Goal: Task Accomplishment & Management: Manage account settings

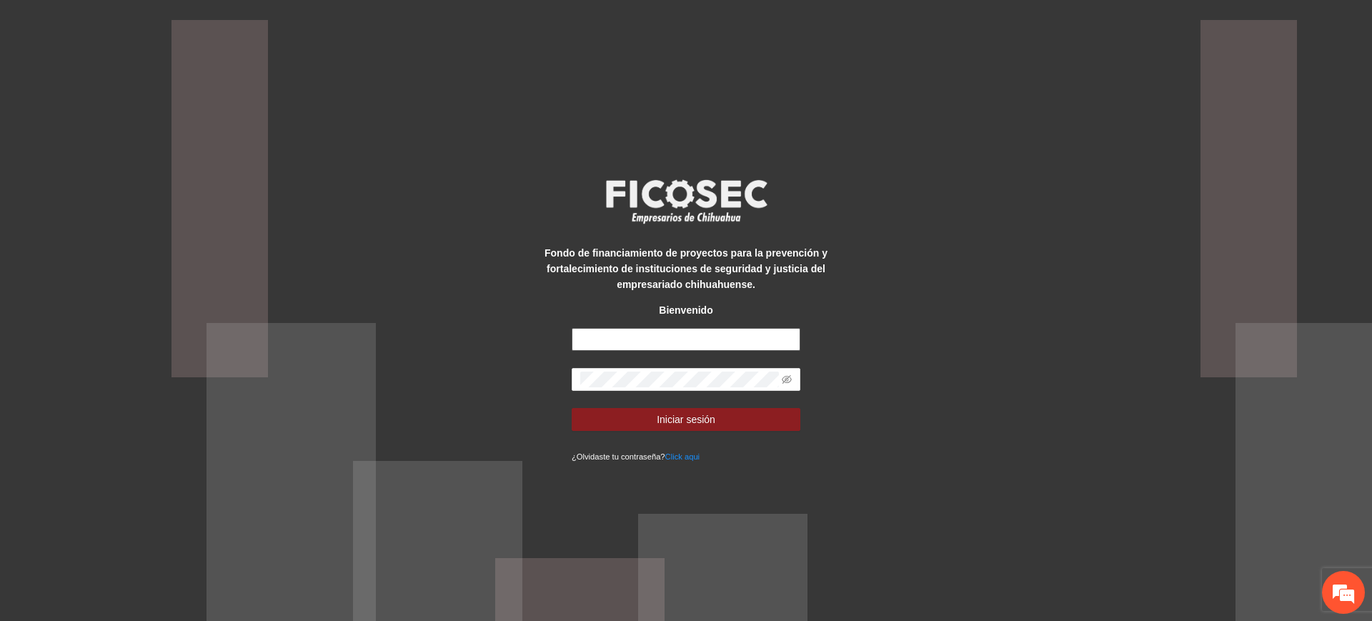
click at [650, 334] on input "text" at bounding box center [686, 339] width 229 height 23
click at [381, 312] on div "Fondo de financiamiento de proyectos para la prevención y fortalecimiento de in…" at bounding box center [686, 310] width 1372 height 621
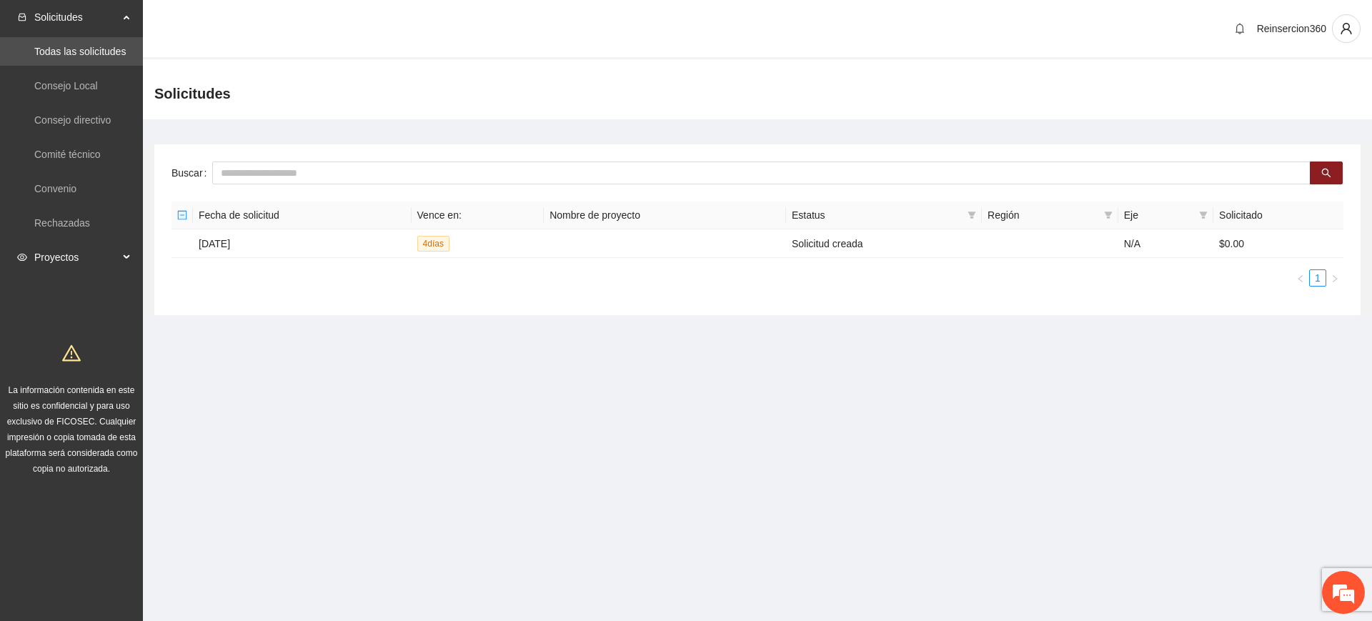
click at [41, 247] on span "Proyectos" at bounding box center [76, 257] width 84 height 29
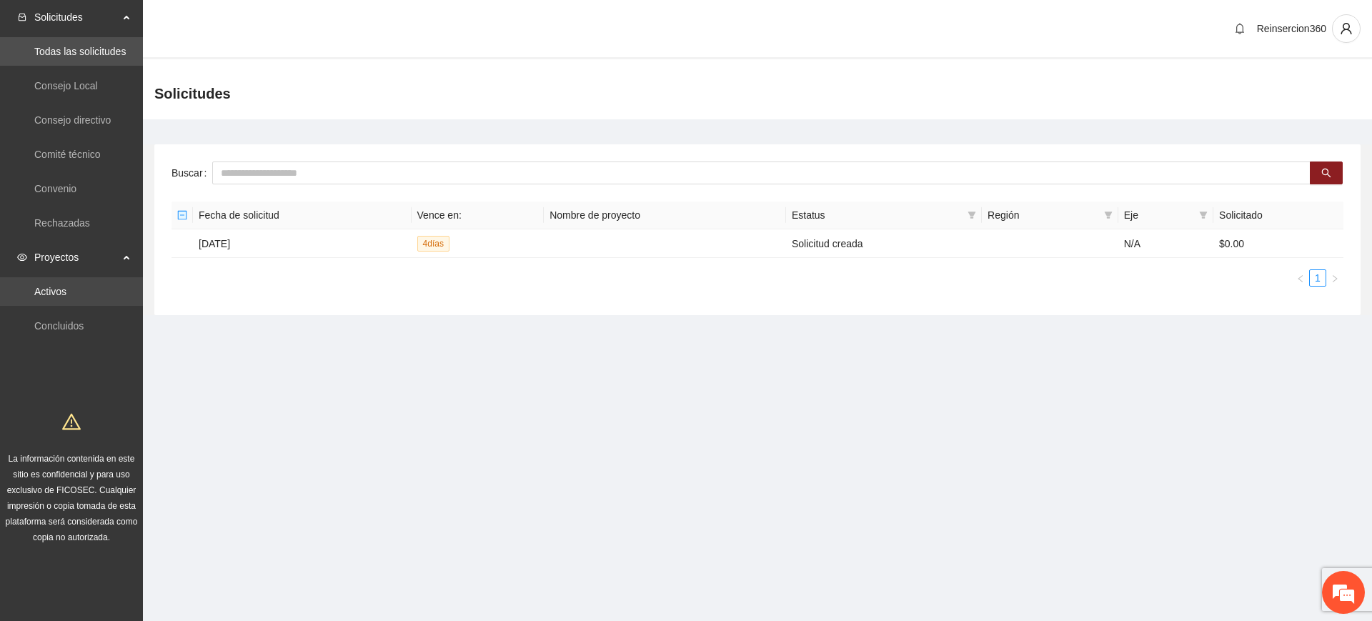
click at [49, 286] on link "Activos" at bounding box center [50, 291] width 32 height 11
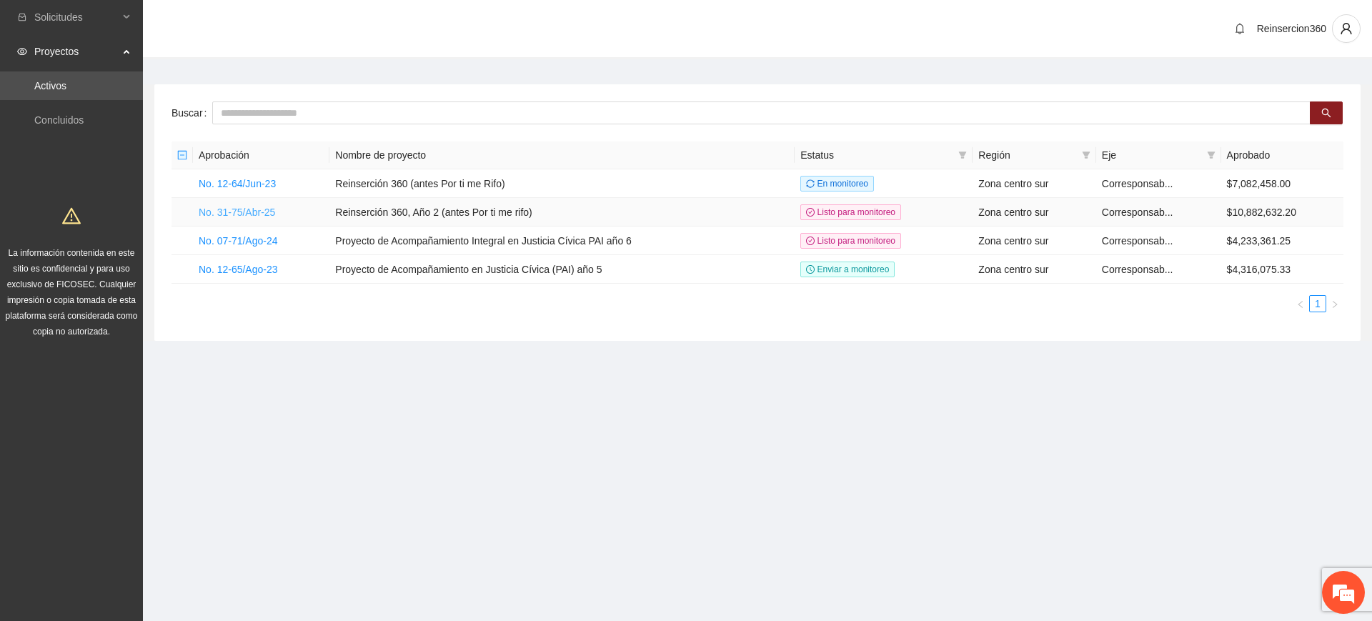
click at [219, 207] on link "No. 31-75/Abr-25" at bounding box center [237, 212] width 76 height 11
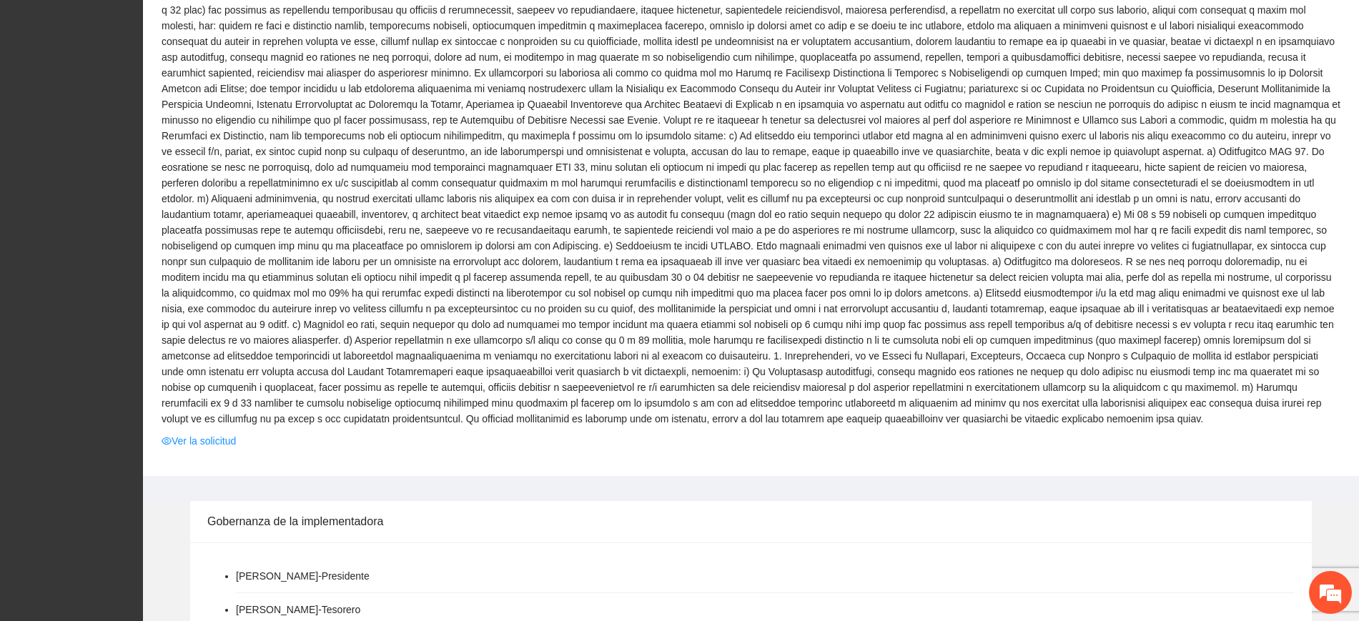
scroll to position [1191, 0]
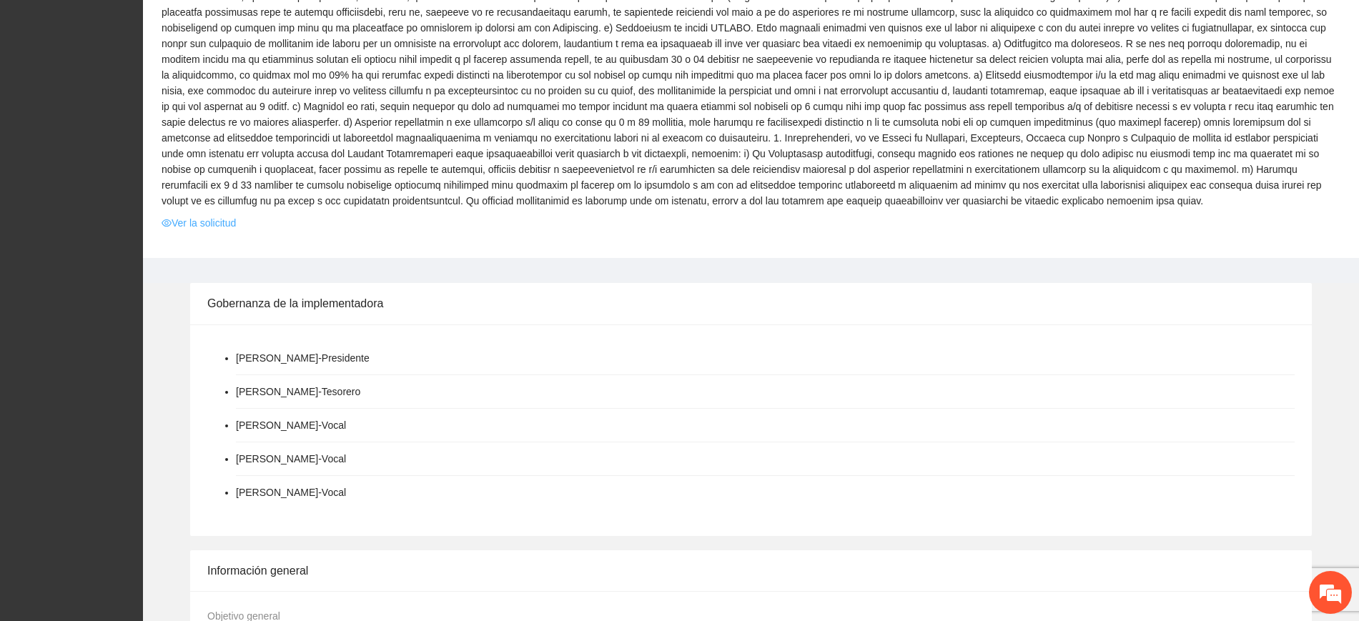
click at [204, 215] on link "Ver la solicitud" at bounding box center [199, 223] width 74 height 16
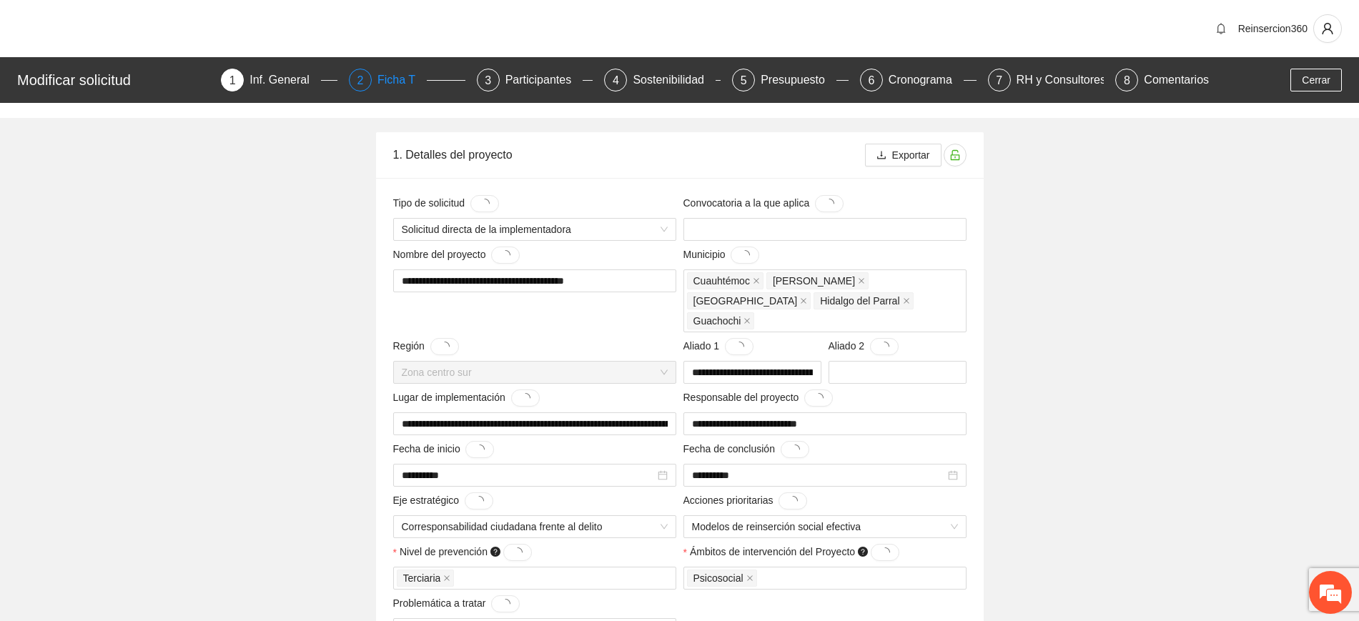
click at [379, 79] on div "2 Ficha T" at bounding box center [407, 80] width 116 height 23
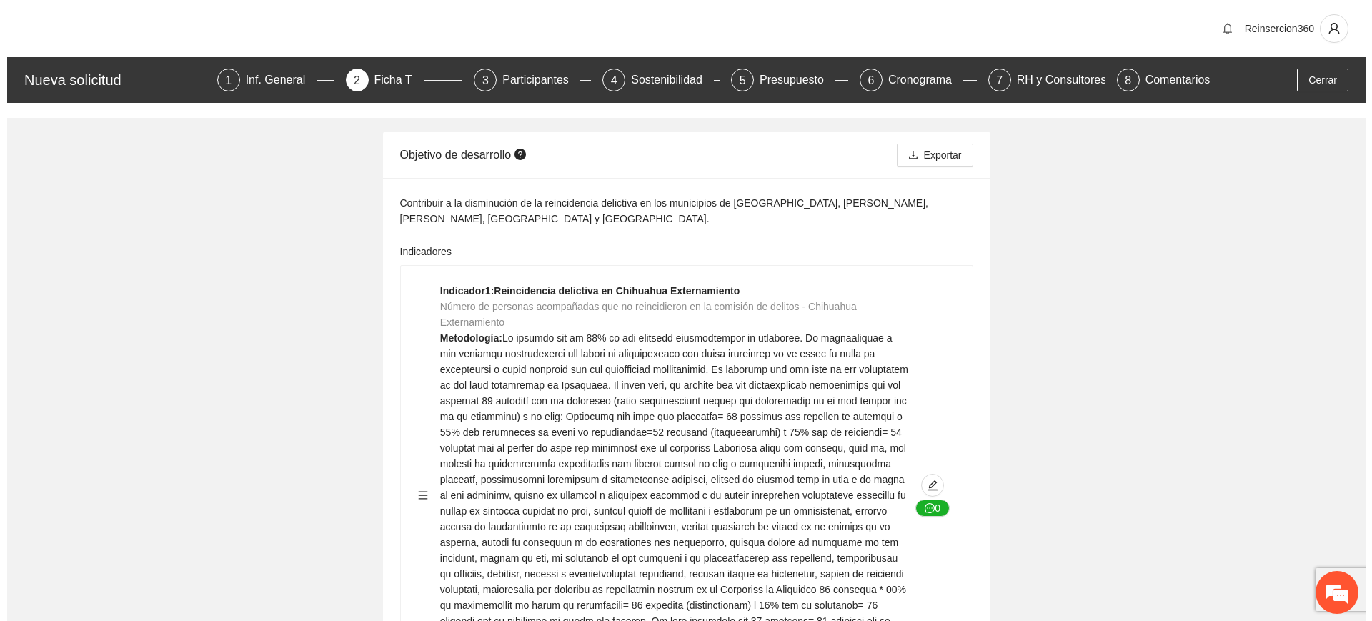
scroll to position [12715, 0]
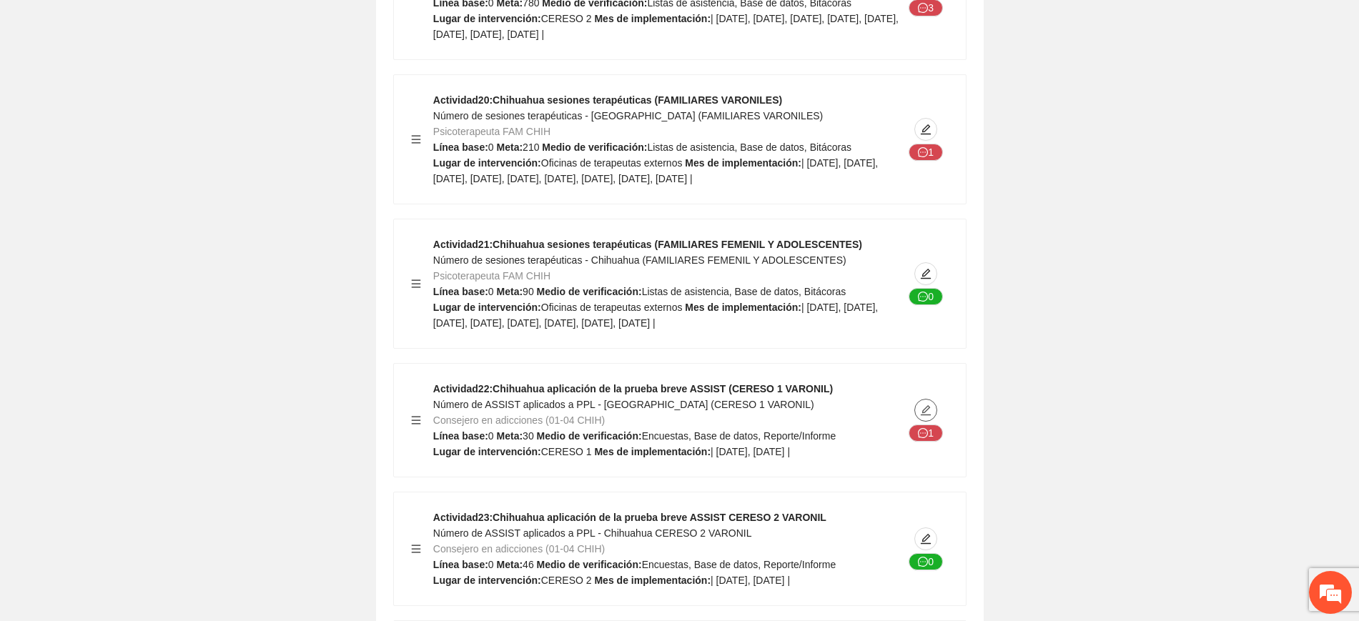
click at [928, 405] on icon "edit" at bounding box center [925, 410] width 10 height 10
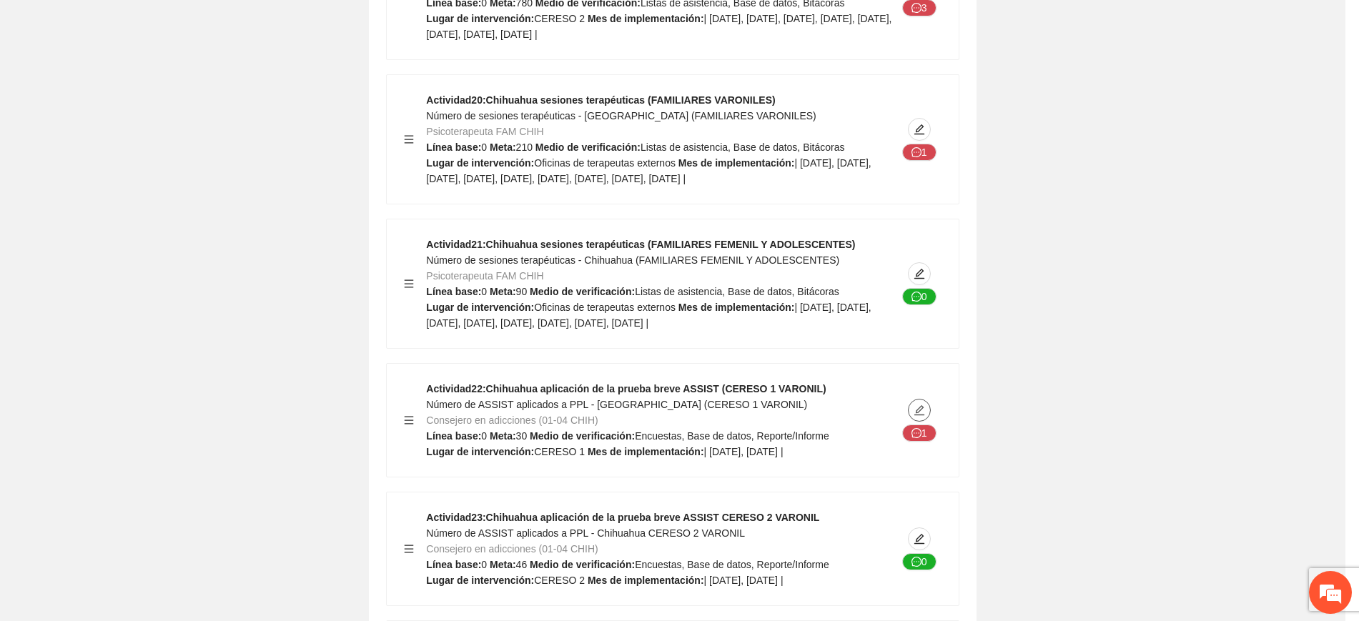
type textarea "********"
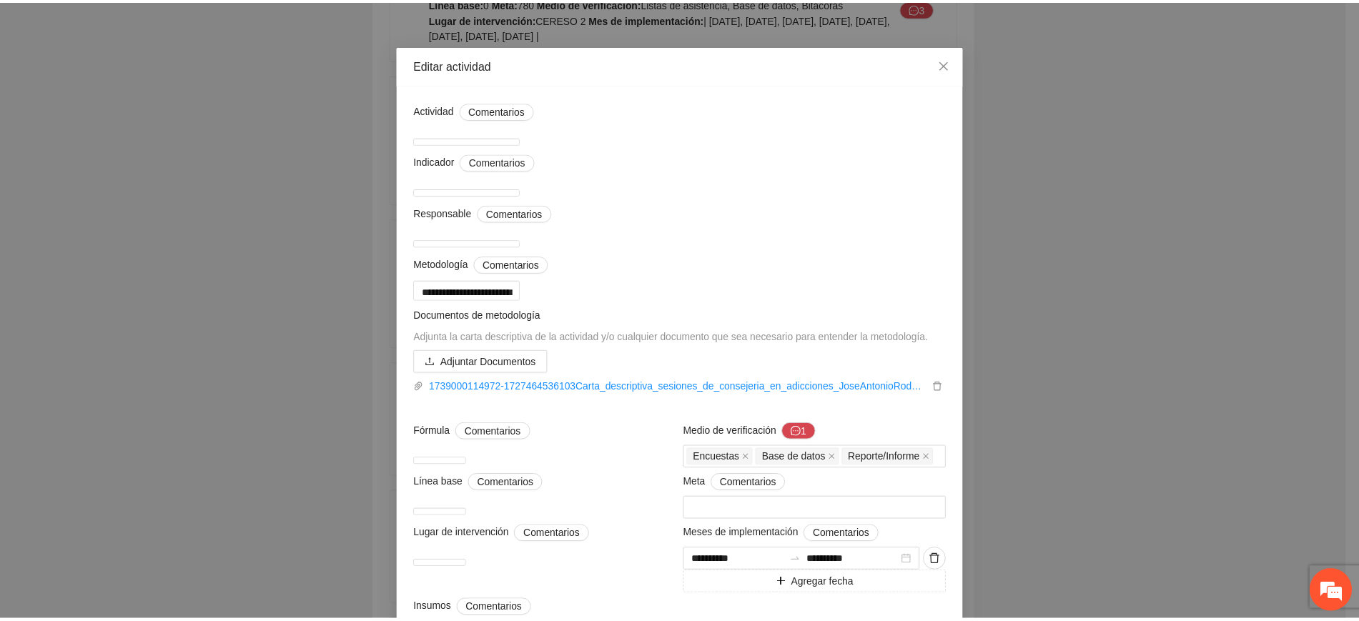
scroll to position [0, 0]
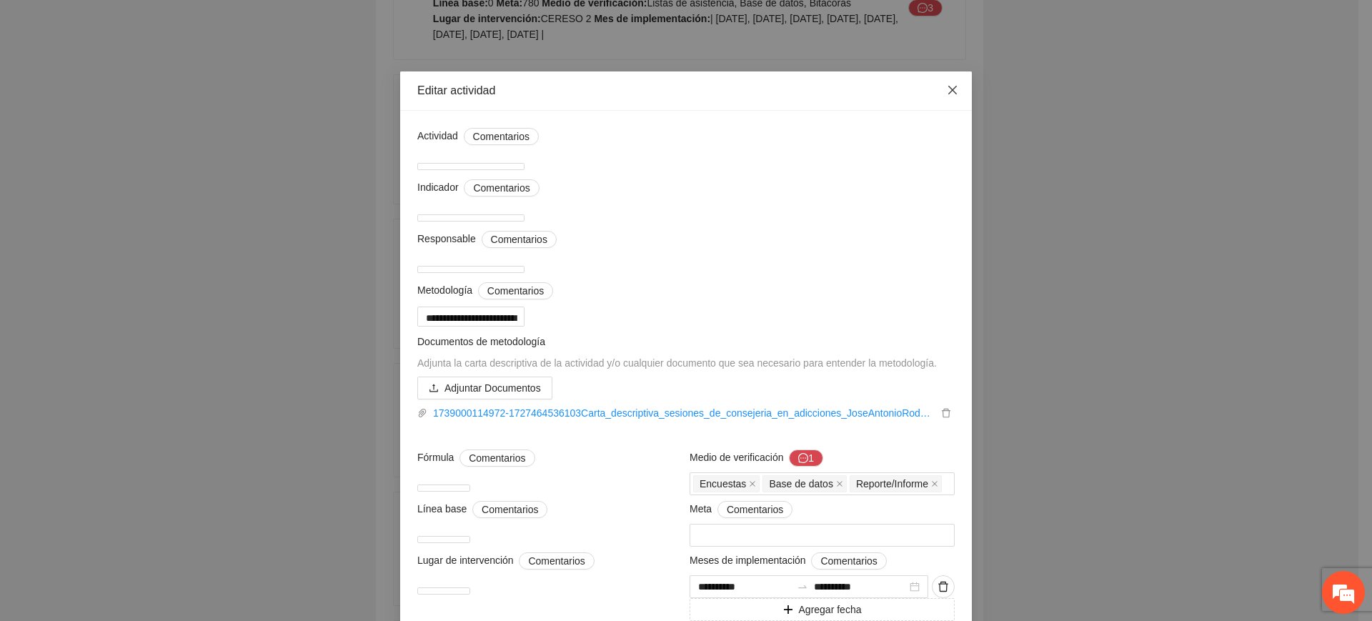
drag, startPoint x: 938, startPoint y: 84, endPoint x: 1021, endPoint y: 168, distance: 117.2
click at [939, 84] on span "Close" at bounding box center [952, 90] width 39 height 39
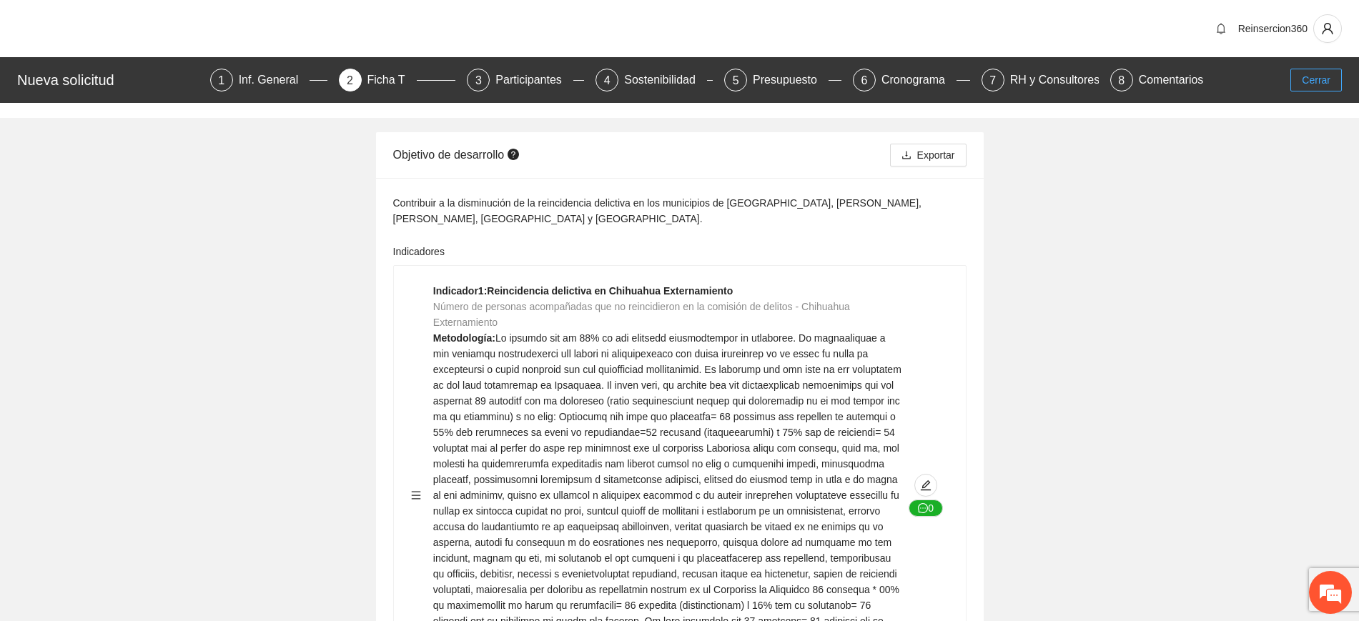
click at [1317, 73] on span "Cerrar" at bounding box center [1315, 80] width 29 height 16
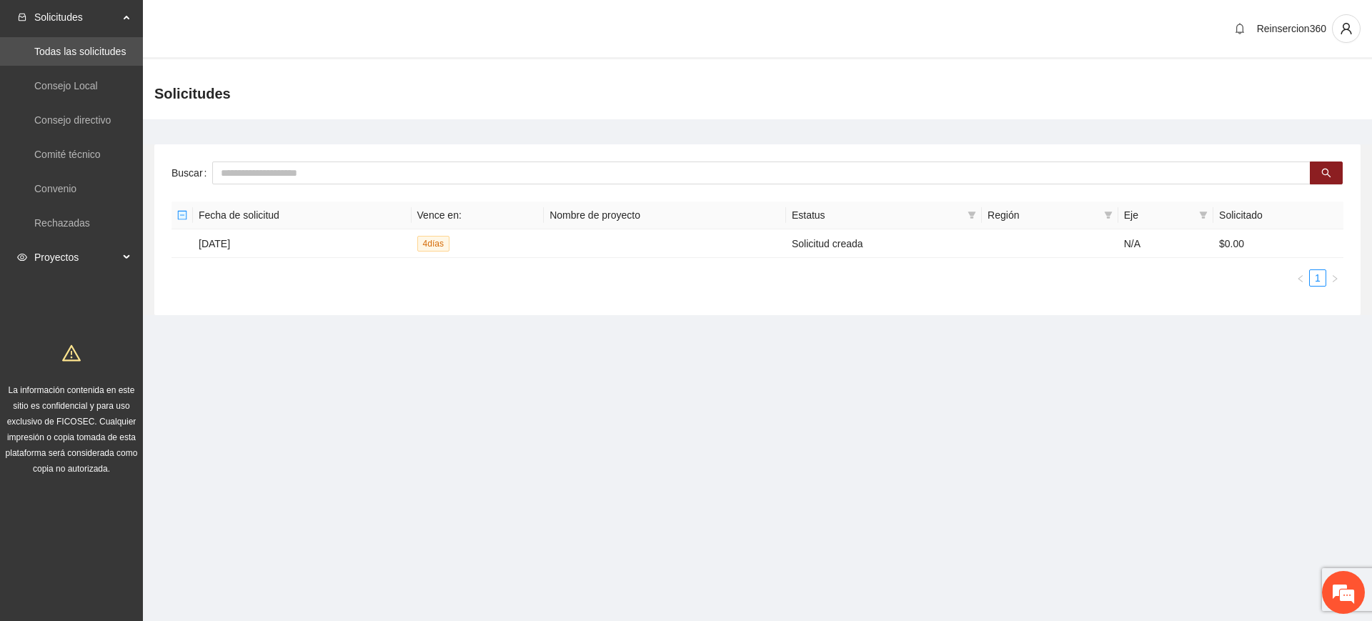
click at [106, 246] on span "Proyectos" at bounding box center [76, 257] width 84 height 29
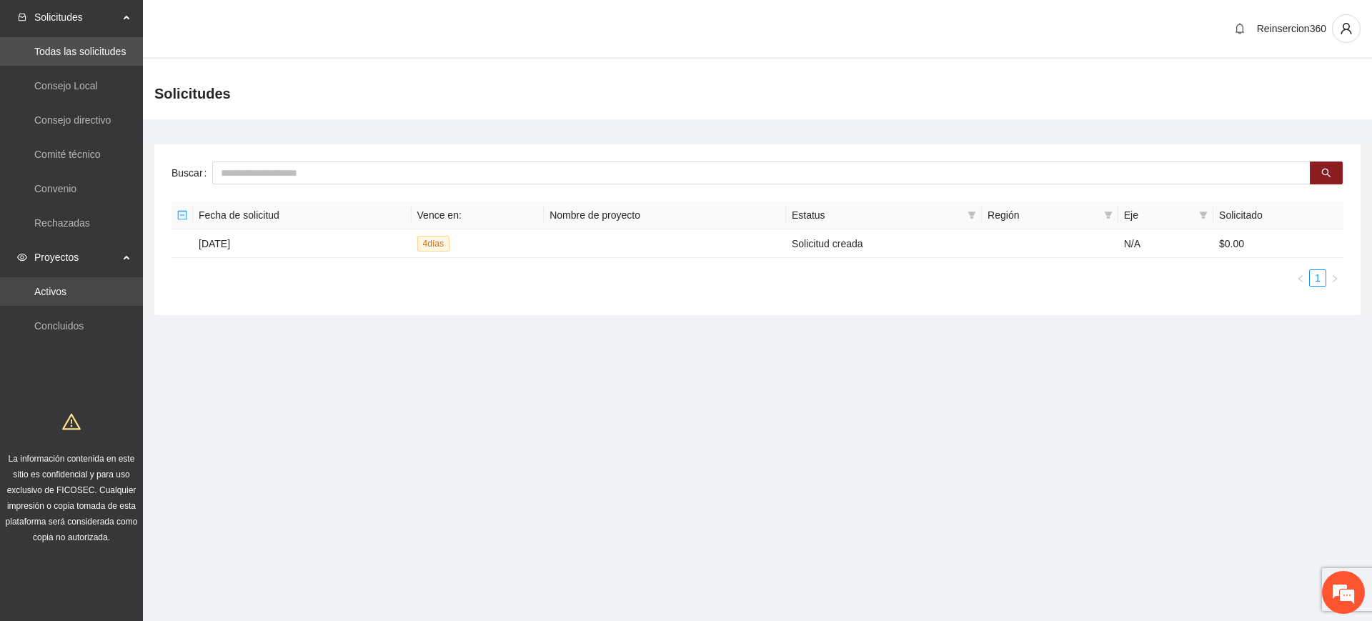
click at [66, 287] on link "Activos" at bounding box center [50, 291] width 32 height 11
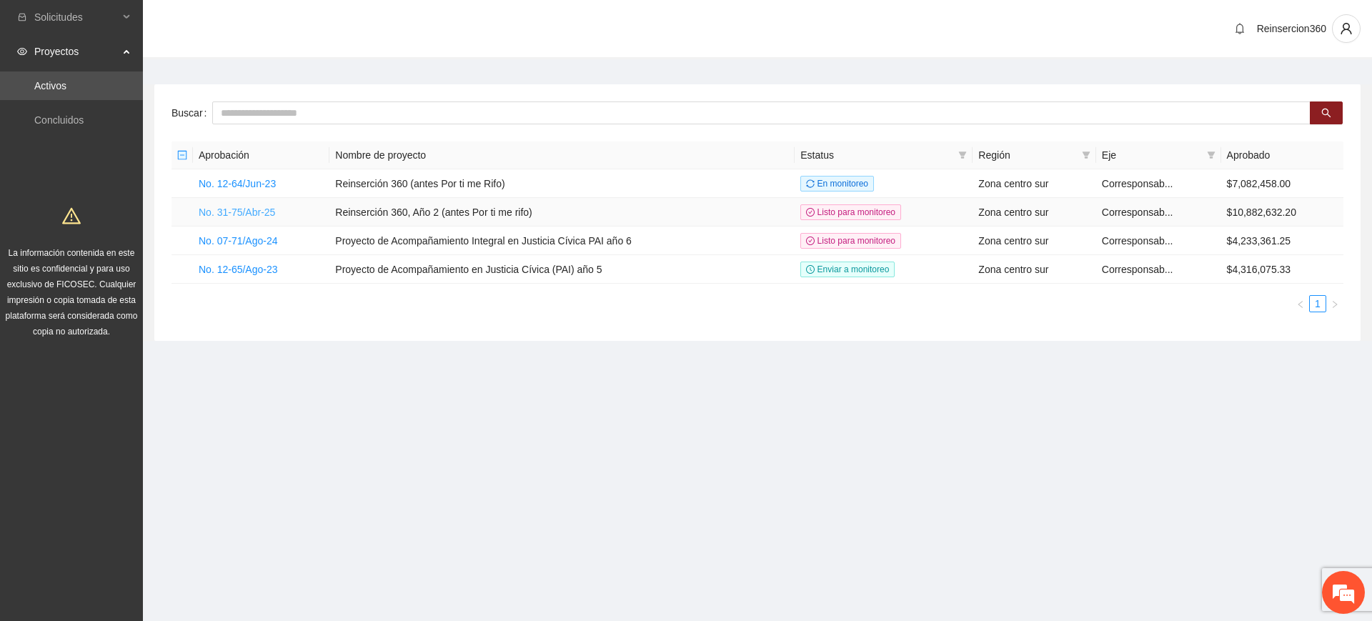
click at [263, 207] on link "No. 31-75/Abr-25" at bounding box center [237, 212] width 76 height 11
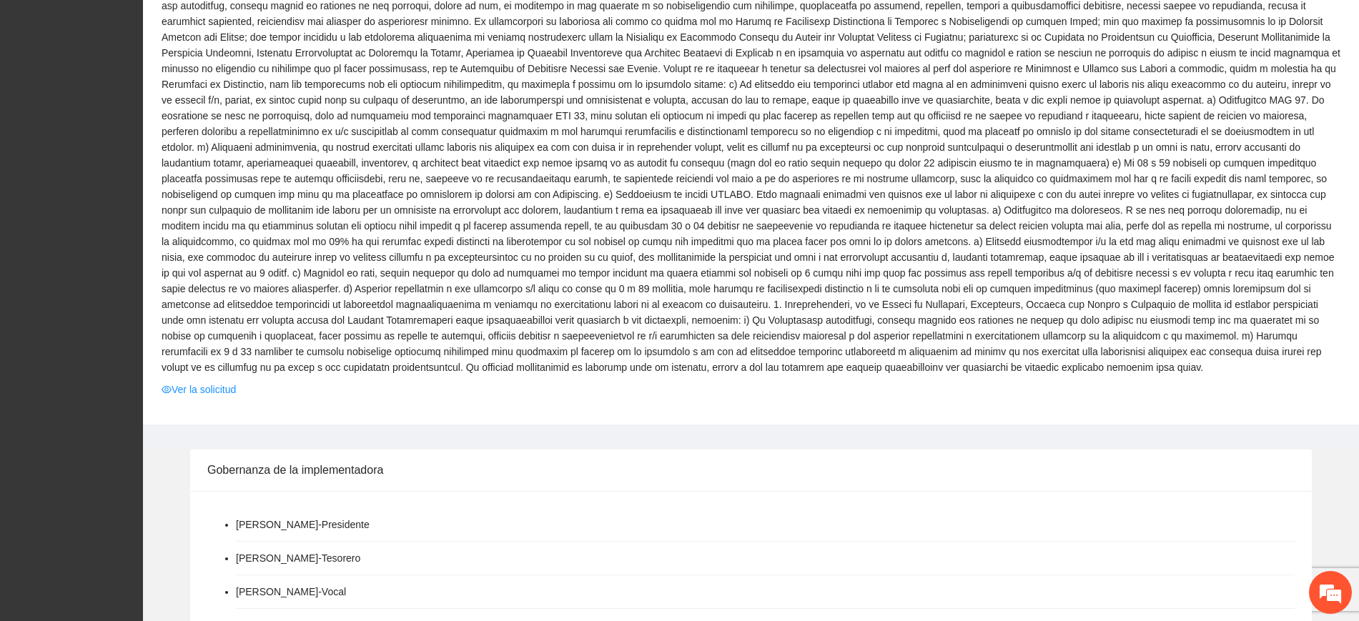
scroll to position [1072, 0]
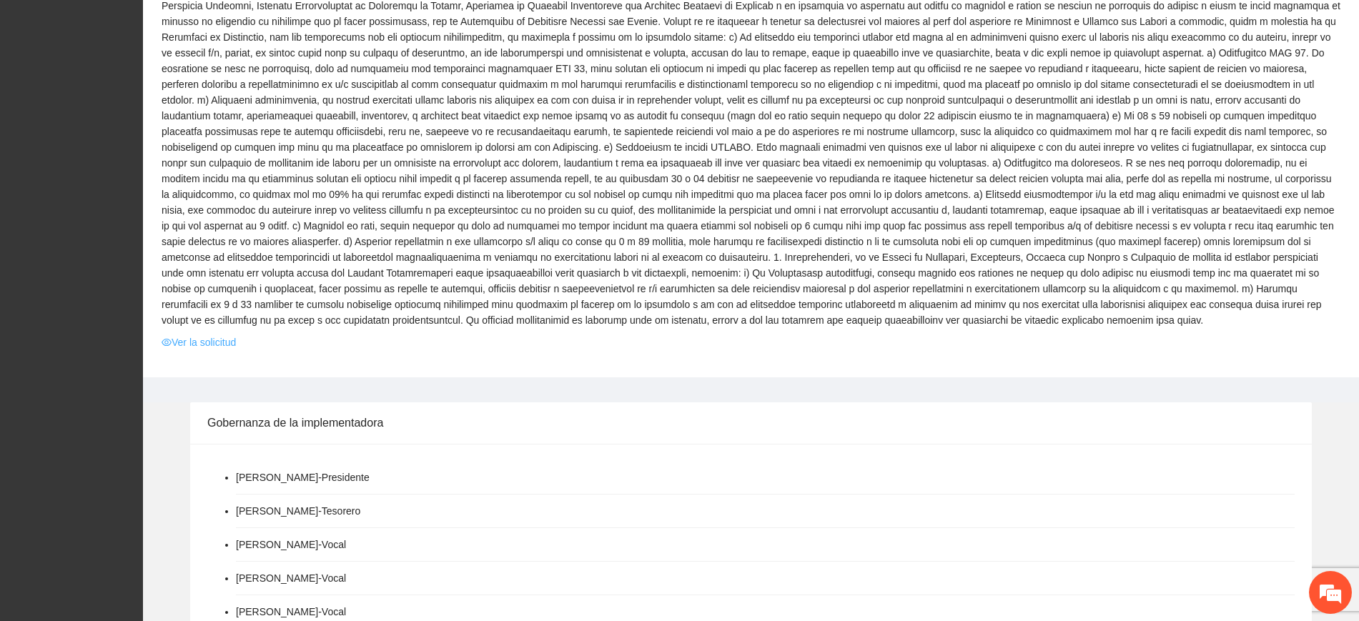
click at [212, 334] on link "Ver la solicitud" at bounding box center [199, 342] width 74 height 16
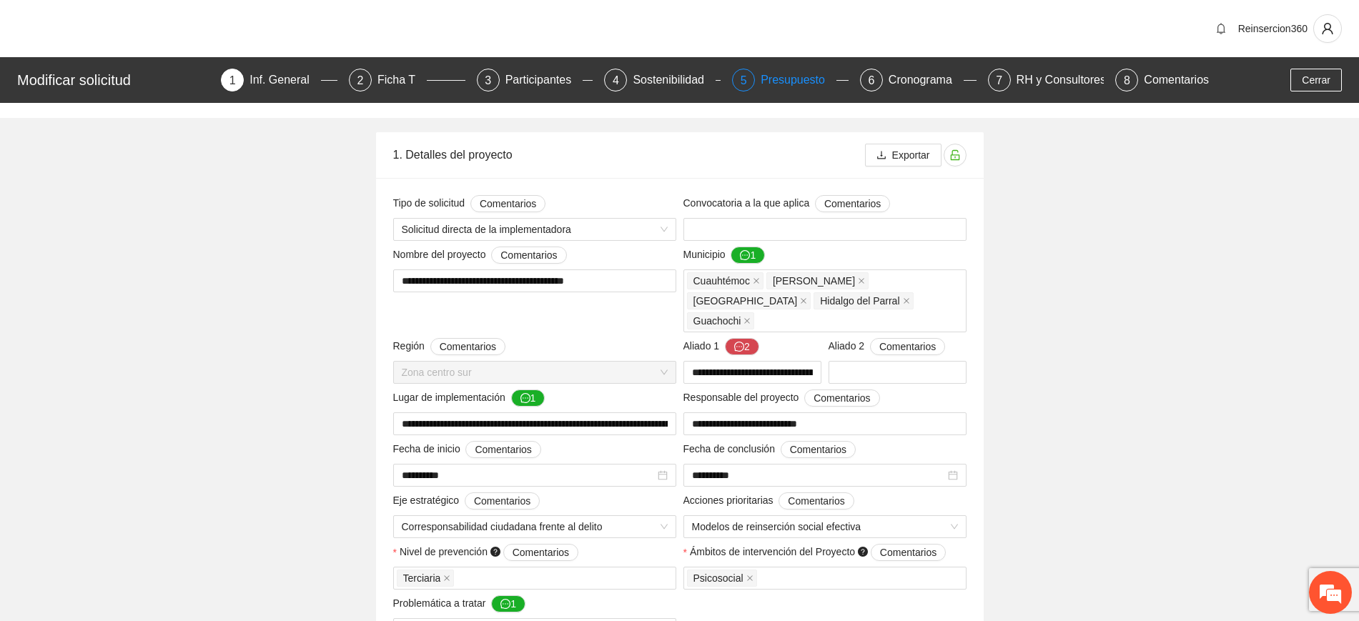
click at [828, 79] on div "Presupuesto" at bounding box center [798, 80] width 76 height 23
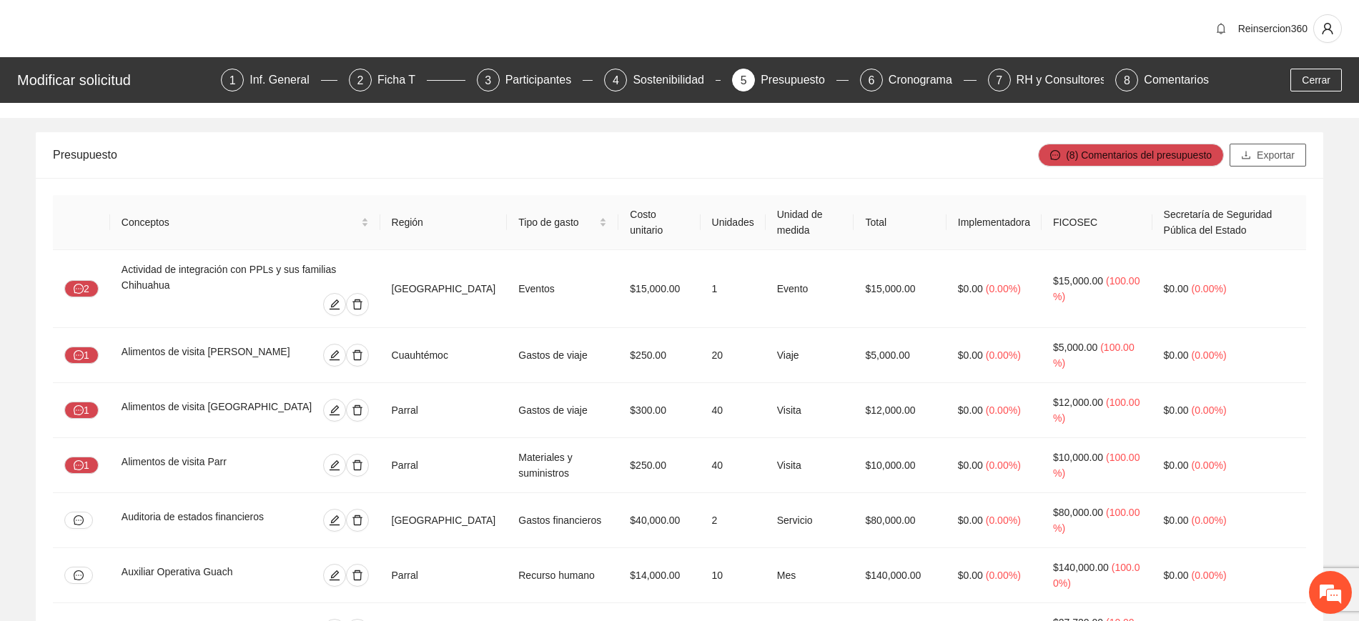
click at [1272, 151] on span "Exportar" at bounding box center [1275, 155] width 38 height 16
click at [389, 76] on div "Ficha T" at bounding box center [401, 80] width 49 height 23
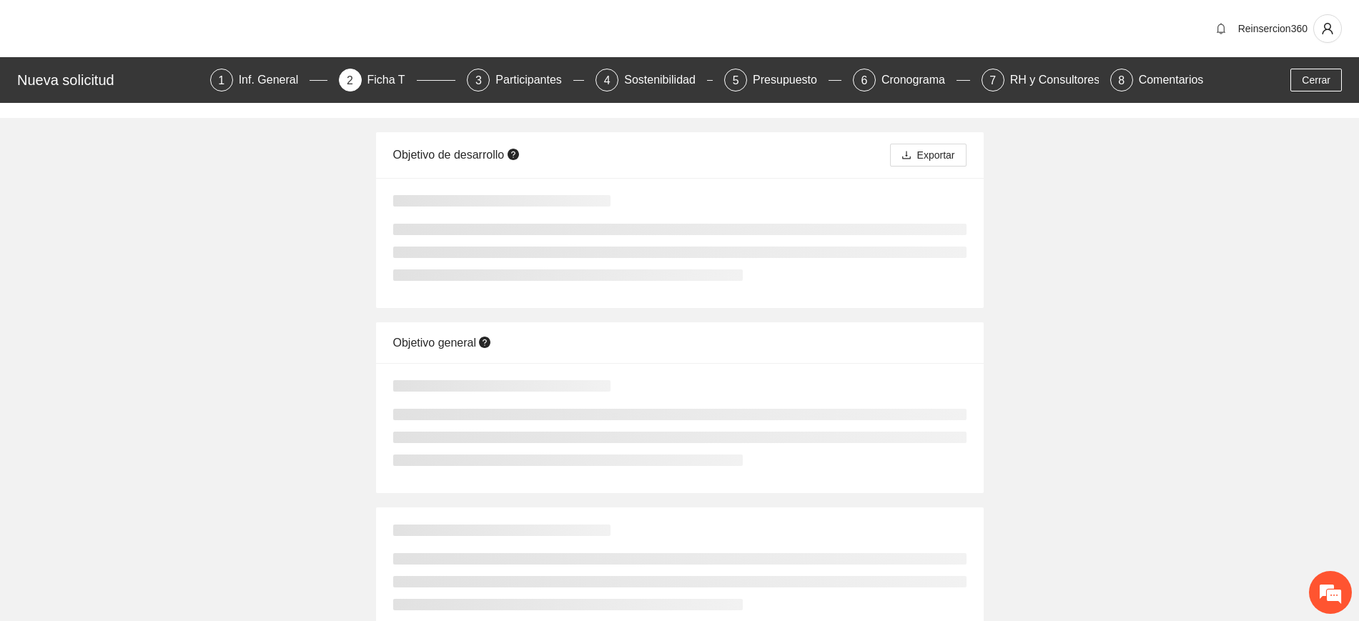
click at [1316, 89] on button "Cerrar" at bounding box center [1315, 80] width 51 height 23
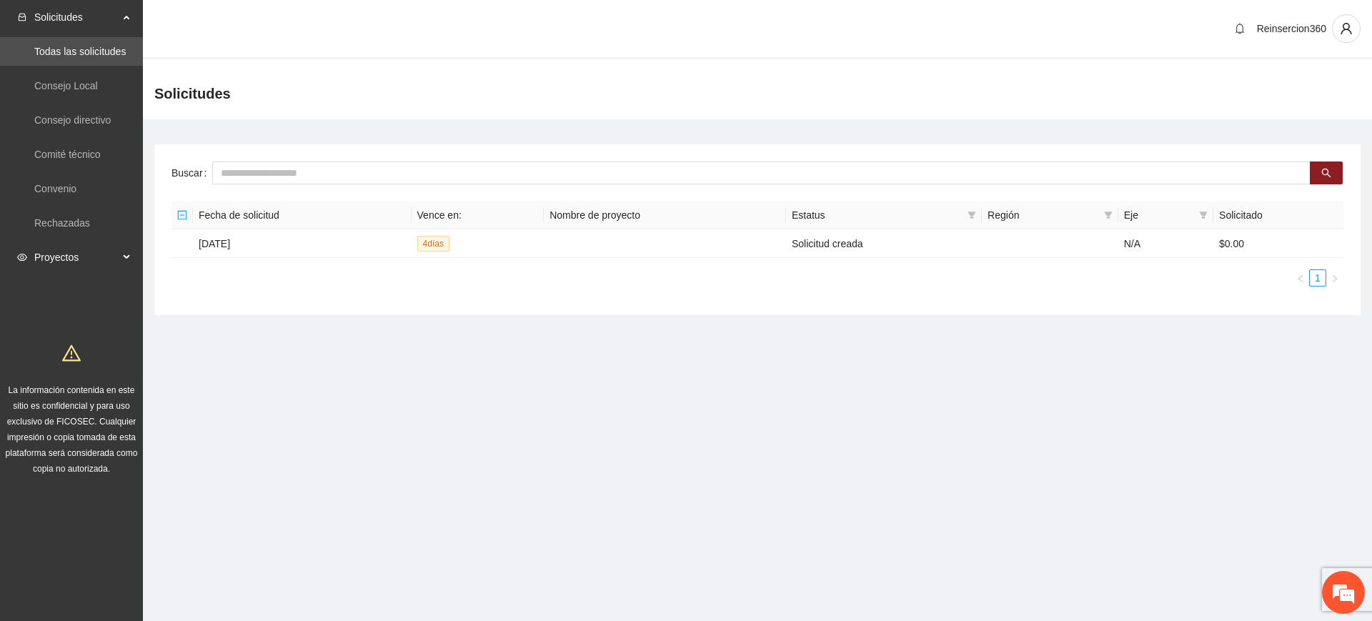
click at [121, 249] on div "Proyectos" at bounding box center [71, 257] width 143 height 29
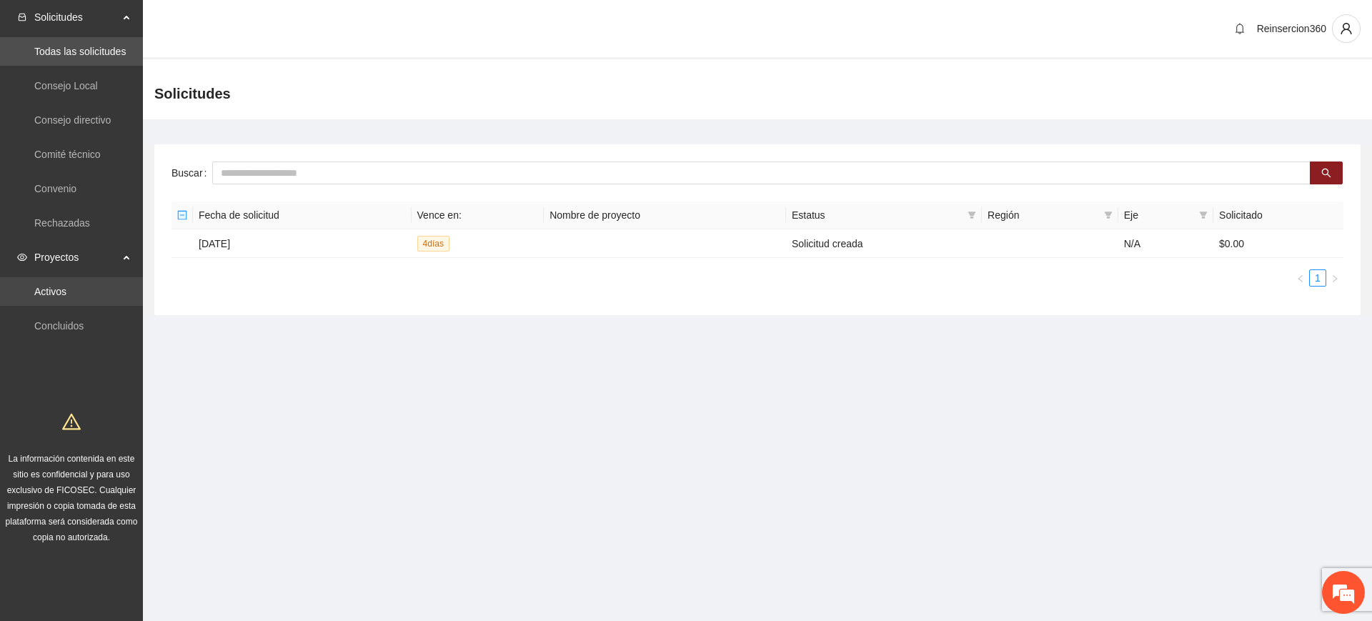
click at [64, 293] on link "Activos" at bounding box center [50, 291] width 32 height 11
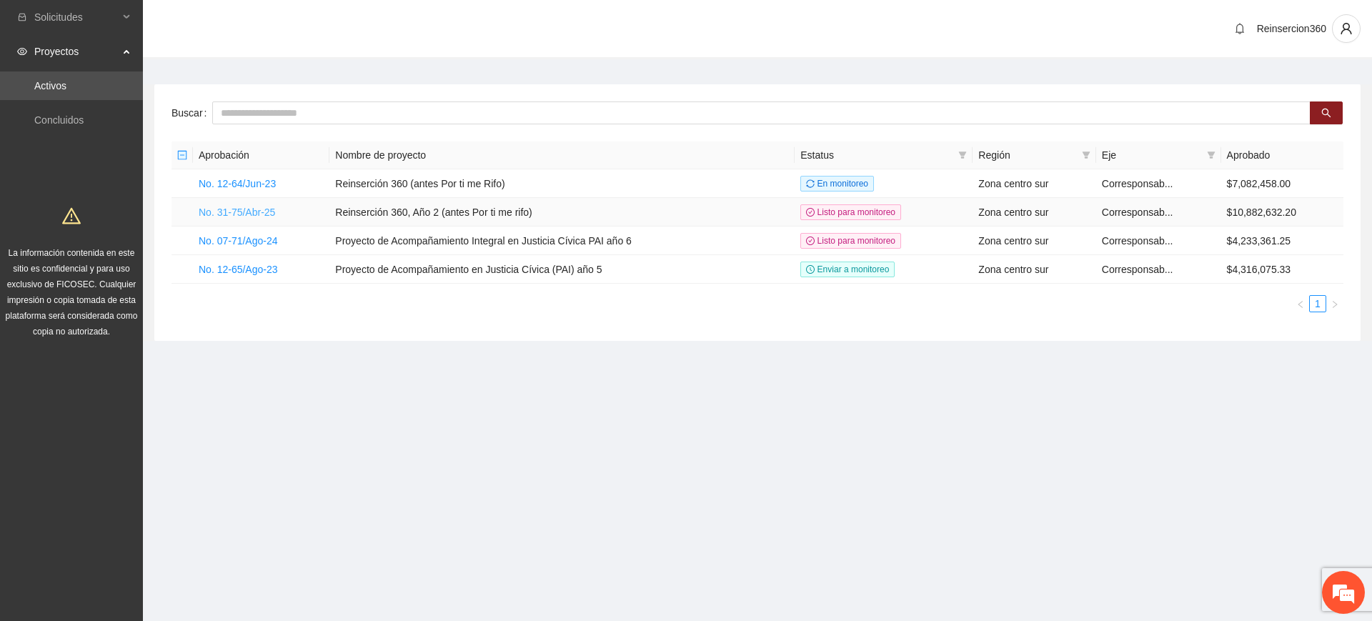
click at [247, 213] on link "No. 31-75/Abr-25" at bounding box center [237, 212] width 76 height 11
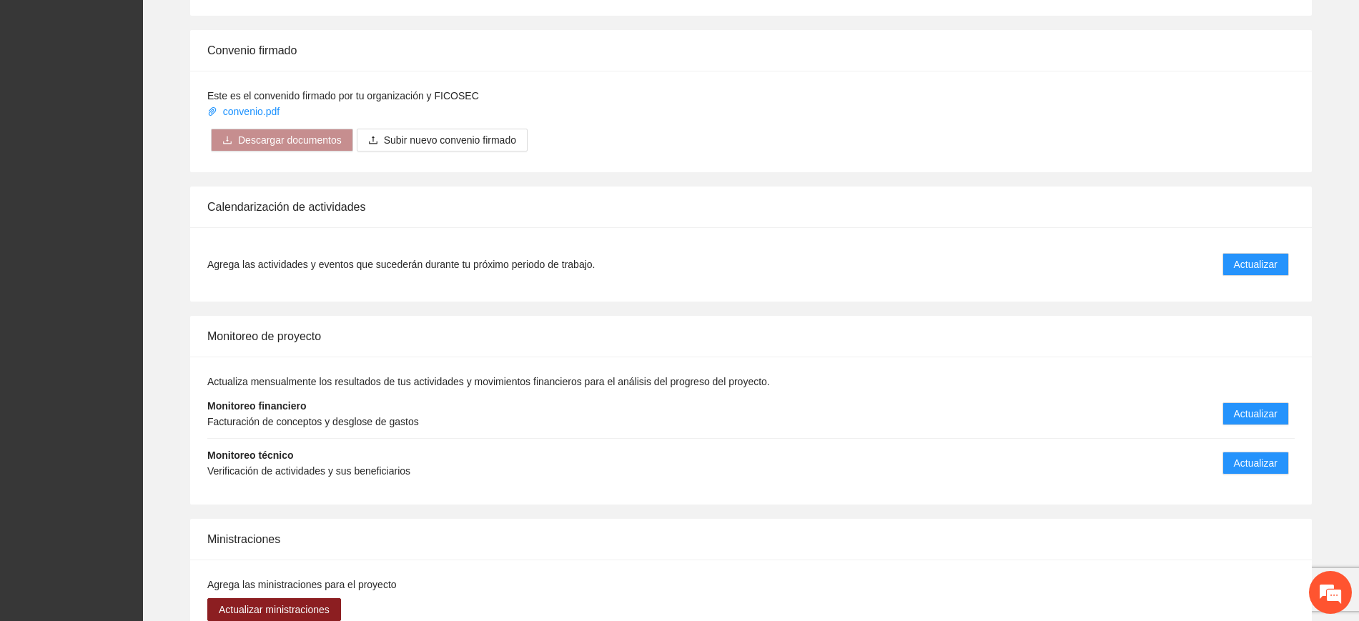
scroll to position [2083, 0]
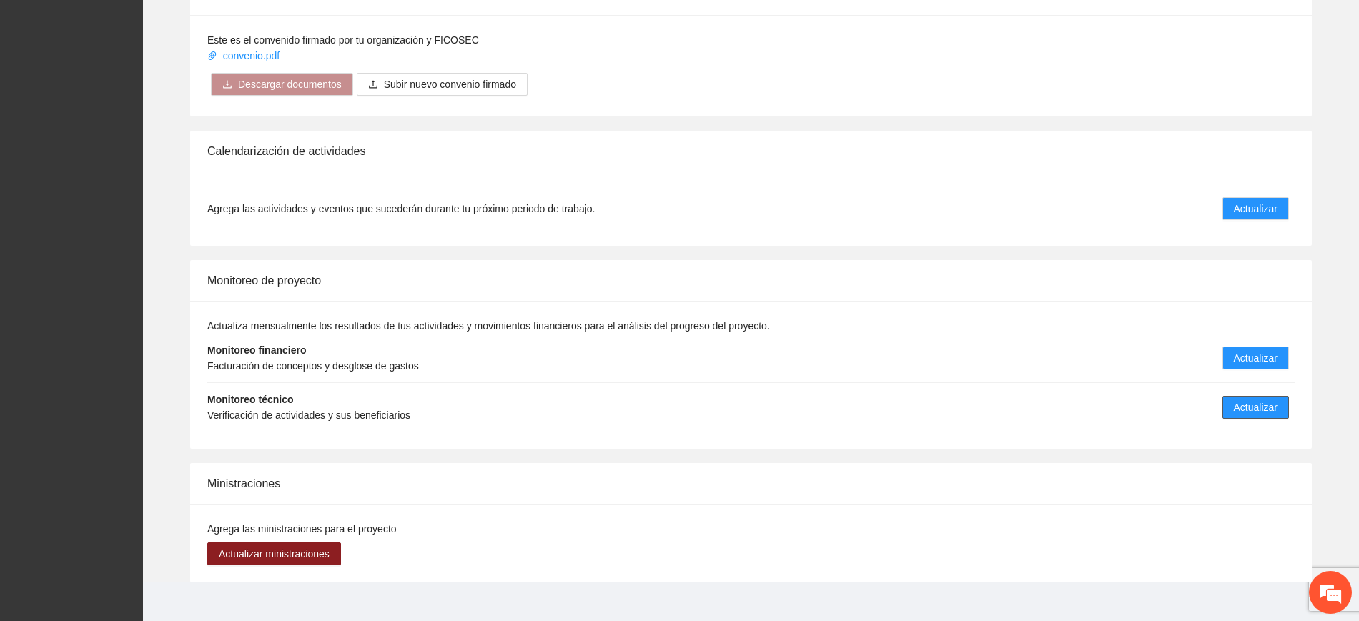
click at [1243, 399] on span "Actualizar" at bounding box center [1256, 407] width 44 height 16
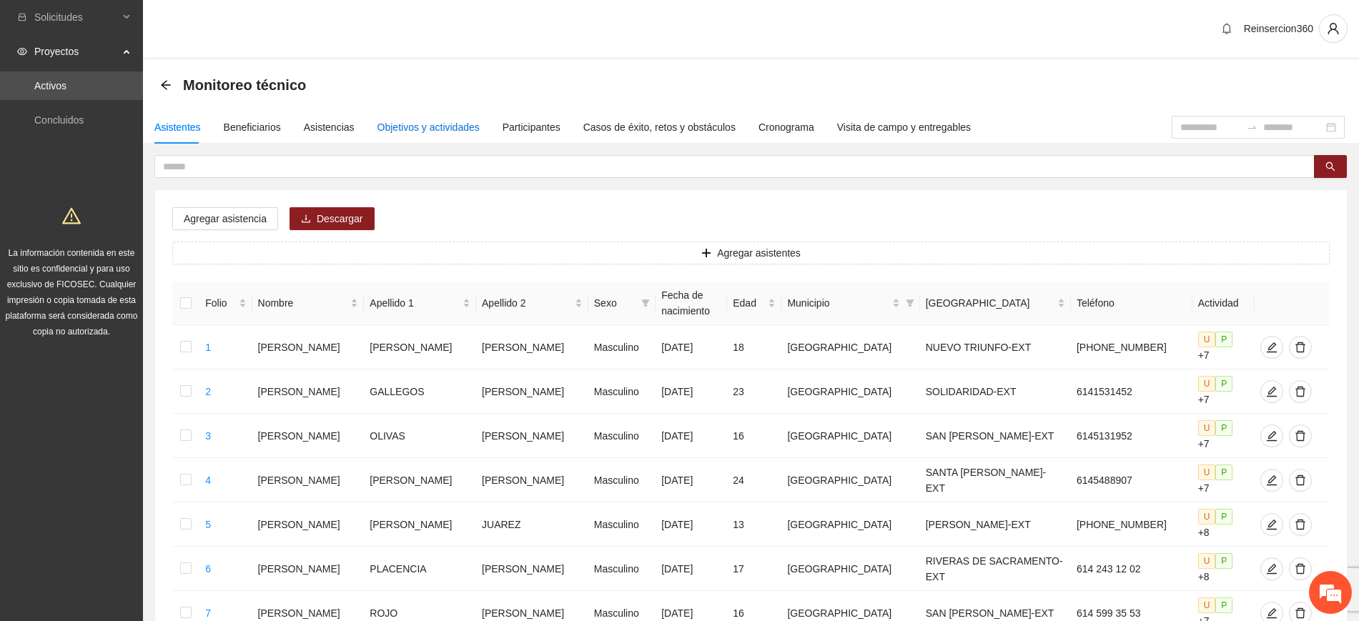
click at [458, 126] on div "Objetivos y actividades" at bounding box center [428, 127] width 102 height 16
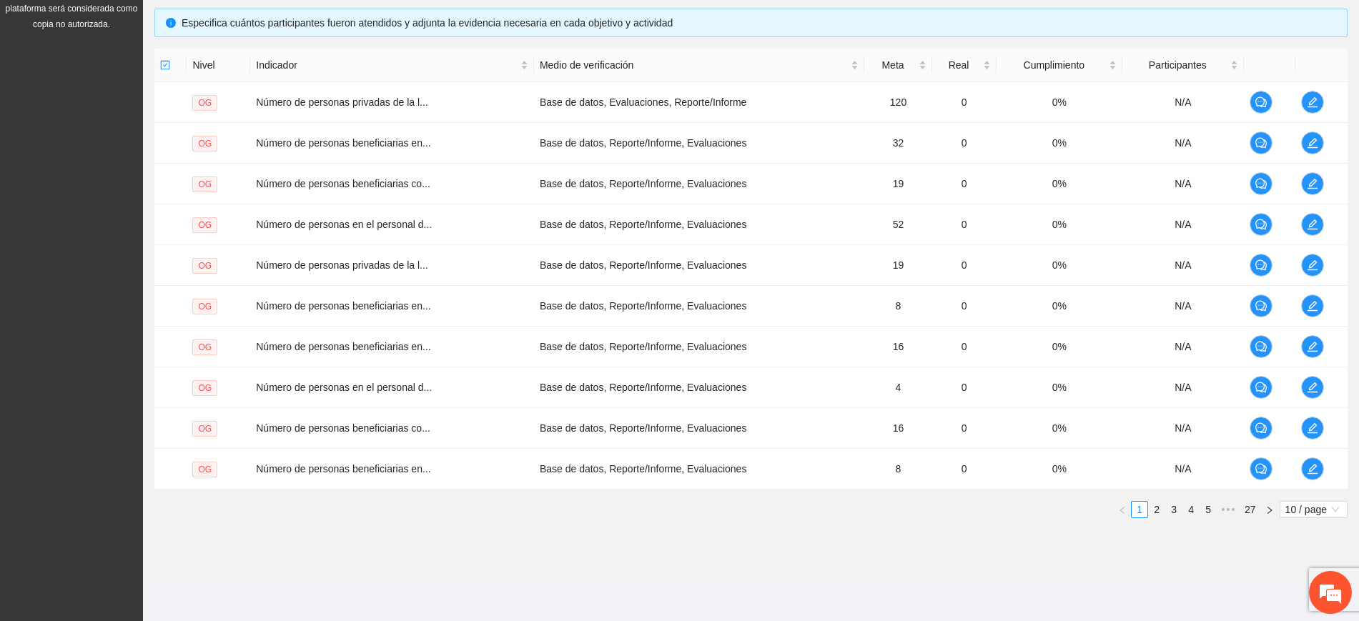
scroll to position [313, 0]
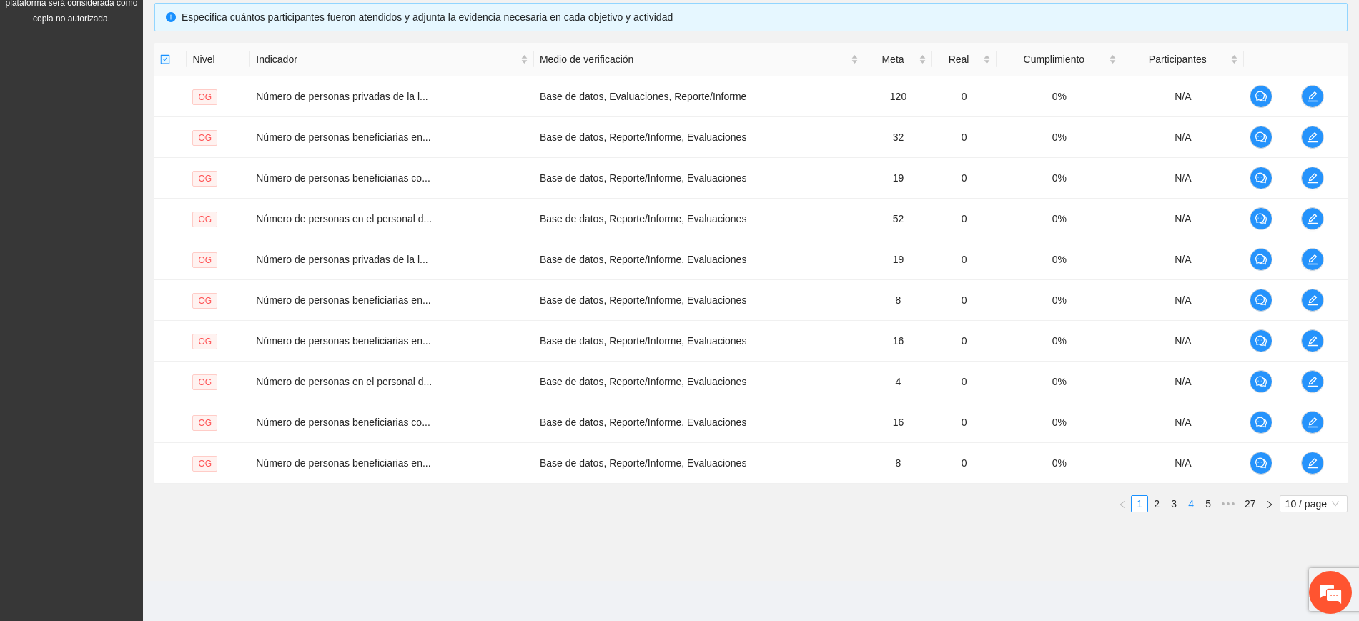
click at [1194, 506] on link "4" at bounding box center [1191, 504] width 16 height 16
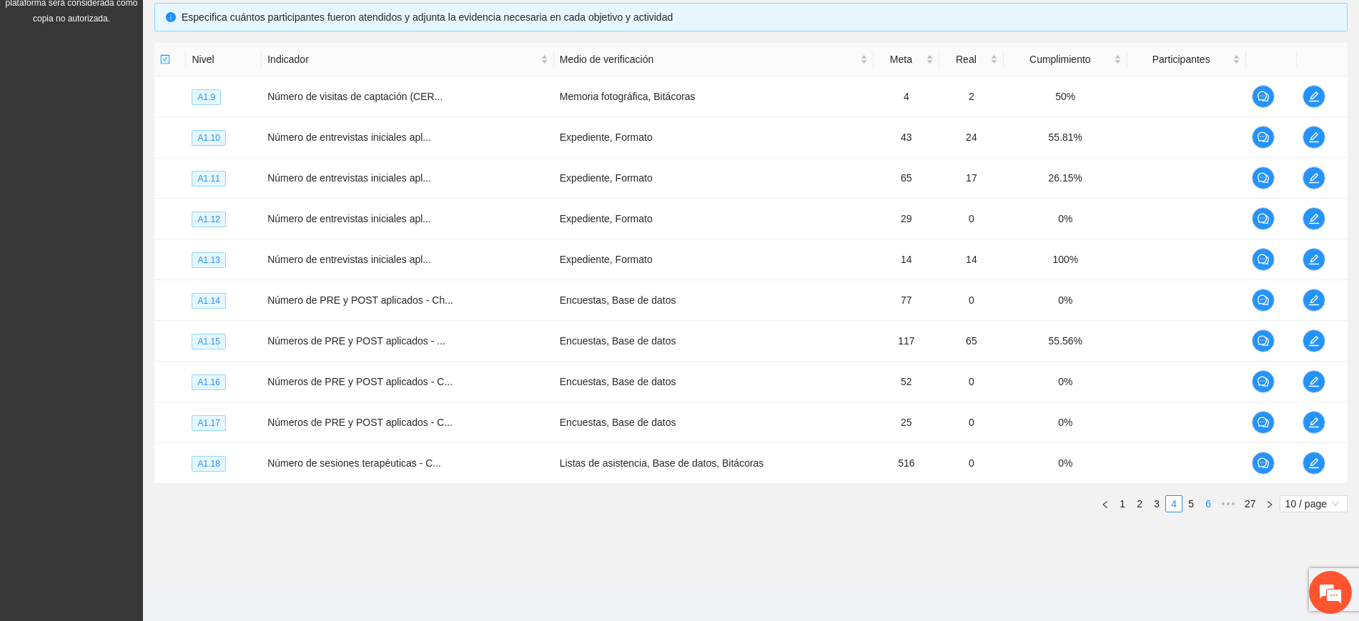
click at [1209, 501] on link "6" at bounding box center [1208, 504] width 16 height 16
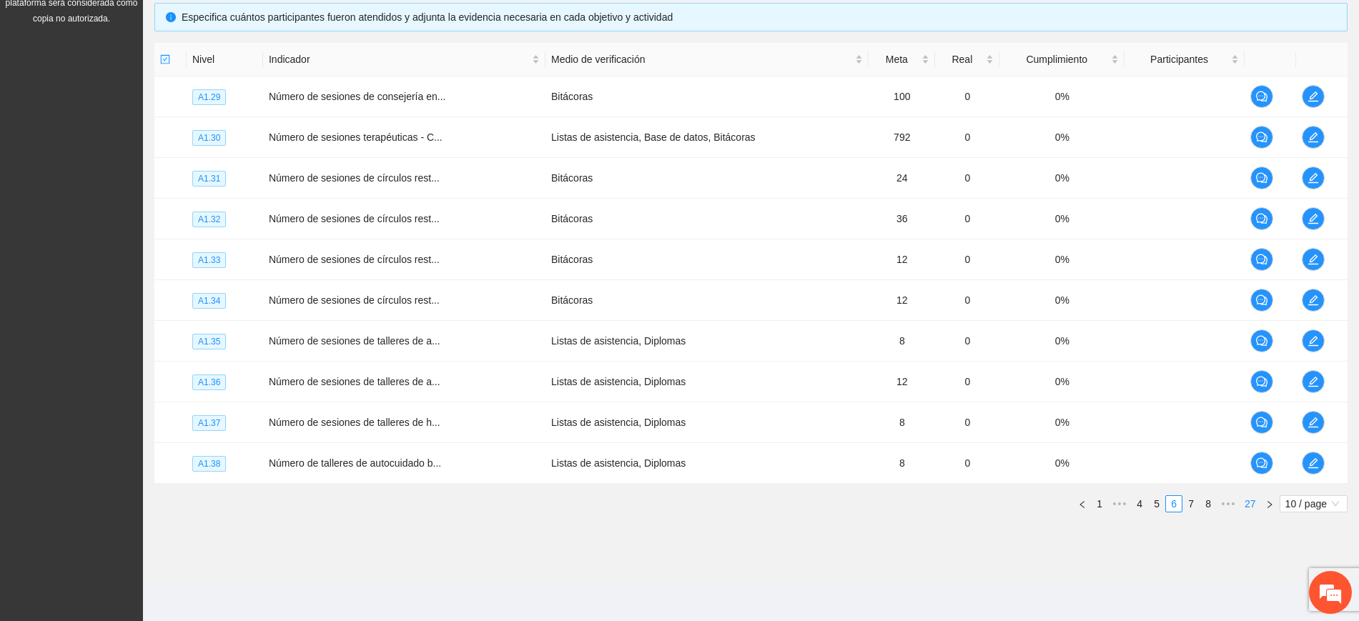
click at [1240, 501] on link "27" at bounding box center [1250, 504] width 20 height 16
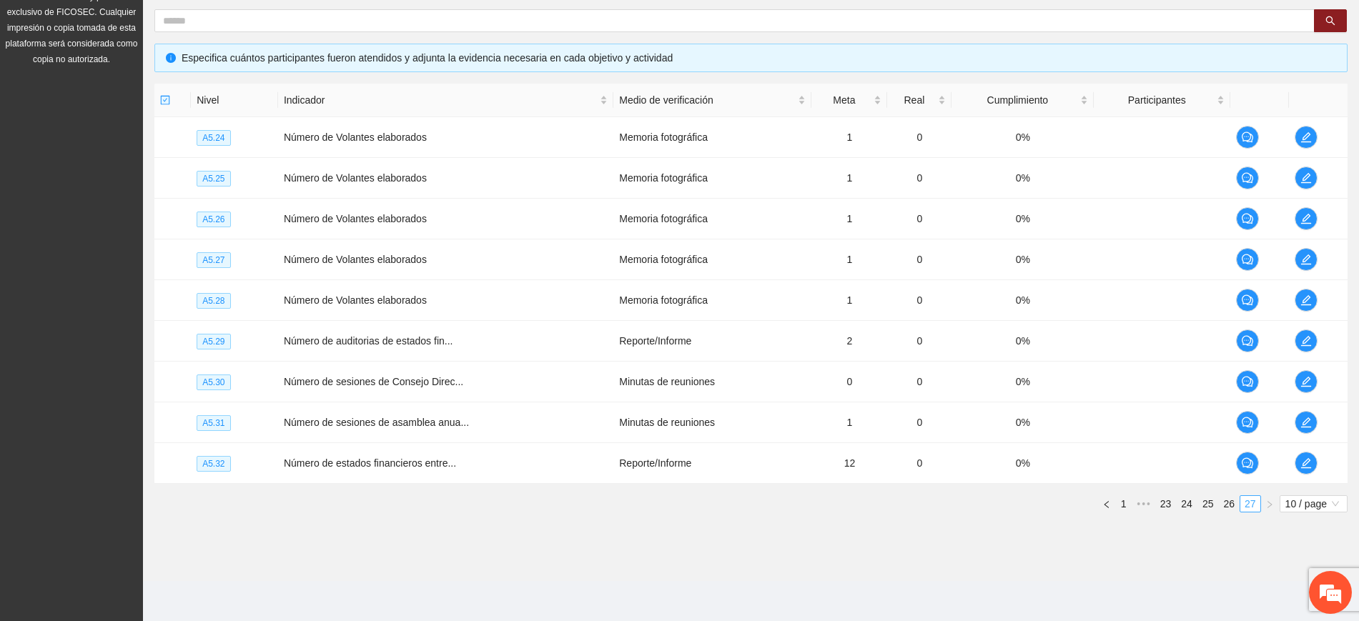
scroll to position [272, 0]
click at [1153, 506] on span "•••" at bounding box center [1143, 503] width 23 height 17
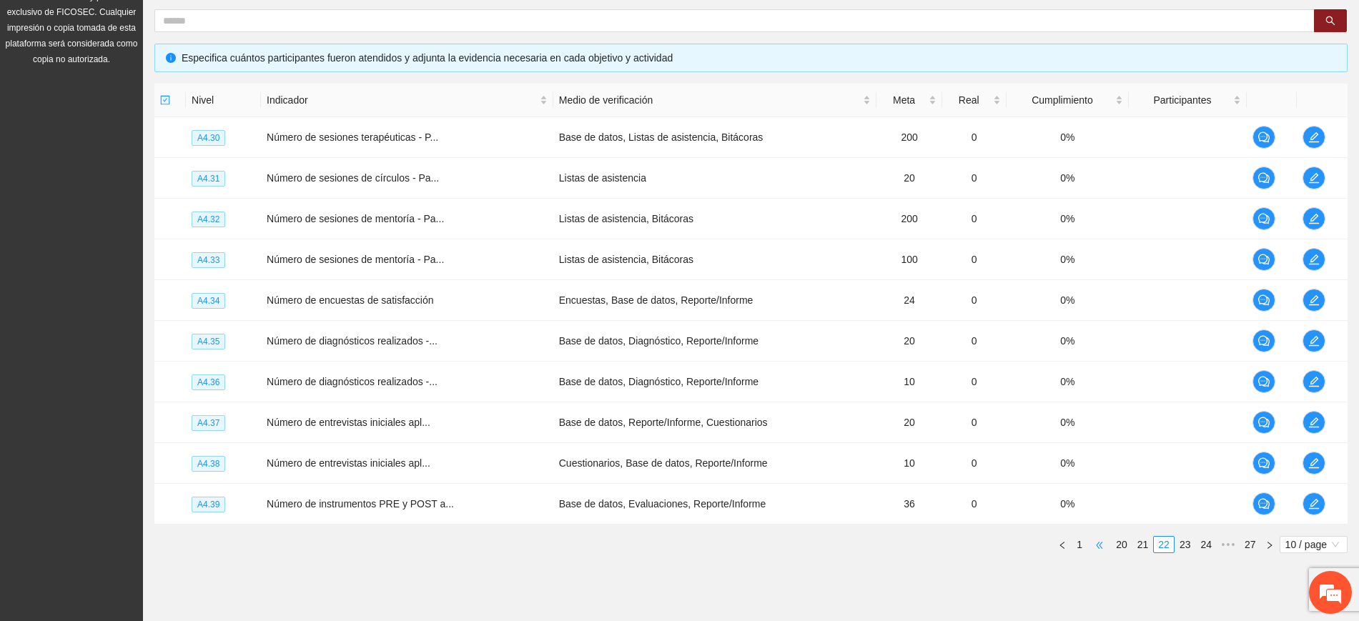
click at [1098, 543] on span "•••" at bounding box center [1099, 544] width 23 height 17
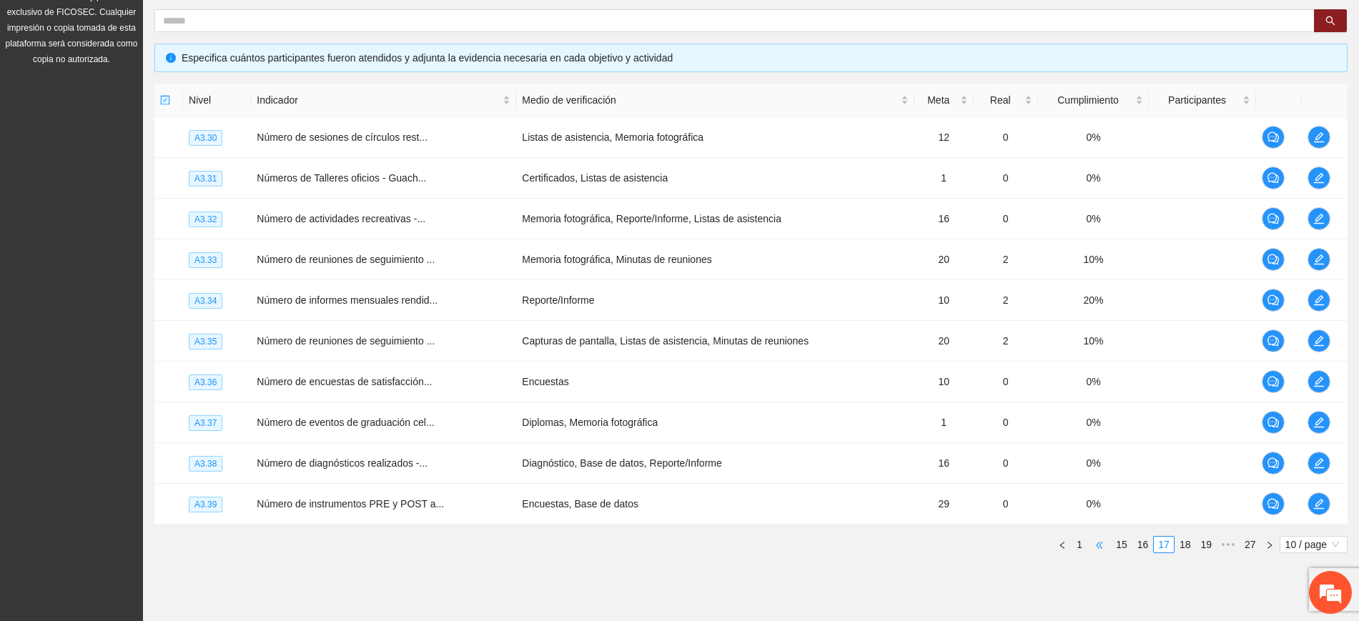
click at [1098, 543] on span "•••" at bounding box center [1099, 544] width 23 height 17
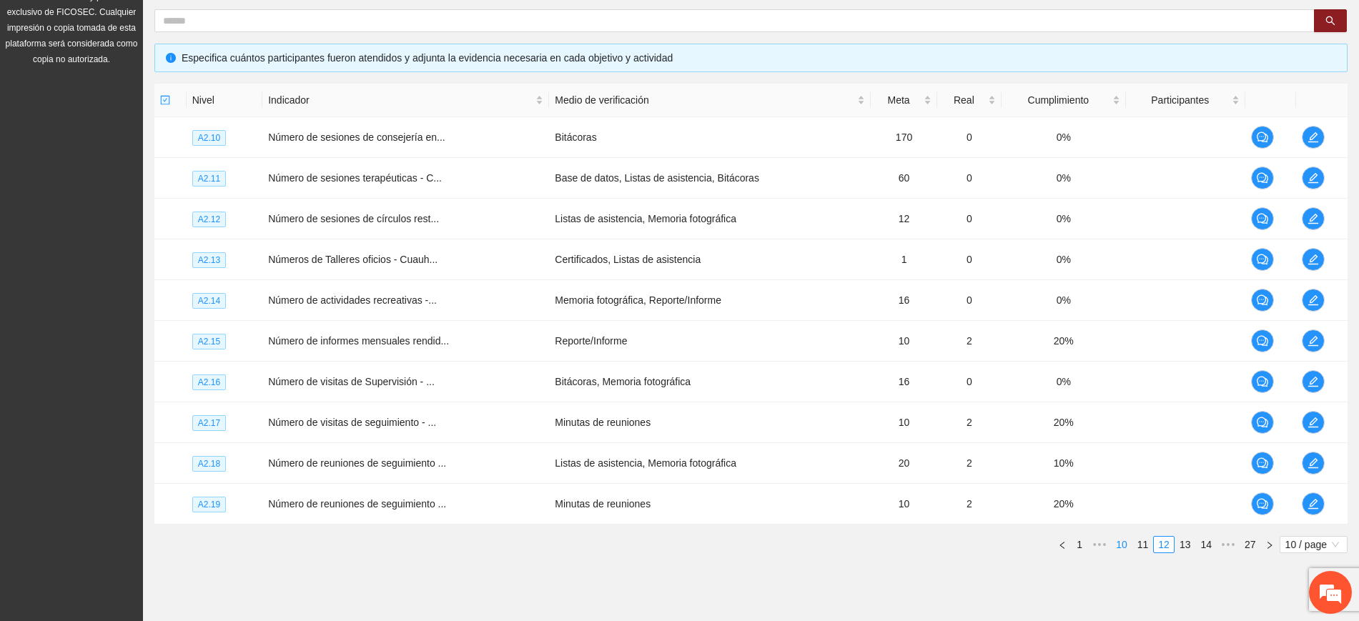
click at [1131, 545] on link "10" at bounding box center [1121, 545] width 20 height 16
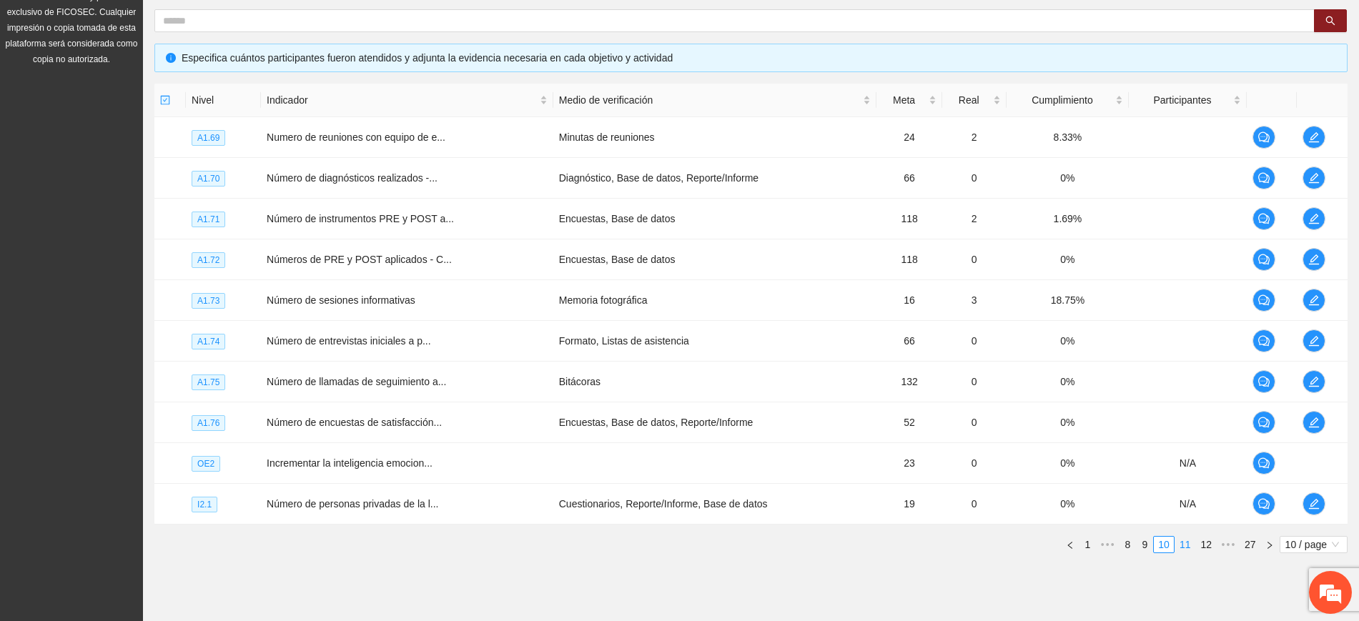
click at [1183, 546] on link "11" at bounding box center [1185, 545] width 20 height 16
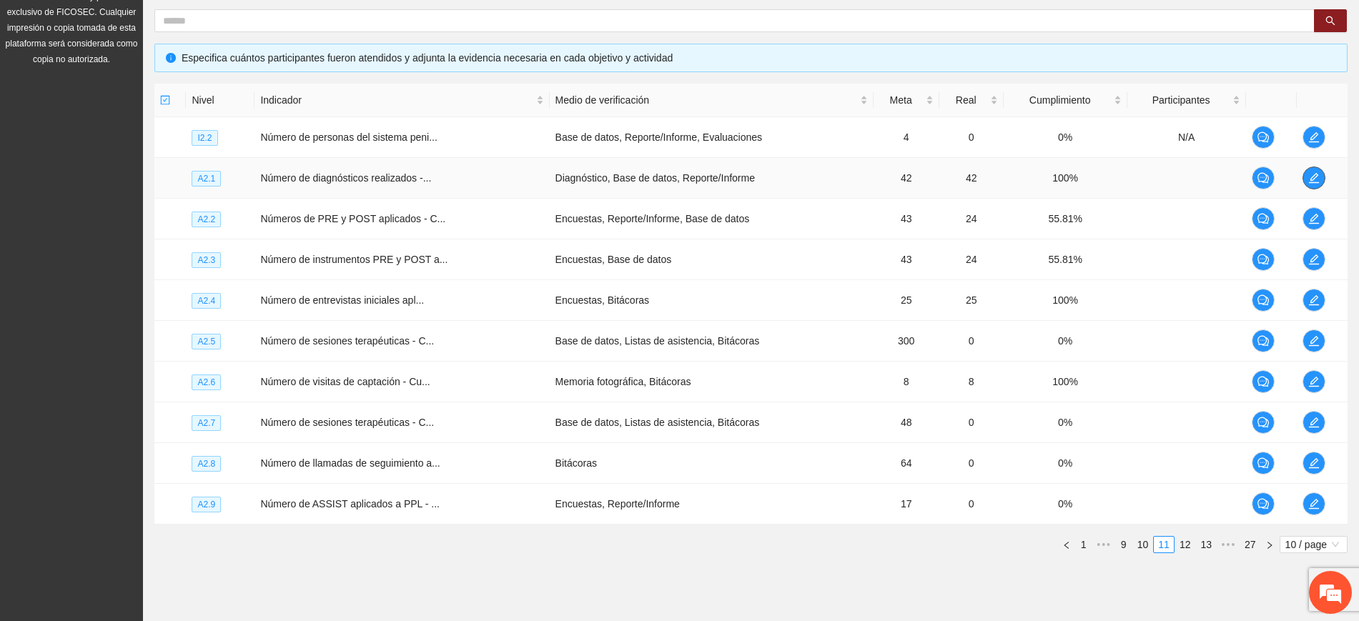
click at [1315, 178] on icon "edit" at bounding box center [1313, 177] width 11 height 11
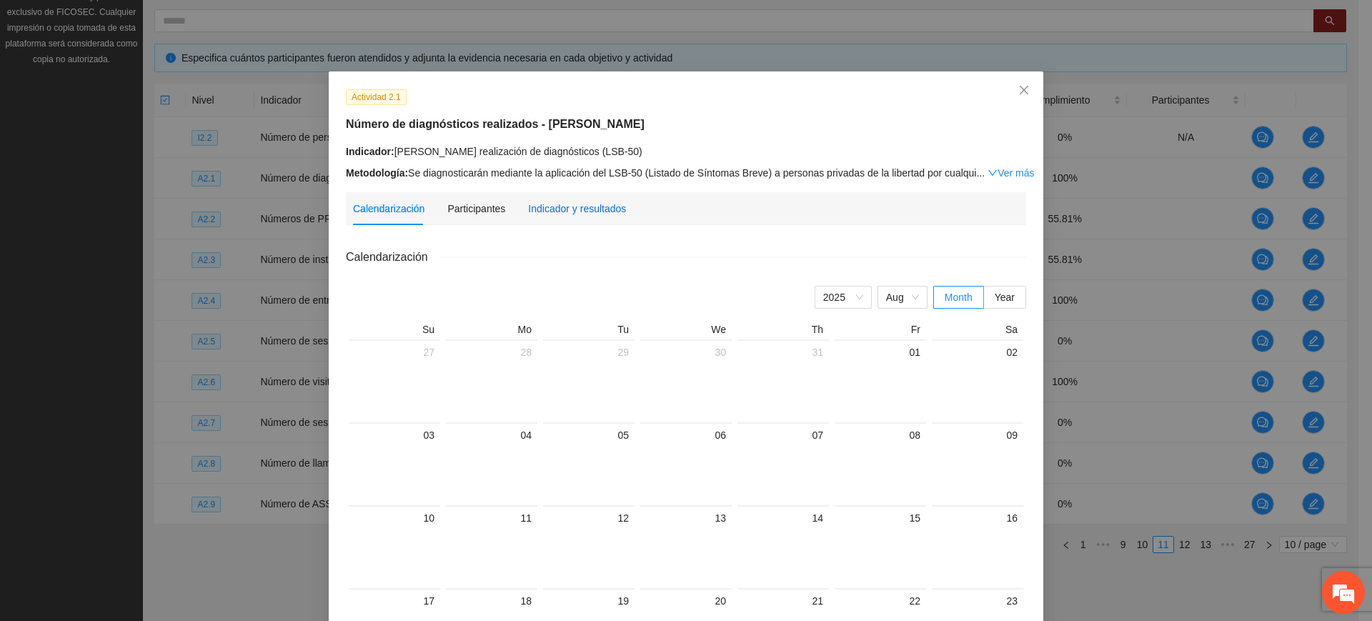
click at [609, 215] on div "Indicador y resultados" at bounding box center [577, 209] width 98 height 16
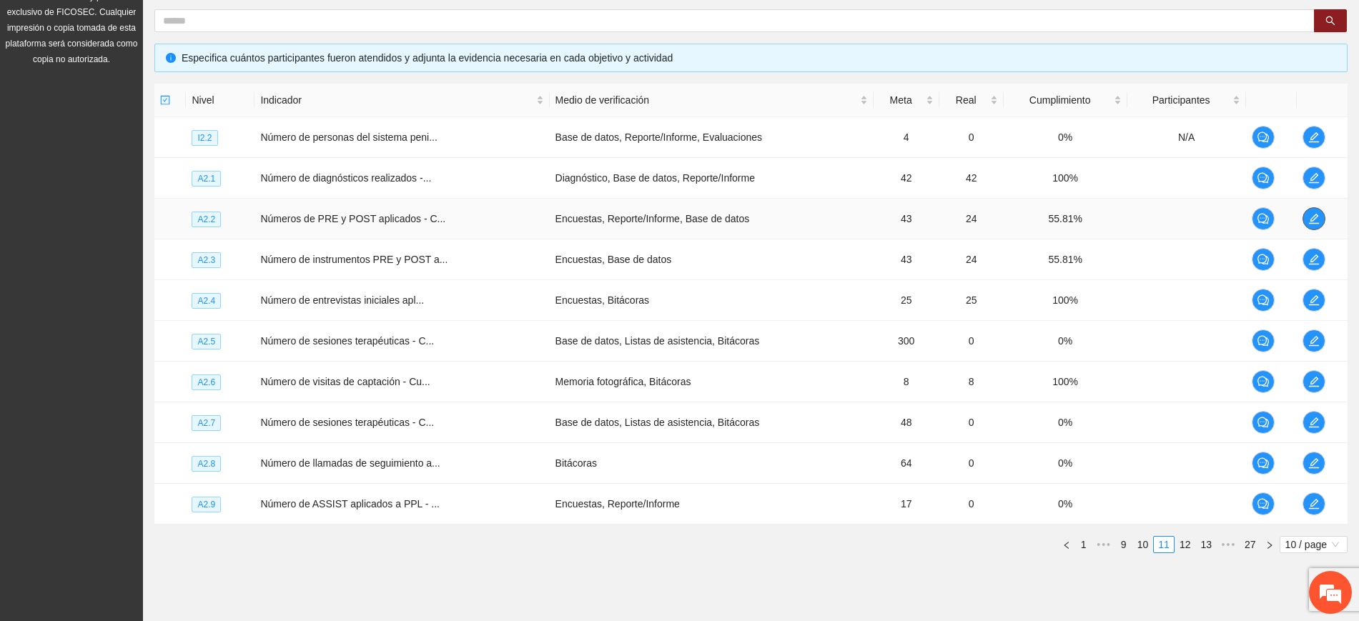
click at [1316, 223] on icon "edit" at bounding box center [1314, 219] width 10 height 10
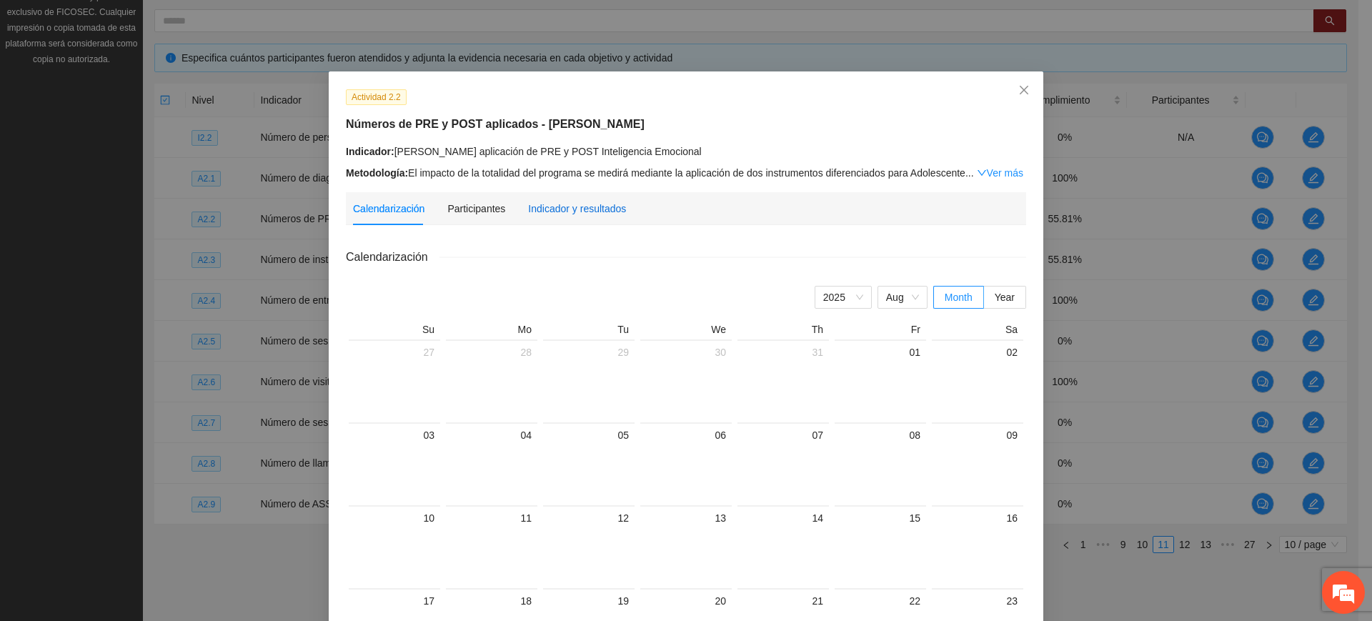
click at [545, 202] on div "Indicador y resultados" at bounding box center [577, 209] width 98 height 16
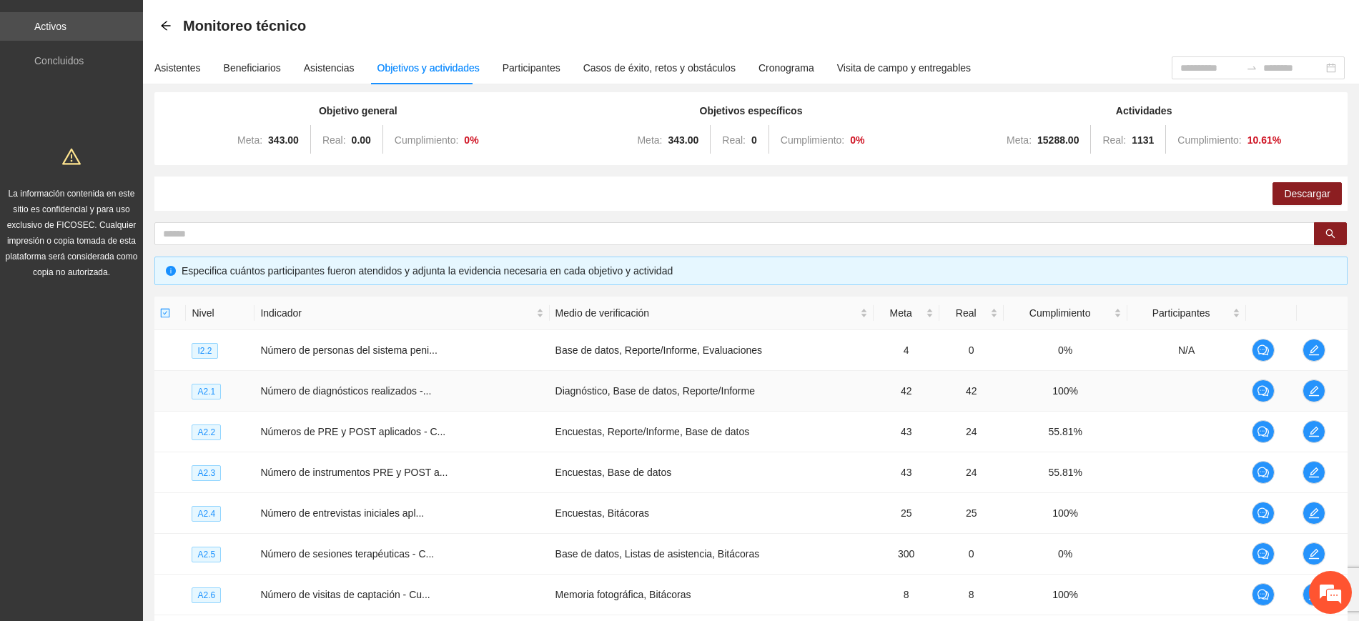
scroll to position [0, 0]
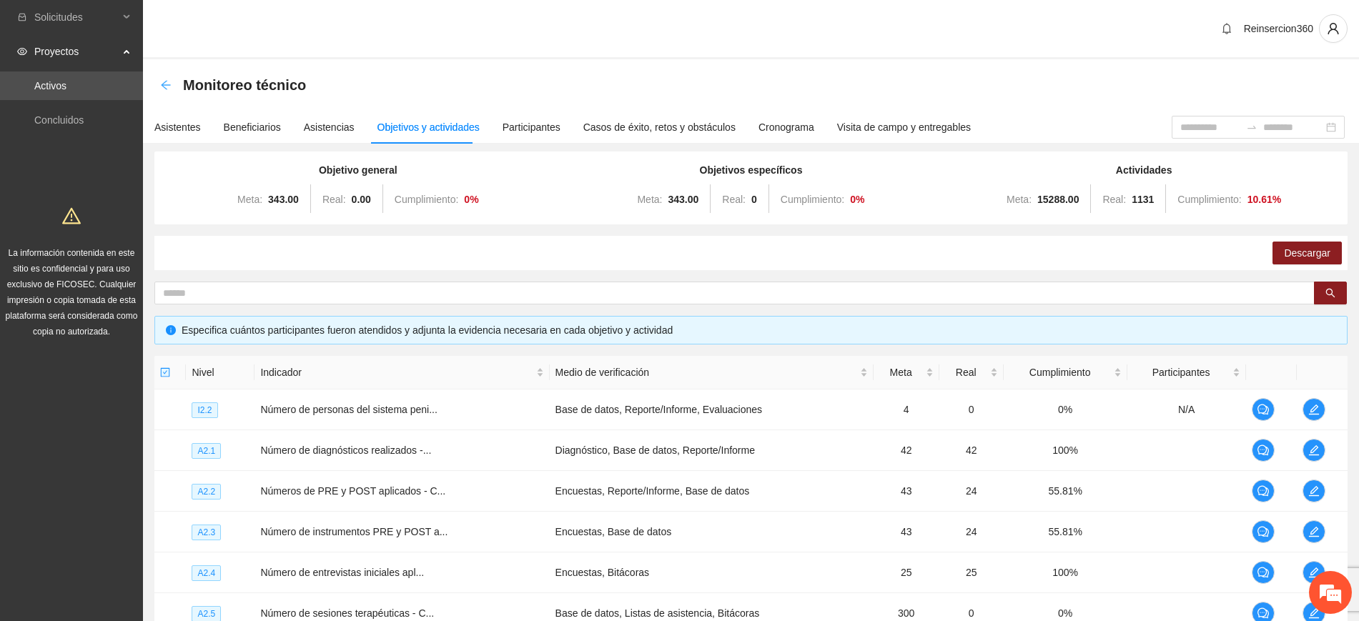
click at [167, 86] on icon "arrow-left" at bounding box center [165, 84] width 11 height 11
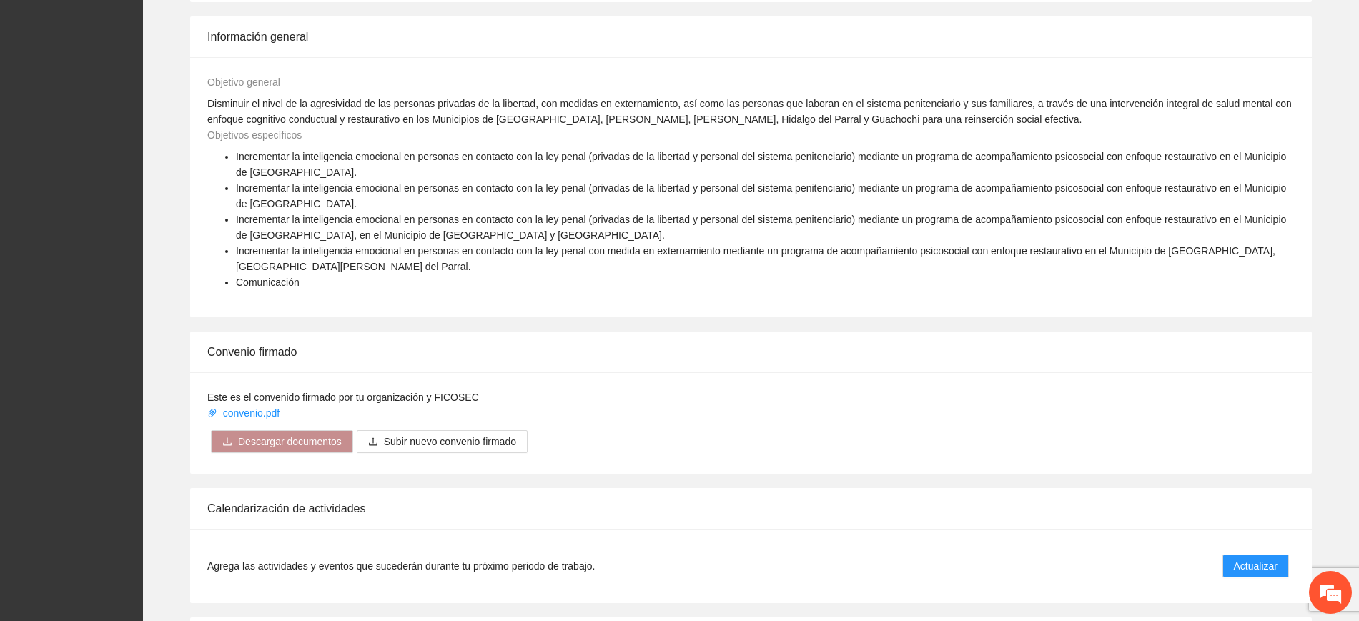
scroll to position [1977, 0]
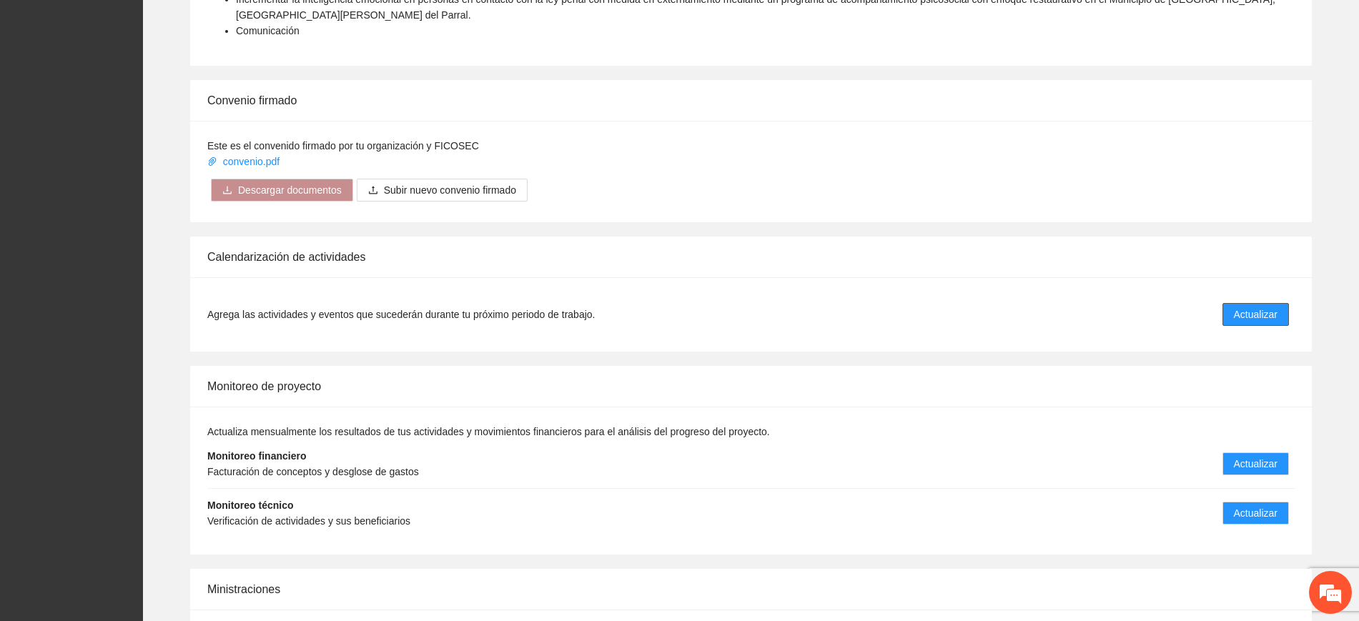
click at [1229, 303] on button "Actualizar" at bounding box center [1255, 314] width 66 height 23
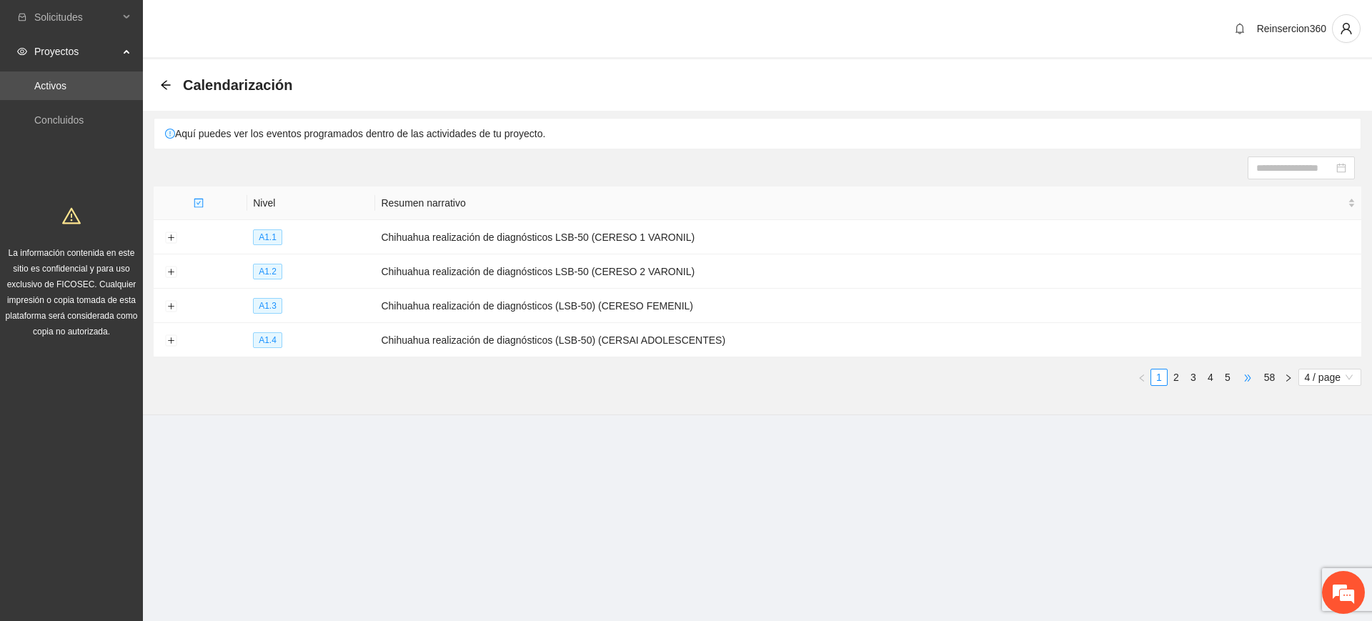
click at [1241, 371] on span "•••" at bounding box center [1247, 377] width 23 height 17
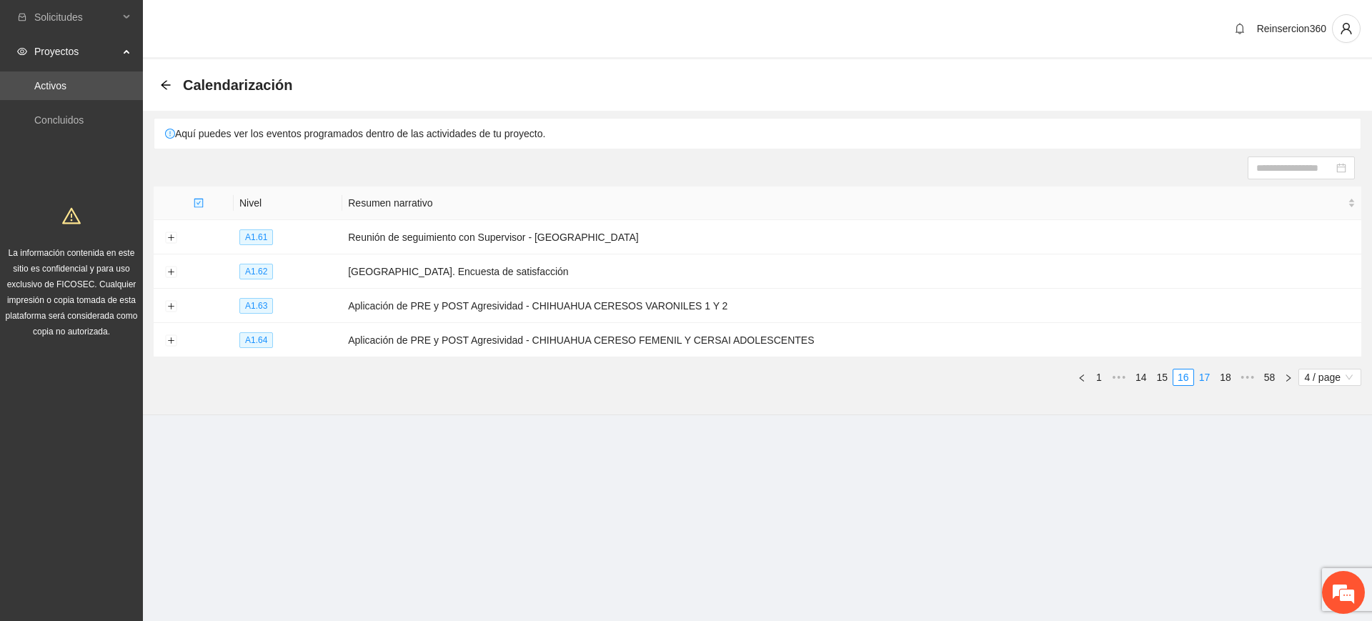
click at [1198, 372] on link "17" at bounding box center [1205, 377] width 20 height 16
click at [1209, 374] on link "18" at bounding box center [1205, 377] width 20 height 16
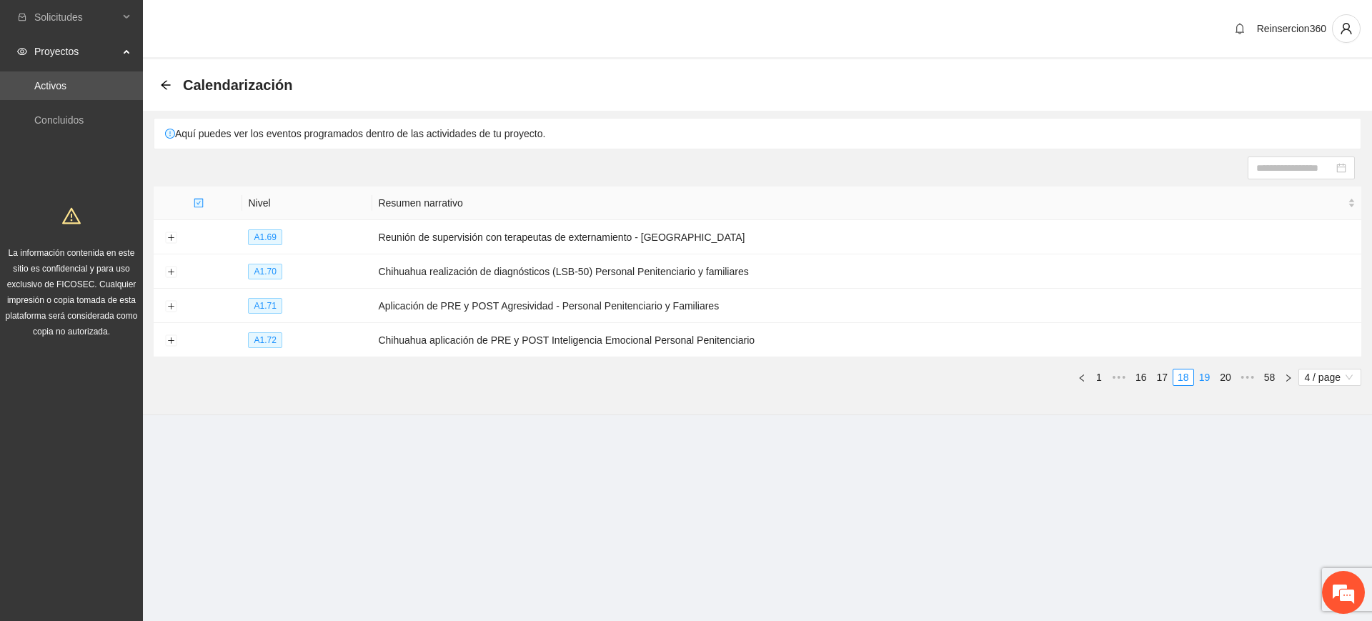
click at [1209, 374] on link "19" at bounding box center [1205, 377] width 20 height 16
click at [174, 267] on button "Expand row" at bounding box center [170, 272] width 11 height 11
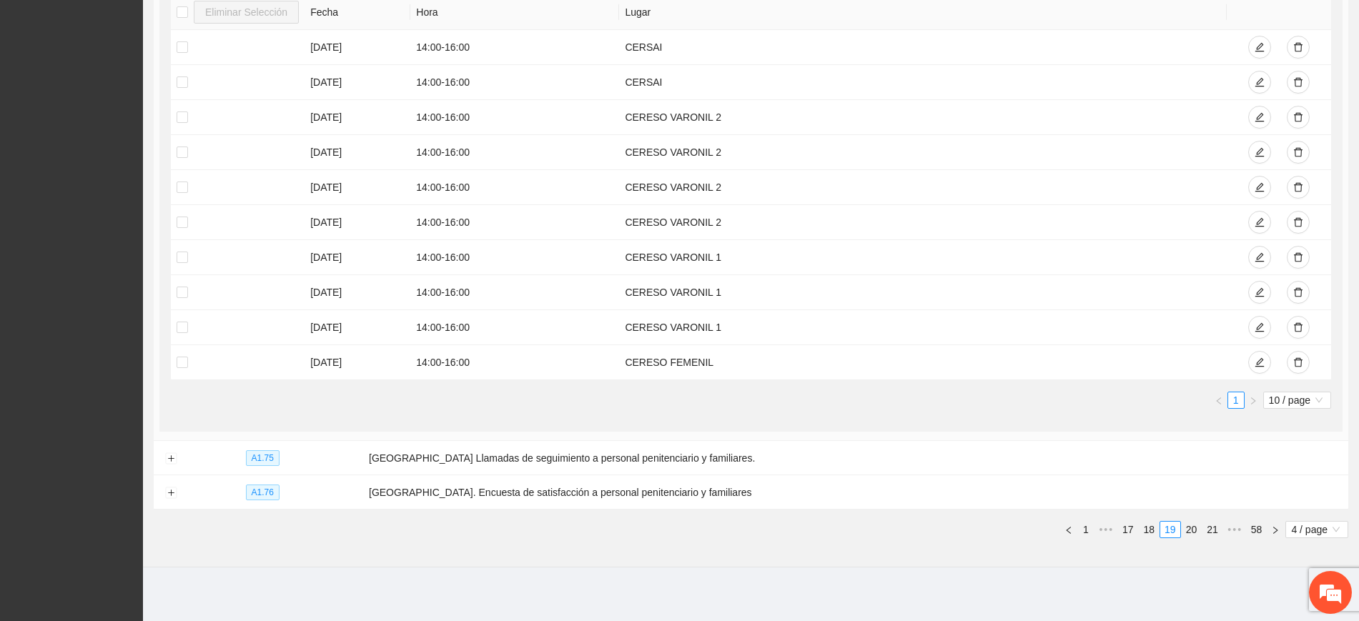
scroll to position [364, 0]
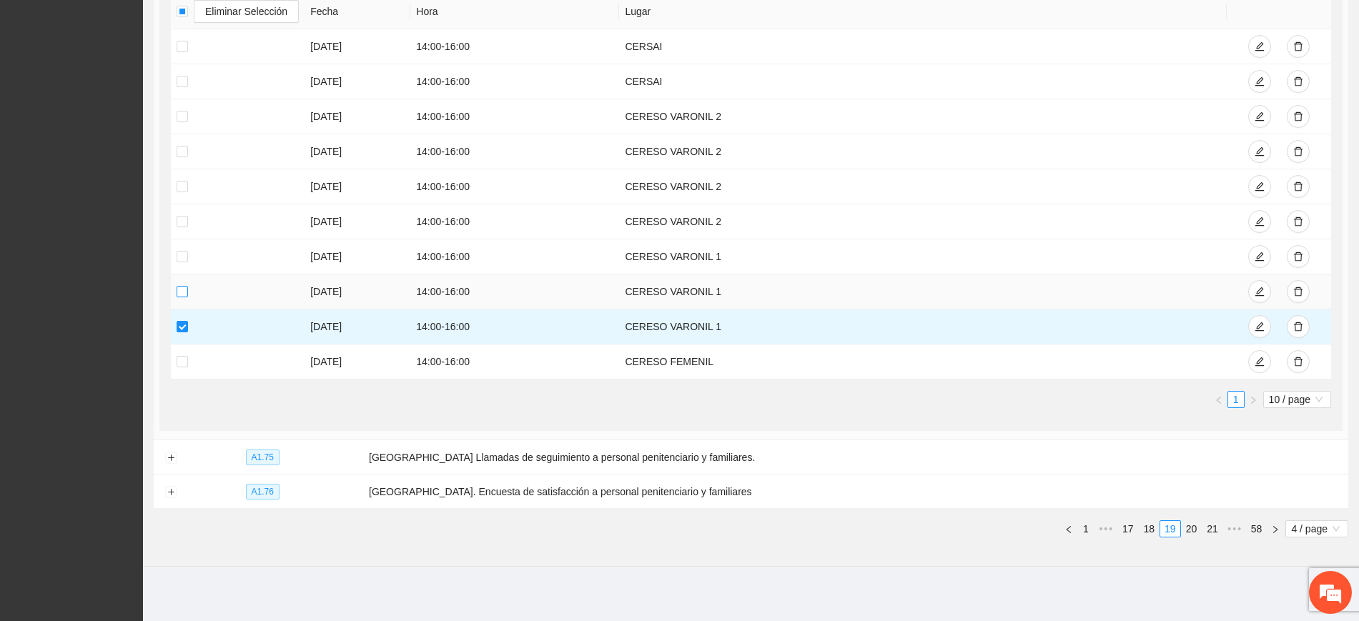
click at [179, 297] on label at bounding box center [182, 292] width 11 height 16
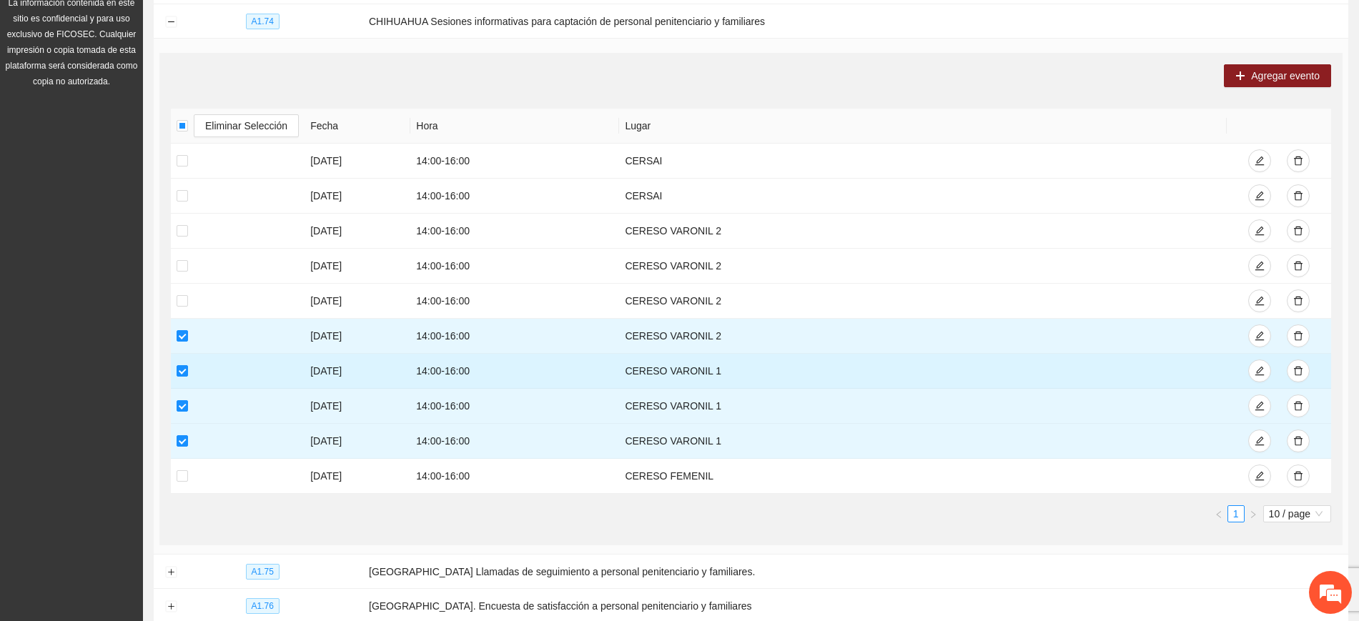
scroll to position [0, 0]
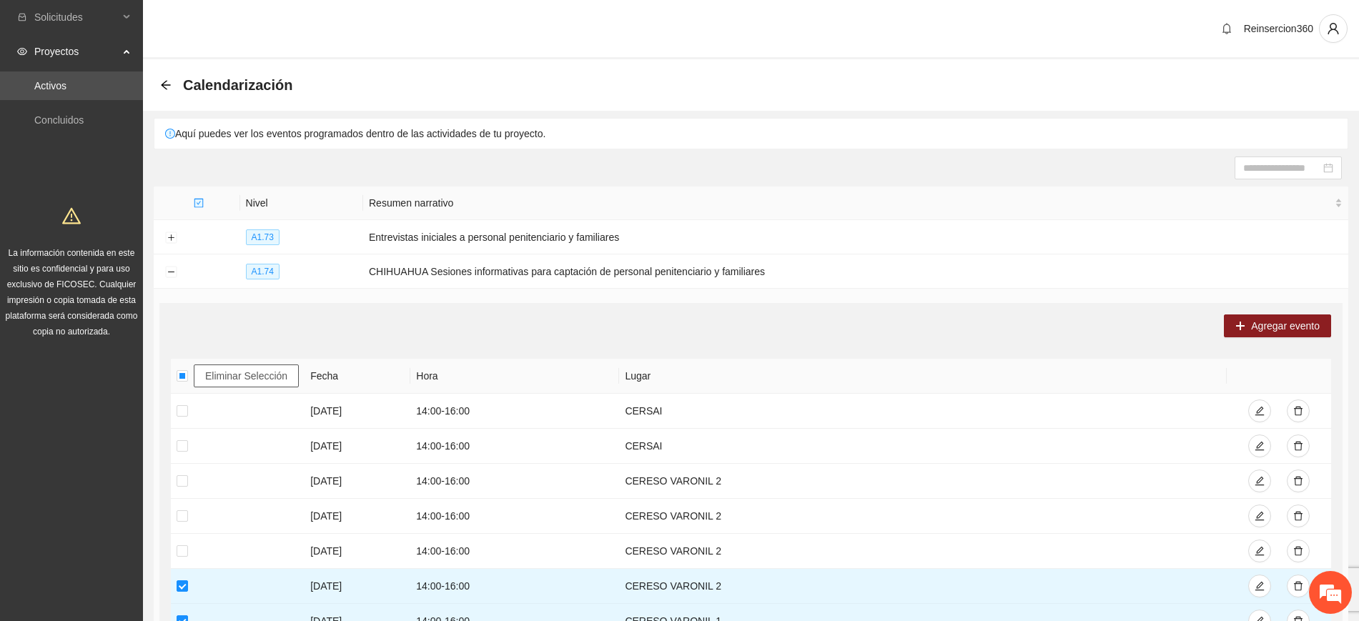
click at [278, 379] on span "Eliminar Selección" at bounding box center [246, 376] width 82 height 16
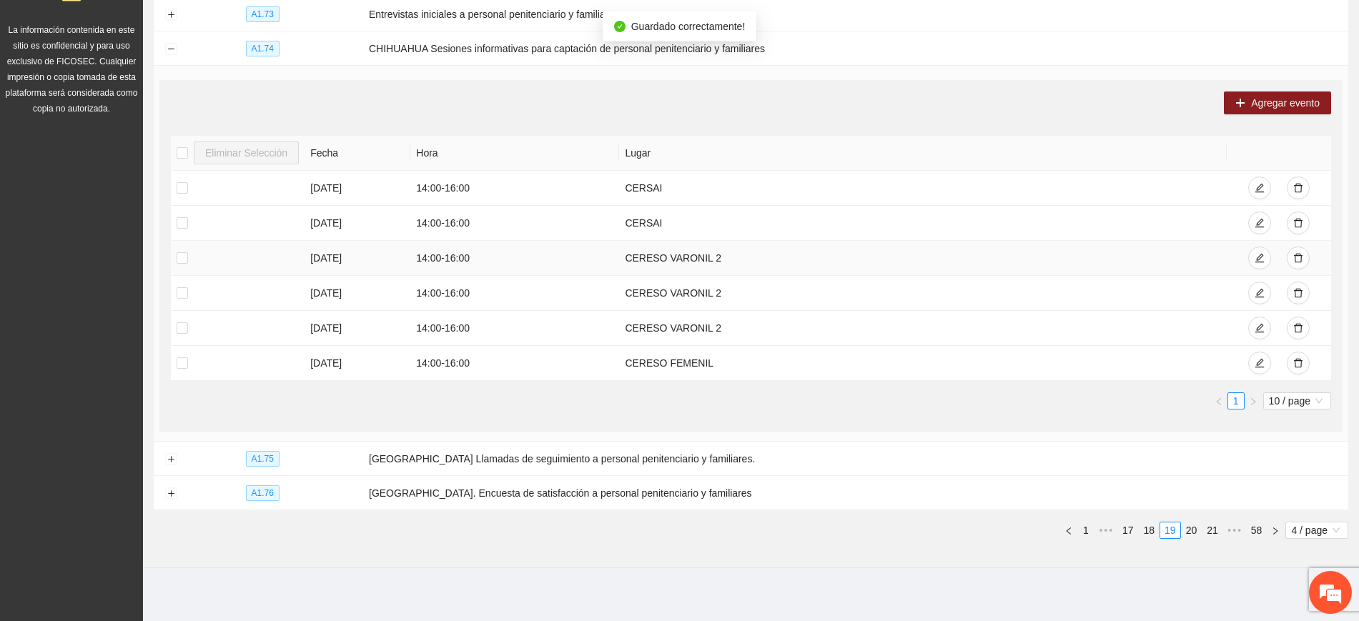
scroll to position [224, 0]
click at [172, 47] on button "Collapse row" at bounding box center [170, 47] width 11 height 11
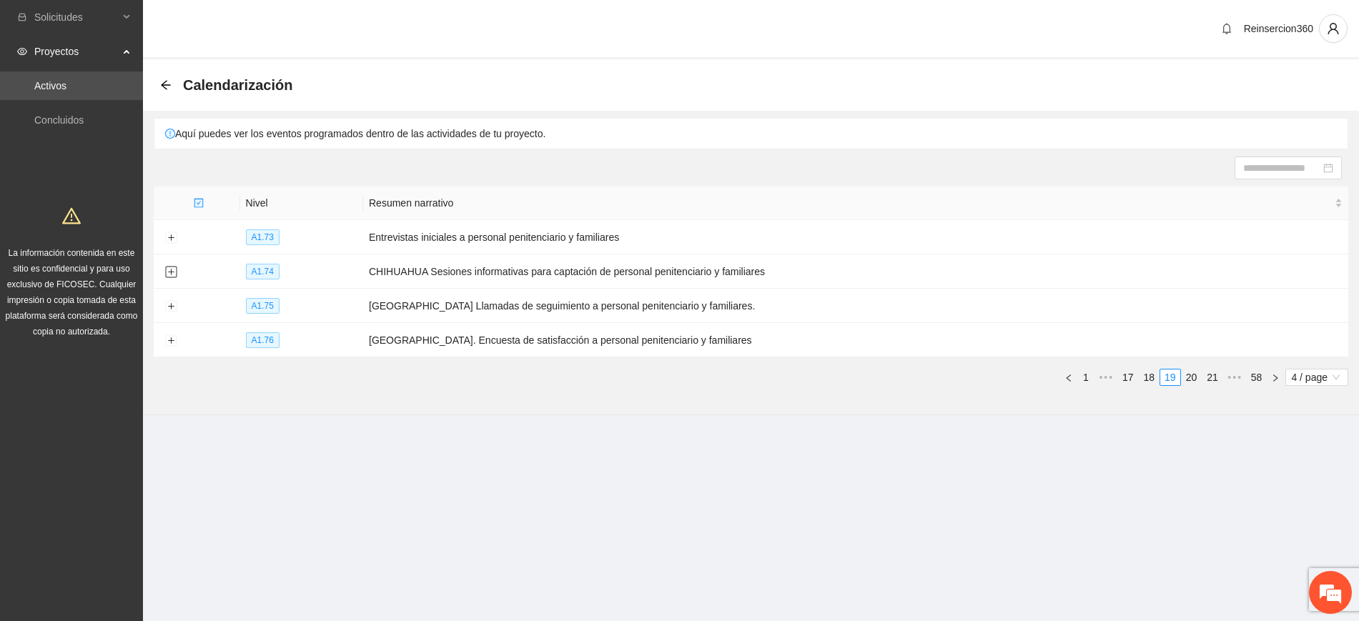
scroll to position [0, 0]
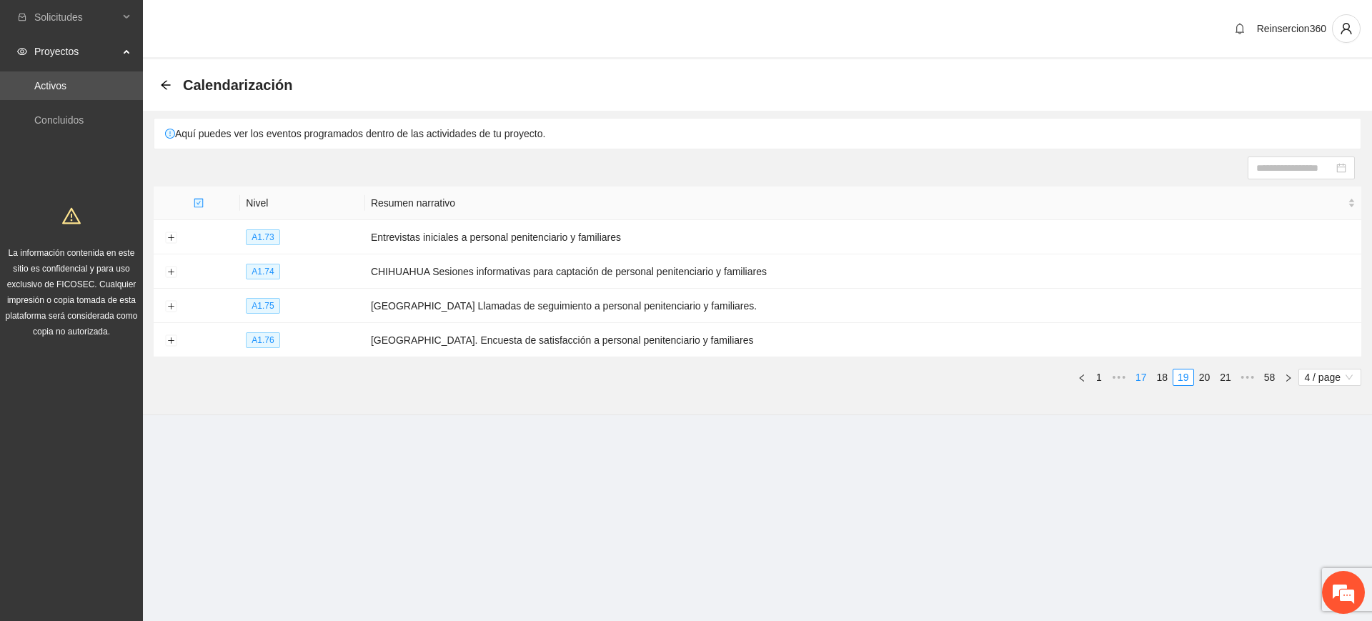
click at [1141, 369] on link "17" at bounding box center [1141, 377] width 20 height 16
click at [1162, 374] on link "16" at bounding box center [1163, 377] width 20 height 16
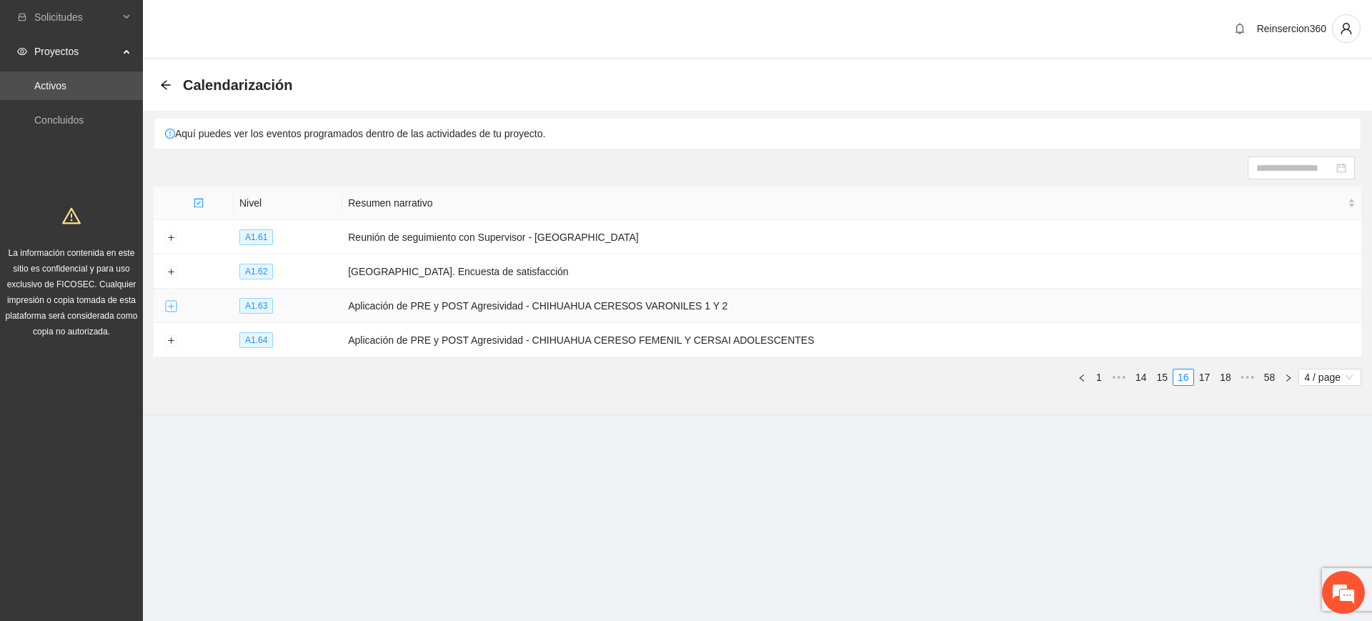
click at [172, 307] on button "Expand row" at bounding box center [170, 306] width 11 height 11
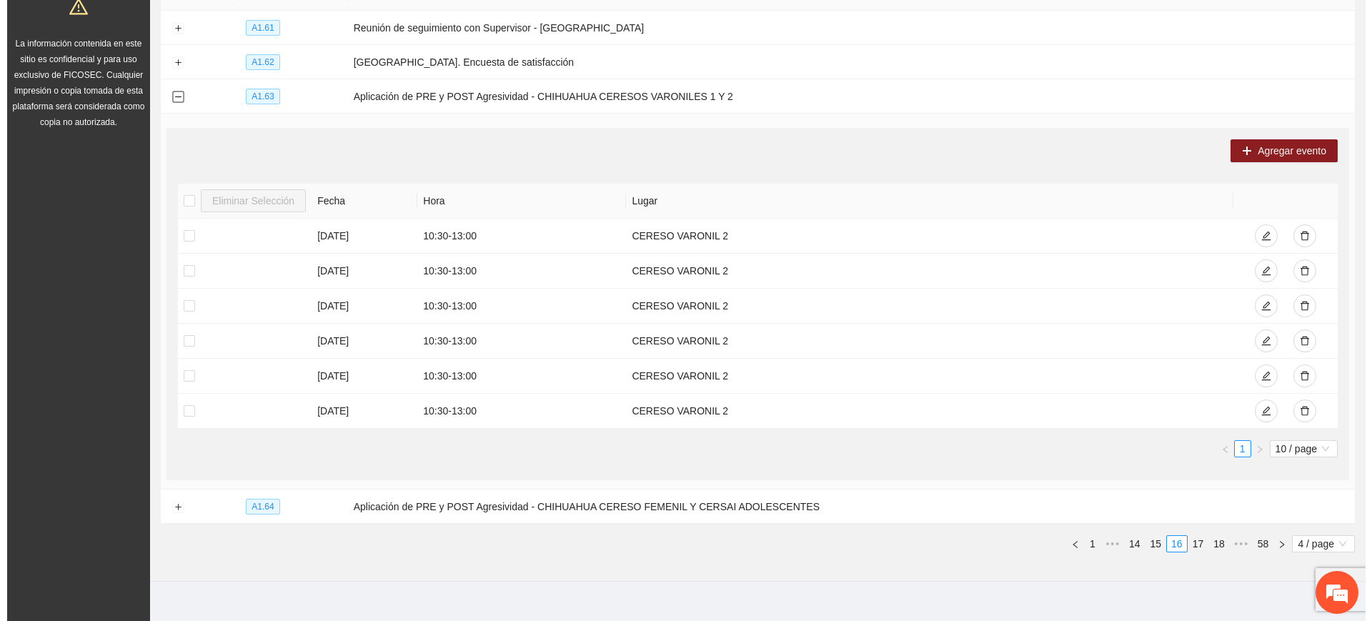
scroll to position [224, 0]
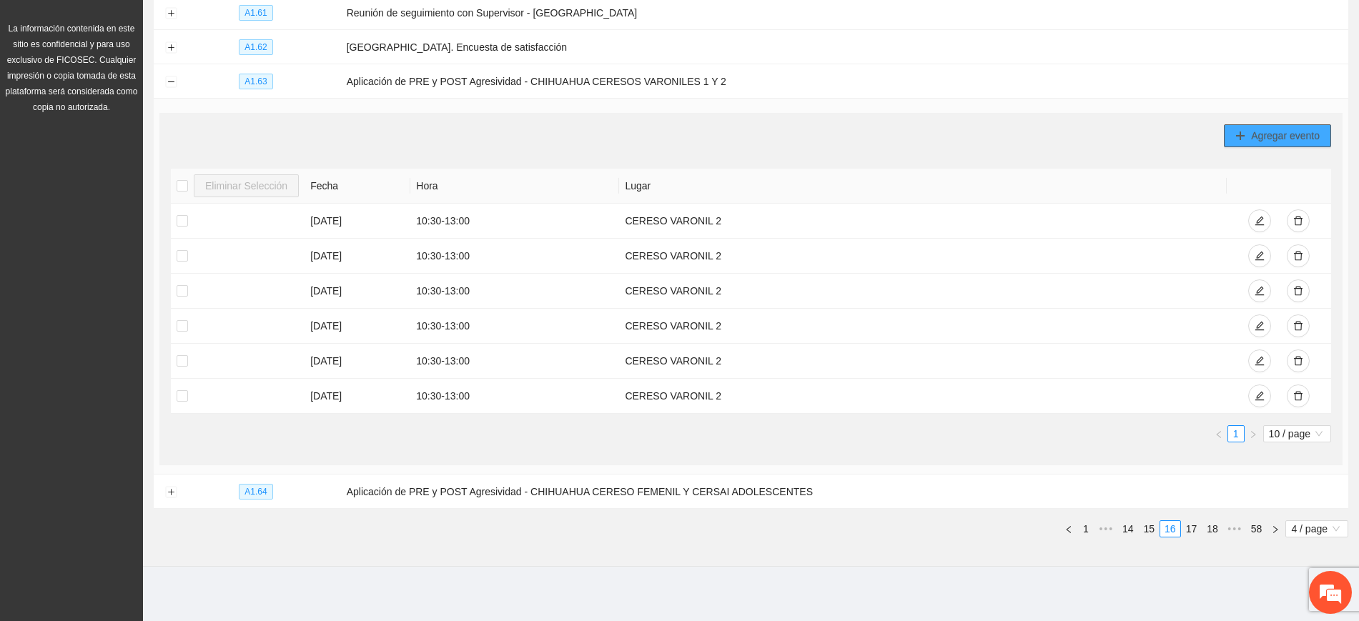
click at [1281, 128] on span "Agregar evento" at bounding box center [1285, 136] width 69 height 16
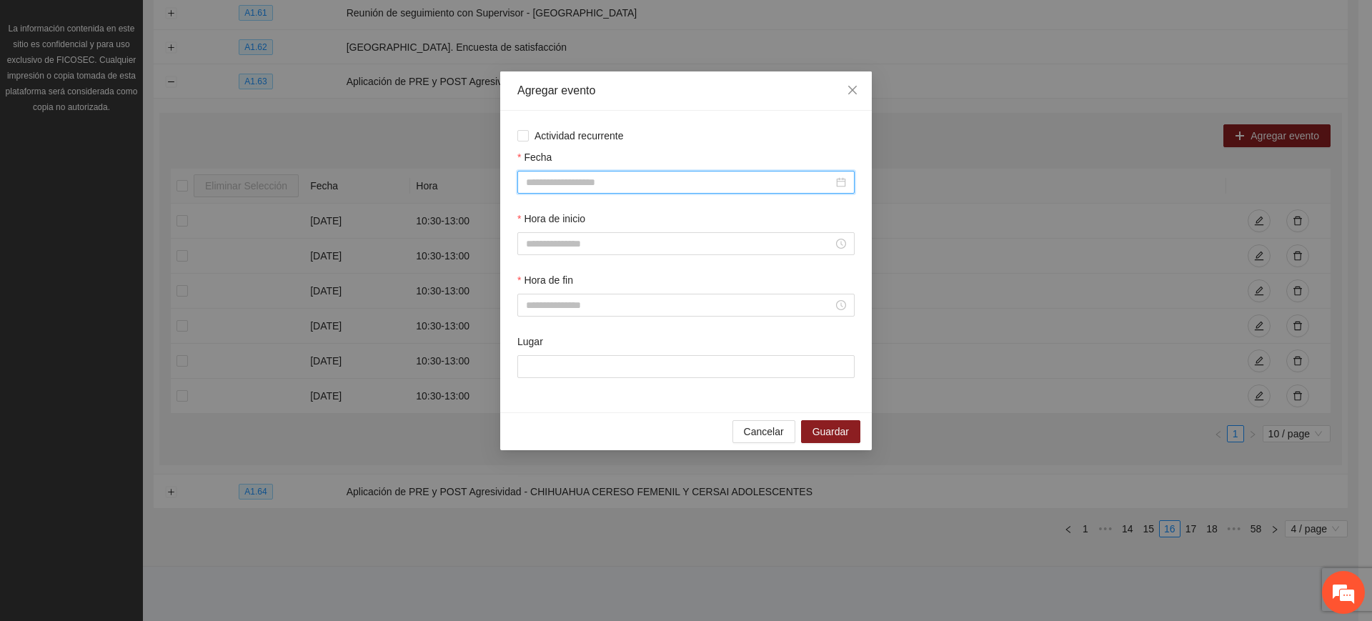
click at [650, 181] on input "Fecha" at bounding box center [679, 182] width 307 height 16
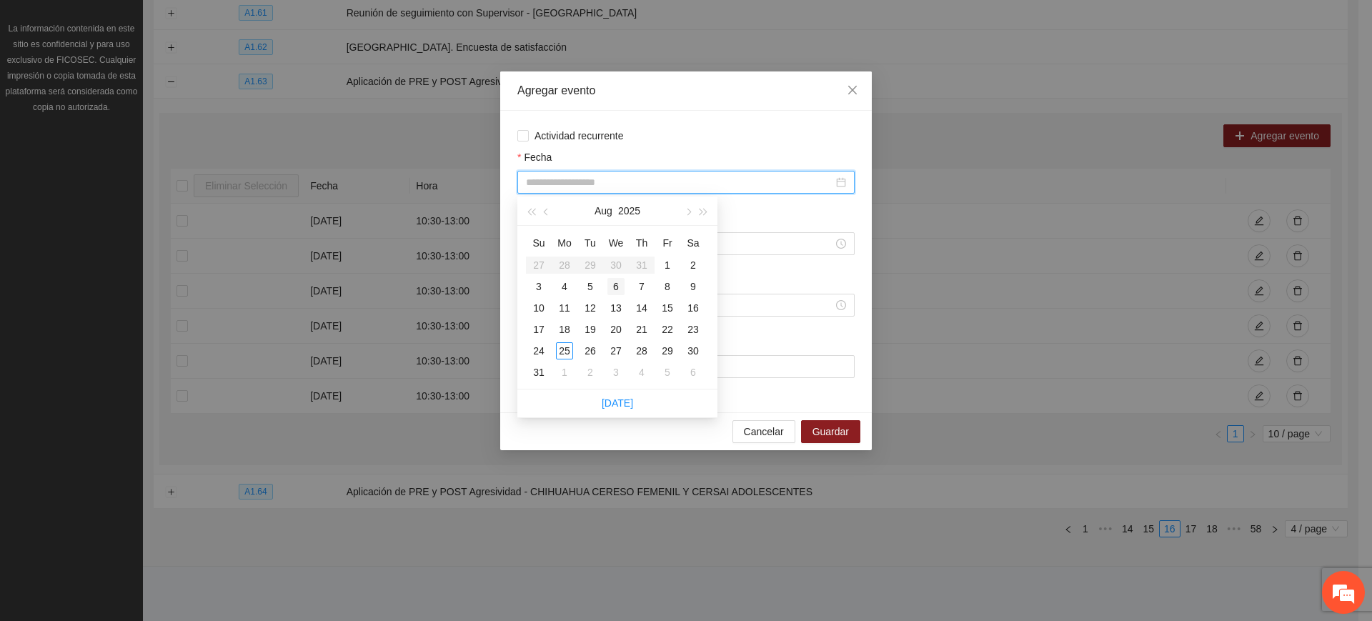
type input "**********"
click at [548, 135] on span "Actividad recurrente" at bounding box center [579, 136] width 101 height 16
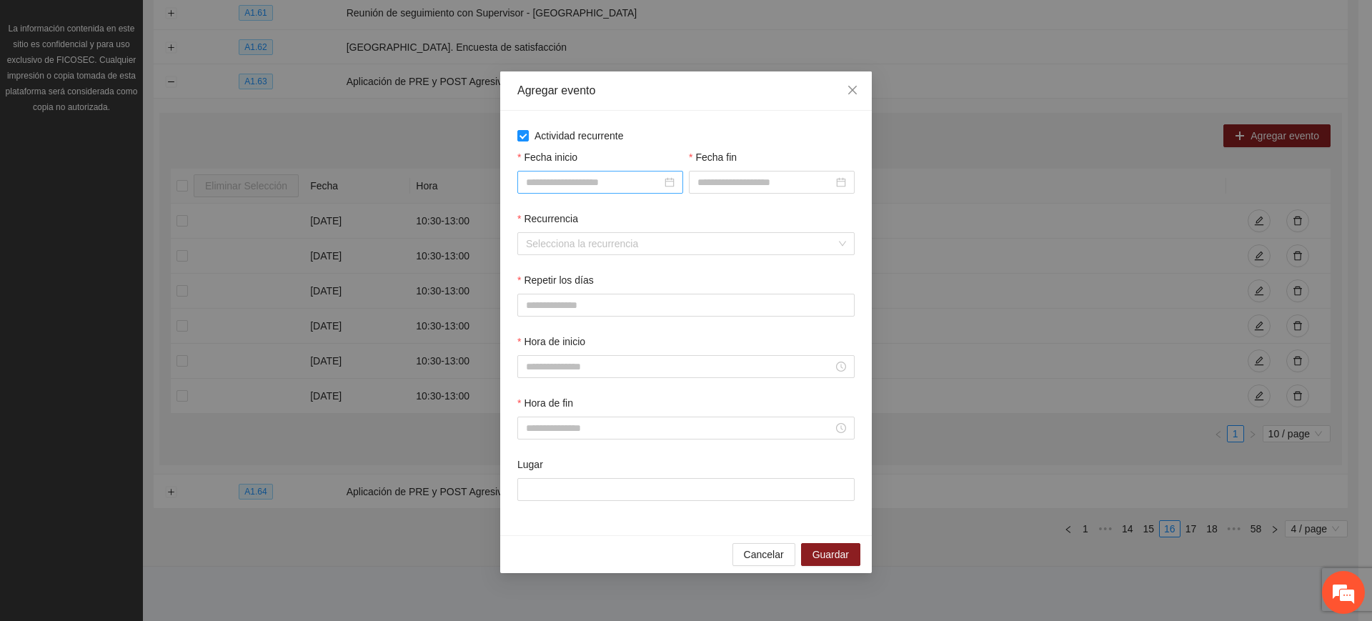
click at [557, 187] on input "Fecha inicio" at bounding box center [594, 182] width 136 height 16
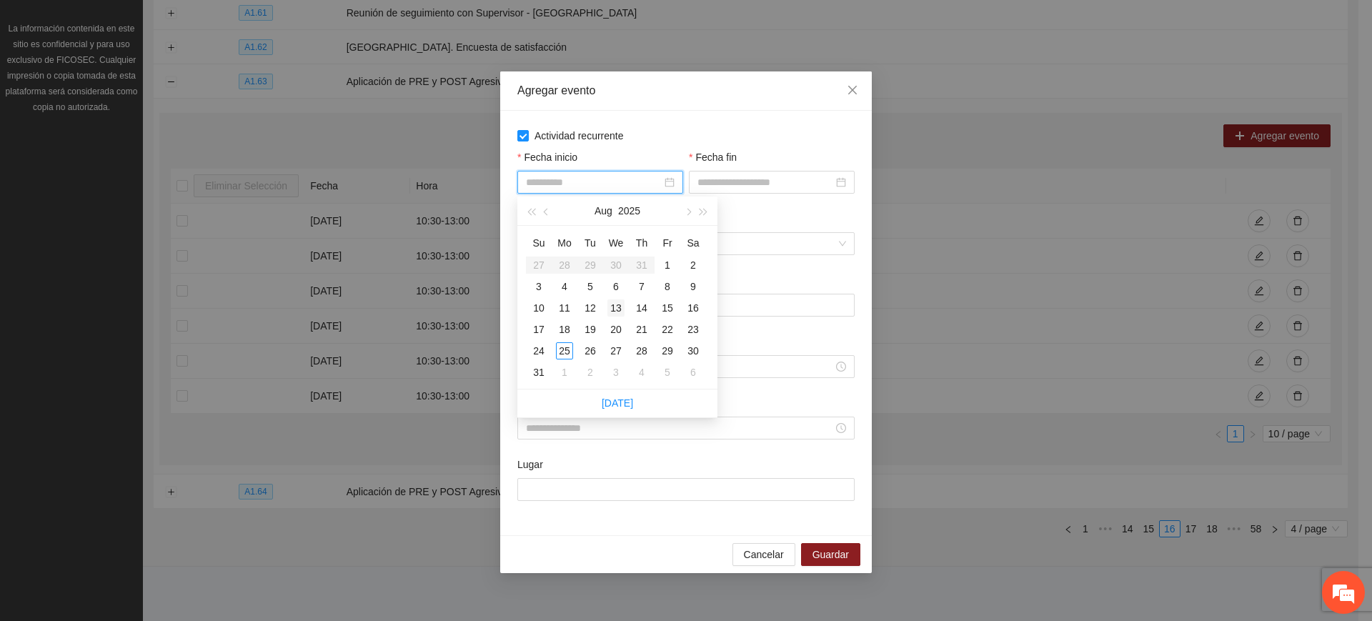
type input "**********"
click at [613, 308] on div "13" at bounding box center [615, 307] width 17 height 17
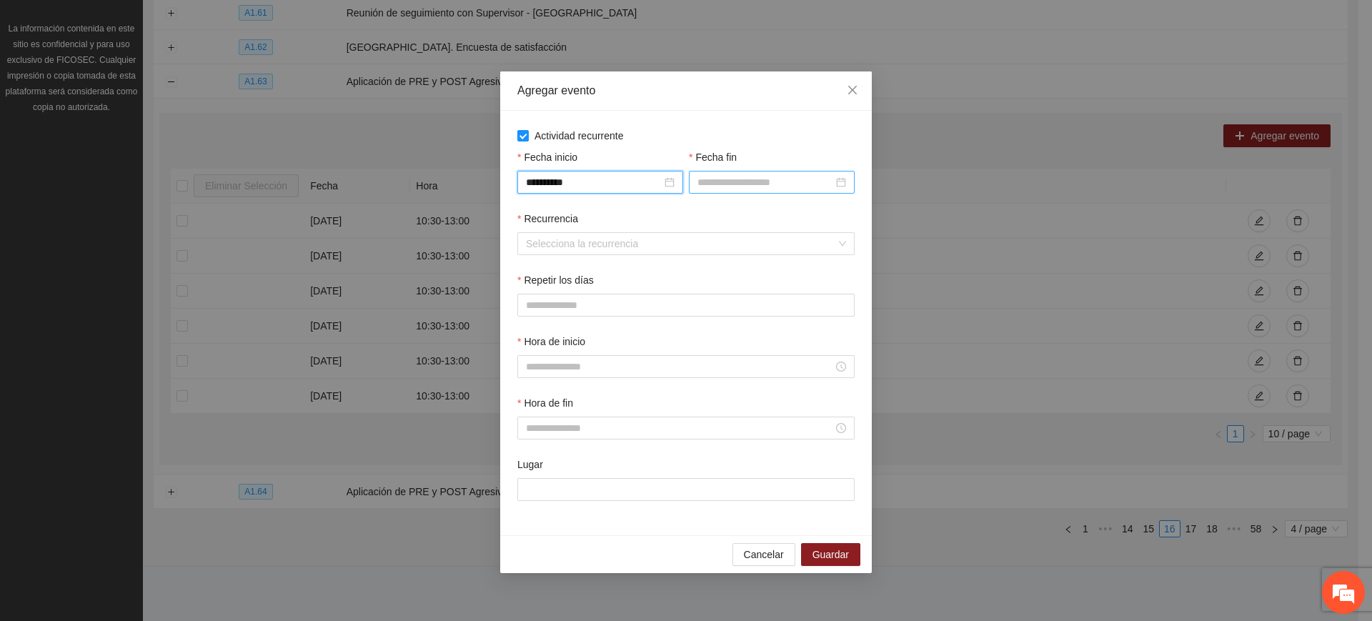
click at [741, 182] on input "Fecha fin" at bounding box center [766, 182] width 136 height 16
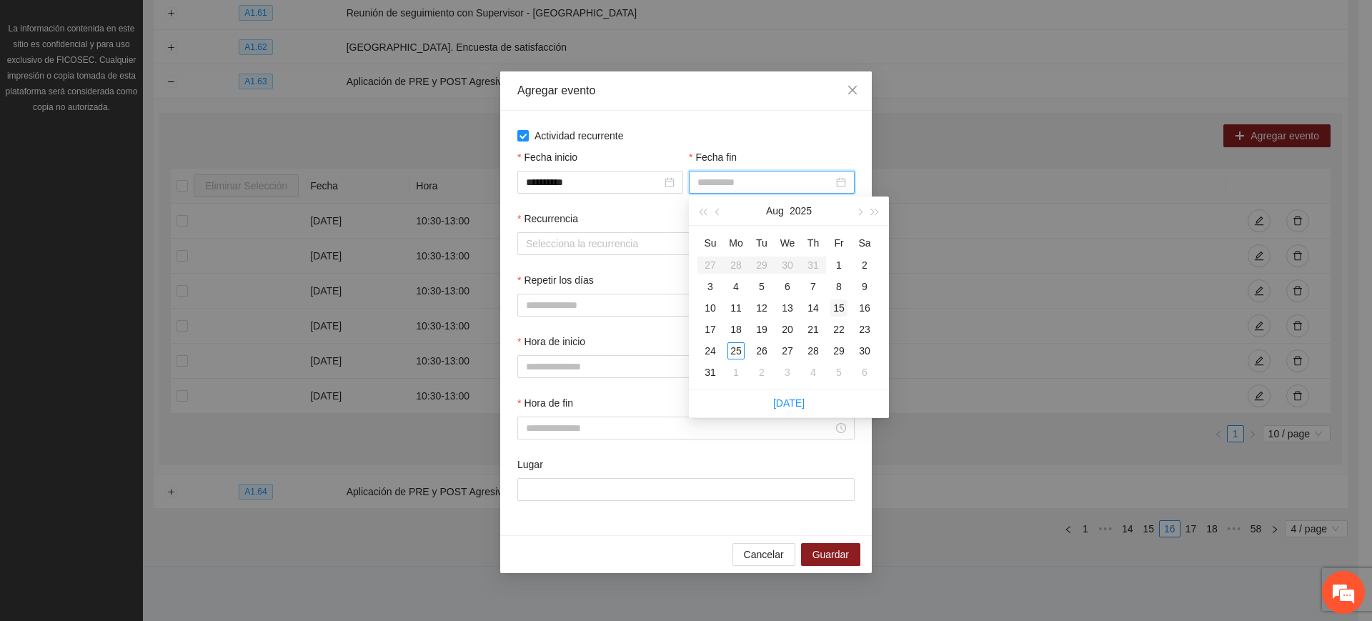
type input "**********"
click at [845, 308] on div "15" at bounding box center [838, 307] width 17 height 17
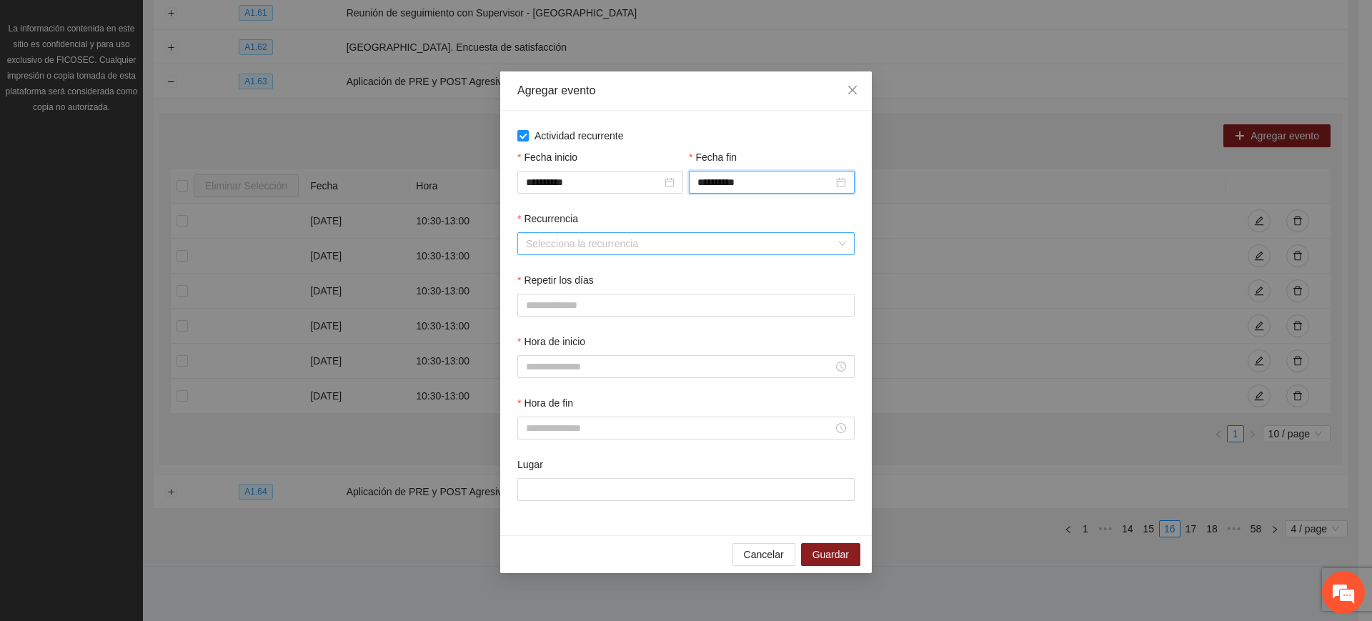
click at [679, 247] on input "Recurrencia" at bounding box center [681, 243] width 310 height 21
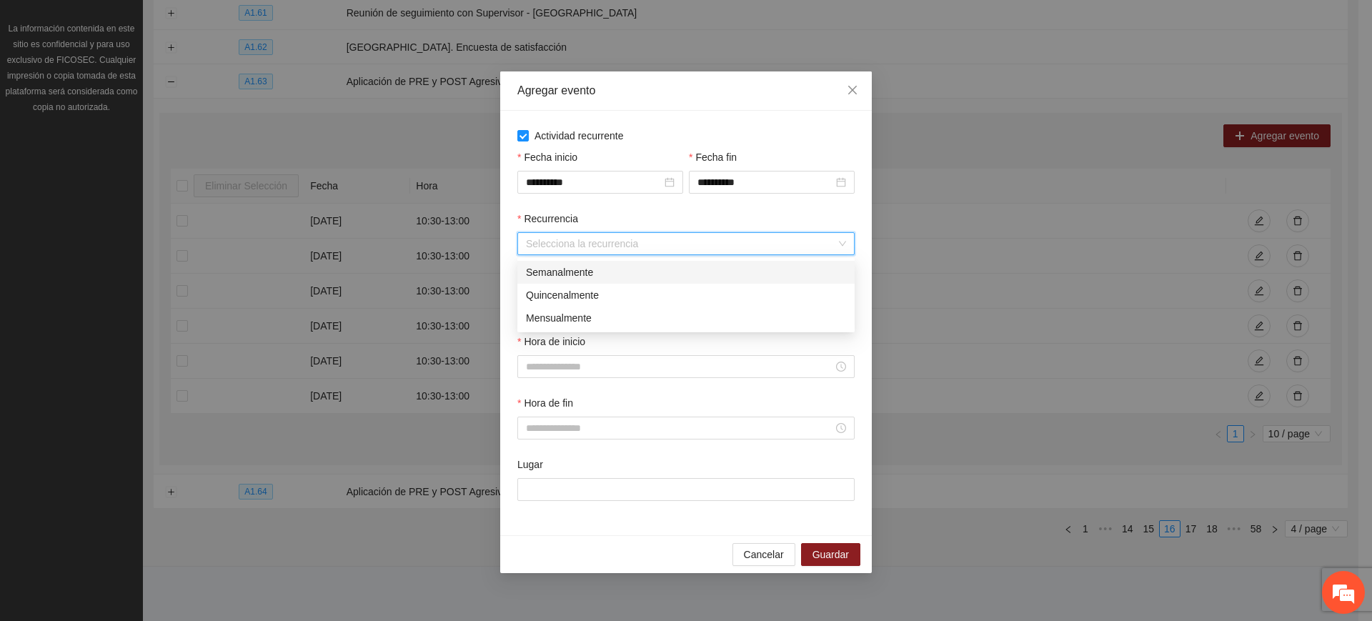
click at [618, 270] on div "Semanalmente" at bounding box center [686, 272] width 320 height 16
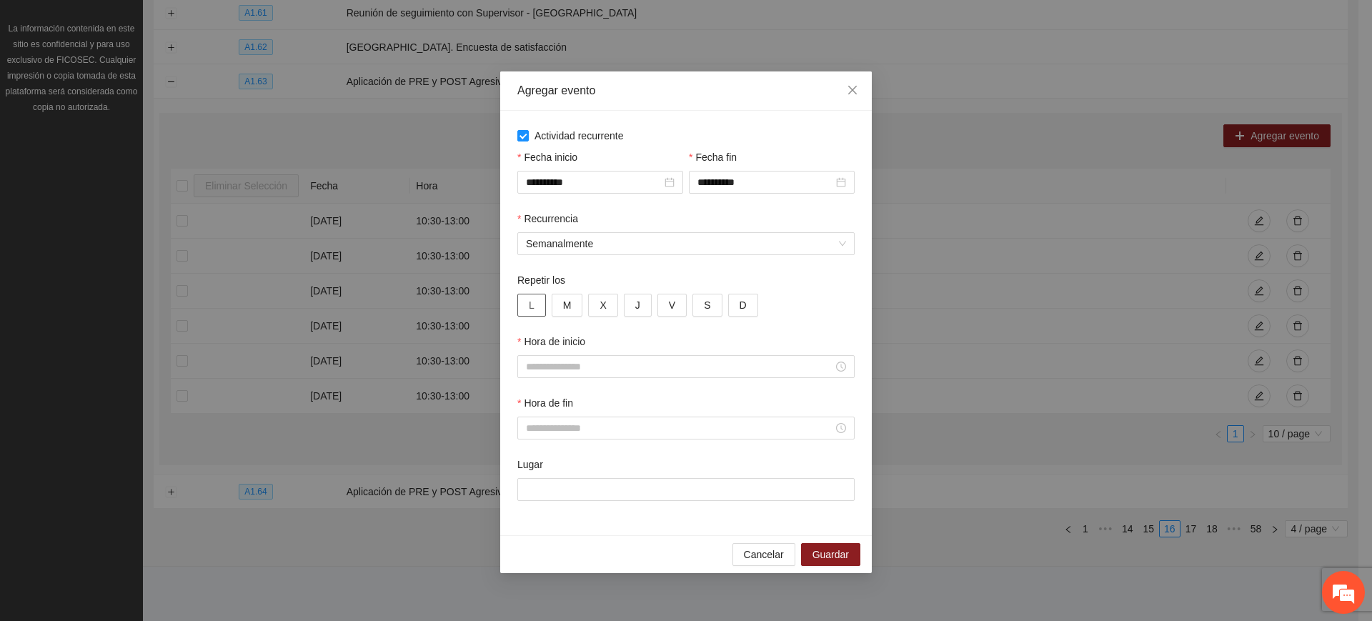
click at [531, 298] on span "L" at bounding box center [532, 305] width 6 height 16
click at [565, 296] on button "M" at bounding box center [567, 305] width 31 height 23
click at [608, 307] on button "X" at bounding box center [602, 305] width 29 height 23
click at [642, 307] on button "J" at bounding box center [638, 305] width 28 height 23
click at [669, 306] on span "V" at bounding box center [672, 305] width 6 height 16
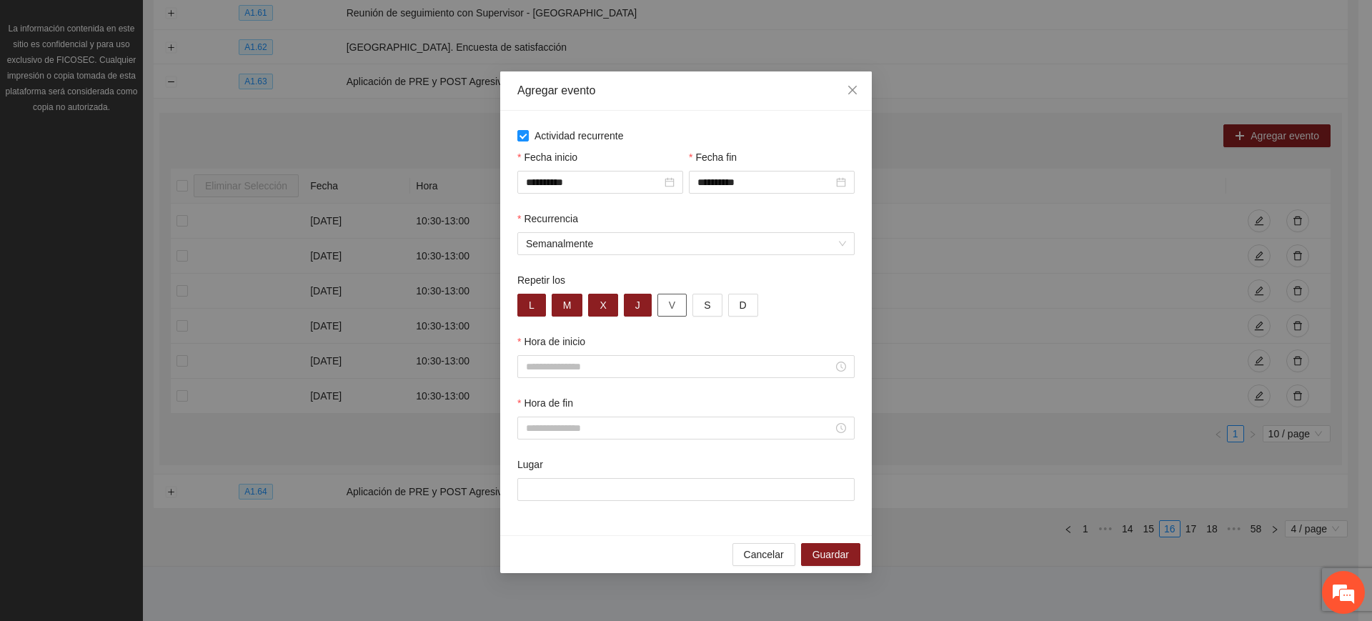
type button "4"
click at [587, 368] on input "Hora de inicio" at bounding box center [679, 367] width 307 height 16
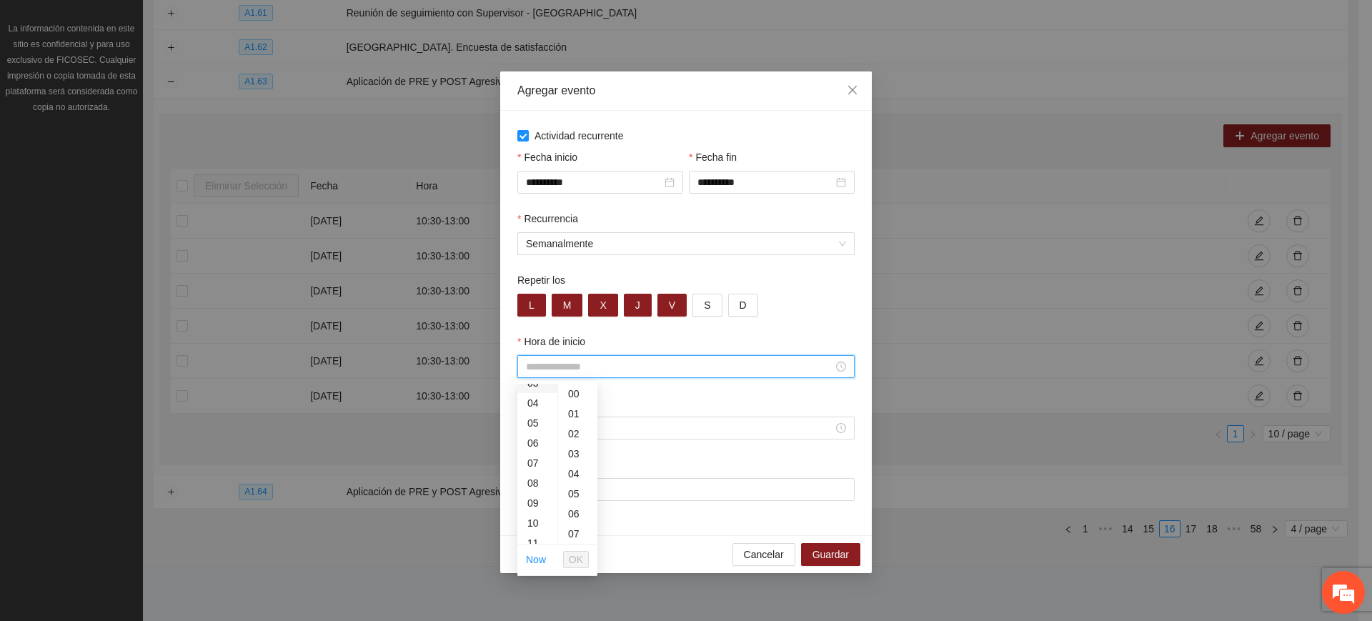
scroll to position [119, 0]
click at [532, 477] on div "10" at bounding box center [537, 475] width 40 height 20
click at [575, 507] on div "30" at bounding box center [577, 517] width 39 height 20
type input "*****"
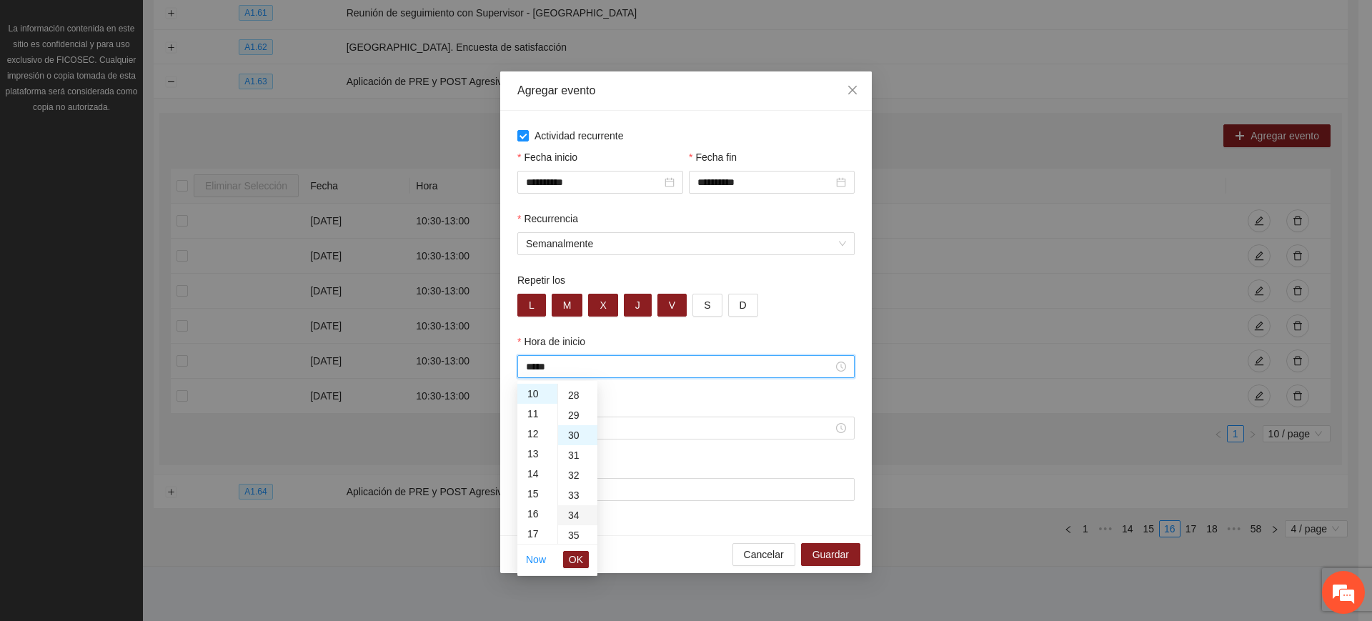
scroll to position [600, 0]
click at [567, 560] on button "OK" at bounding box center [576, 559] width 26 height 17
click at [632, 428] on input "Hora de fin" at bounding box center [679, 428] width 307 height 16
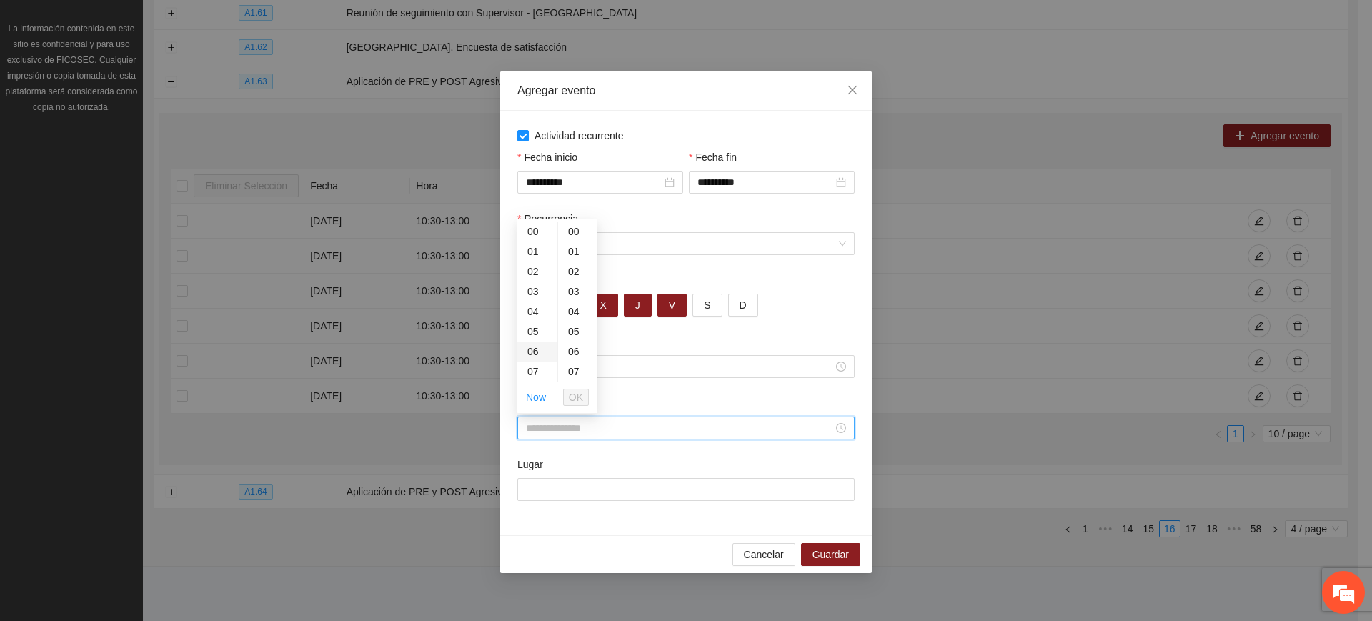
scroll to position [119, 0]
click at [538, 348] on div "12" at bounding box center [537, 352] width 40 height 20
type input "*****"
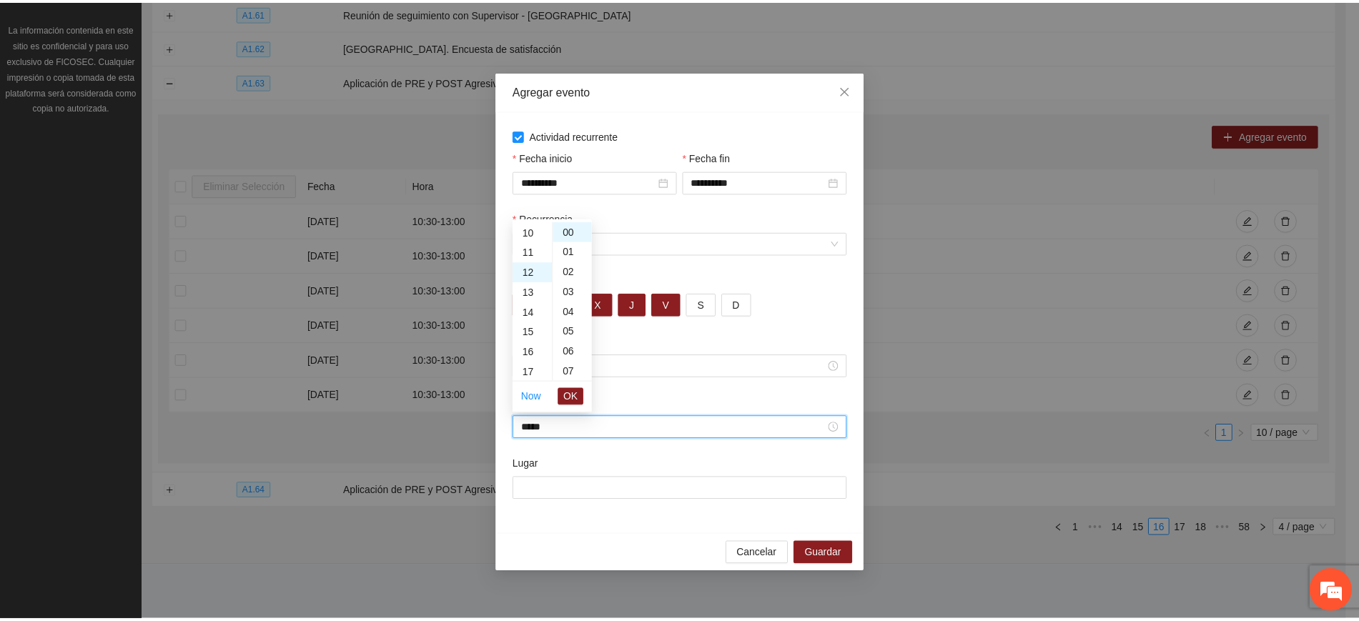
scroll to position [240, 0]
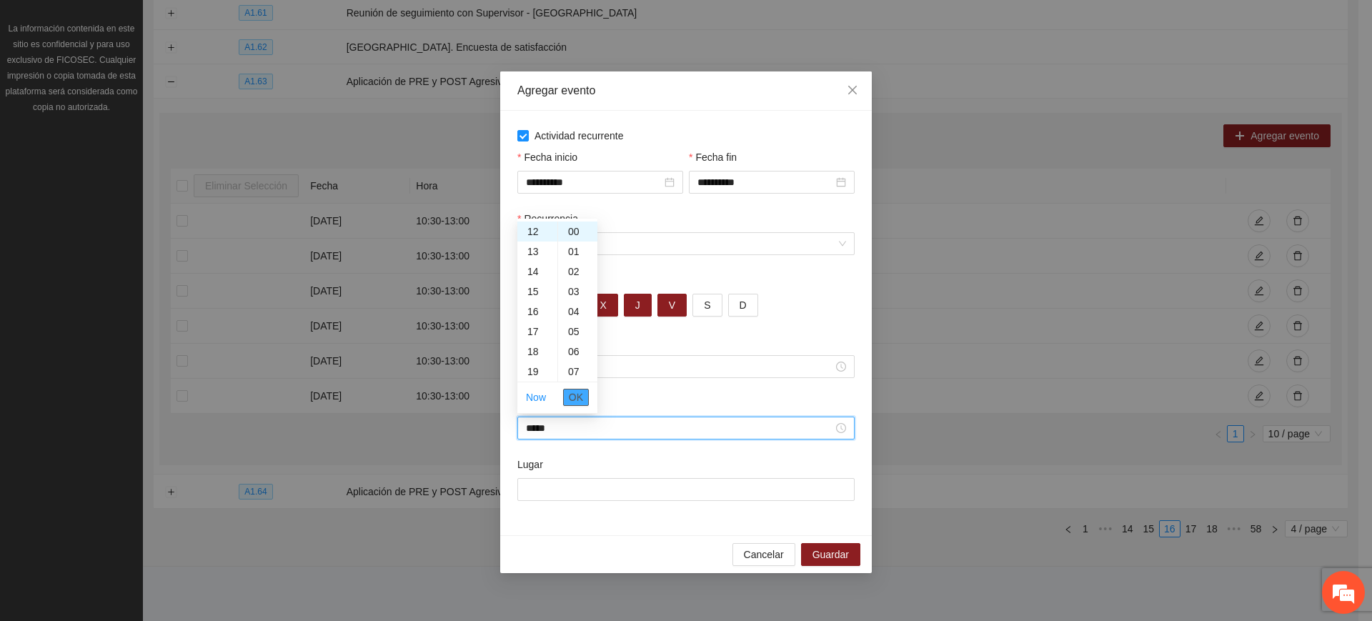
click at [588, 399] on button "OK" at bounding box center [576, 397] width 26 height 17
click at [585, 483] on input "Lugar" at bounding box center [685, 489] width 337 height 23
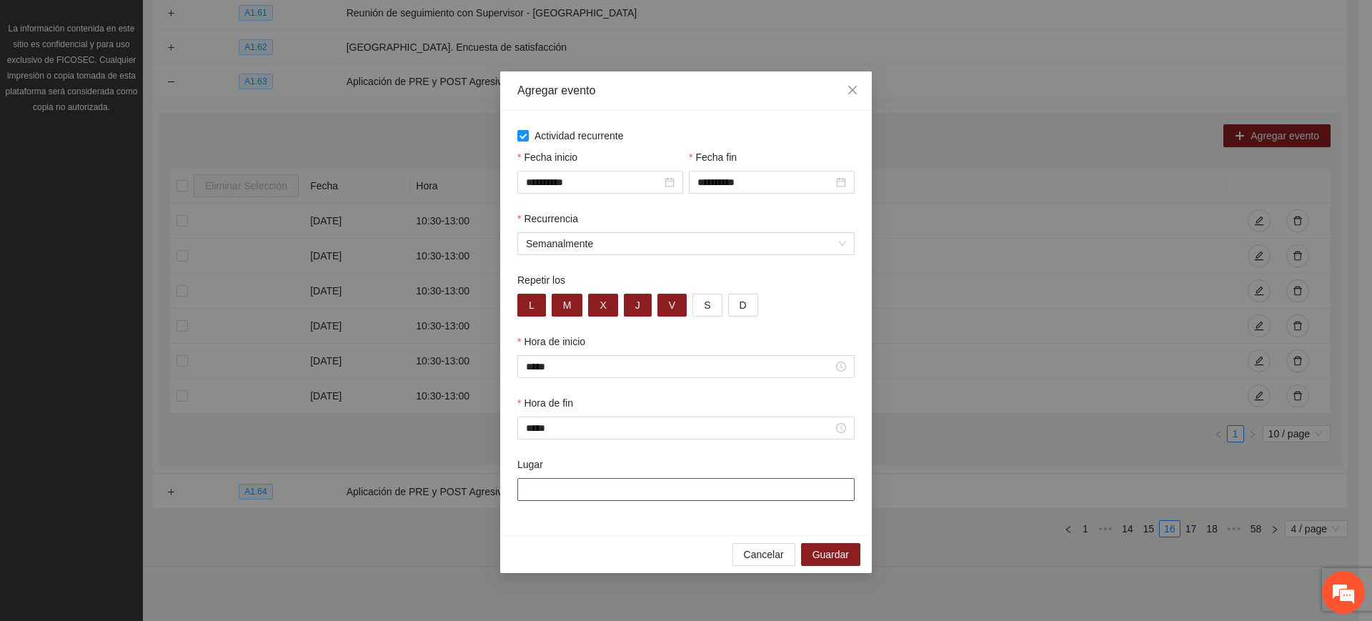
type input "**********"
click at [815, 547] on span "Guardar" at bounding box center [831, 555] width 36 height 16
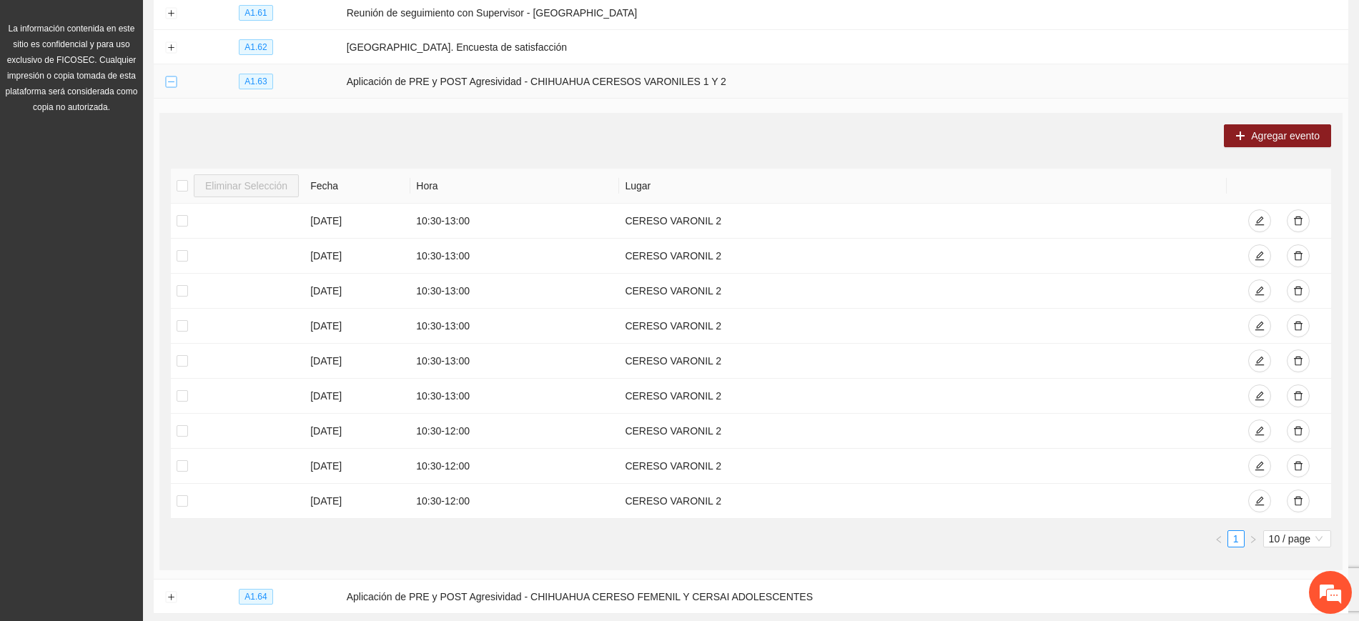
click at [170, 82] on button "Collapse row" at bounding box center [170, 81] width 11 height 11
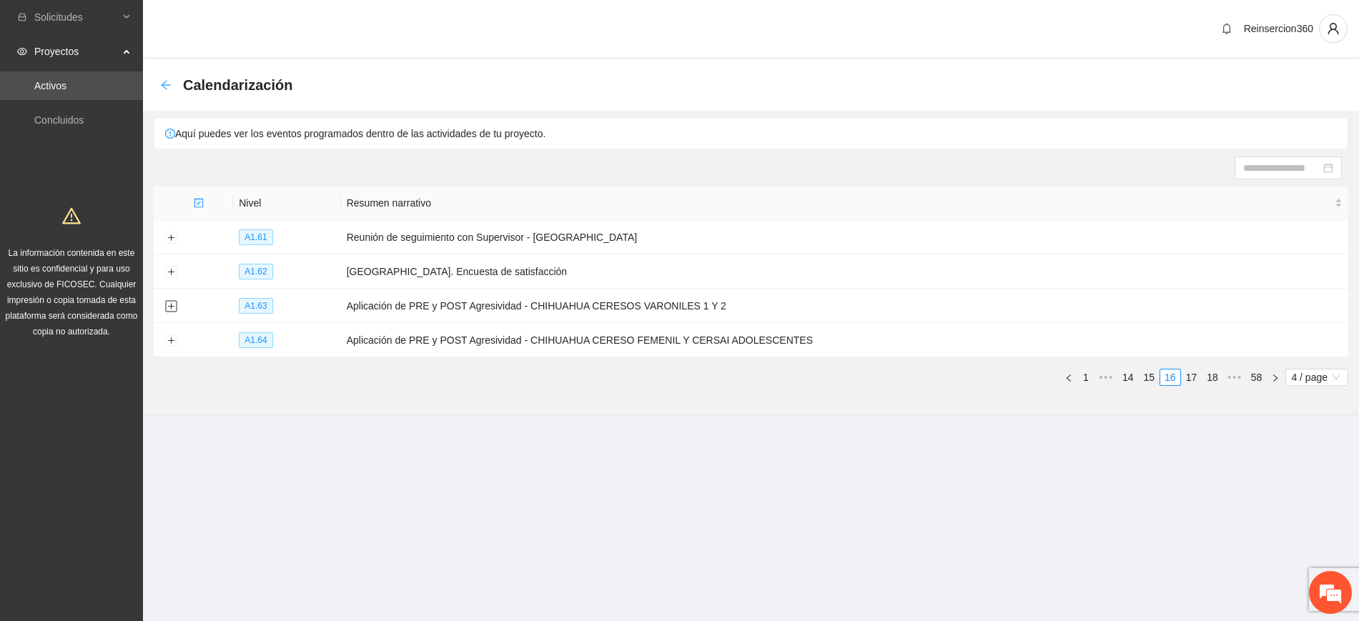
scroll to position [0, 0]
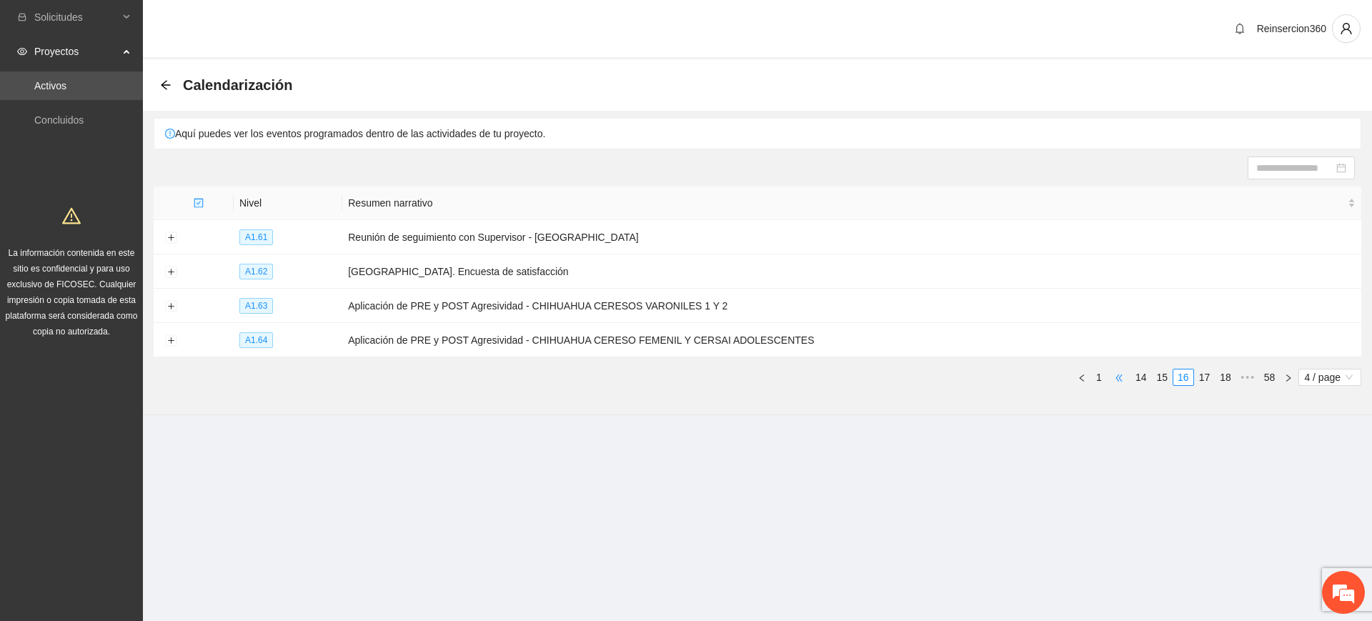
click at [1122, 375] on span "•••" at bounding box center [1119, 377] width 23 height 17
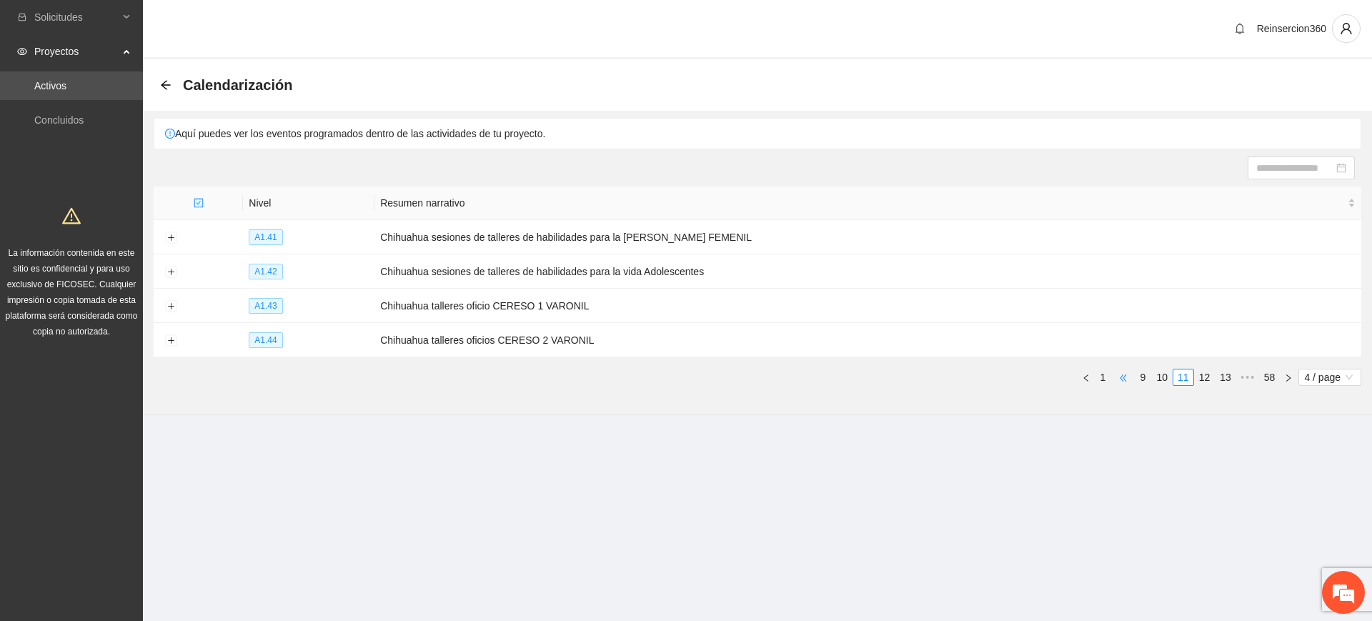
click at [1121, 375] on span "•••" at bounding box center [1123, 377] width 23 height 17
click at [1173, 375] on link "5" at bounding box center [1176, 377] width 16 height 16
click at [174, 305] on button "Expand row" at bounding box center [170, 306] width 11 height 11
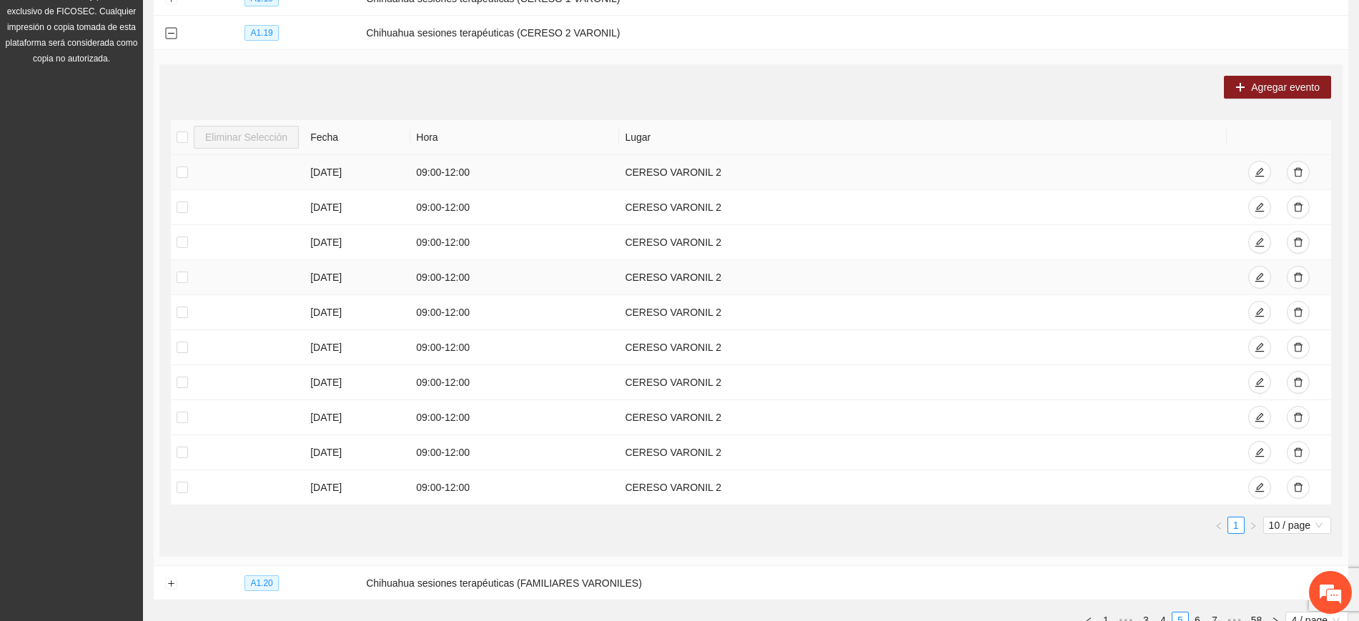
scroll to position [238, 0]
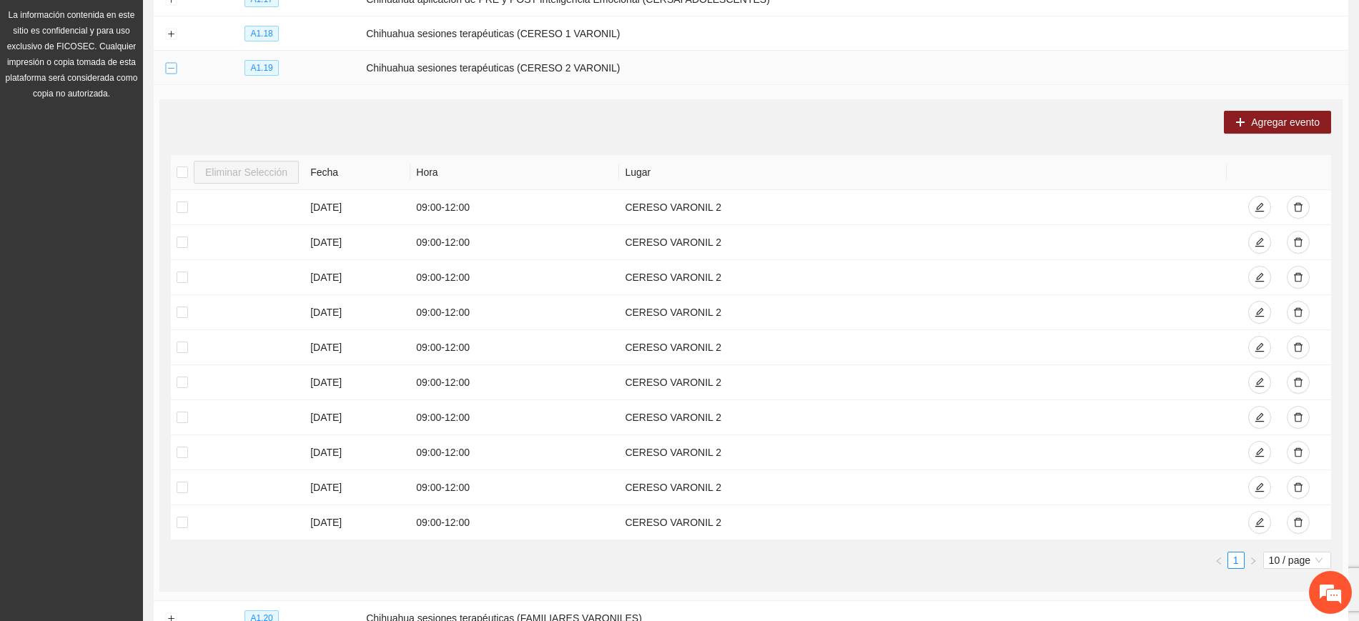
click at [172, 66] on button "Collapse row" at bounding box center [170, 68] width 11 height 11
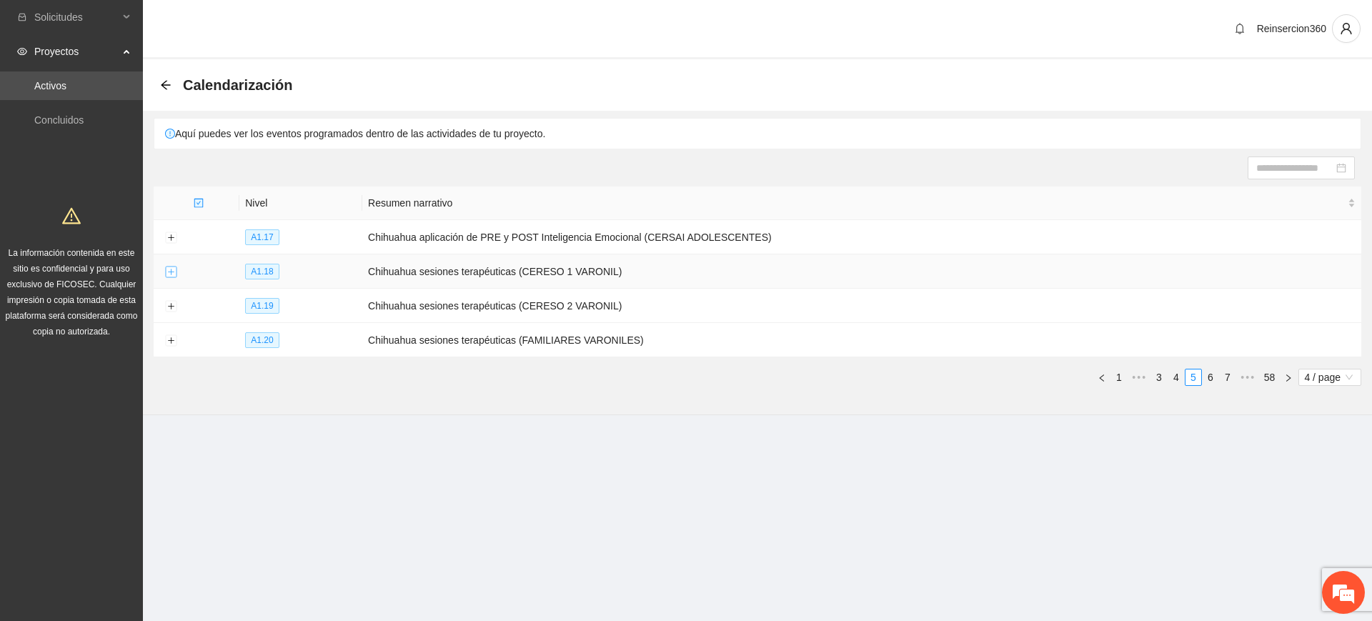
click at [169, 269] on button "Expand row" at bounding box center [170, 272] width 11 height 11
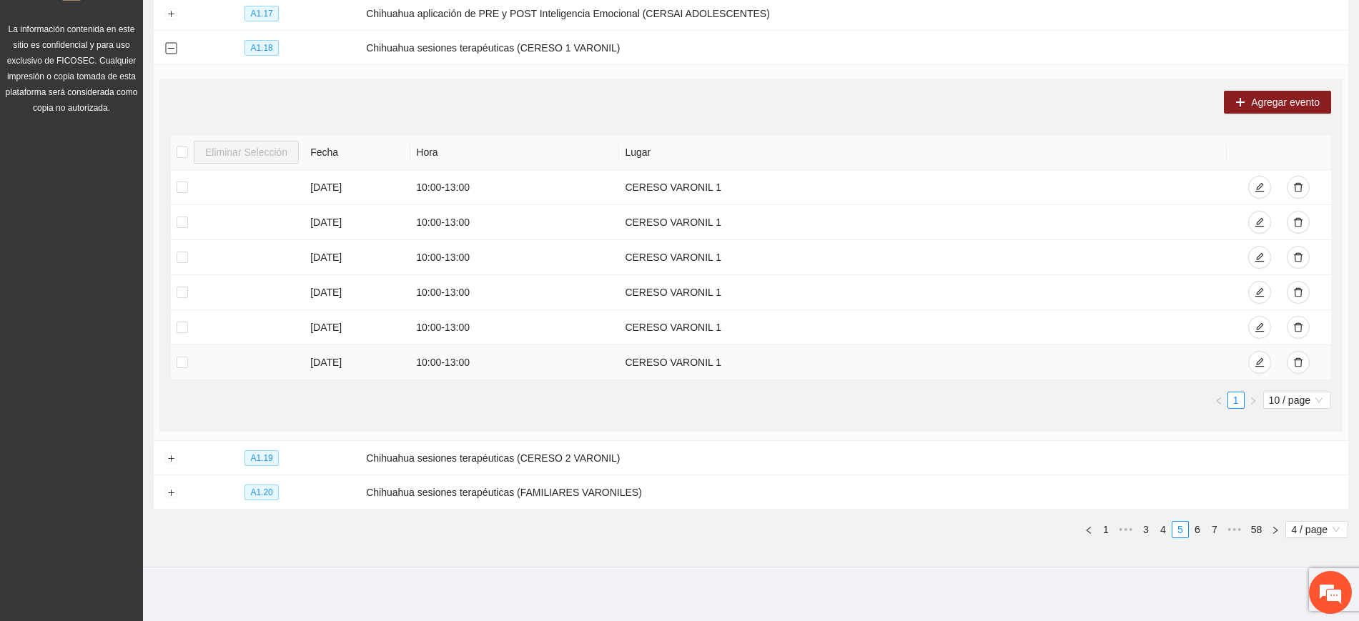
scroll to position [224, 0]
click at [165, 47] on button "Collapse row" at bounding box center [170, 47] width 11 height 11
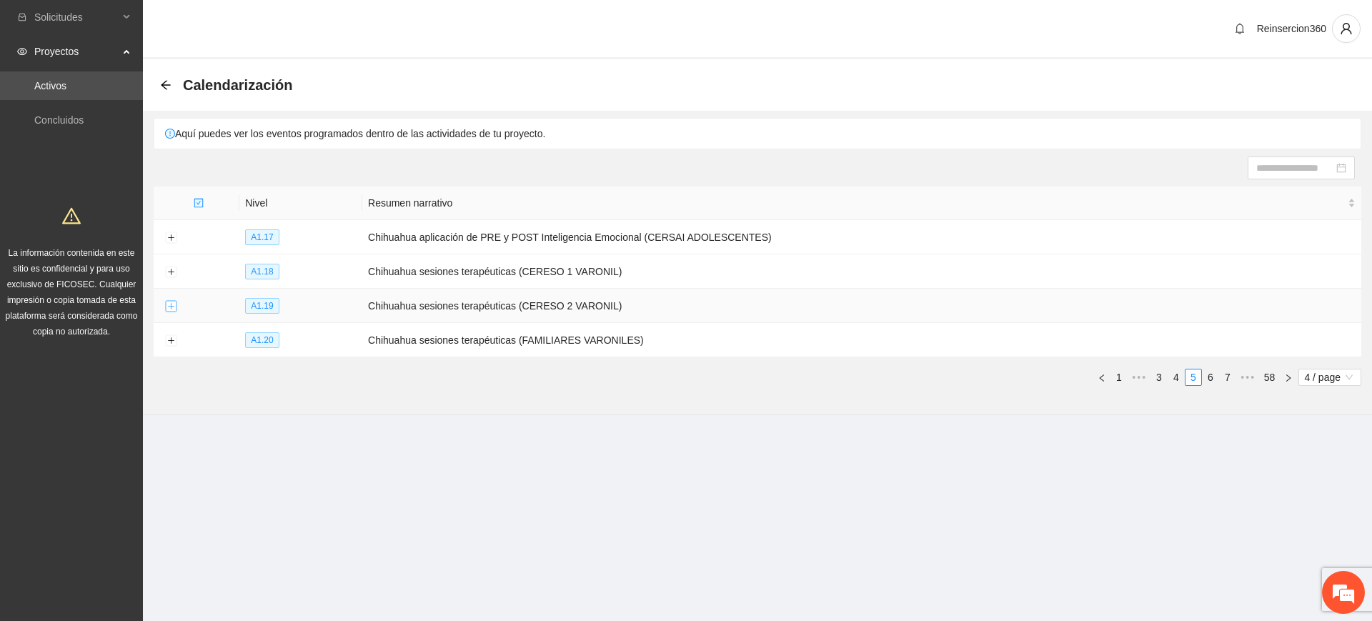
click at [172, 301] on button "Expand row" at bounding box center [170, 306] width 11 height 11
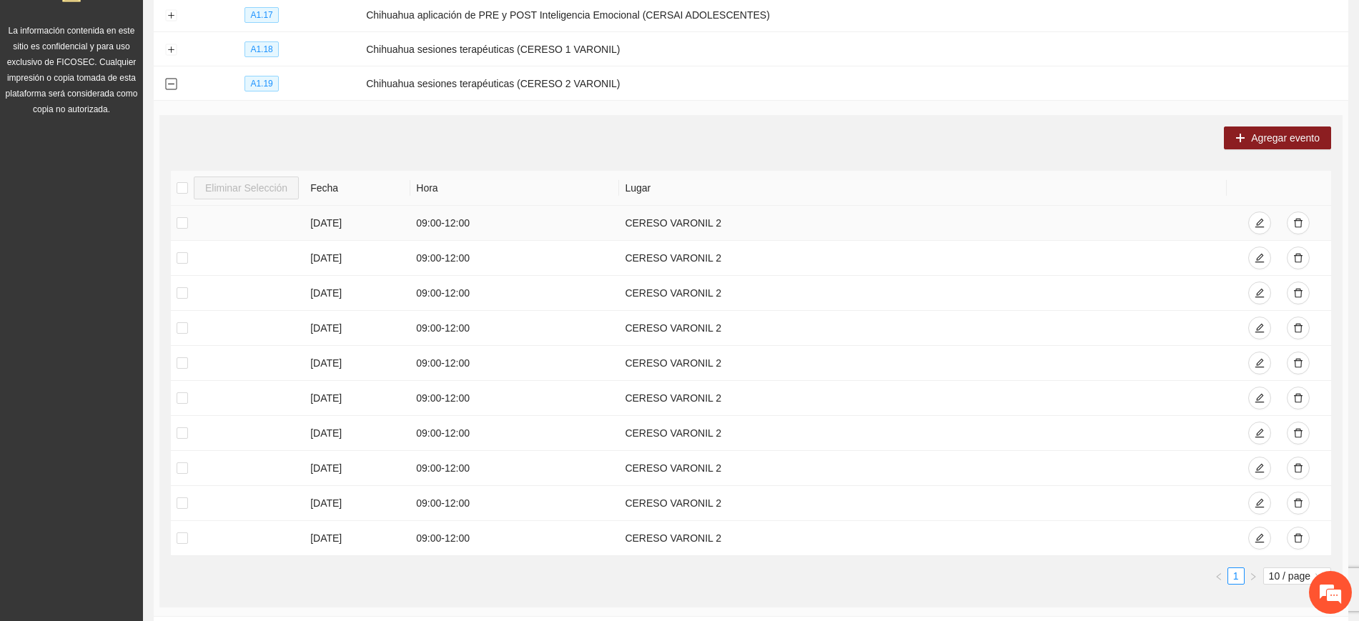
scroll to position [357, 0]
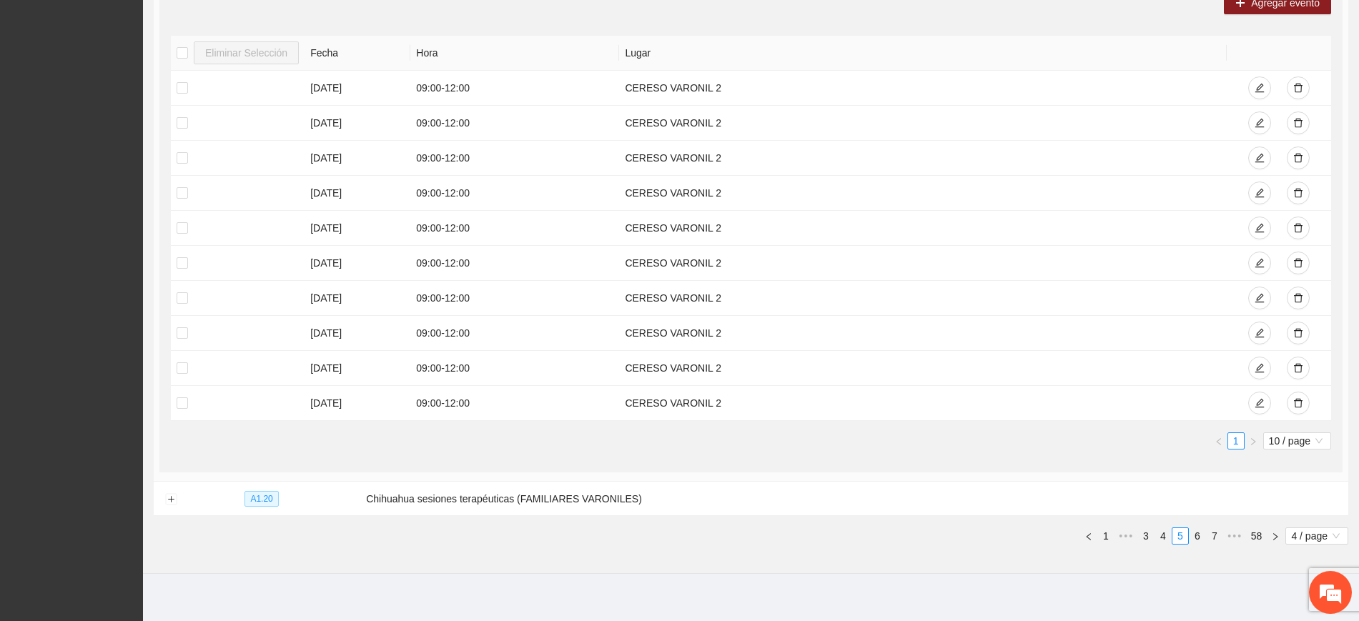
click at [1296, 426] on div "Eliminar Selección Fecha Hora Lugar [DATE] 09:00 - 12:00 CERESO VARONIL 2 [DATE…" at bounding box center [751, 243] width 1160 height 414
click at [1294, 433] on span "10 / page" at bounding box center [1297, 441] width 56 height 16
click at [1278, 527] on div "100 / page" at bounding box center [1296, 535] width 51 height 16
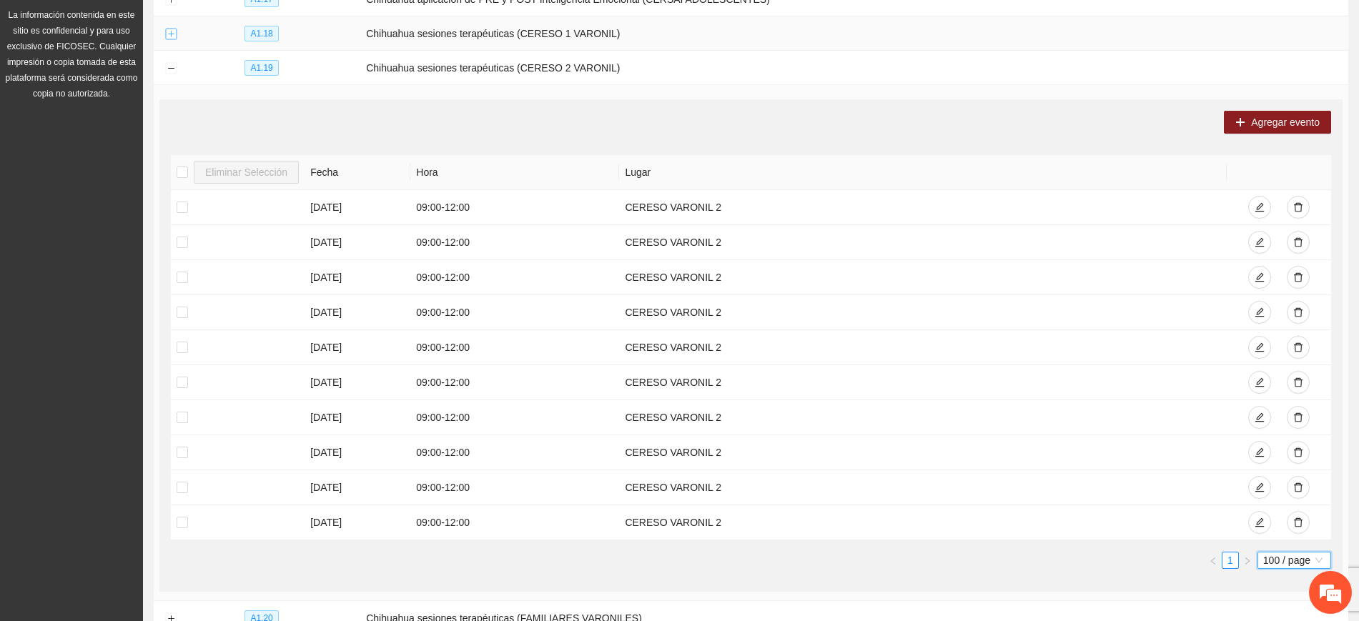
click at [166, 35] on button "Expand row" at bounding box center [170, 34] width 11 height 11
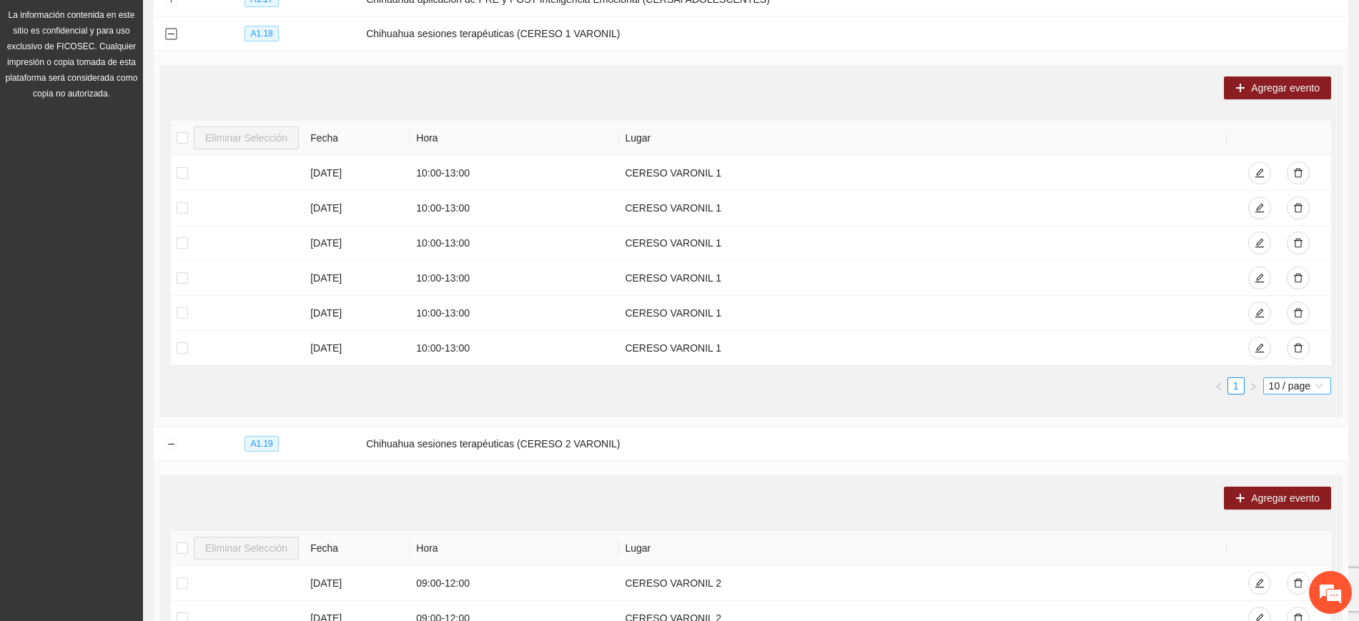
click at [1314, 385] on span "10 / page" at bounding box center [1297, 386] width 56 height 16
click at [1284, 478] on div "100 / page" at bounding box center [1296, 480] width 51 height 16
click at [172, 448] on td at bounding box center [171, 444] width 34 height 34
click at [172, 440] on button "Collapse row" at bounding box center [170, 444] width 11 height 11
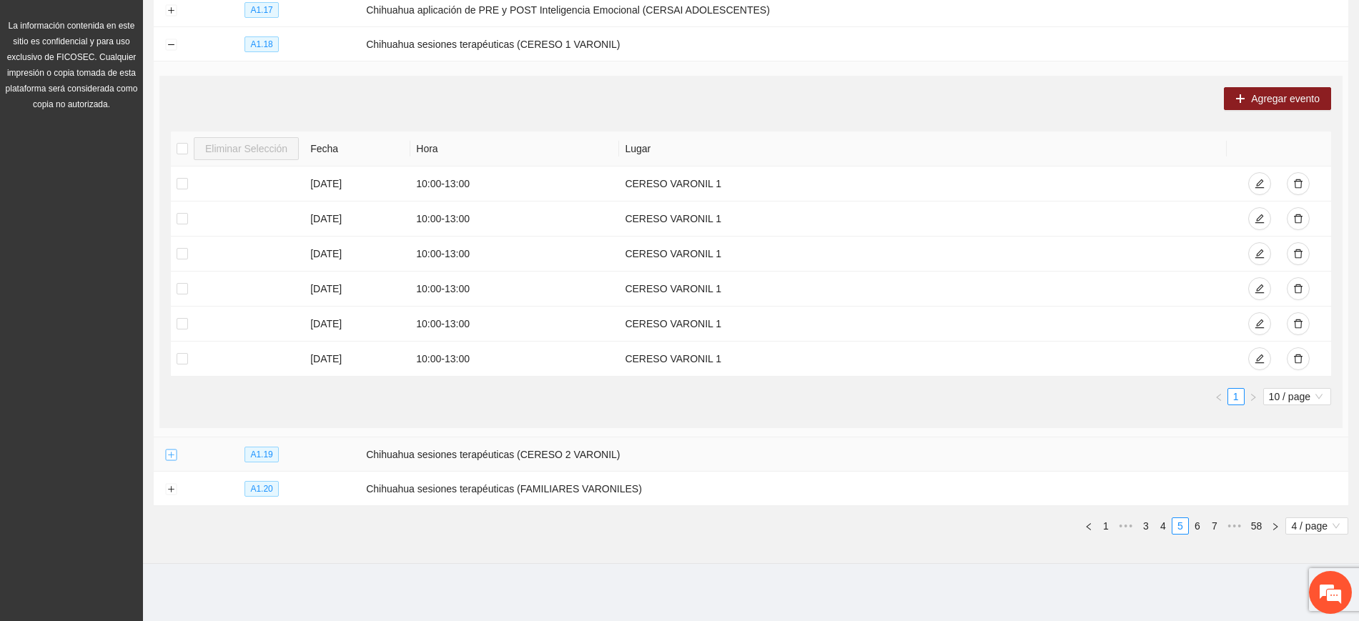
scroll to position [224, 0]
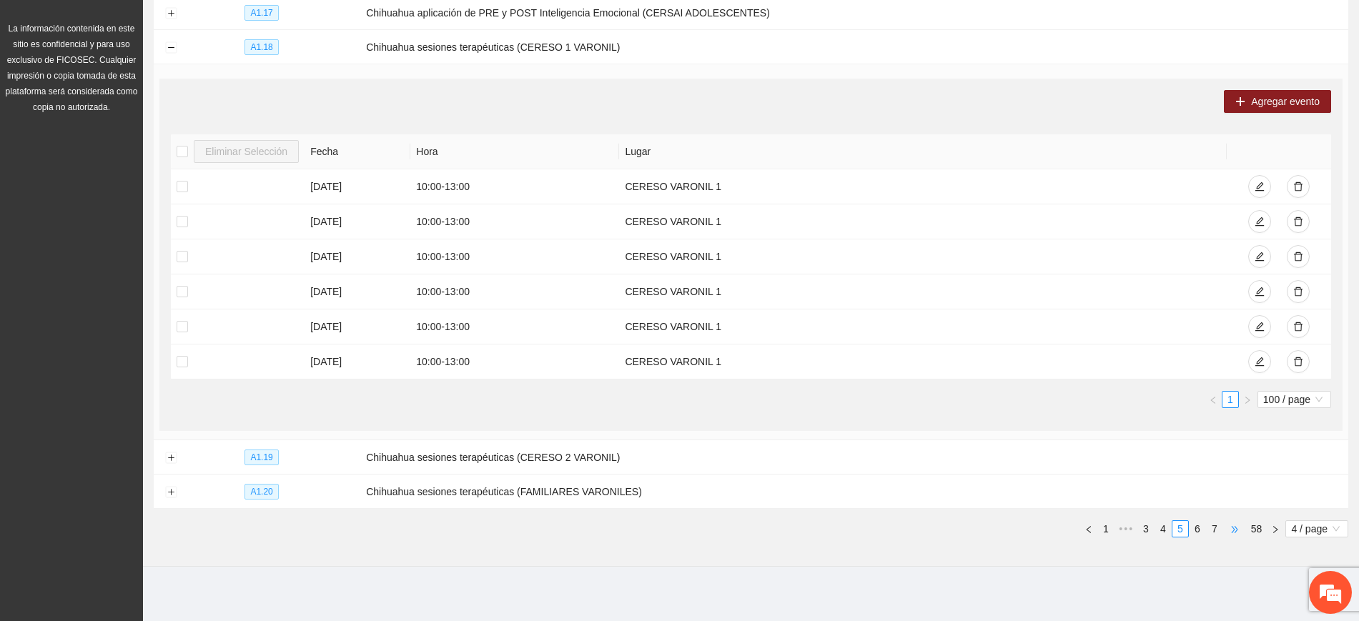
click at [1231, 528] on span "•••" at bounding box center [1234, 528] width 23 height 17
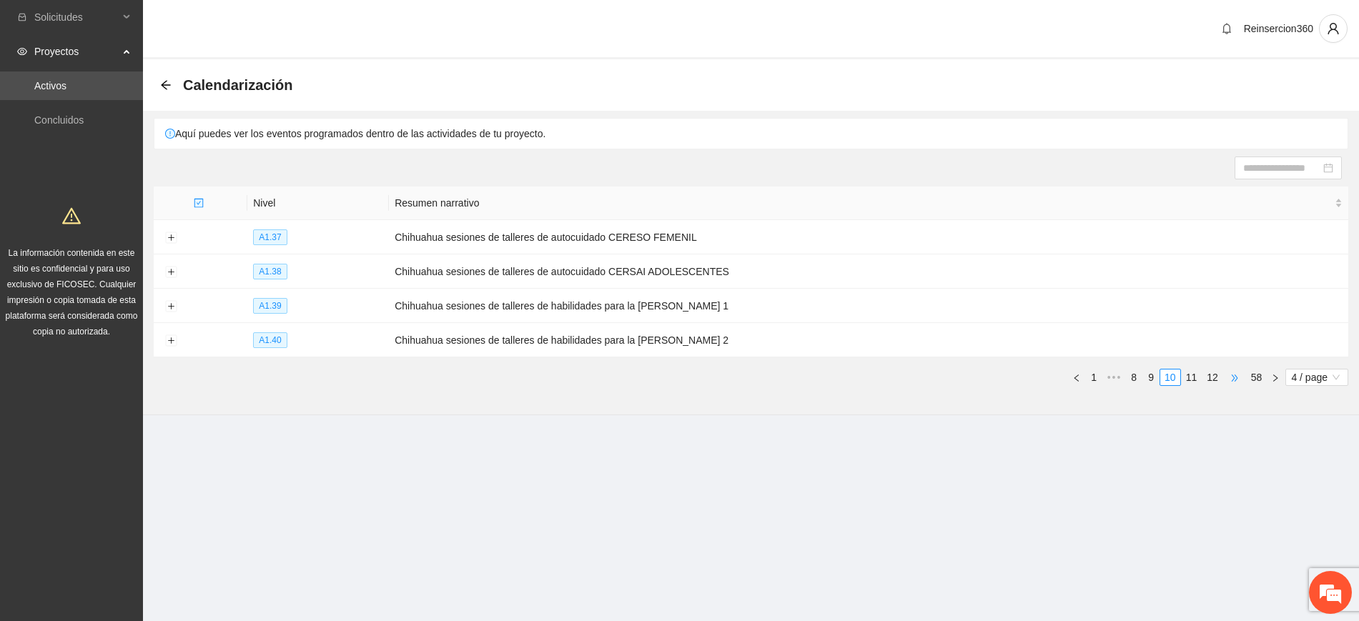
scroll to position [0, 0]
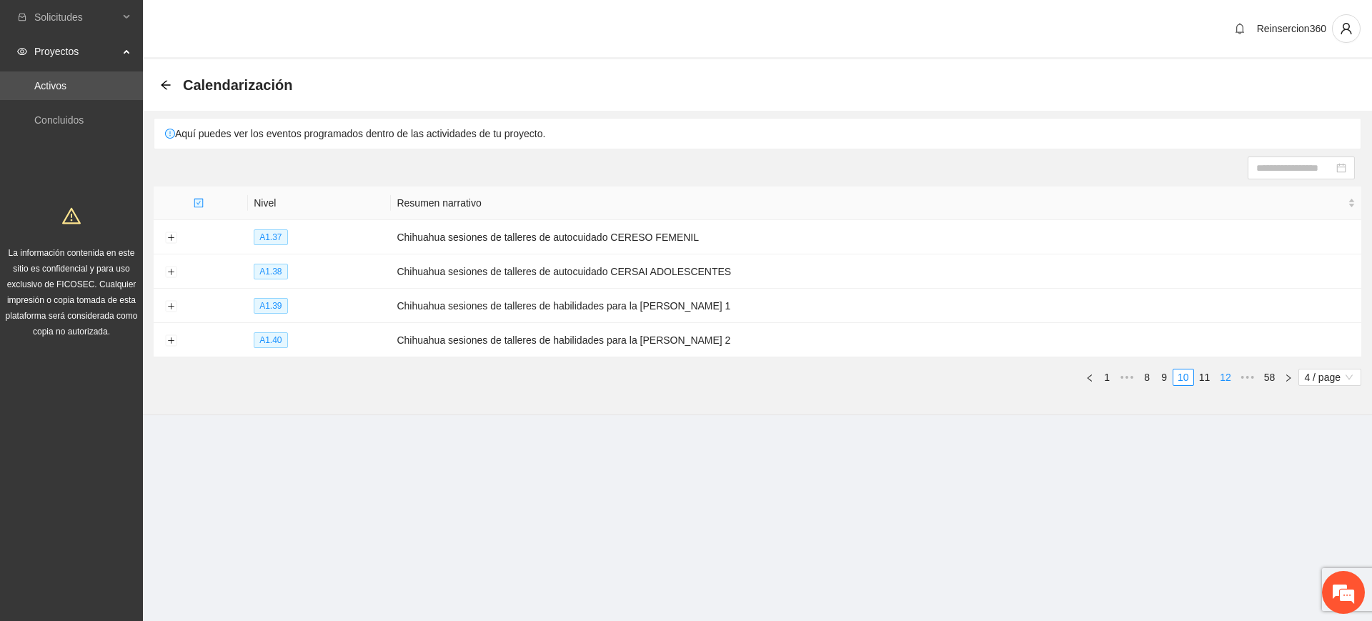
click at [1221, 374] on link "12" at bounding box center [1226, 377] width 20 height 16
click at [1213, 374] on link "13" at bounding box center [1205, 377] width 20 height 16
click at [1206, 374] on link "14" at bounding box center [1205, 377] width 20 height 16
click at [177, 305] on button "Expand row" at bounding box center [170, 306] width 11 height 11
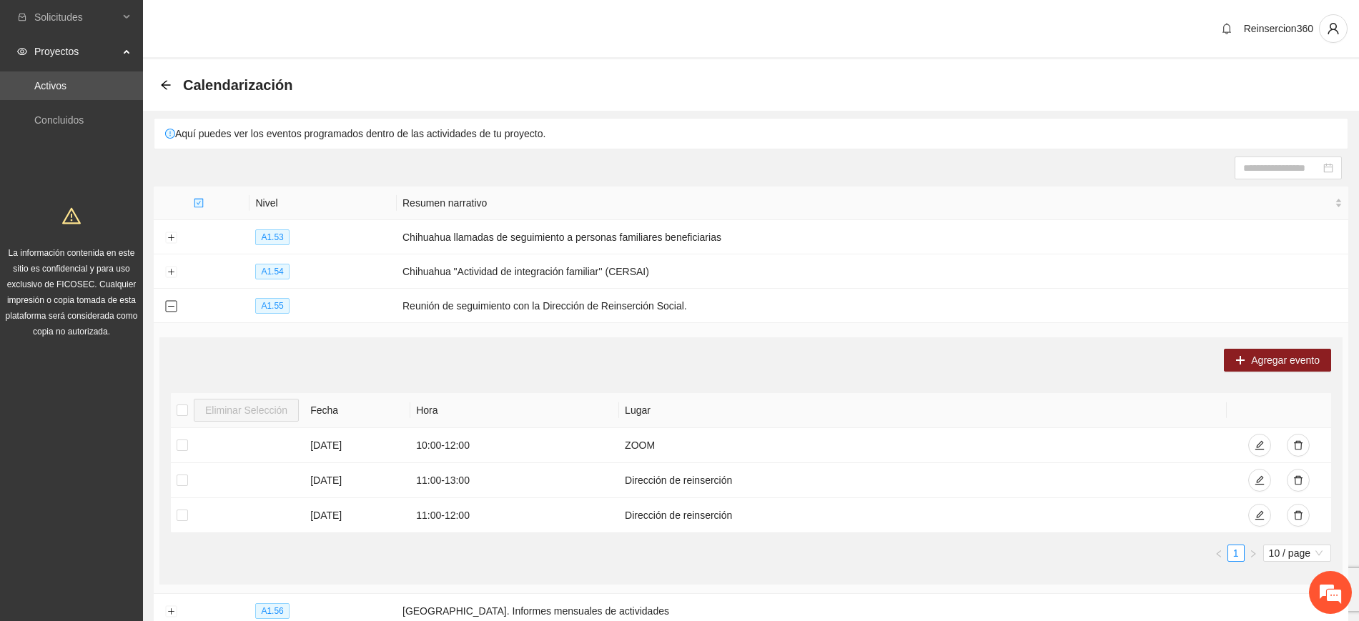
scroll to position [119, 0]
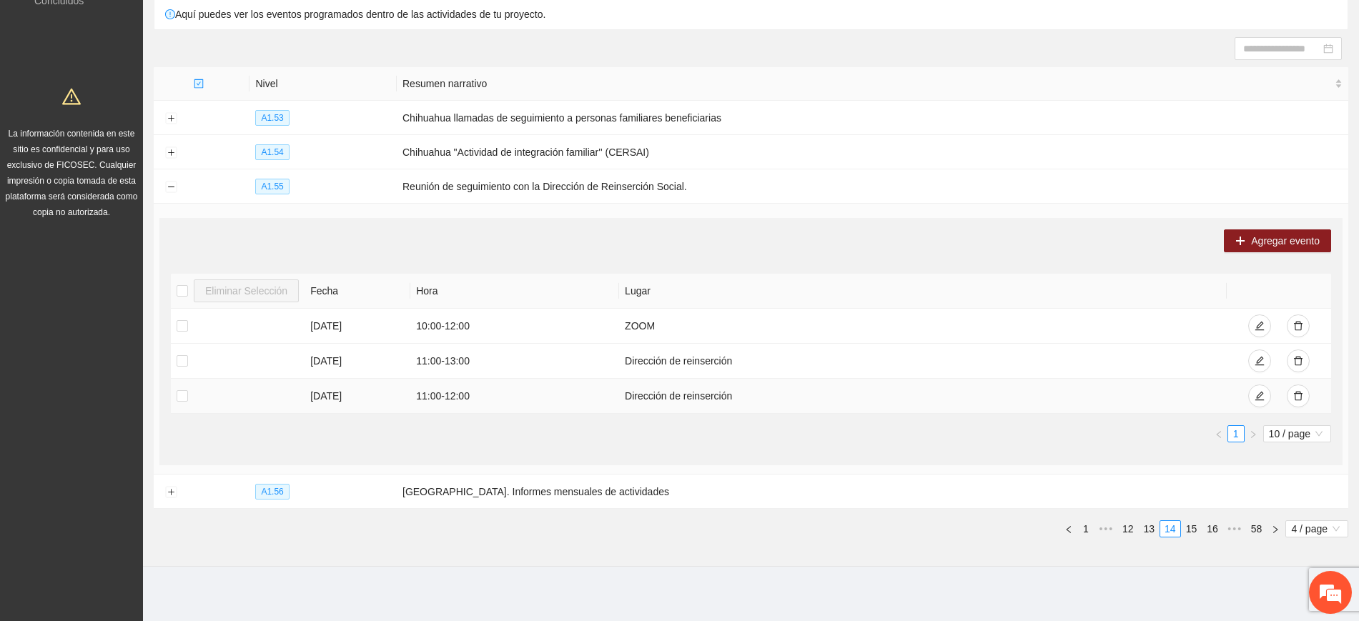
click at [1271, 394] on div at bounding box center [1278, 395] width 93 height 23
click at [1254, 393] on icon "edit" at bounding box center [1259, 396] width 10 height 10
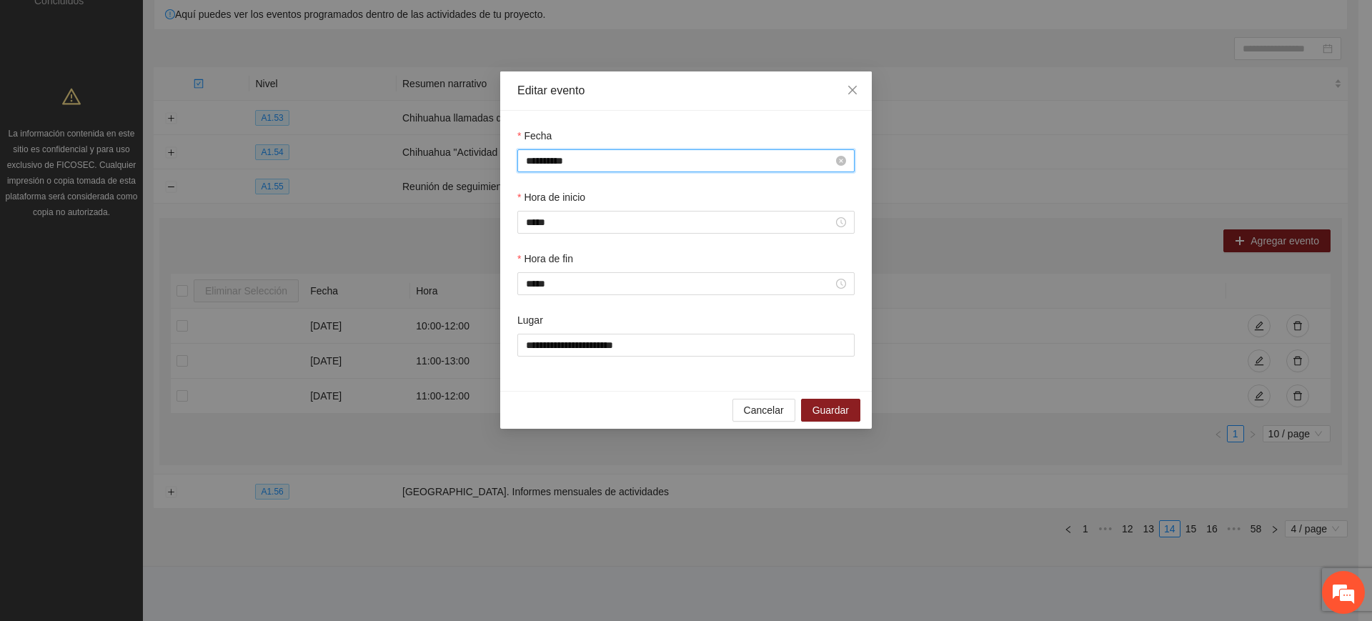
click at [586, 167] on input "**********" at bounding box center [679, 161] width 307 height 16
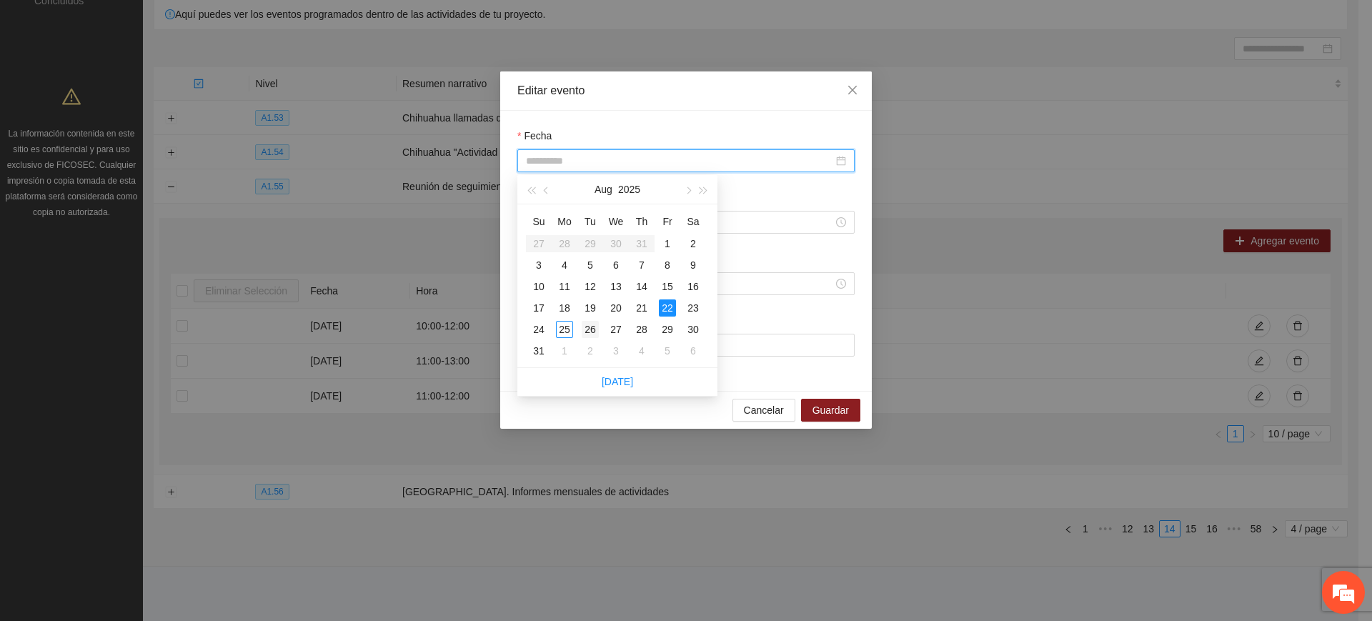
type input "**********"
click at [593, 327] on div "26" at bounding box center [590, 329] width 17 height 17
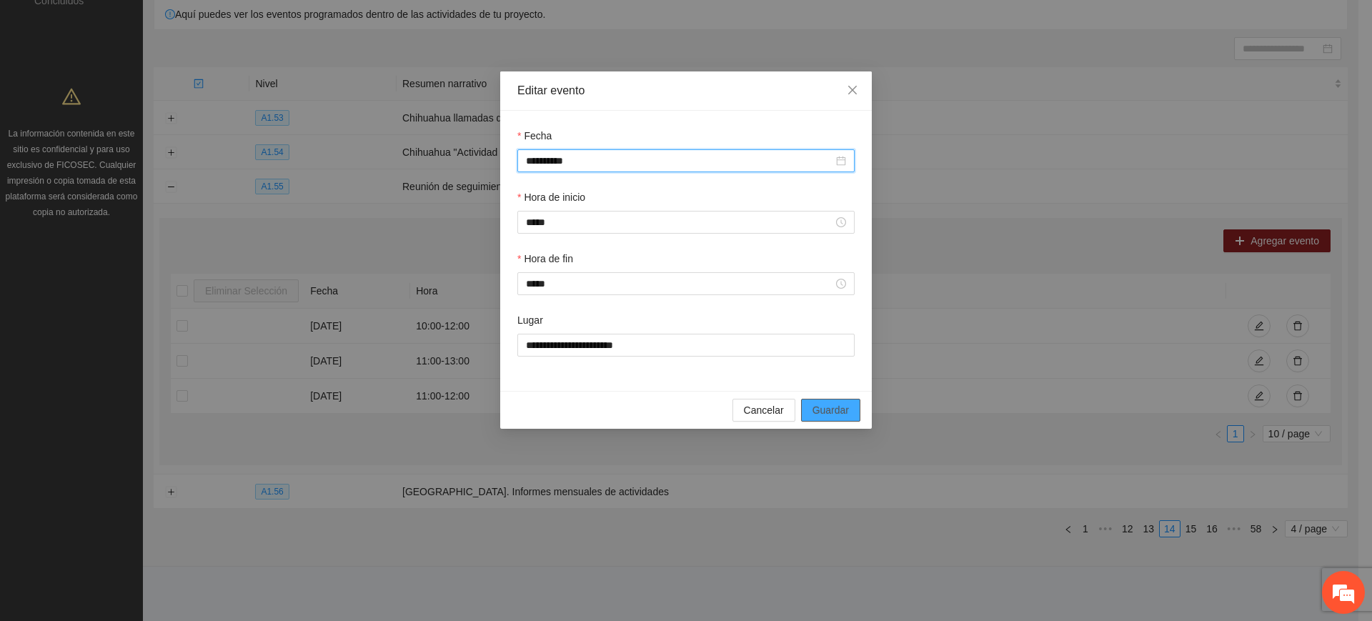
click at [834, 411] on span "Guardar" at bounding box center [831, 410] width 36 height 16
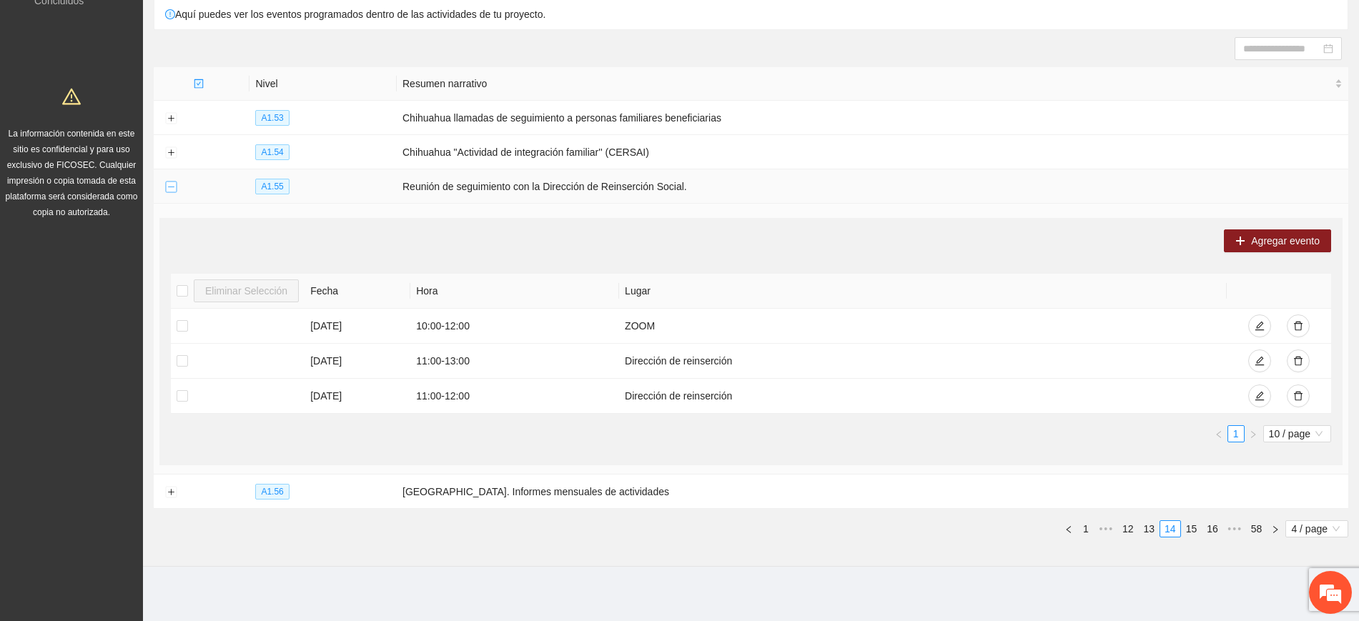
click at [165, 187] on button "Collapse row" at bounding box center [170, 187] width 11 height 11
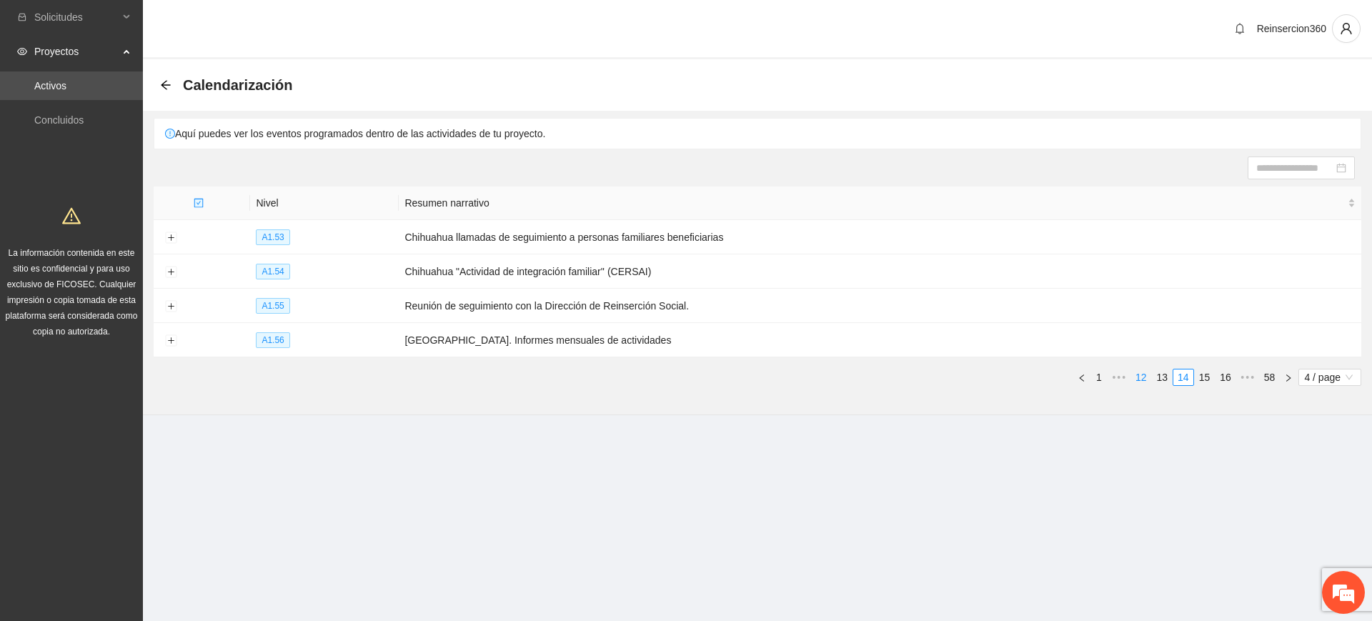
click at [1134, 372] on link "12" at bounding box center [1141, 377] width 20 height 16
click at [1134, 372] on link "10" at bounding box center [1141, 377] width 20 height 16
click at [1134, 372] on span "•••" at bounding box center [1127, 377] width 23 height 17
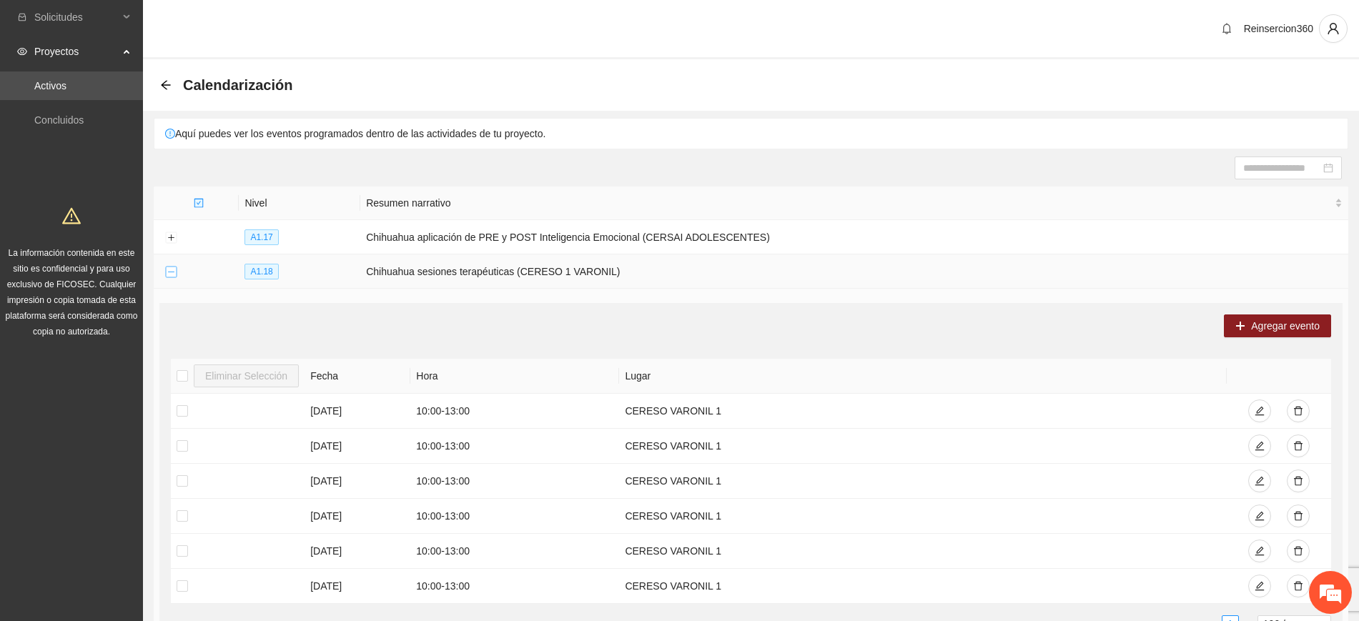
click at [168, 269] on button "Collapse row" at bounding box center [170, 272] width 11 height 11
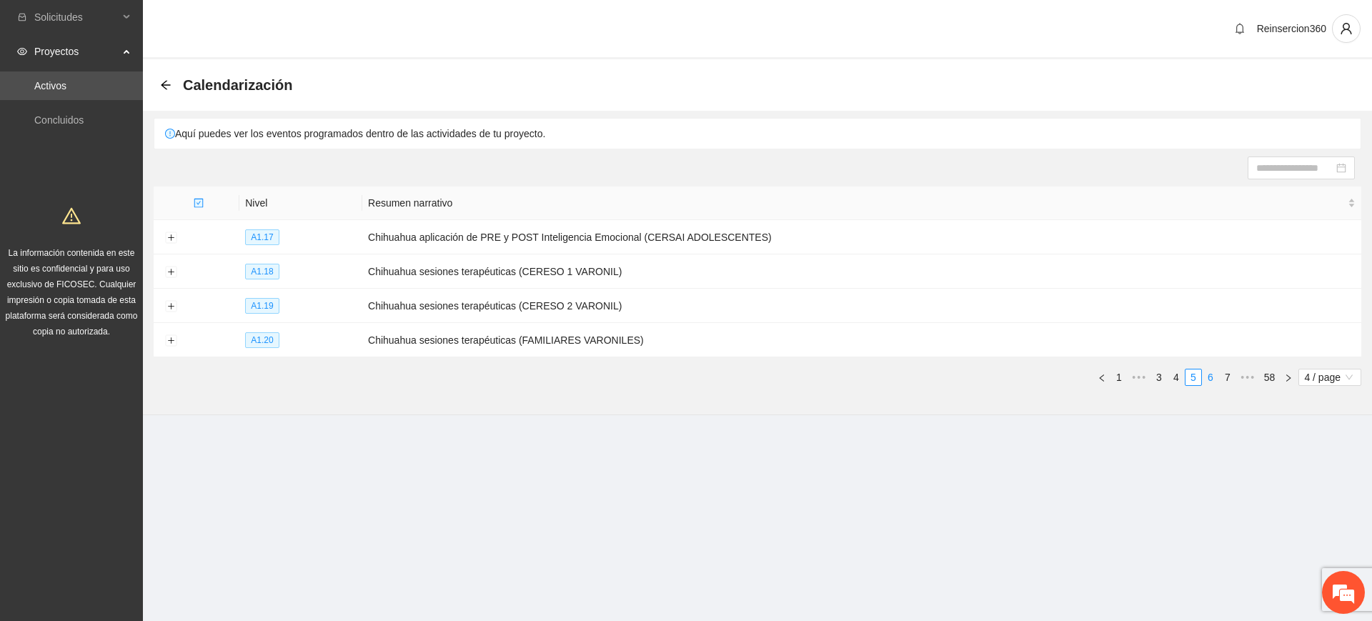
click at [1209, 377] on link "6" at bounding box center [1211, 377] width 16 height 16
click at [169, 306] on button "Expand row" at bounding box center [170, 306] width 11 height 11
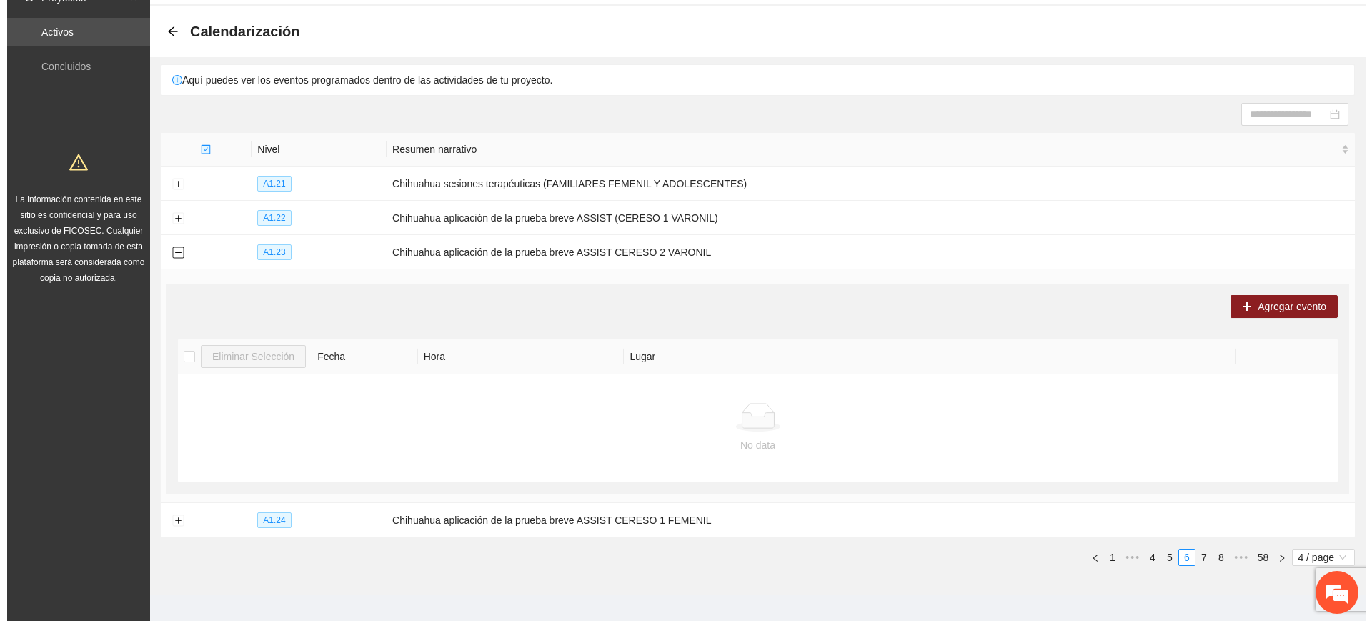
scroll to position [82, 0]
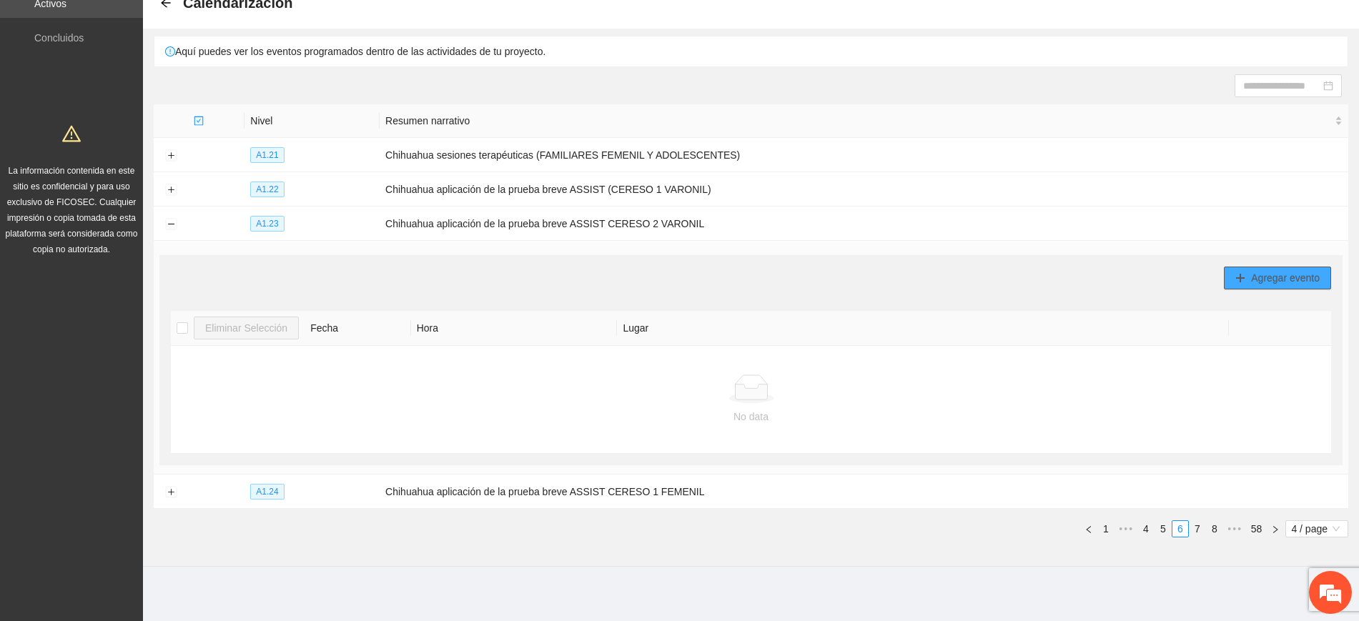
click at [1236, 267] on button "Agregar evento" at bounding box center [1277, 278] width 107 height 23
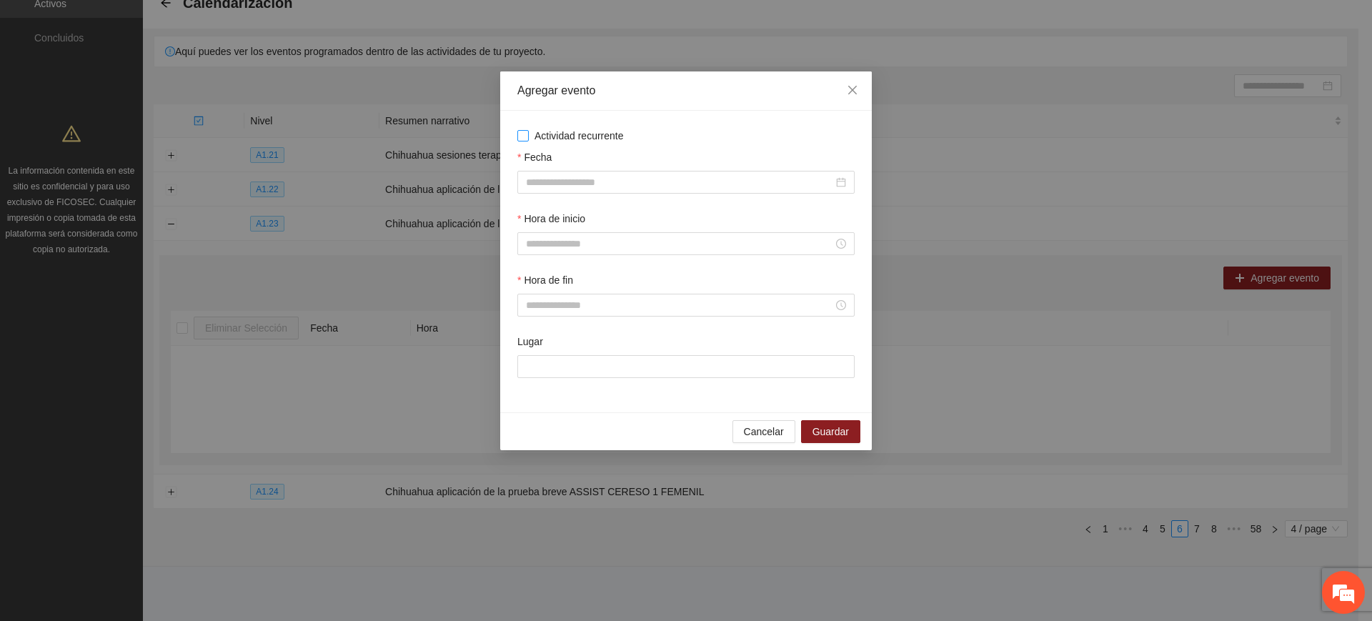
click at [615, 138] on span "Actividad recurrente" at bounding box center [579, 136] width 101 height 16
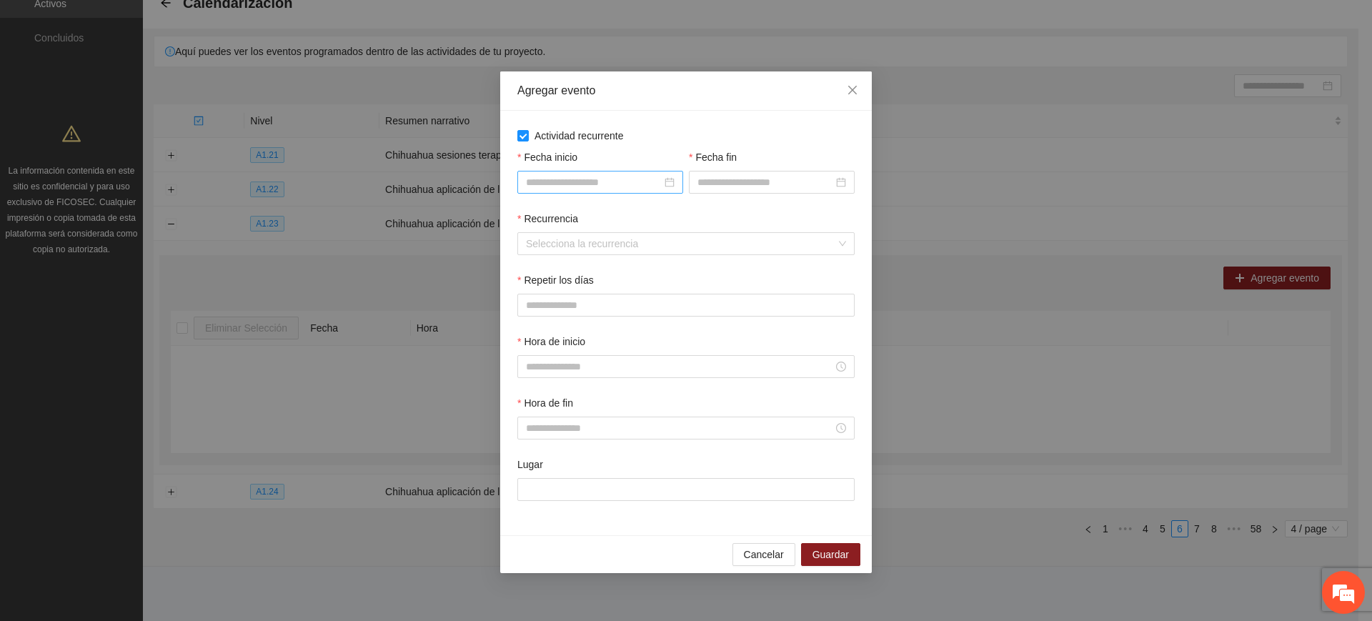
click at [602, 174] on input "Fecha inicio" at bounding box center [594, 182] width 136 height 16
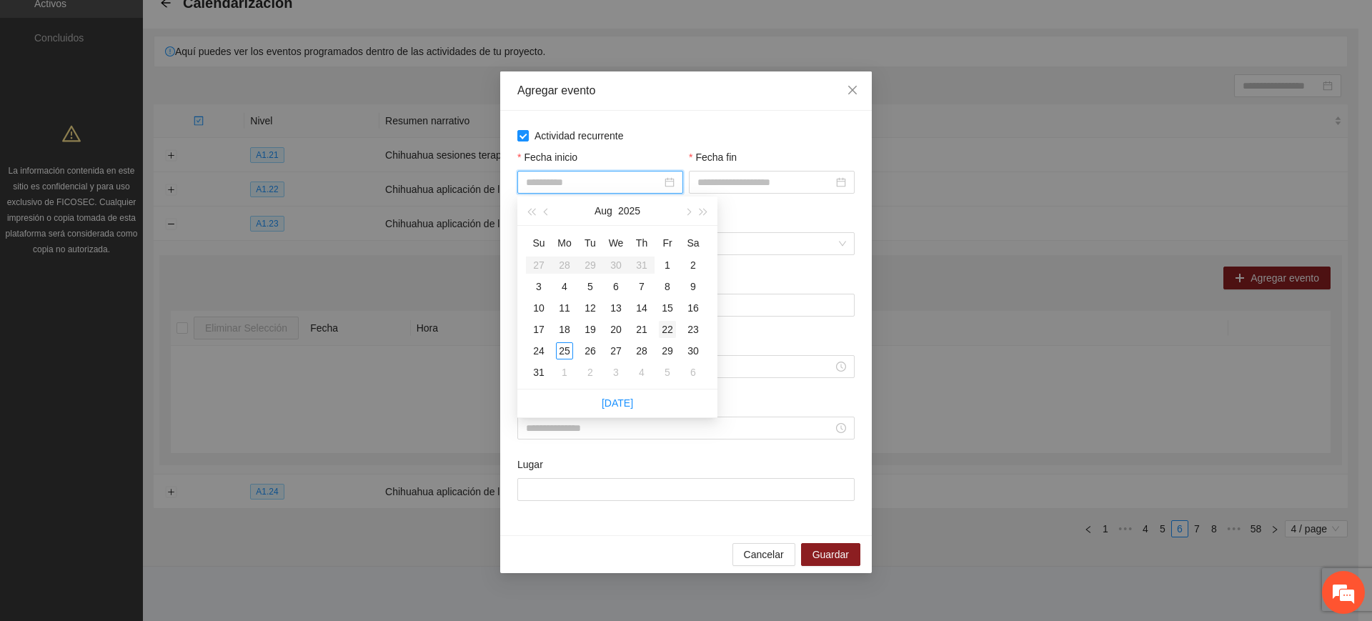
type input "**********"
click at [674, 327] on div "22" at bounding box center [667, 329] width 17 height 17
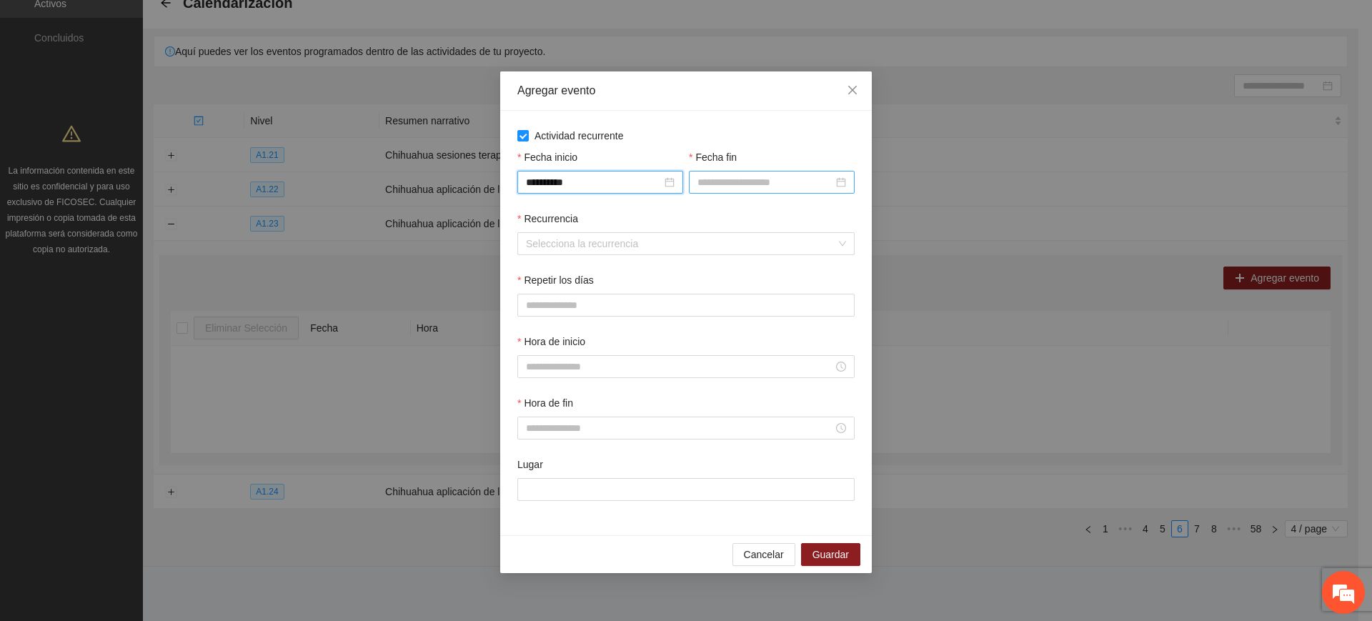
click at [728, 179] on input "Fecha fin" at bounding box center [766, 182] width 136 height 16
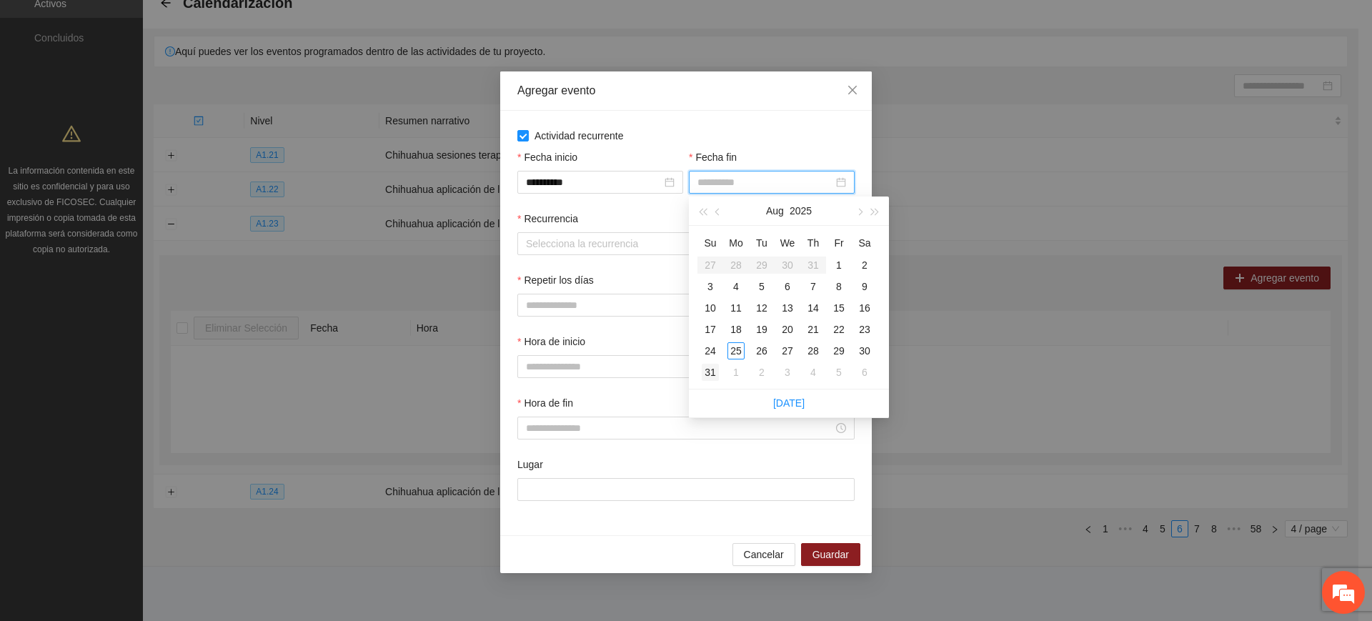
type input "**********"
click at [708, 374] on div "31" at bounding box center [710, 372] width 17 height 17
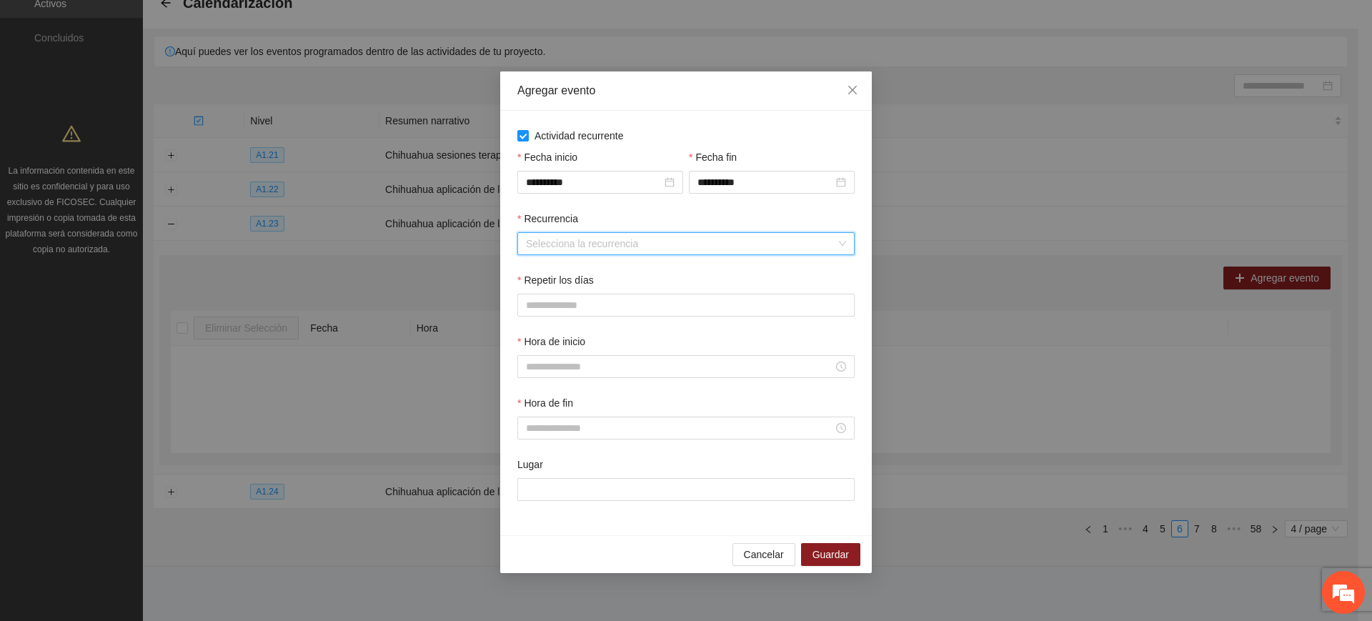
click at [575, 247] on input "Recurrencia" at bounding box center [681, 243] width 310 height 21
click at [563, 279] on div "Semanalmente" at bounding box center [686, 272] width 320 height 16
click at [535, 298] on button "L" at bounding box center [531, 305] width 29 height 23
click at [559, 301] on button "M" at bounding box center [567, 305] width 31 height 23
click at [660, 296] on button "V" at bounding box center [671, 305] width 29 height 23
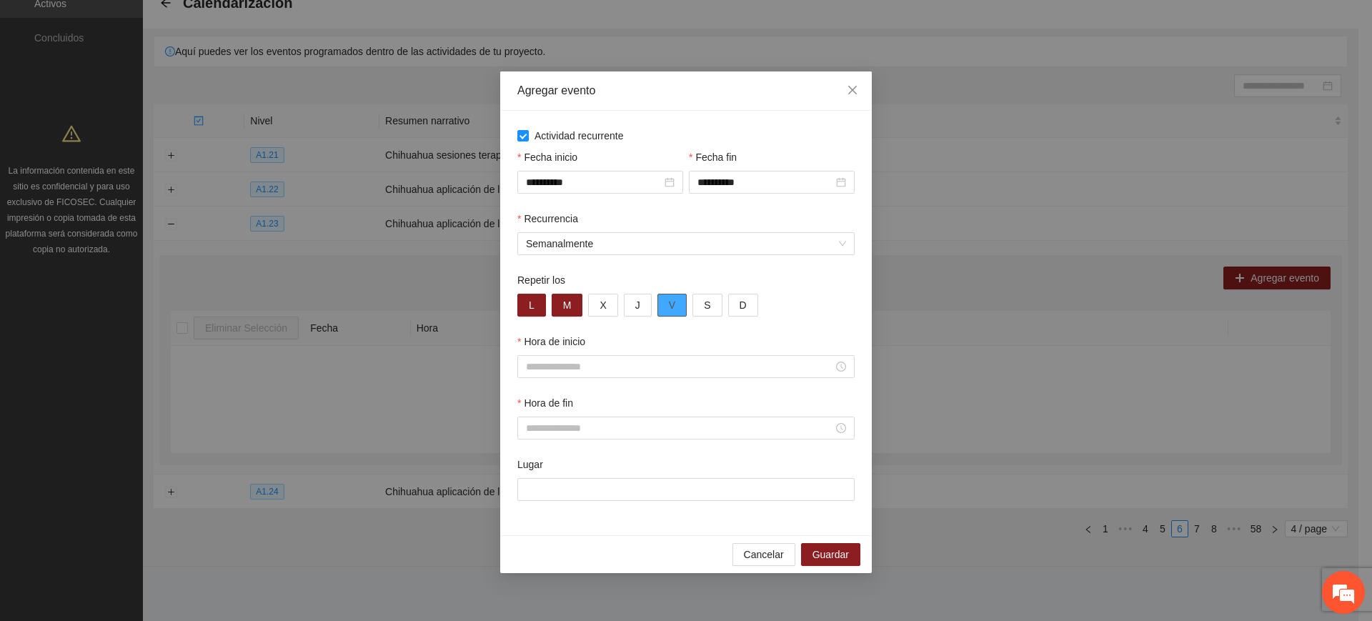
type button "4"
click at [567, 373] on input "Hora de inicio" at bounding box center [679, 367] width 307 height 16
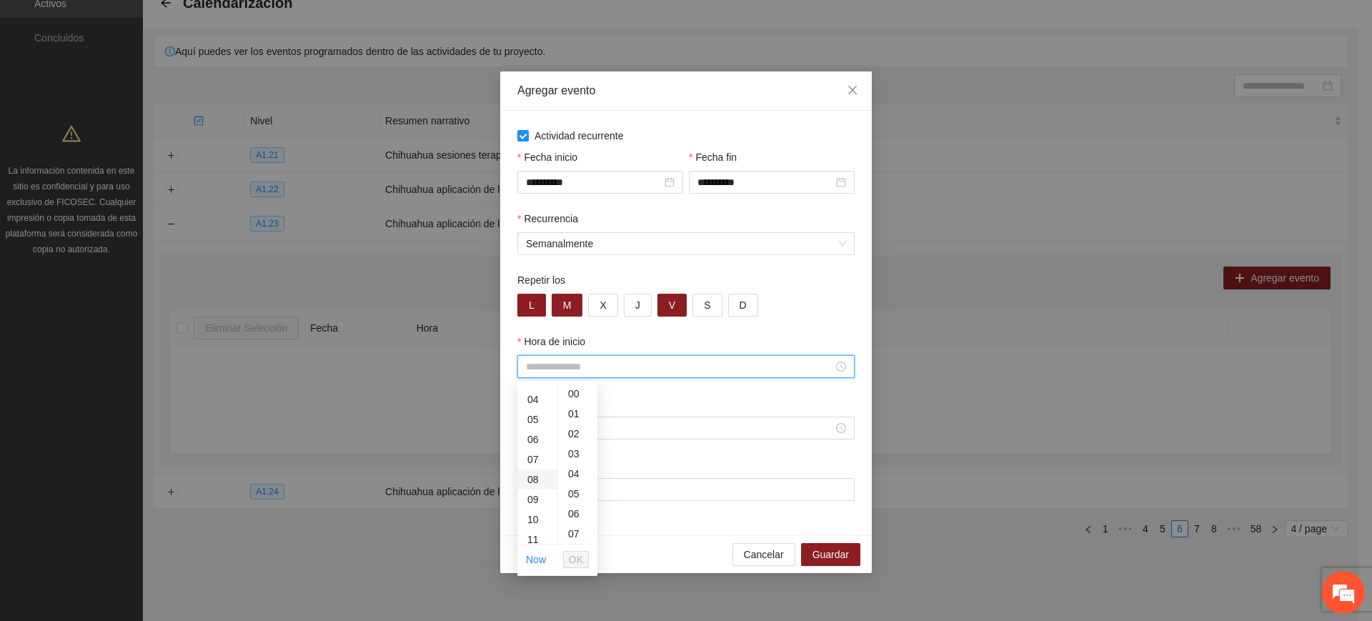
scroll to position [119, 0]
click at [537, 462] on div "09" at bounding box center [537, 455] width 40 height 20
type input "*****"
click at [577, 565] on span "OK" at bounding box center [576, 560] width 14 height 16
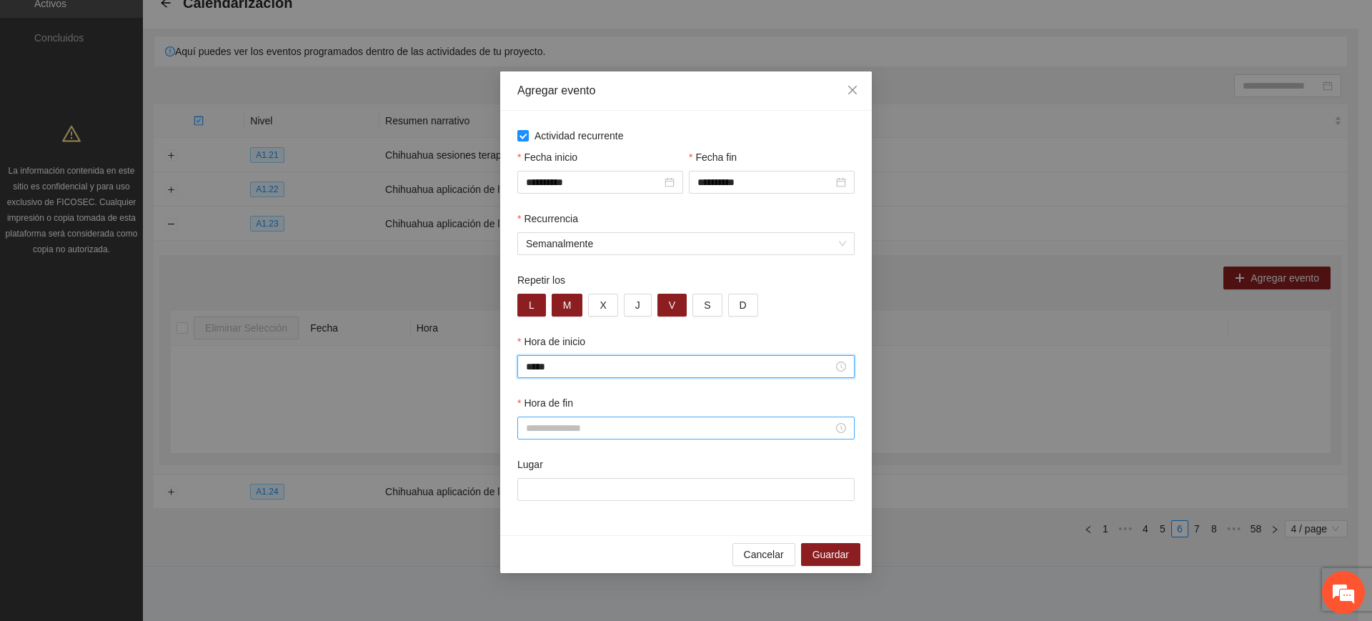
click at [606, 424] on input "Hora de fin" at bounding box center [679, 428] width 307 height 16
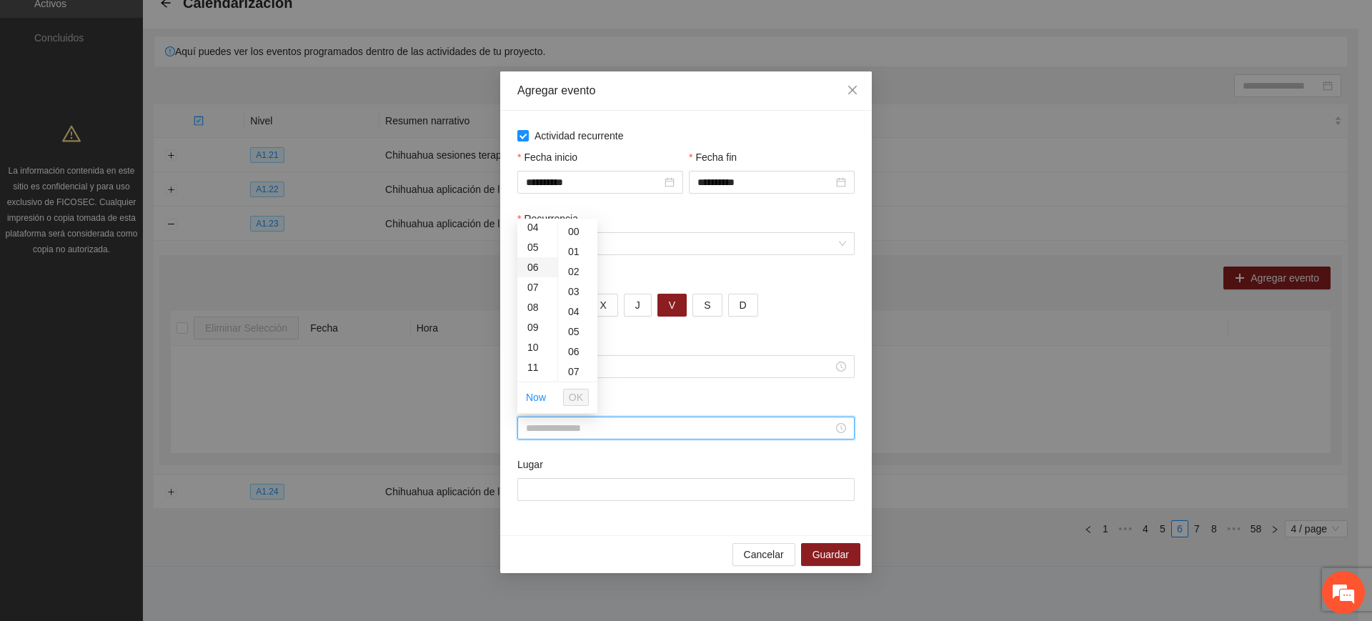
scroll to position [119, 0]
click at [533, 348] on div "12" at bounding box center [537, 352] width 40 height 20
type input "*****"
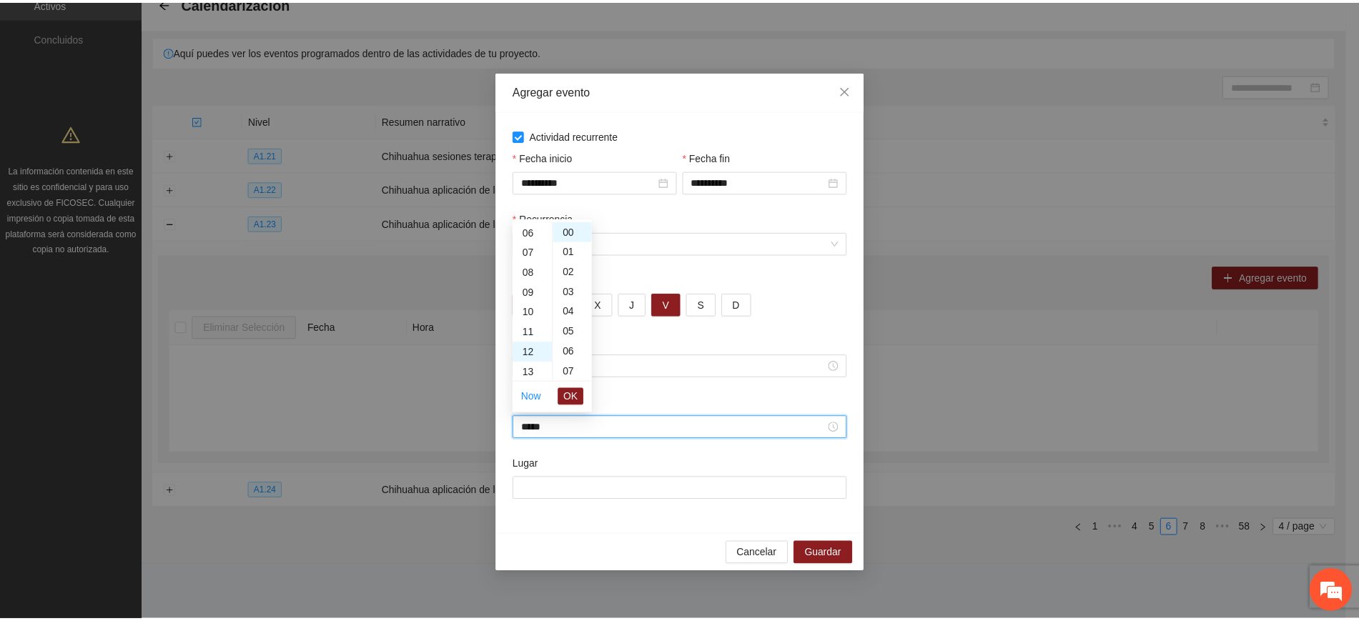
scroll to position [240, 0]
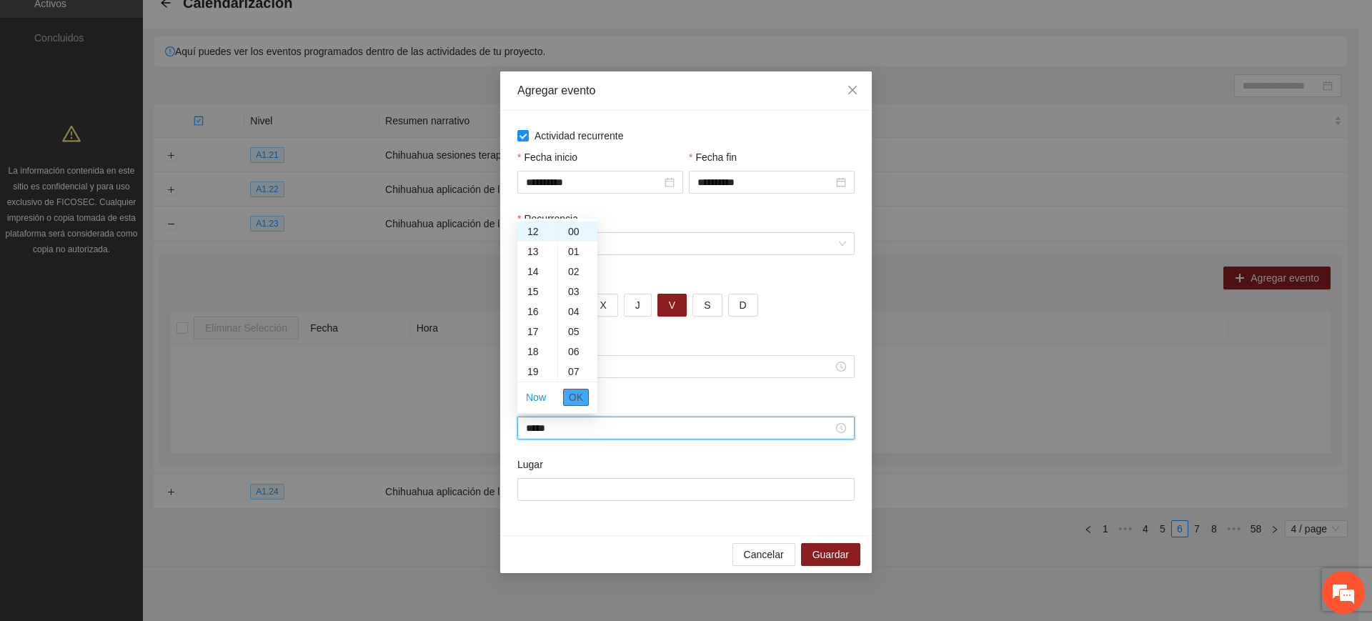
click at [581, 399] on span "OK" at bounding box center [576, 397] width 14 height 16
click at [557, 485] on input "Lugar" at bounding box center [685, 489] width 337 height 23
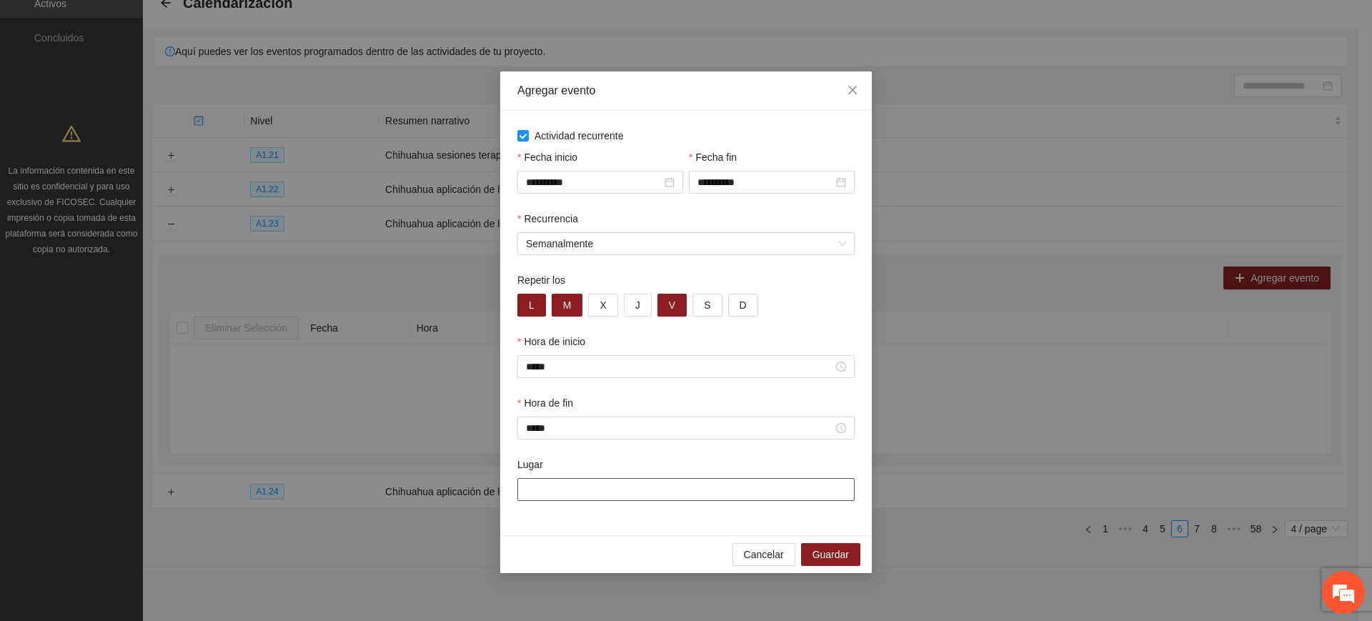
drag, startPoint x: 563, startPoint y: 486, endPoint x: 573, endPoint y: 482, distance: 10.6
click at [563, 486] on input "Lugar" at bounding box center [685, 489] width 337 height 23
type input "**********"
click at [804, 543] on button "Guardar" at bounding box center [830, 554] width 59 height 23
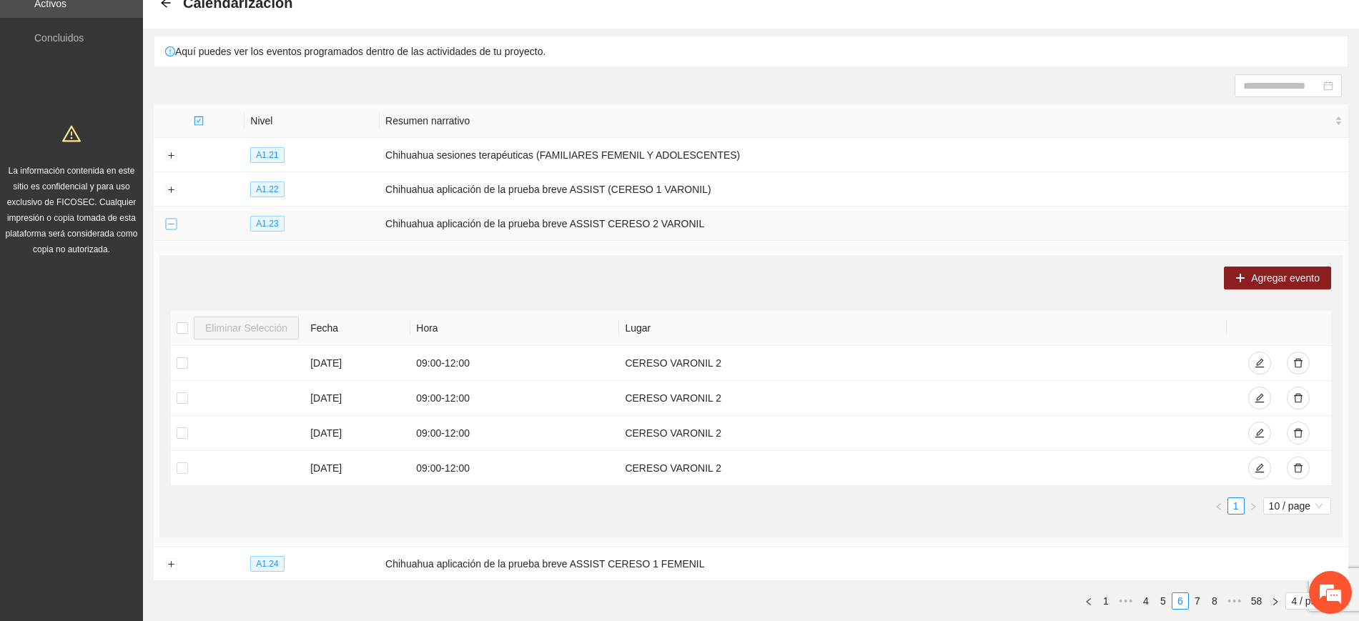
click at [165, 219] on button "Collapse row" at bounding box center [170, 224] width 11 height 11
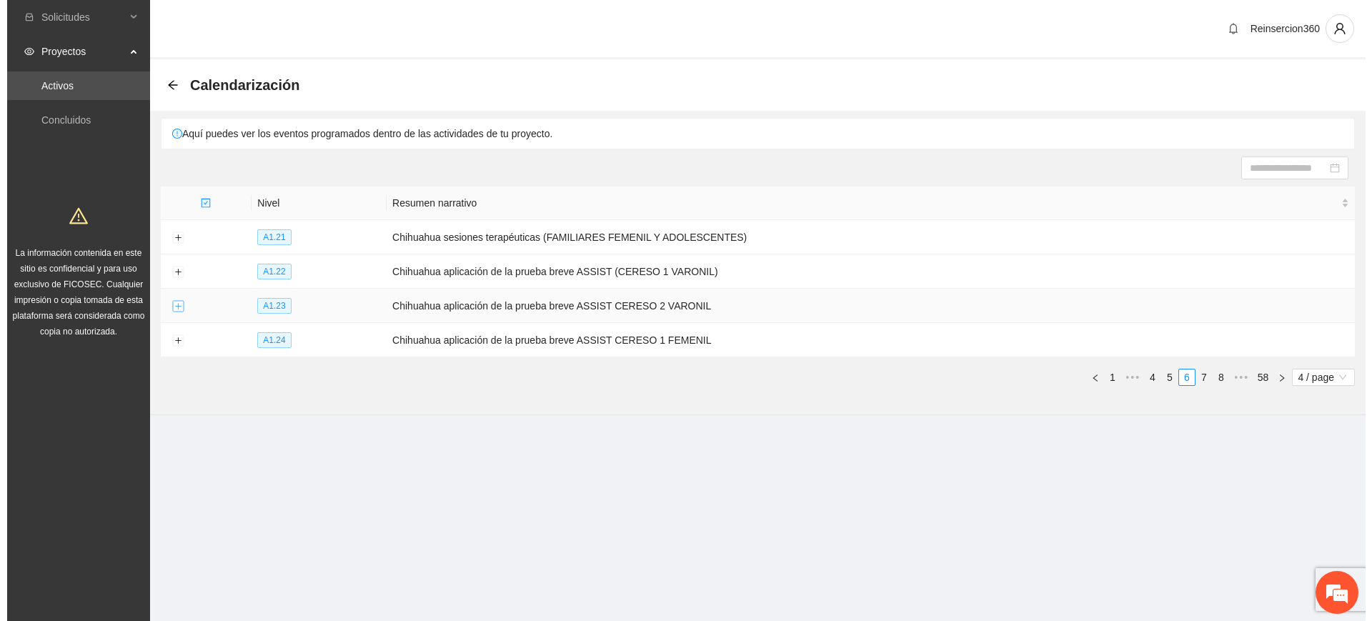
scroll to position [0, 0]
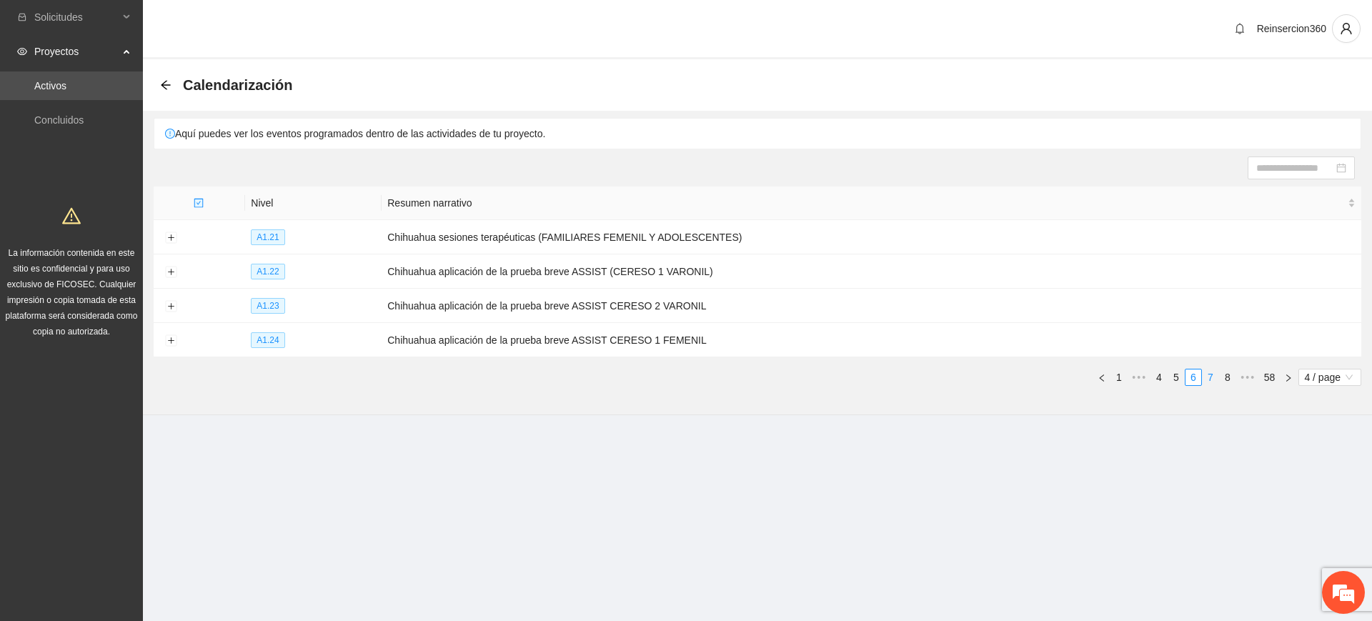
click at [1209, 376] on link "7" at bounding box center [1211, 377] width 16 height 16
click at [169, 232] on button "Expand row" at bounding box center [170, 237] width 11 height 11
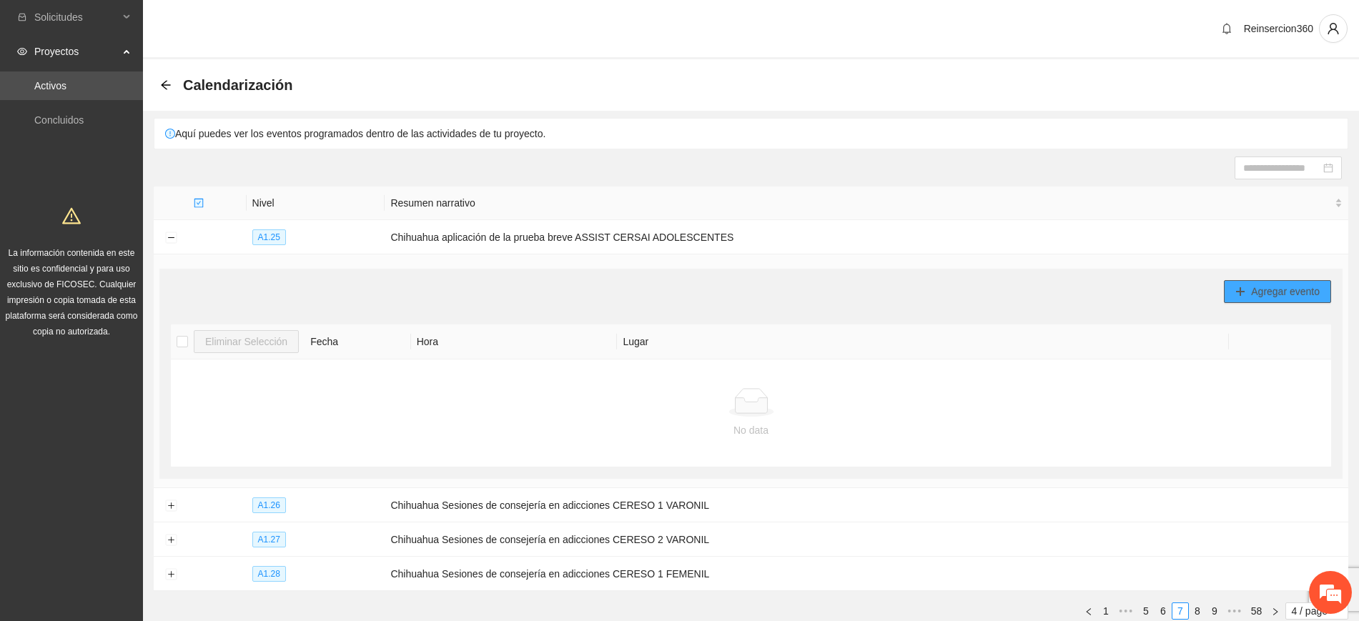
click at [1308, 292] on span "Agregar evento" at bounding box center [1285, 292] width 69 height 16
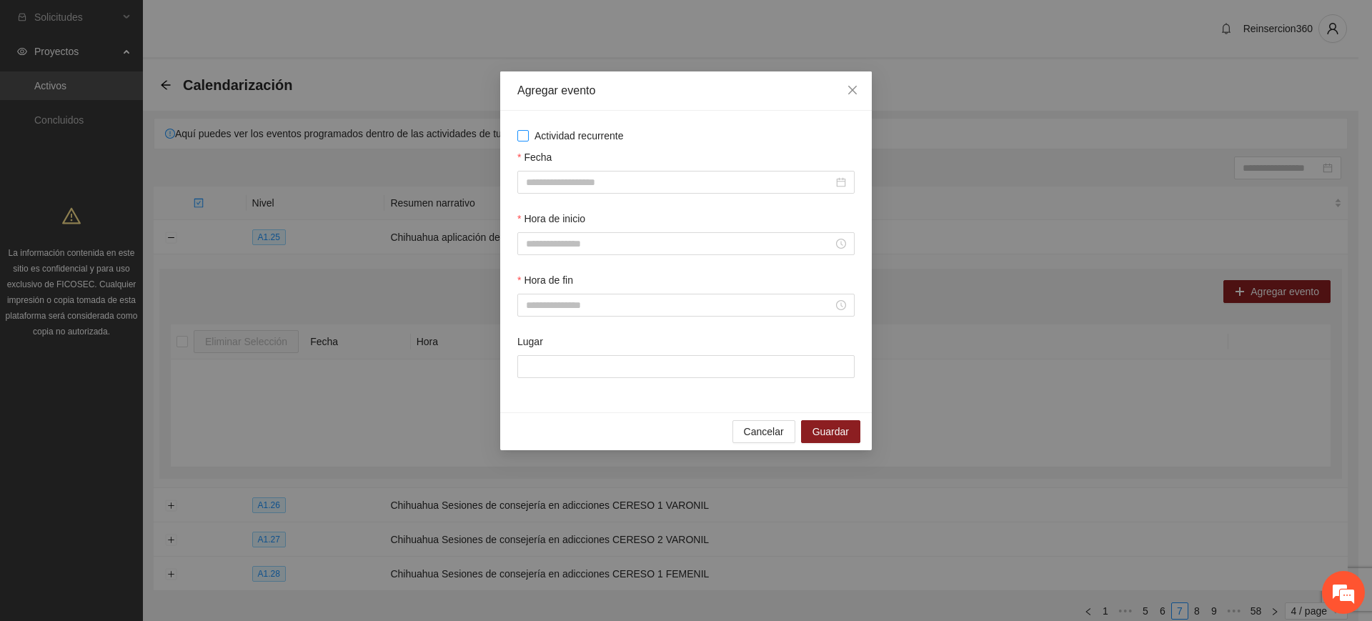
click at [568, 131] on span "Actividad recurrente" at bounding box center [579, 136] width 101 height 16
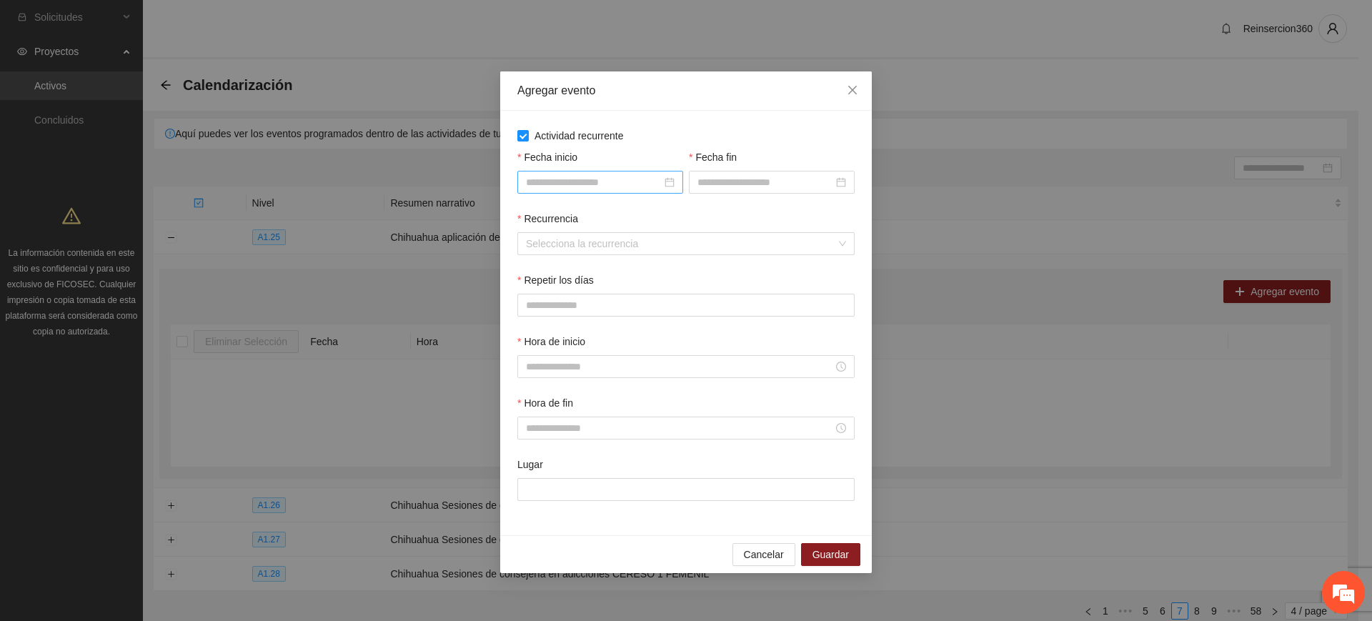
click at [572, 184] on input "Fecha inicio" at bounding box center [594, 182] width 136 height 16
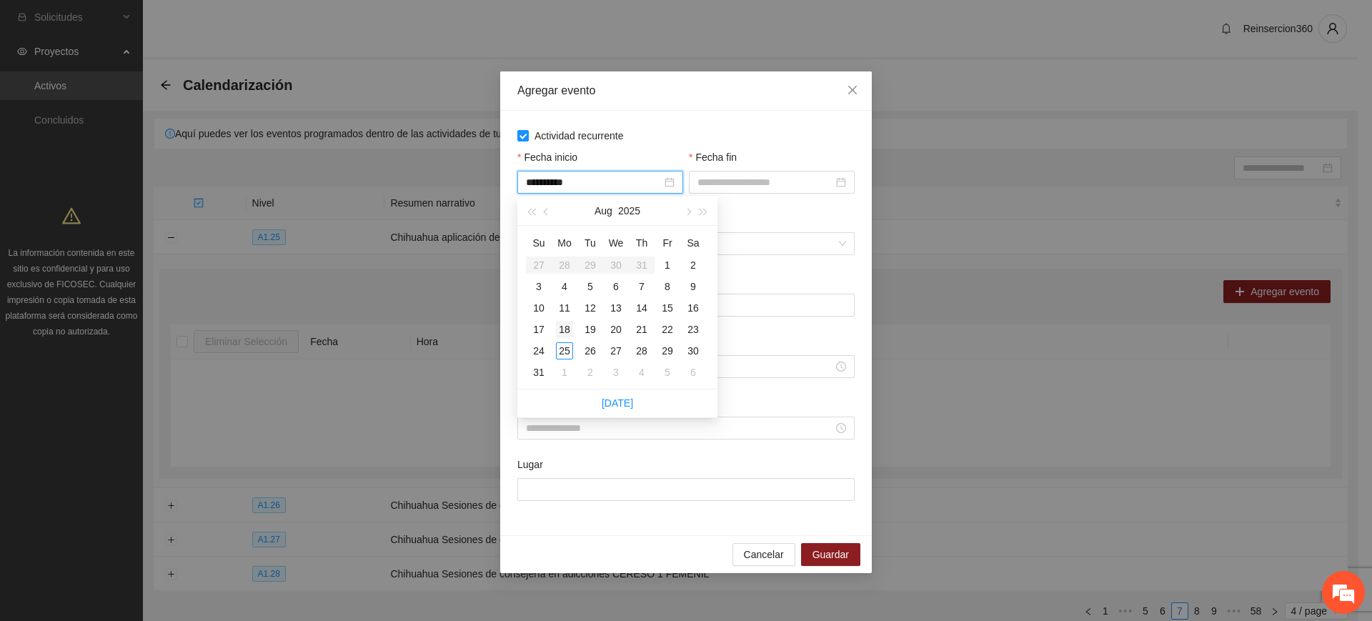
type input "**********"
click at [565, 328] on div "18" at bounding box center [564, 329] width 17 height 17
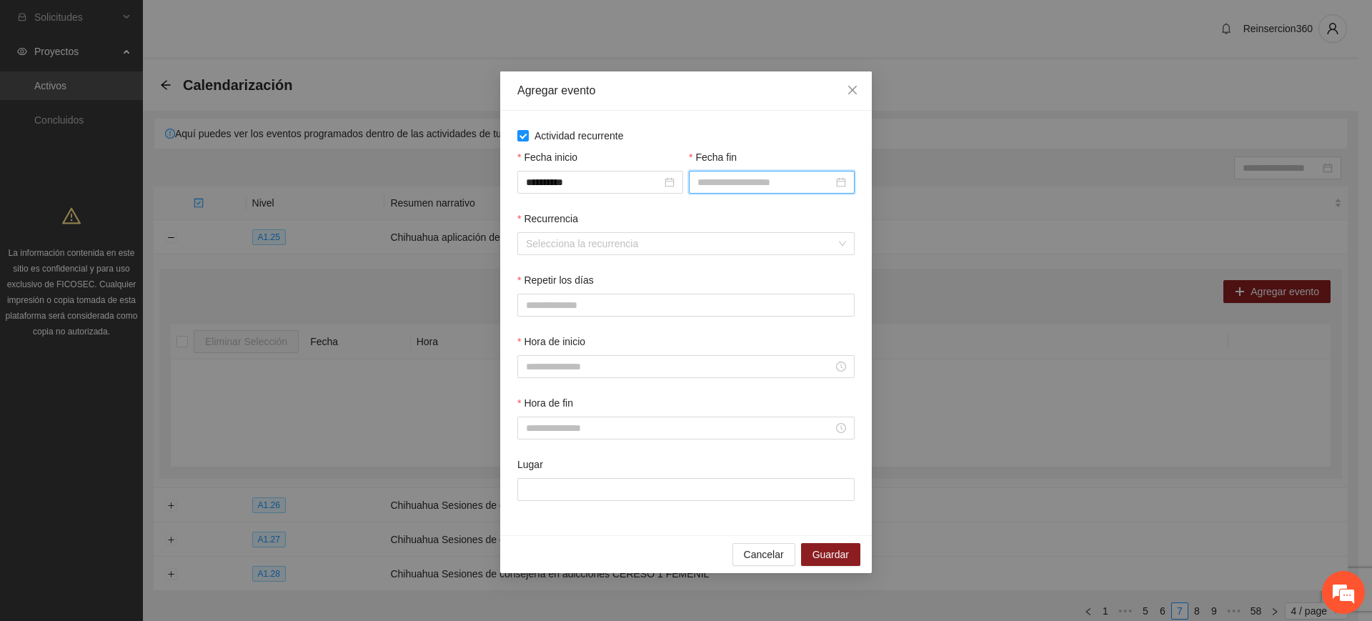
click at [734, 184] on input "Fecha fin" at bounding box center [766, 182] width 136 height 16
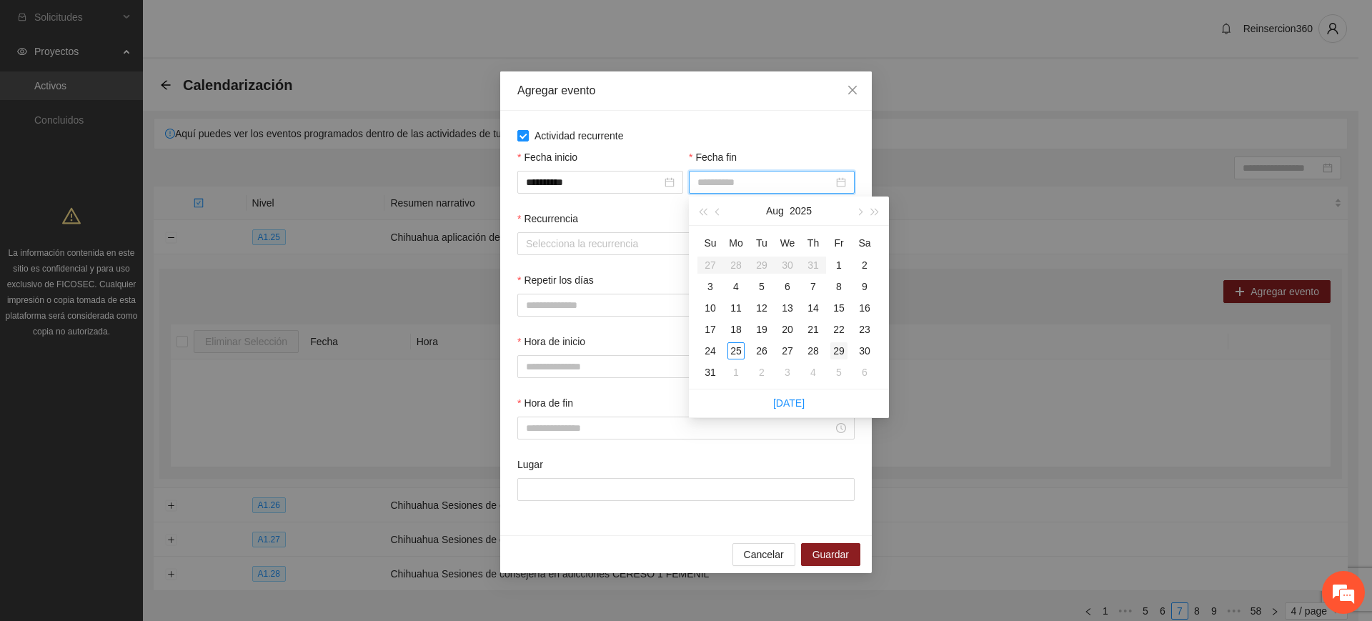
type input "**********"
click at [842, 355] on div "29" at bounding box center [838, 350] width 17 height 17
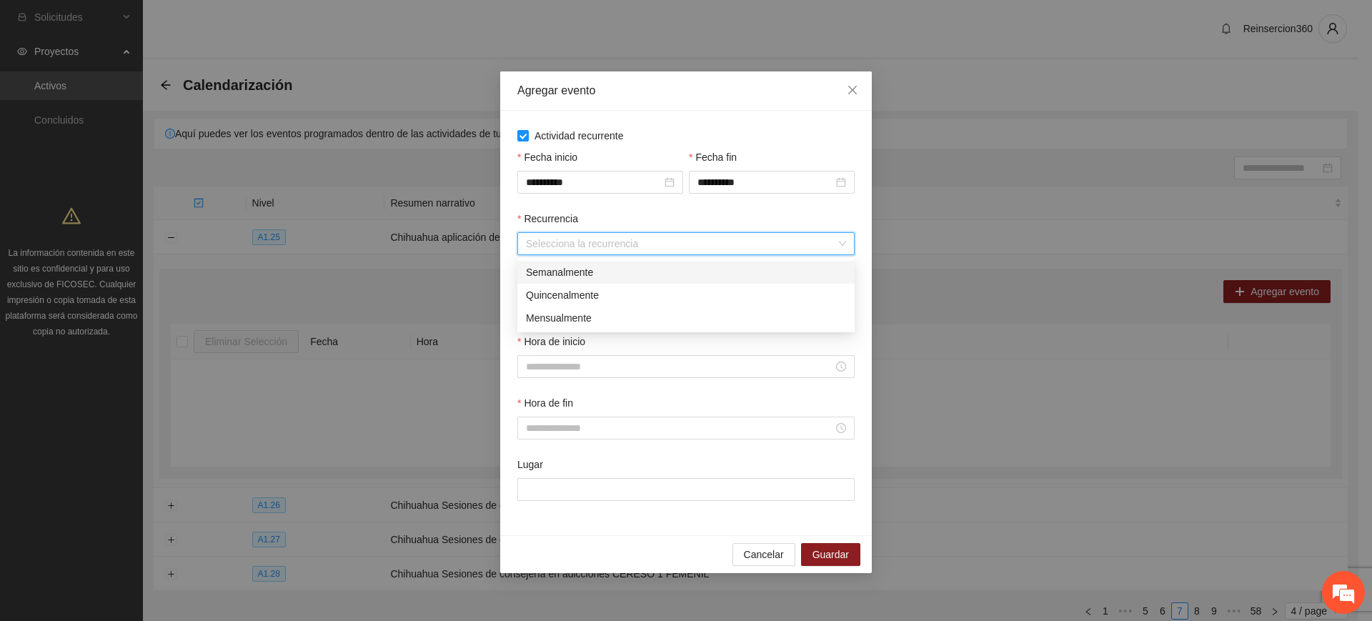
click at [625, 249] on input "Recurrencia" at bounding box center [681, 243] width 310 height 21
click at [625, 269] on div "Semanalmente" at bounding box center [686, 272] width 320 height 16
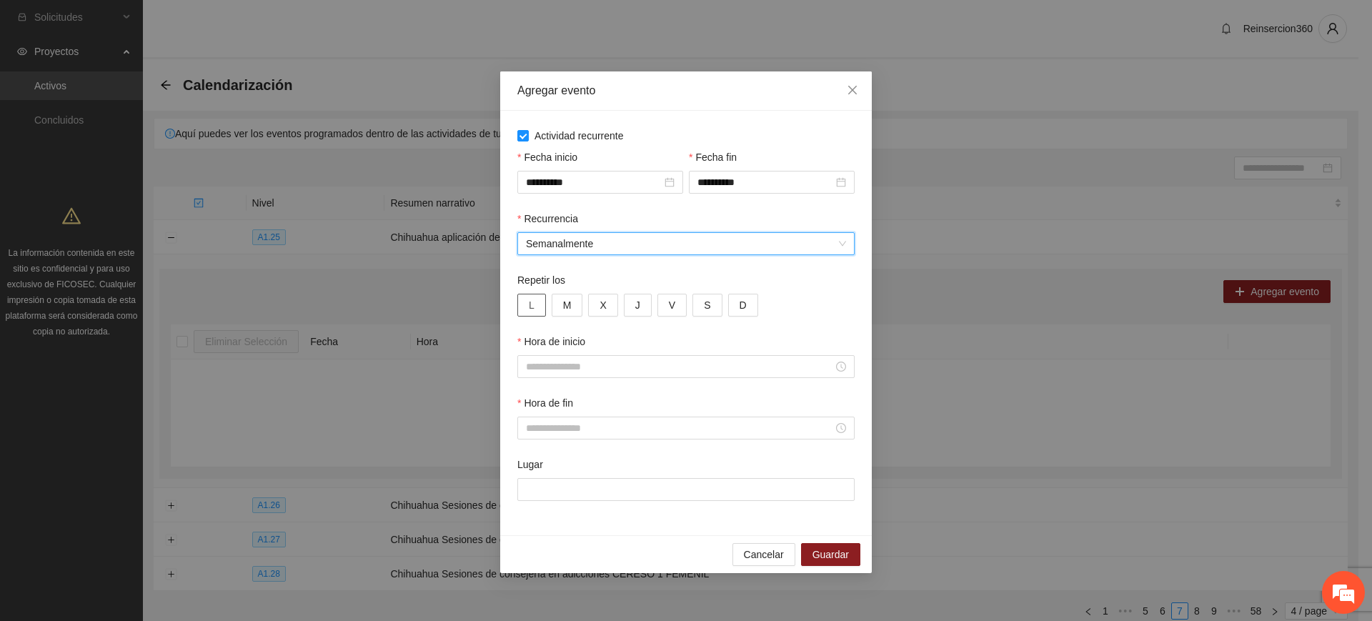
click at [525, 299] on button "L" at bounding box center [531, 305] width 29 height 23
click at [658, 302] on button "V" at bounding box center [671, 305] width 29 height 23
type button "4"
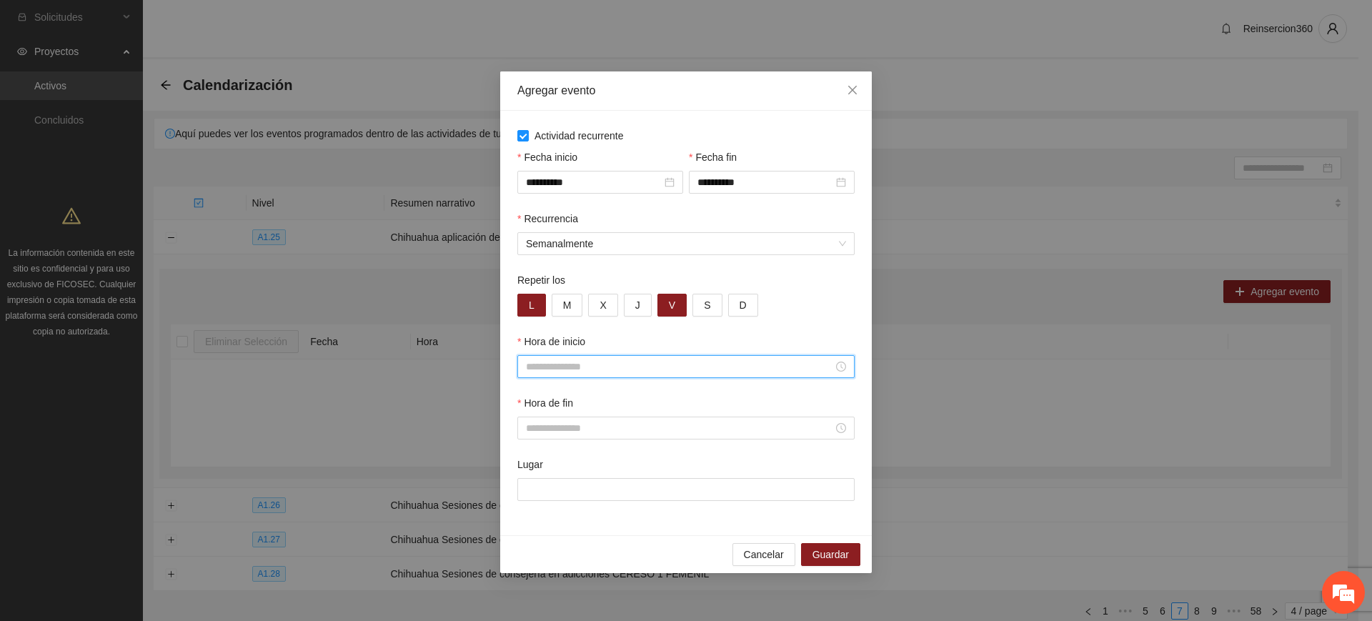
click at [535, 364] on input "Hora de inicio" at bounding box center [679, 367] width 307 height 16
click at [529, 451] on div "09" at bounding box center [537, 455] width 40 height 20
click at [573, 518] on div "30" at bounding box center [577, 517] width 39 height 20
type input "*****"
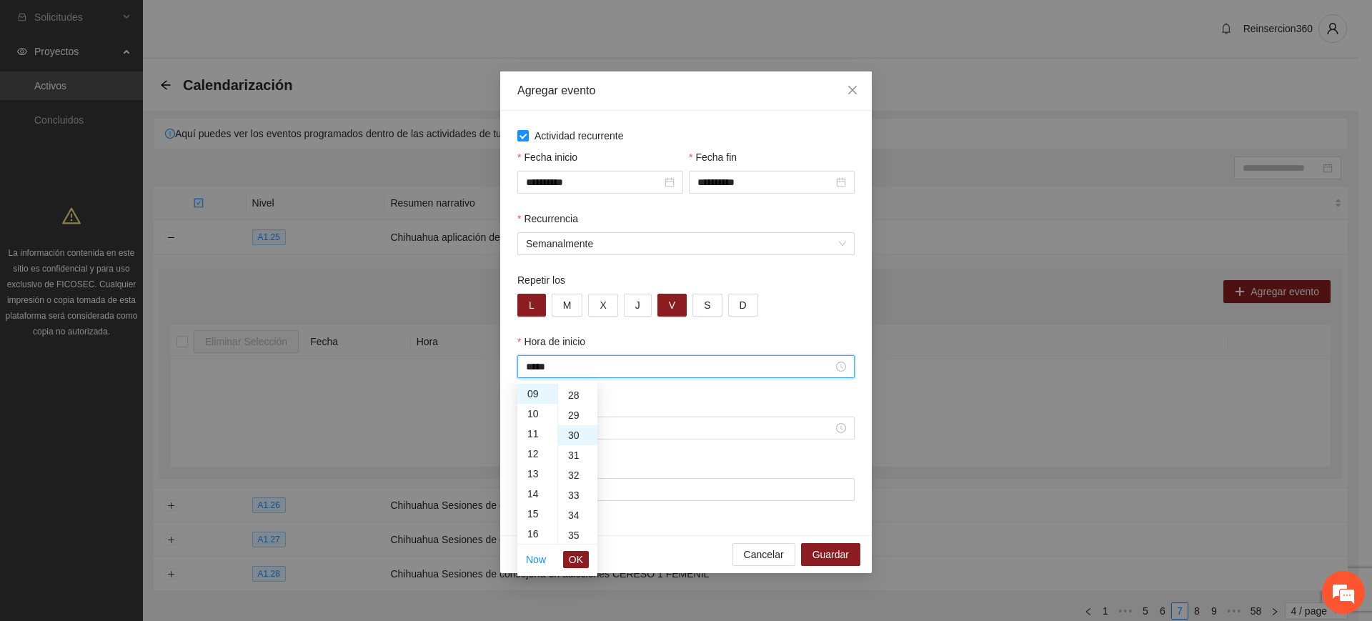
scroll to position [600, 0]
click at [570, 556] on span "OK" at bounding box center [576, 560] width 14 height 16
click at [655, 430] on input "Hora de fin" at bounding box center [679, 428] width 307 height 16
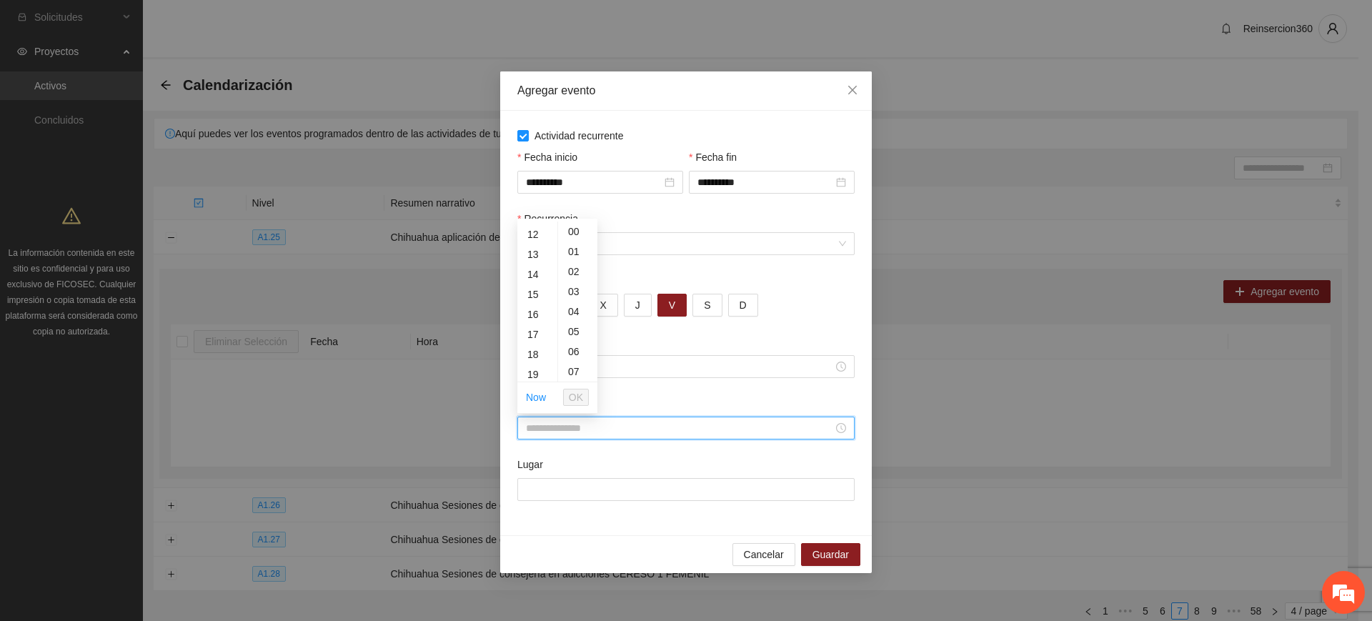
scroll to position [238, 0]
click at [532, 235] on div "12" at bounding box center [537, 234] width 40 height 20
click at [575, 354] on div "30" at bounding box center [577, 355] width 39 height 20
type input "*****"
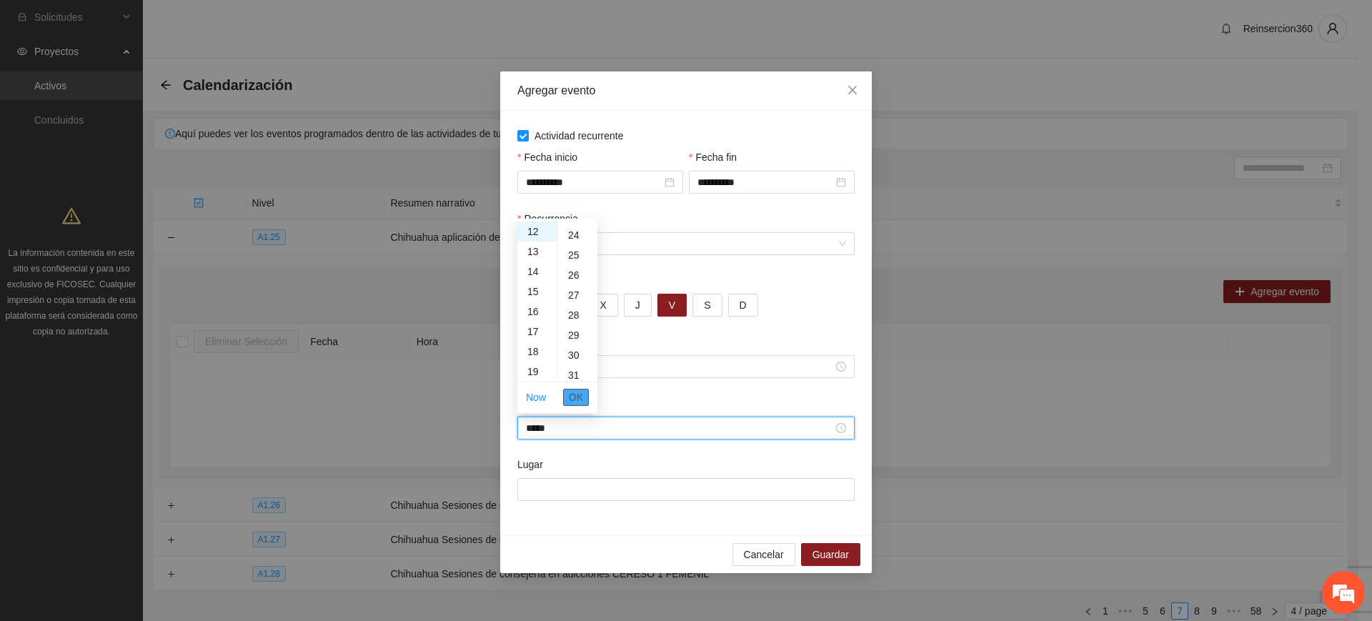
scroll to position [600, 0]
click at [575, 397] on span "OK" at bounding box center [576, 397] width 14 height 16
click at [570, 480] on input "Lugar" at bounding box center [685, 489] width 337 height 23
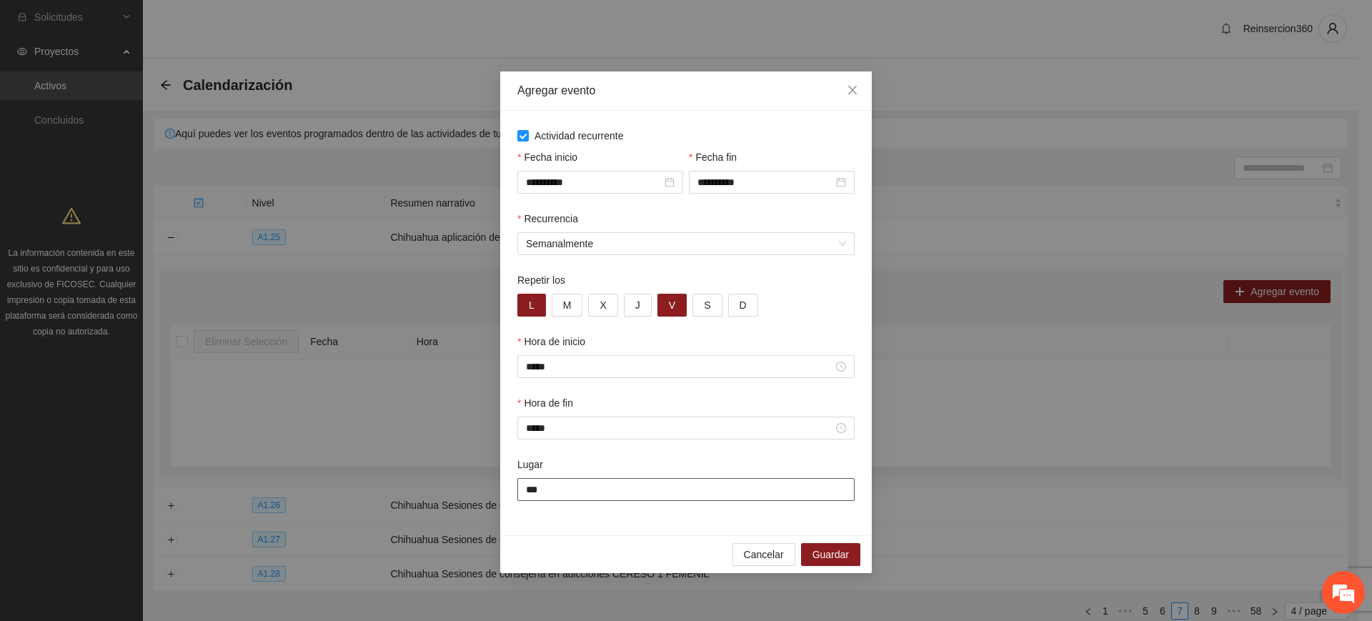
type input "******"
click at [825, 555] on span "Guardar" at bounding box center [831, 555] width 36 height 16
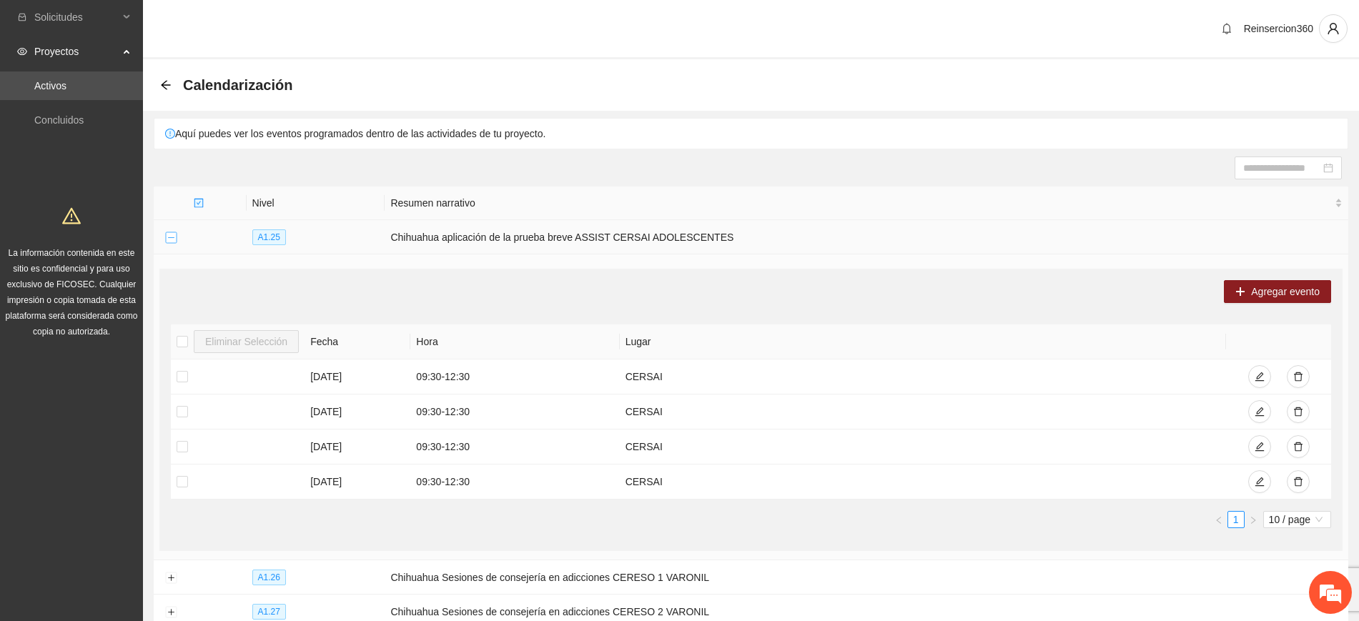
click at [172, 235] on button "Collapse row" at bounding box center [170, 237] width 11 height 11
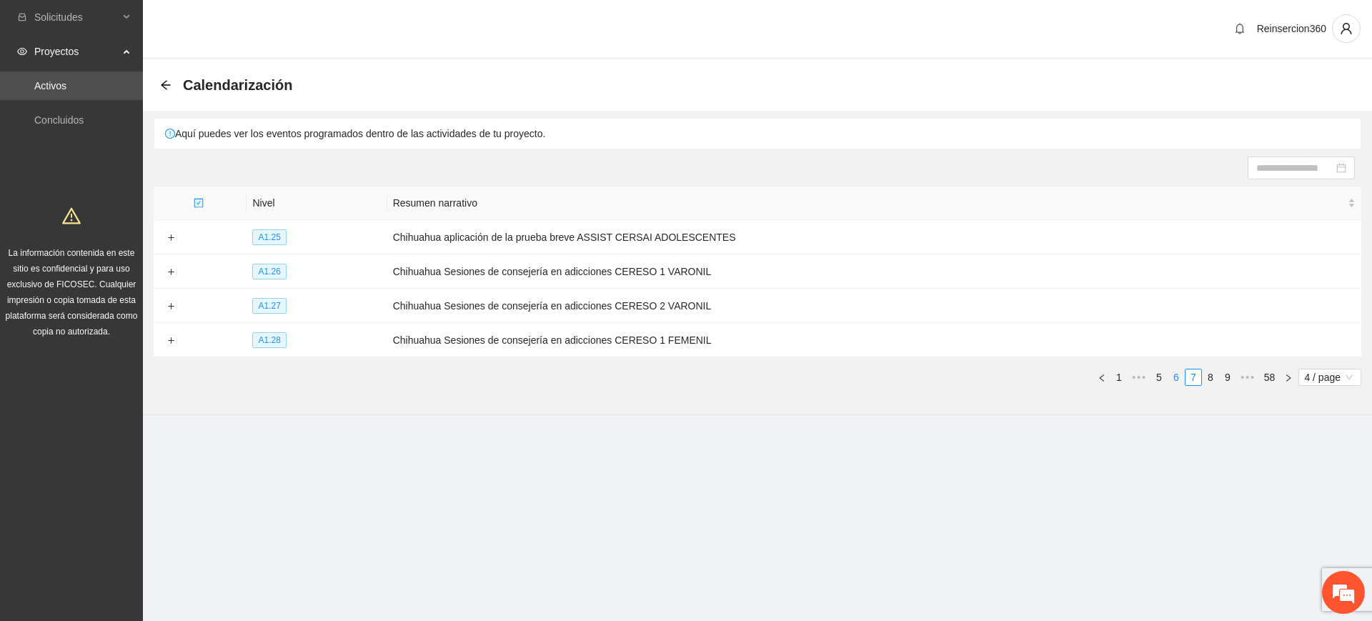
click at [1170, 369] on link "6" at bounding box center [1176, 377] width 16 height 16
click at [169, 337] on button "Expand row" at bounding box center [170, 340] width 11 height 11
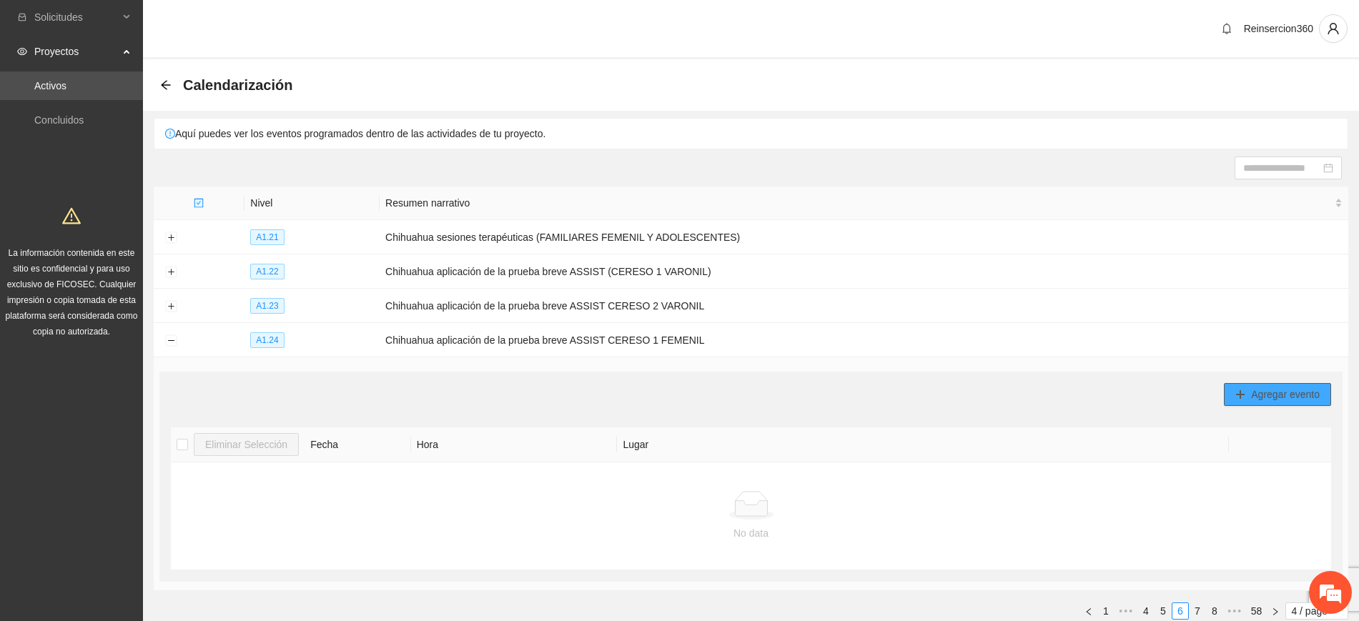
click at [1256, 394] on span "Agregar evento" at bounding box center [1285, 395] width 69 height 16
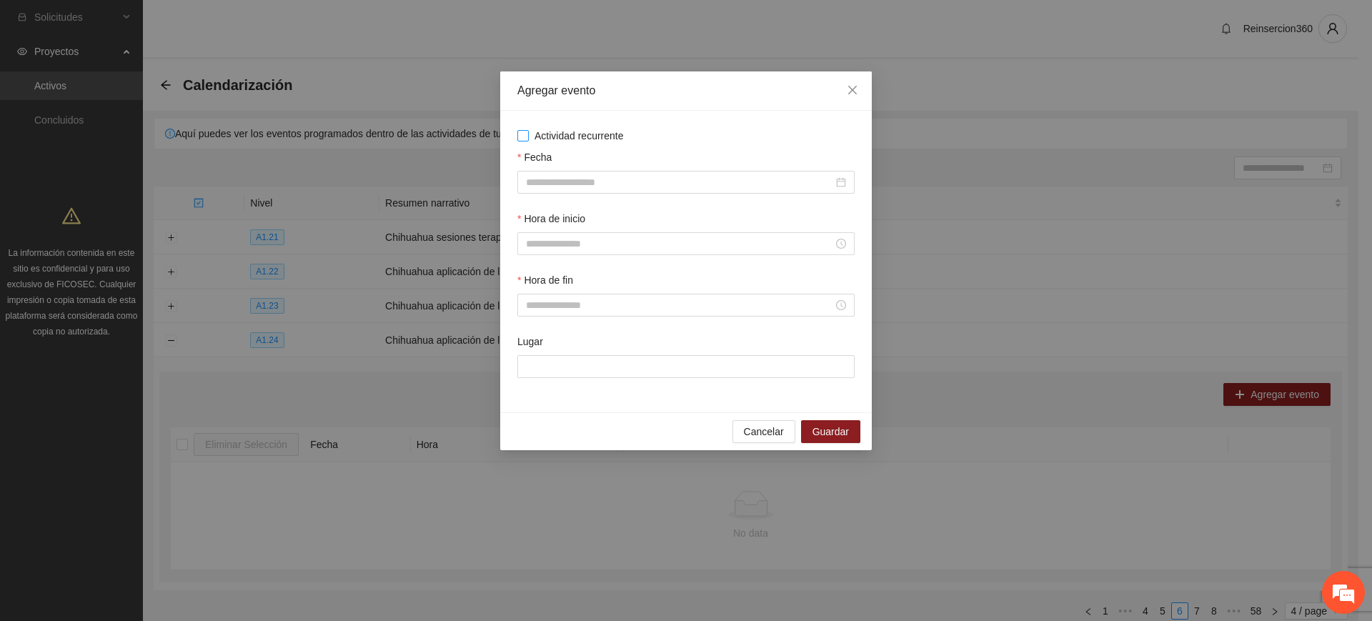
click at [570, 134] on span "Actividad recurrente" at bounding box center [579, 136] width 101 height 16
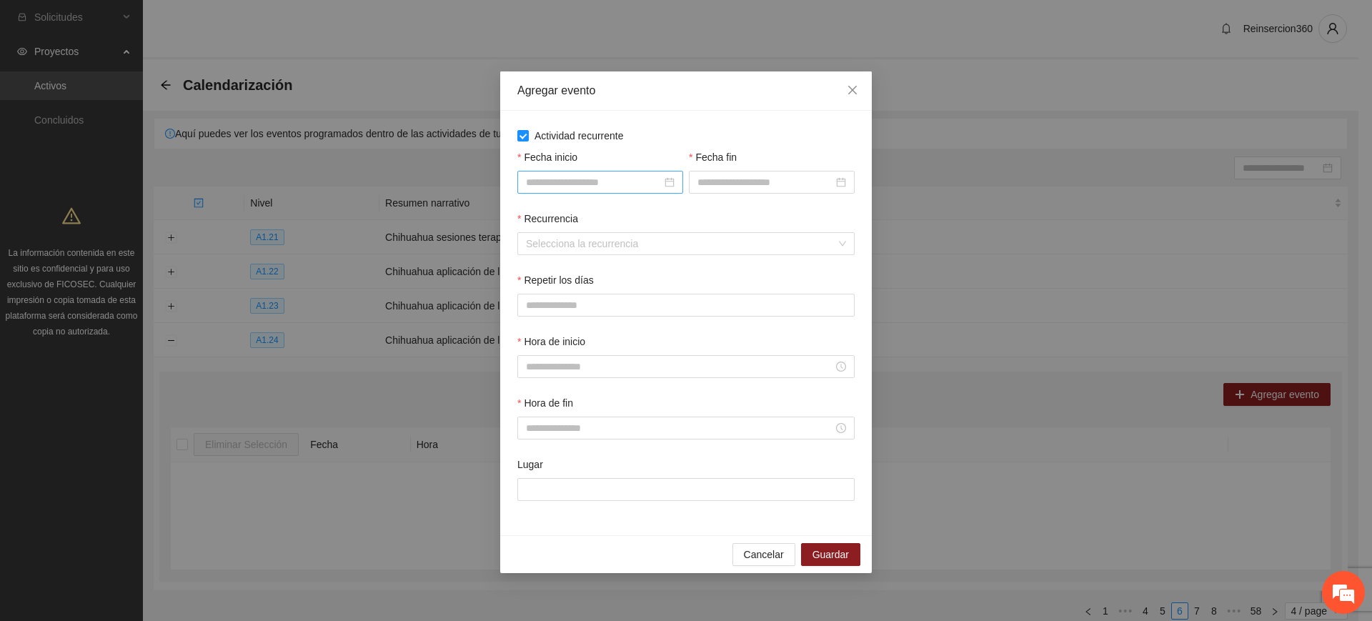
click at [556, 173] on div at bounding box center [600, 182] width 166 height 23
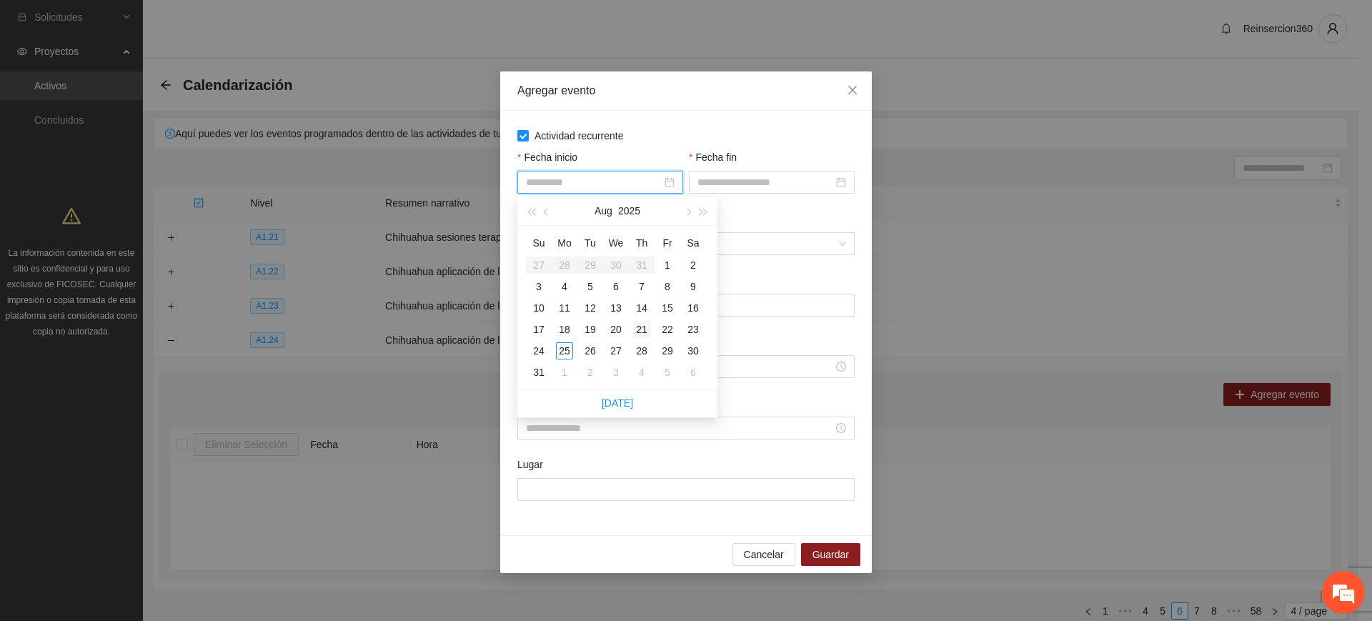
type input "**********"
click at [642, 324] on div "21" at bounding box center [641, 329] width 17 height 17
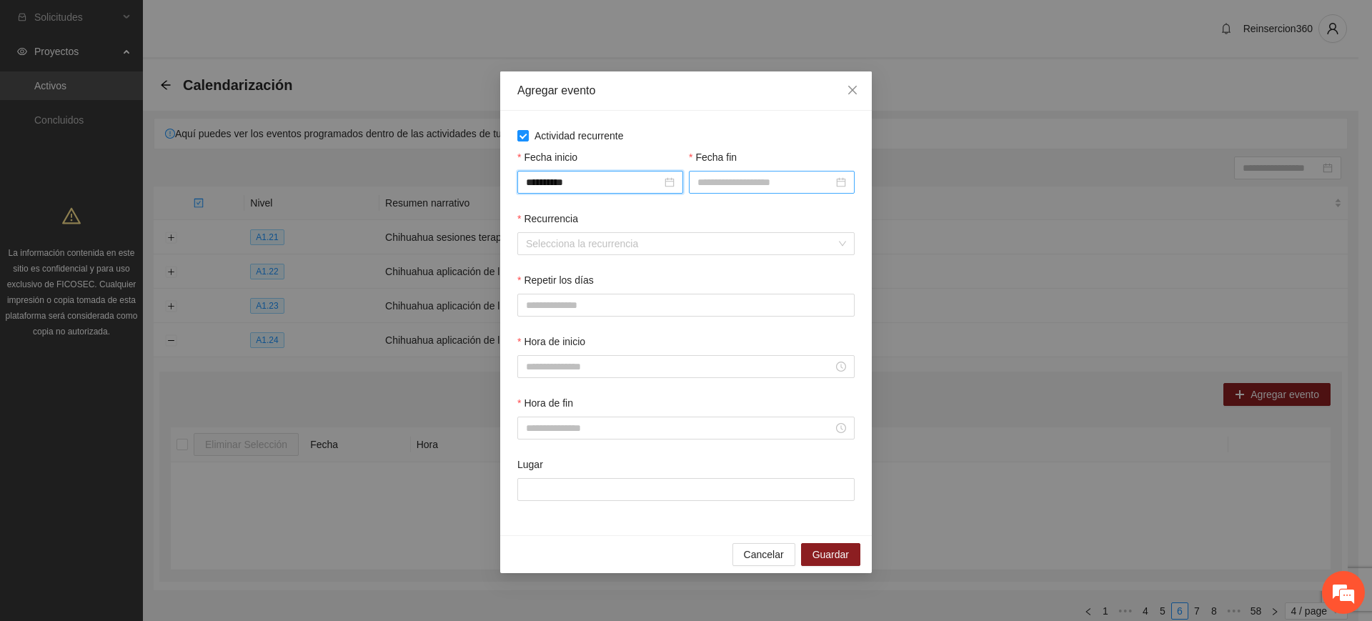
click at [729, 179] on input "Fecha fin" at bounding box center [766, 182] width 136 height 16
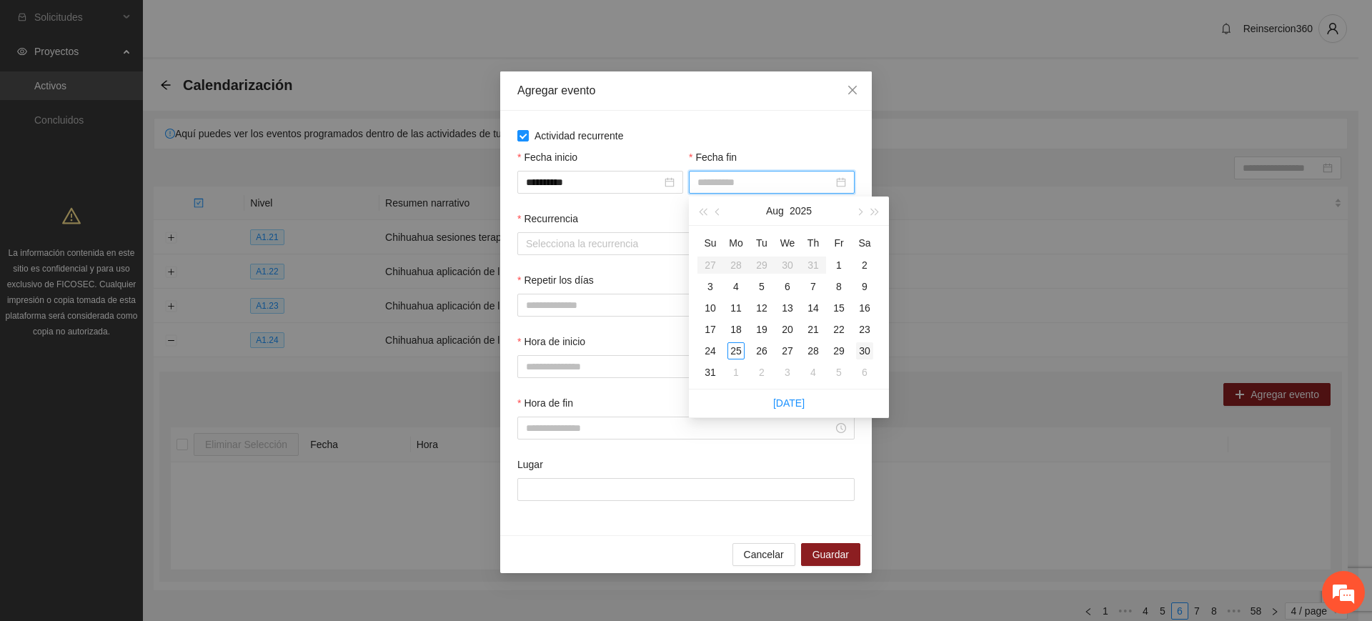
type input "**********"
click at [868, 354] on div "30" at bounding box center [864, 350] width 17 height 17
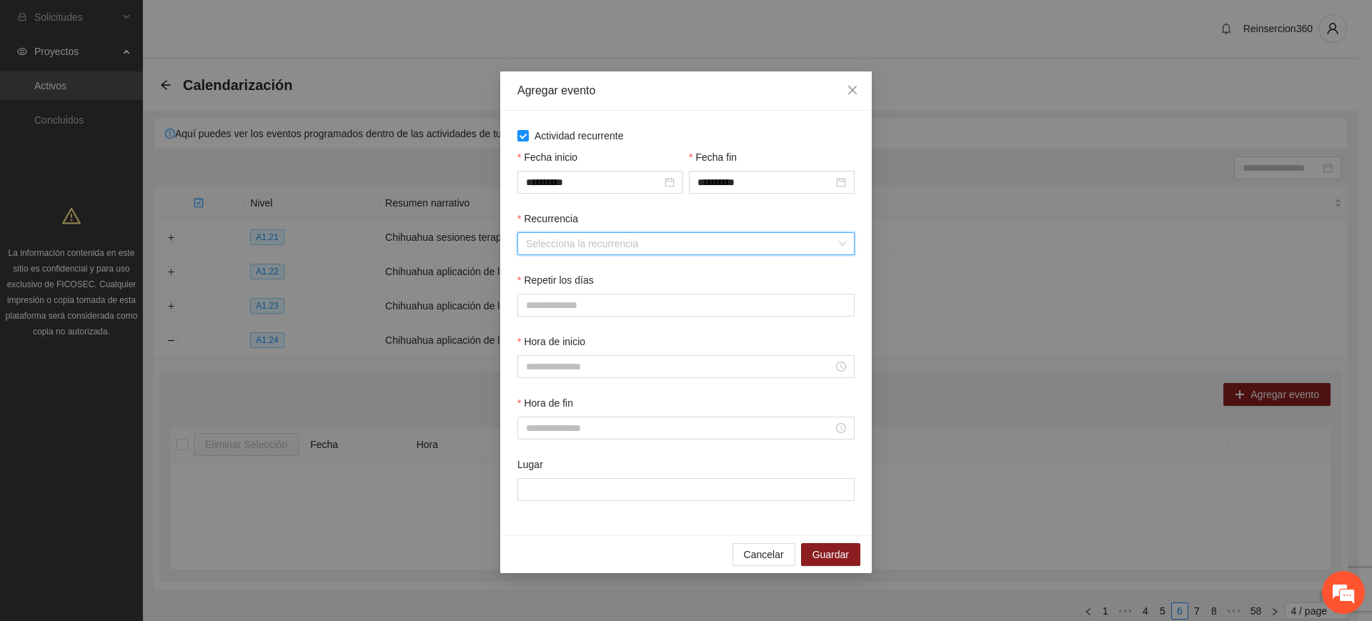
click at [683, 244] on input "Recurrencia" at bounding box center [681, 243] width 310 height 21
click at [638, 266] on div "Semanalmente" at bounding box center [686, 272] width 320 height 16
click at [540, 309] on button "L" at bounding box center [531, 305] width 29 height 23
click at [631, 306] on button "J" at bounding box center [638, 305] width 28 height 23
click at [670, 299] on span "V" at bounding box center [672, 305] width 6 height 16
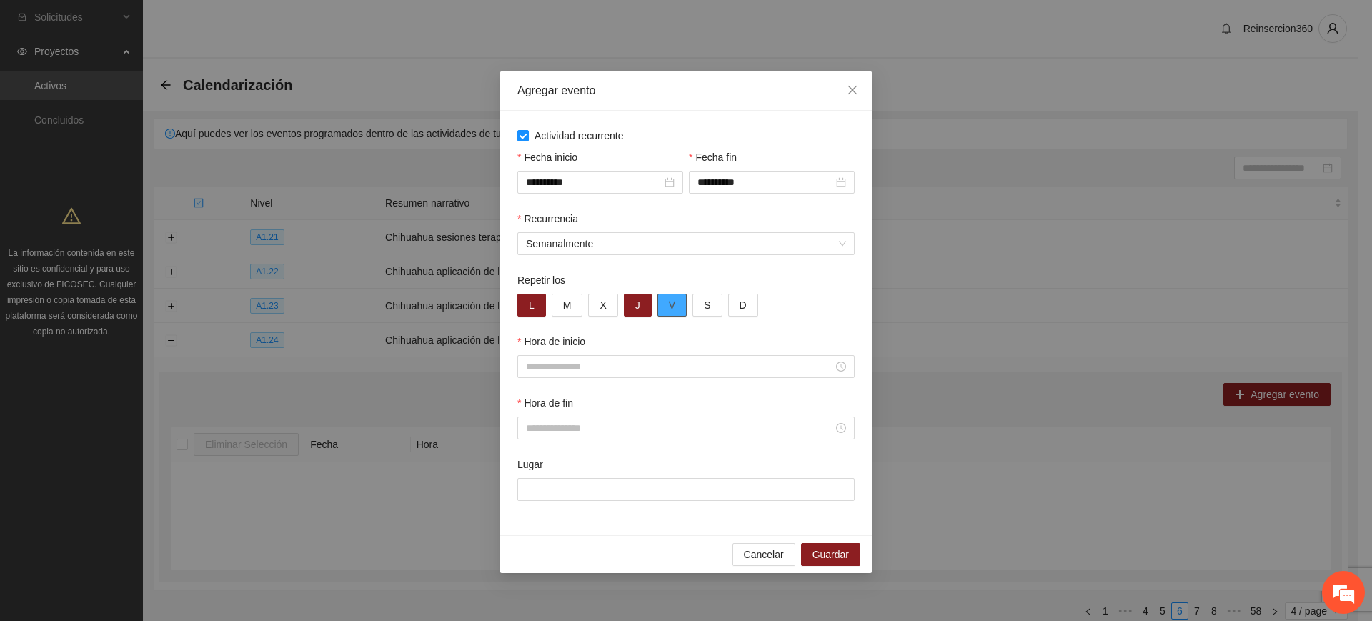
type button "4"
click at [555, 366] on input "Hora de inicio" at bounding box center [679, 367] width 307 height 16
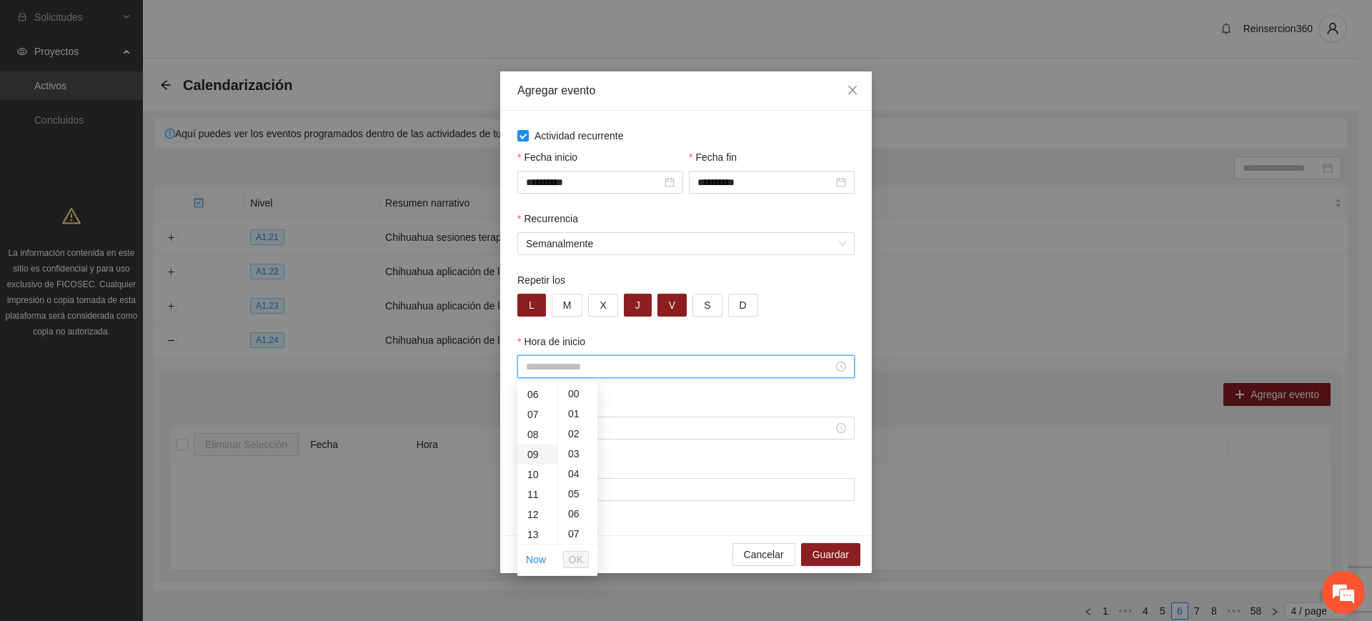
click at [527, 455] on div "09" at bounding box center [537, 455] width 40 height 20
type input "*****"
click at [579, 560] on span "OK" at bounding box center [576, 560] width 14 height 16
click at [633, 428] on input "Hora de fin" at bounding box center [679, 428] width 307 height 16
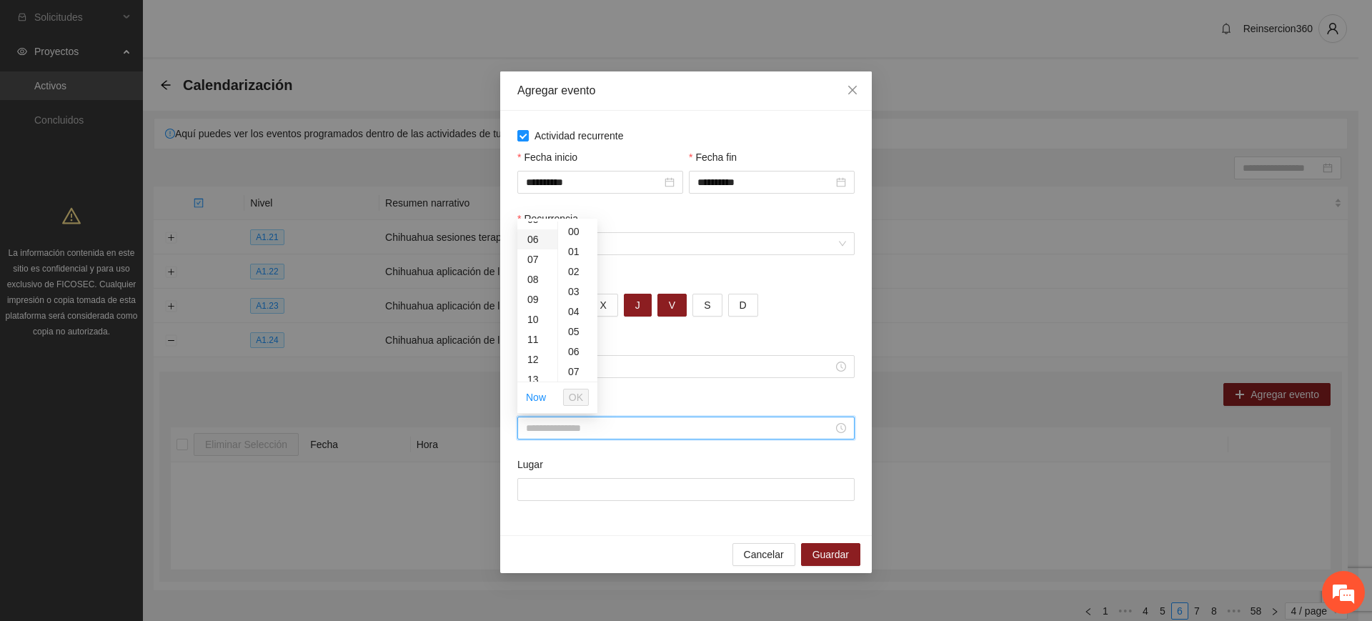
scroll to position [238, 0]
click at [526, 236] on div "12" at bounding box center [537, 234] width 40 height 20
type input "*****"
click at [574, 400] on span "OK" at bounding box center [576, 397] width 14 height 16
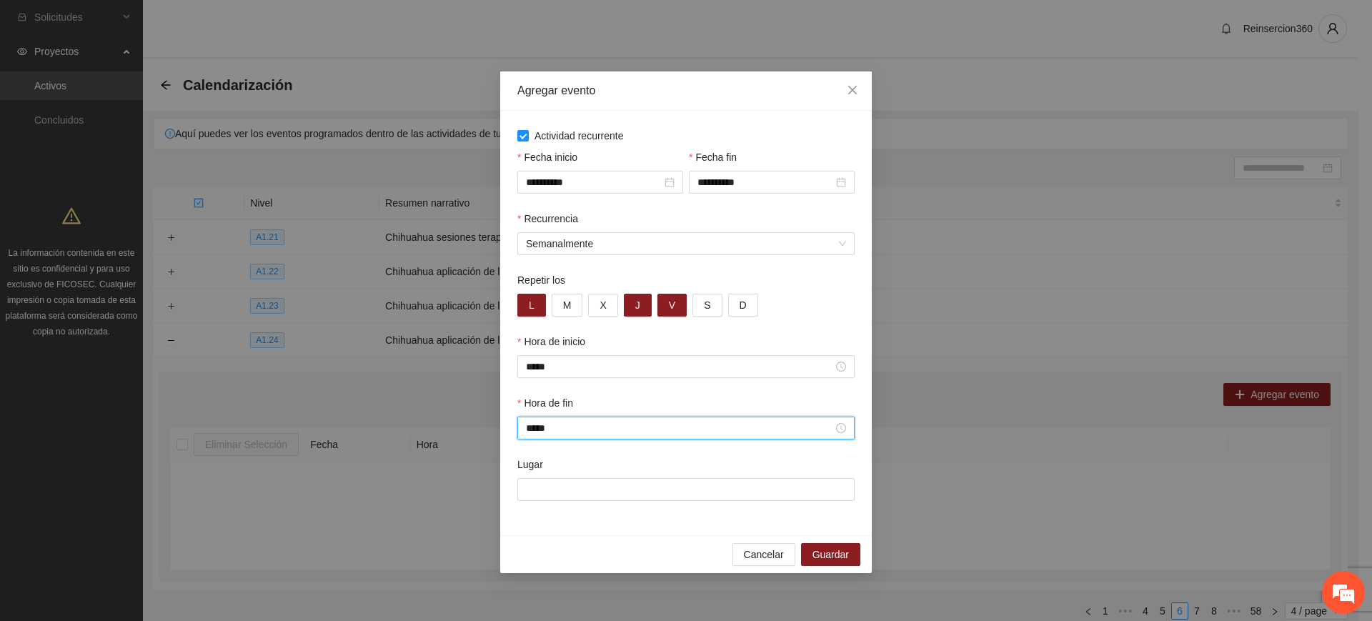
click at [572, 505] on div "Lugar" at bounding box center [686, 487] width 343 height 61
click at [577, 495] on input "Lugar" at bounding box center [685, 489] width 337 height 23
type input "**********"
click at [830, 549] on span "Guardar" at bounding box center [831, 555] width 36 height 16
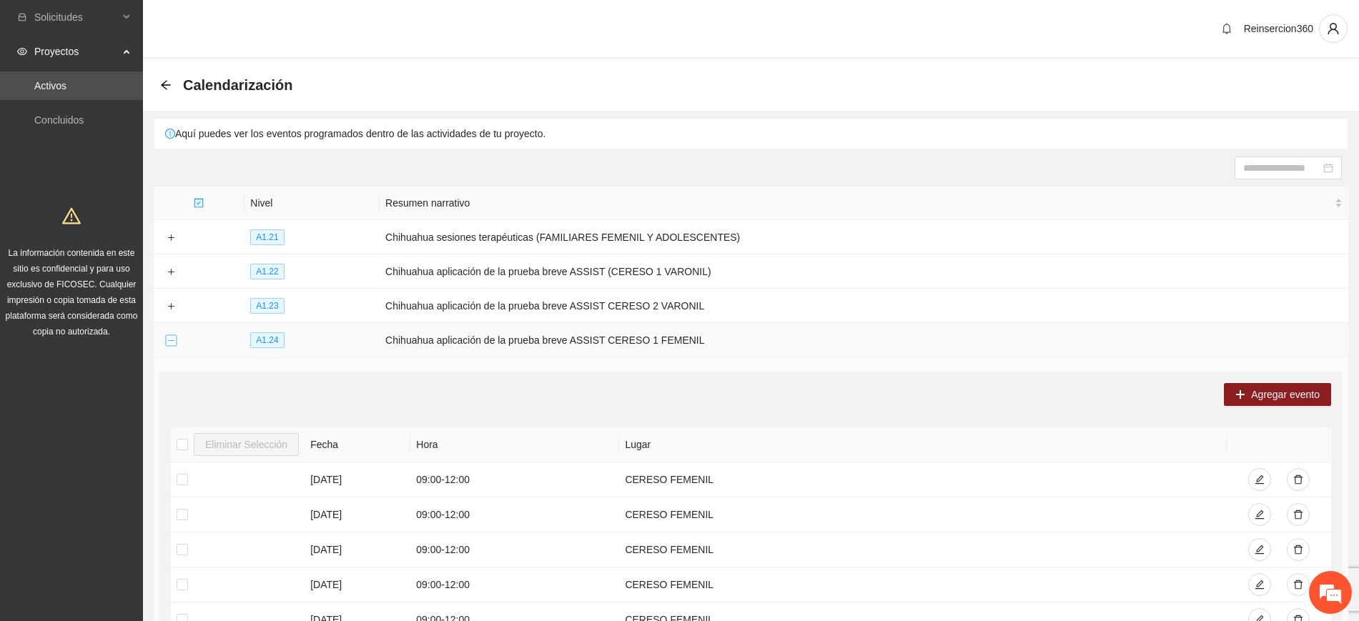
click at [176, 337] on button "Collapse row" at bounding box center [170, 340] width 11 height 11
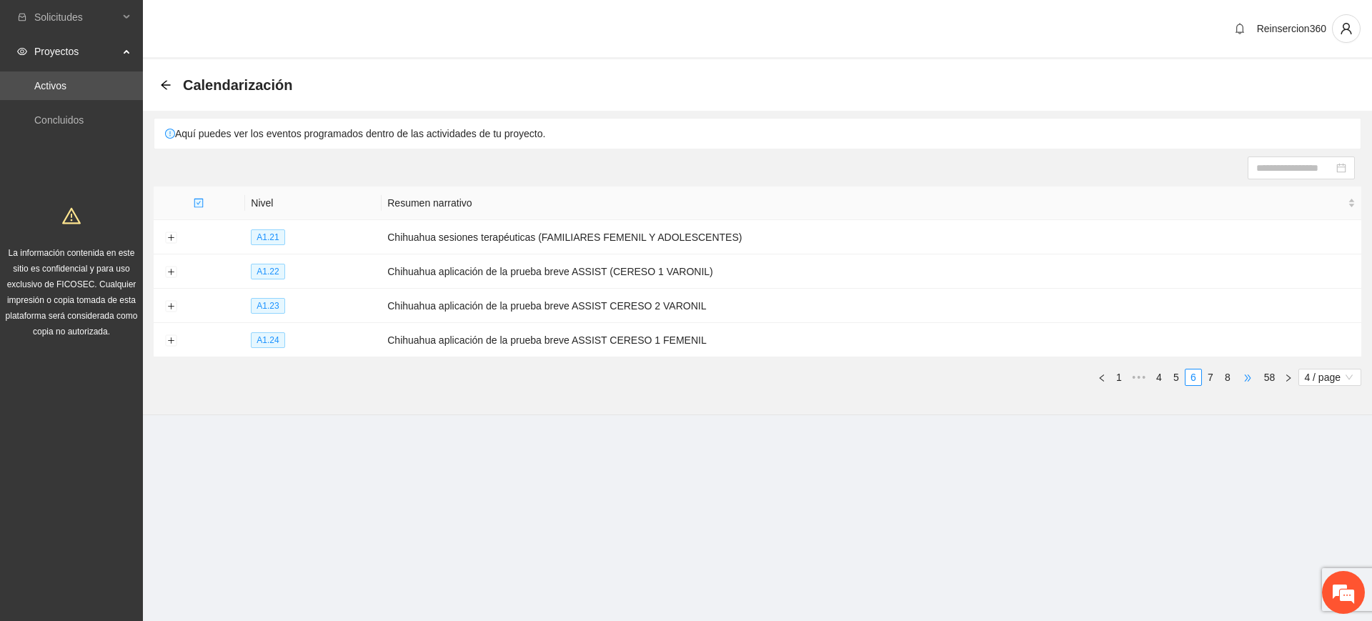
click at [1251, 373] on span "•••" at bounding box center [1247, 377] width 23 height 17
click at [1246, 374] on span "•••" at bounding box center [1247, 377] width 23 height 17
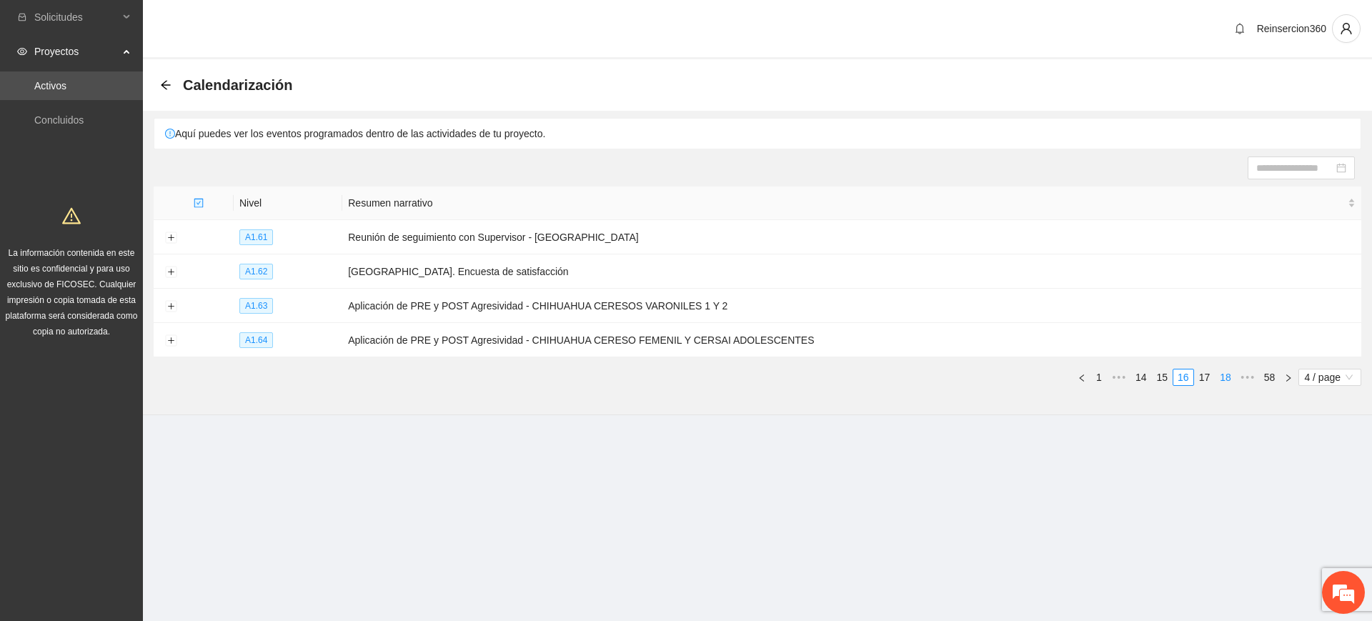
click at [1222, 374] on link "18" at bounding box center [1226, 377] width 20 height 16
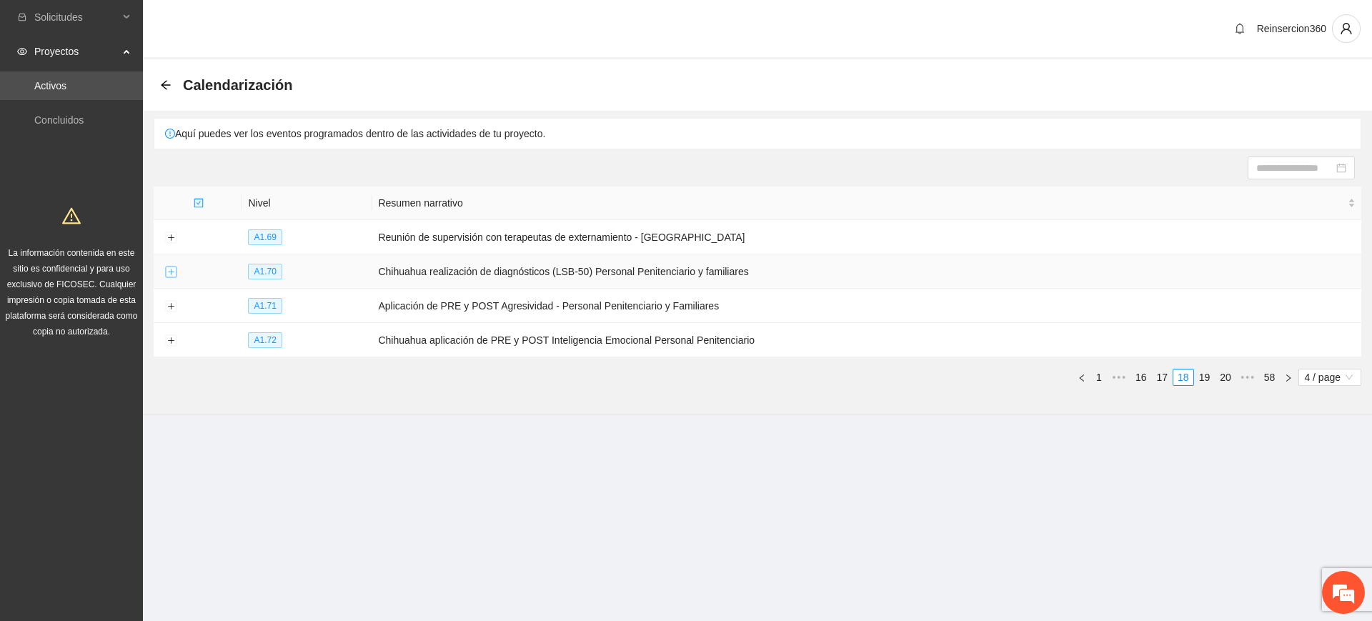
click at [166, 268] on button "Expand row" at bounding box center [170, 272] width 11 height 11
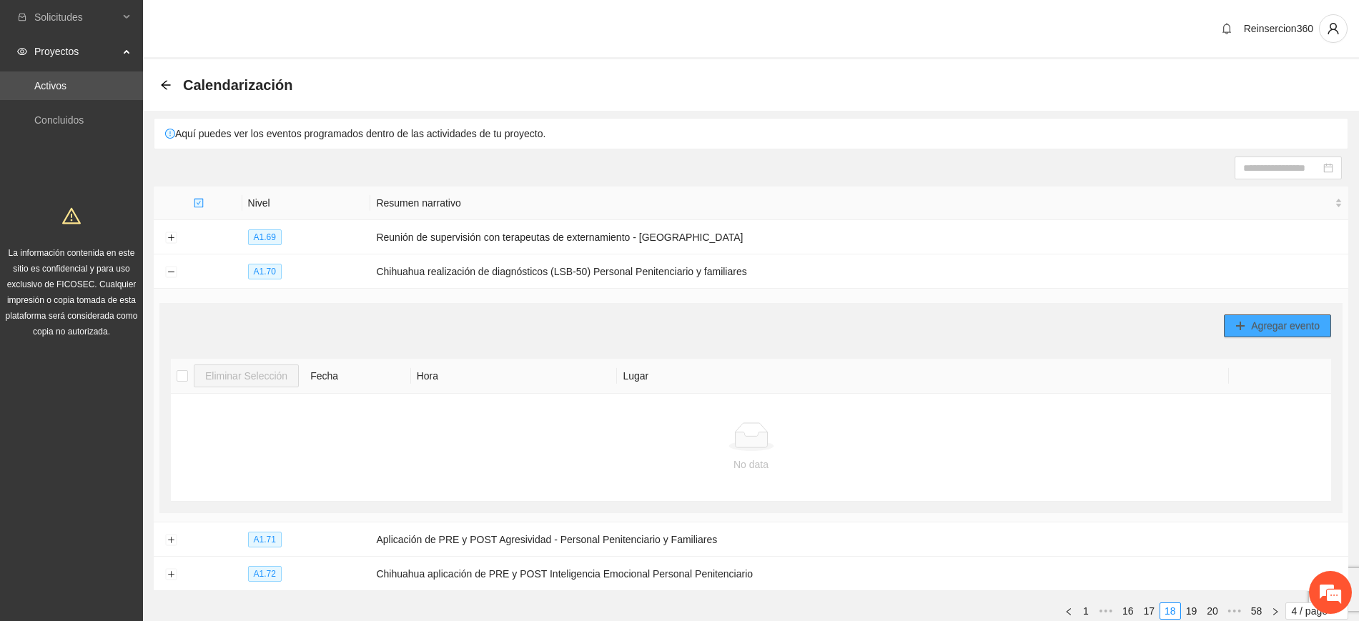
click at [1236, 321] on icon "plus" at bounding box center [1240, 326] width 10 height 10
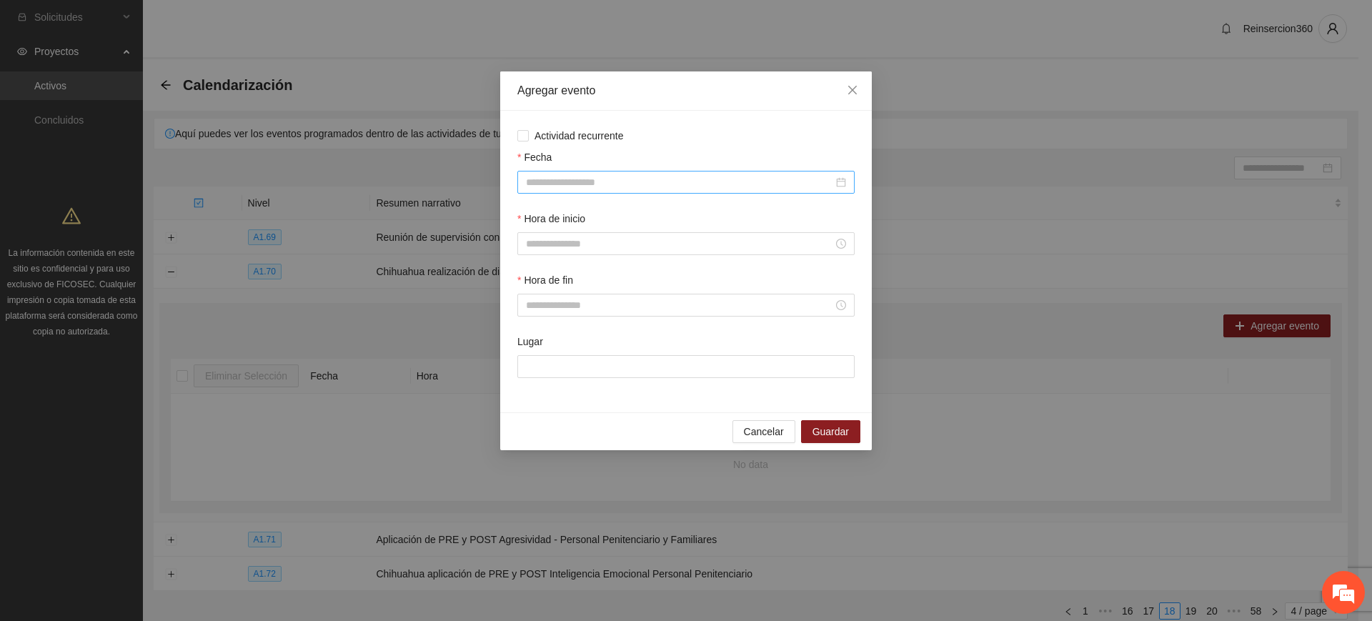
click at [615, 175] on input "Fecha" at bounding box center [679, 182] width 307 height 16
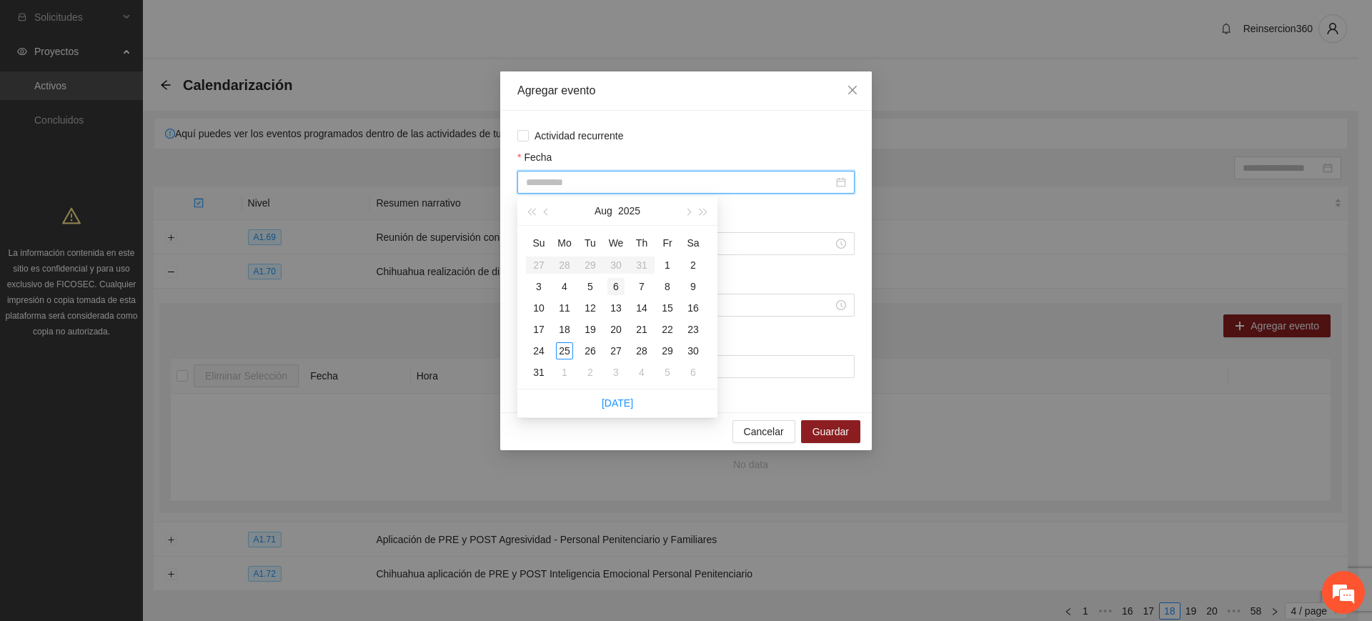
type input "**********"
click at [612, 284] on div "6" at bounding box center [615, 286] width 17 height 17
click at [748, 250] on input "Hora de inicio" at bounding box center [679, 244] width 307 height 16
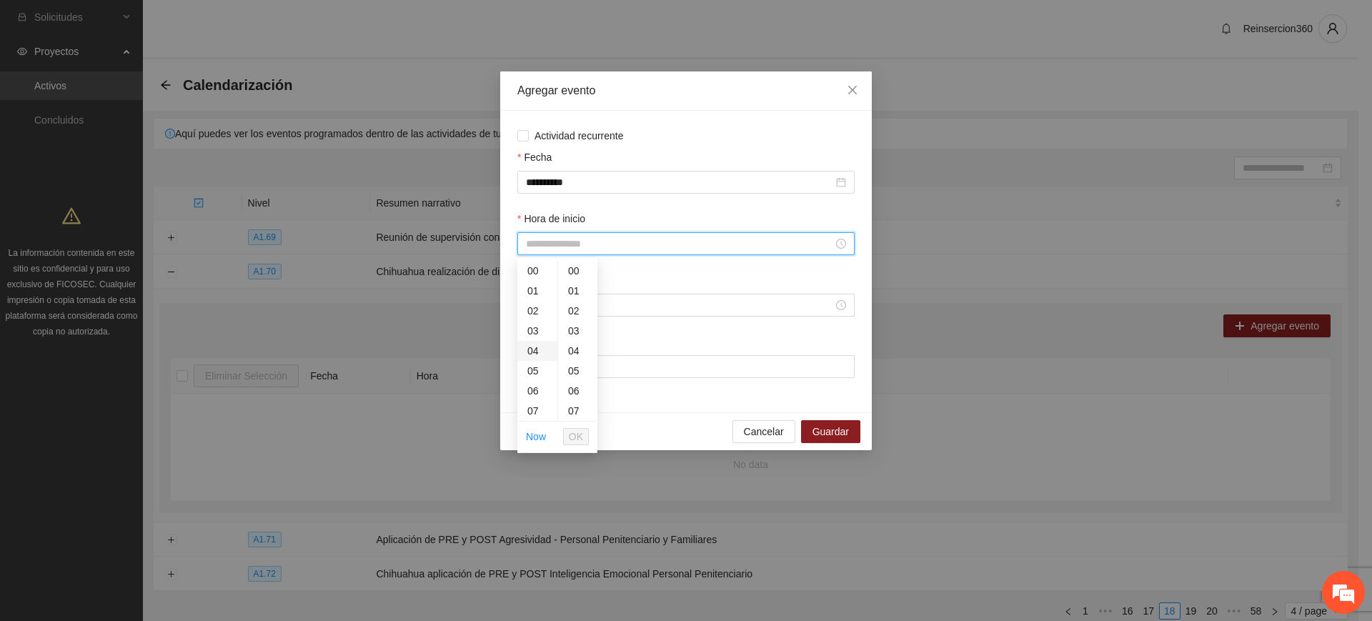
scroll to position [119, 0]
click at [539, 330] on div "09" at bounding box center [537, 332] width 40 height 20
click at [567, 395] on div "30" at bounding box center [577, 394] width 39 height 20
type input "*****"
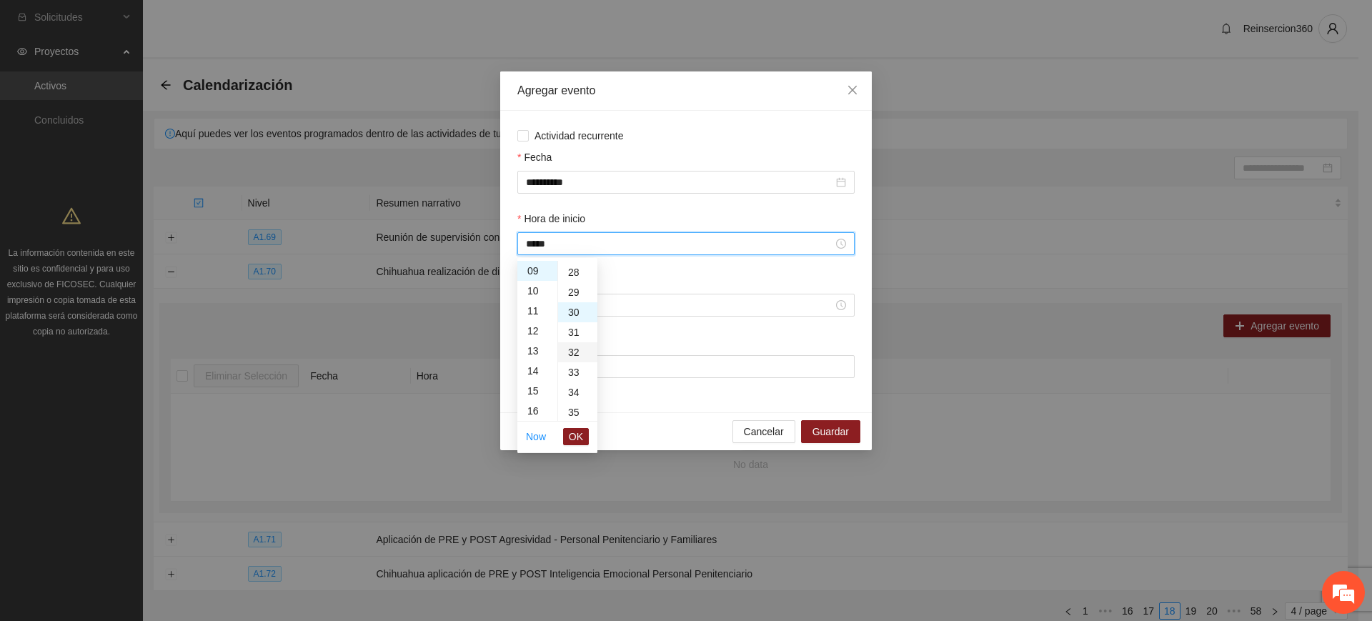
scroll to position [600, 0]
click at [573, 435] on span "OK" at bounding box center [576, 437] width 14 height 16
click at [682, 304] on input "Hora de fin" at bounding box center [679, 305] width 307 height 16
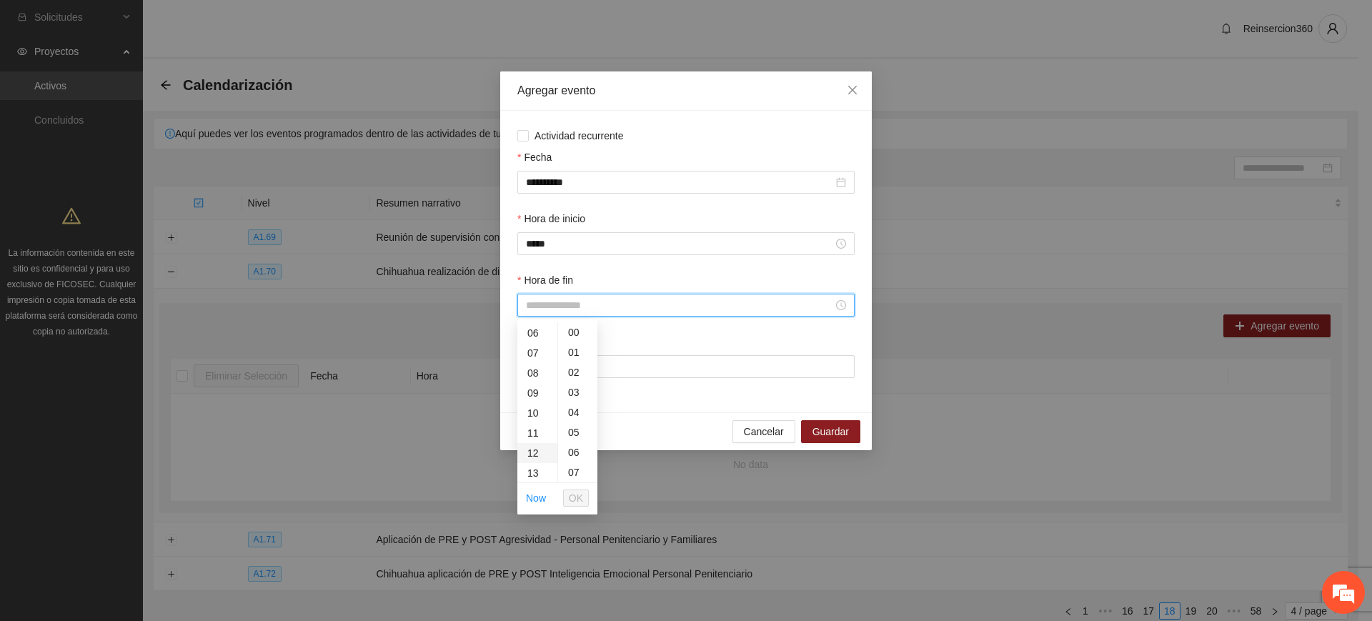
click at [538, 451] on div "12" at bounding box center [537, 453] width 40 height 20
type input "*****"
click at [583, 508] on li "OK" at bounding box center [576, 498] width 26 height 24
click at [583, 503] on button "OK" at bounding box center [576, 498] width 26 height 17
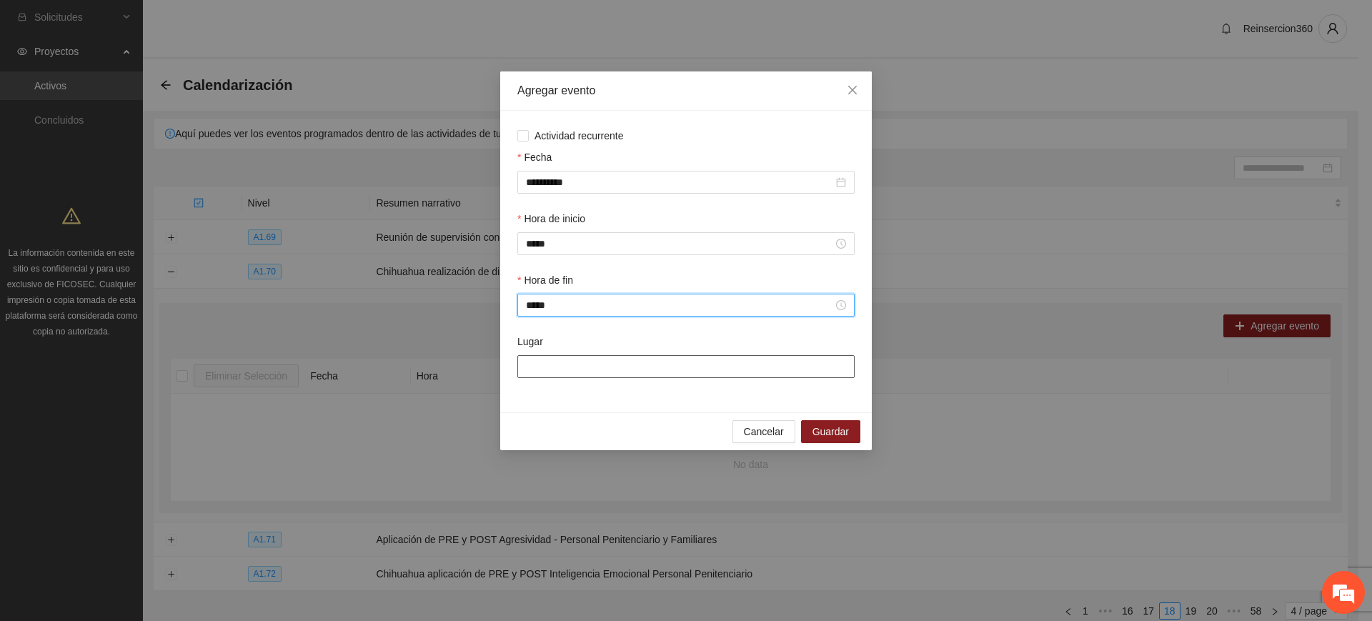
click at [633, 371] on input "Lugar" at bounding box center [685, 366] width 337 height 23
type input "**********"
click at [832, 420] on button "Guardar" at bounding box center [830, 431] width 59 height 23
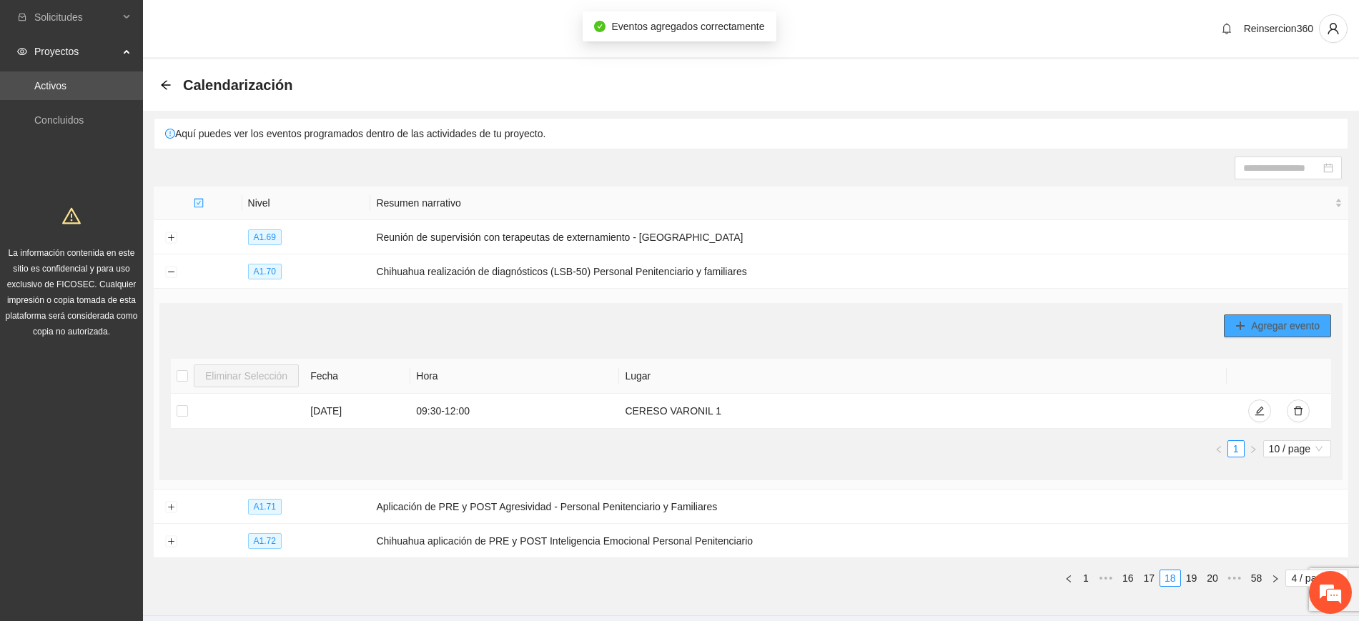
click at [1259, 323] on span "Agregar evento" at bounding box center [1285, 326] width 69 height 16
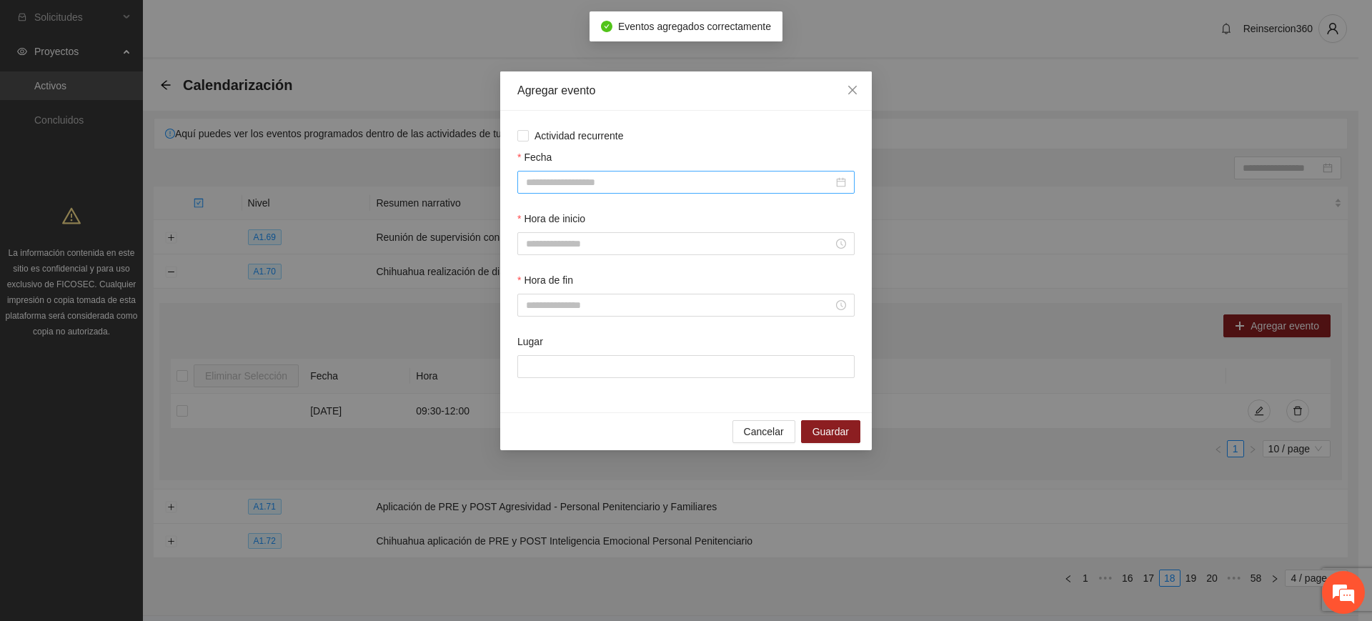
click at [606, 187] on input "Fecha" at bounding box center [679, 182] width 307 height 16
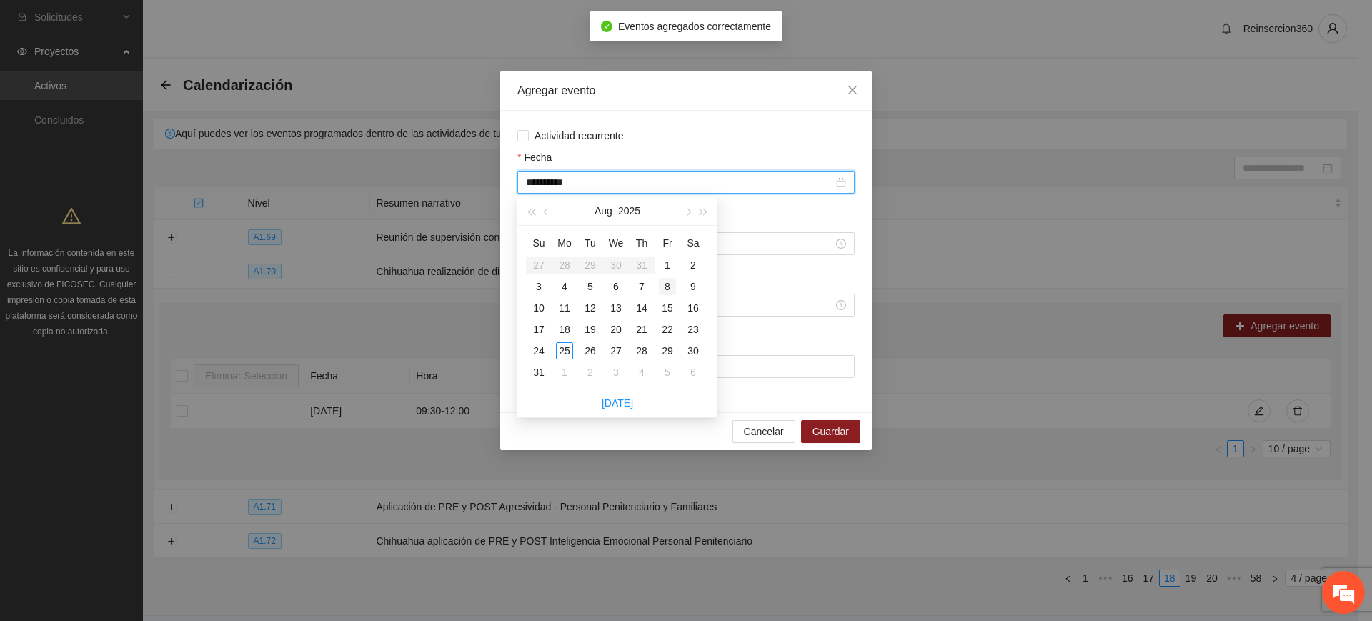
type input "**********"
click at [675, 290] on div "8" at bounding box center [667, 286] width 17 height 17
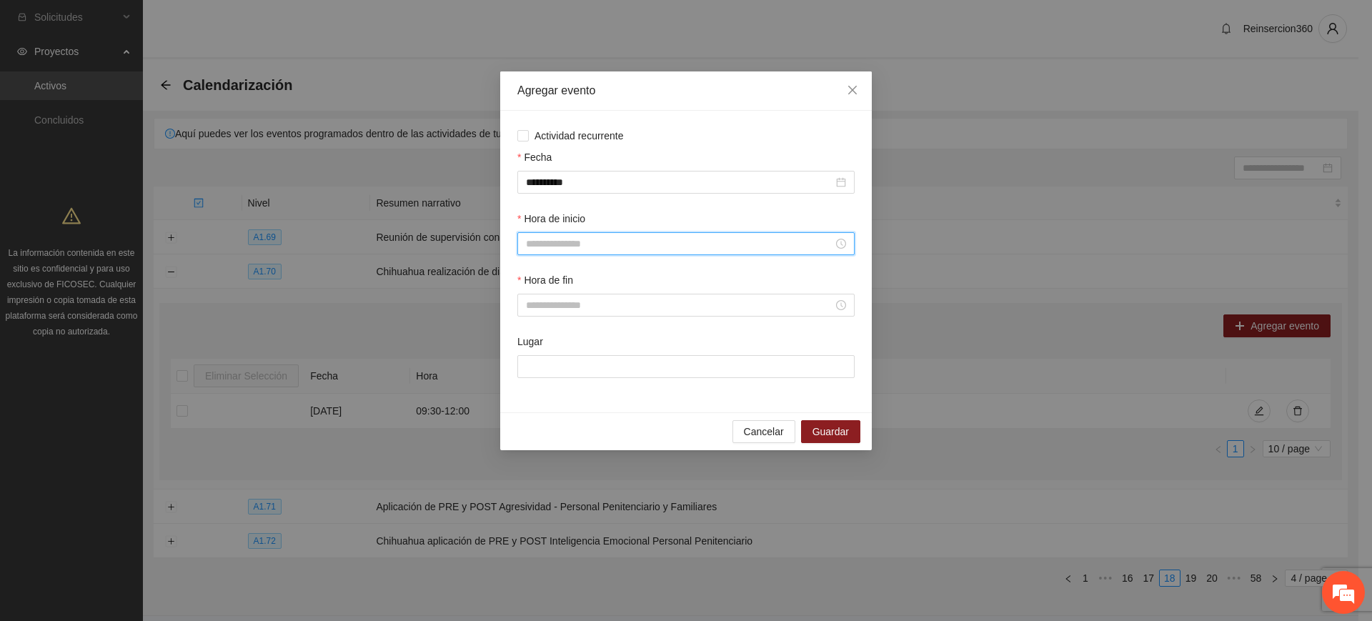
click at [595, 249] on input "Hora de inicio" at bounding box center [679, 244] width 307 height 16
click at [537, 332] on div "09" at bounding box center [537, 332] width 40 height 20
type input "*****"
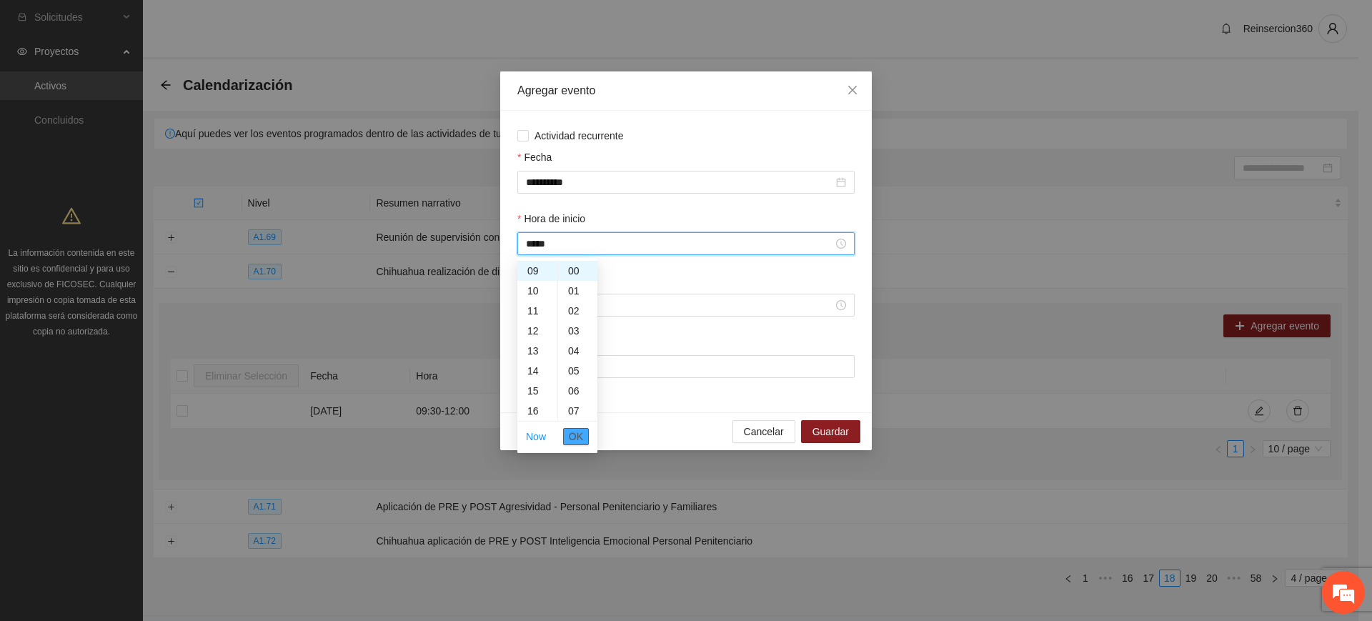
click at [587, 435] on button "OK" at bounding box center [576, 436] width 26 height 17
click at [626, 295] on div at bounding box center [685, 305] width 337 height 23
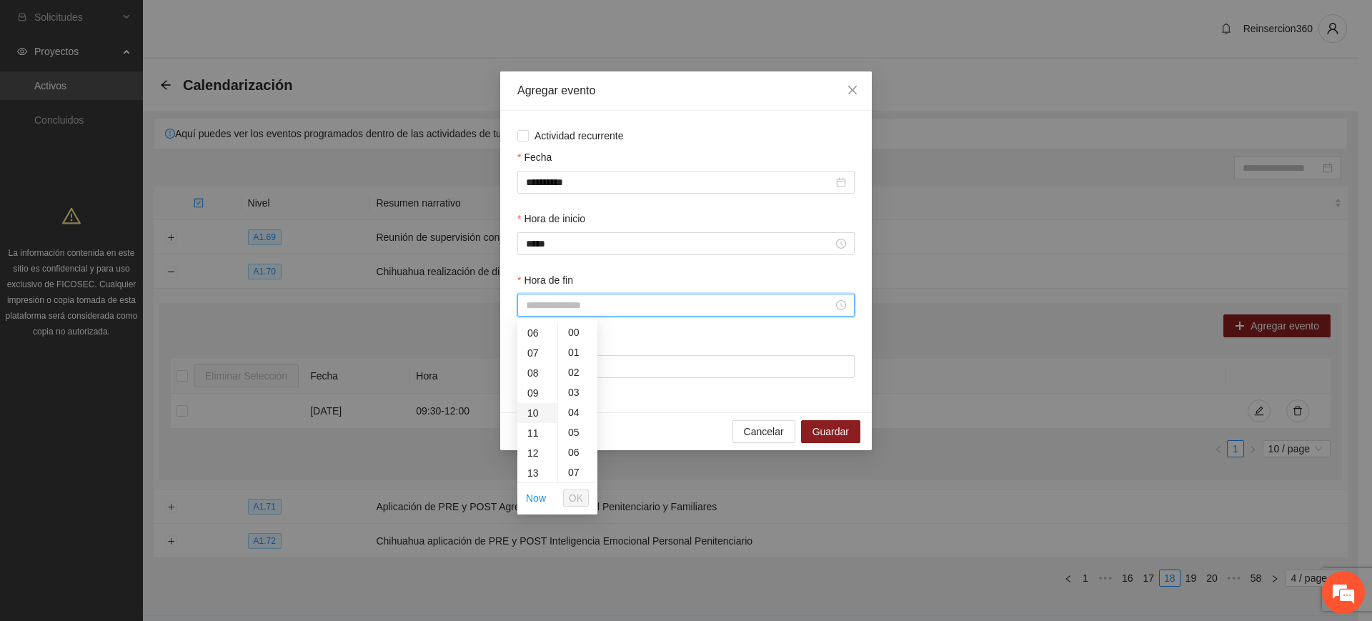
click at [537, 415] on div "10" at bounding box center [537, 413] width 40 height 20
type input "*****"
click at [586, 494] on button "OK" at bounding box center [576, 498] width 26 height 17
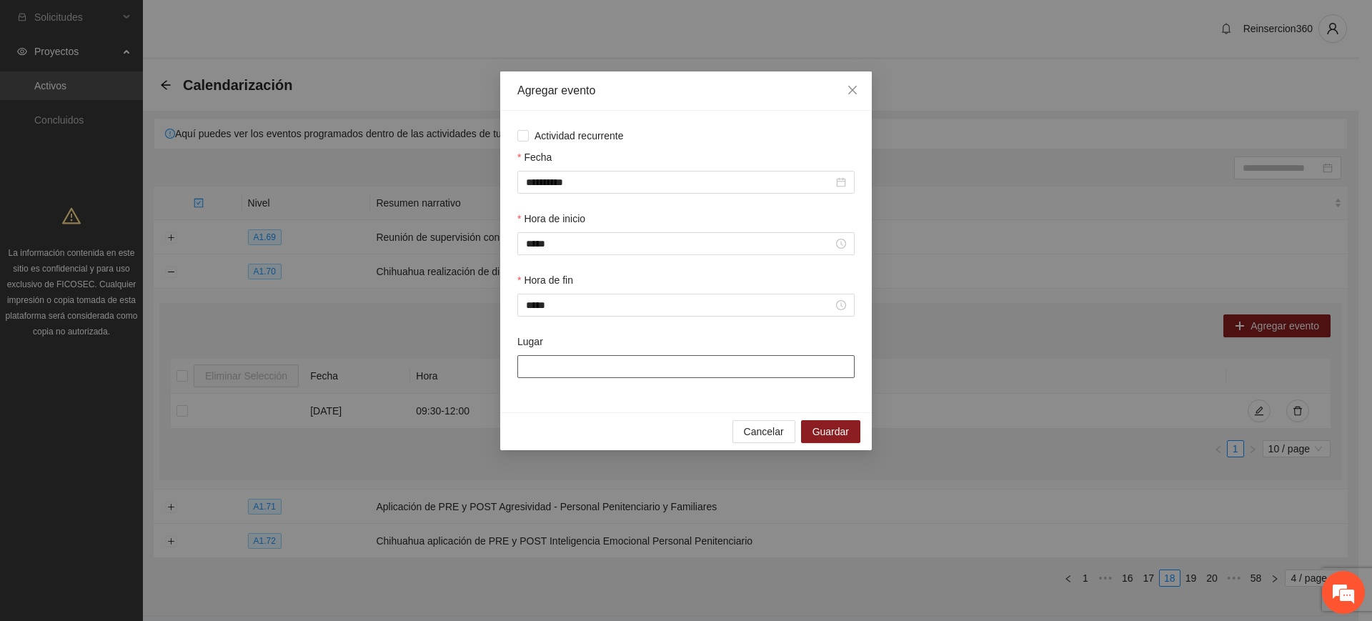
click at [660, 362] on input "Lugar" at bounding box center [685, 366] width 337 height 23
type input "**********"
click at [838, 437] on span "Guardar" at bounding box center [831, 432] width 36 height 16
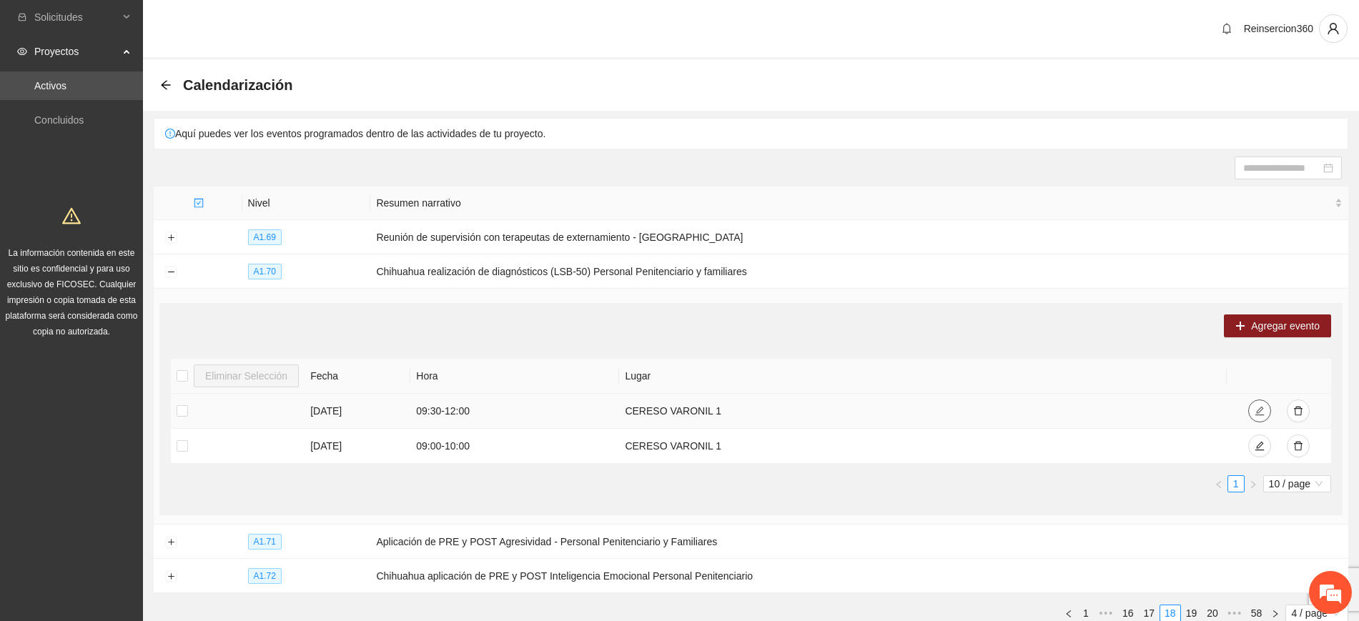
click at [1259, 411] on icon "edit" at bounding box center [1259, 411] width 10 height 10
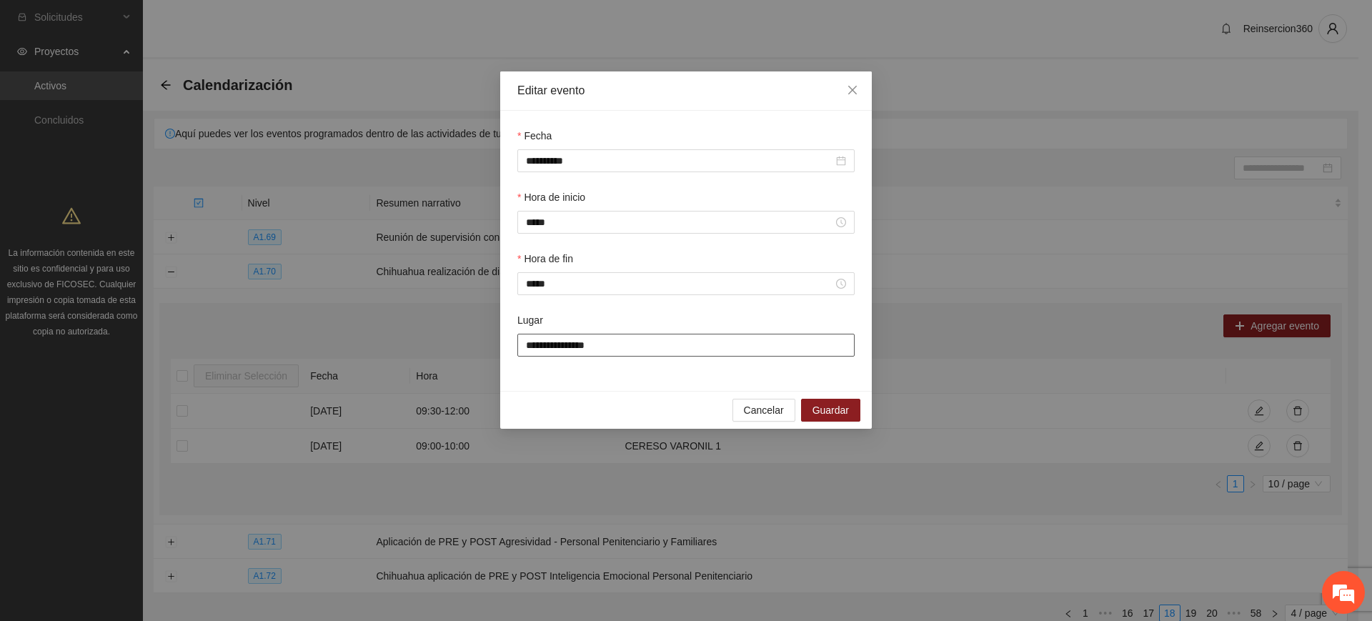
drag, startPoint x: 618, startPoint y: 347, endPoint x: 480, endPoint y: 329, distance: 139.8
click at [480, 329] on div "**********" at bounding box center [686, 310] width 1372 height 621
type input "******"
click at [842, 412] on span "Guardar" at bounding box center [831, 410] width 36 height 16
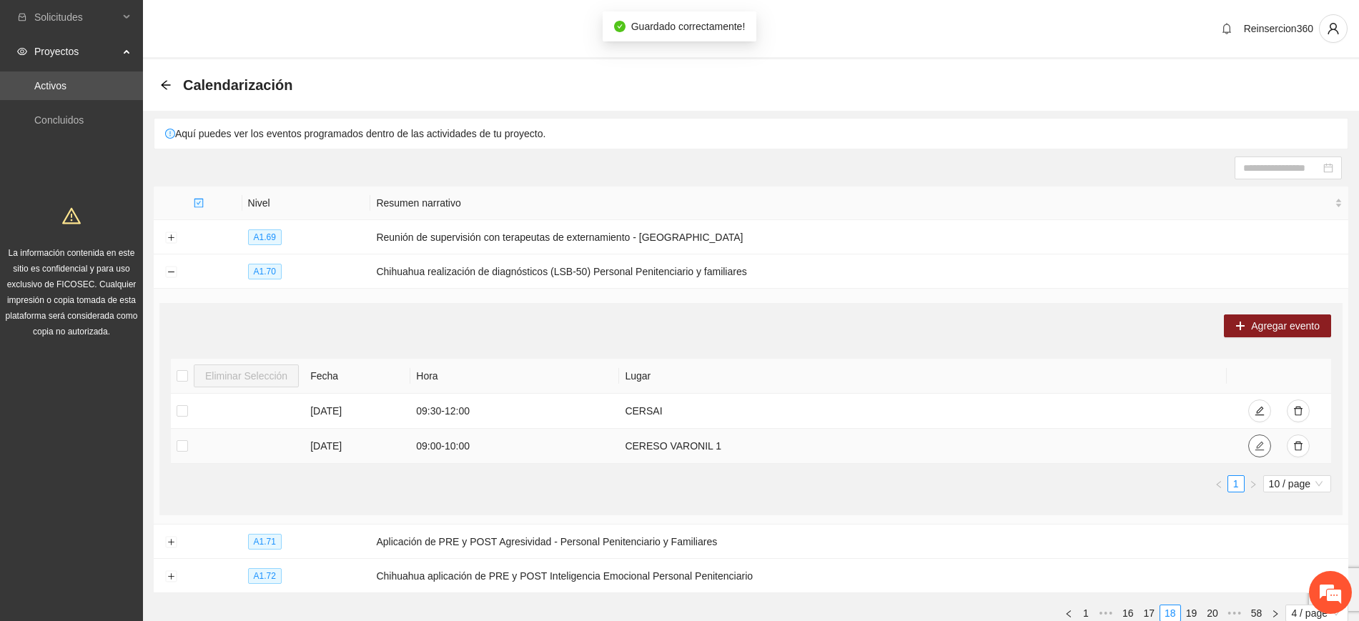
click at [1252, 445] on button "button" at bounding box center [1259, 446] width 23 height 23
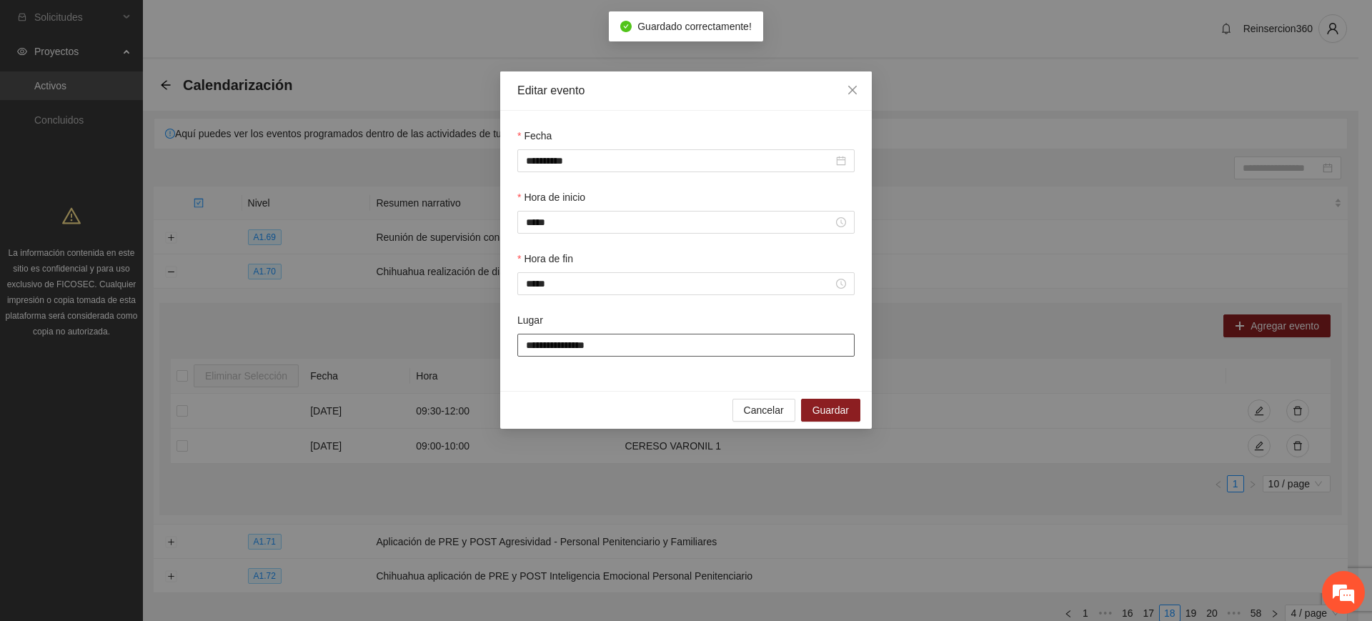
click at [745, 349] on input "**********" at bounding box center [685, 345] width 337 height 23
drag, startPoint x: 745, startPoint y: 349, endPoint x: 475, endPoint y: 335, distance: 270.5
click at [475, 335] on div "**********" at bounding box center [686, 310] width 1372 height 621
type input "******"
click at [826, 407] on span "Guardar" at bounding box center [831, 410] width 36 height 16
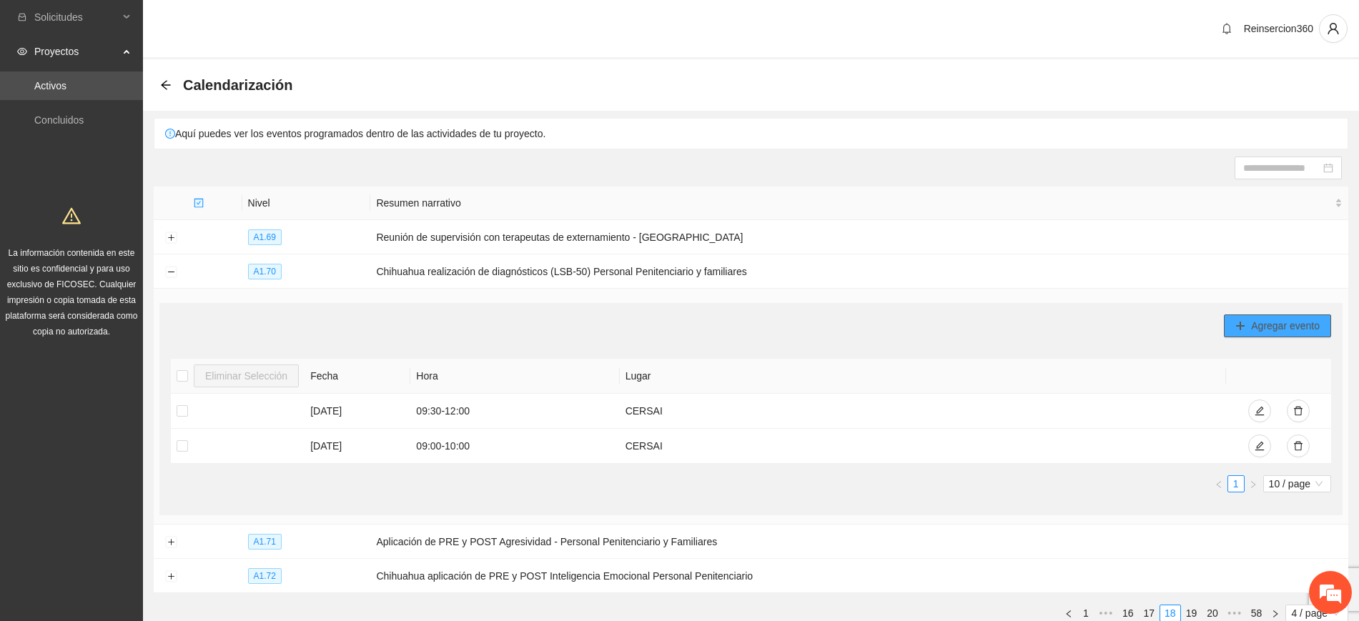
click at [1247, 320] on button "Agregar evento" at bounding box center [1277, 325] width 107 height 23
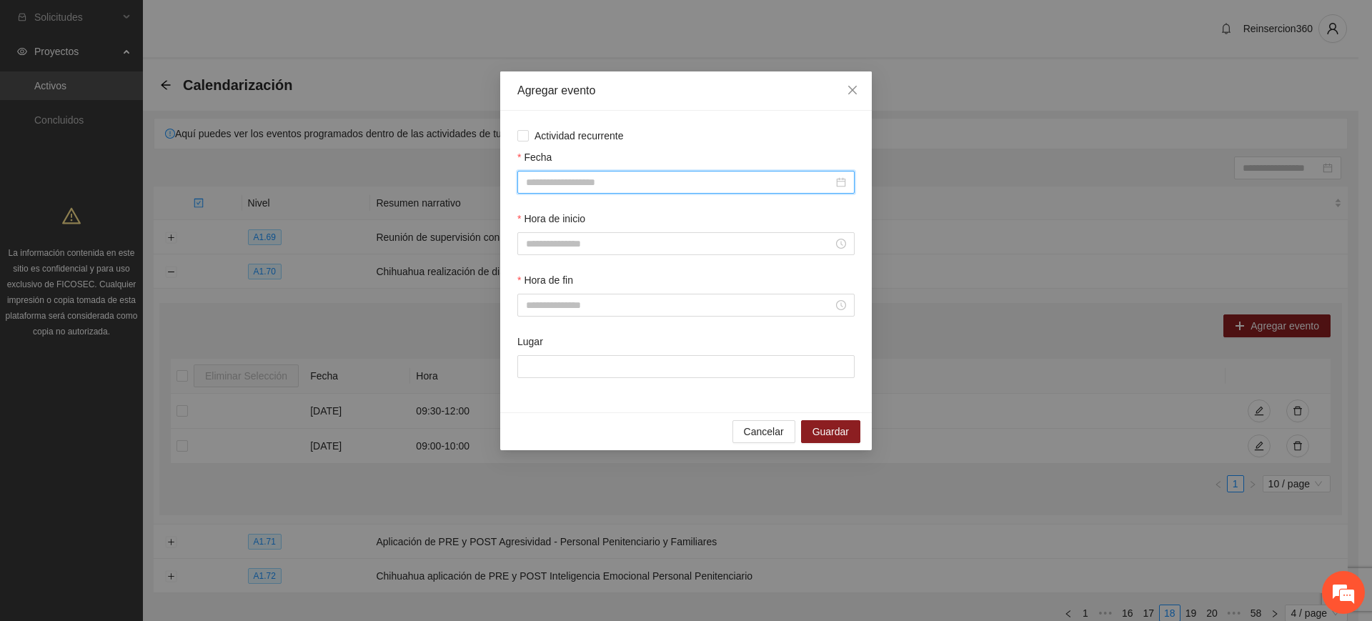
click at [730, 184] on input "Fecha" at bounding box center [679, 182] width 307 height 16
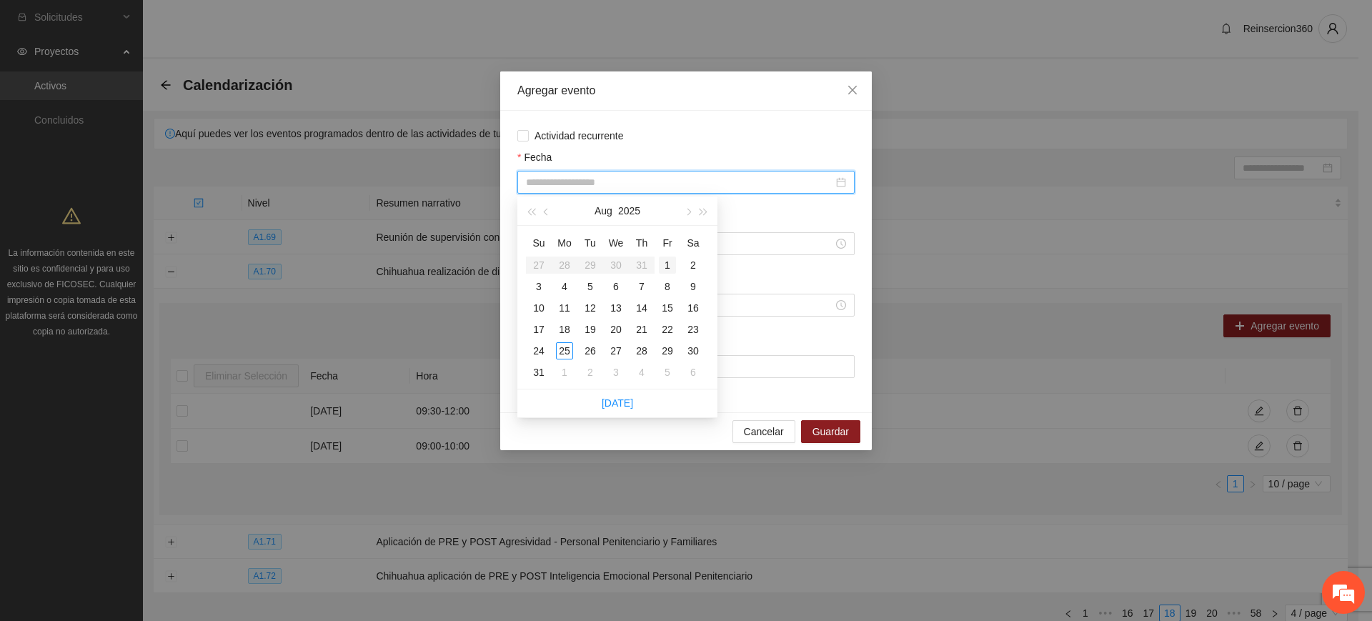
type input "**********"
click at [615, 304] on div "13" at bounding box center [615, 307] width 17 height 17
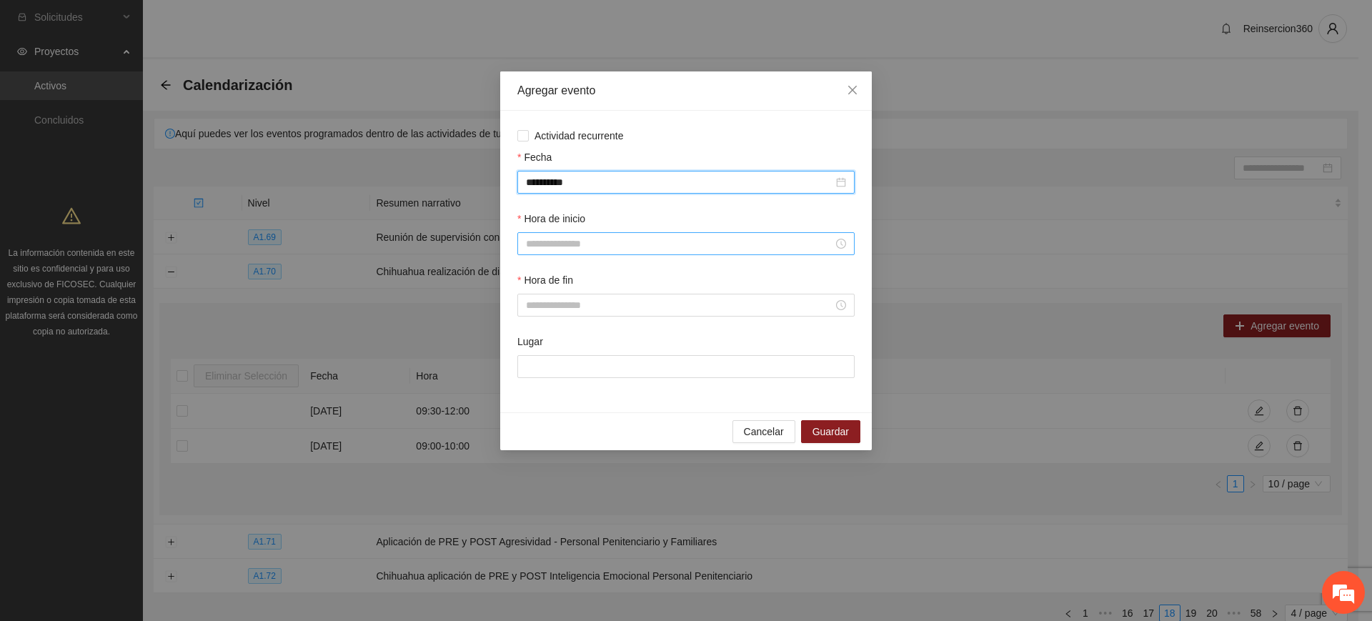
click at [589, 246] on input "Hora de inicio" at bounding box center [679, 244] width 307 height 16
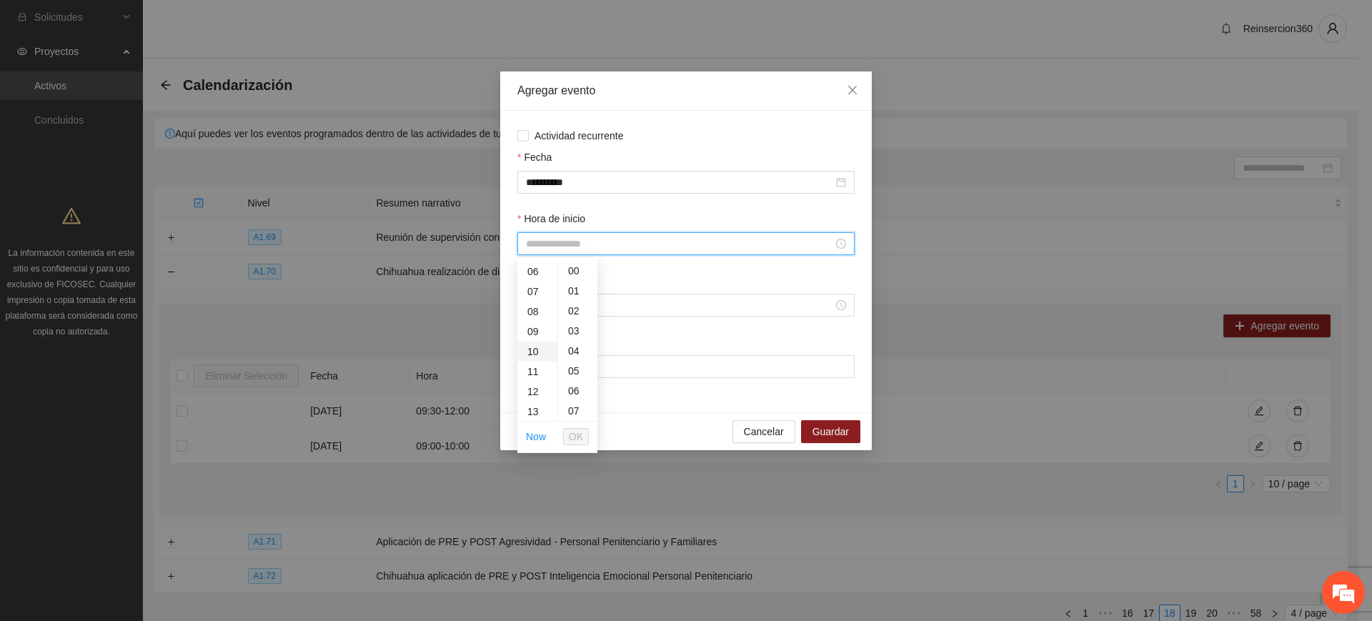
click at [533, 350] on div "10" at bounding box center [537, 352] width 40 height 20
type input "*****"
click at [572, 434] on span "OK" at bounding box center [576, 437] width 14 height 16
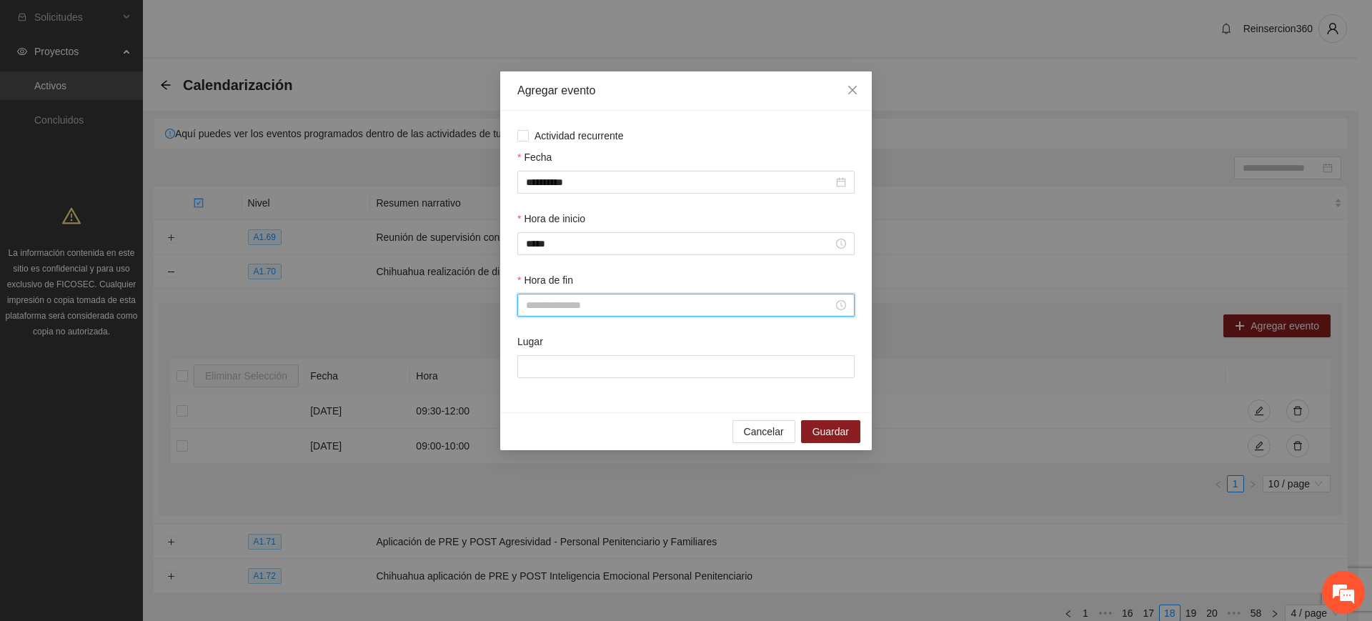
click at [643, 301] on input "Hora de fin" at bounding box center [679, 305] width 307 height 16
click at [527, 449] on div "12" at bounding box center [537, 453] width 40 height 20
type input "*****"
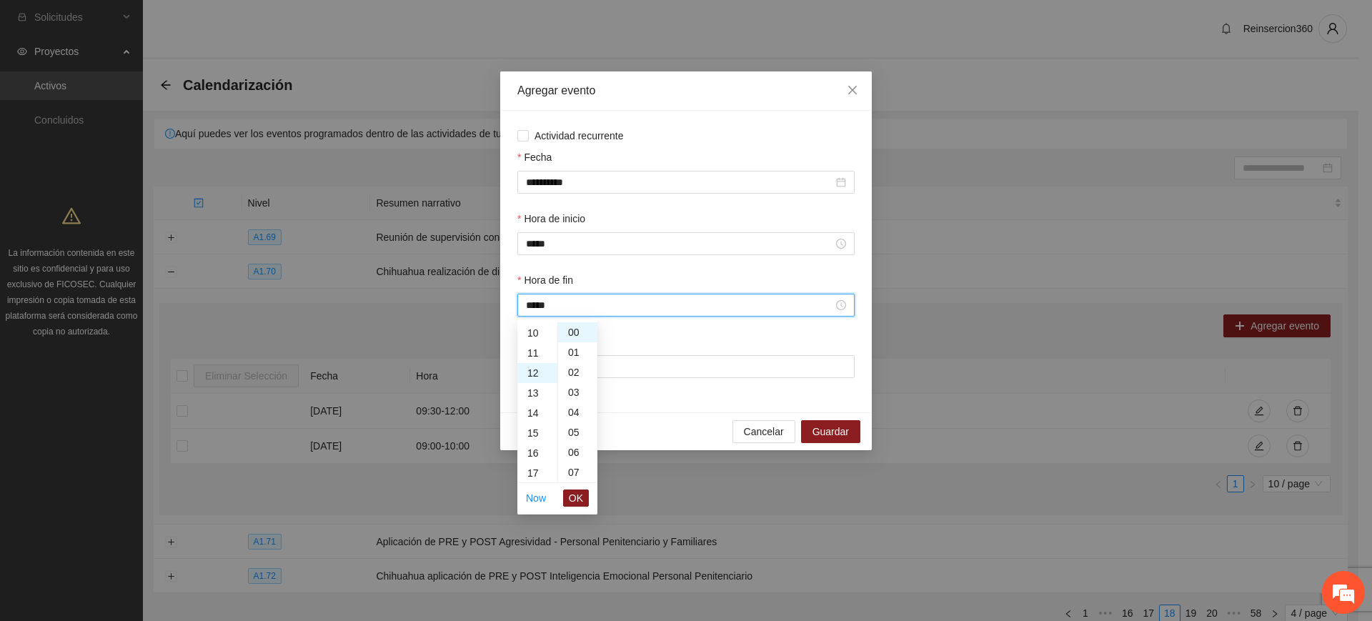
scroll to position [240, 0]
click at [573, 495] on span "OK" at bounding box center [576, 498] width 14 height 16
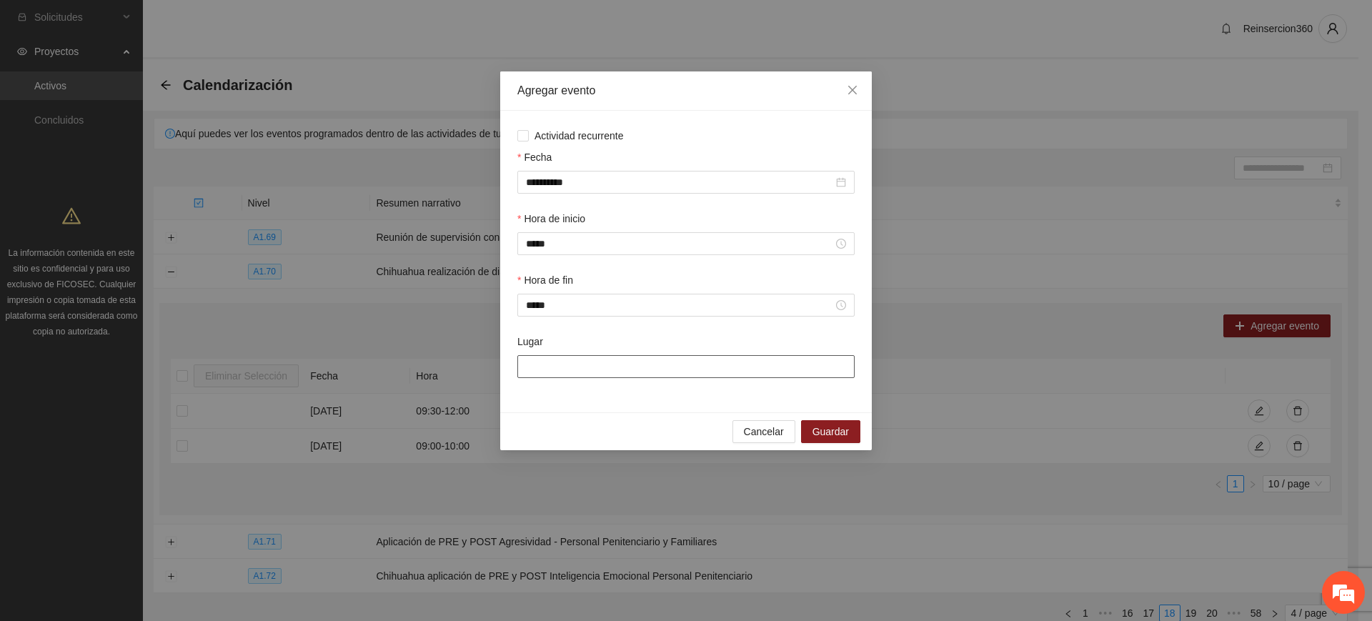
click at [643, 366] on input "Lugar" at bounding box center [685, 366] width 337 height 23
type input "******"
click at [843, 431] on span "Guardar" at bounding box center [831, 432] width 36 height 16
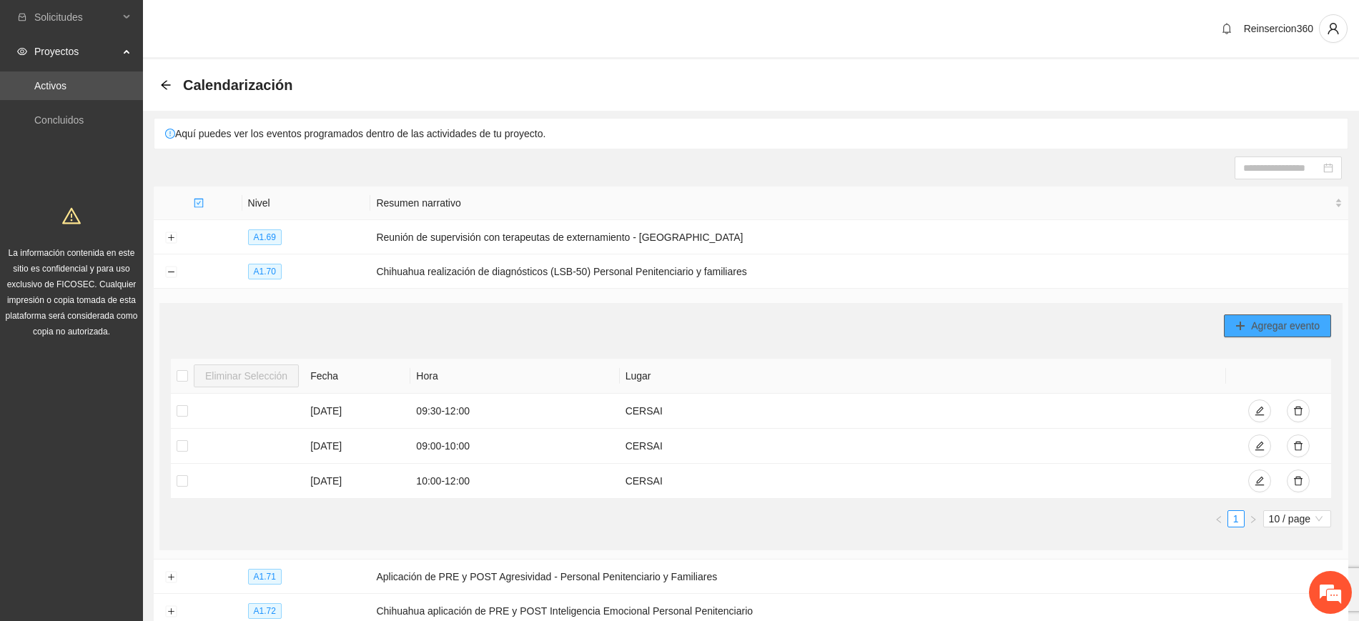
click at [1287, 325] on span "Agregar evento" at bounding box center [1285, 326] width 69 height 16
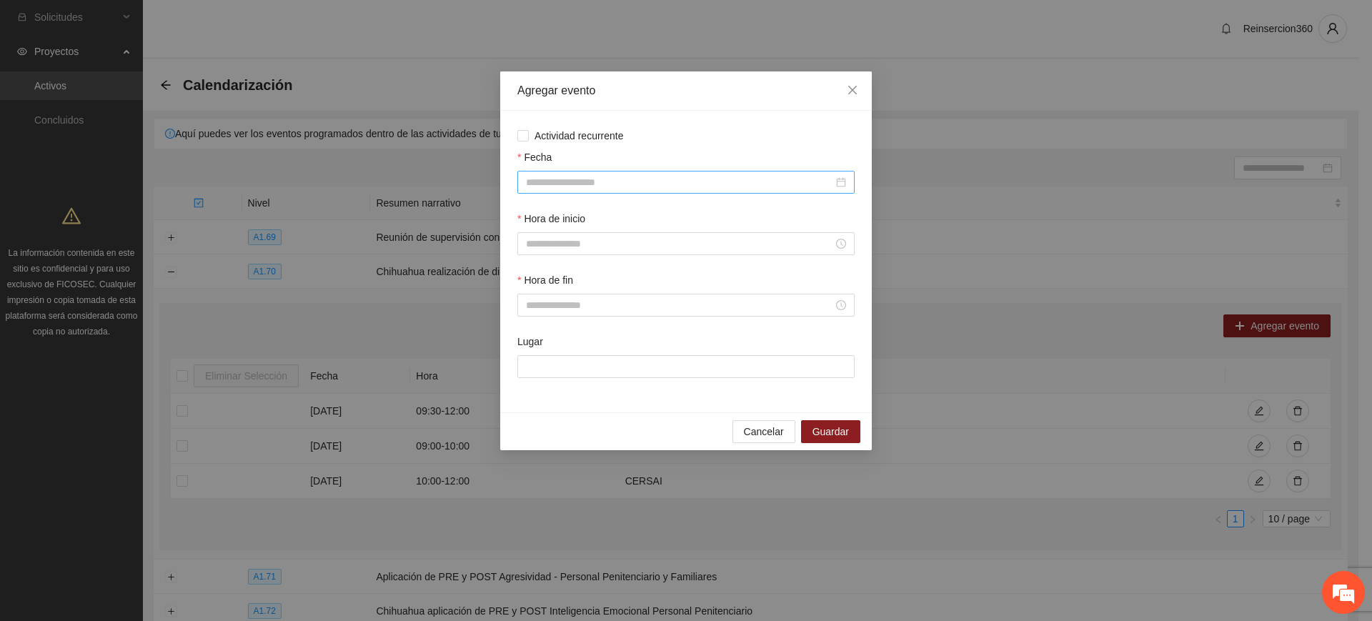
click at [620, 192] on div at bounding box center [685, 182] width 337 height 23
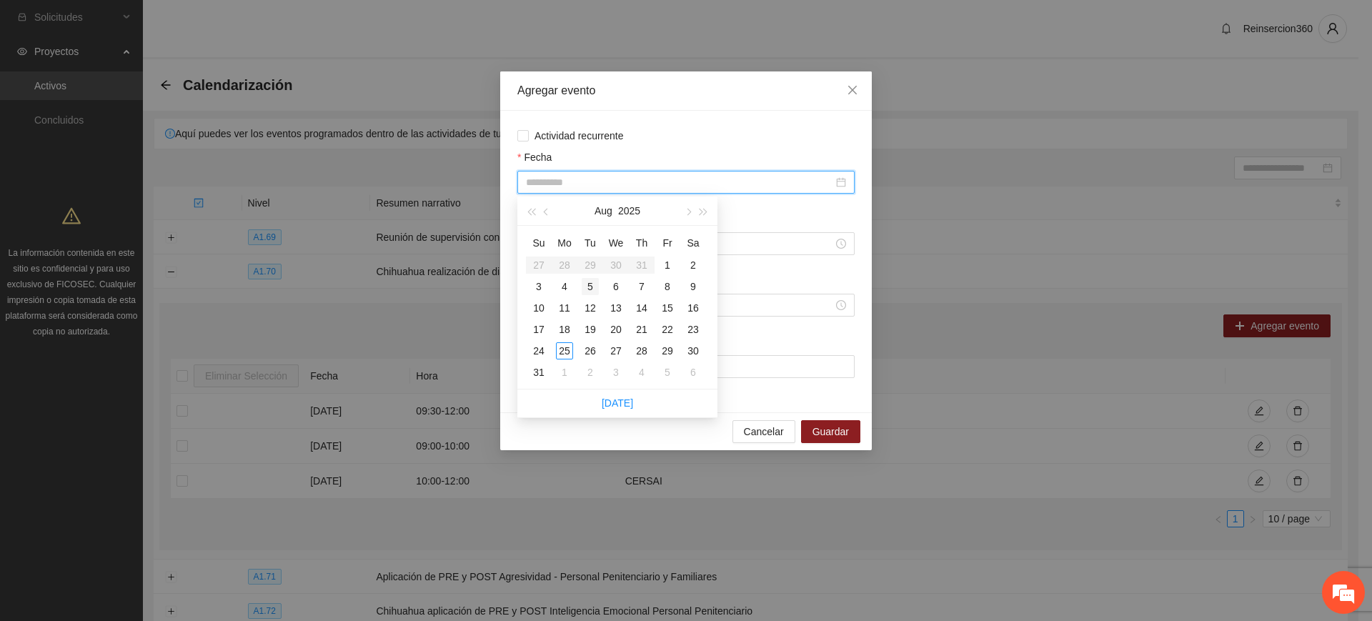
click at [595, 284] on div "5" at bounding box center [590, 286] width 17 height 17
type input "**********"
click at [781, 245] on input "Hora de inicio" at bounding box center [679, 244] width 307 height 16
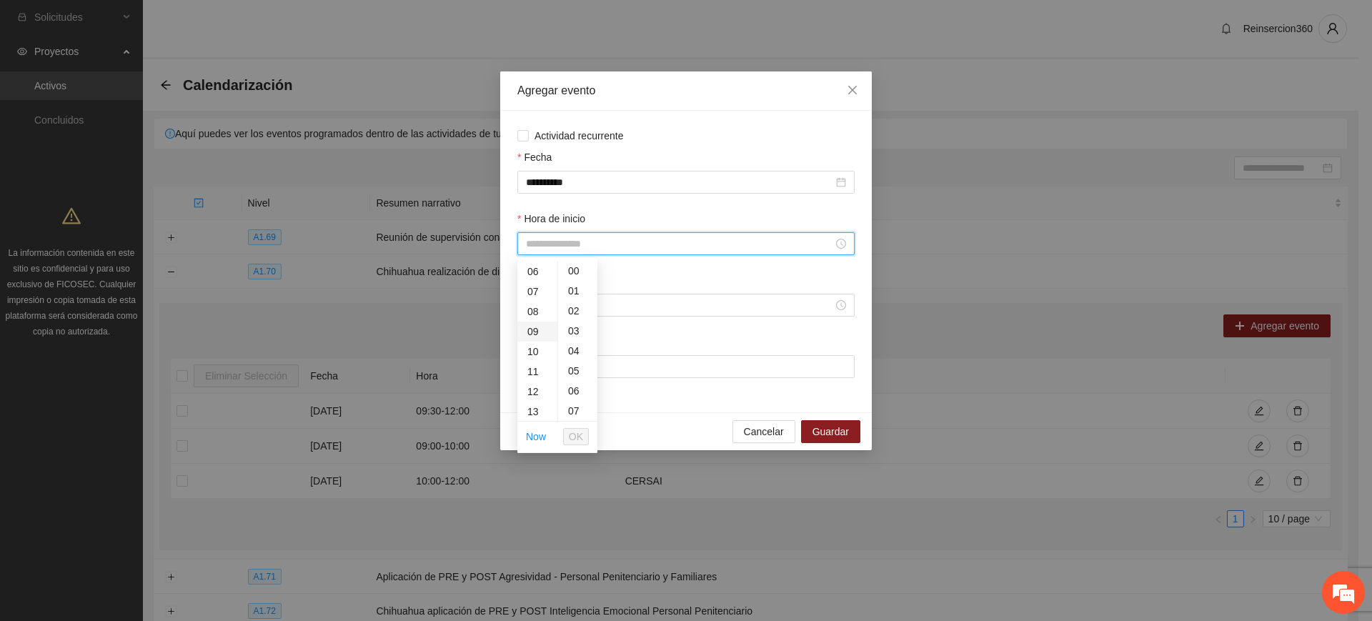
click at [536, 328] on div "09" at bounding box center [537, 332] width 40 height 20
type input "*****"
click at [572, 433] on span "OK" at bounding box center [576, 437] width 14 height 16
click at [620, 309] on input "Hora de fin" at bounding box center [679, 305] width 307 height 16
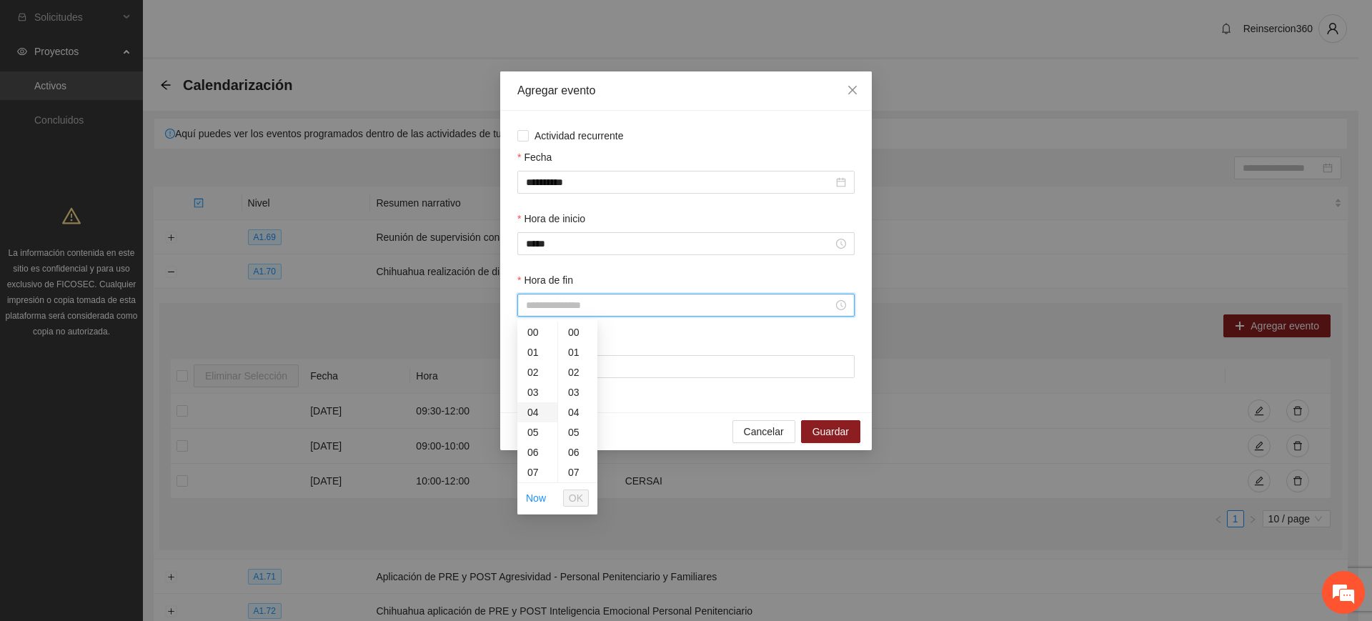
scroll to position [119, 0]
click at [539, 457] on div "12" at bounding box center [537, 453] width 40 height 20
type input "*****"
click at [570, 496] on button "OK" at bounding box center [576, 498] width 26 height 17
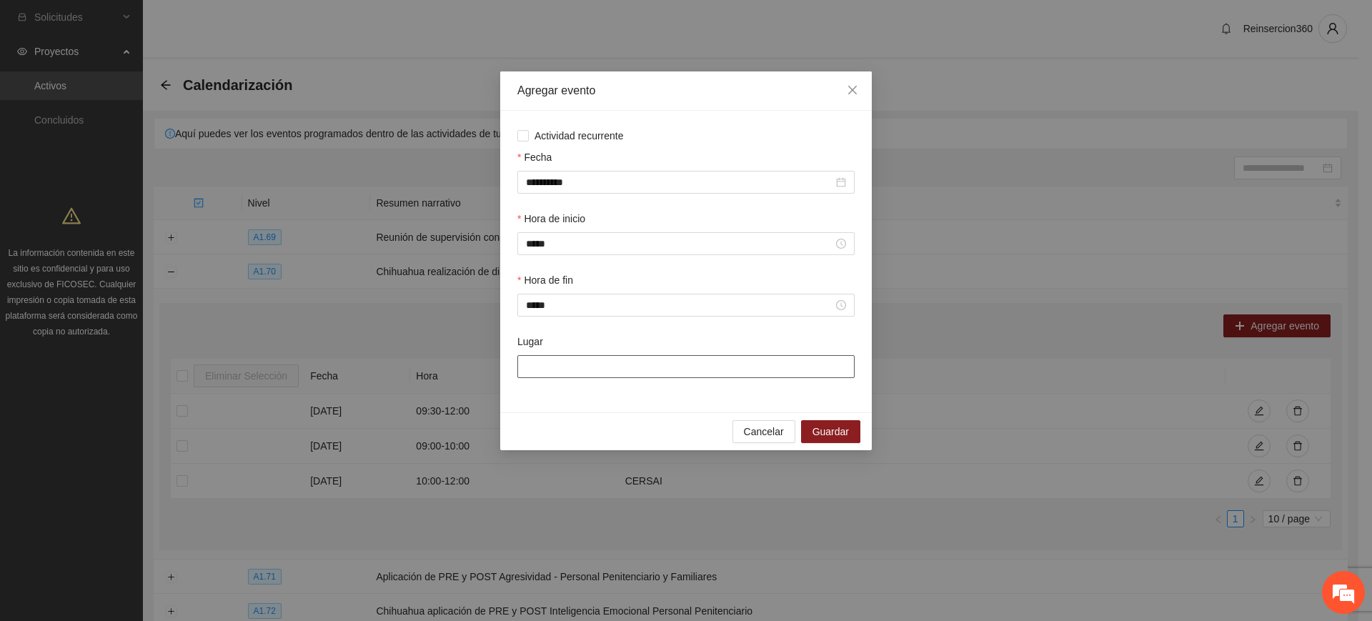
click at [647, 373] on input "Lugar" at bounding box center [685, 366] width 337 height 23
click at [670, 367] on input "Lugar" at bounding box center [685, 366] width 337 height 23
type input "******"
click at [840, 427] on span "Guardar" at bounding box center [831, 432] width 36 height 16
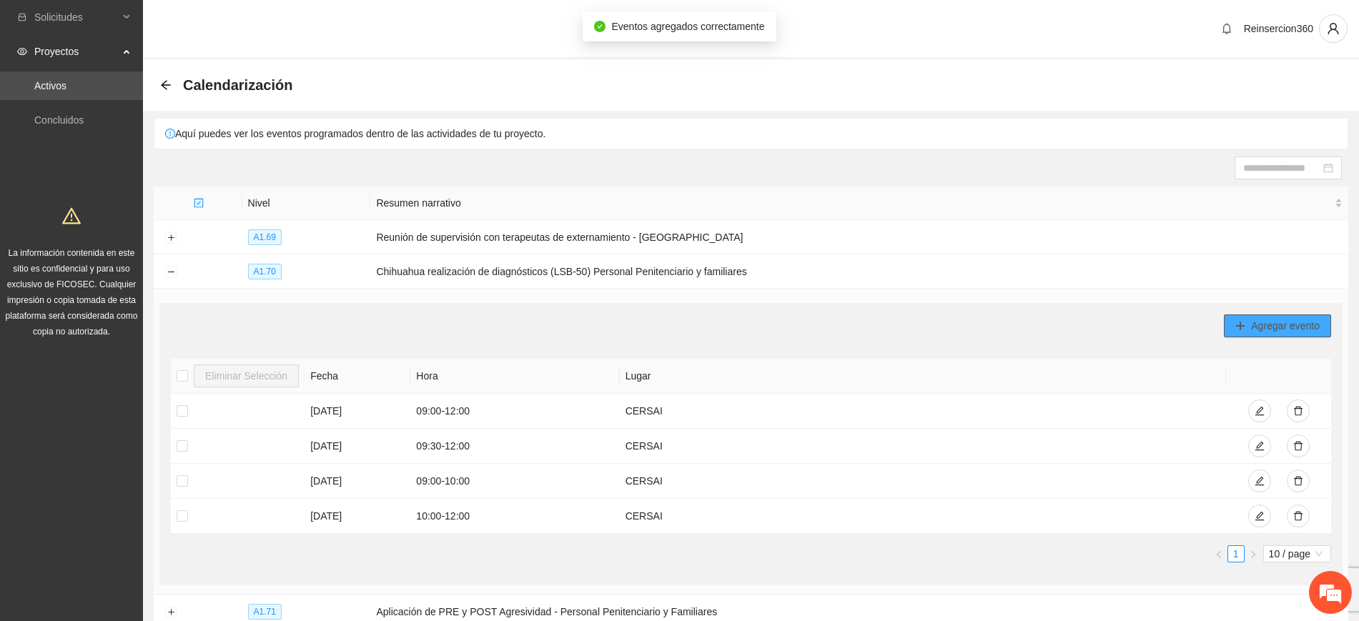
click at [1250, 322] on button "Agregar evento" at bounding box center [1277, 325] width 107 height 23
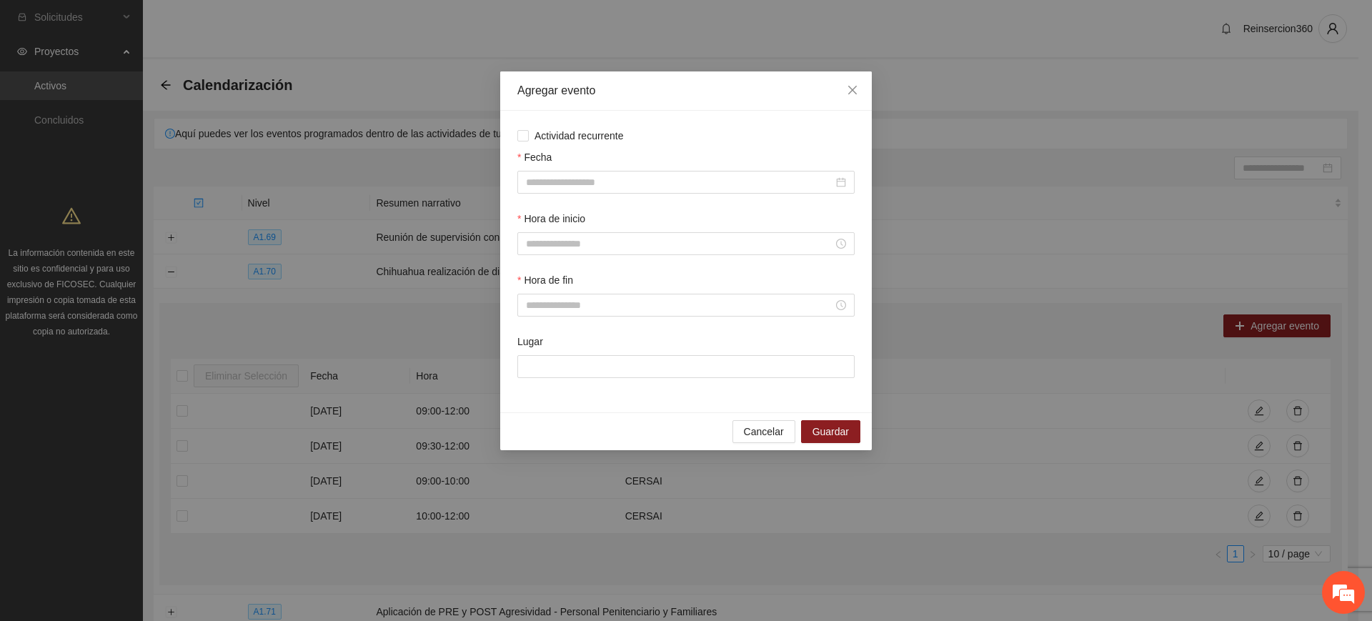
click at [607, 169] on div "Fecha" at bounding box center [685, 159] width 337 height 21
click at [602, 179] on input "Fecha" at bounding box center [679, 182] width 307 height 16
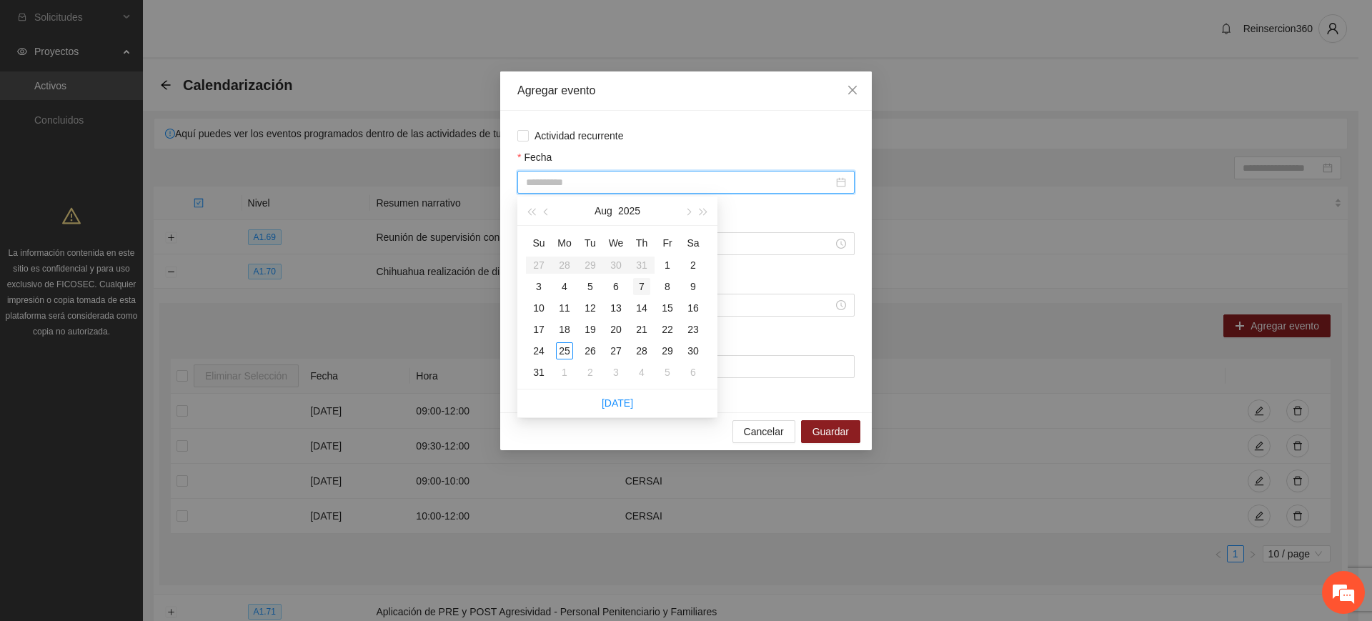
click at [639, 285] on div "7" at bounding box center [641, 286] width 17 height 17
type input "**********"
click at [750, 245] on input "Hora de inicio" at bounding box center [679, 244] width 307 height 16
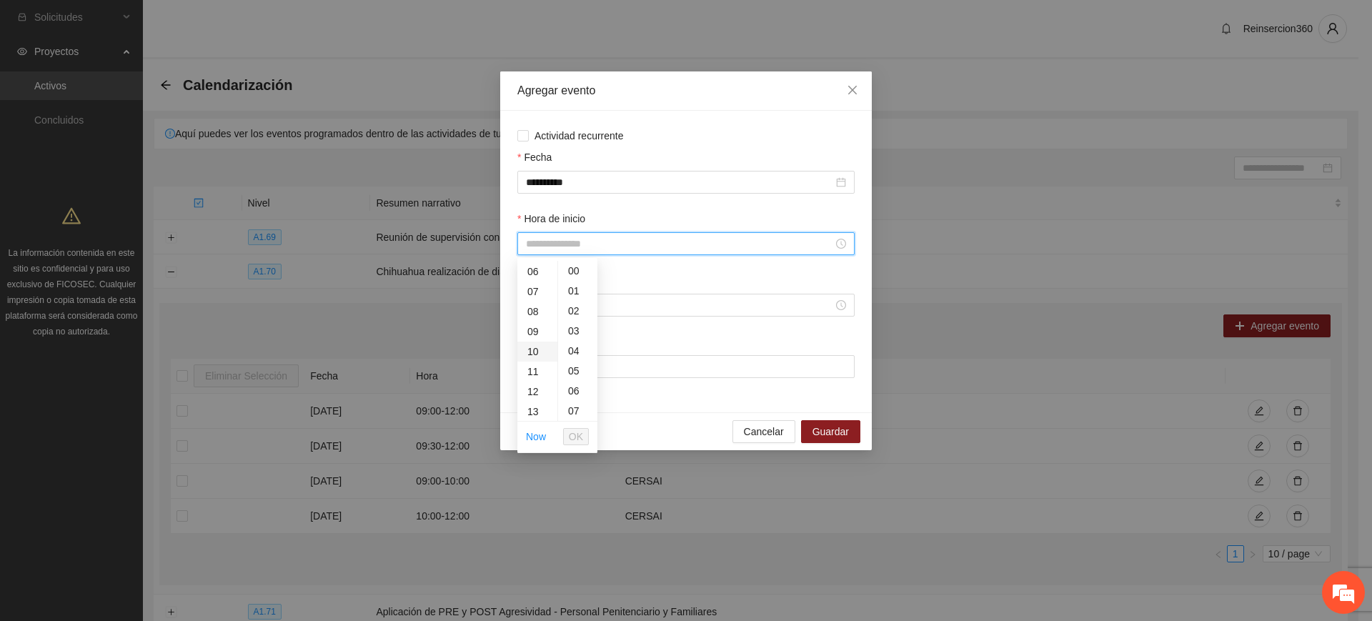
click at [534, 351] on div "10" at bounding box center [537, 352] width 40 height 20
type input "*****"
click at [573, 443] on span "OK" at bounding box center [576, 437] width 14 height 16
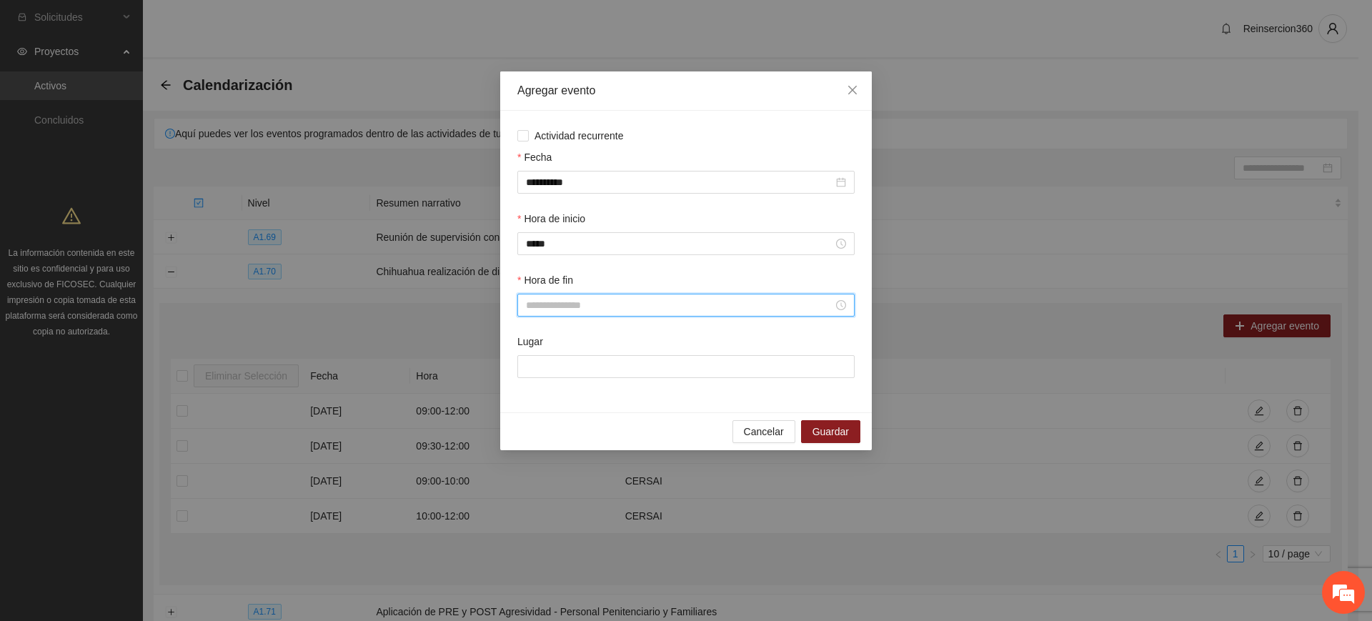
click at [602, 310] on input "Hora de fin" at bounding box center [679, 305] width 307 height 16
click at [528, 456] on div "12" at bounding box center [537, 453] width 40 height 20
type input "*****"
click at [575, 501] on span "OK" at bounding box center [576, 498] width 14 height 16
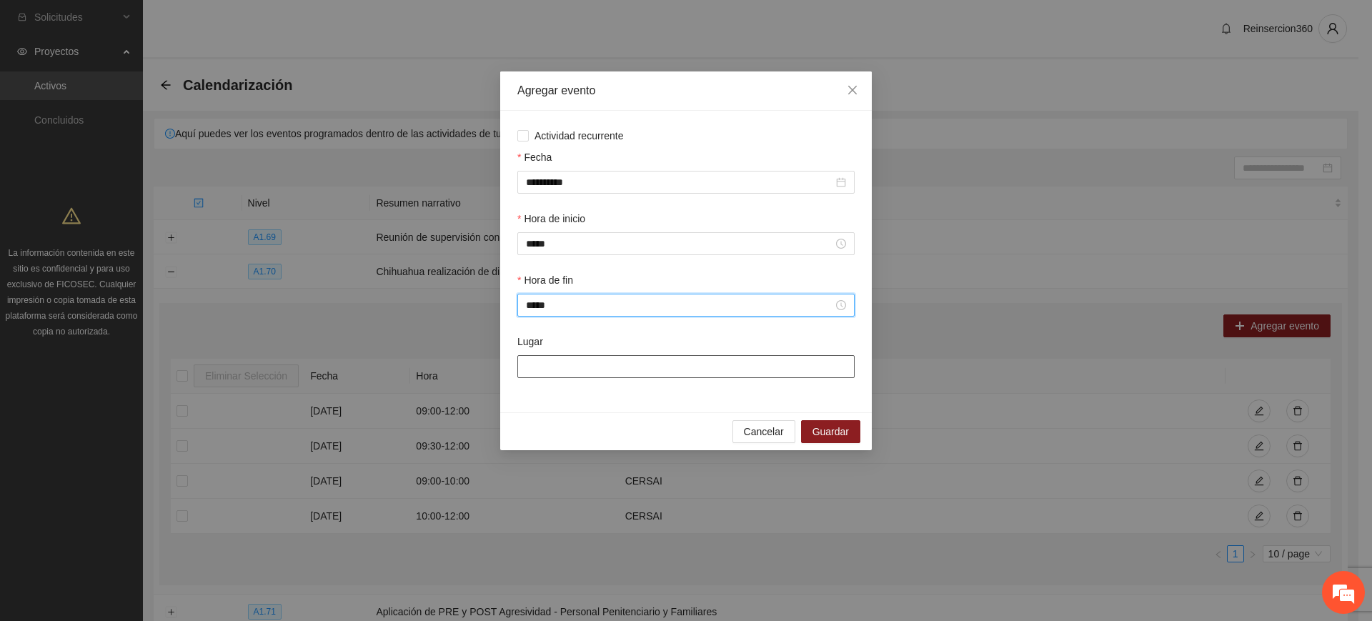
click at [625, 377] on input "Lugar" at bounding box center [685, 366] width 337 height 23
type input "******"
click at [838, 427] on span "Guardar" at bounding box center [831, 432] width 36 height 16
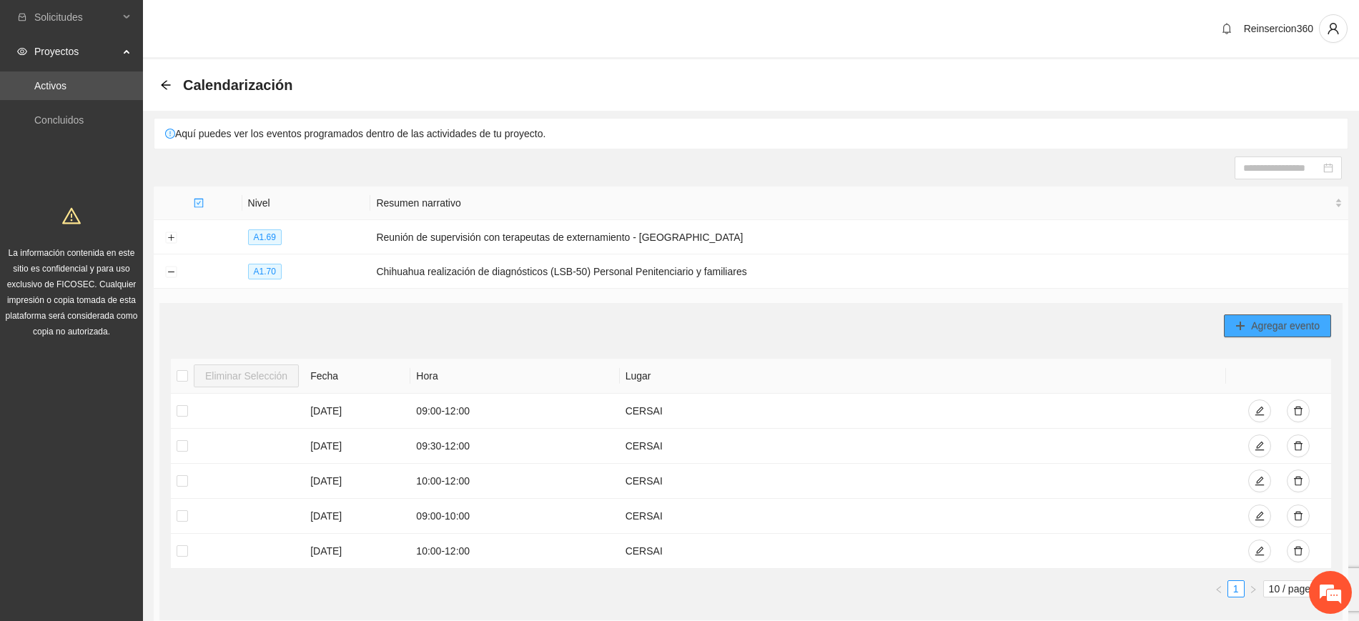
click at [1232, 324] on button "Agregar evento" at bounding box center [1277, 325] width 107 height 23
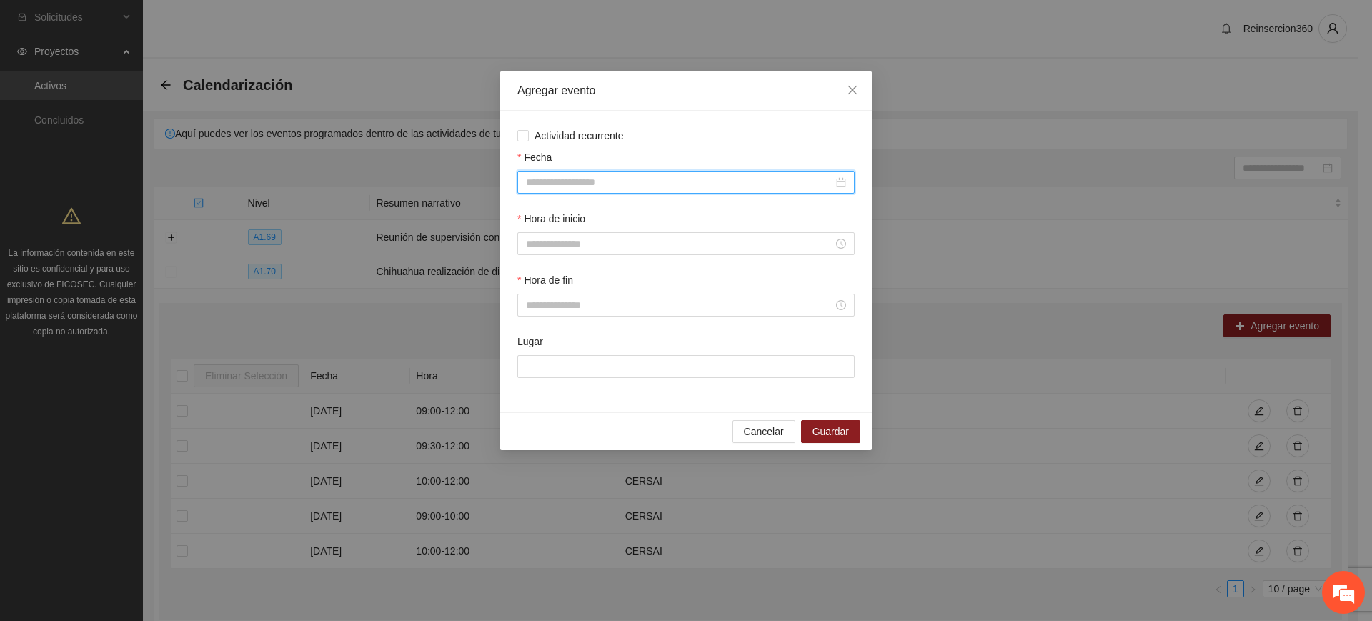
click at [620, 175] on input "Fecha" at bounding box center [679, 182] width 307 height 16
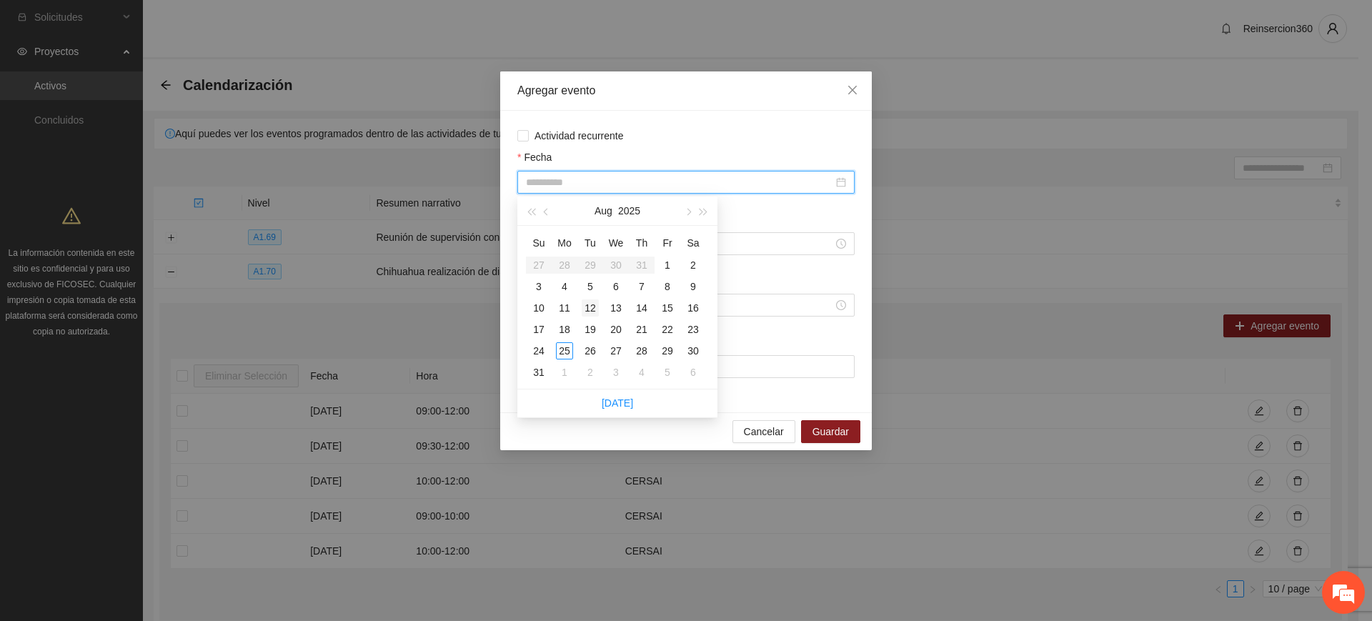
type input "**********"
click at [587, 307] on div "12" at bounding box center [590, 307] width 17 height 17
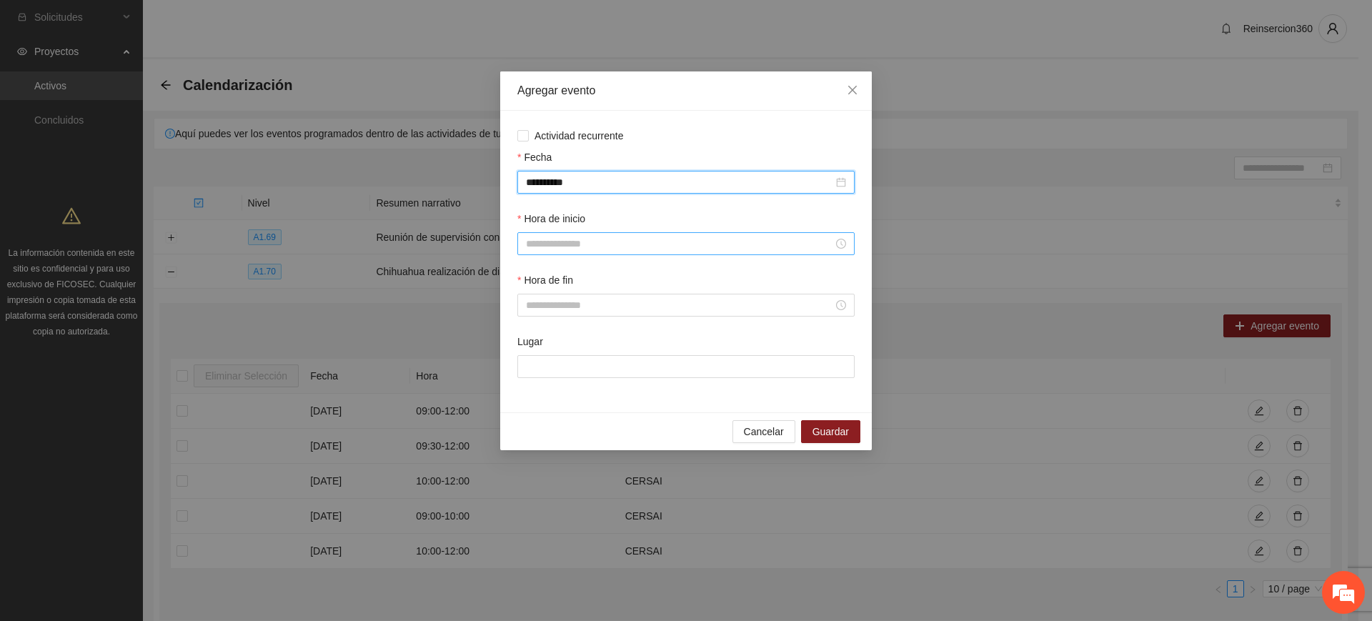
click at [595, 254] on div "Hora de inicio" at bounding box center [686, 241] width 343 height 61
click at [533, 236] on input "Hora de inicio" at bounding box center [679, 244] width 307 height 16
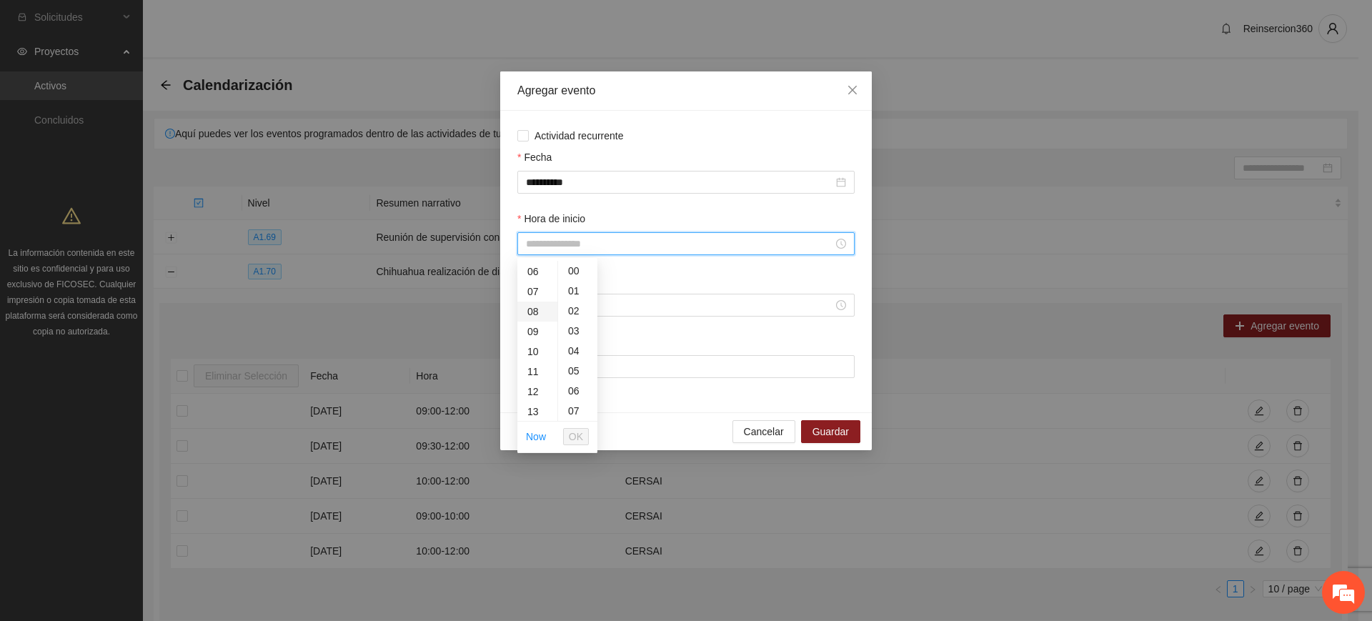
click at [532, 315] on div "08" at bounding box center [537, 312] width 40 height 20
type input "*****"
click at [576, 433] on span "OK" at bounding box center [576, 437] width 14 height 16
click at [613, 308] on input "Hora de fin" at bounding box center [679, 305] width 307 height 16
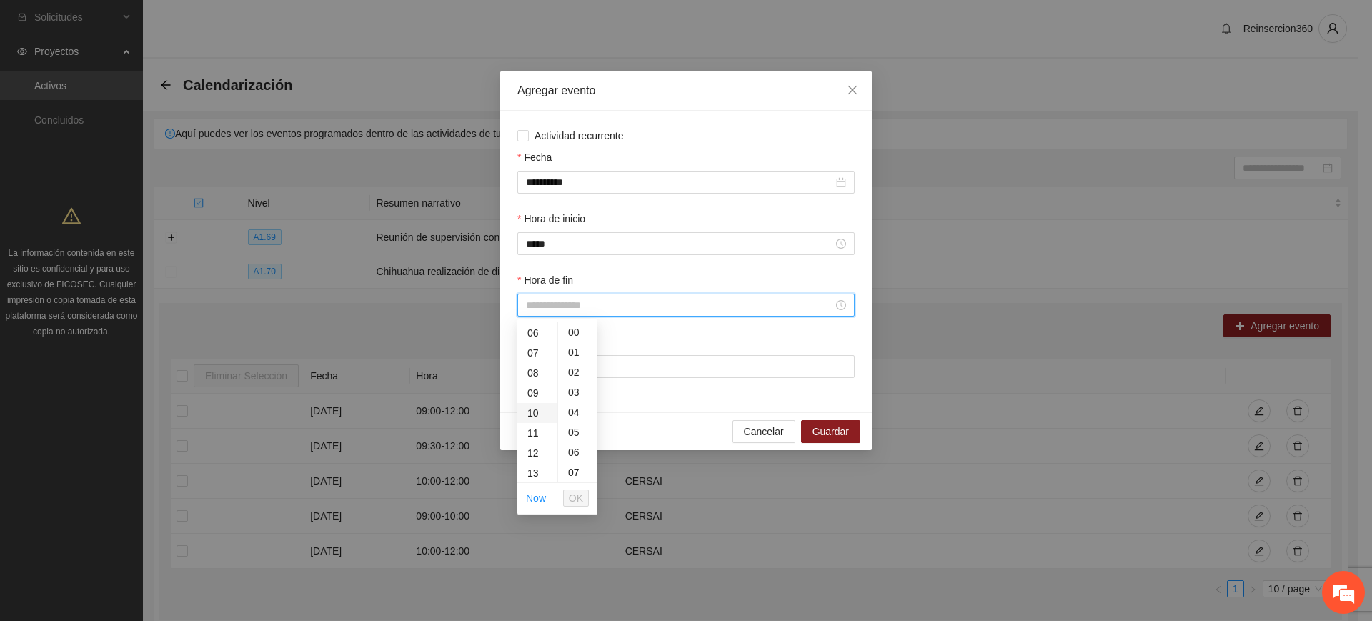
click at [535, 416] on div "10" at bounding box center [537, 413] width 40 height 20
type input "*****"
click at [575, 504] on span "OK" at bounding box center [576, 498] width 14 height 16
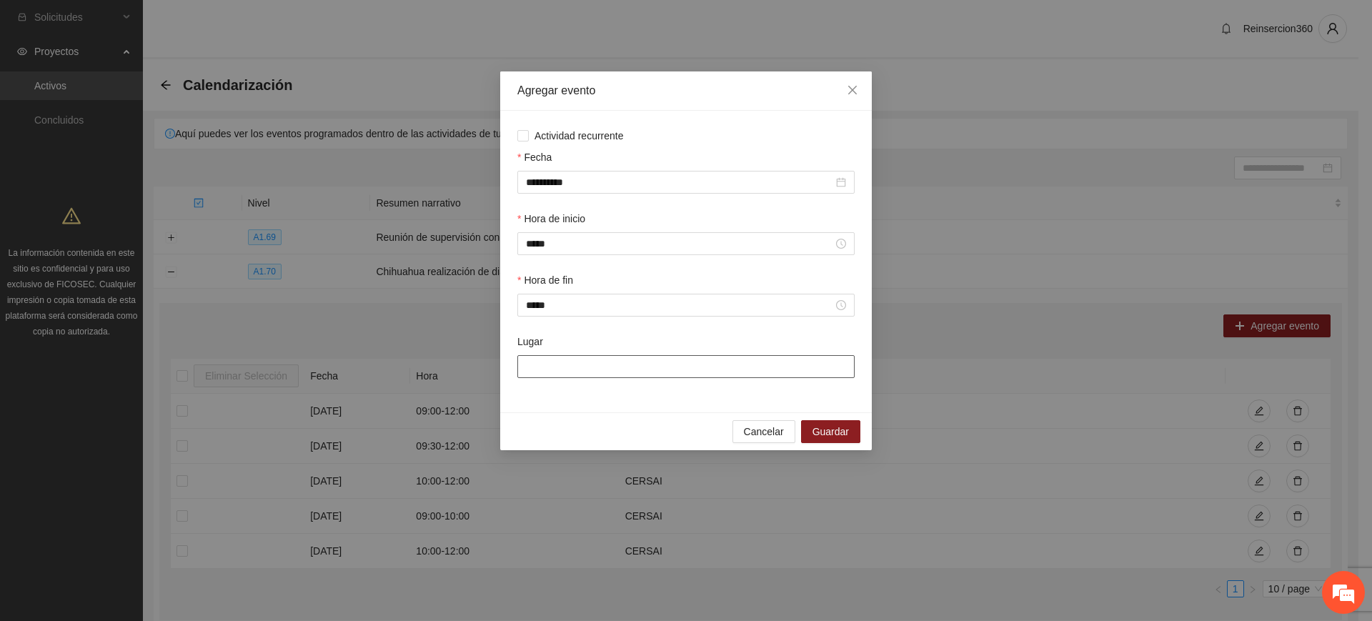
click at [697, 363] on input "Lugar" at bounding box center [685, 366] width 337 height 23
type input "******"
click at [832, 431] on span "Guardar" at bounding box center [831, 432] width 36 height 16
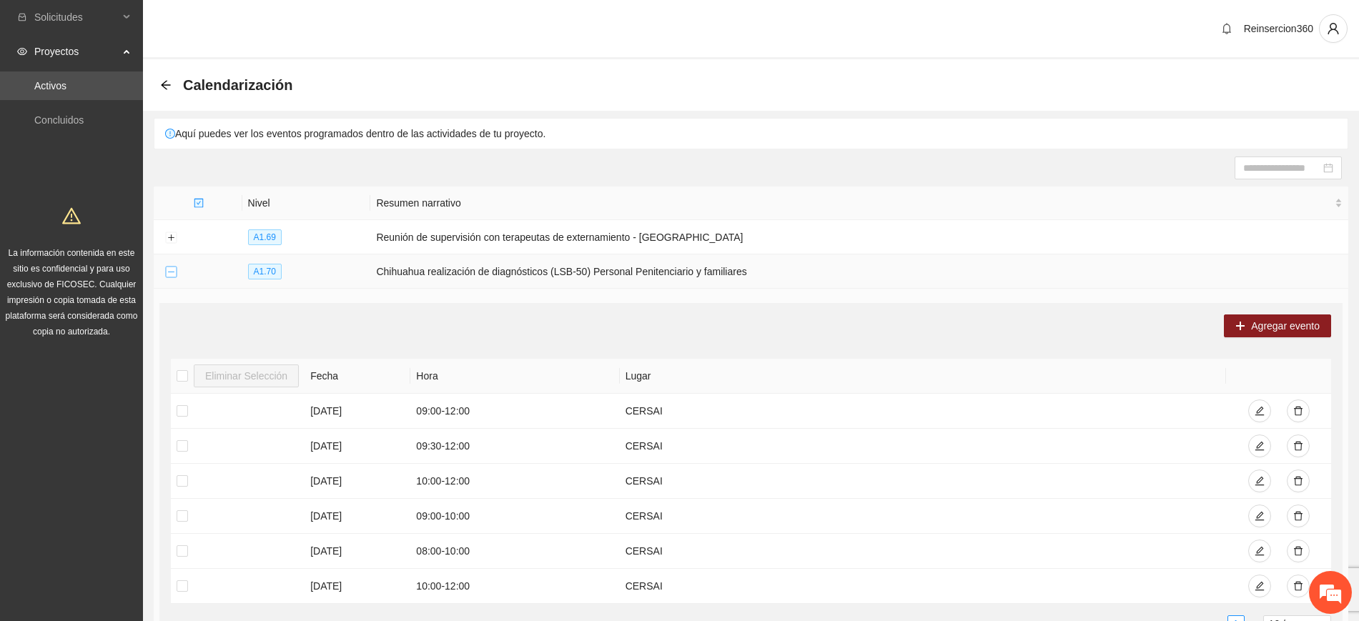
click at [171, 271] on button "Collapse row" at bounding box center [170, 272] width 11 height 11
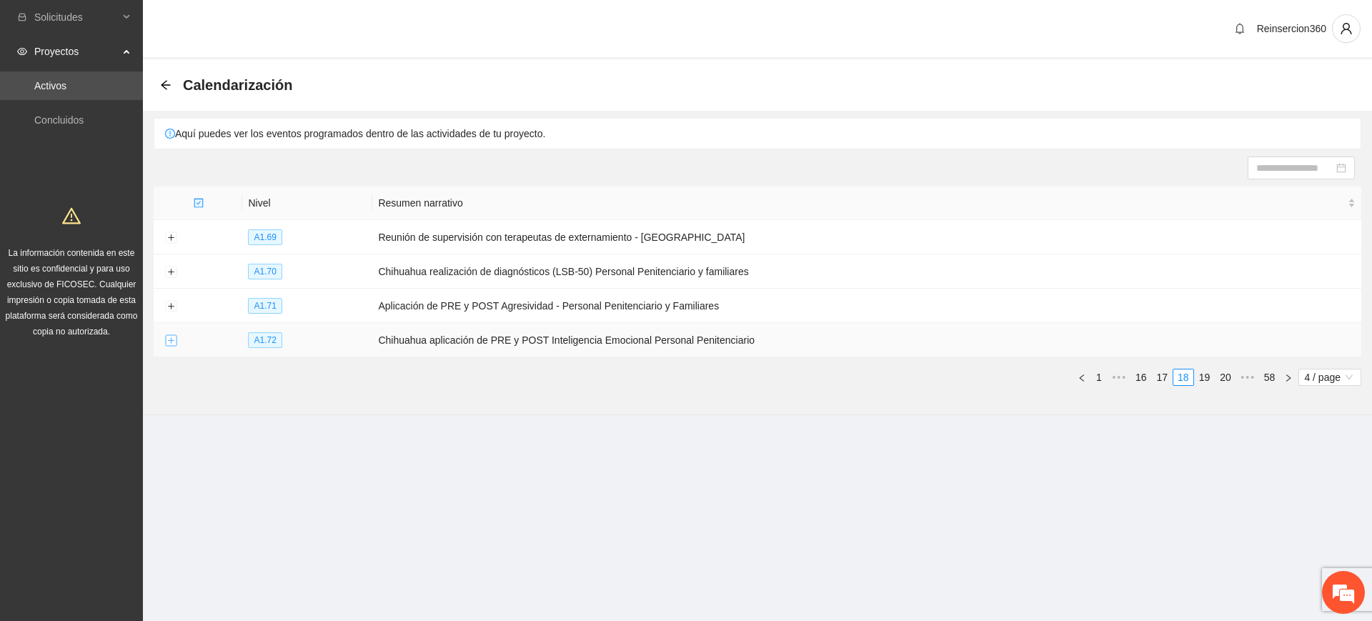
click at [170, 336] on button "Expand row" at bounding box center [170, 340] width 11 height 11
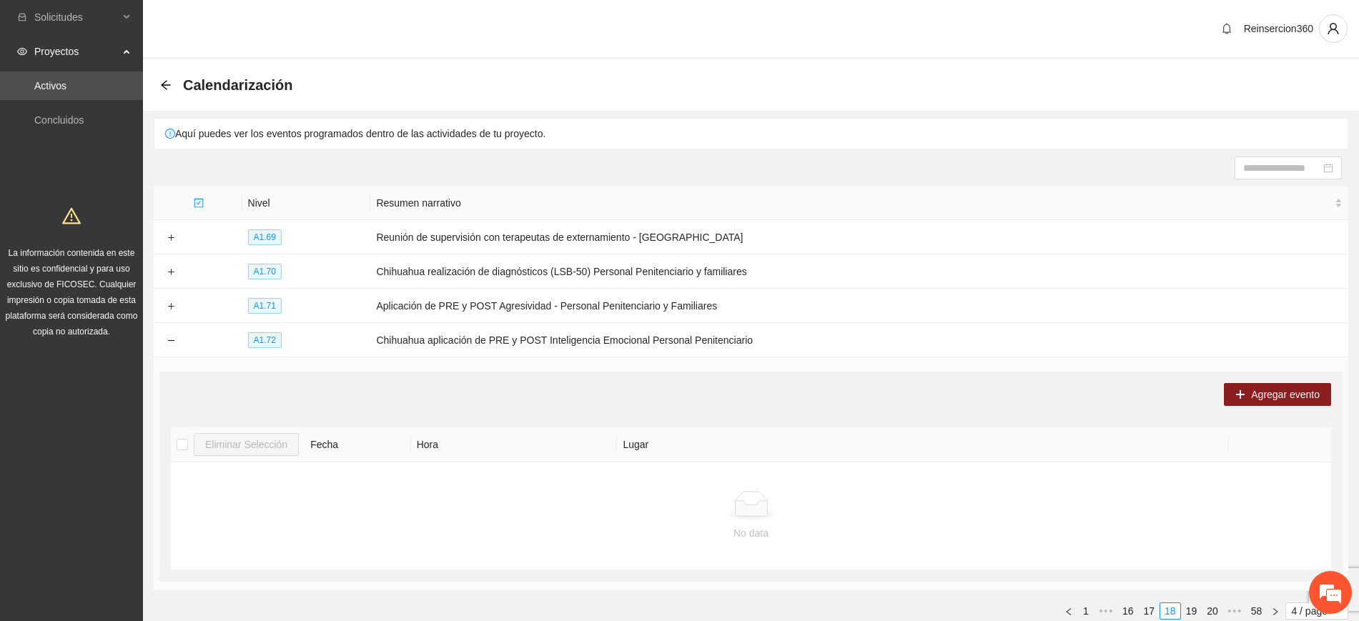
click at [1244, 403] on div "Agregar evento Eliminar Selección Fecha Hora Lugar No data" at bounding box center [750, 477] width 1183 height 210
click at [1247, 399] on button "Agregar evento" at bounding box center [1277, 394] width 107 height 23
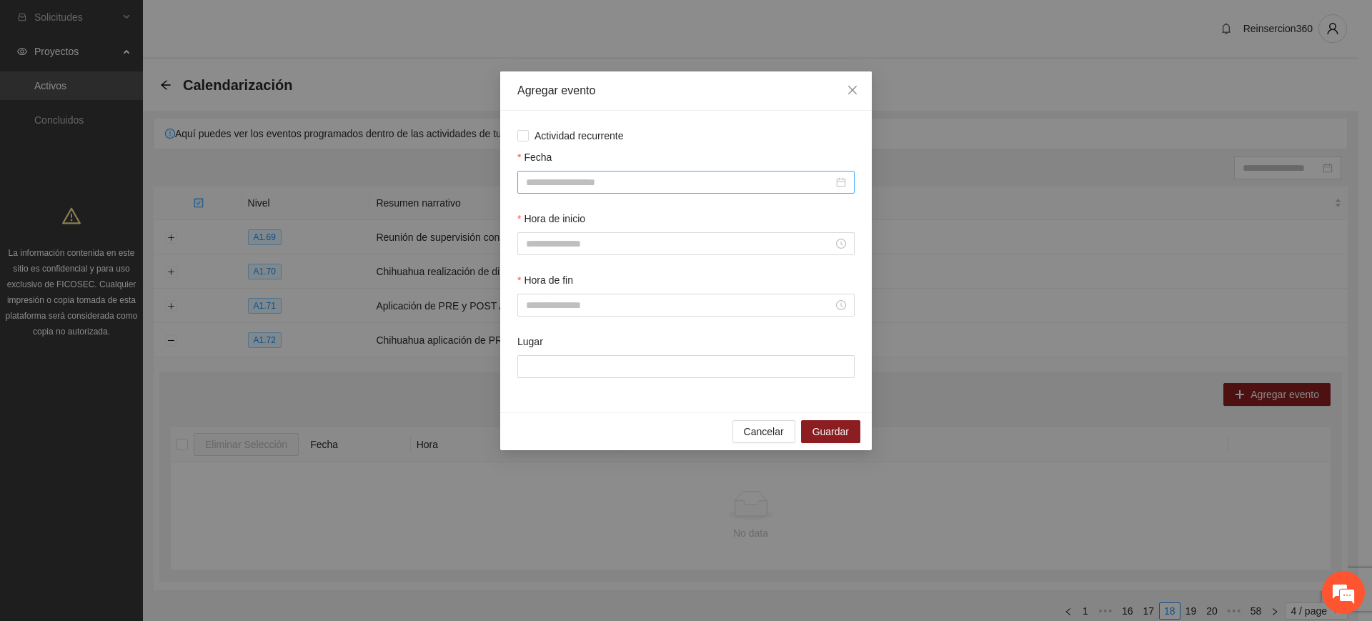
click at [616, 187] on input "Fecha" at bounding box center [679, 182] width 307 height 16
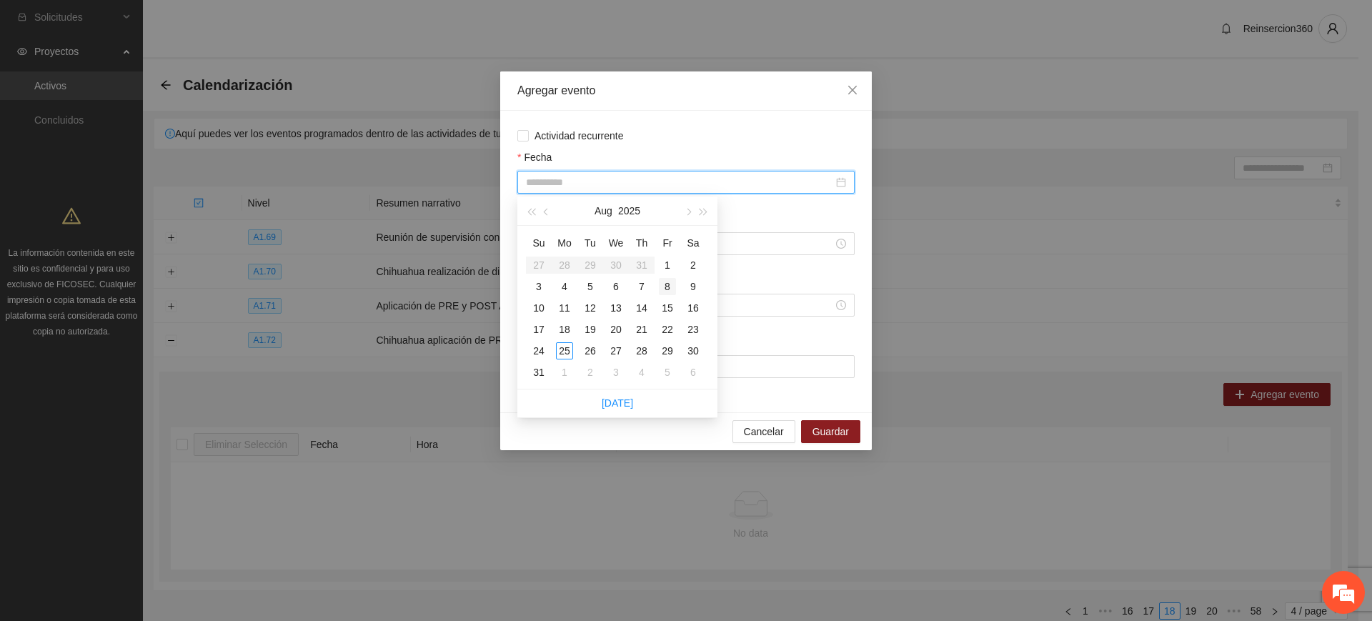
type input "**********"
click at [665, 284] on div "8" at bounding box center [667, 286] width 17 height 17
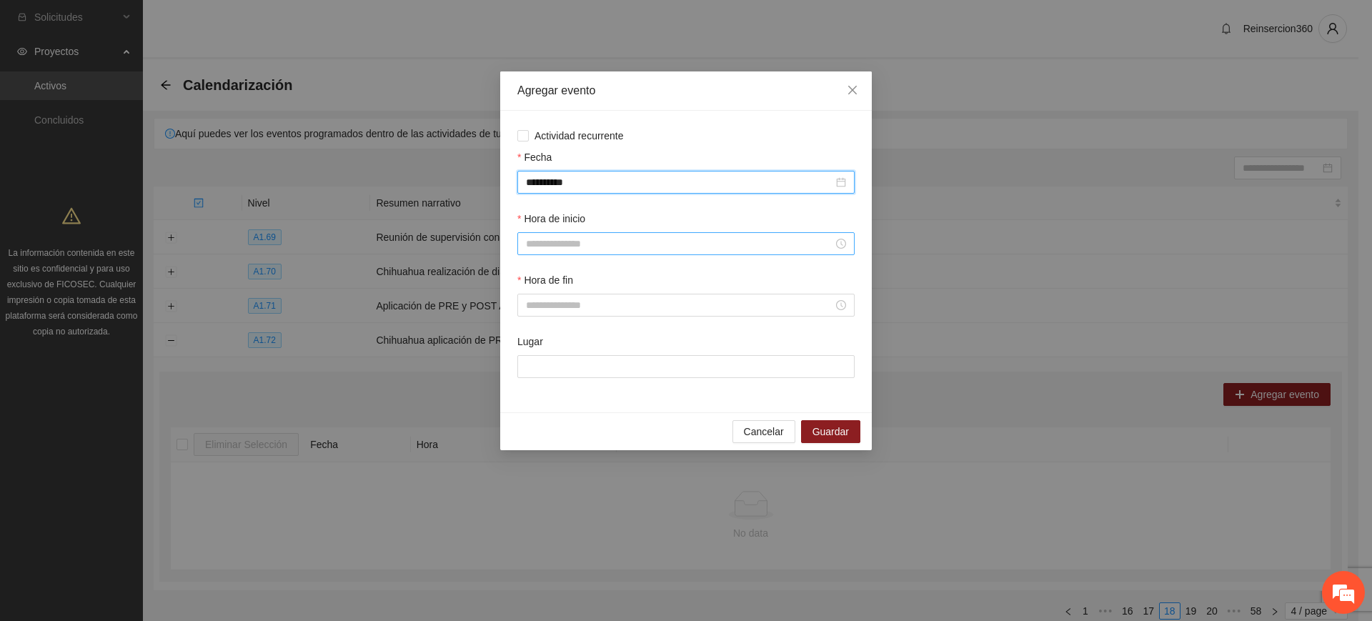
click at [638, 244] on input "Hora de inicio" at bounding box center [679, 244] width 307 height 16
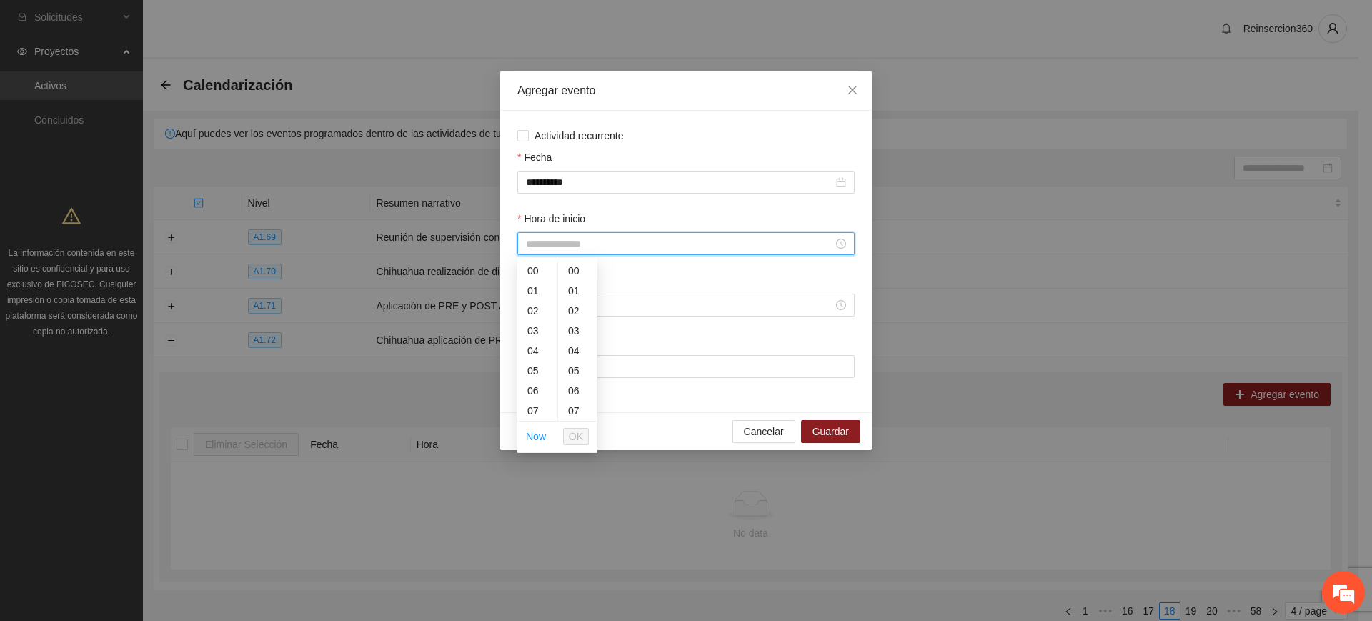
scroll to position [119, 0]
click at [533, 358] on div "10" at bounding box center [537, 352] width 40 height 20
type input "*****"
click at [576, 433] on span "OK" at bounding box center [576, 437] width 14 height 16
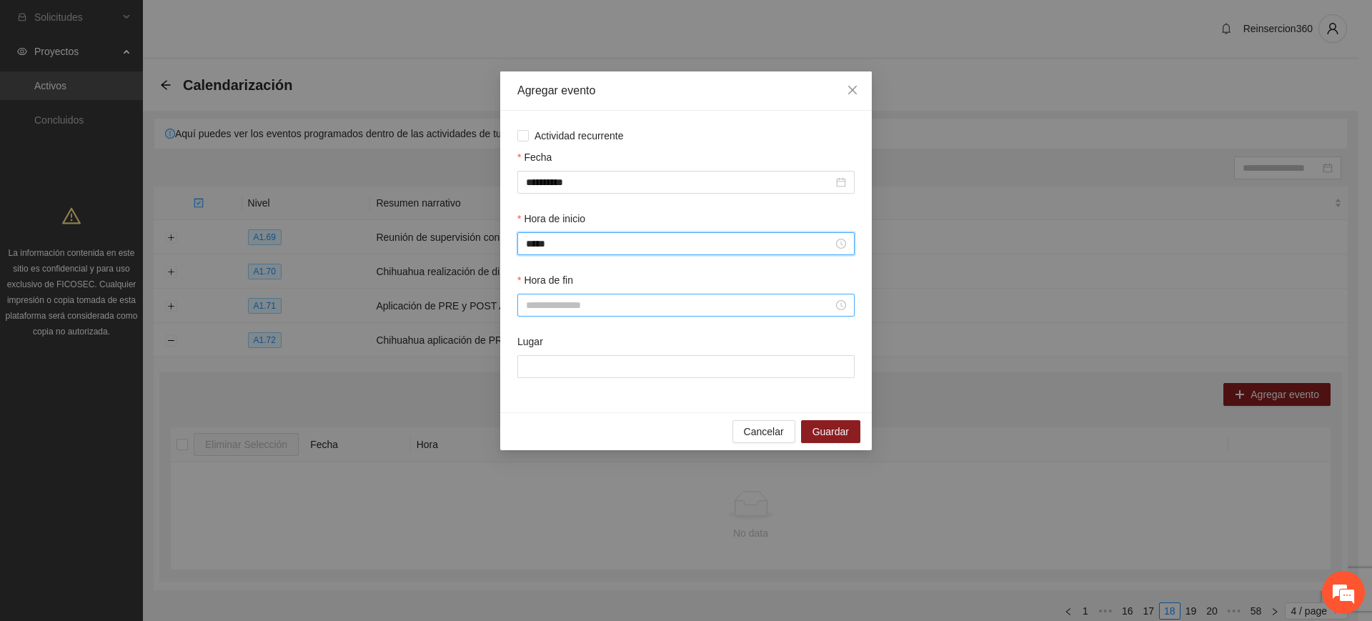
click at [615, 300] on input "Hora de fin" at bounding box center [679, 305] width 307 height 16
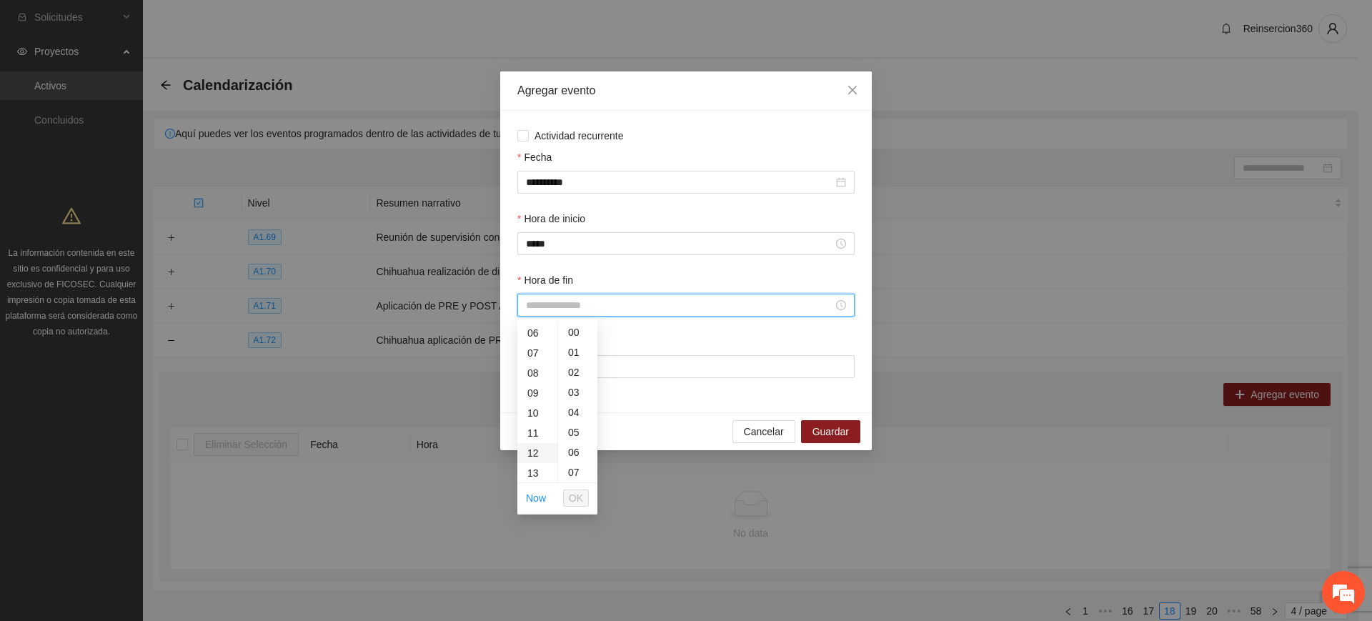
click at [531, 453] on div "12" at bounding box center [537, 453] width 40 height 20
type input "*****"
click at [576, 499] on span "OK" at bounding box center [576, 498] width 14 height 16
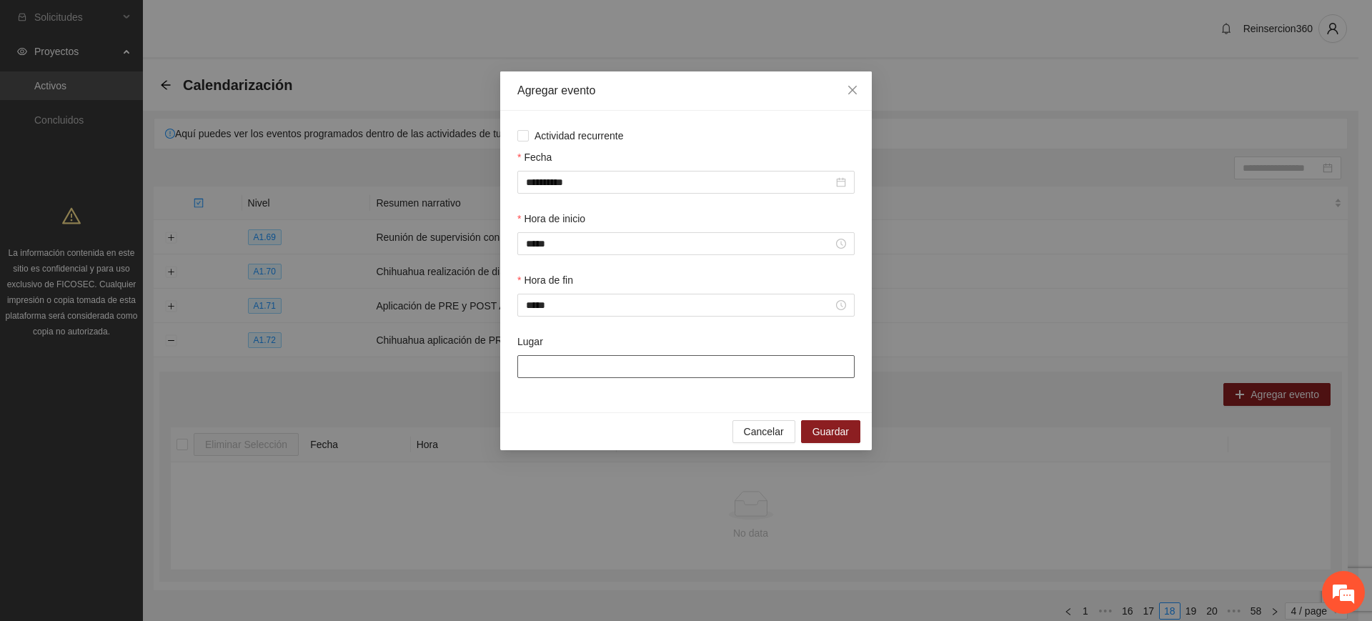
click at [620, 364] on input "Lugar" at bounding box center [685, 366] width 337 height 23
type input "******"
click at [843, 428] on span "Guardar" at bounding box center [831, 432] width 36 height 16
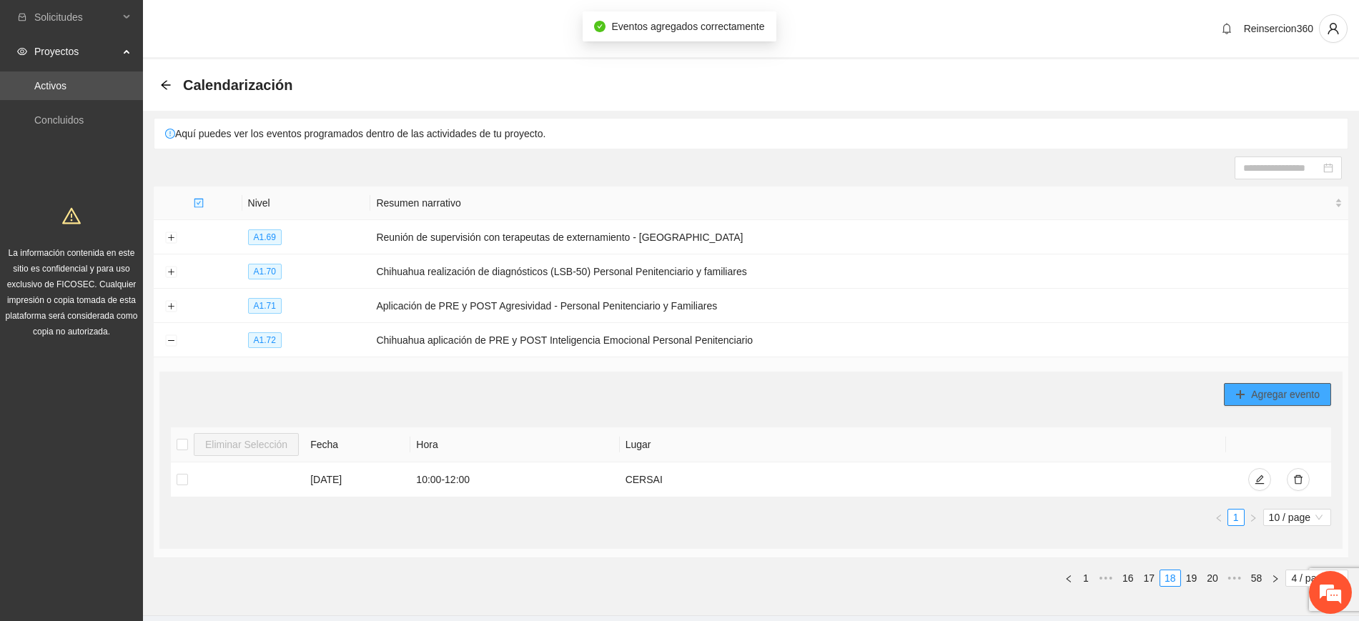
click at [1313, 392] on span "Agregar evento" at bounding box center [1285, 395] width 69 height 16
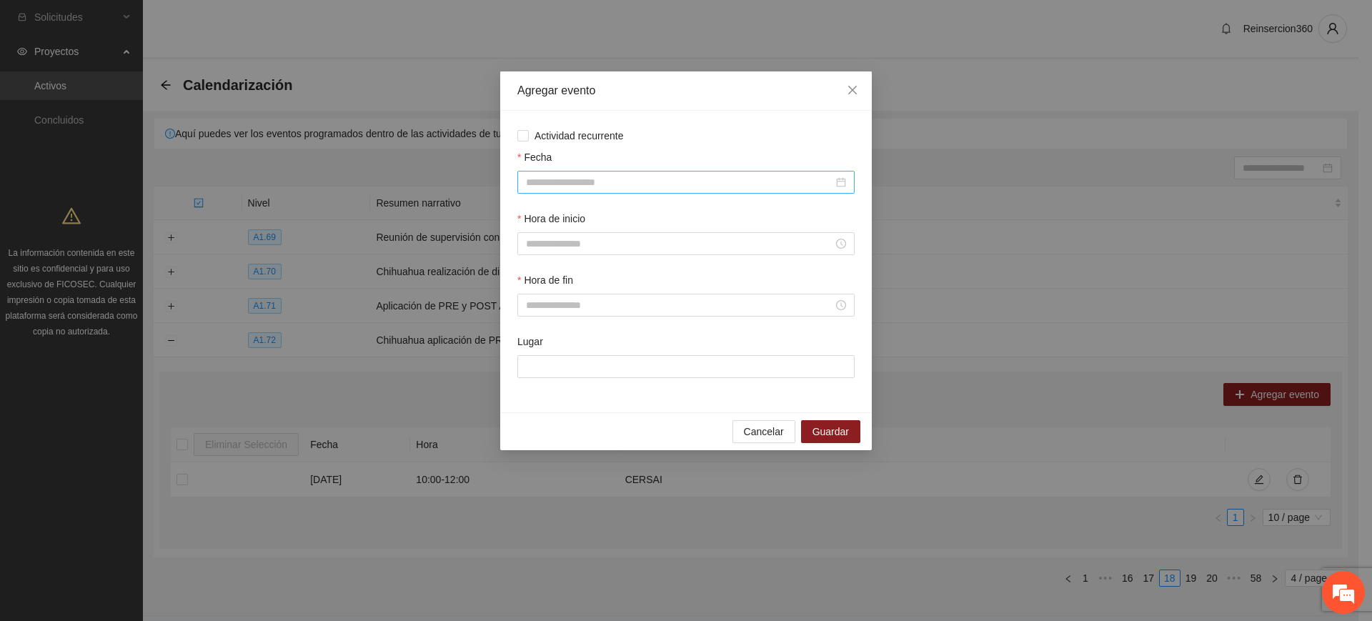
click at [658, 185] on input "Fecha" at bounding box center [679, 182] width 307 height 16
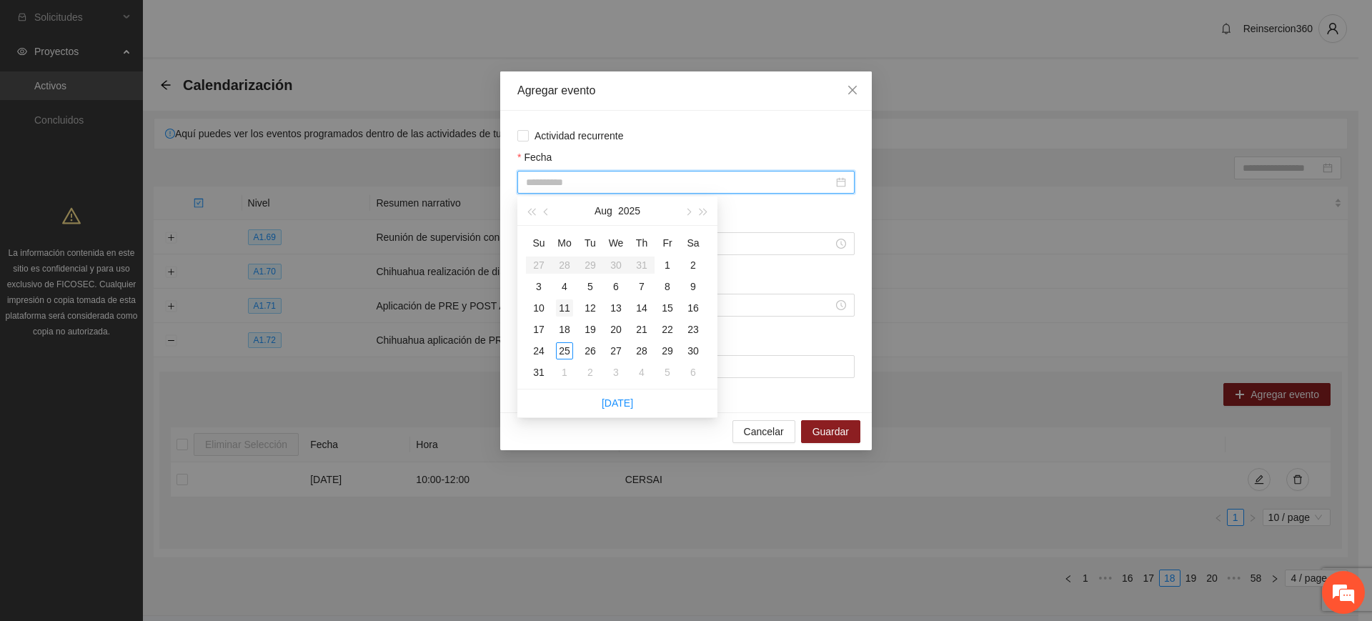
click at [560, 309] on div "11" at bounding box center [564, 307] width 17 height 17
type input "**********"
click at [768, 242] on input "Hora de inicio" at bounding box center [679, 244] width 307 height 16
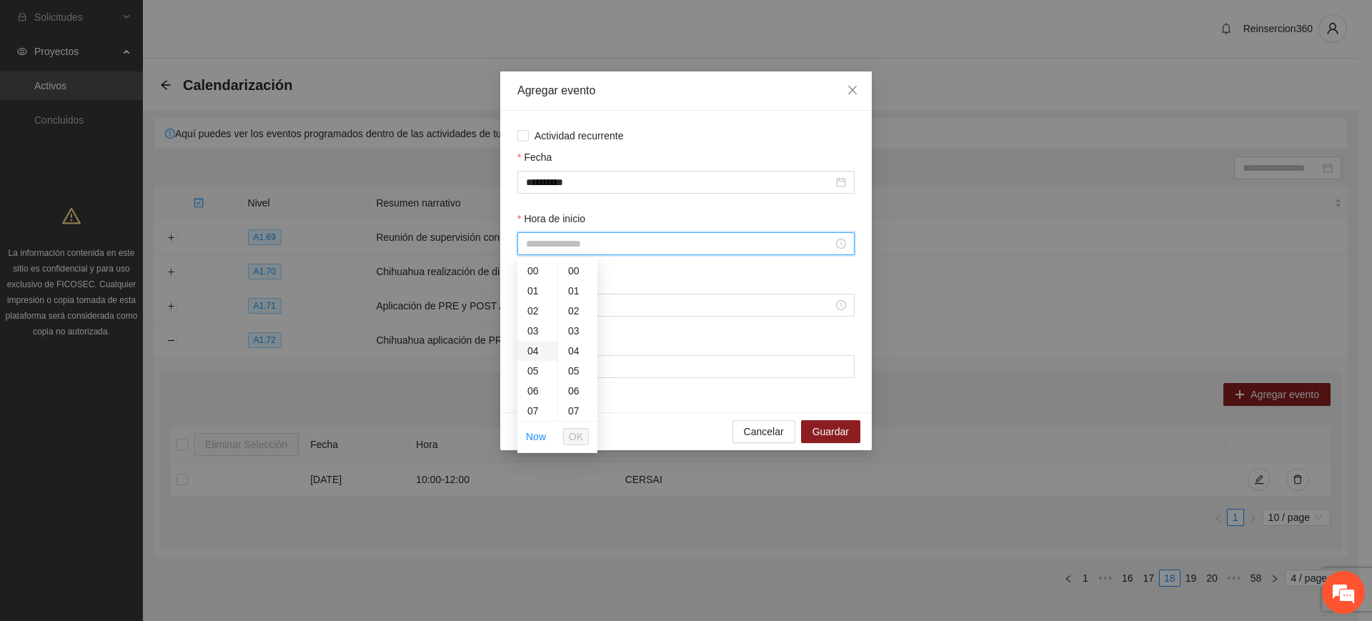
scroll to position [119, 0]
drag, startPoint x: 534, startPoint y: 346, endPoint x: 535, endPoint y: 361, distance: 15.1
click at [535, 346] on div "10" at bounding box center [537, 352] width 40 height 20
type input "*****"
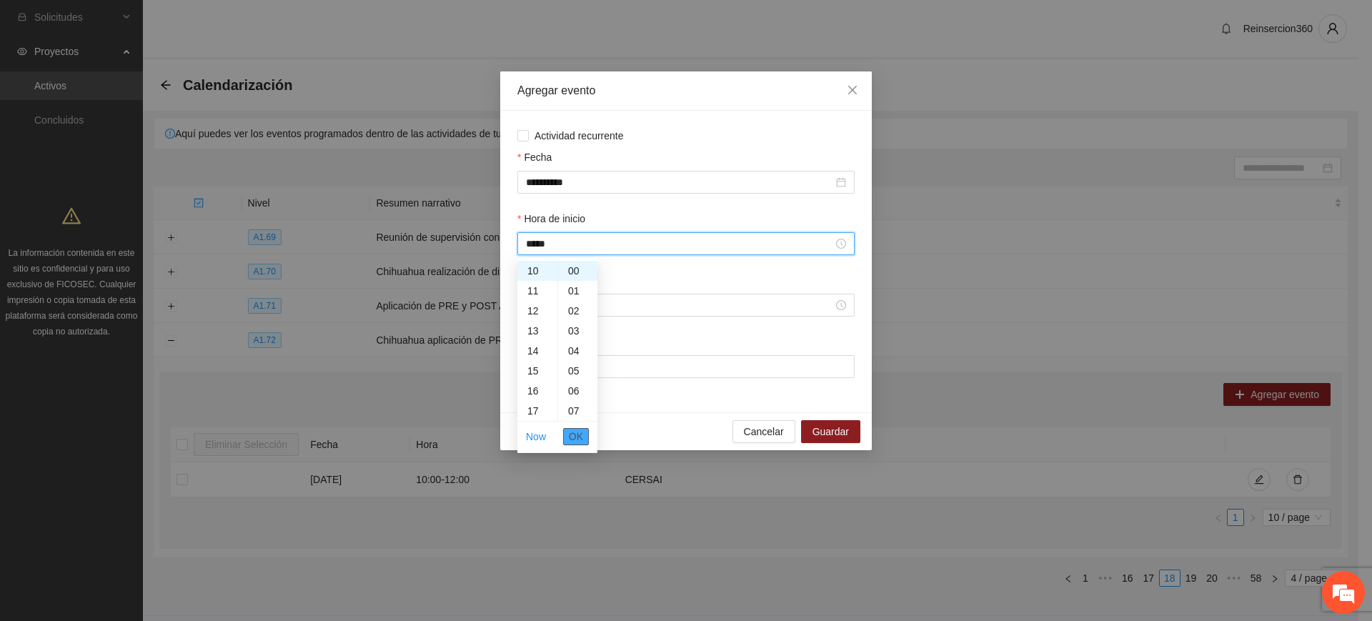
click at [579, 442] on span "OK" at bounding box center [576, 437] width 14 height 16
click at [630, 309] on input "Hora de fin" at bounding box center [679, 305] width 307 height 16
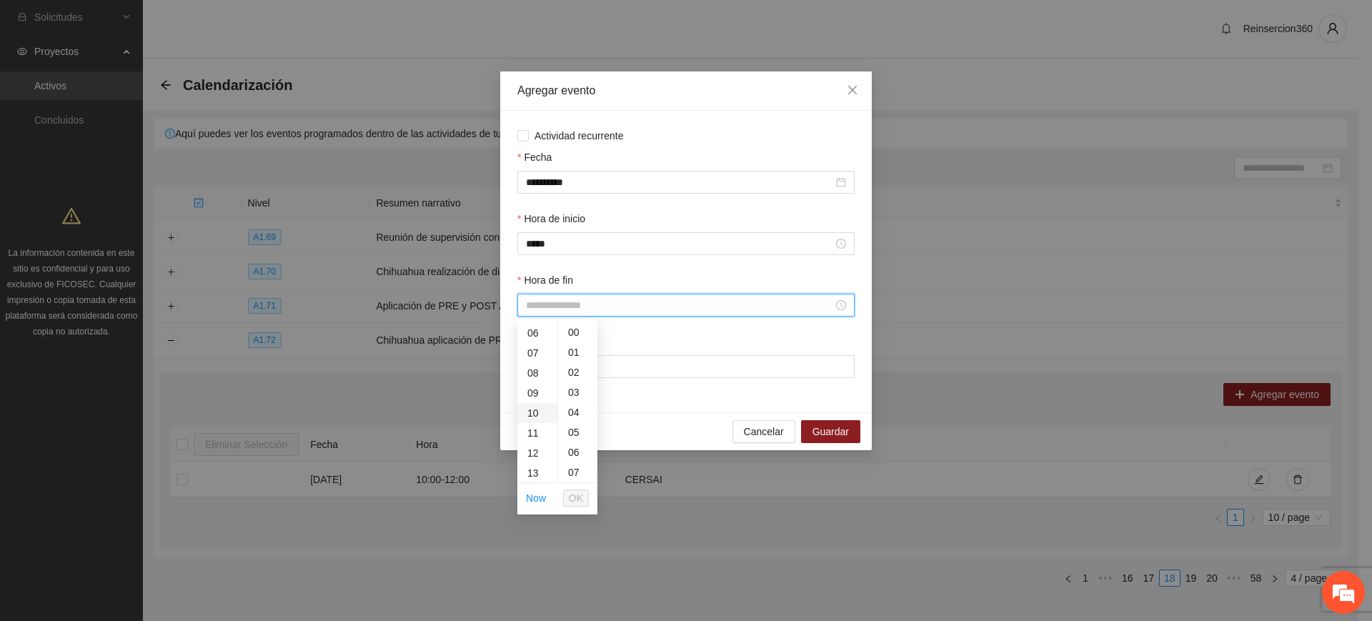
click at [532, 412] on div "10" at bounding box center [537, 413] width 40 height 20
click at [575, 453] on div "30" at bounding box center [577, 456] width 39 height 20
type input "*****"
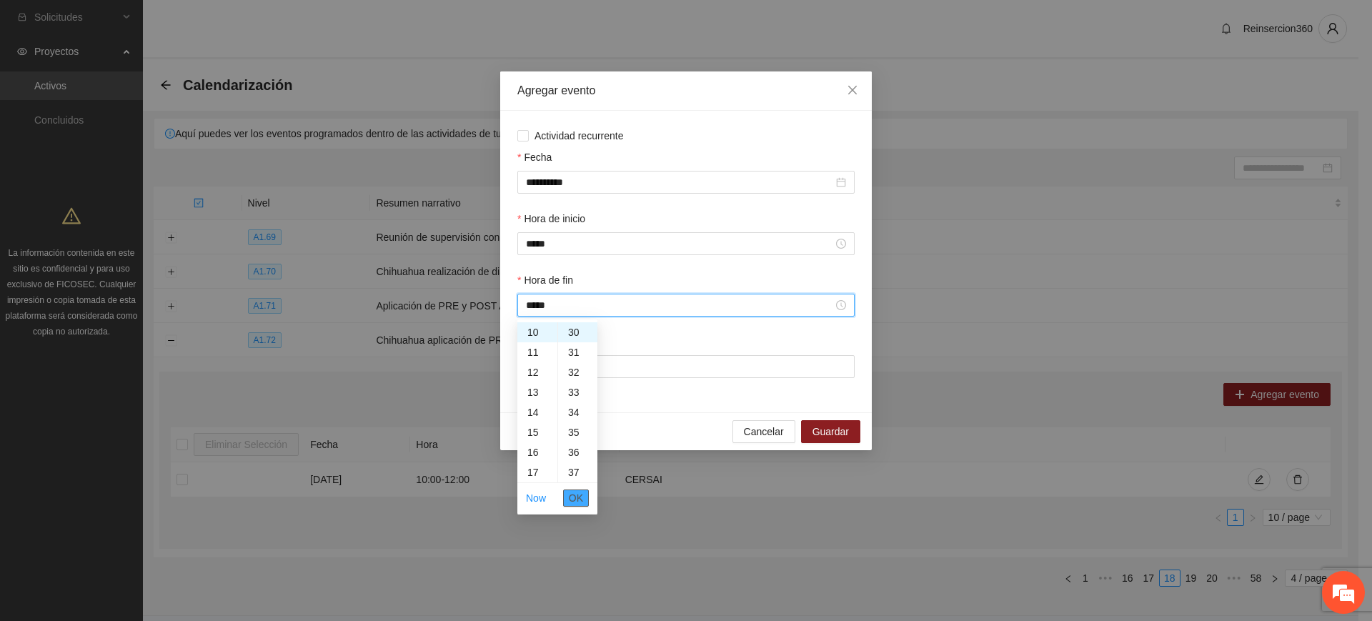
click at [583, 498] on button "OK" at bounding box center [576, 498] width 26 height 17
click at [645, 372] on input "Lugar" at bounding box center [685, 366] width 337 height 23
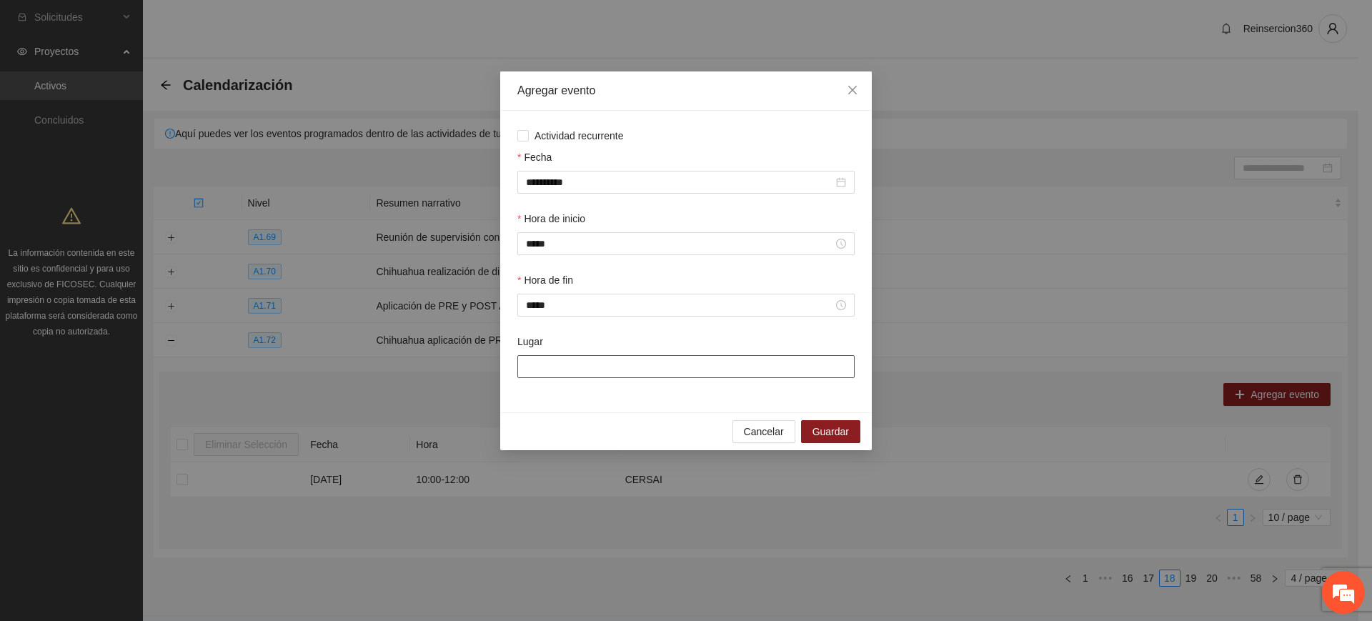
type input "******"
click at [824, 436] on span "Guardar" at bounding box center [831, 432] width 36 height 16
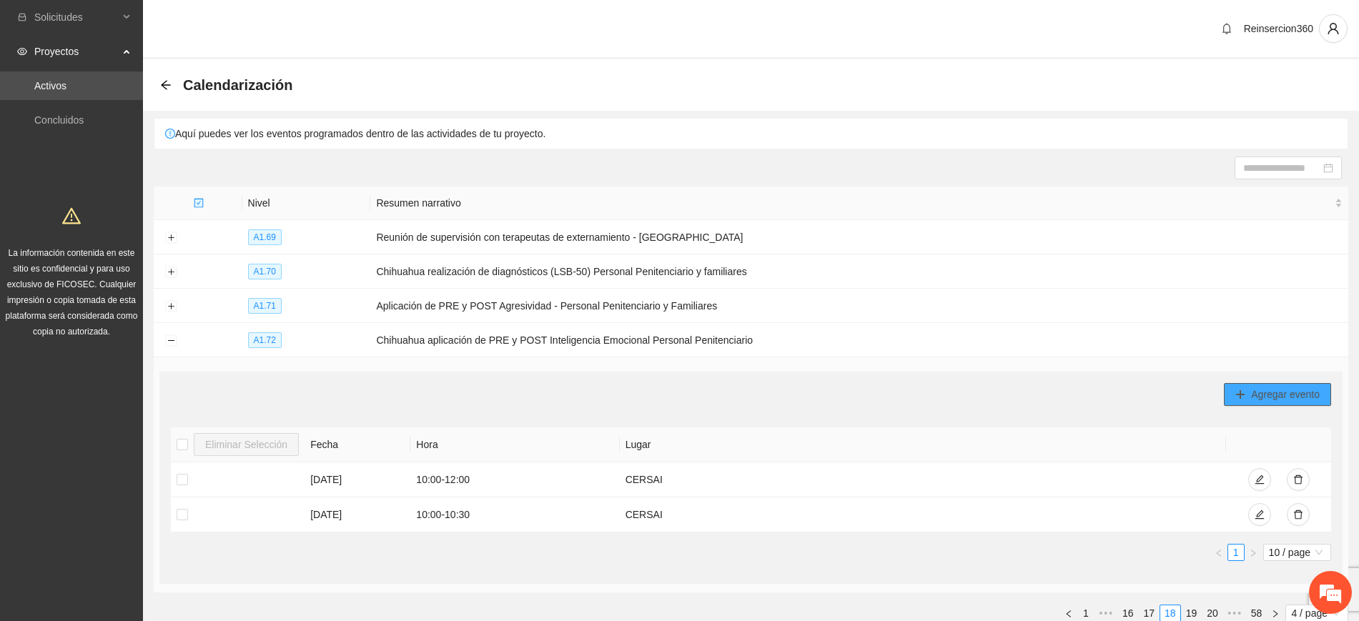
click at [1280, 390] on span "Agregar evento" at bounding box center [1285, 395] width 69 height 16
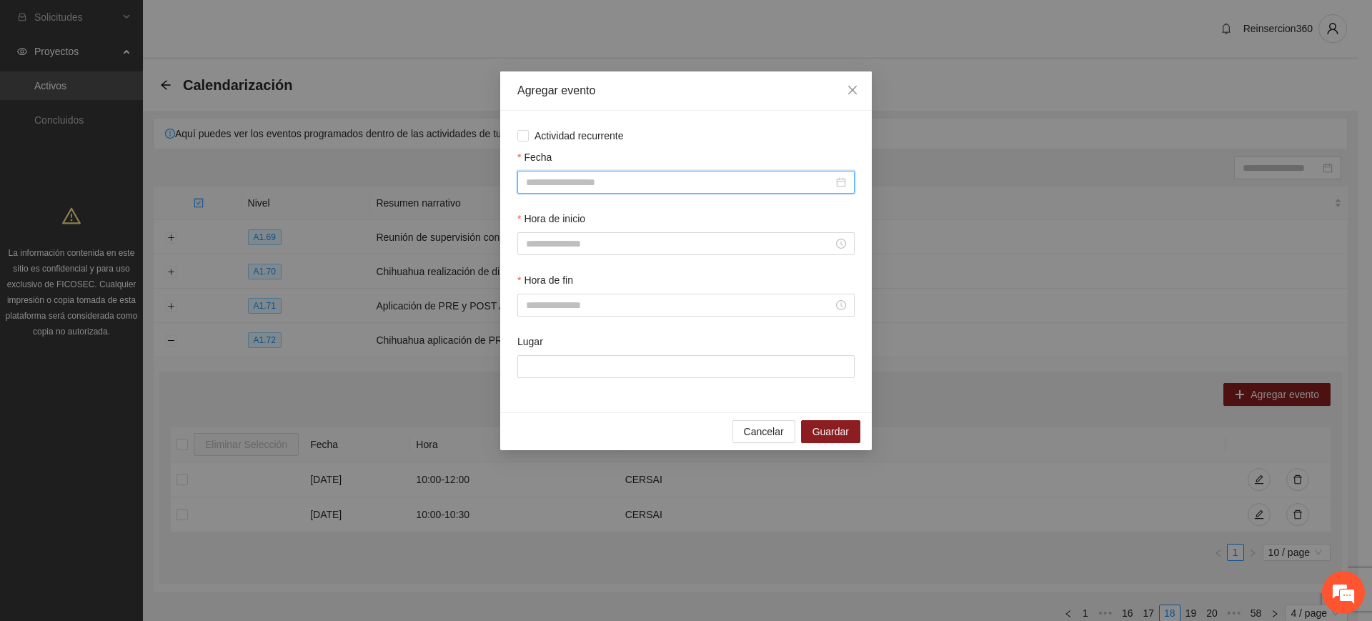
click at [580, 177] on input "Fecha" at bounding box center [679, 182] width 307 height 16
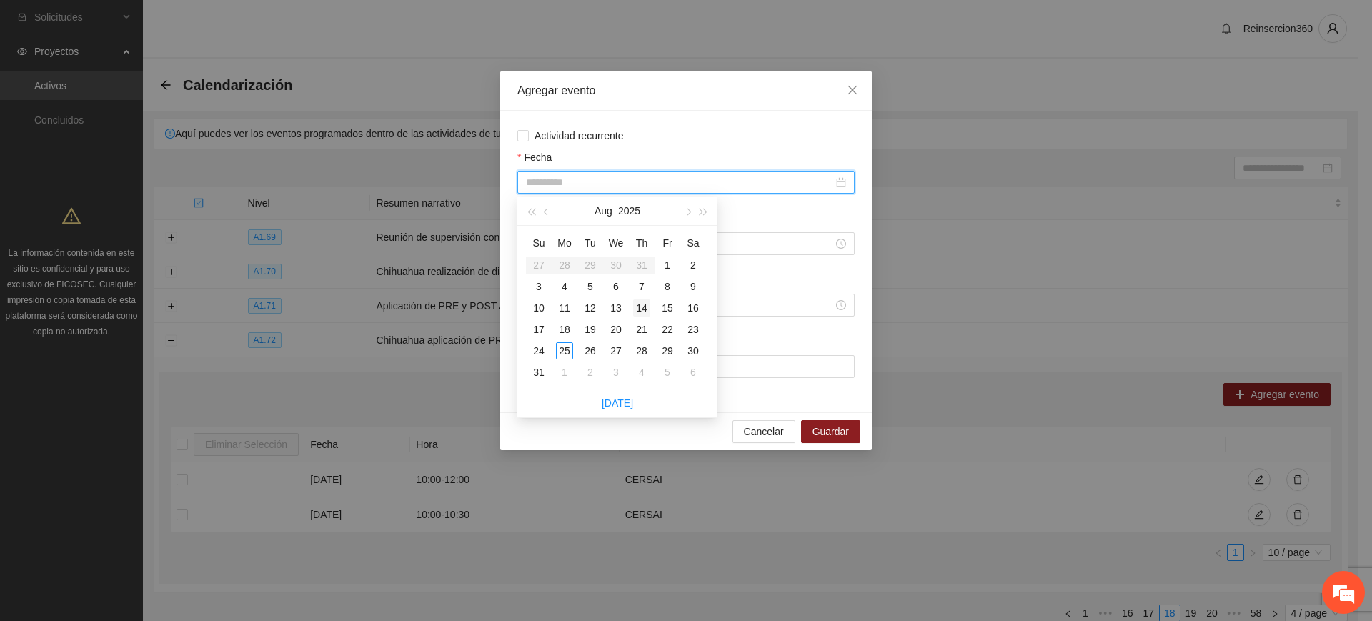
type input "**********"
click at [642, 310] on div "14" at bounding box center [641, 307] width 17 height 17
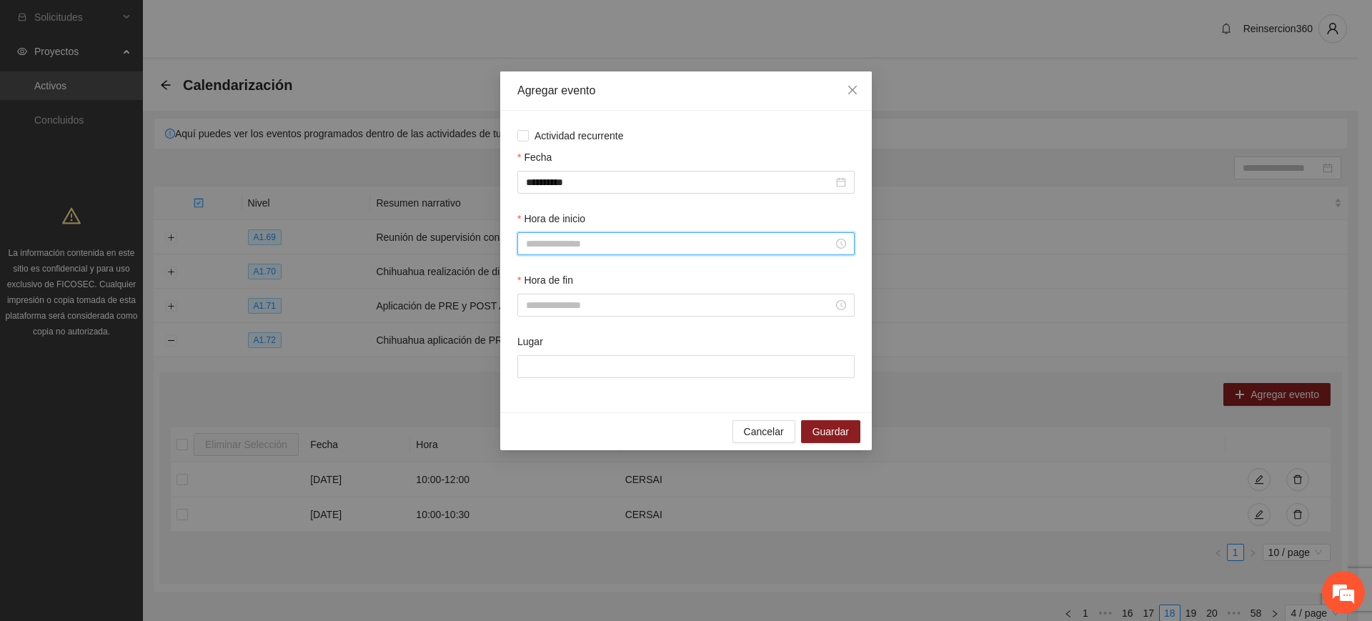
click at [629, 244] on input "Hora de inicio" at bounding box center [679, 244] width 307 height 16
click at [530, 345] on div "10" at bounding box center [537, 352] width 40 height 20
type input "*****"
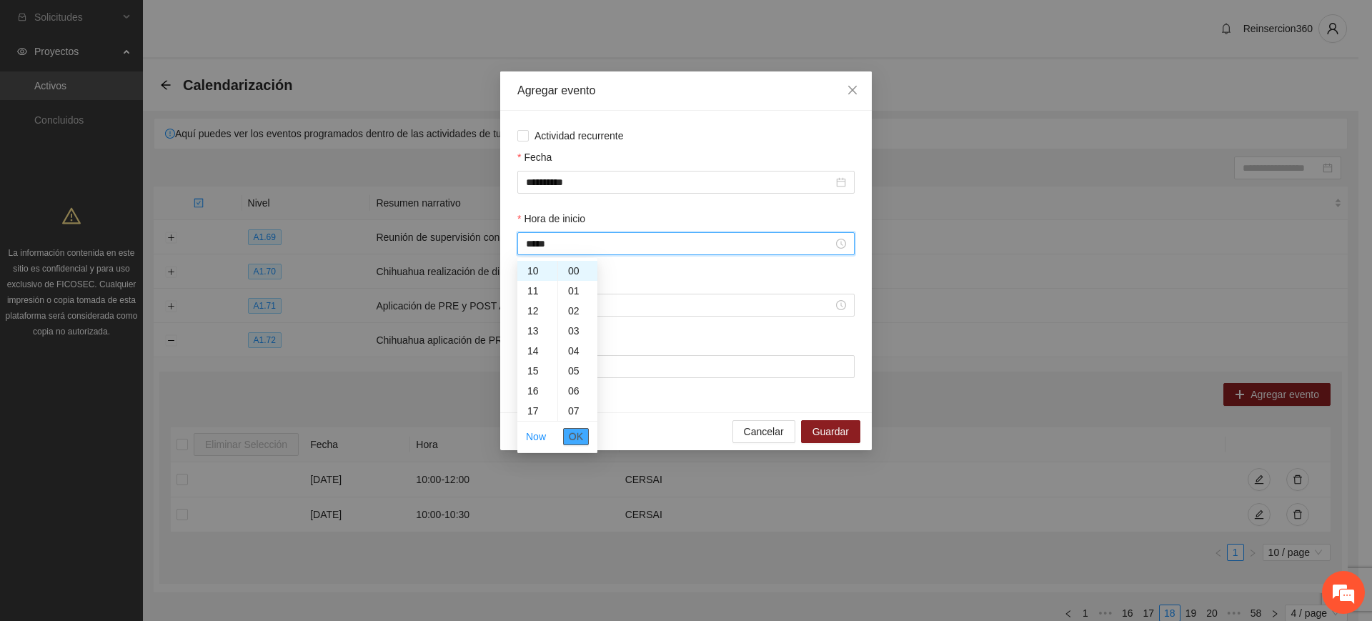
click at [577, 432] on span "OK" at bounding box center [576, 437] width 14 height 16
click at [601, 311] on input "Hora de fin" at bounding box center [679, 305] width 307 height 16
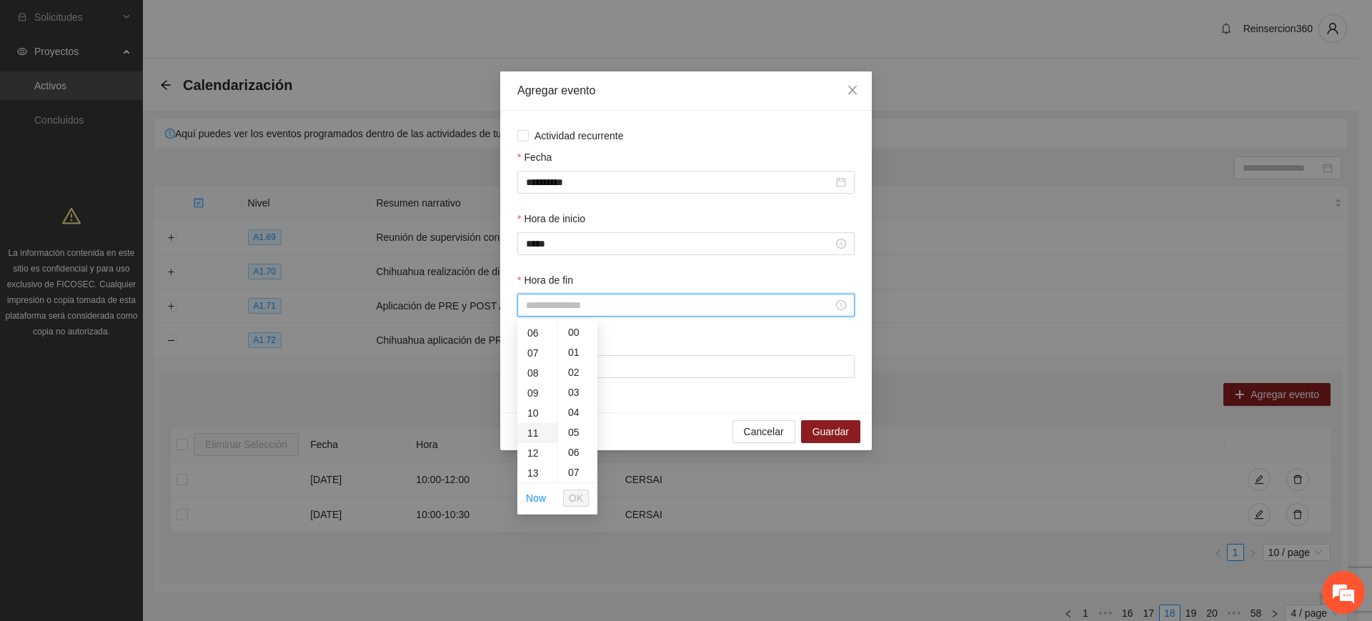
click at [538, 435] on div "11" at bounding box center [537, 433] width 40 height 20
type input "*****"
click at [570, 493] on span "OK" at bounding box center [576, 498] width 14 height 16
click at [627, 372] on input "Lugar" at bounding box center [685, 366] width 337 height 23
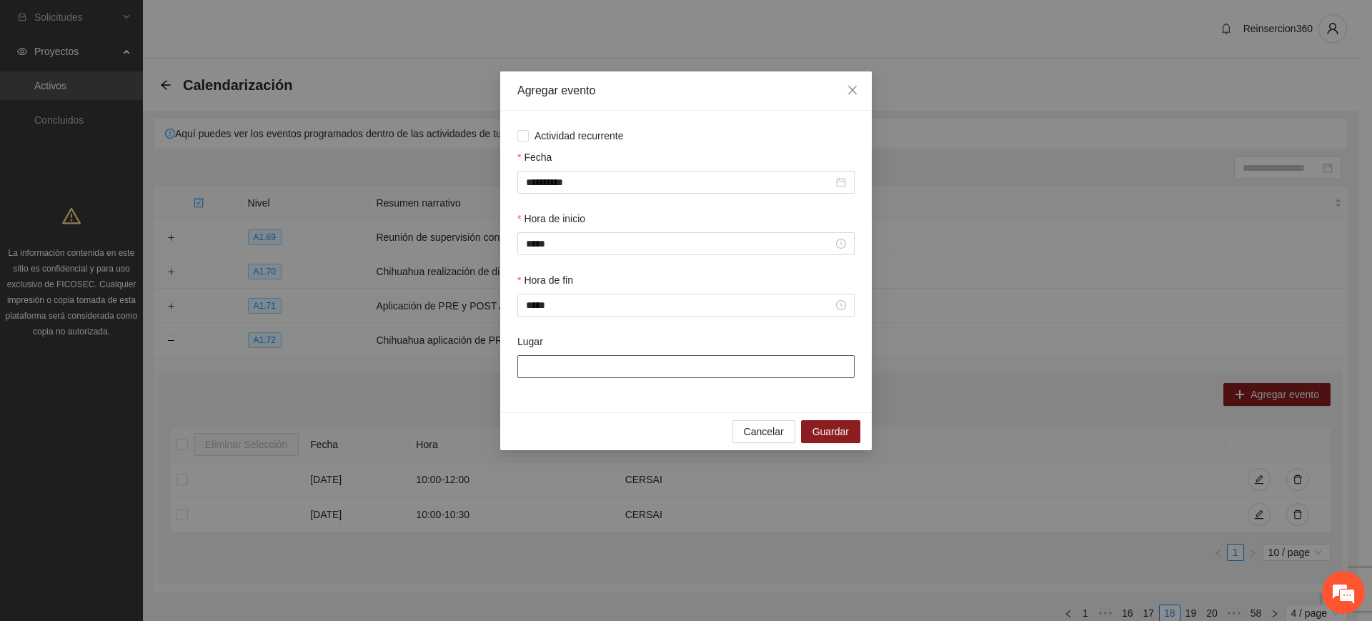
type input "******"
click at [819, 424] on span "Guardar" at bounding box center [831, 432] width 36 height 16
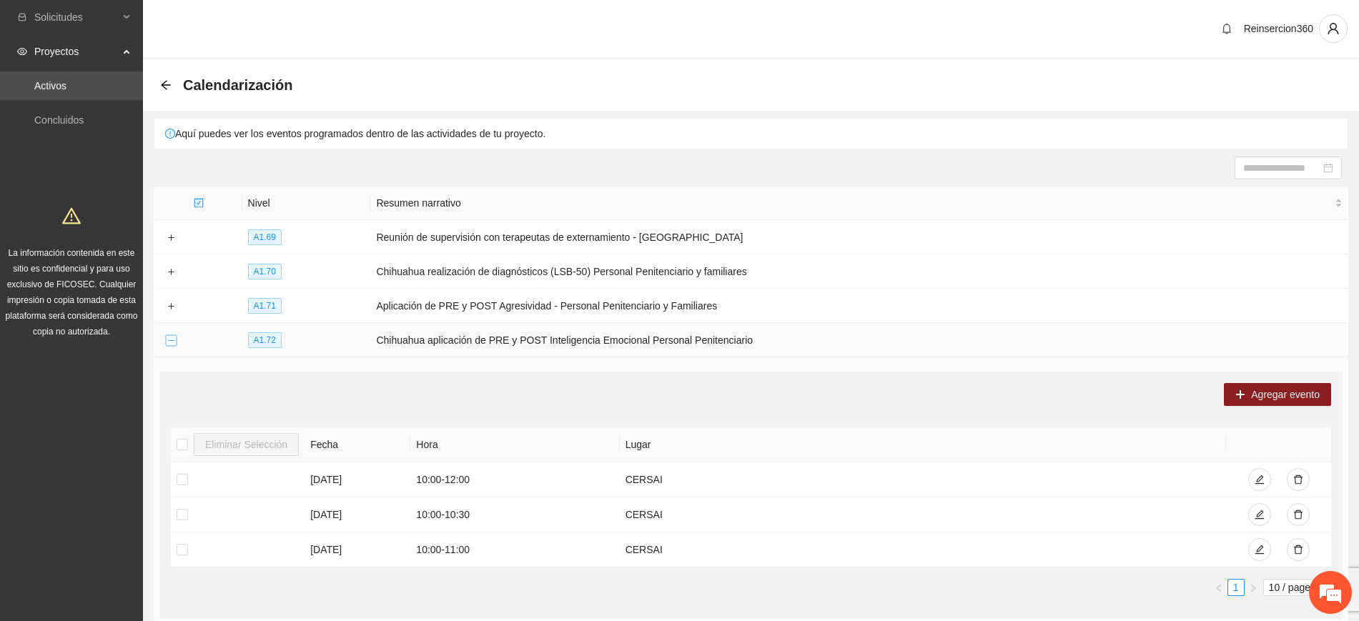
click at [174, 335] on button "Collapse row" at bounding box center [170, 340] width 11 height 11
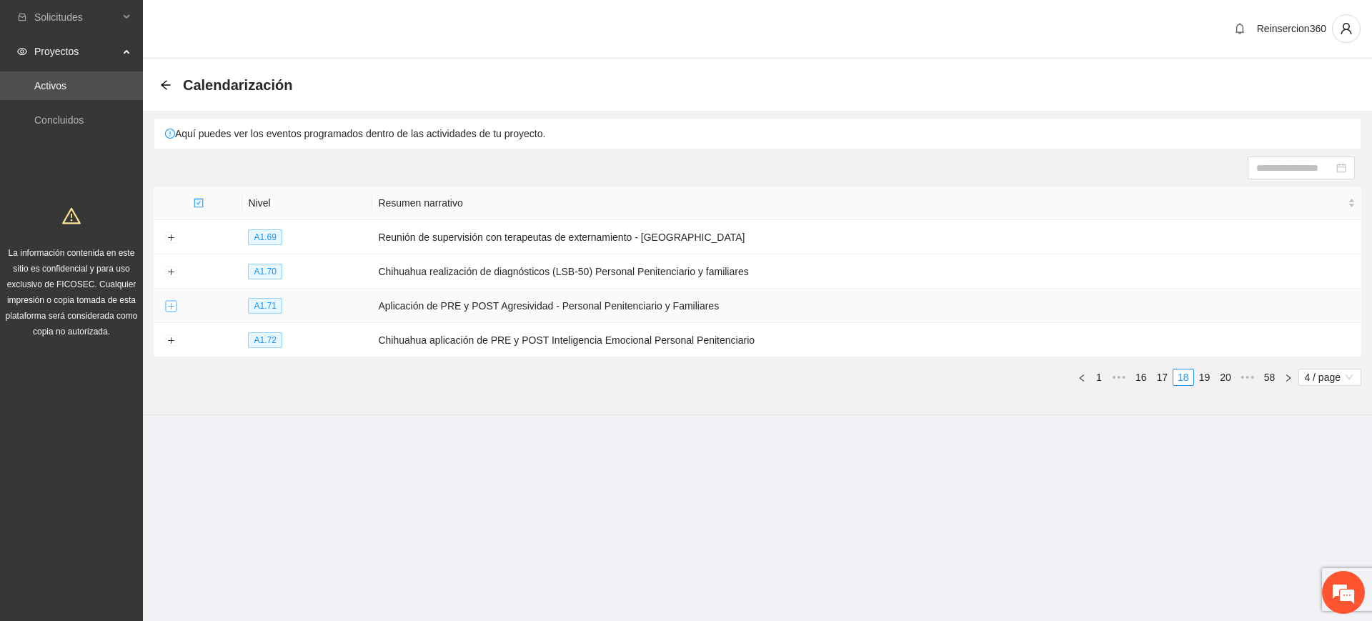
click at [169, 303] on button "Expand row" at bounding box center [170, 306] width 11 height 11
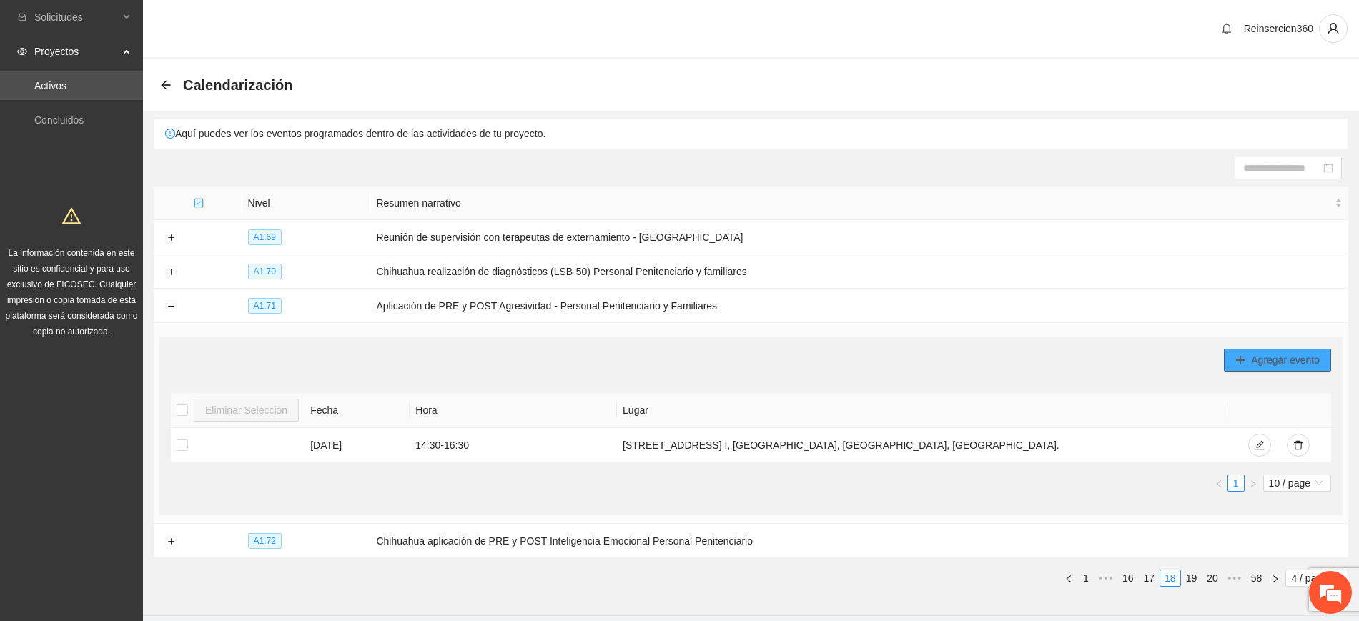
click at [1241, 355] on icon "plus" at bounding box center [1240, 360] width 10 height 10
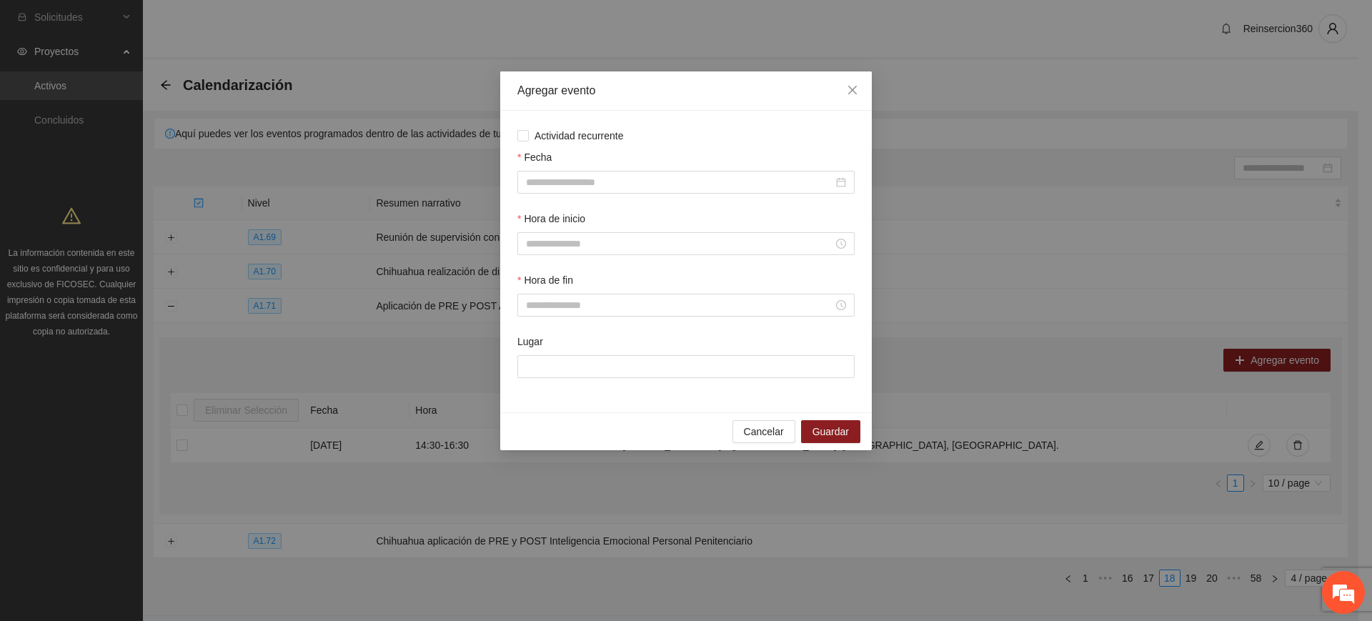
click at [622, 169] on div "Fecha" at bounding box center [685, 159] width 337 height 21
click at [555, 178] on input "Fecha" at bounding box center [679, 182] width 307 height 16
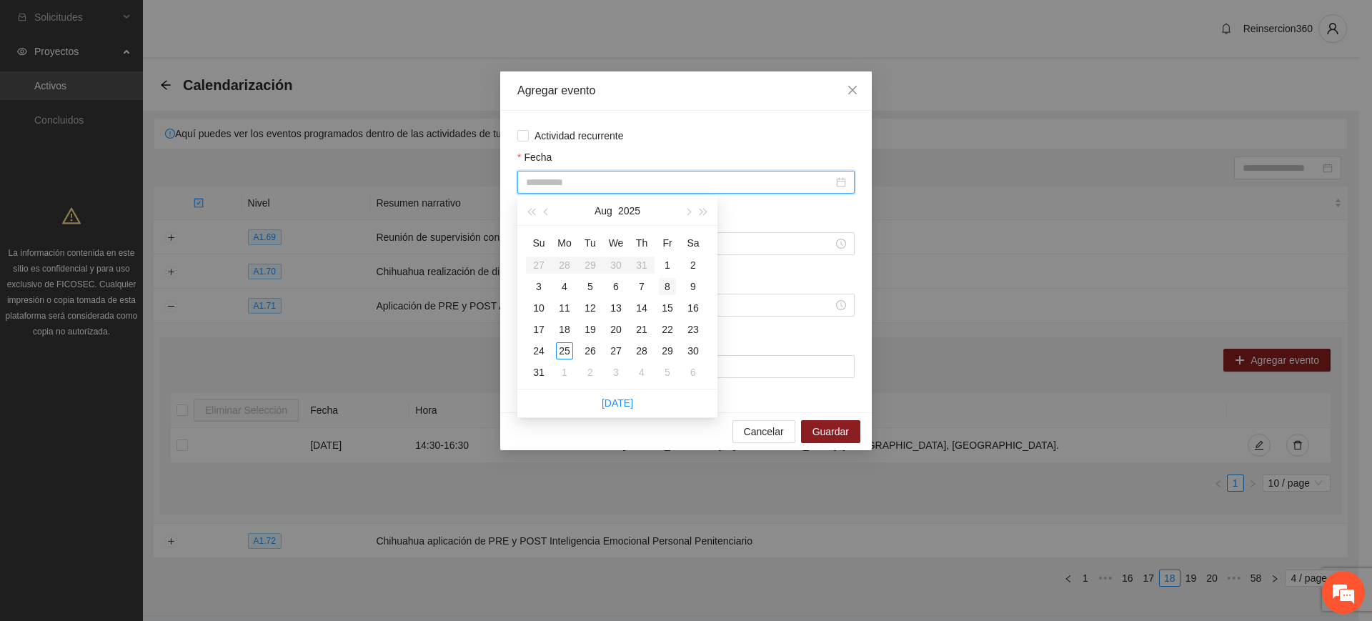
type input "**********"
click at [667, 282] on div "8" at bounding box center [667, 286] width 17 height 17
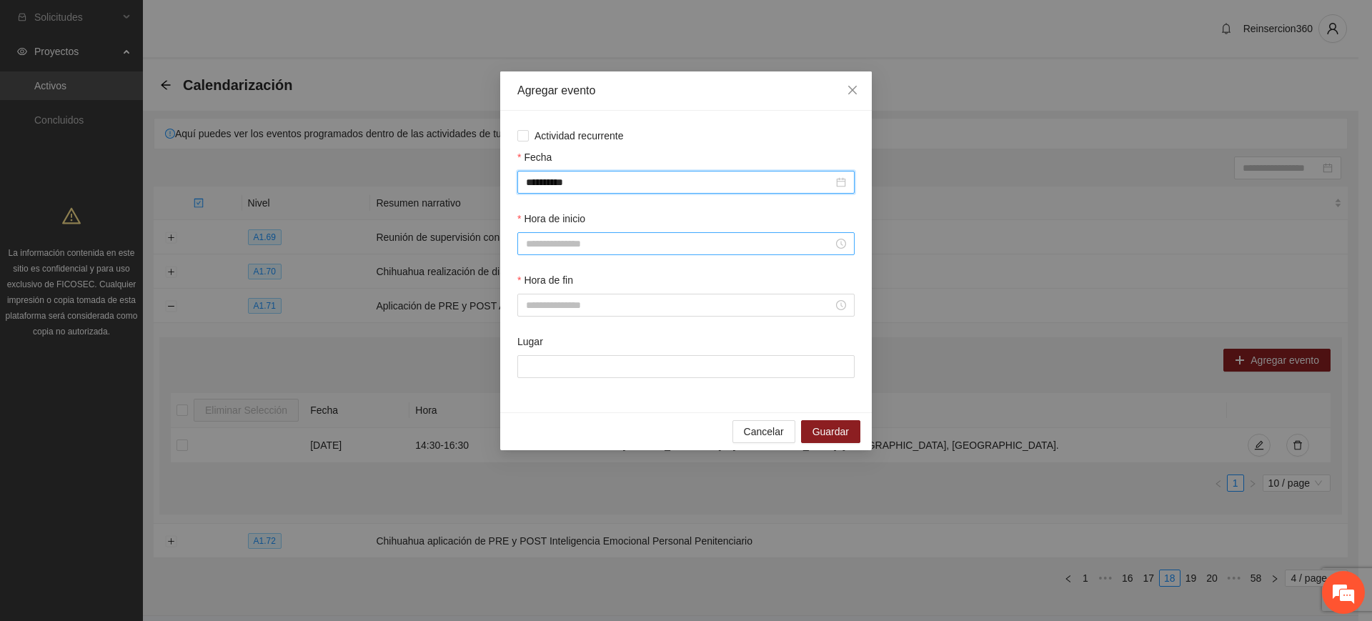
click at [630, 237] on input "Hora de inicio" at bounding box center [679, 244] width 307 height 16
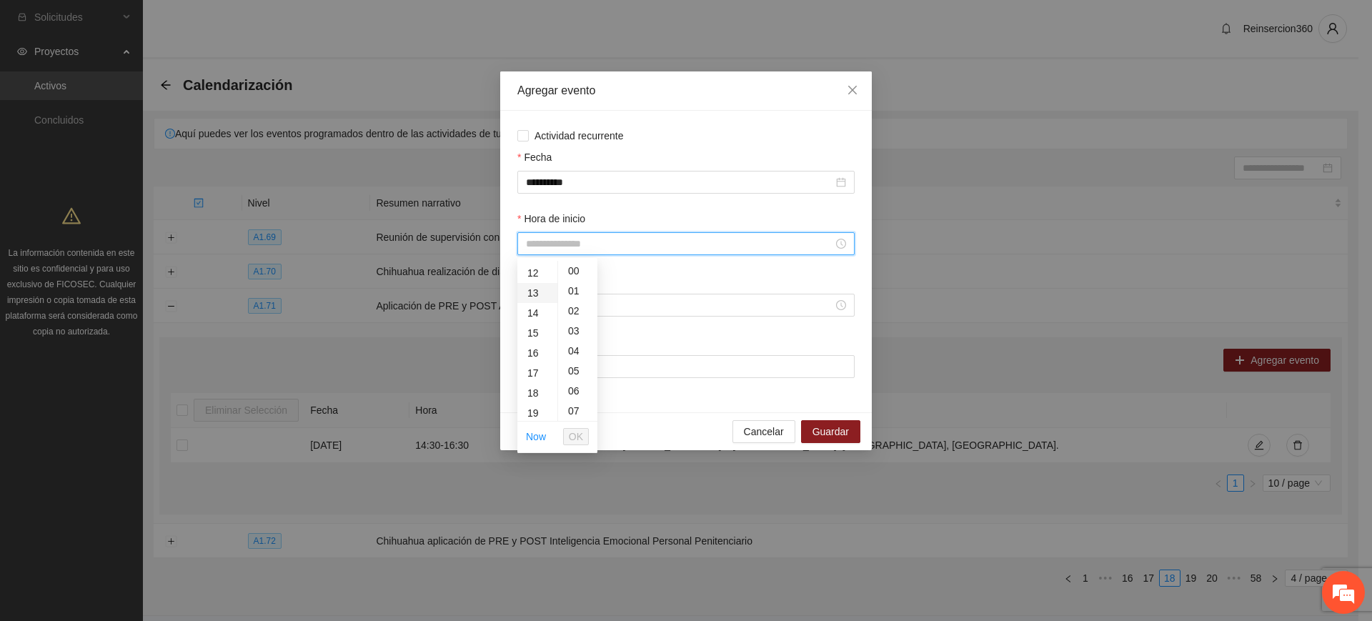
scroll to position [119, 0]
click at [531, 374] on div "11" at bounding box center [537, 372] width 40 height 20
type input "*****"
click at [585, 434] on button "OK" at bounding box center [576, 436] width 26 height 17
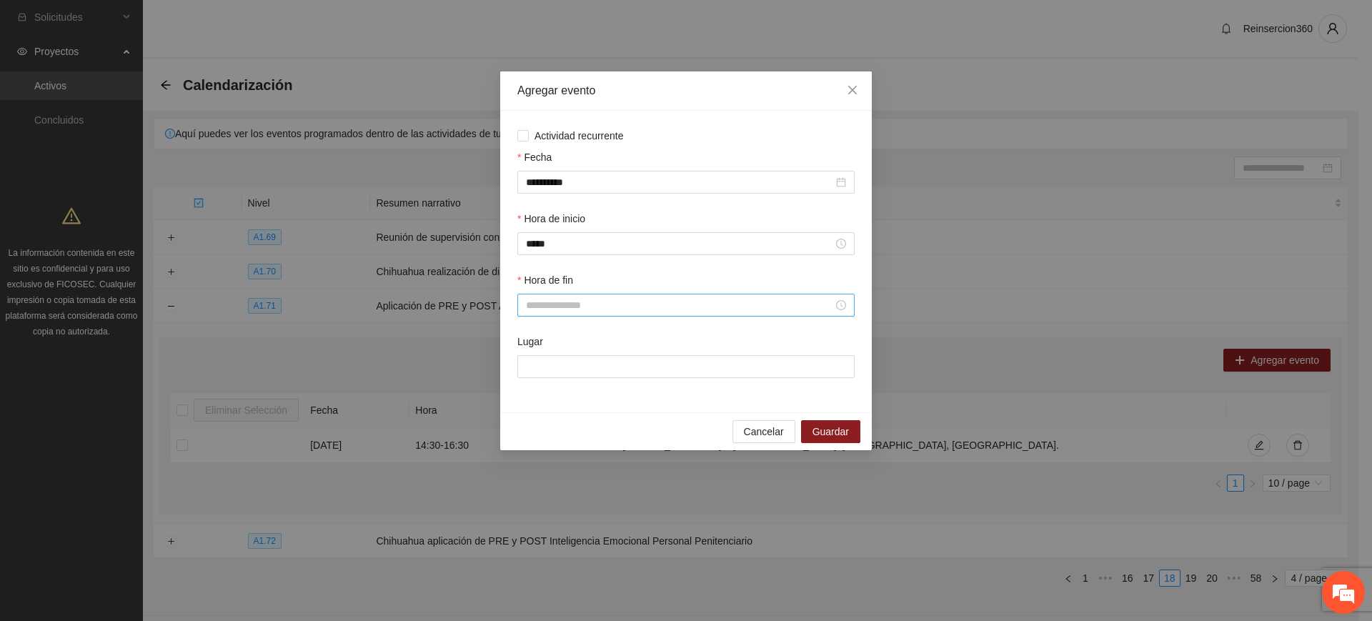
click at [599, 316] on div at bounding box center [685, 305] width 337 height 23
click at [527, 455] on div "12" at bounding box center [537, 453] width 40 height 20
type input "*****"
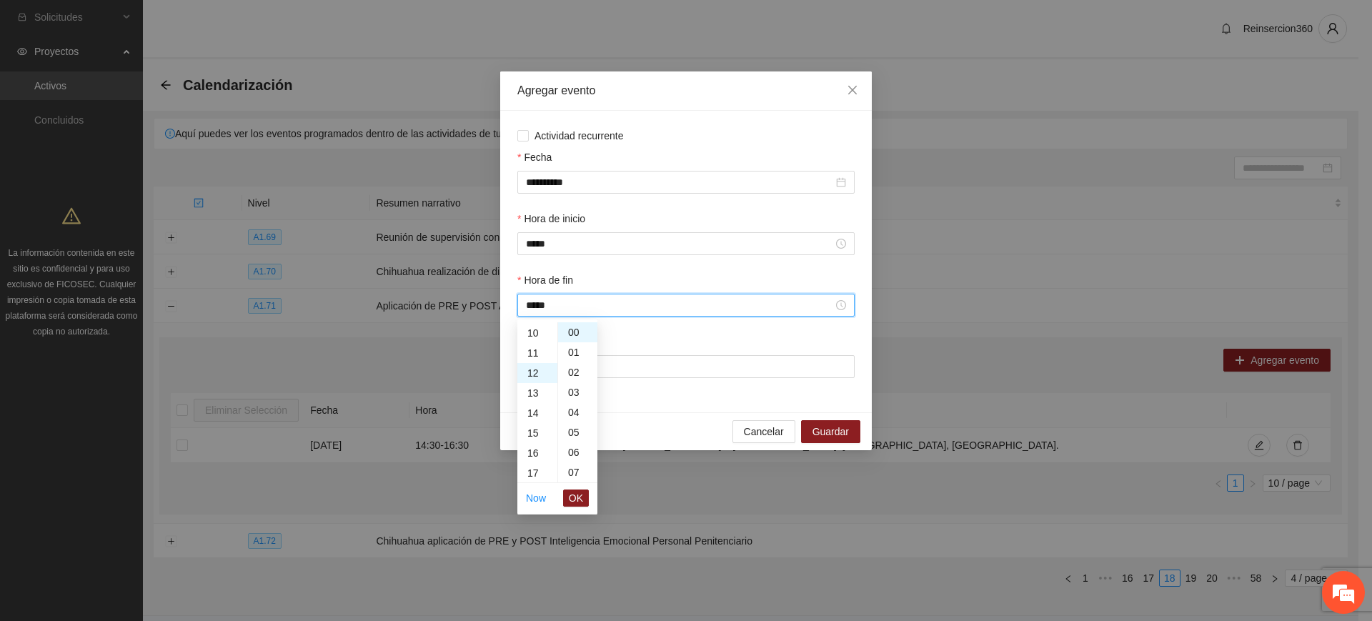
scroll to position [240, 0]
click at [576, 495] on span "OK" at bounding box center [576, 498] width 14 height 16
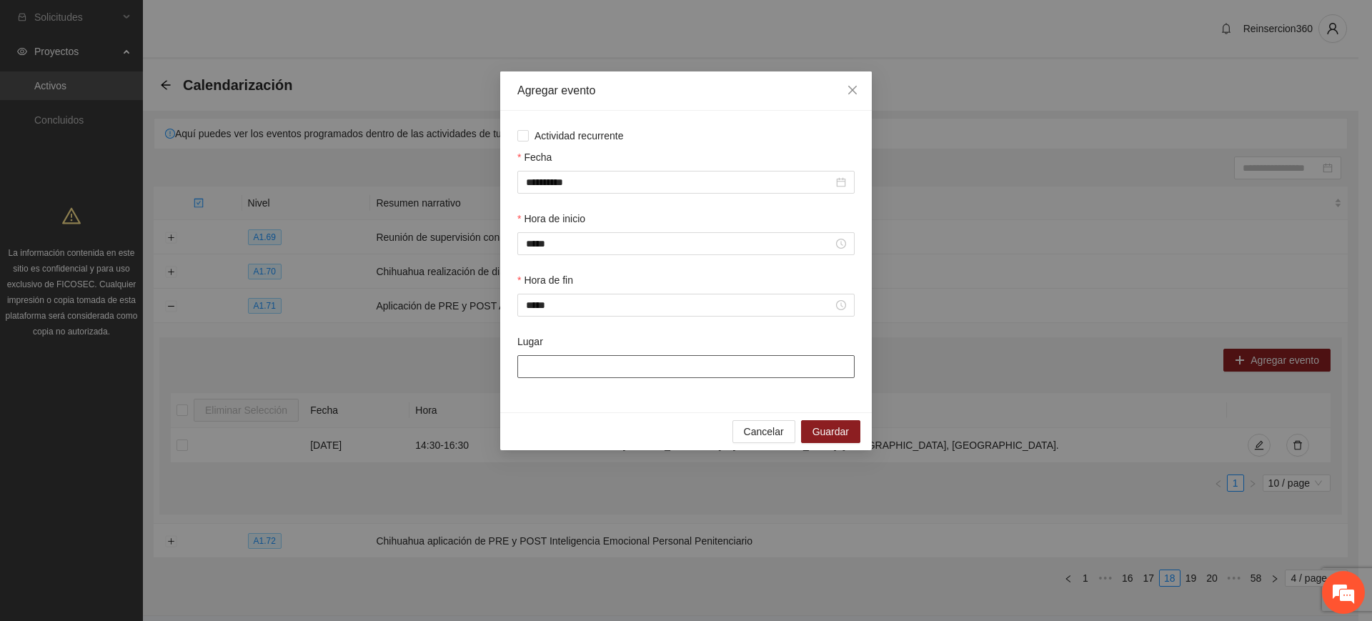
click at [630, 371] on input "Lugar" at bounding box center [685, 366] width 337 height 23
type input "******"
click at [828, 434] on span "Guardar" at bounding box center [831, 432] width 36 height 16
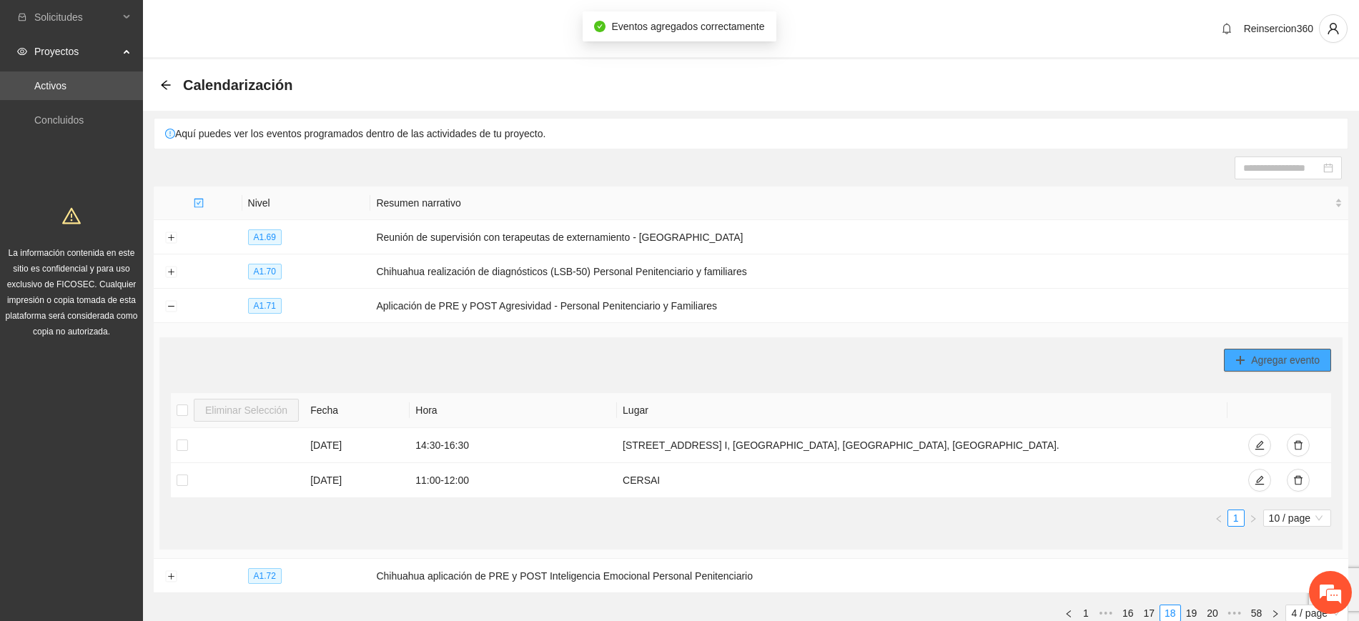
click at [1280, 349] on button "Agregar evento" at bounding box center [1277, 360] width 107 height 23
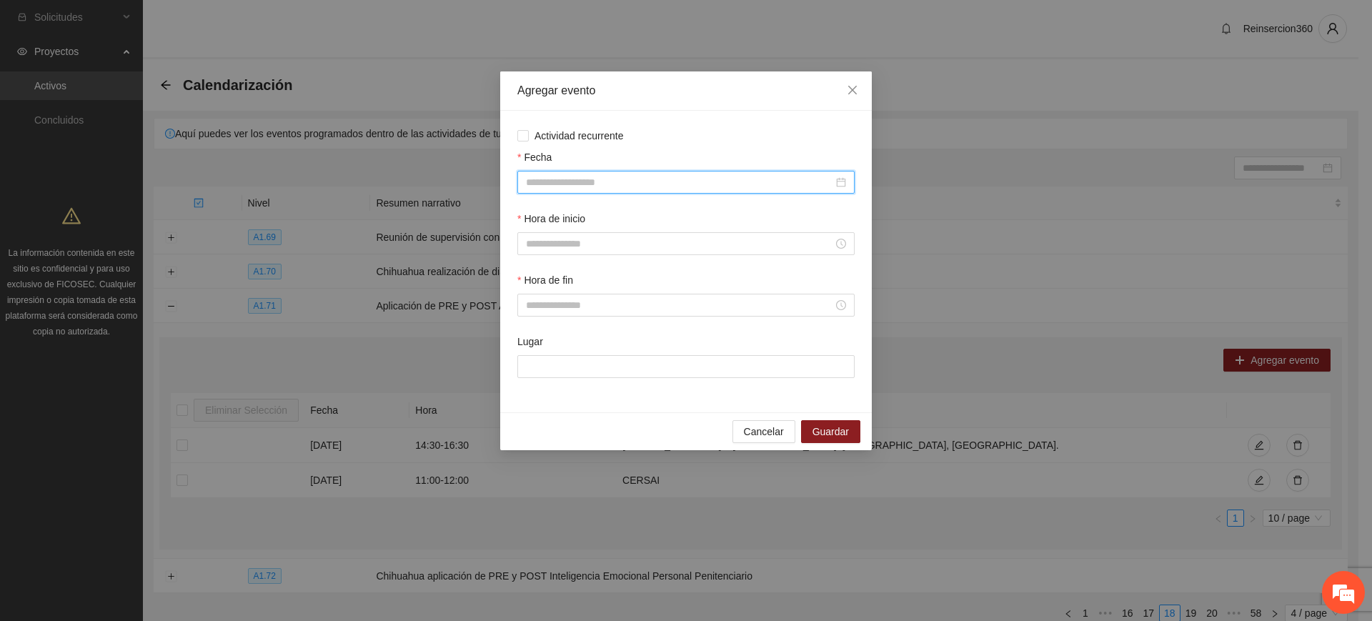
click at [560, 181] on input "Fecha" at bounding box center [679, 182] width 307 height 16
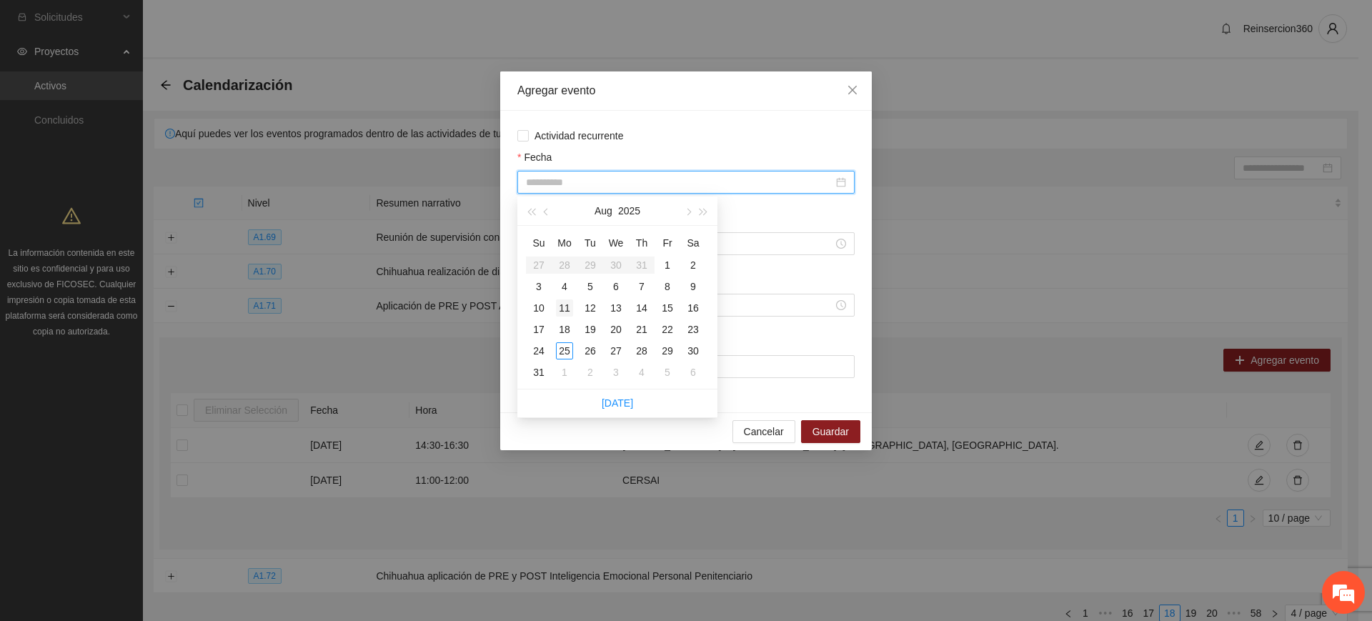
type input "**********"
click at [561, 309] on div "11" at bounding box center [564, 307] width 17 height 17
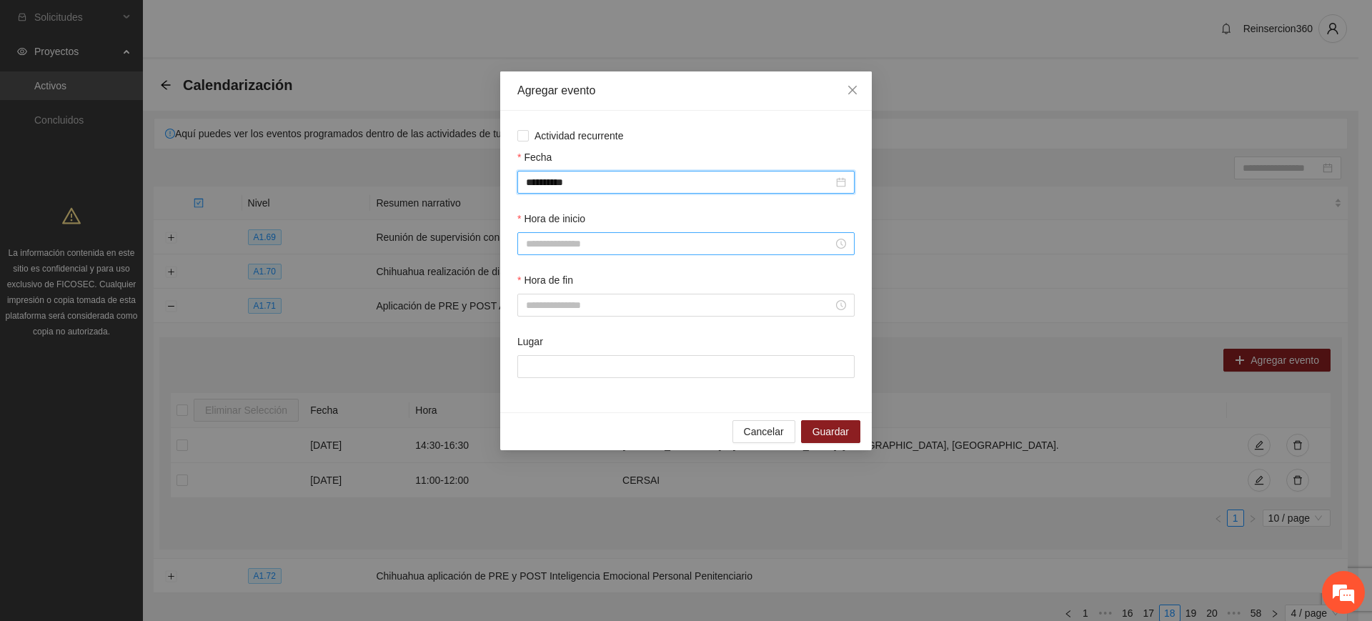
click at [556, 241] on input "Hora de inicio" at bounding box center [679, 244] width 307 height 16
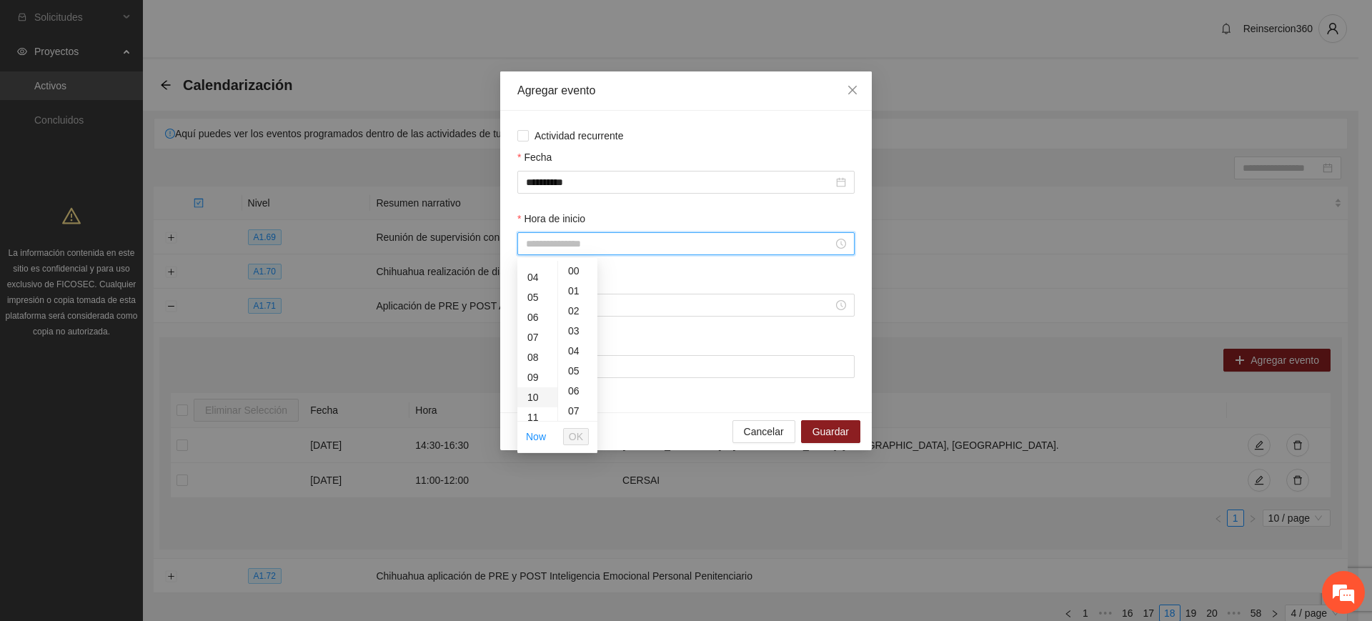
scroll to position [119, 0]
click at [528, 349] on div "10" at bounding box center [537, 352] width 40 height 20
click at [575, 390] on div "30" at bounding box center [577, 394] width 39 height 20
type input "*****"
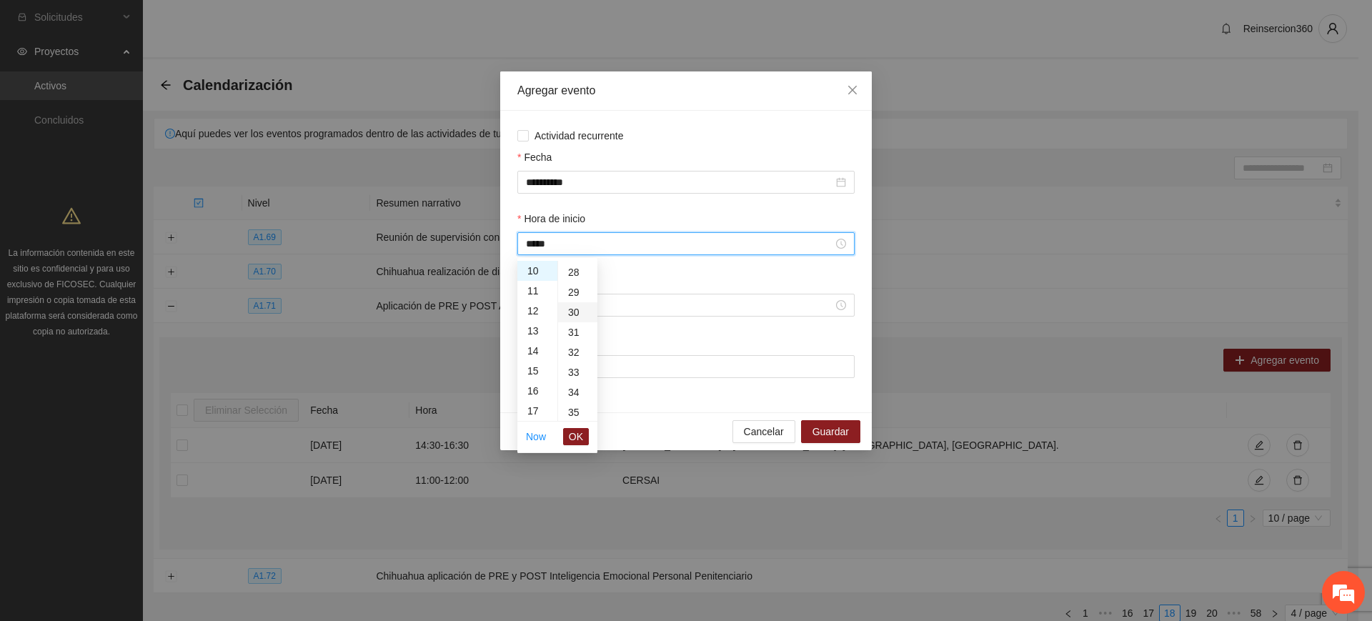
scroll to position [600, 0]
click at [580, 440] on span "OK" at bounding box center [576, 437] width 14 height 16
click at [595, 304] on input "Hora de fin" at bounding box center [679, 305] width 307 height 16
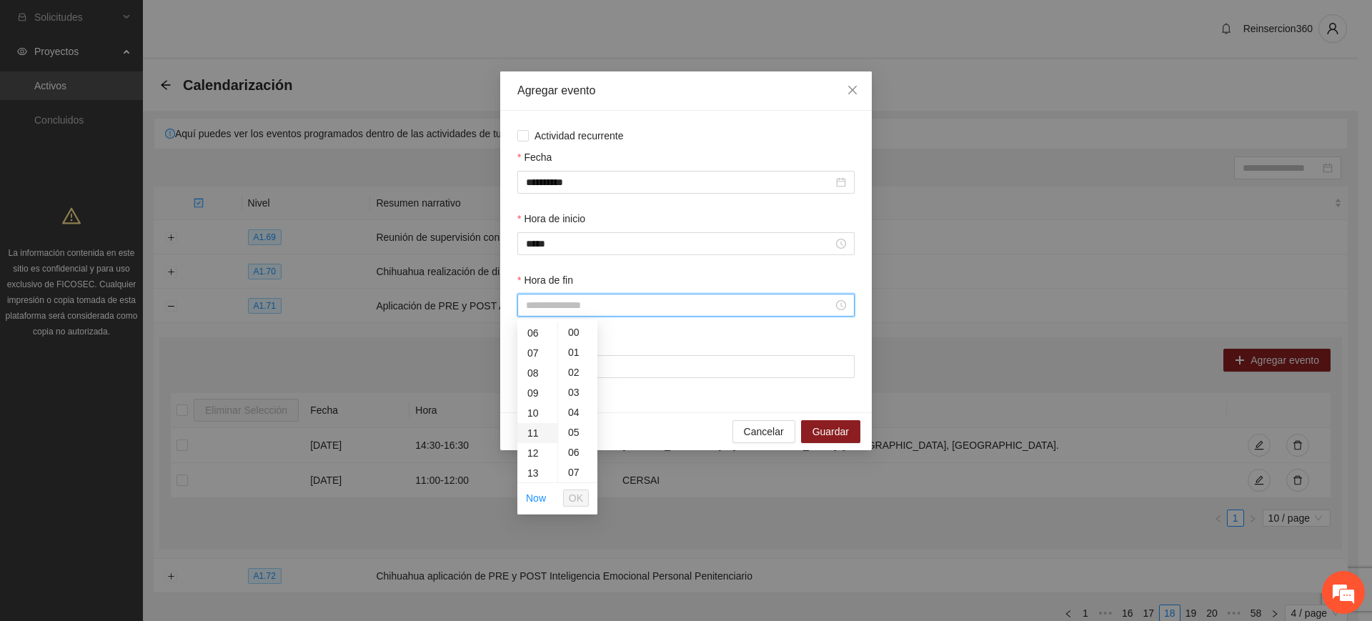
click at [535, 430] on div "11" at bounding box center [537, 433] width 40 height 20
click at [573, 450] on div "30" at bounding box center [577, 456] width 39 height 20
type input "*****"
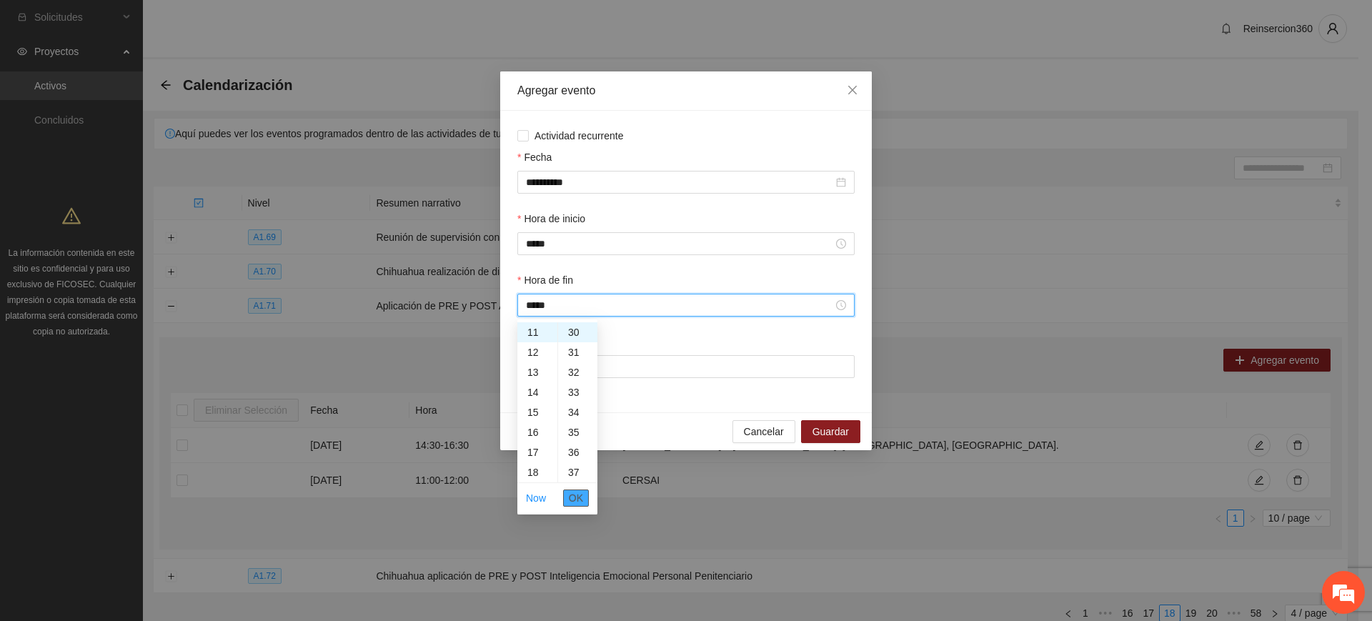
click at [580, 503] on span "OK" at bounding box center [576, 498] width 14 height 16
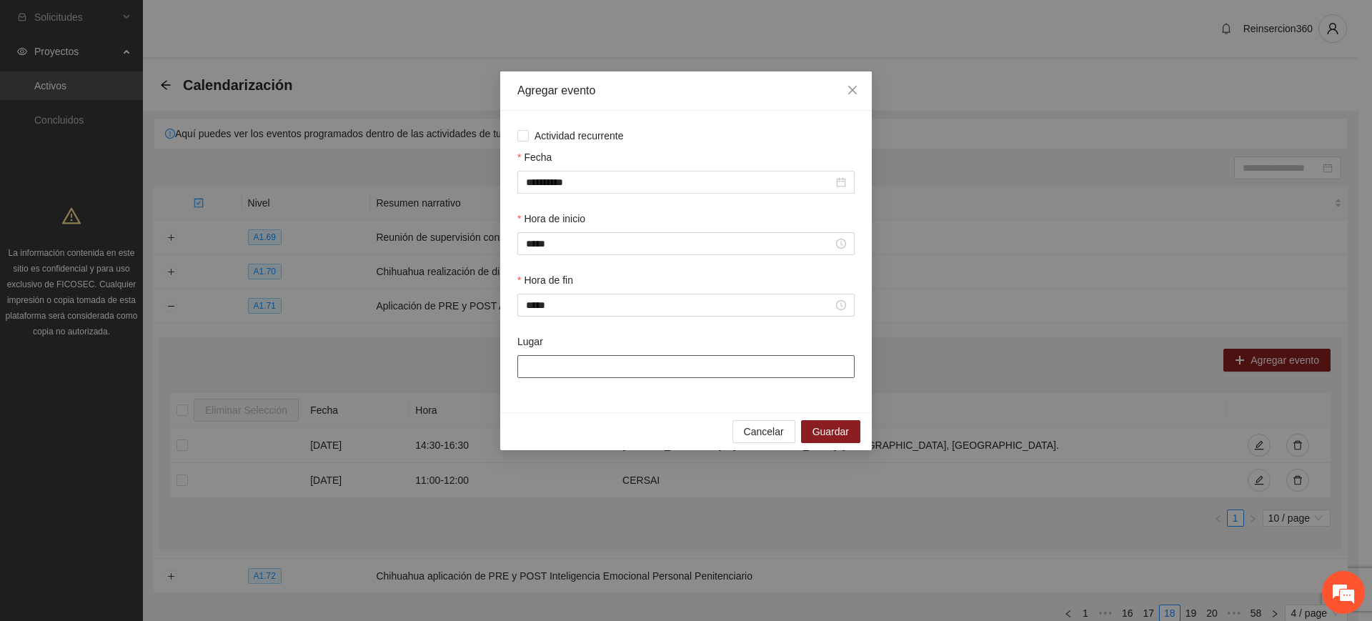
click at [640, 368] on input "Lugar" at bounding box center [685, 366] width 337 height 23
type input "******"
click at [815, 427] on span "Guardar" at bounding box center [831, 432] width 36 height 16
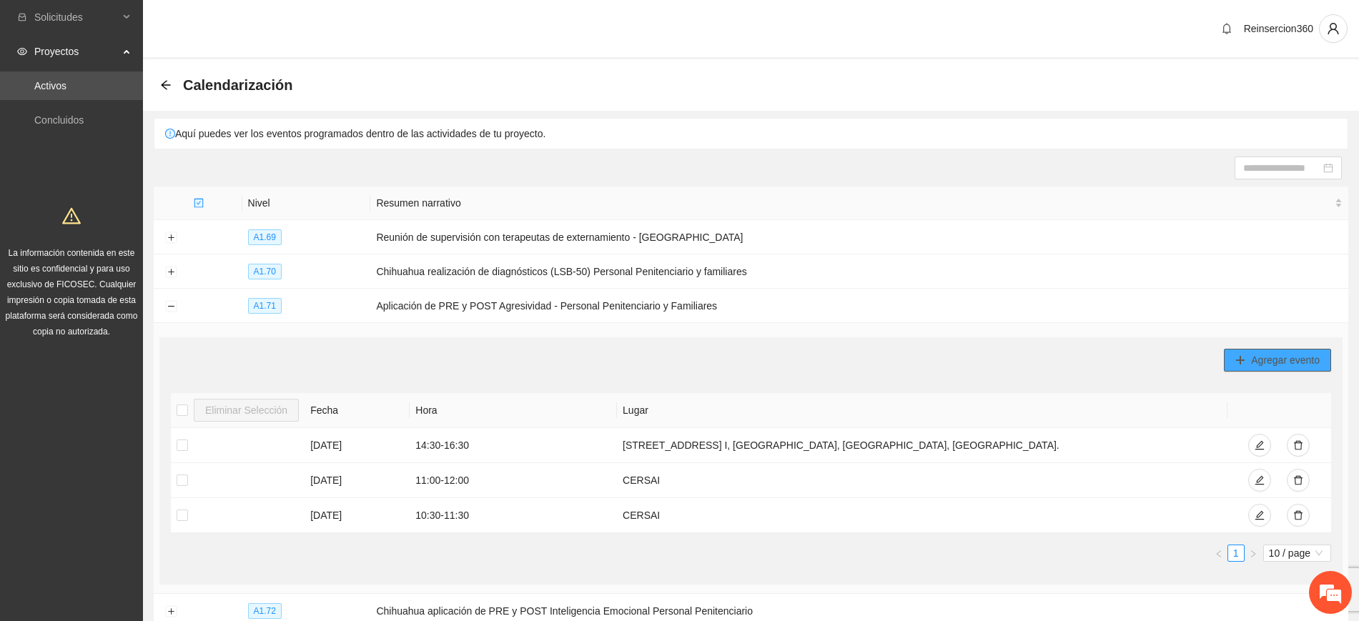
click at [1304, 352] on span "Agregar evento" at bounding box center [1285, 360] width 69 height 16
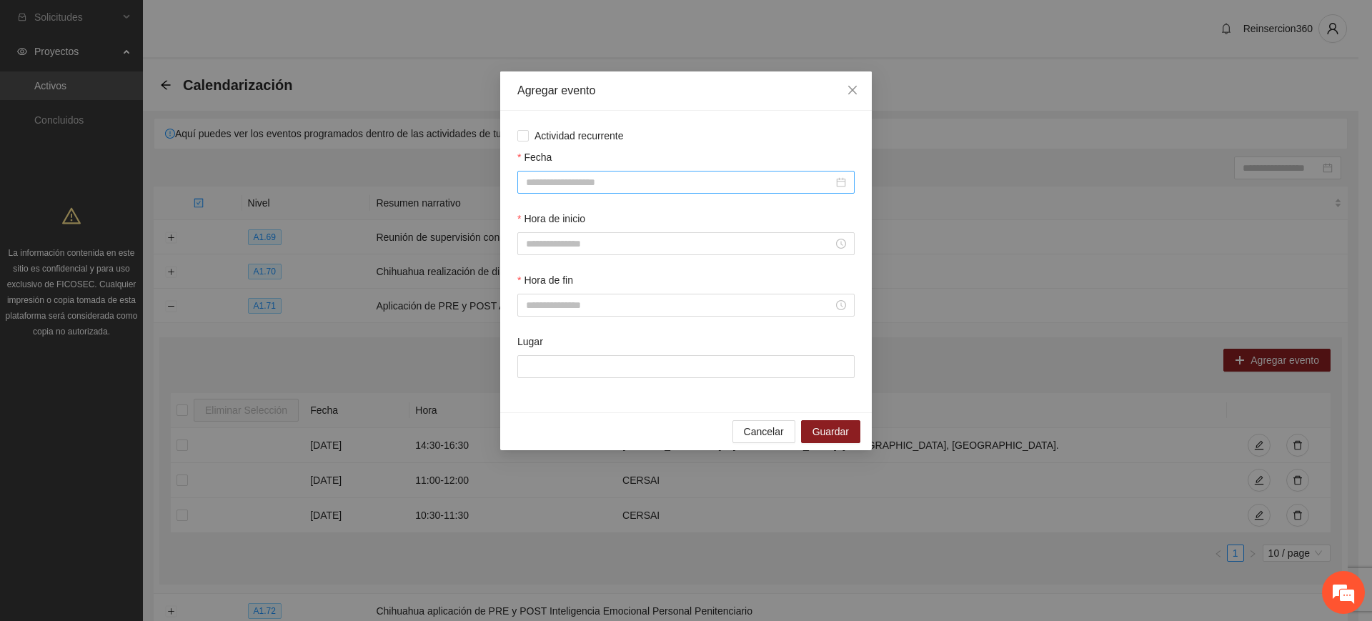
click at [558, 182] on input "Fecha" at bounding box center [679, 182] width 307 height 16
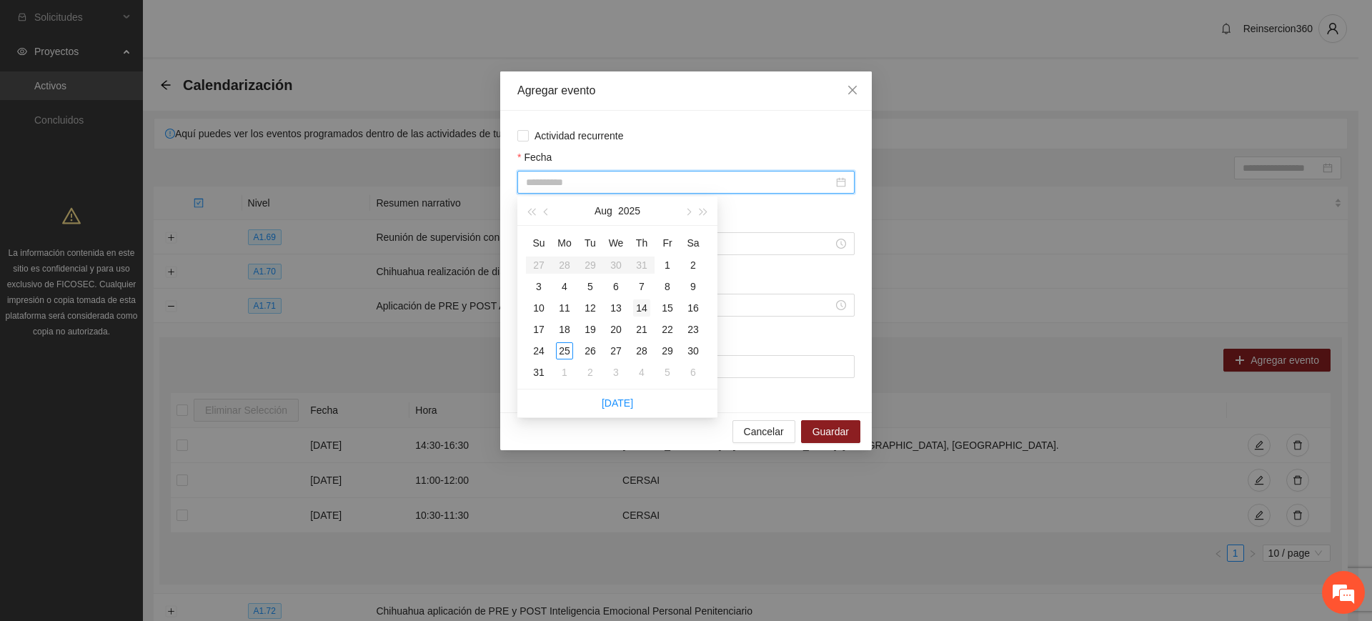
click at [646, 302] on div "14" at bounding box center [641, 307] width 17 height 17
type input "**********"
click at [758, 234] on div at bounding box center [685, 243] width 337 height 23
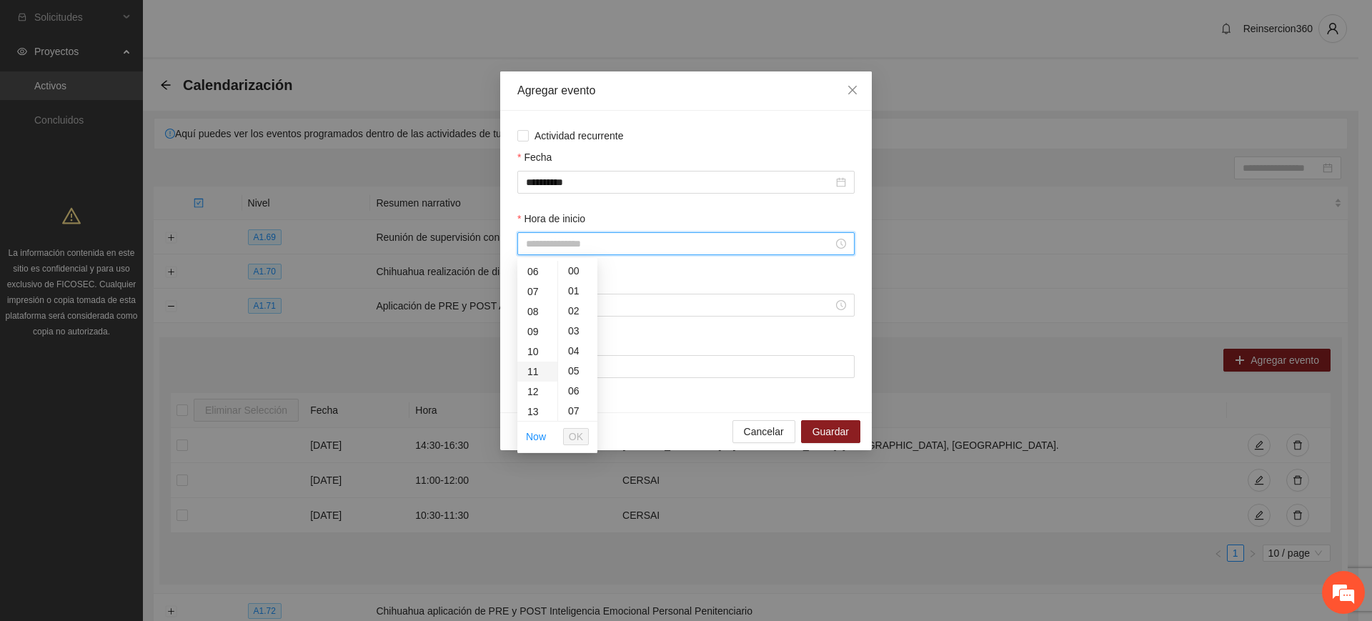
click at [536, 372] on div "11" at bounding box center [537, 372] width 40 height 20
type input "*****"
click at [578, 431] on span "OK" at bounding box center [576, 437] width 14 height 16
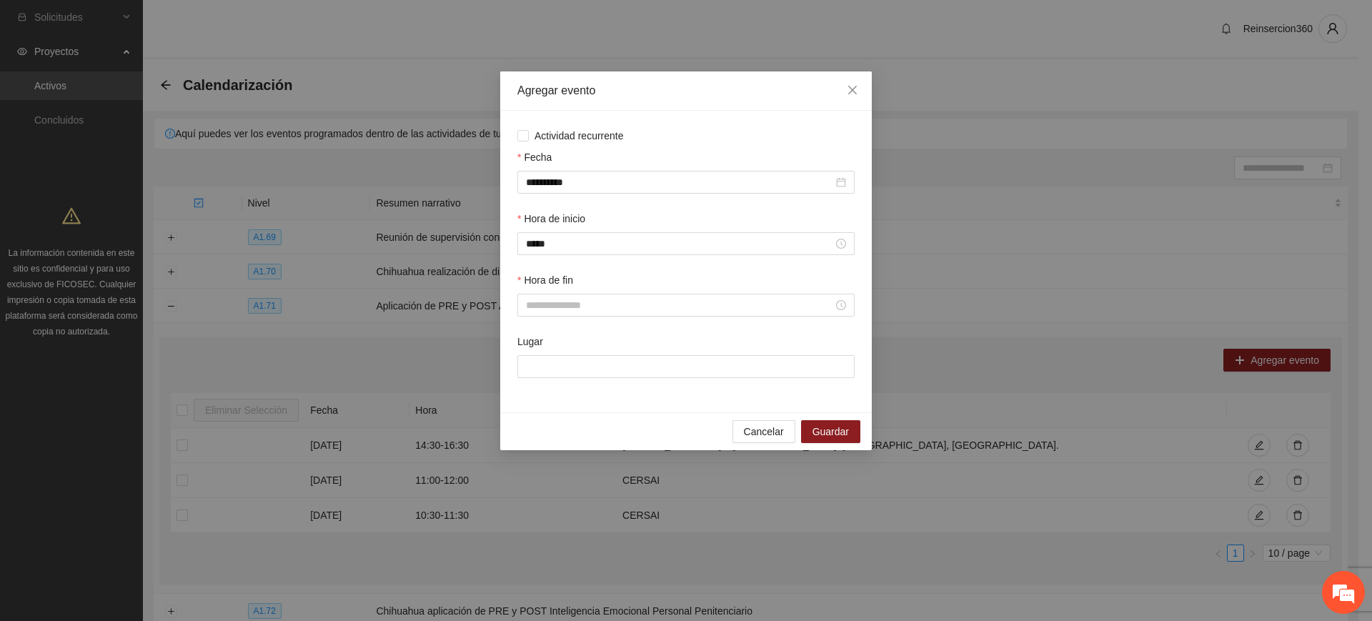
click at [680, 287] on div "Hora de fin" at bounding box center [685, 282] width 337 height 21
click at [678, 302] on input "Hora de fin" at bounding box center [679, 305] width 307 height 16
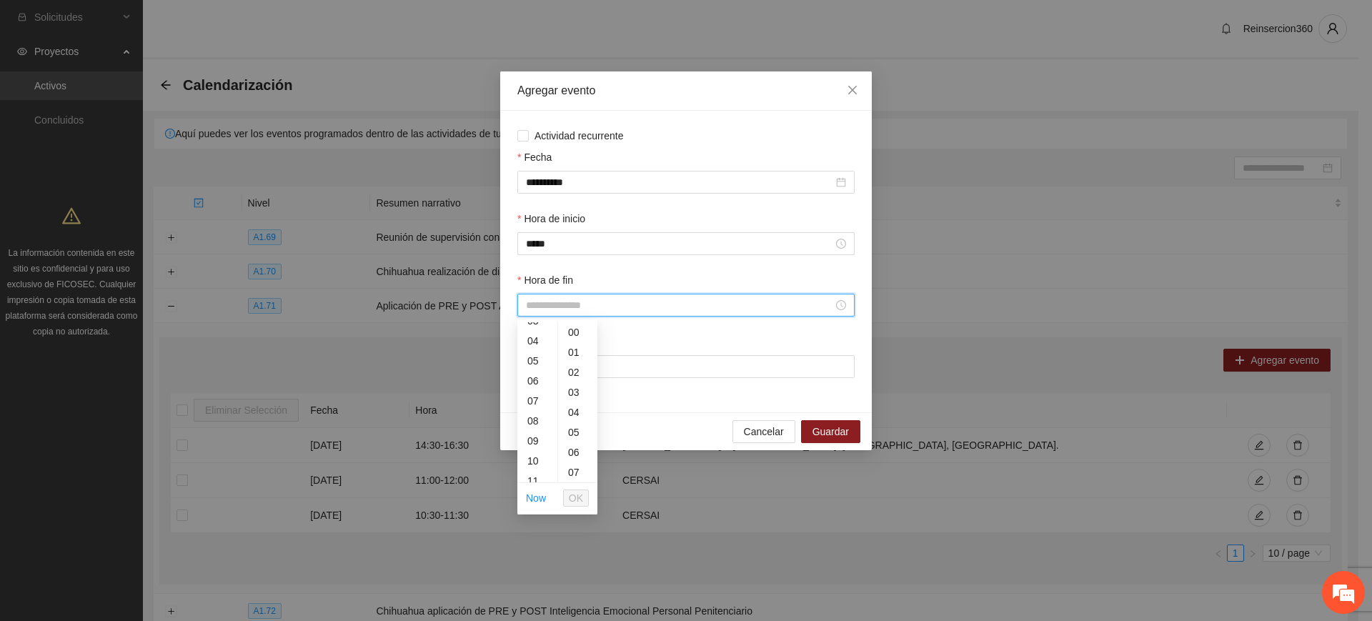
scroll to position [119, 0]
click at [533, 455] on div "12" at bounding box center [537, 453] width 40 height 20
type input "*****"
click at [577, 493] on span "OK" at bounding box center [576, 498] width 14 height 16
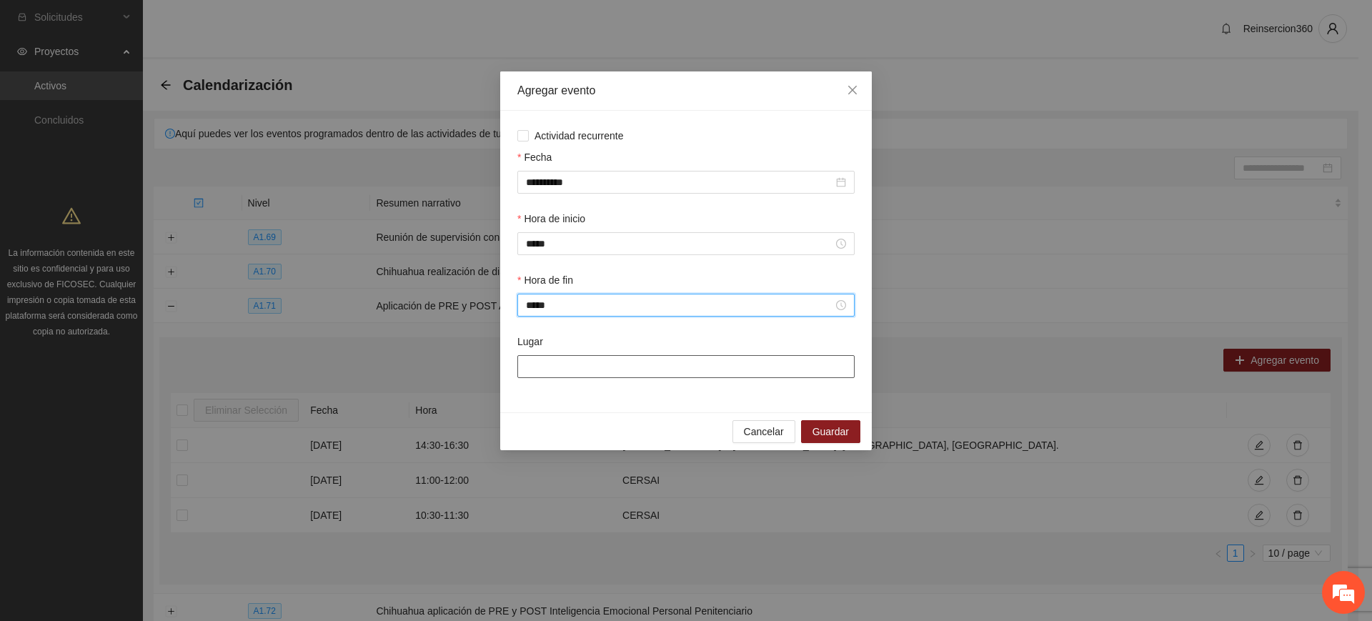
click at [698, 366] on input "Lugar" at bounding box center [685, 366] width 337 height 23
type input "******"
click at [820, 428] on span "Guardar" at bounding box center [831, 432] width 36 height 16
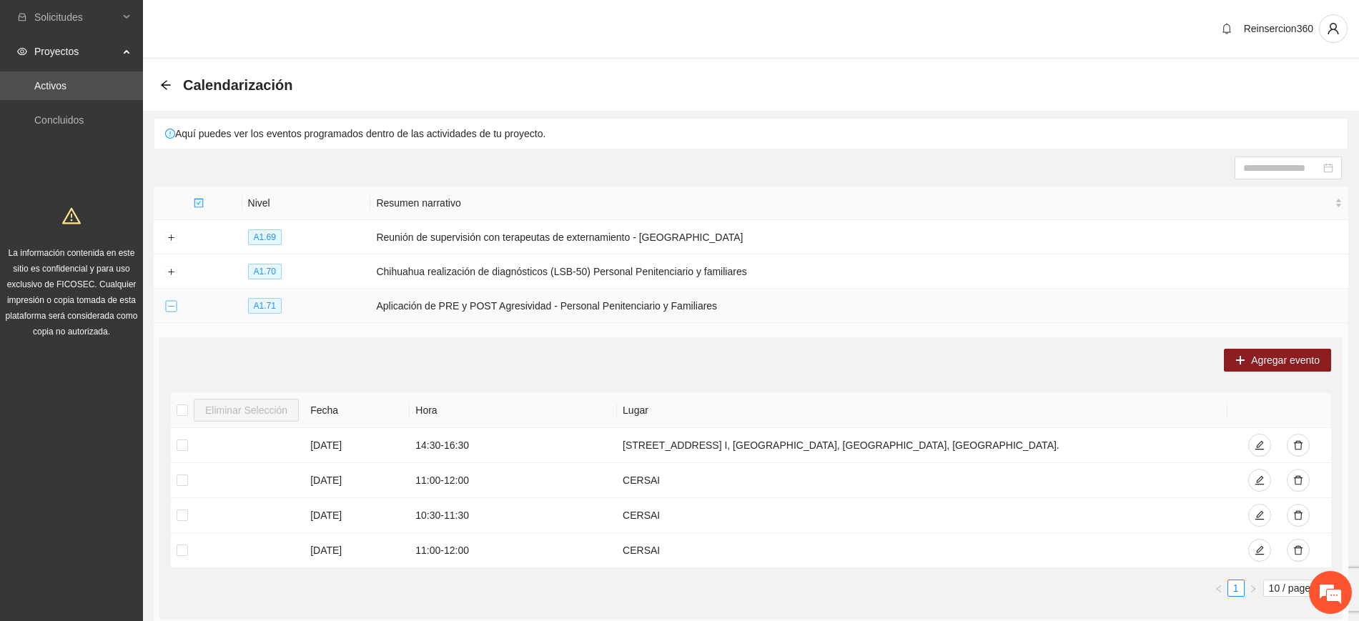
click at [169, 304] on button "Collapse row" at bounding box center [170, 306] width 11 height 11
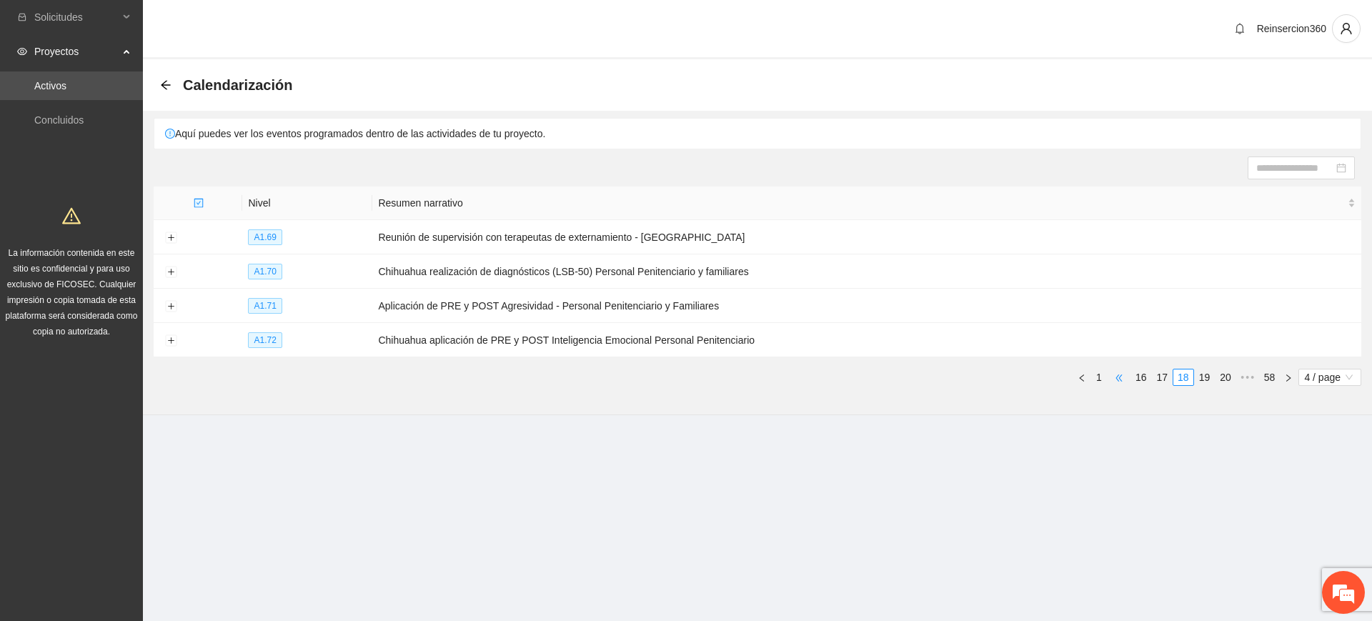
click at [1126, 374] on span "•••" at bounding box center [1119, 377] width 23 height 17
click at [1131, 374] on span "•••" at bounding box center [1119, 377] width 23 height 17
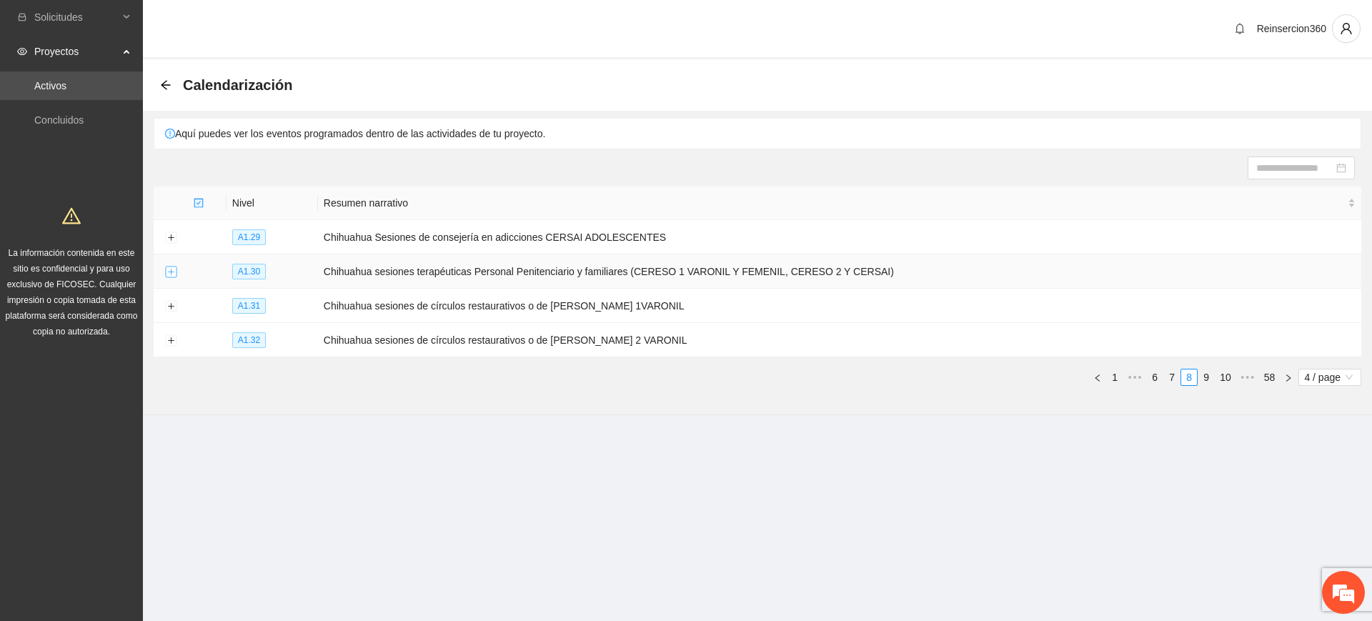
click at [169, 270] on button "Expand row" at bounding box center [170, 272] width 11 height 11
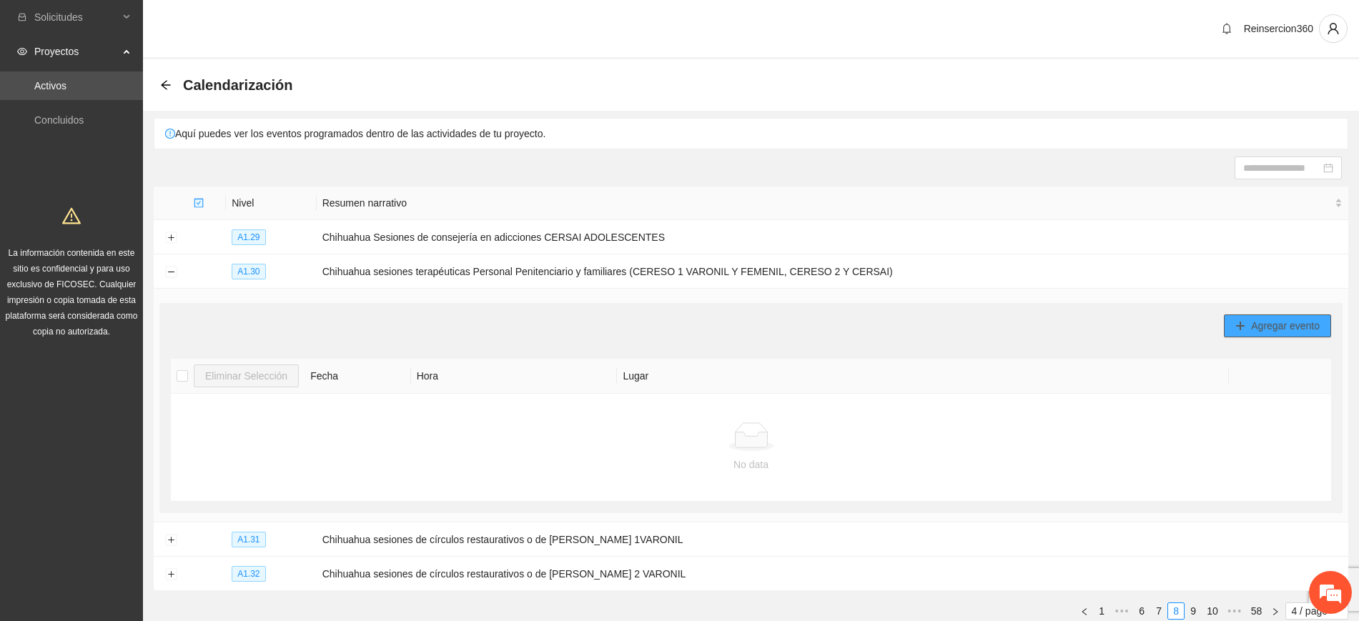
click at [1260, 323] on span "Agregar evento" at bounding box center [1285, 326] width 69 height 16
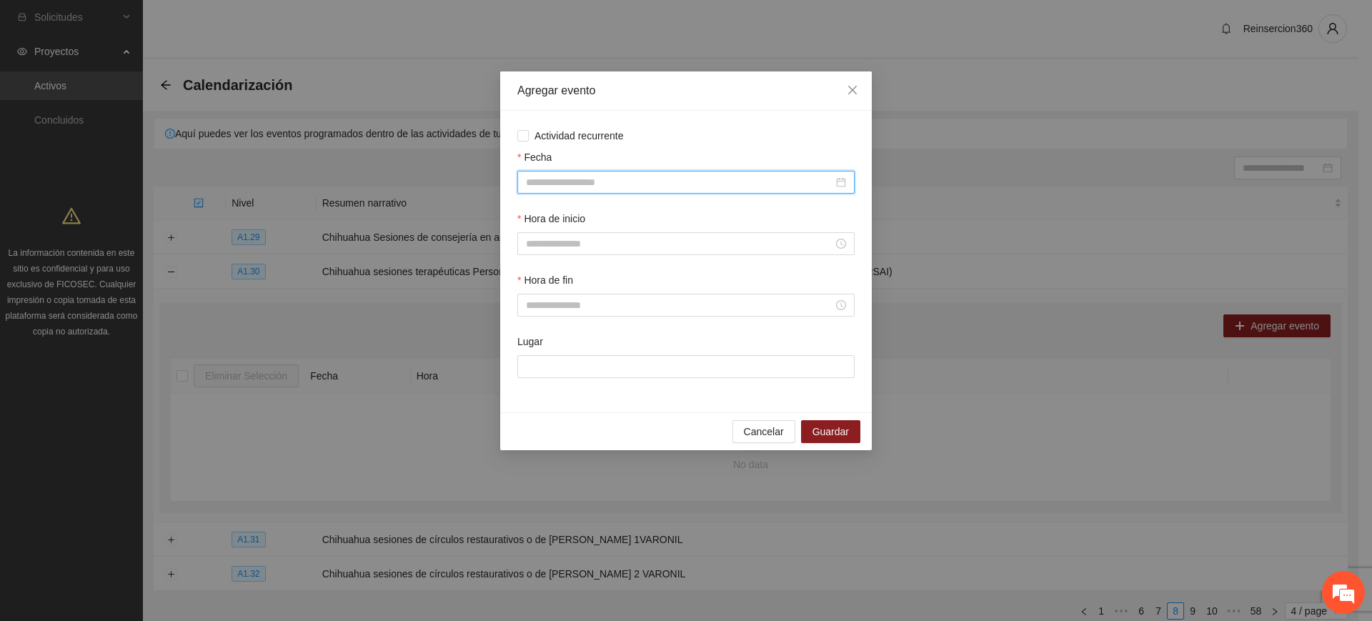
click at [590, 188] on input "Fecha" at bounding box center [679, 182] width 307 height 16
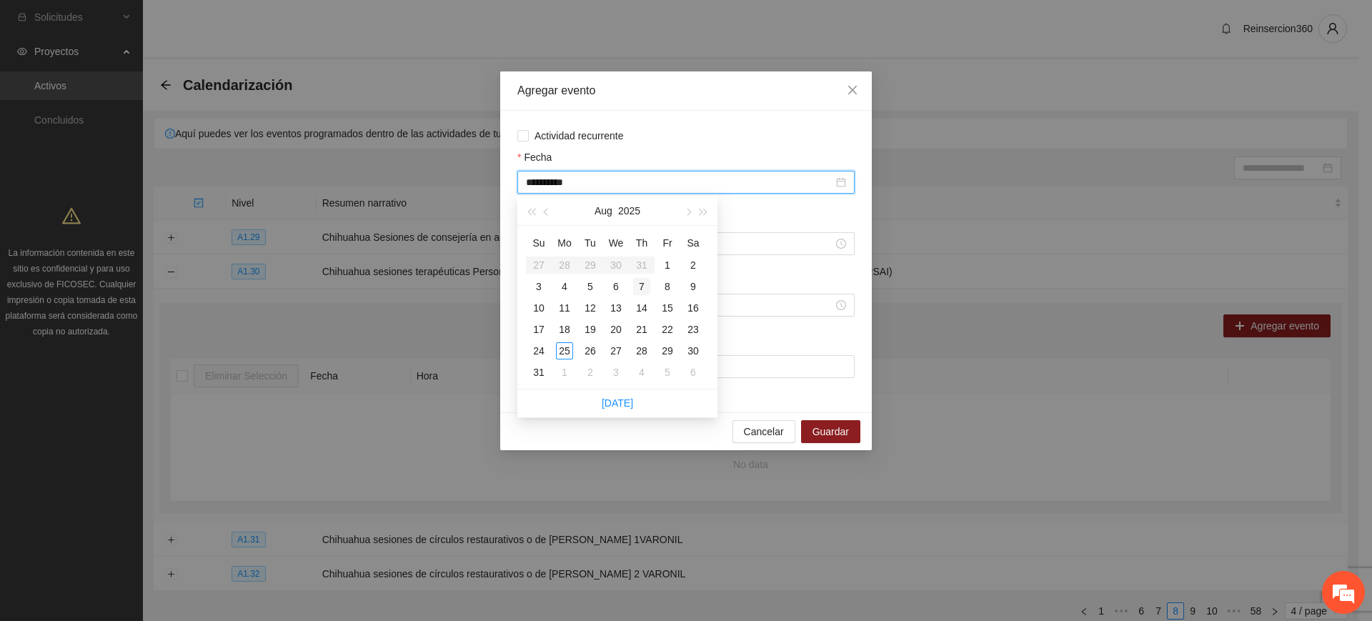
type input "**********"
click at [547, 133] on span "Actividad recurrente" at bounding box center [579, 136] width 101 height 16
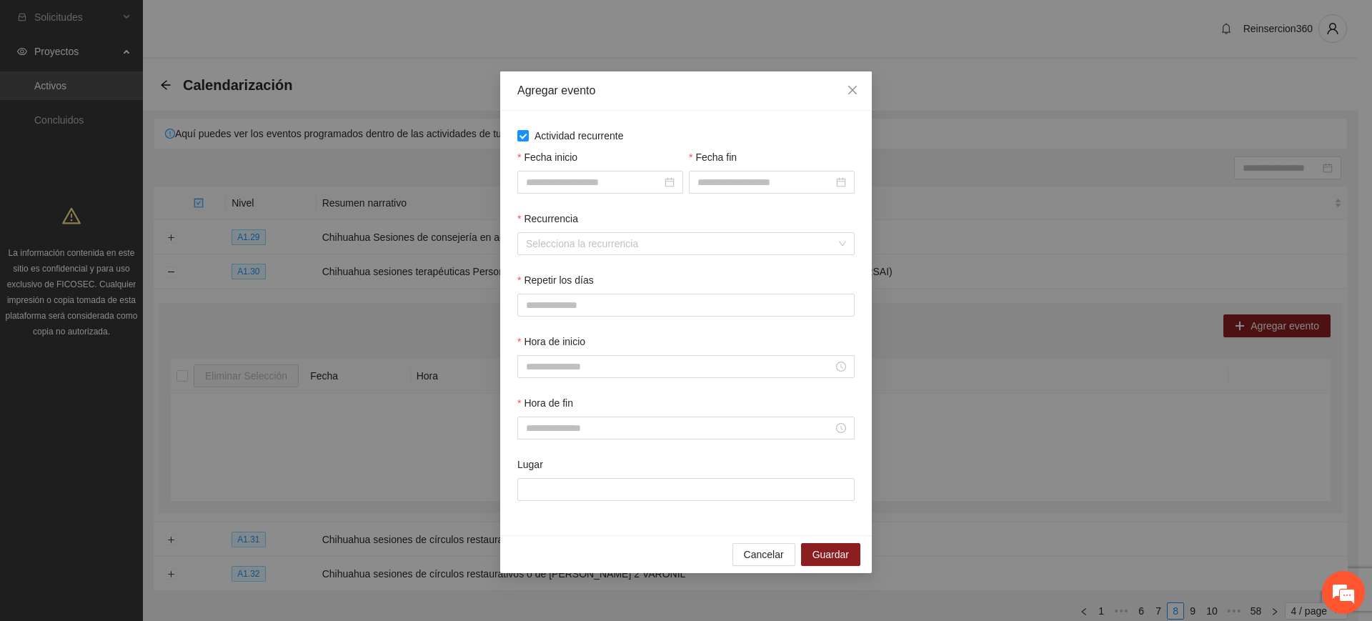
click at [550, 169] on div "Fecha inicio" at bounding box center [600, 159] width 166 height 21
click at [550, 176] on input "Fecha inicio" at bounding box center [594, 182] width 136 height 16
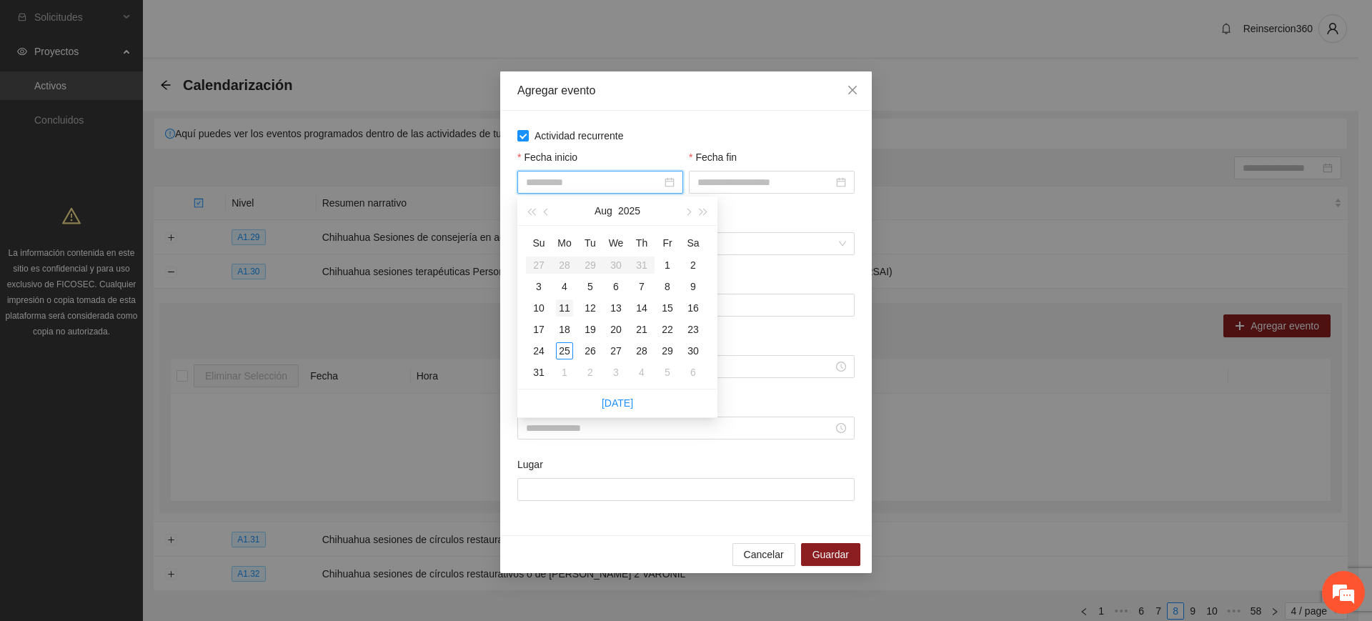
type input "**********"
click at [565, 309] on div "11" at bounding box center [564, 307] width 17 height 17
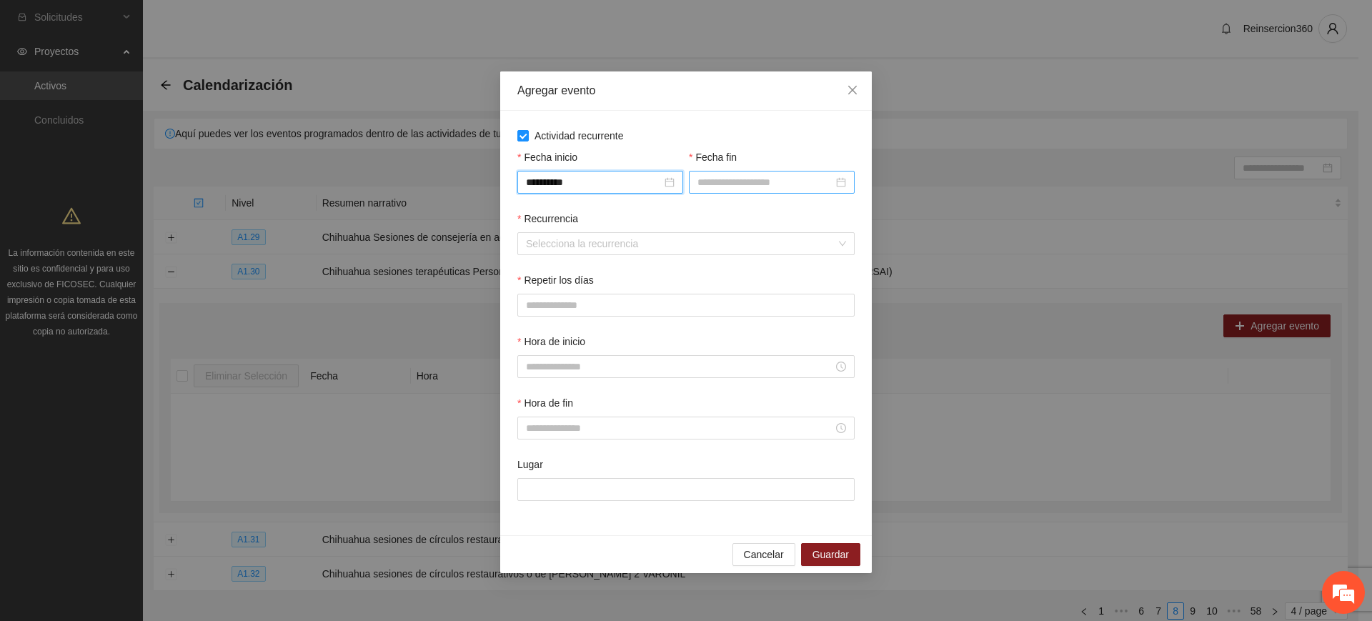
click at [738, 182] on input "Fecha fin" at bounding box center [766, 182] width 136 height 16
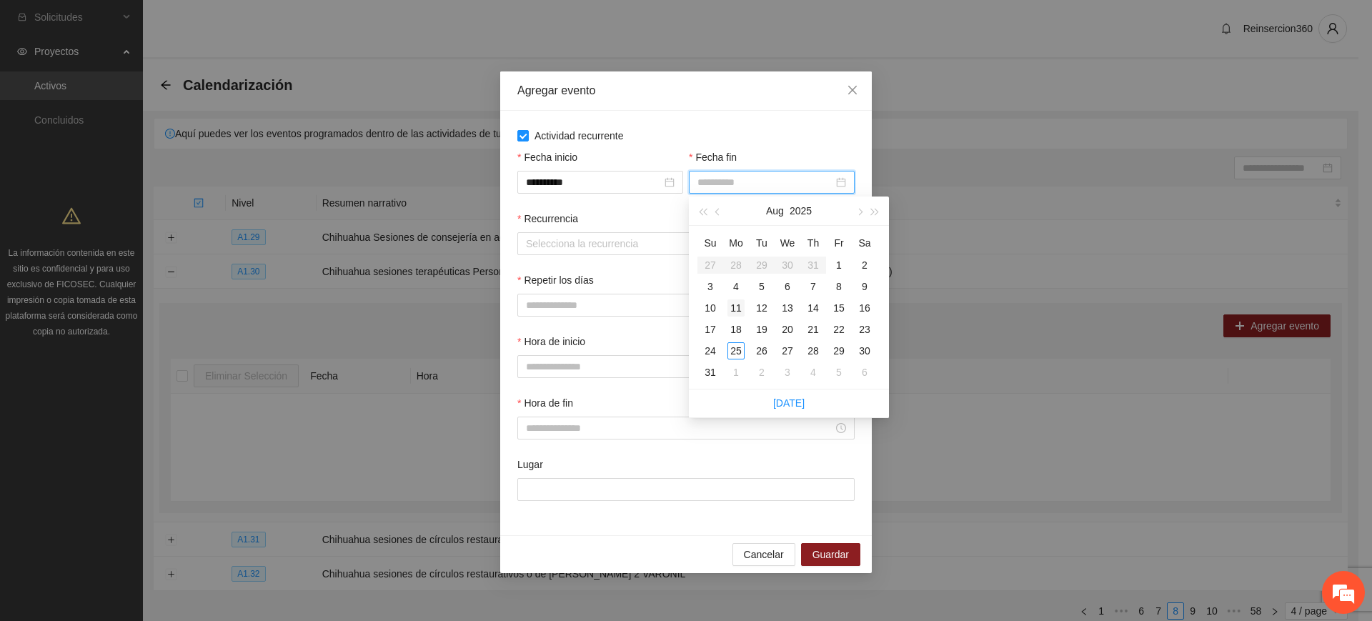
type input "**********"
click at [730, 305] on div "11" at bounding box center [736, 307] width 17 height 17
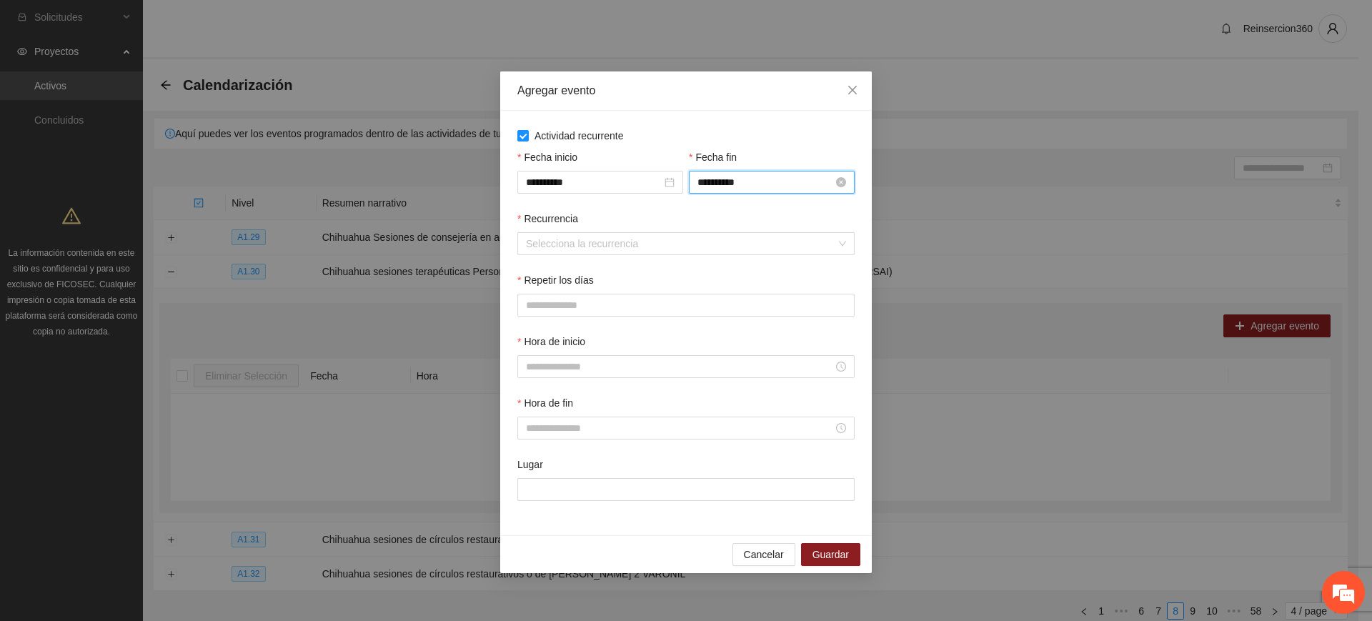
click at [758, 176] on input "**********" at bounding box center [766, 182] width 136 height 16
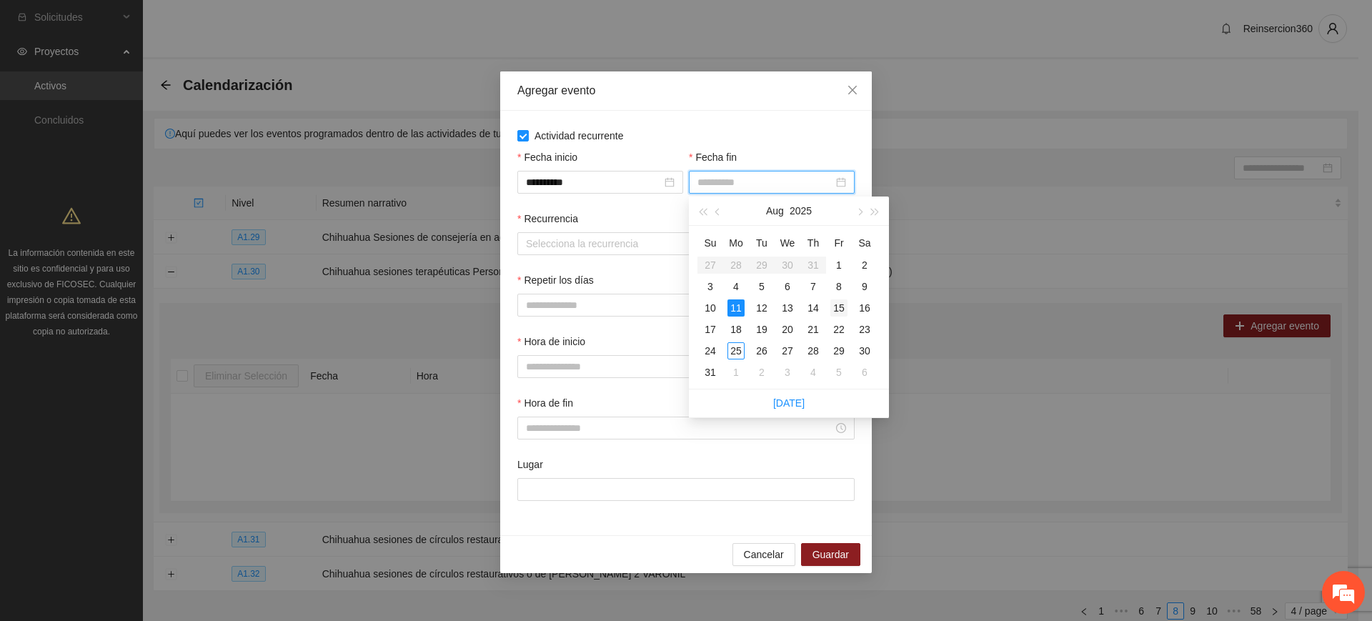
type input "**********"
click at [841, 309] on div "15" at bounding box center [838, 307] width 17 height 17
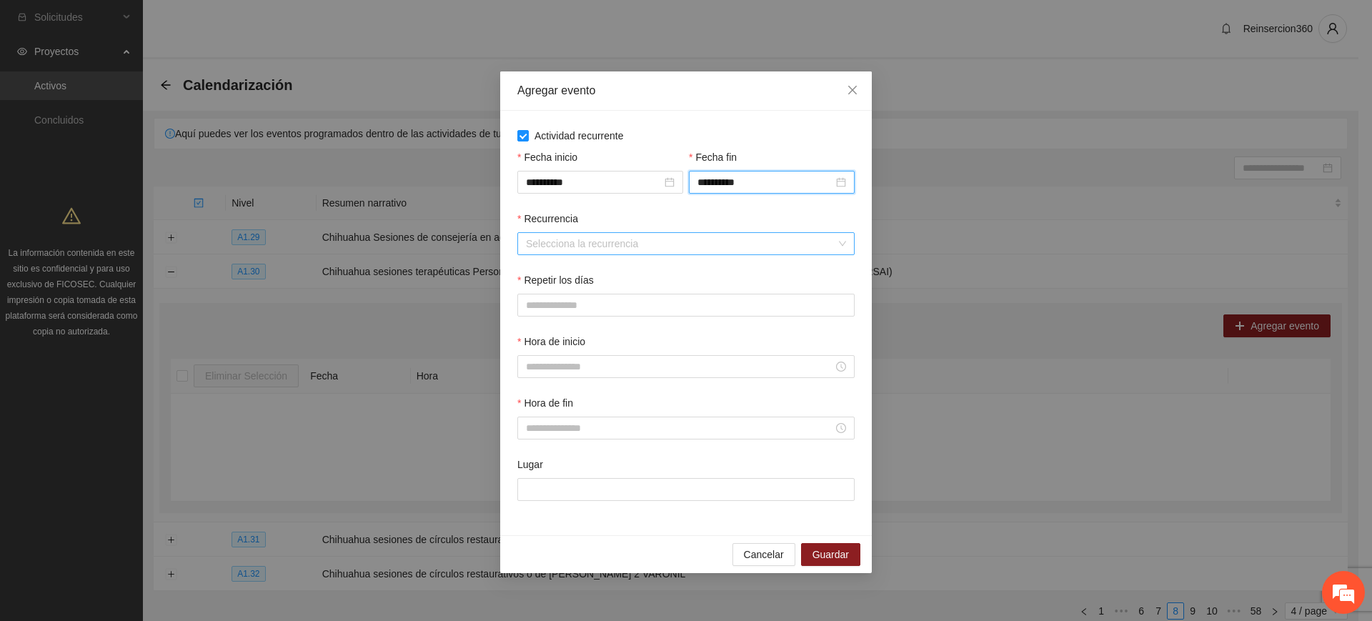
click at [662, 235] on input "Recurrencia" at bounding box center [681, 243] width 310 height 21
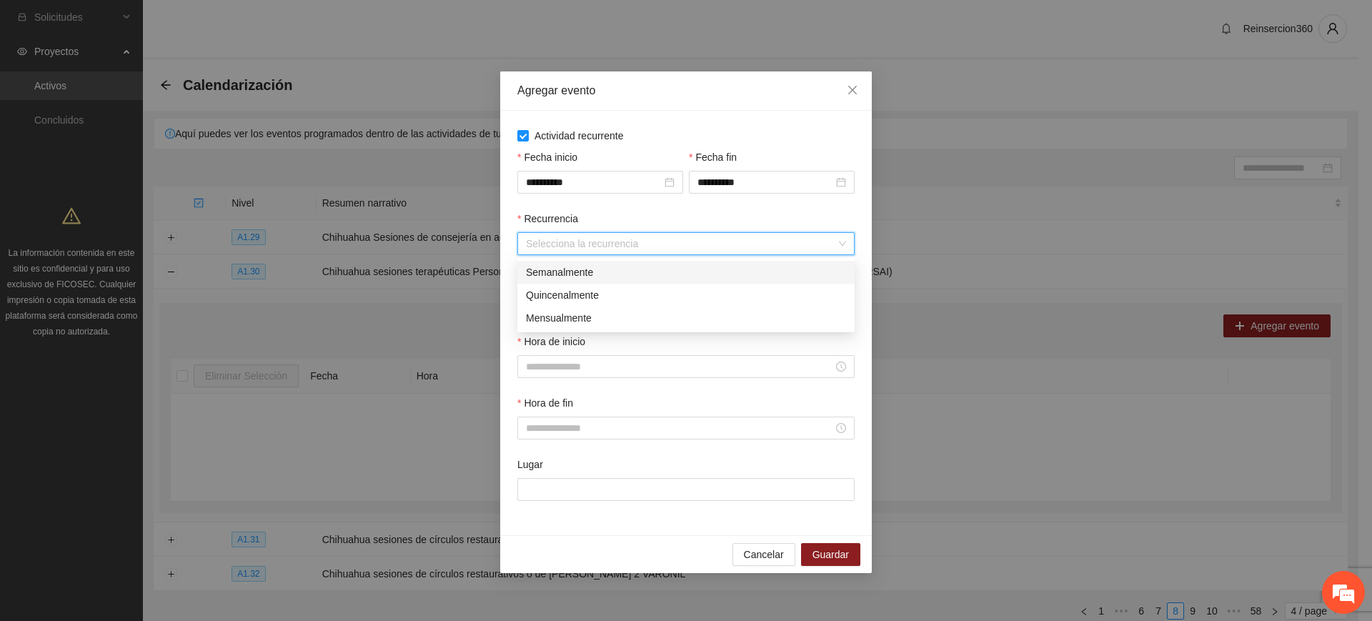
click at [596, 274] on div "Semanalmente" at bounding box center [686, 272] width 320 height 16
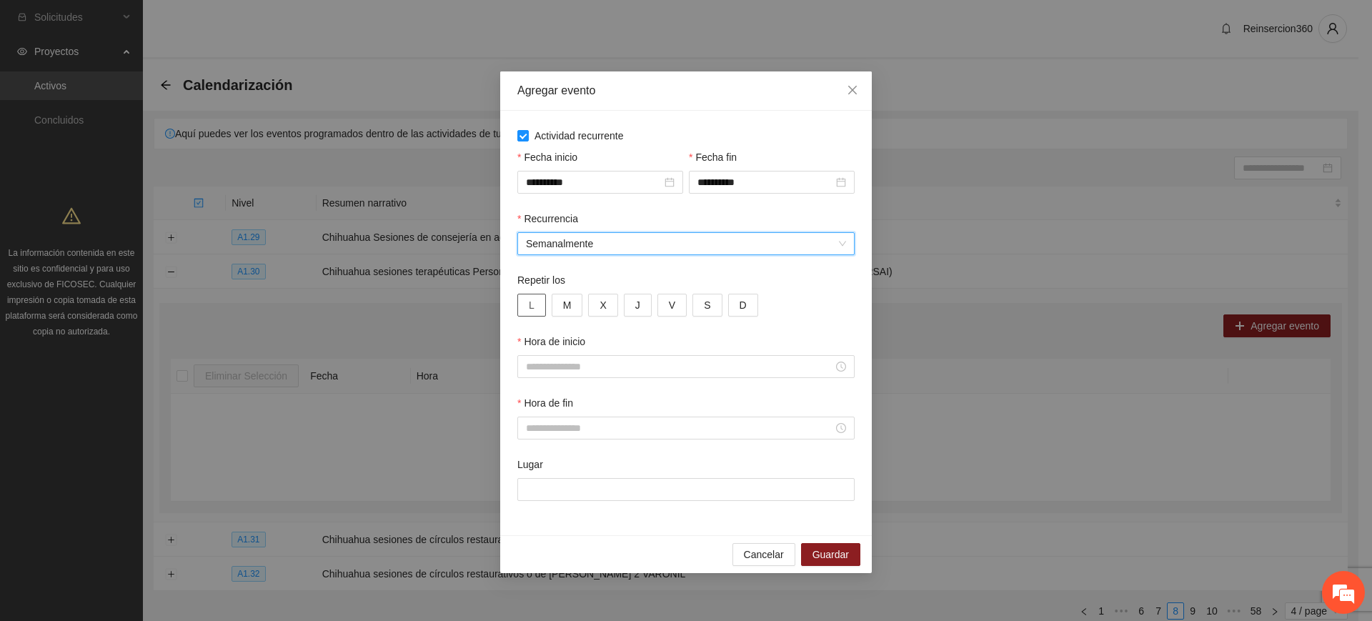
click at [537, 309] on button "L" at bounding box center [531, 305] width 29 height 23
click at [561, 310] on button "M" at bounding box center [567, 305] width 31 height 23
click at [640, 307] on button "J" at bounding box center [638, 305] width 28 height 23
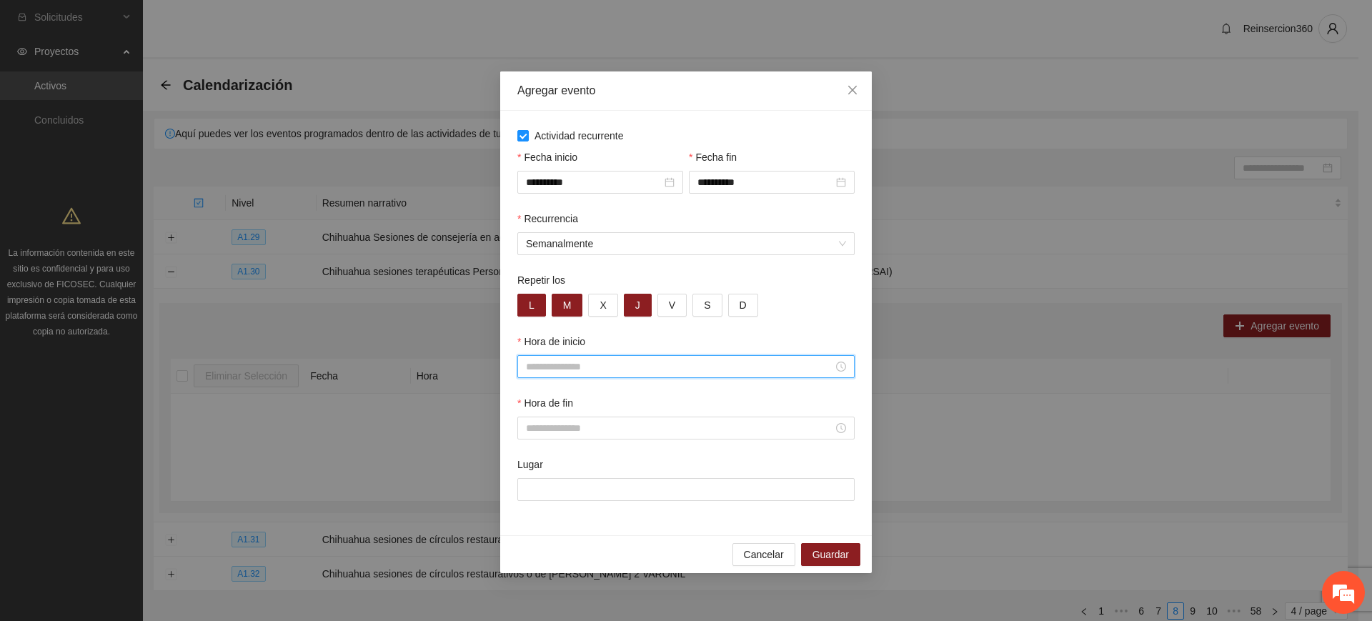
click at [615, 359] on input "Hora de inicio" at bounding box center [679, 367] width 307 height 16
click at [535, 448] on div "09" at bounding box center [537, 455] width 40 height 20
type input "*****"
click at [585, 565] on button "OK" at bounding box center [576, 559] width 26 height 17
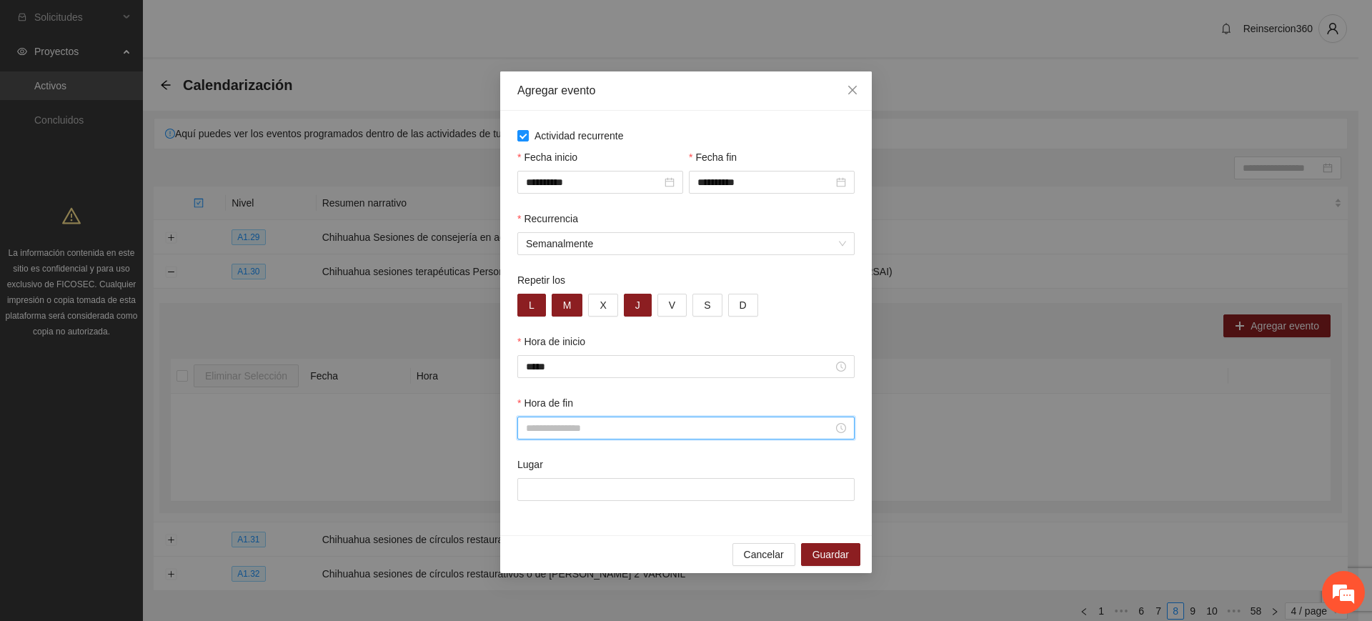
click at [614, 431] on input "Hora de fin" at bounding box center [679, 428] width 307 height 16
click at [534, 348] on div "12" at bounding box center [537, 352] width 40 height 20
type input "*****"
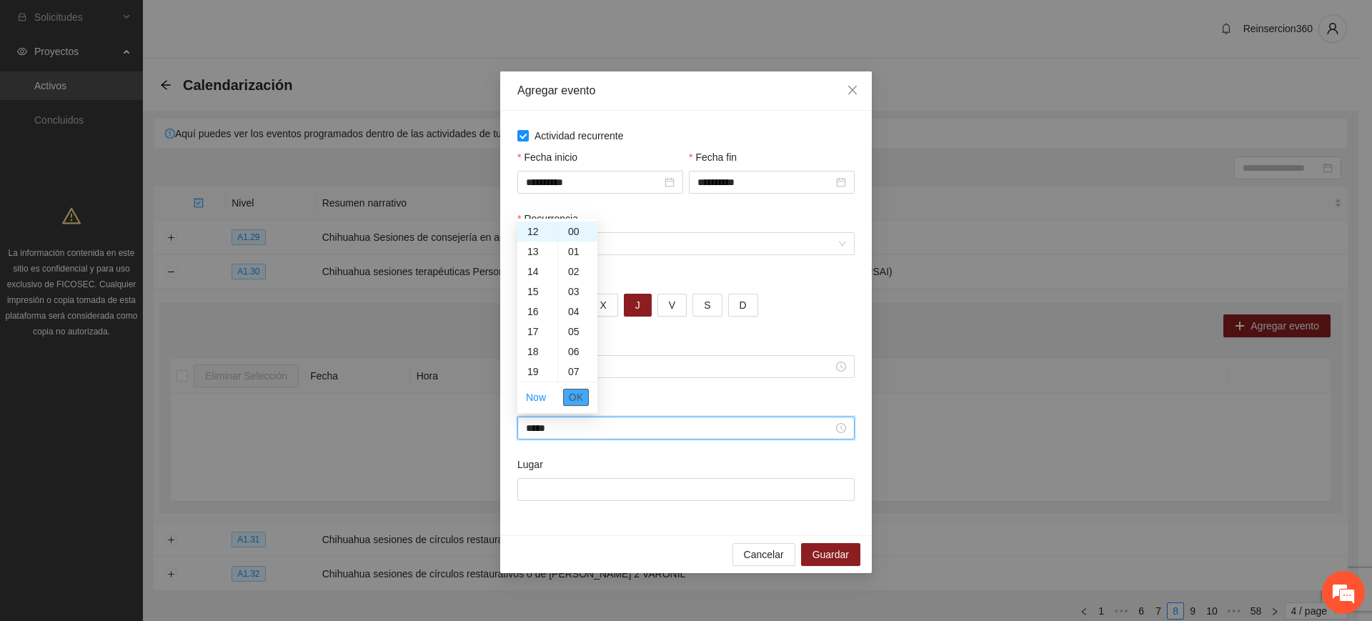
click at [577, 398] on span "OK" at bounding box center [576, 397] width 14 height 16
click at [564, 490] on input "Lugar" at bounding box center [685, 489] width 337 height 23
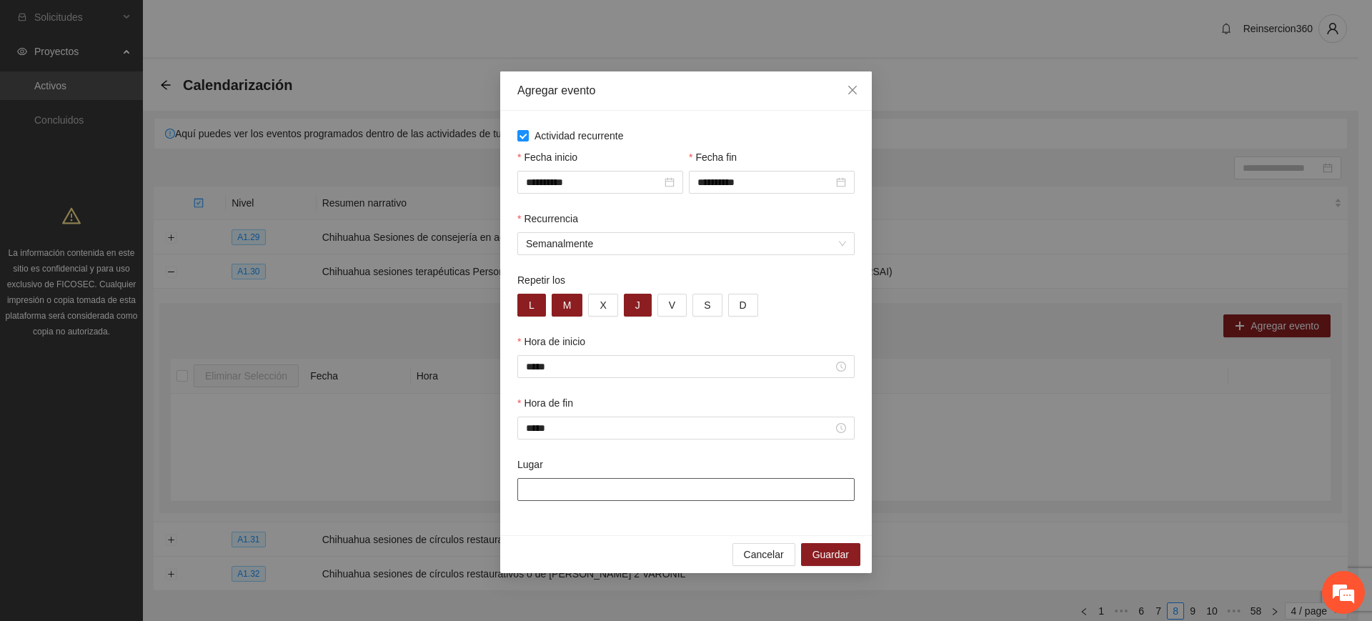
type input "******"
click at [830, 554] on span "Guardar" at bounding box center [831, 555] width 36 height 16
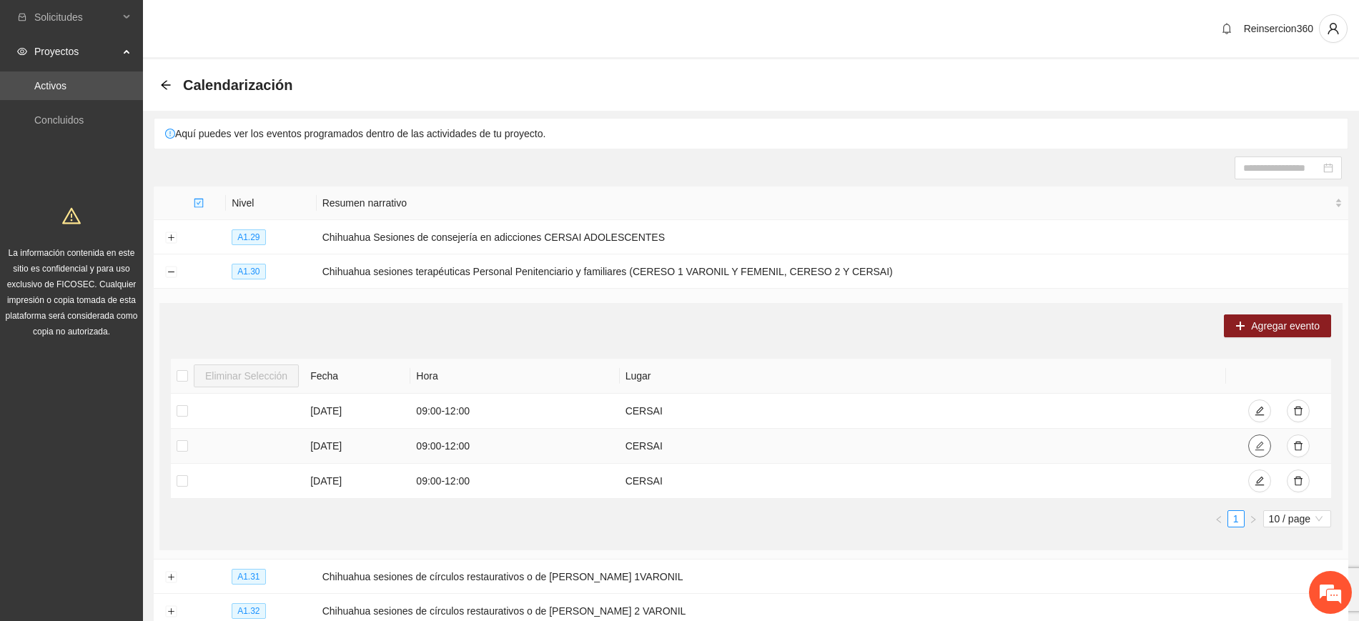
click at [1259, 445] on icon "edit" at bounding box center [1258, 446] width 9 height 9
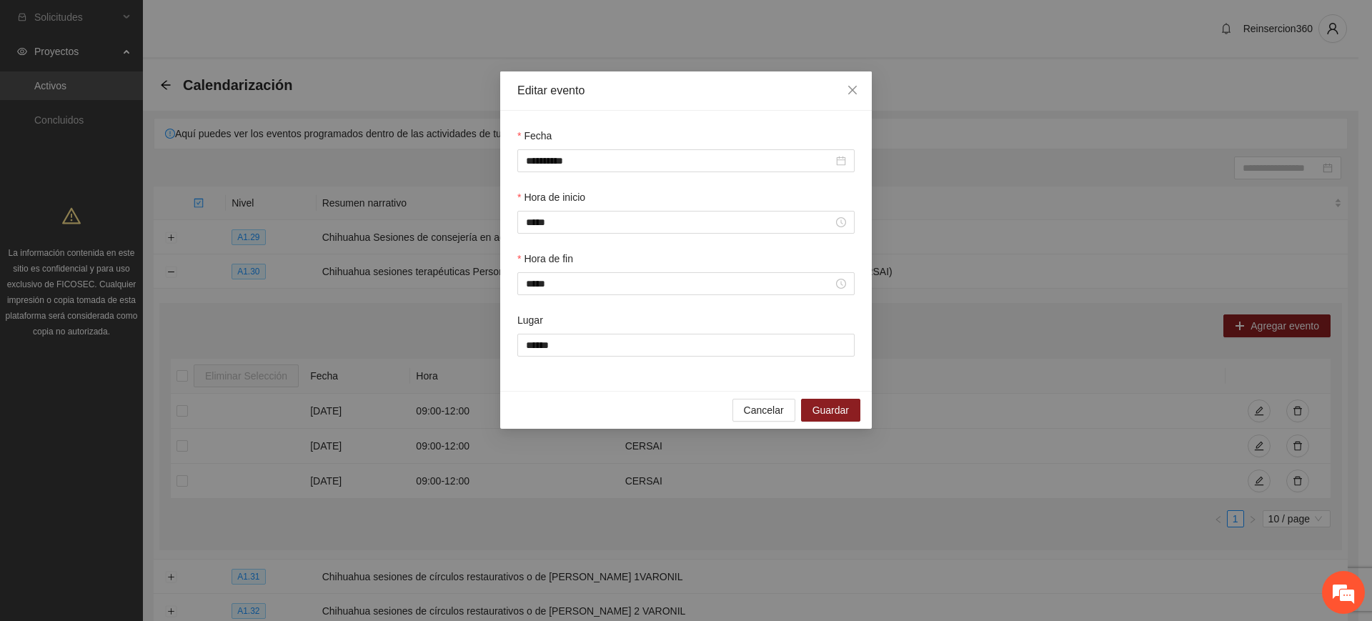
click at [605, 209] on div "Hora de inicio *****" at bounding box center [685, 211] width 337 height 44
click at [596, 222] on input "*****" at bounding box center [679, 222] width 307 height 16
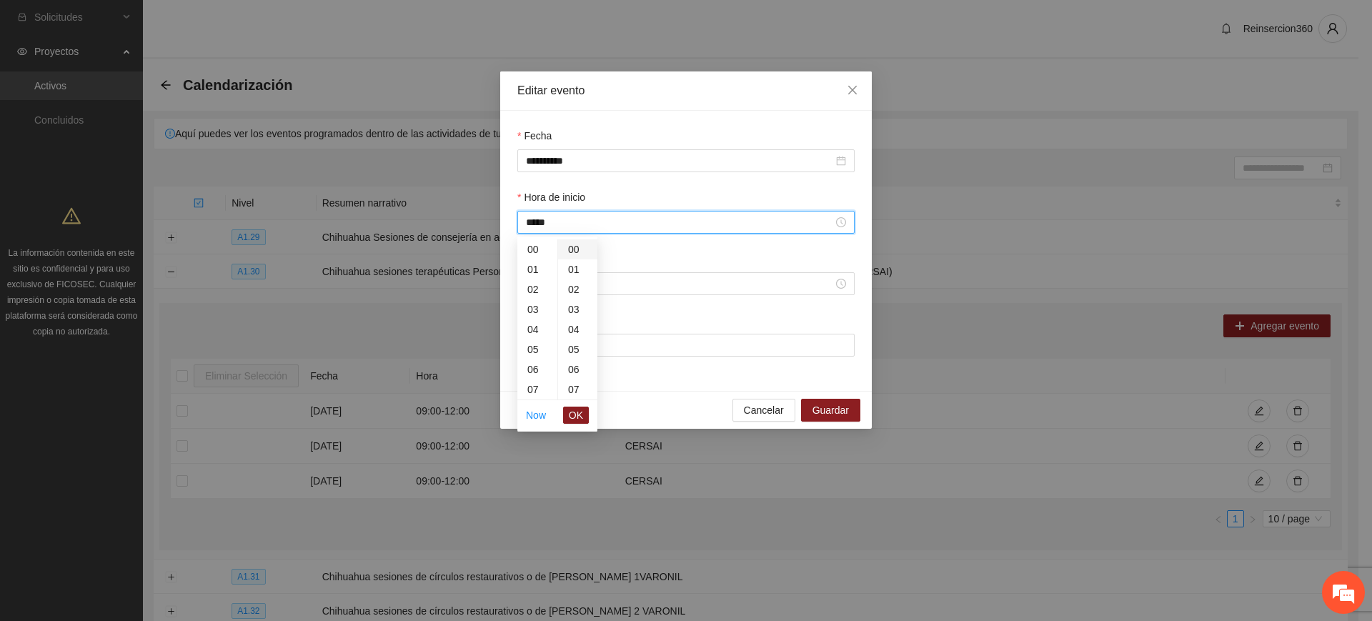
scroll to position [180, 0]
click at [527, 293] on div "11" at bounding box center [537, 289] width 40 height 20
type input "*****"
click at [582, 413] on span "OK" at bounding box center [576, 415] width 14 height 16
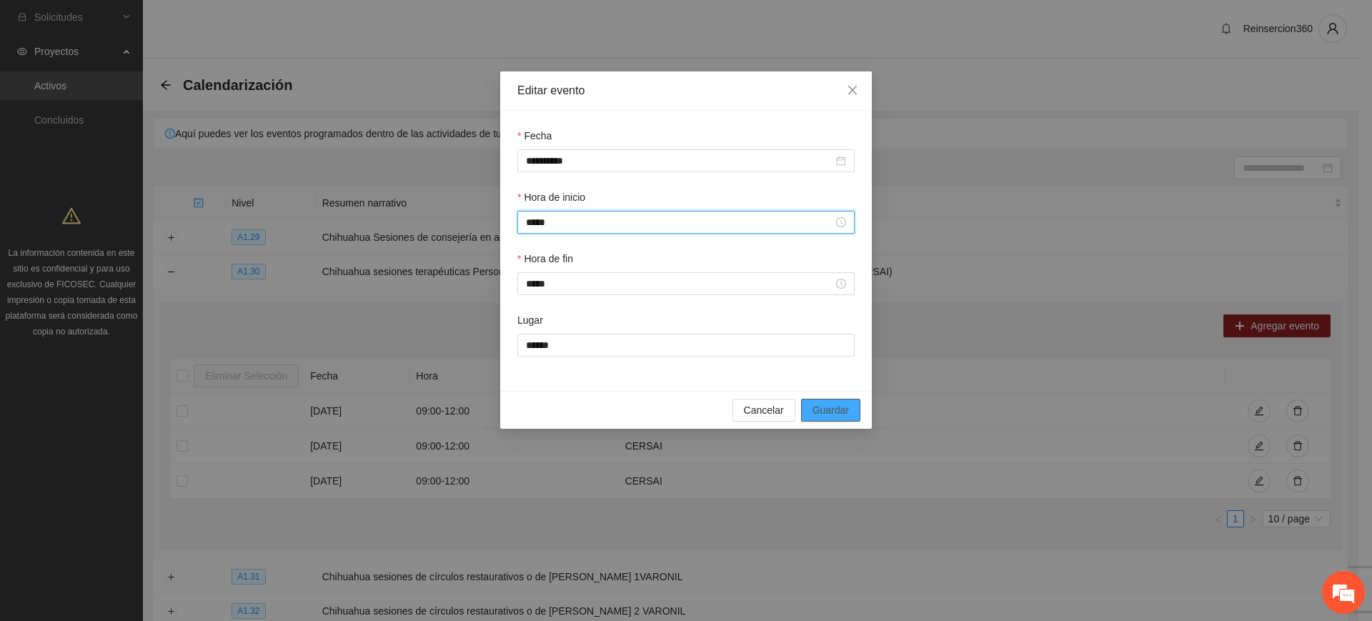
drag, startPoint x: 833, startPoint y: 412, endPoint x: 840, endPoint y: 411, distance: 7.9
click at [833, 411] on span "Guardar" at bounding box center [831, 410] width 36 height 16
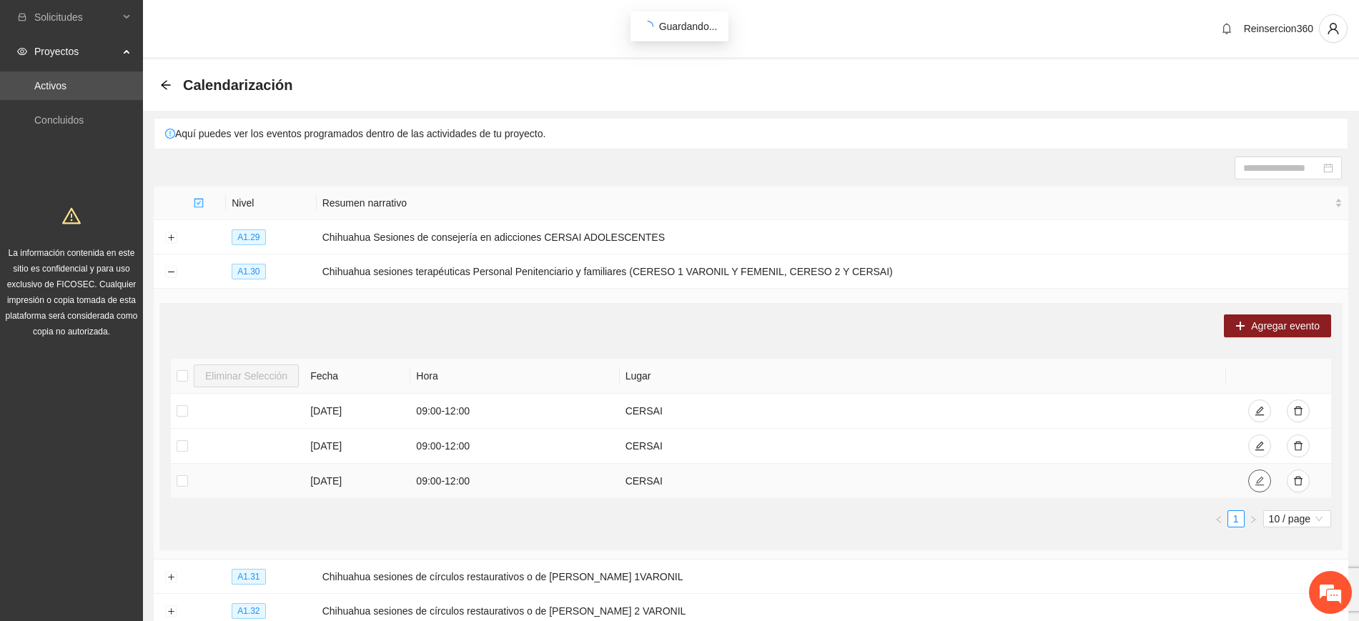
click at [1255, 478] on icon "edit" at bounding box center [1259, 481] width 10 height 10
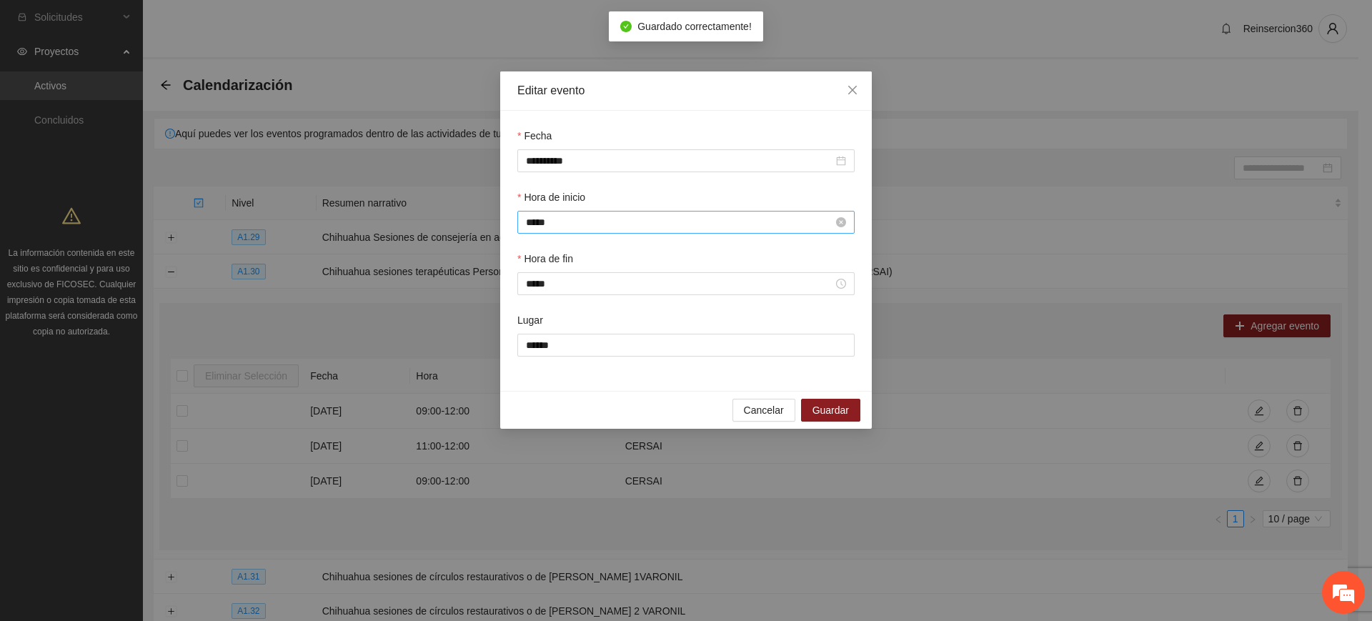
click at [632, 219] on input "*****" at bounding box center [679, 222] width 307 height 16
click at [525, 287] on div "11" at bounding box center [537, 289] width 40 height 20
type input "*****"
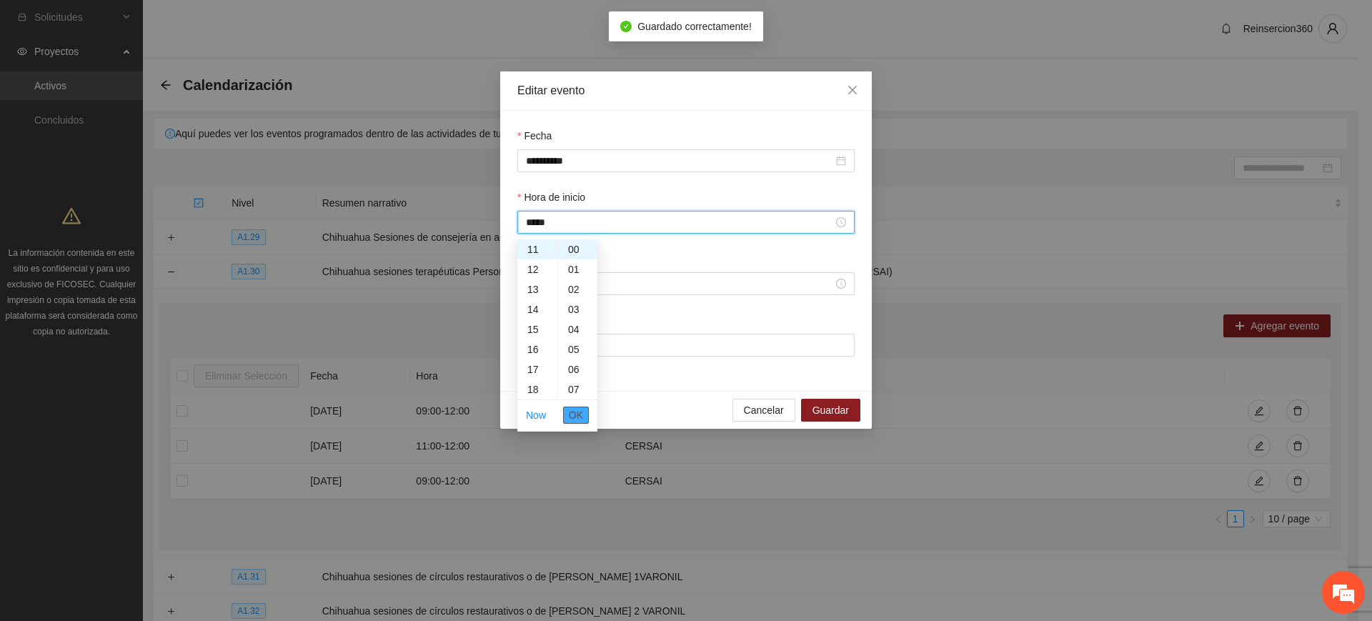
click at [576, 415] on span "OK" at bounding box center [576, 415] width 14 height 16
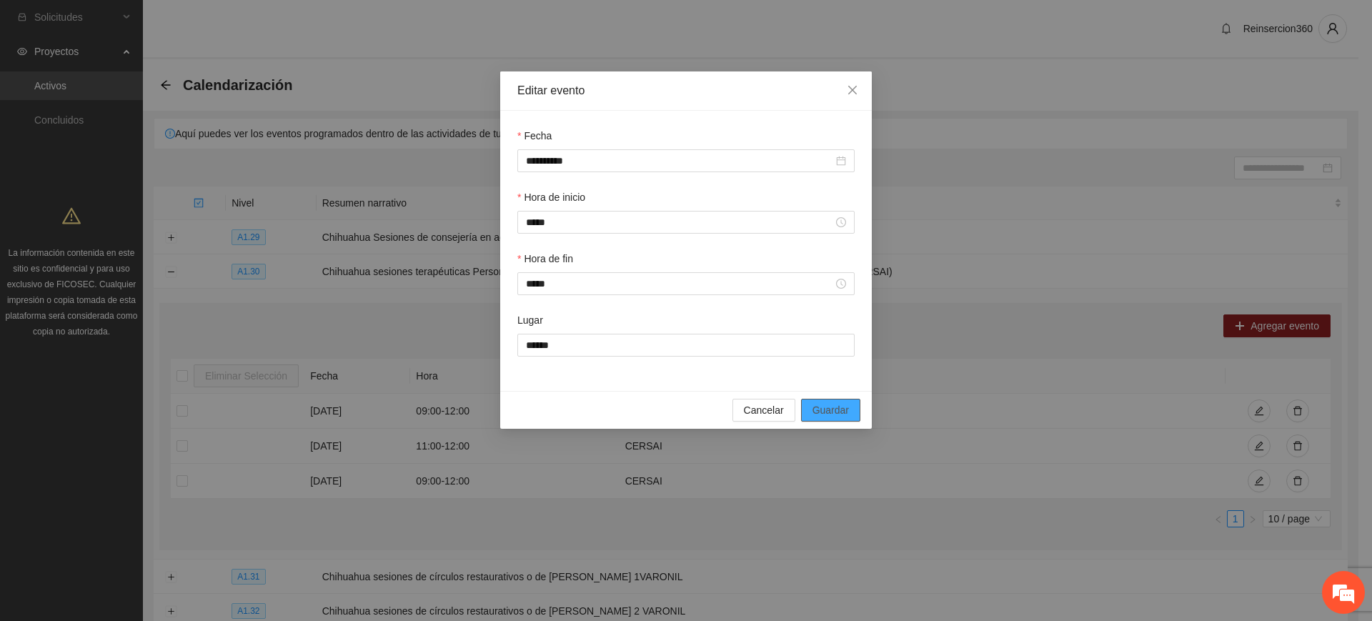
click at [839, 413] on span "Guardar" at bounding box center [831, 410] width 36 height 16
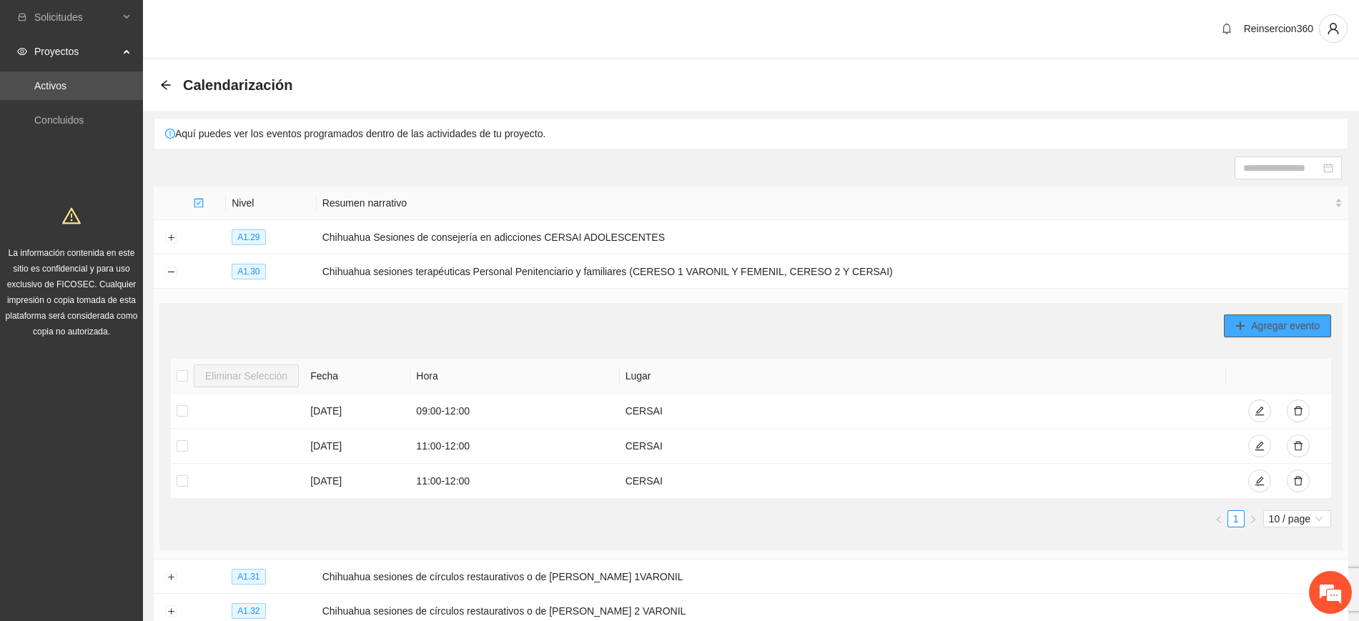
click at [1280, 320] on span "Agregar evento" at bounding box center [1285, 326] width 69 height 16
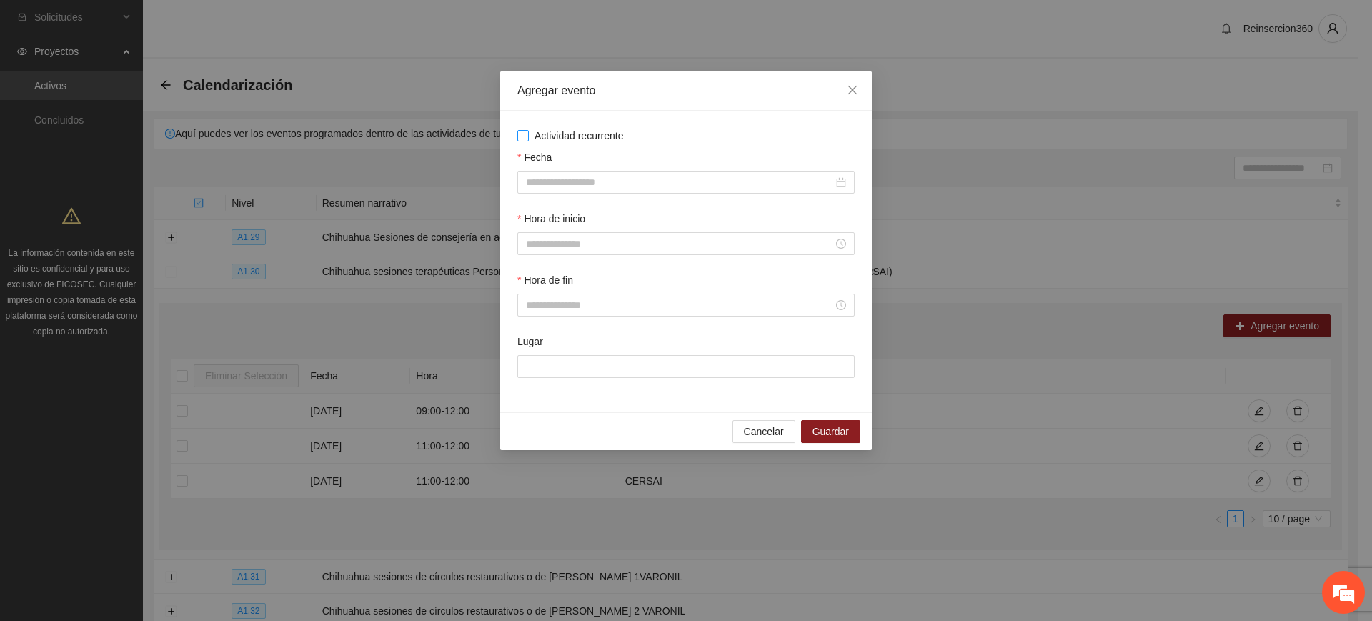
click at [588, 134] on span "Actividad recurrente" at bounding box center [579, 136] width 101 height 16
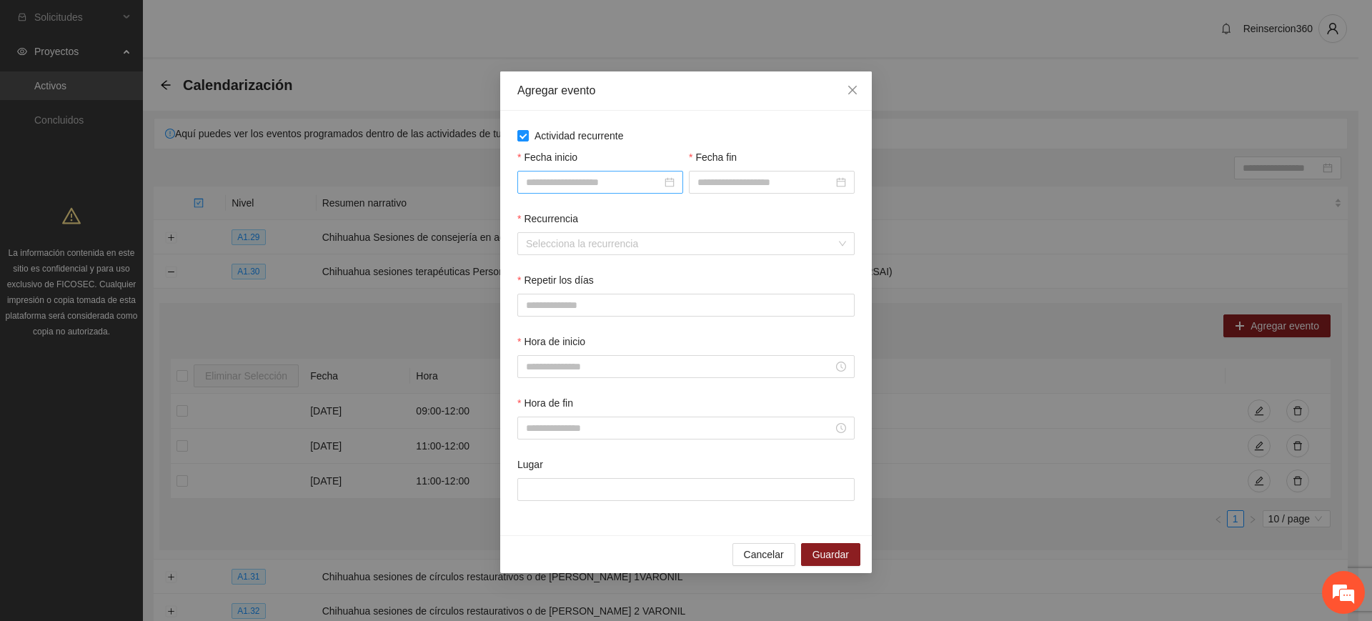
click at [568, 181] on input "Fecha inicio" at bounding box center [594, 182] width 136 height 16
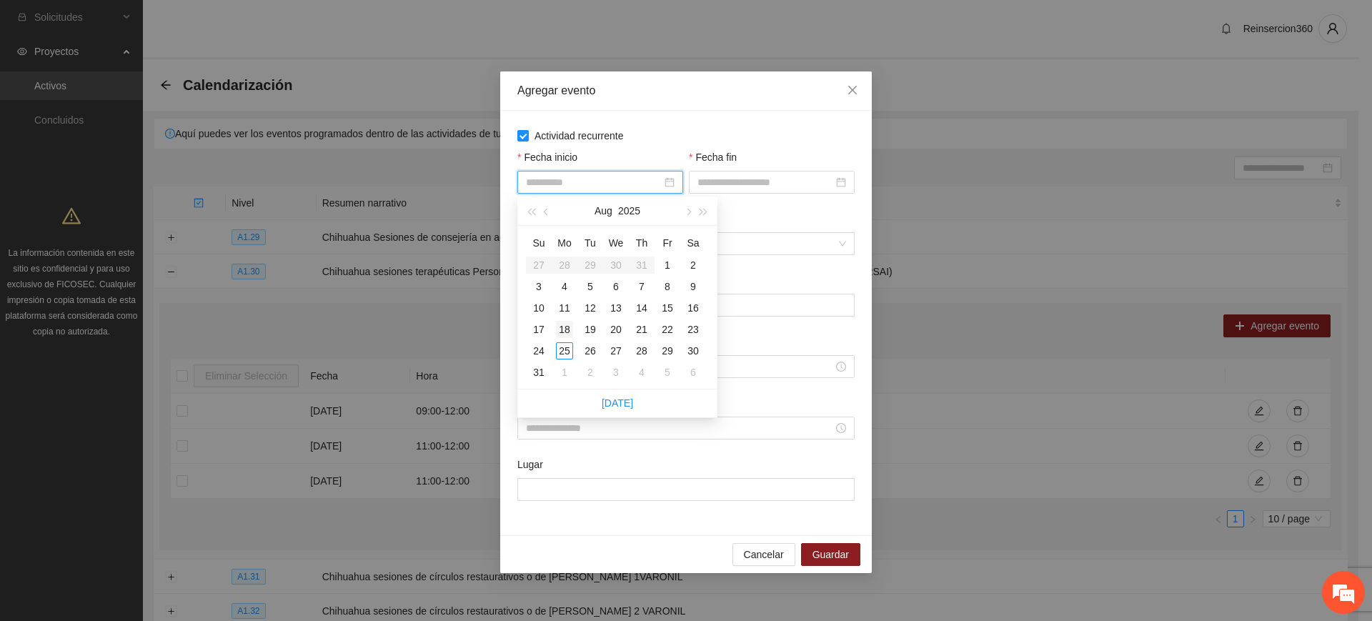
type input "**********"
click at [565, 329] on div "18" at bounding box center [564, 329] width 17 height 17
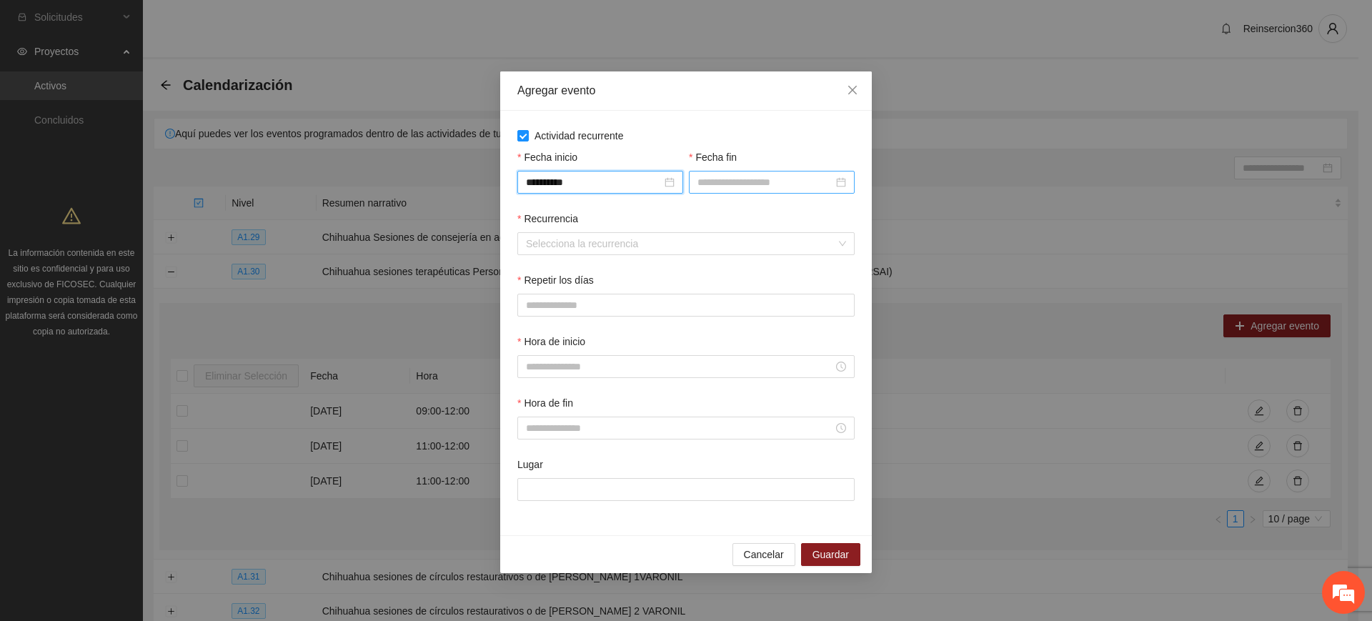
click at [746, 177] on input "Fecha fin" at bounding box center [766, 182] width 136 height 16
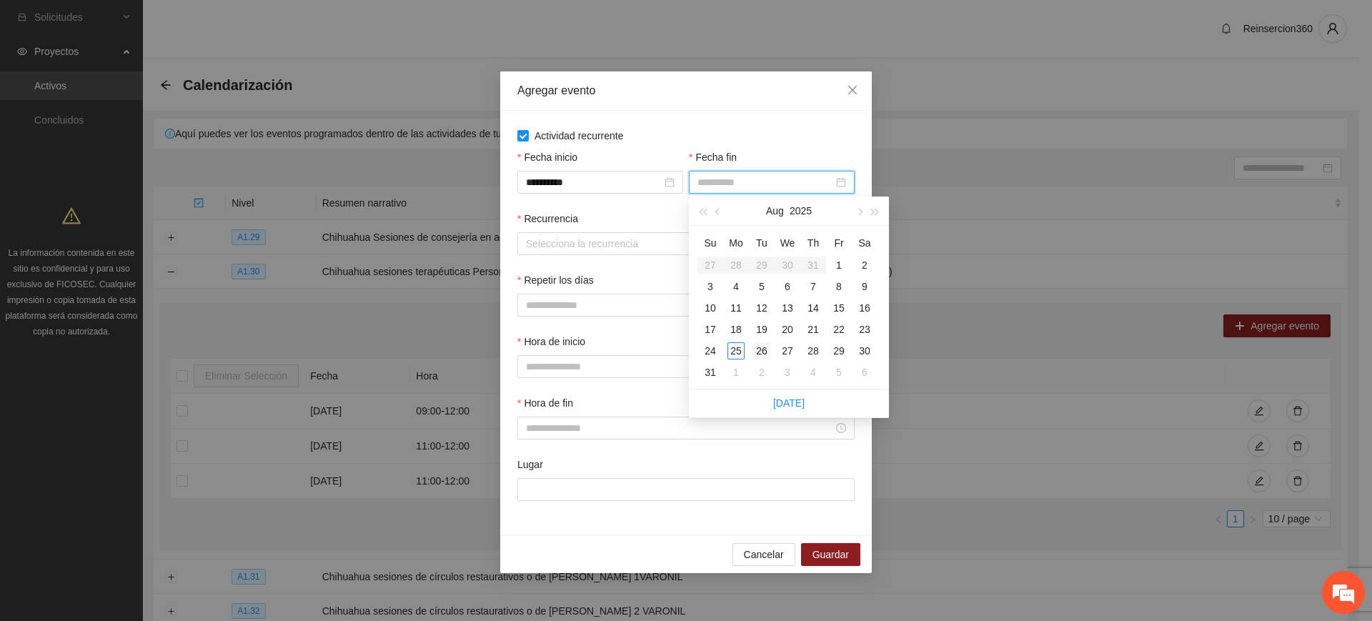
type input "**********"
click at [765, 357] on div "26" at bounding box center [761, 350] width 17 height 17
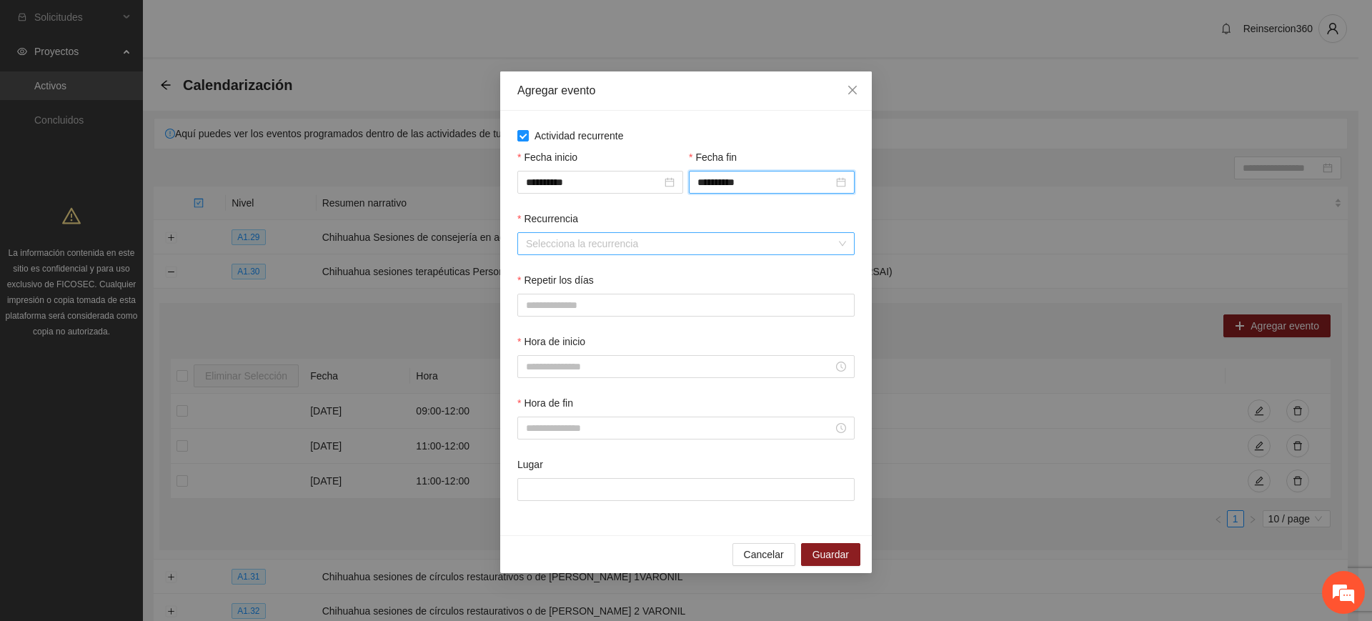
click at [717, 238] on input "Recurrencia" at bounding box center [681, 243] width 310 height 21
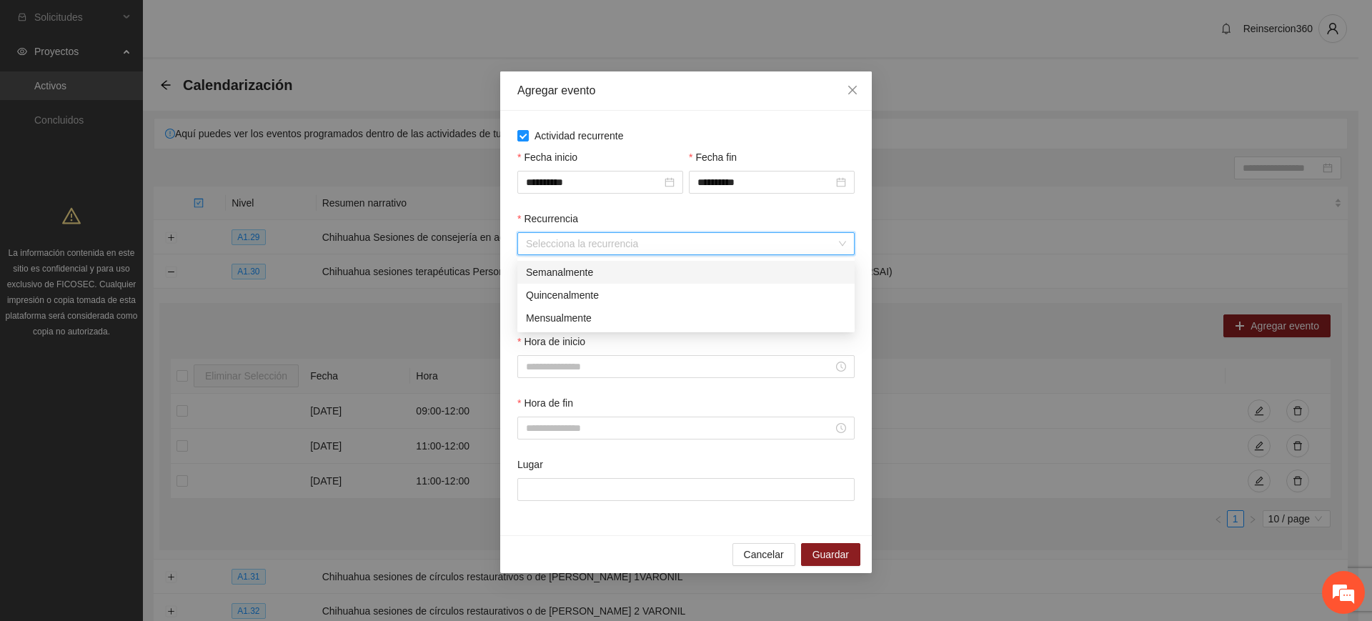
click at [605, 272] on div "Semanalmente" at bounding box center [686, 272] width 320 height 16
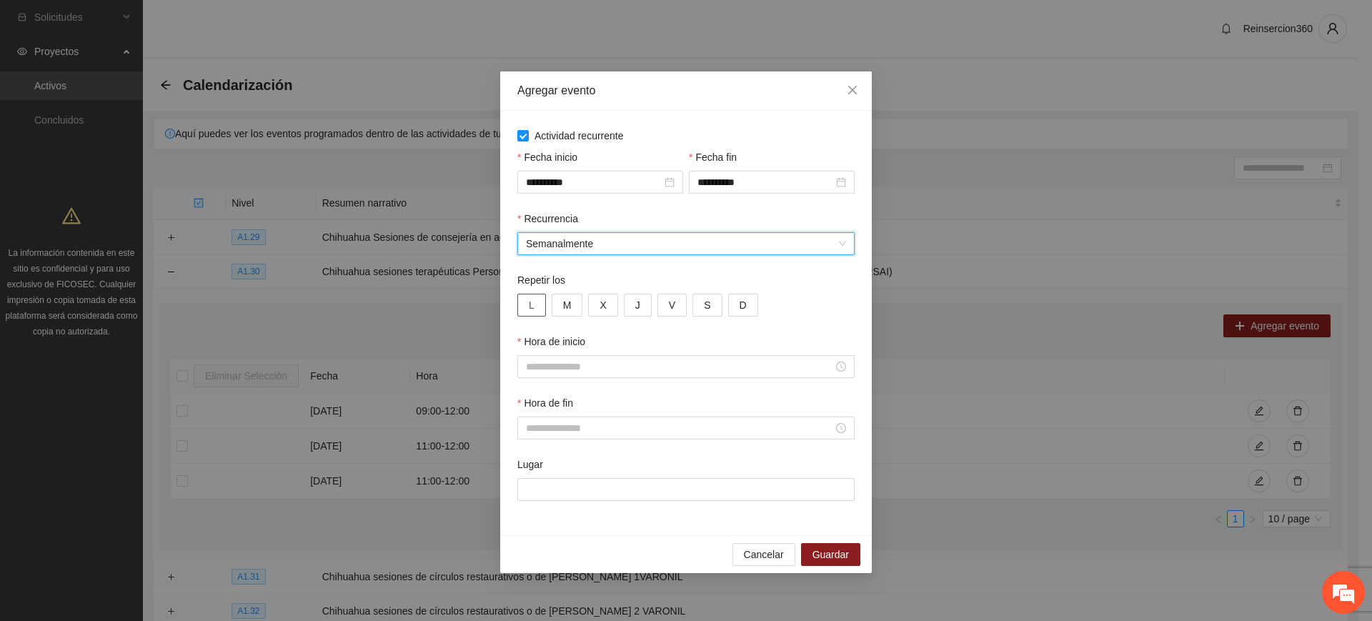
click at [539, 303] on button "L" at bounding box center [531, 305] width 29 height 23
click at [573, 305] on button "M" at bounding box center [567, 305] width 31 height 23
click at [560, 371] on input "Hora de inicio" at bounding box center [679, 367] width 307 height 16
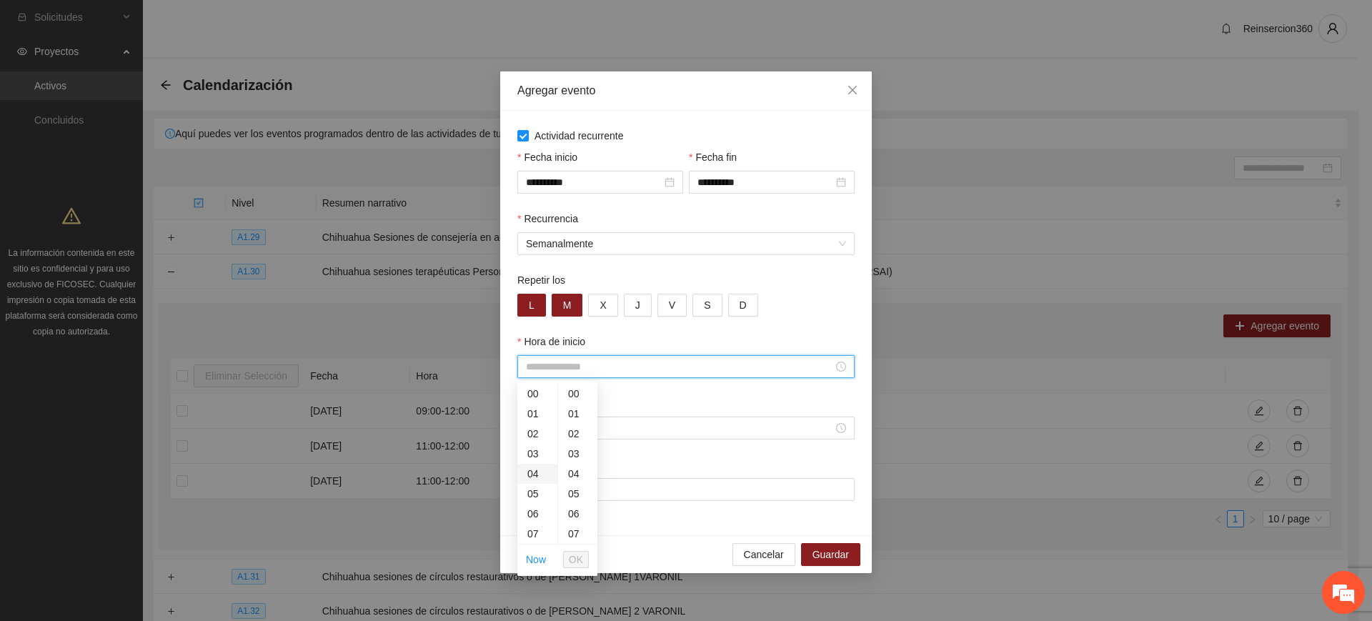
scroll to position [119, 0]
click at [535, 455] on div "09" at bounding box center [537, 455] width 40 height 20
type input "*****"
click at [581, 564] on span "OK" at bounding box center [576, 560] width 14 height 16
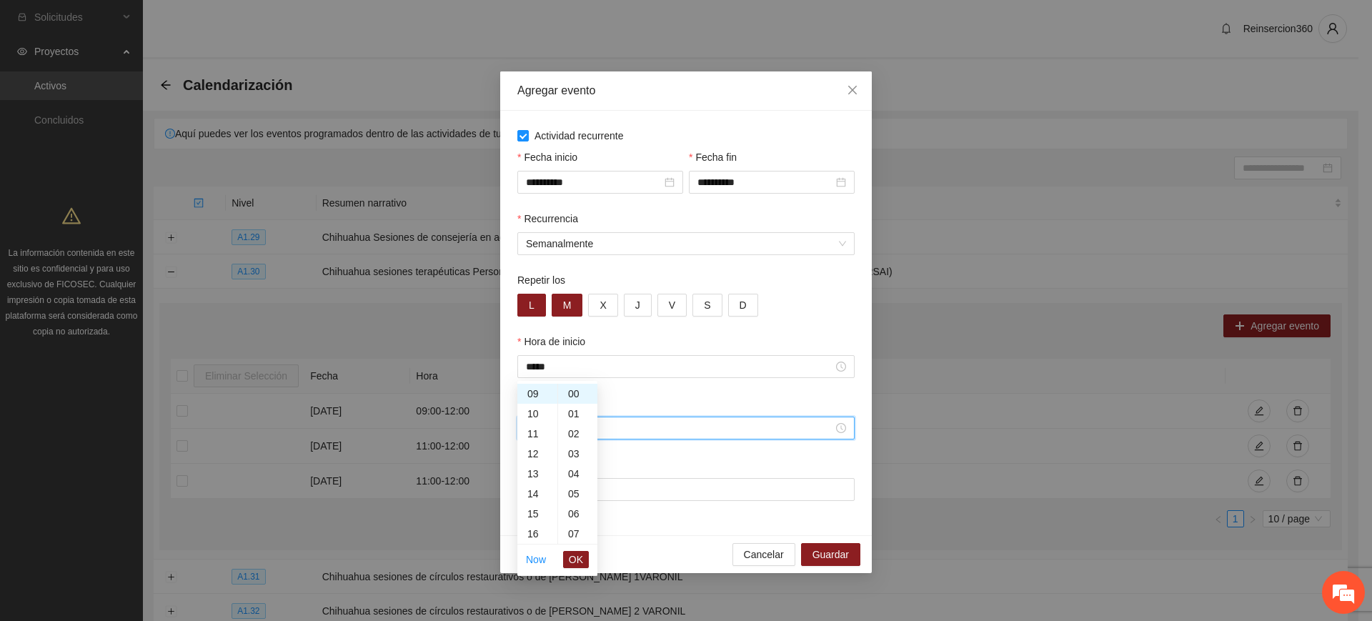
click at [632, 427] on input "Hora de fin" at bounding box center [679, 428] width 307 height 16
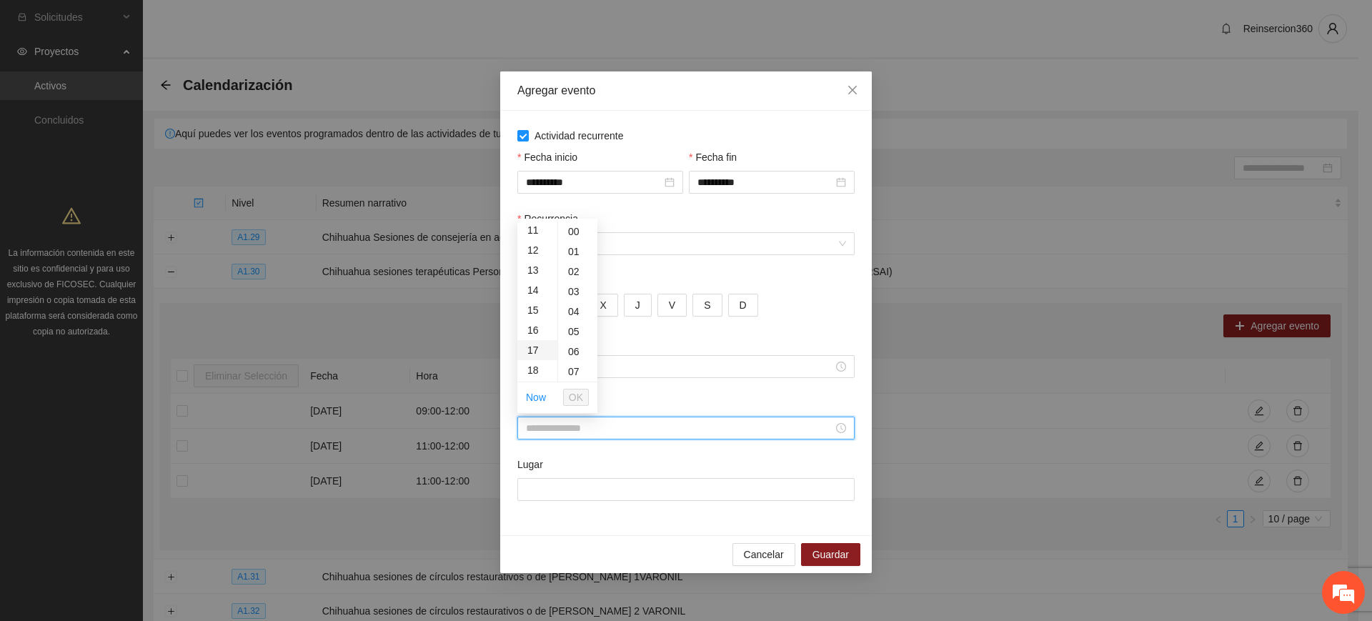
scroll to position [238, 0]
click at [535, 234] on div "12" at bounding box center [537, 234] width 40 height 20
type input "*****"
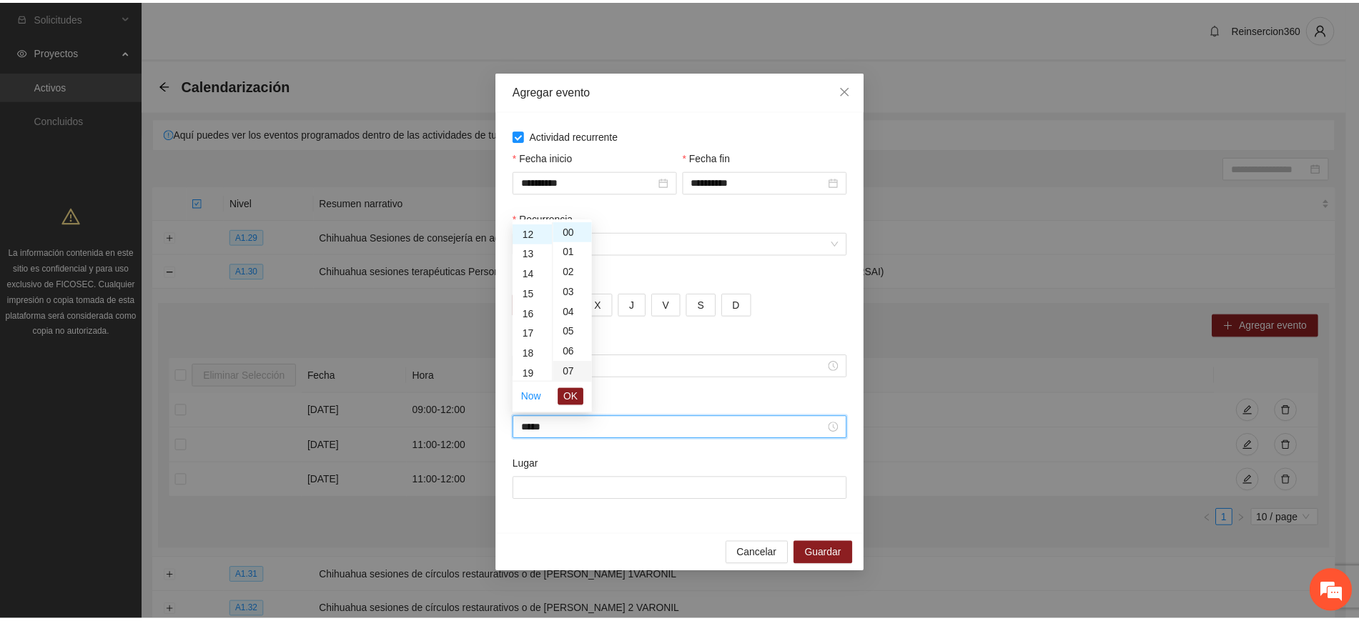
scroll to position [240, 0]
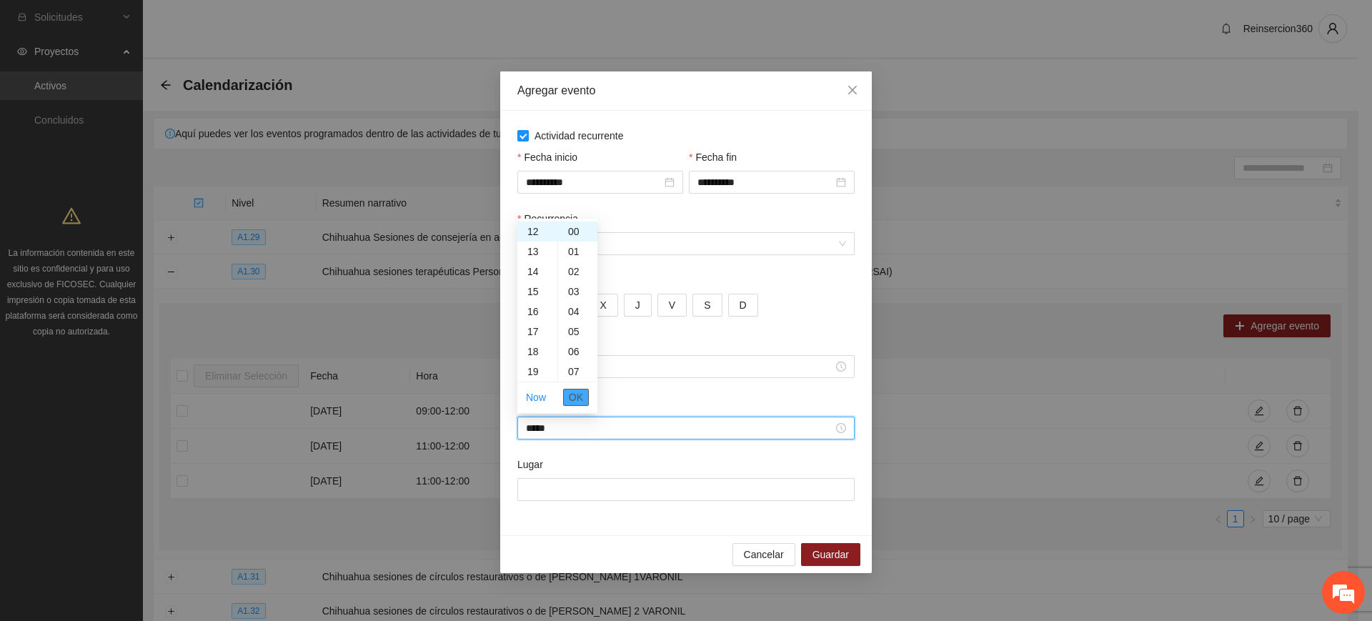
click at [569, 398] on button "OK" at bounding box center [576, 397] width 26 height 17
click at [572, 491] on input "Lugar" at bounding box center [685, 489] width 337 height 23
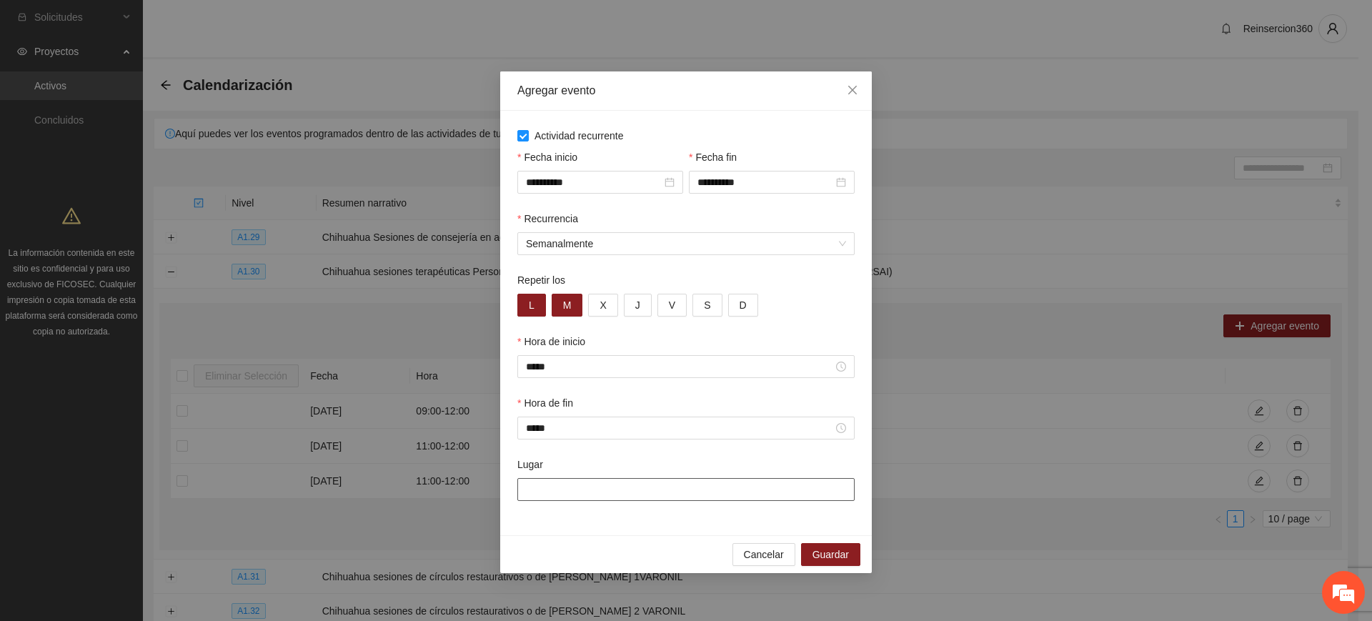
type input "******"
click at [827, 547] on span "Guardar" at bounding box center [831, 555] width 36 height 16
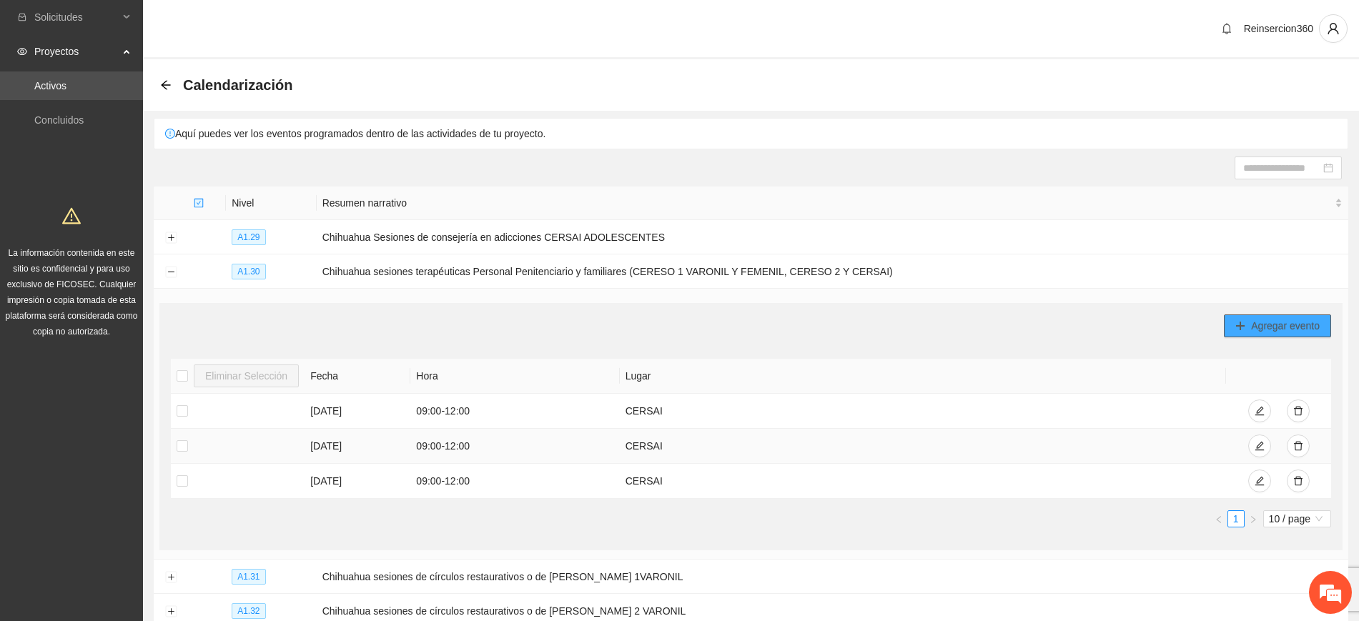
scroll to position [119, 0]
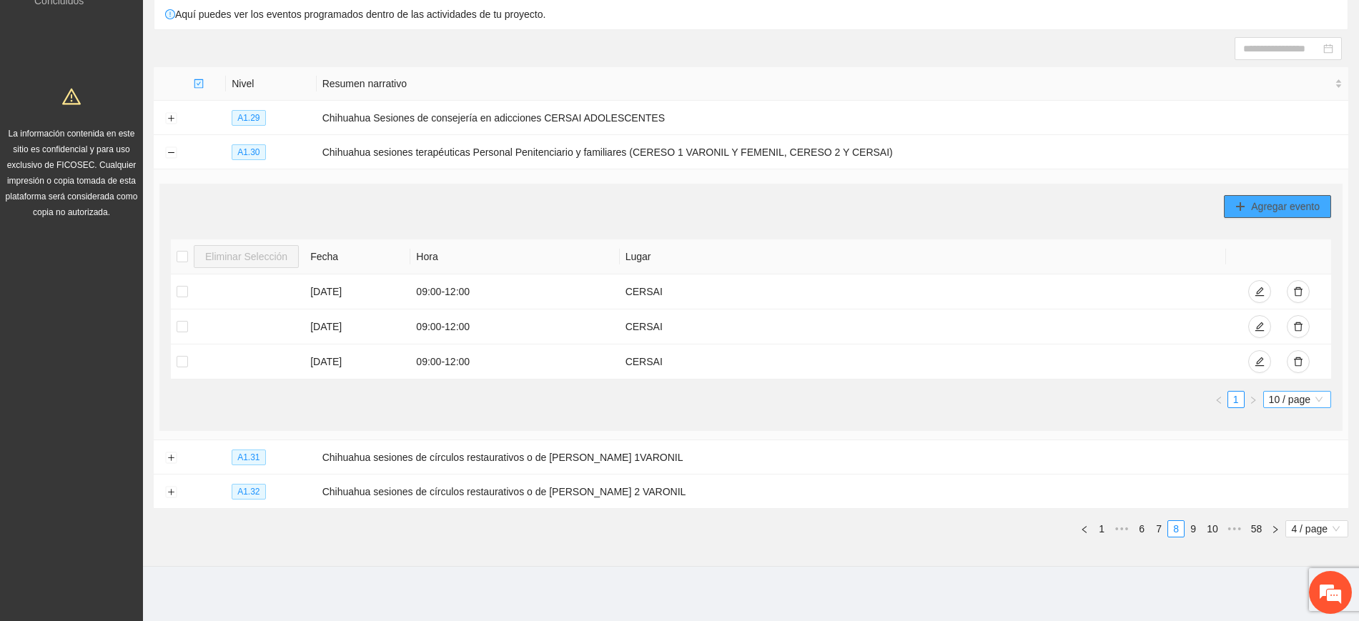
click at [1304, 392] on span "10 / page" at bounding box center [1297, 400] width 56 height 16
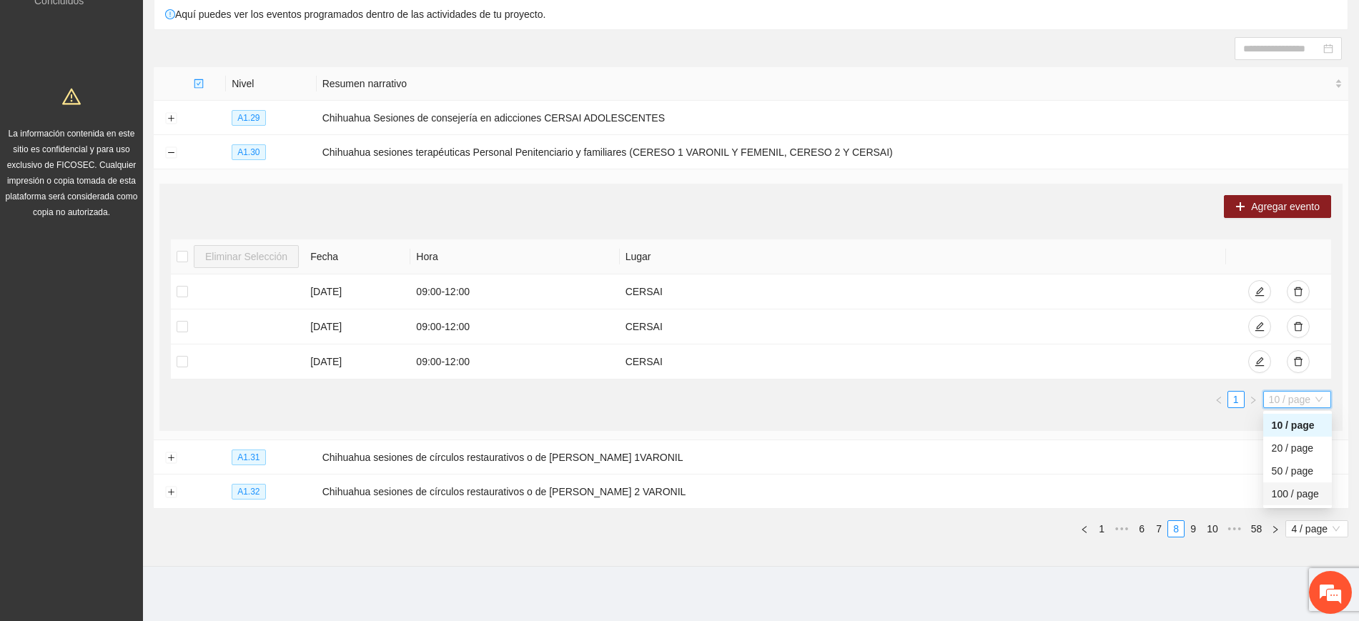
click at [1291, 495] on div "100 / page" at bounding box center [1296, 494] width 51 height 16
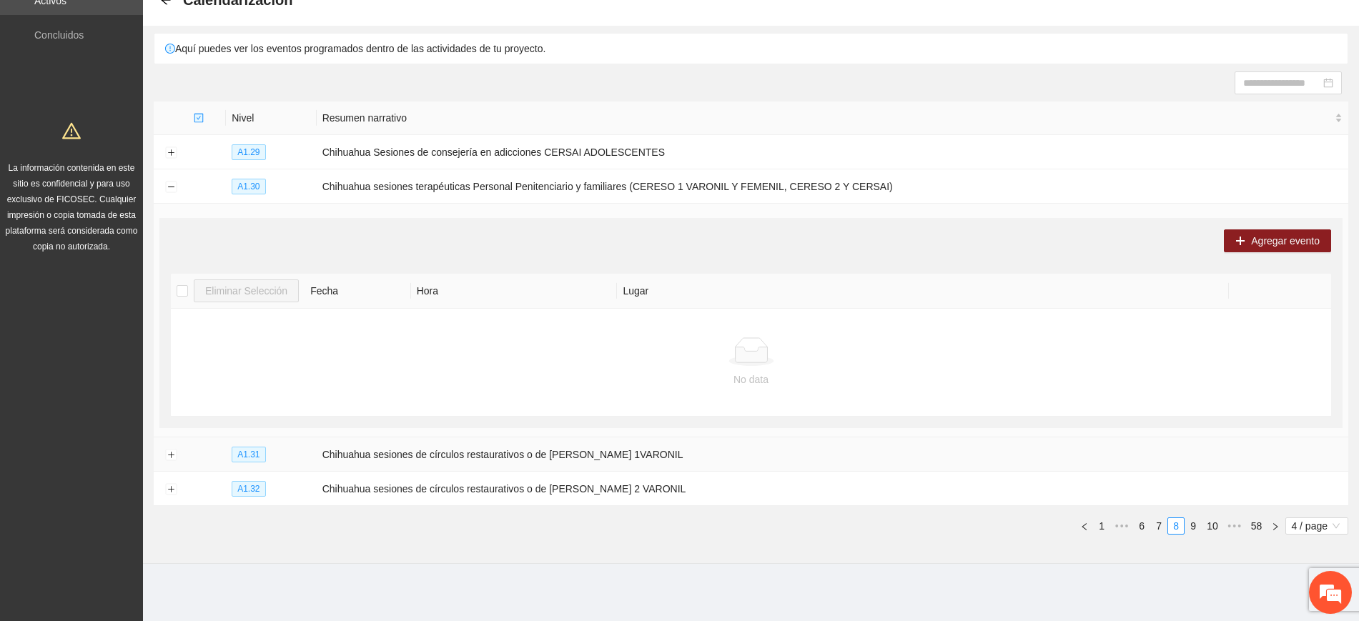
scroll to position [82, 0]
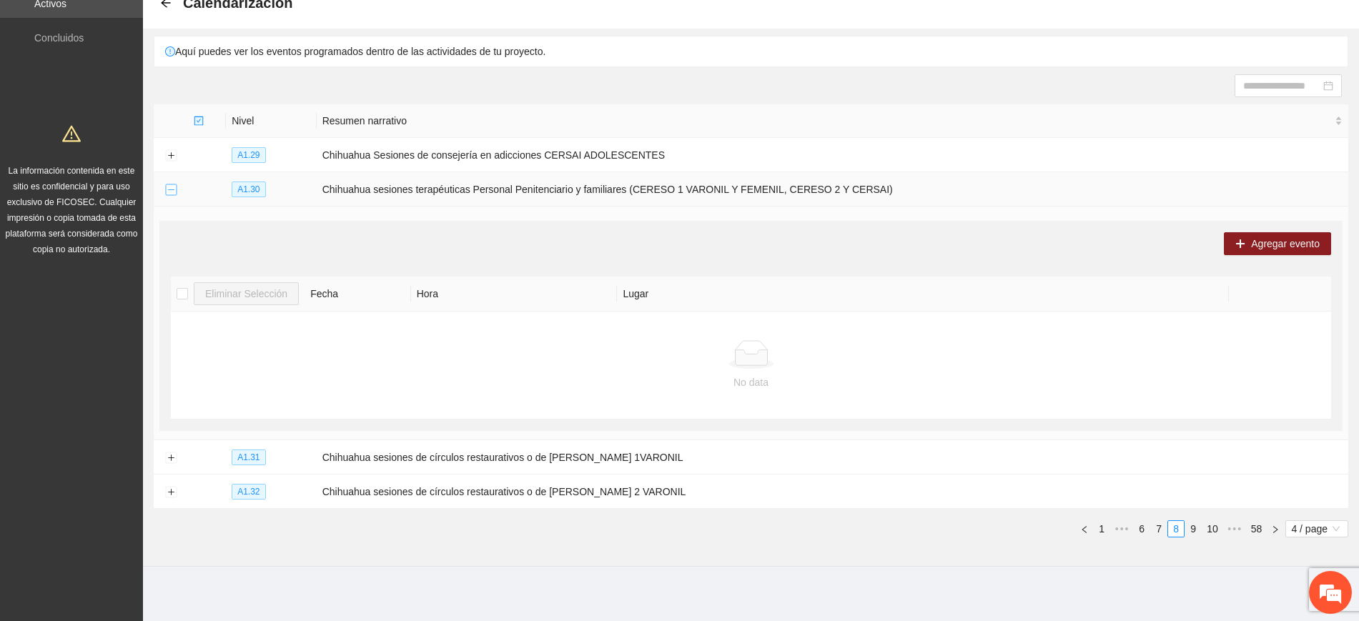
click at [173, 187] on button "Collapse row" at bounding box center [170, 189] width 11 height 11
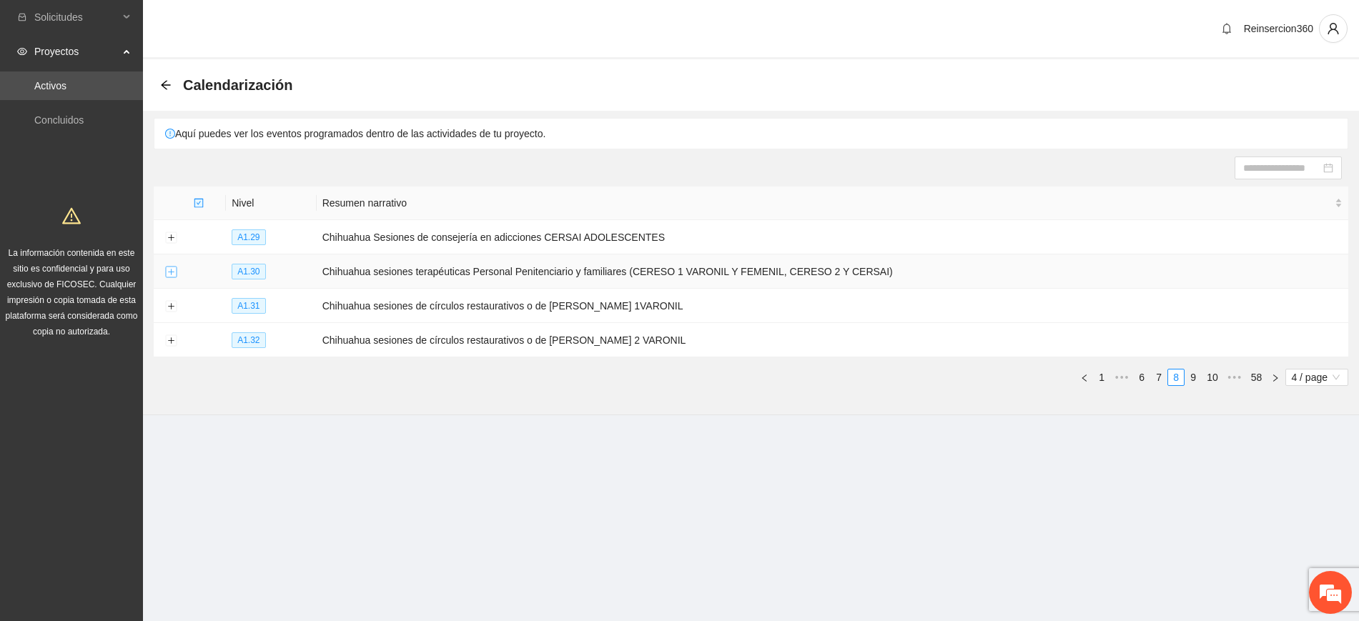
scroll to position [0, 0]
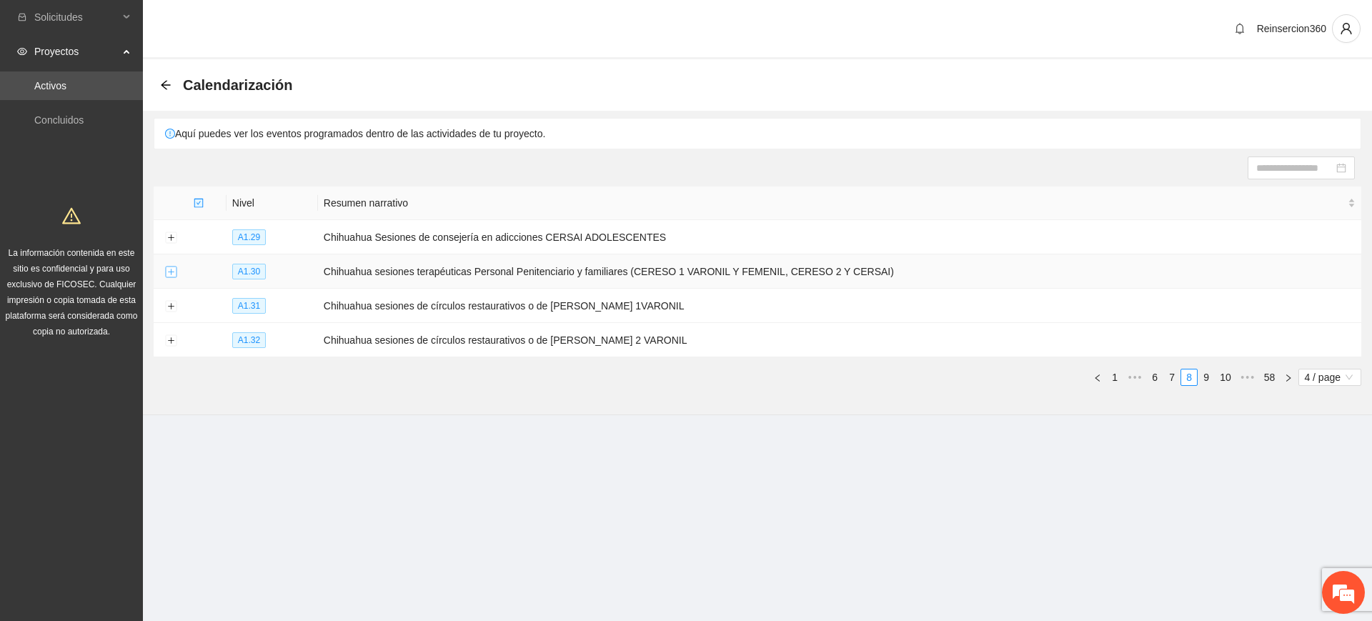
click at [171, 272] on button "Expand row" at bounding box center [170, 272] width 11 height 11
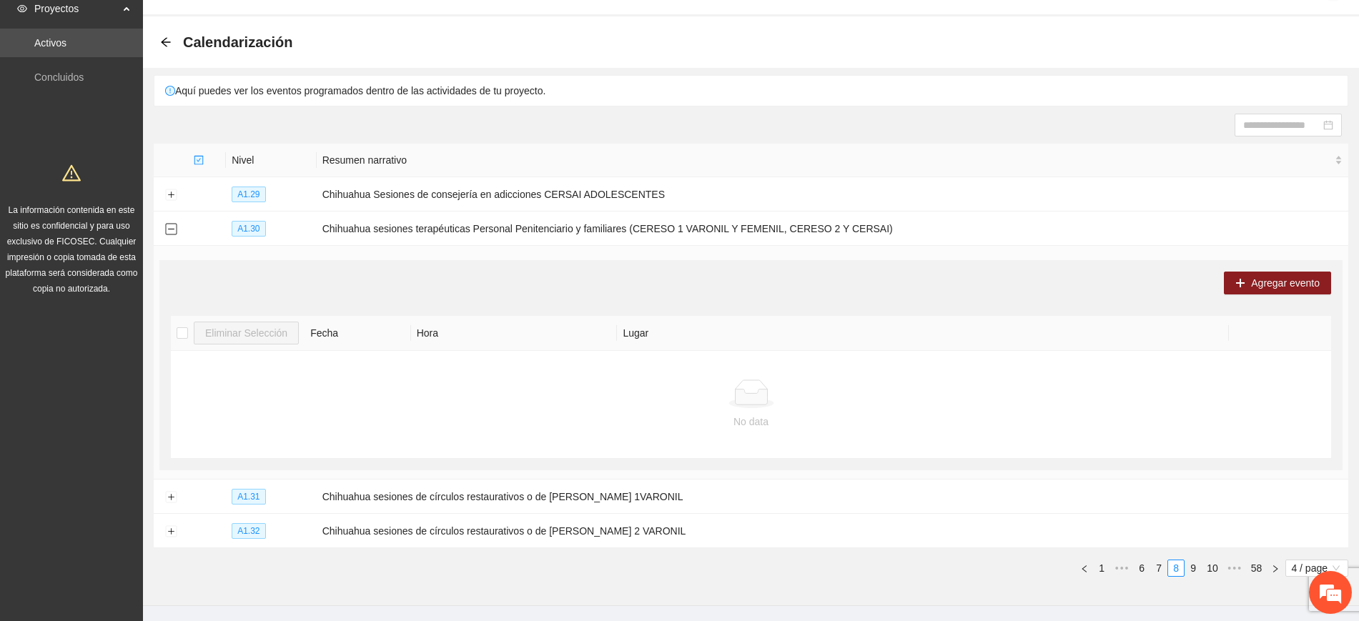
scroll to position [82, 0]
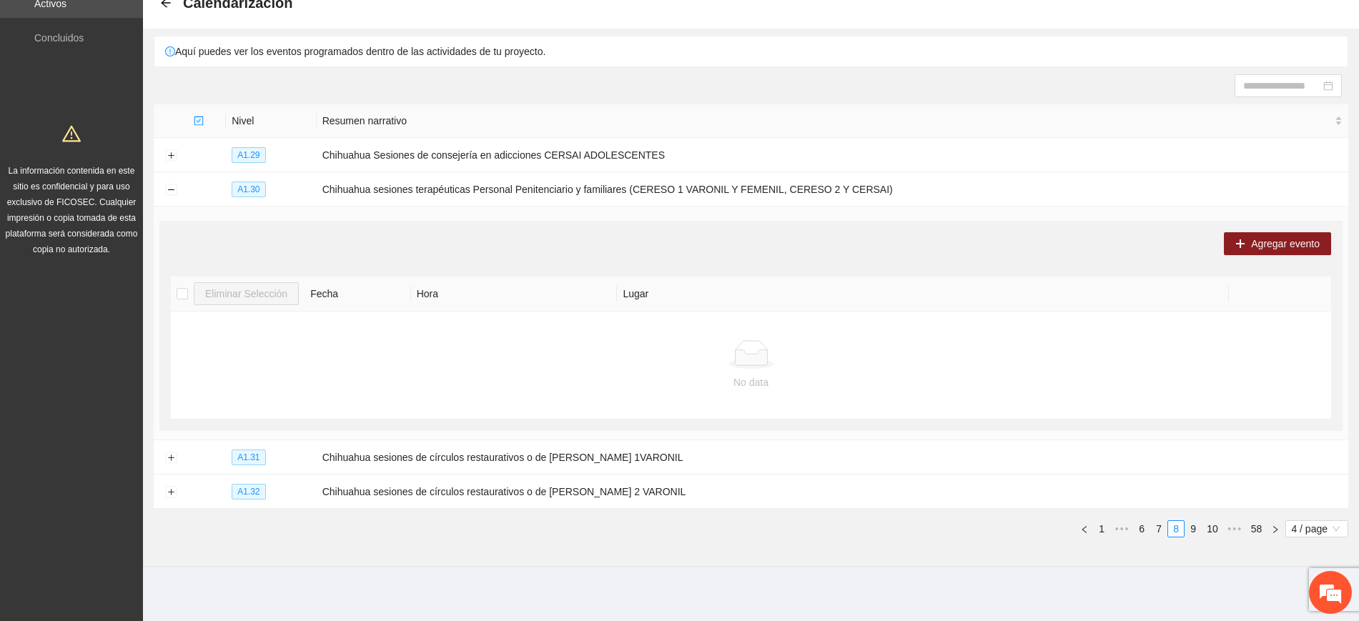
click at [492, 340] on div at bounding box center [751, 354] width 1148 height 29
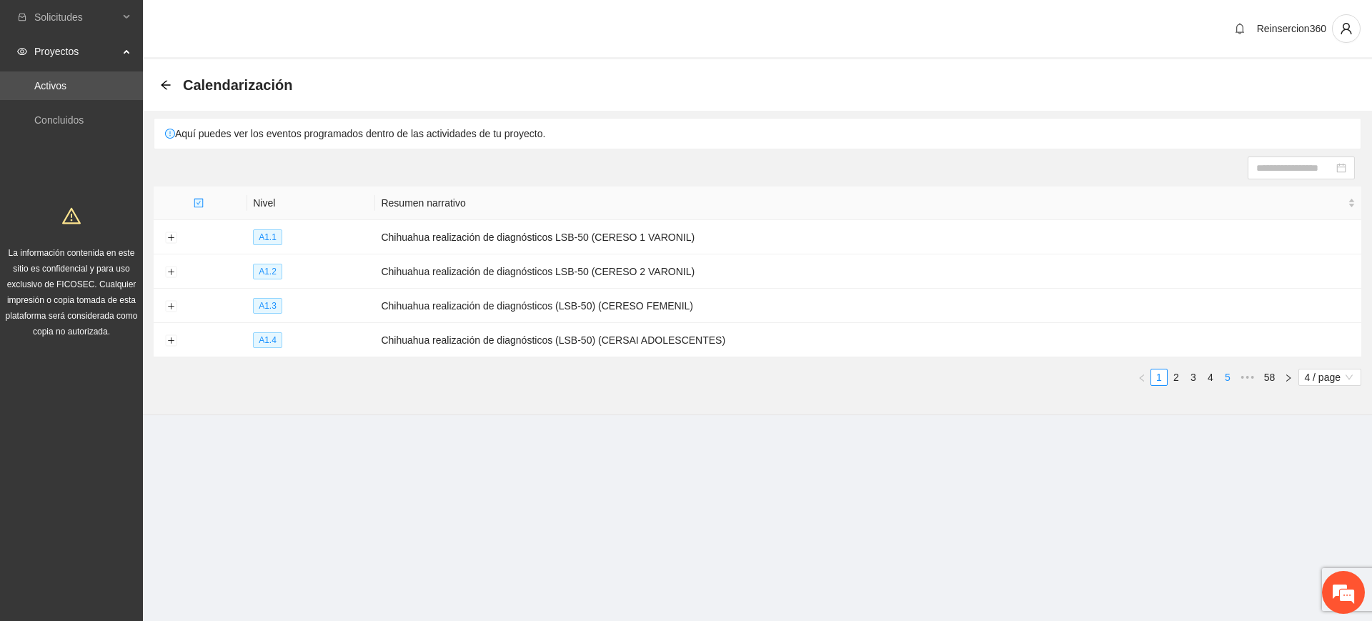
click at [1230, 369] on li "5" at bounding box center [1227, 377] width 17 height 17
click at [1231, 374] on link "7" at bounding box center [1228, 377] width 16 height 16
click at [1214, 374] on link "8" at bounding box center [1211, 377] width 16 height 16
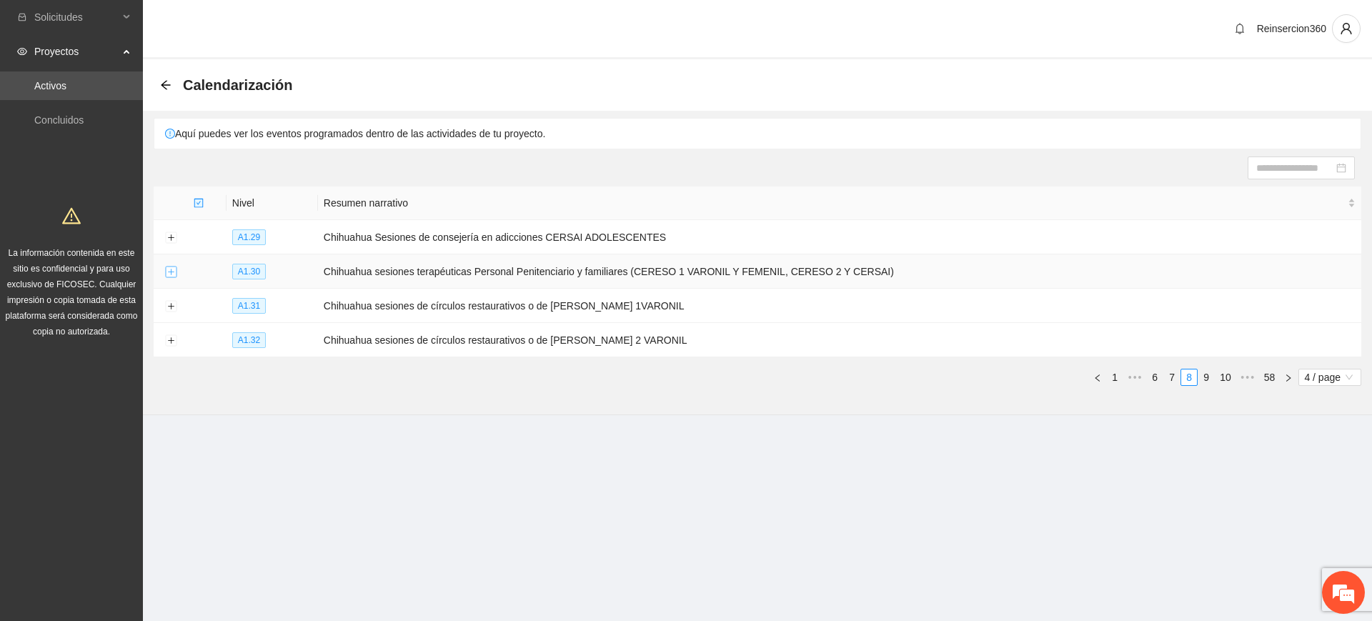
click at [171, 274] on button "Expand row" at bounding box center [170, 272] width 11 height 11
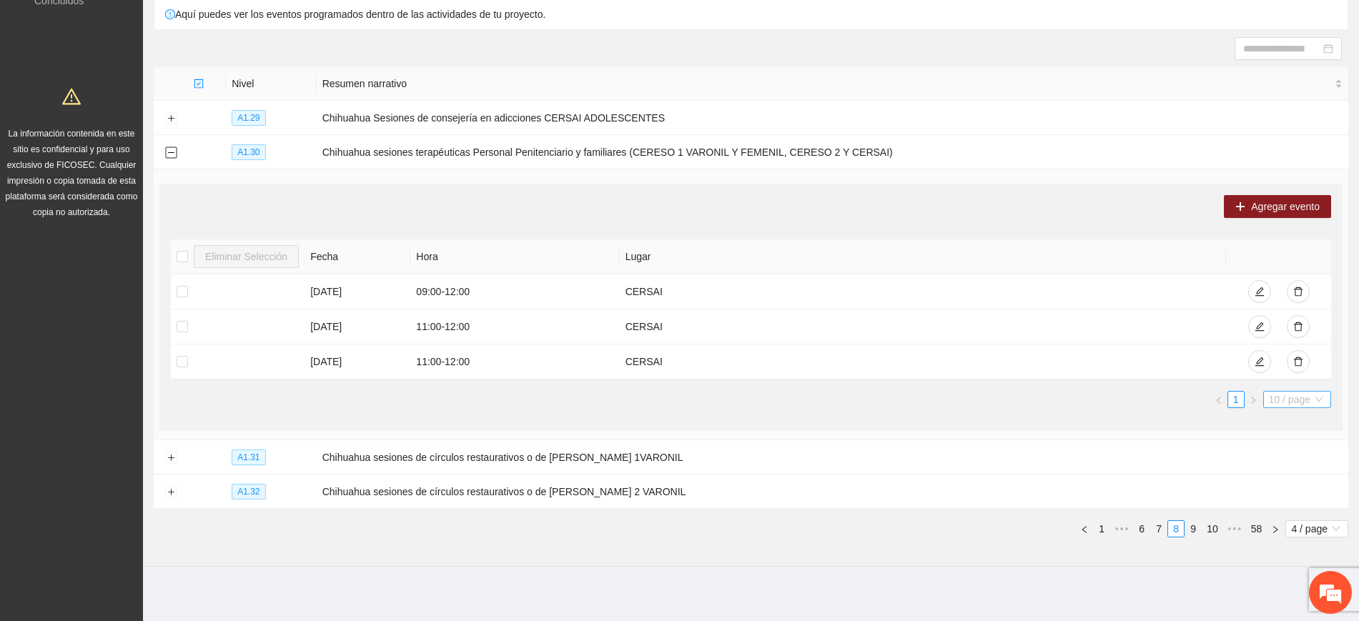
click at [1319, 394] on span "10 / page" at bounding box center [1297, 400] width 56 height 16
click at [1288, 490] on div "100 / page" at bounding box center [1296, 494] width 51 height 16
click at [1234, 209] on button "Agregar evento" at bounding box center [1277, 206] width 107 height 23
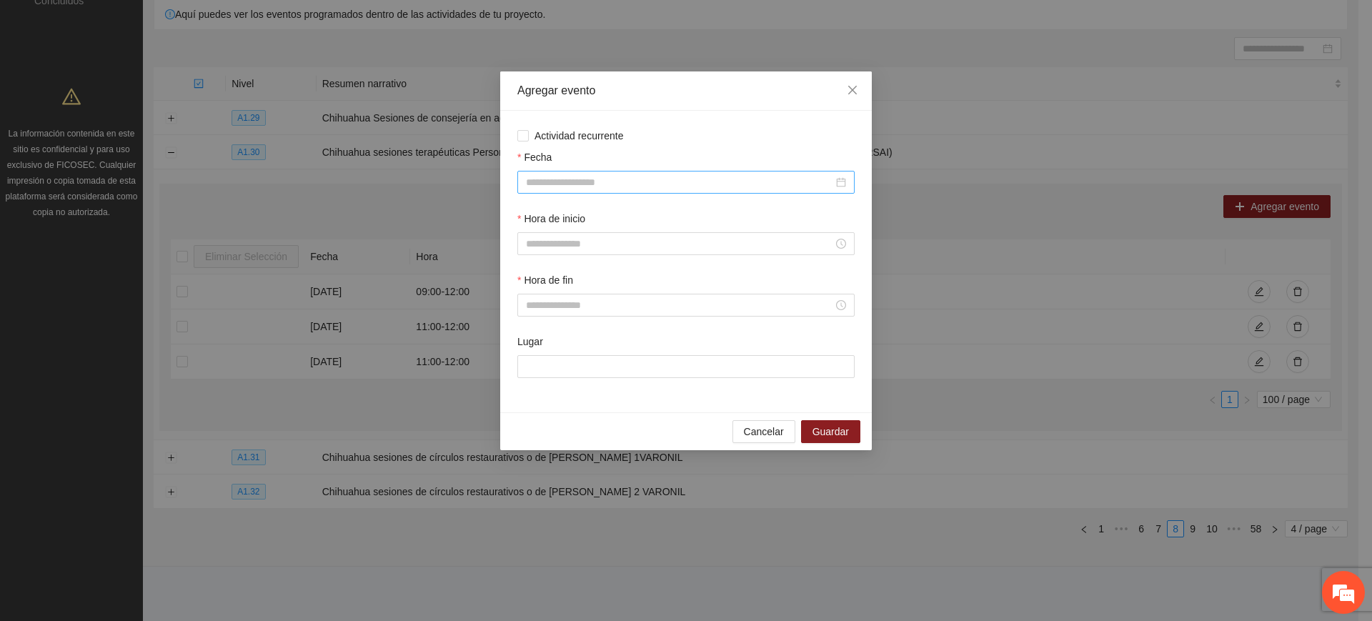
click at [671, 173] on div at bounding box center [685, 182] width 337 height 23
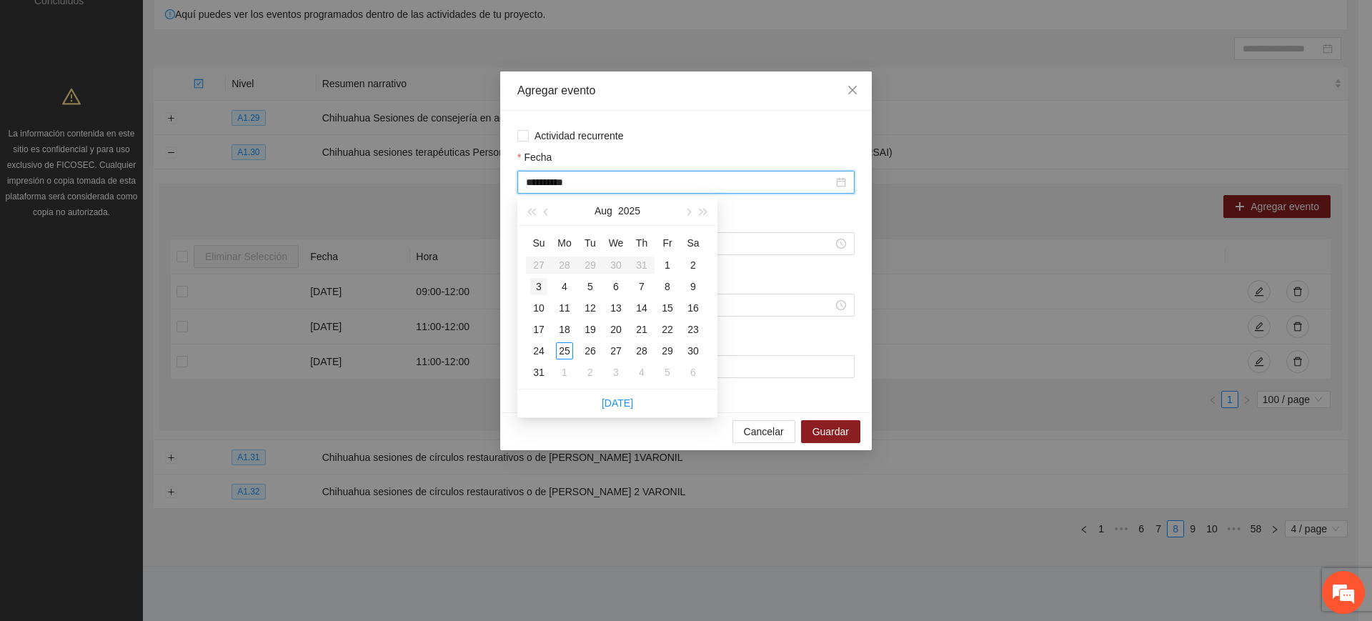
type input "**********"
click at [572, 326] on div "18" at bounding box center [564, 329] width 17 height 17
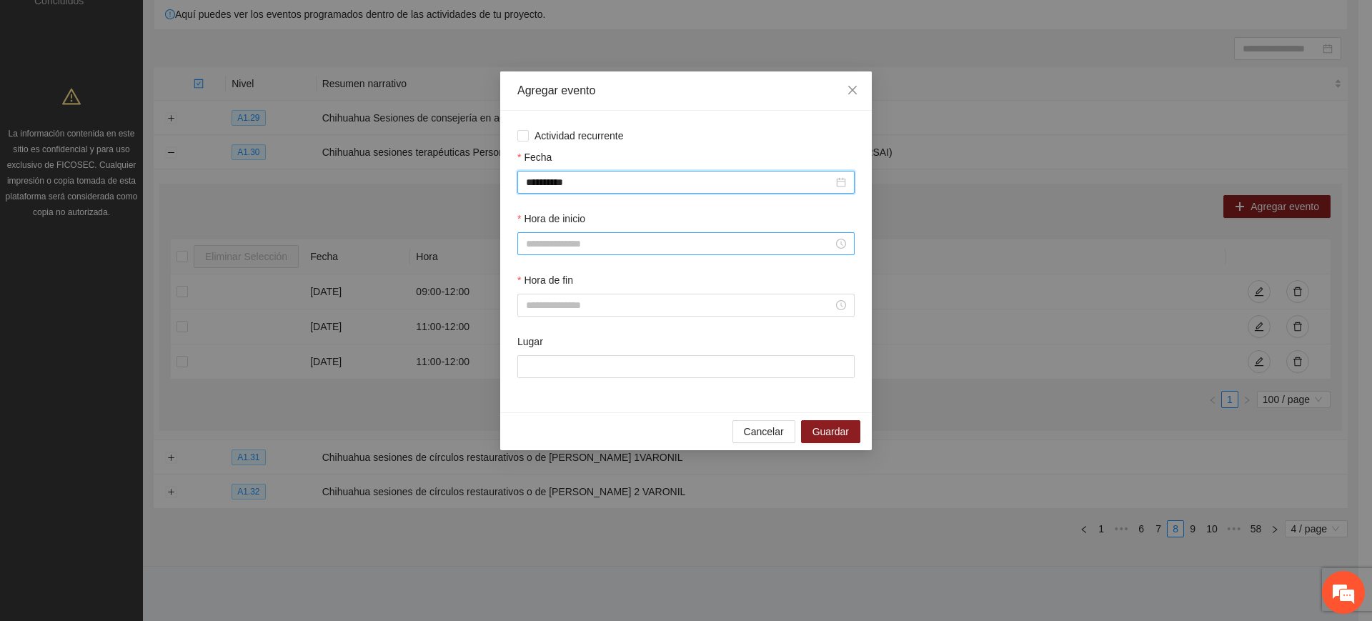
click at [567, 243] on input "Hora de inicio" at bounding box center [679, 244] width 307 height 16
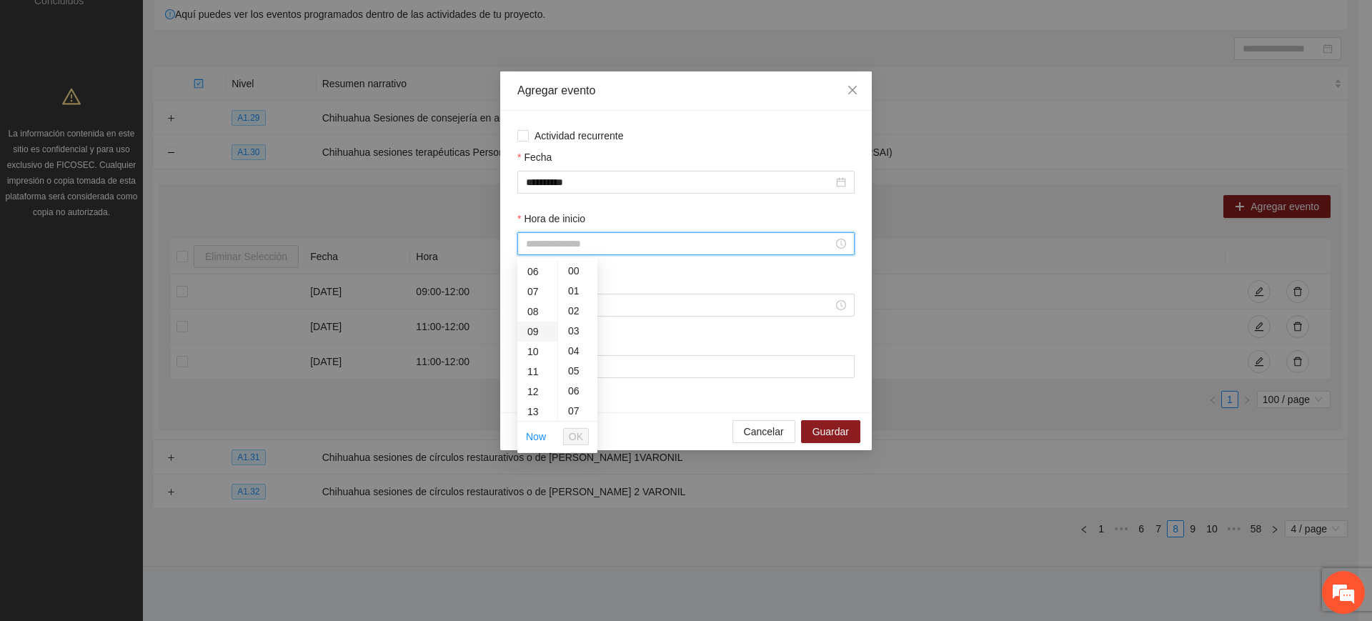
click at [527, 327] on div "09" at bounding box center [537, 332] width 40 height 20
type input "*****"
click at [579, 438] on span "OK" at bounding box center [576, 437] width 14 height 16
click at [617, 312] on input "Hora de fin" at bounding box center [679, 305] width 307 height 16
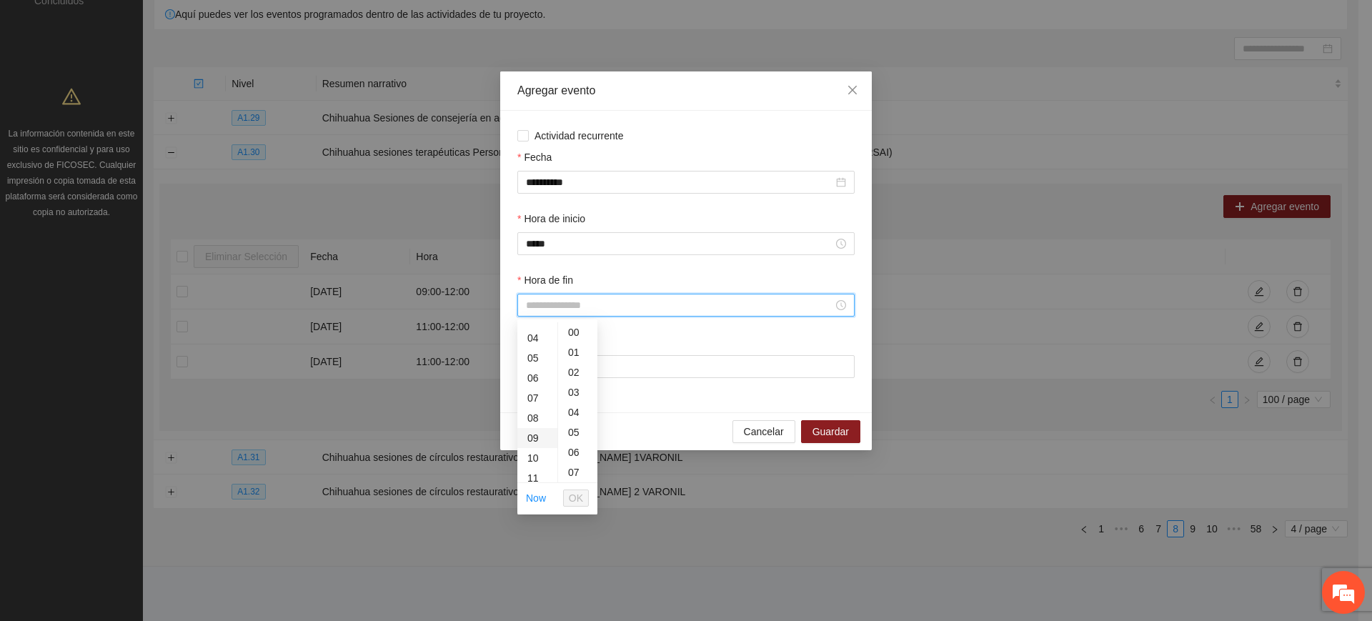
scroll to position [119, 0]
click at [529, 452] on div "12" at bounding box center [537, 453] width 40 height 20
type input "*****"
click at [579, 495] on span "OK" at bounding box center [576, 498] width 14 height 16
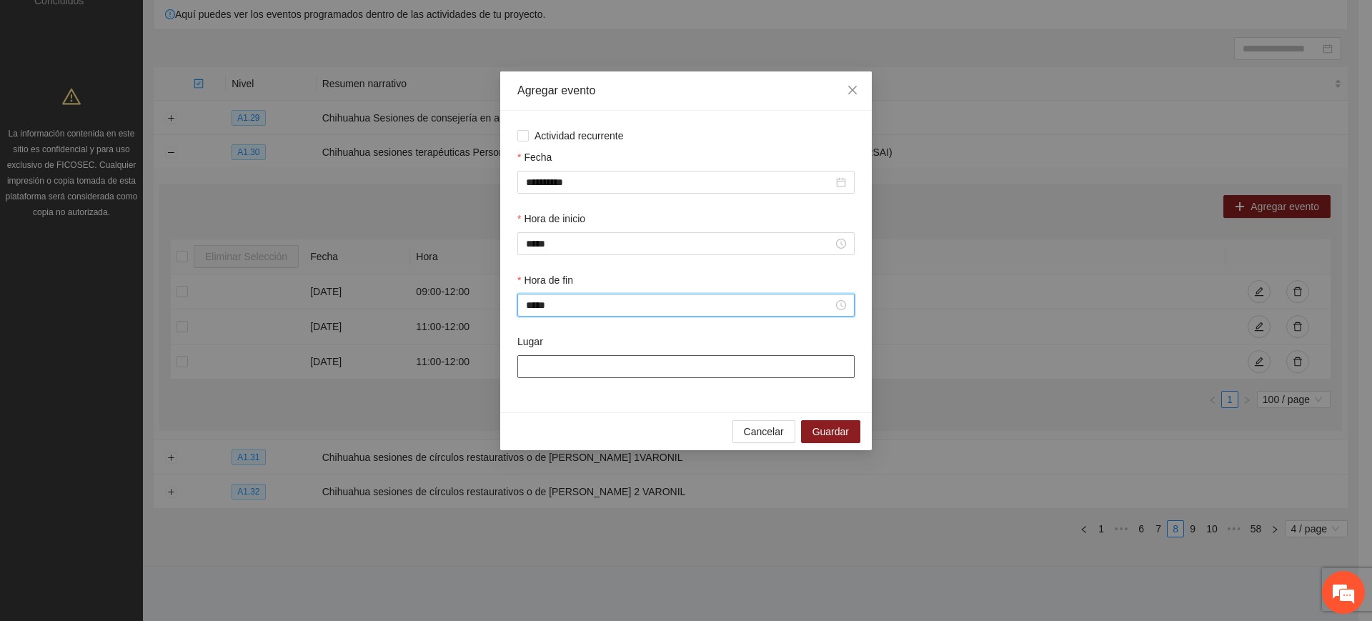
click at [642, 366] on input "Lugar" at bounding box center [685, 366] width 337 height 23
type input "******"
click at [836, 431] on span "Guardar" at bounding box center [831, 432] width 36 height 16
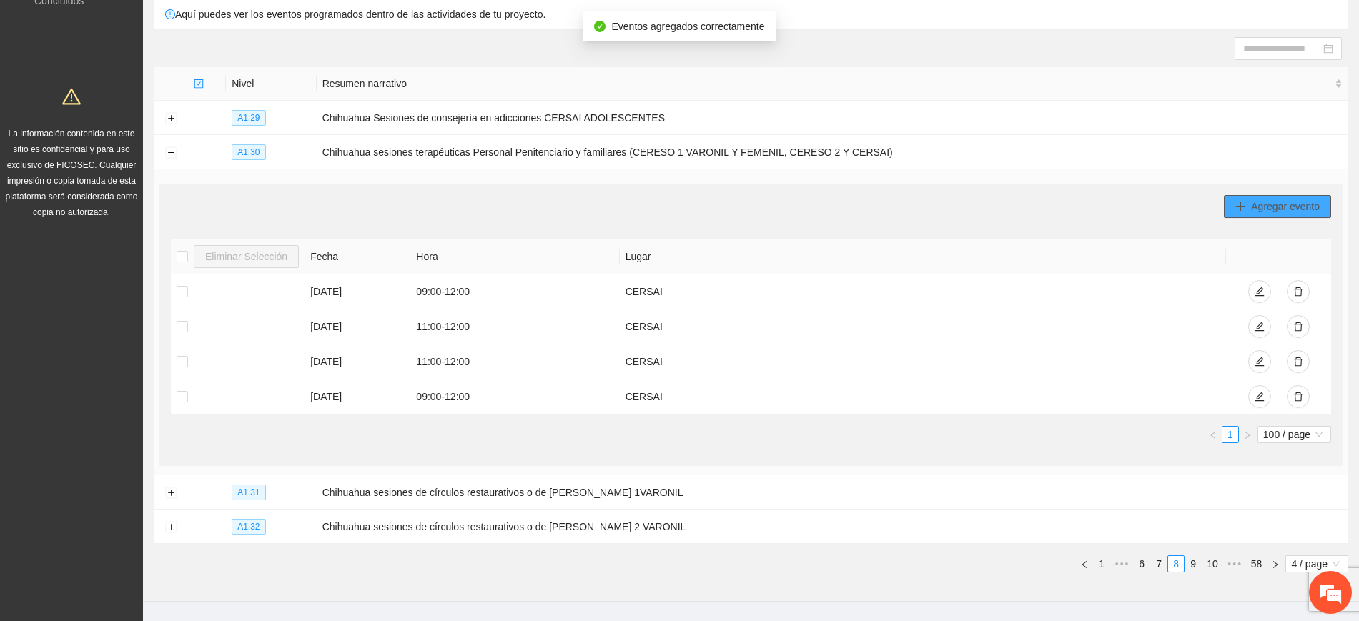
click at [1252, 201] on span "Agregar evento" at bounding box center [1285, 207] width 69 height 16
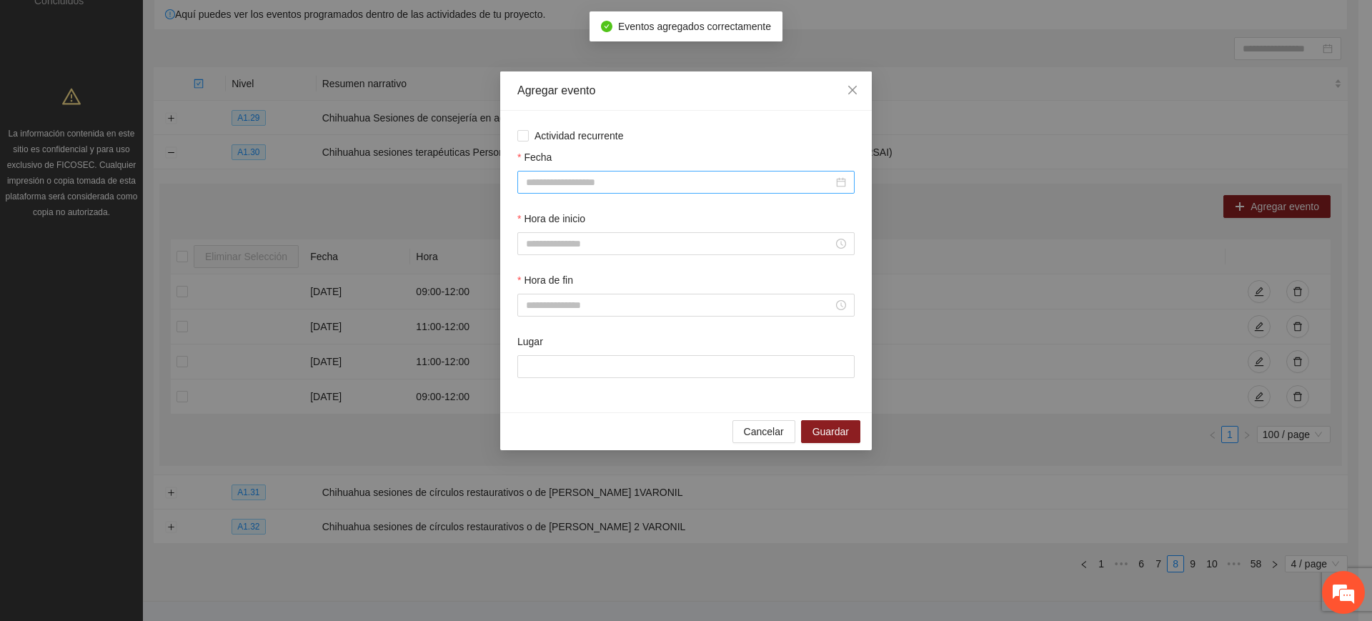
click at [537, 177] on input "Fecha" at bounding box center [679, 182] width 307 height 16
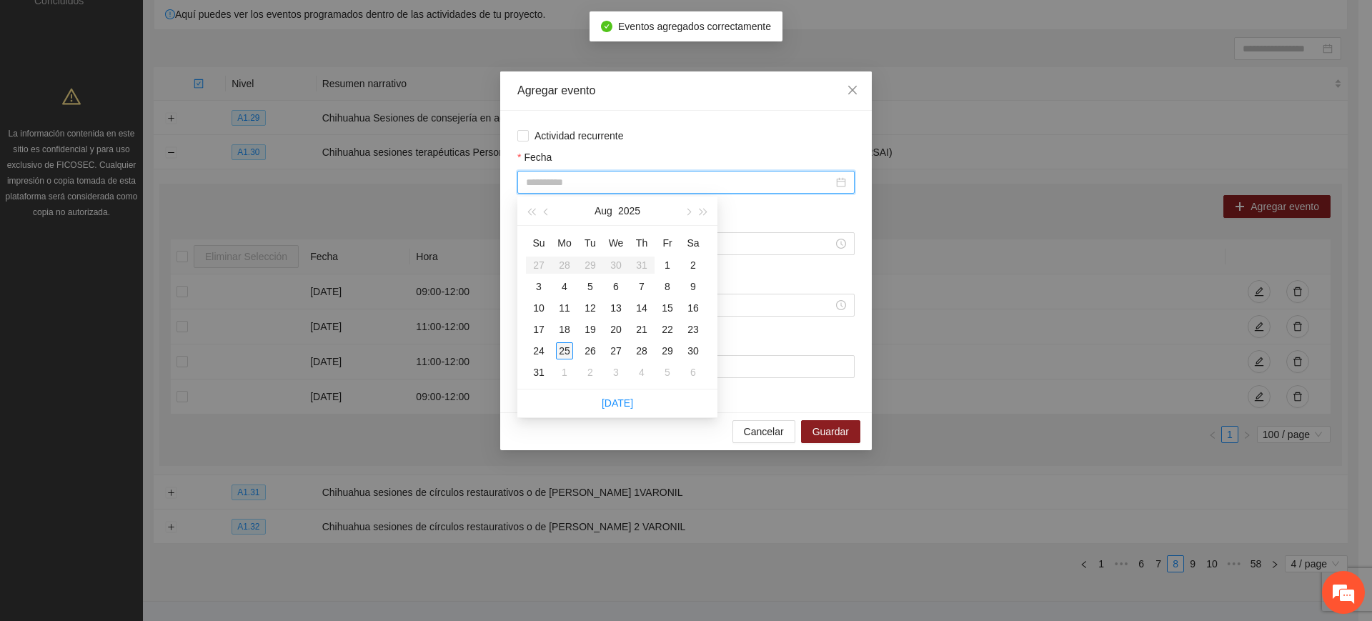
click at [560, 349] on div "25" at bounding box center [564, 350] width 17 height 17
type input "**********"
click at [740, 246] on input "Hora de inicio" at bounding box center [679, 244] width 307 height 16
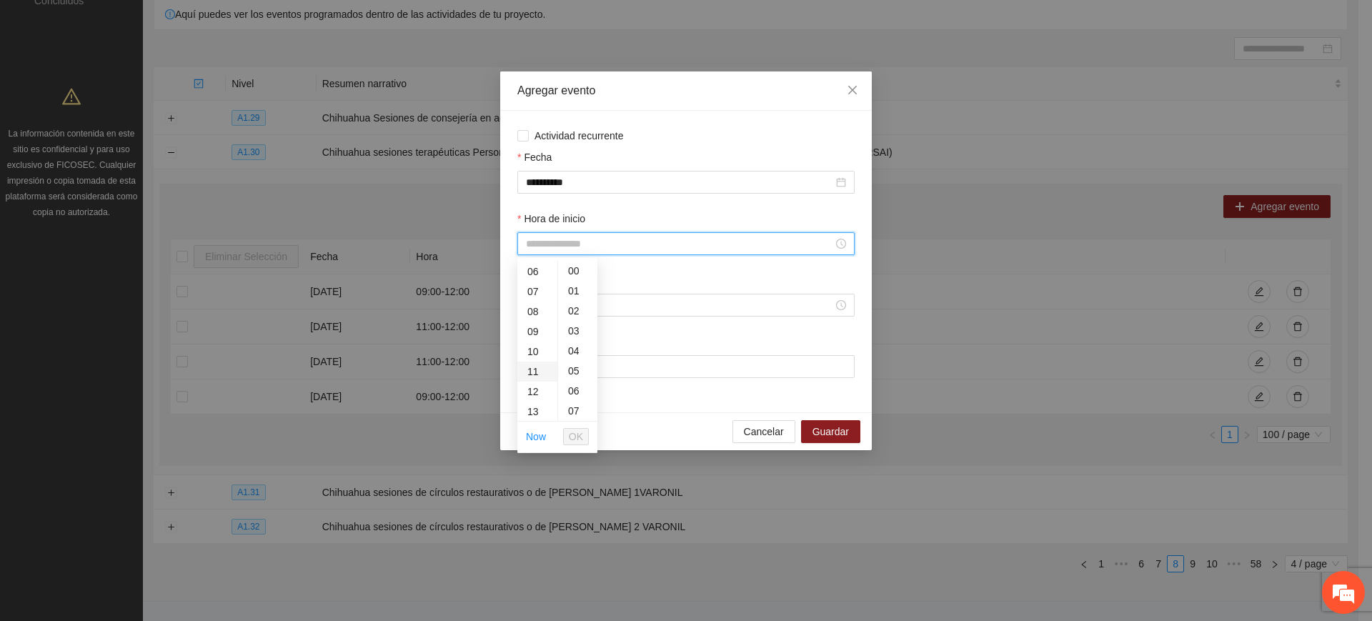
click at [531, 370] on div "11" at bounding box center [537, 372] width 40 height 20
type input "*****"
click at [581, 432] on span "OK" at bounding box center [576, 437] width 14 height 16
click at [618, 299] on input "Hora de fin" at bounding box center [679, 305] width 307 height 16
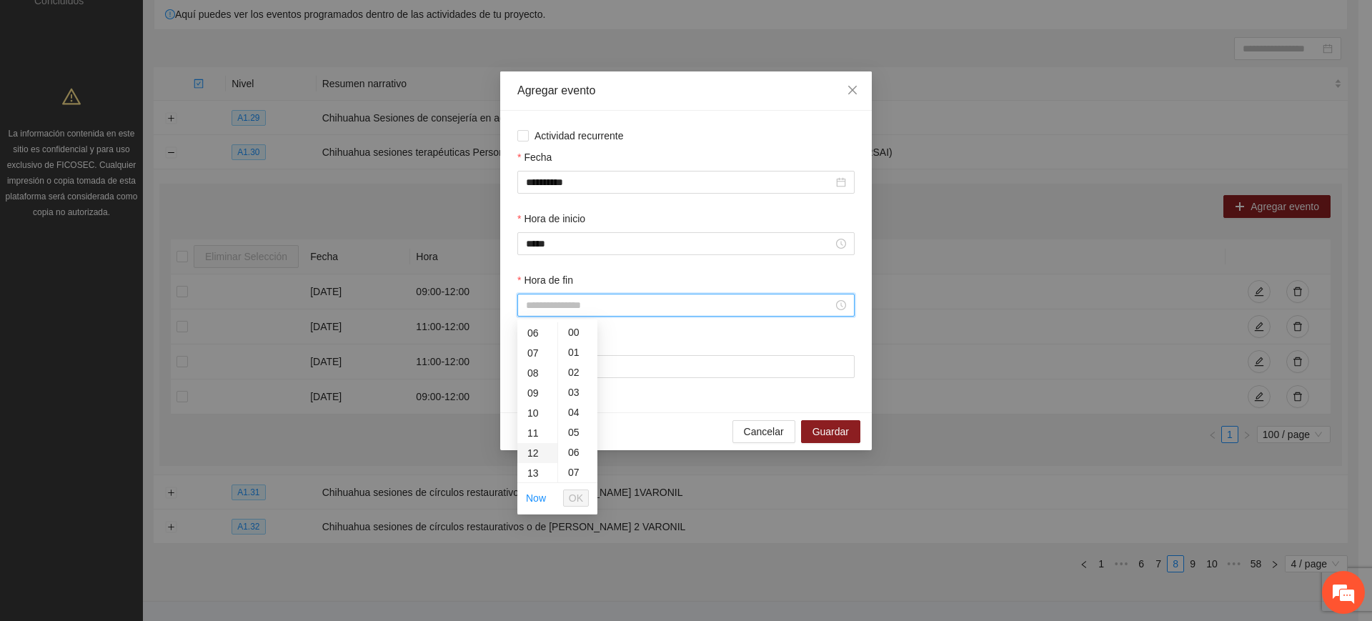
click at [527, 452] on div "12" at bounding box center [537, 453] width 40 height 20
type input "*****"
click at [580, 495] on span "OK" at bounding box center [576, 498] width 14 height 16
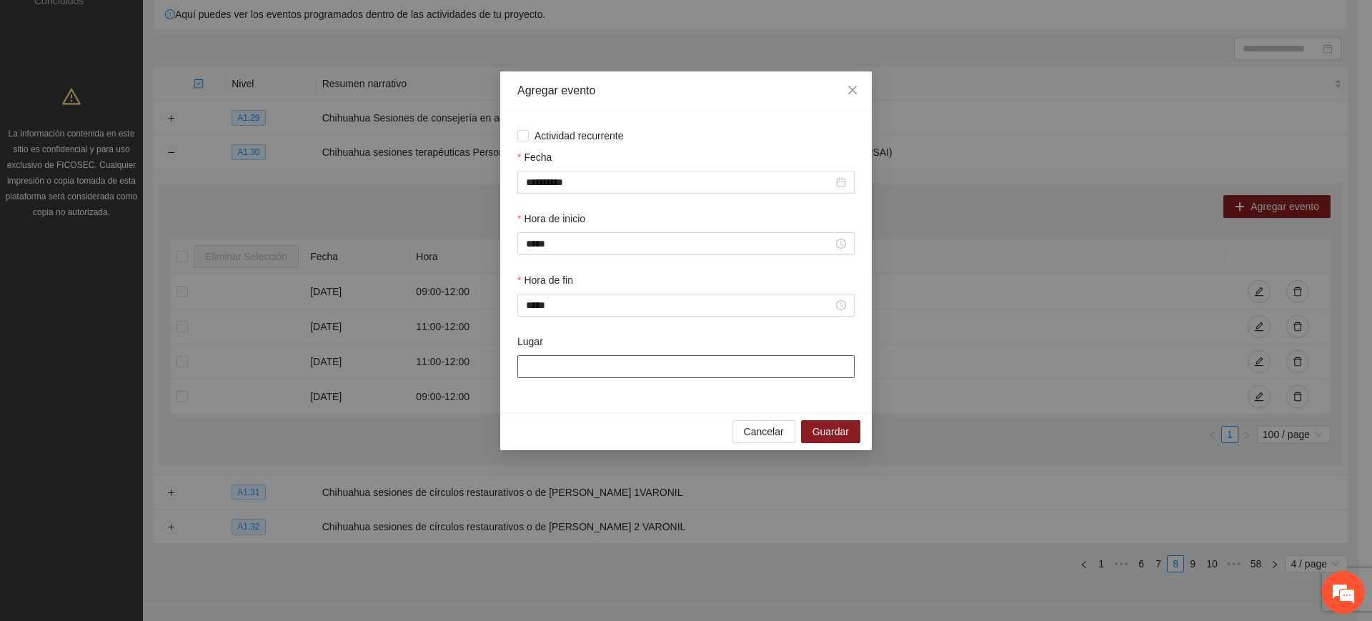
click at [665, 367] on input "Lugar" at bounding box center [685, 366] width 337 height 23
type input "******"
click at [830, 432] on span "Guardar" at bounding box center [831, 432] width 36 height 16
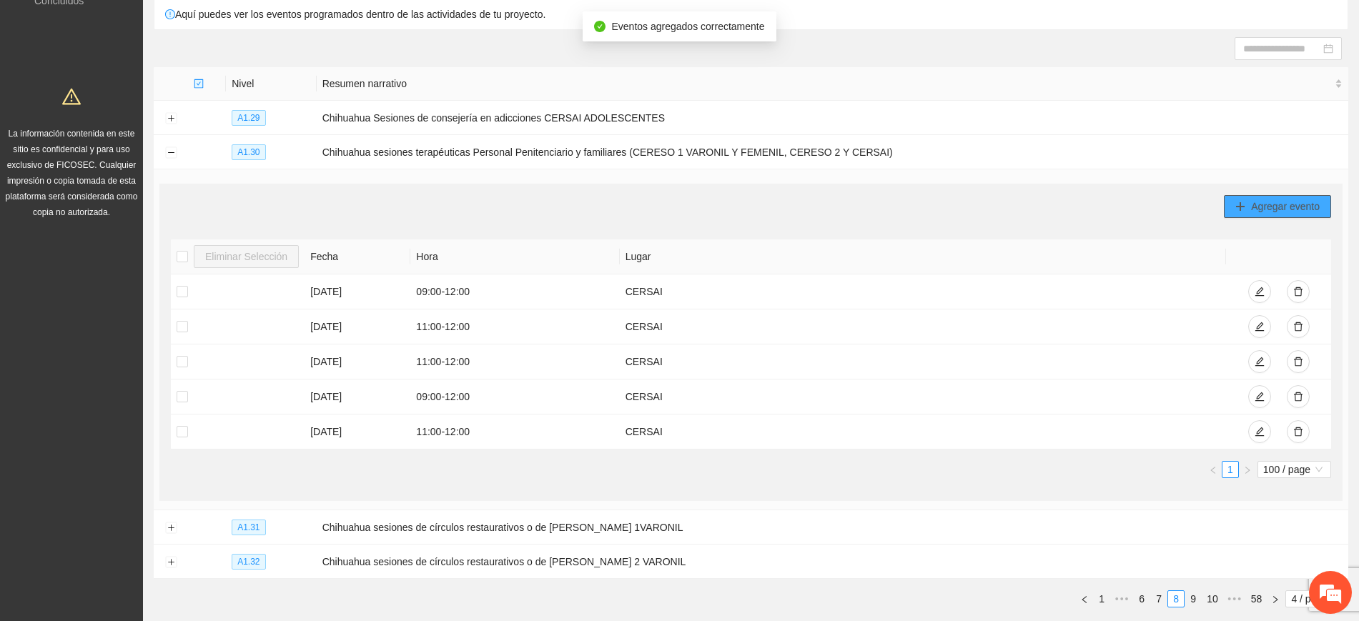
click at [1244, 207] on icon "plus" at bounding box center [1240, 207] width 10 height 10
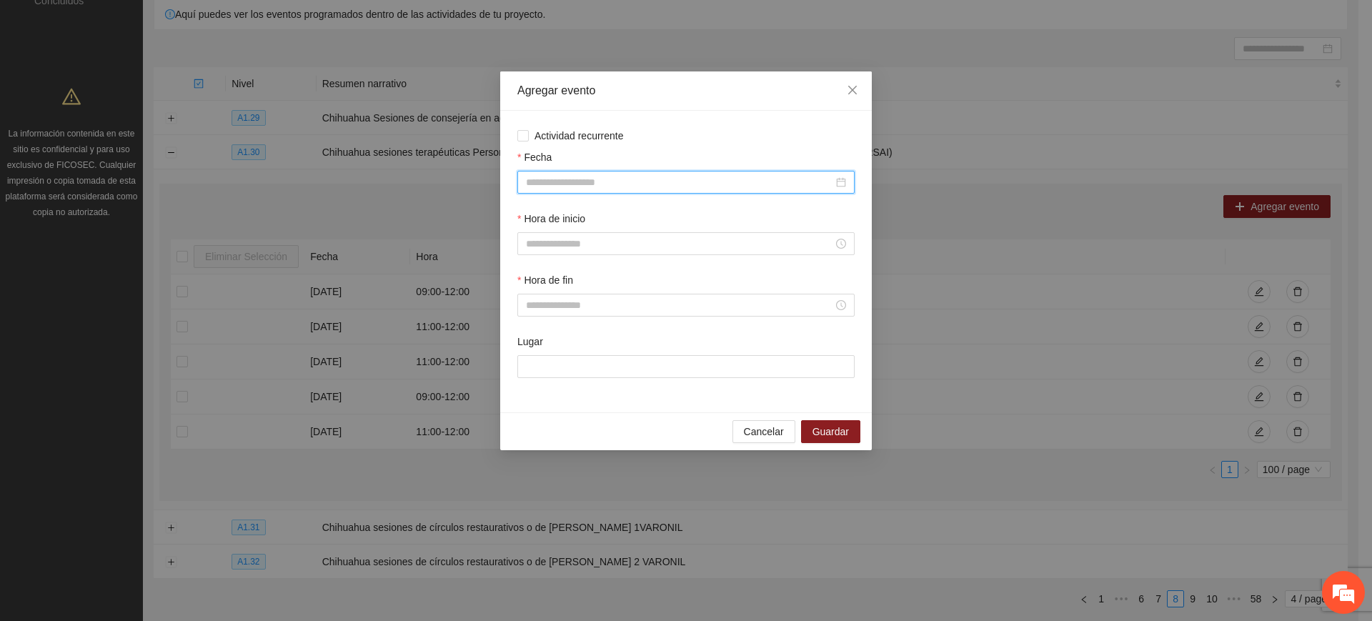
click at [552, 178] on input "Fecha" at bounding box center [679, 182] width 307 height 16
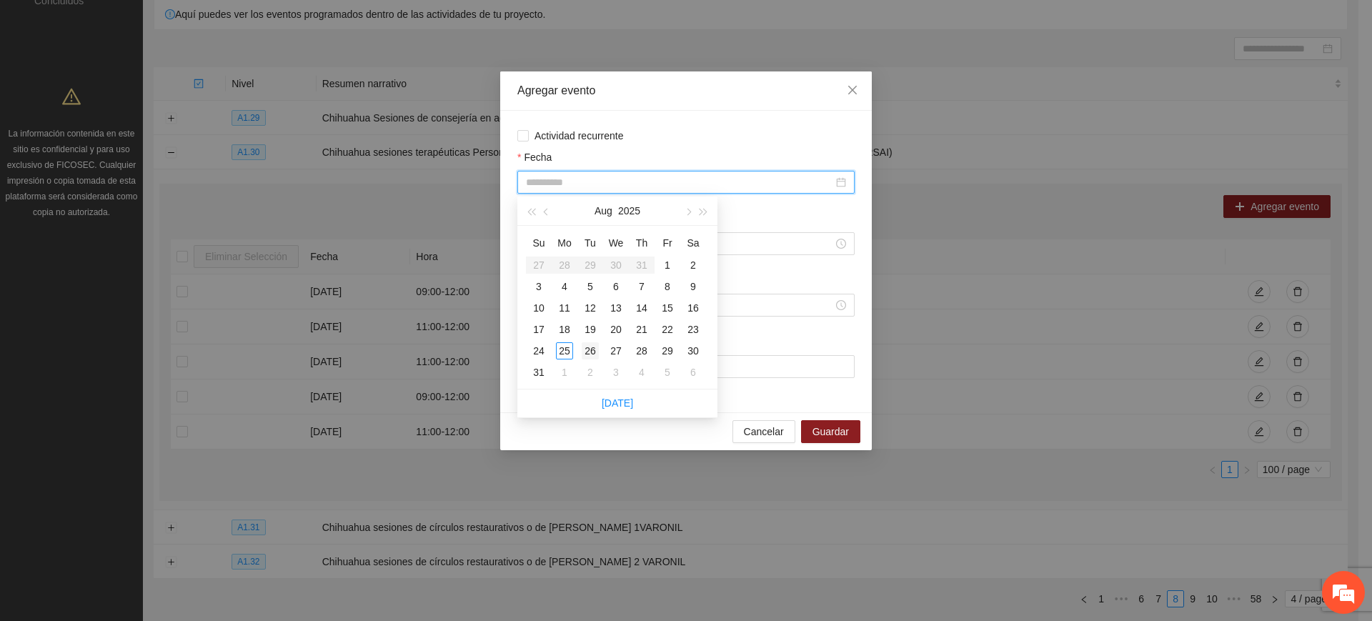
type input "**********"
click at [585, 352] on div "26" at bounding box center [590, 350] width 17 height 17
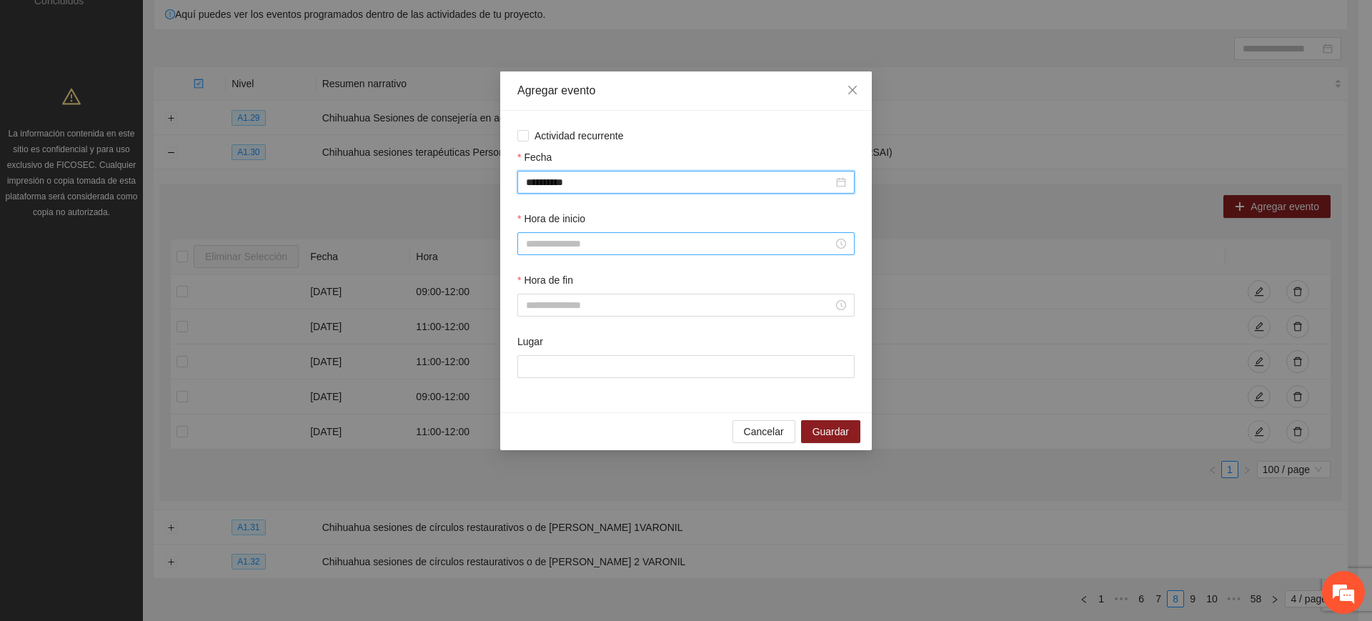
click at [560, 239] on input "Hora de inicio" at bounding box center [679, 244] width 307 height 16
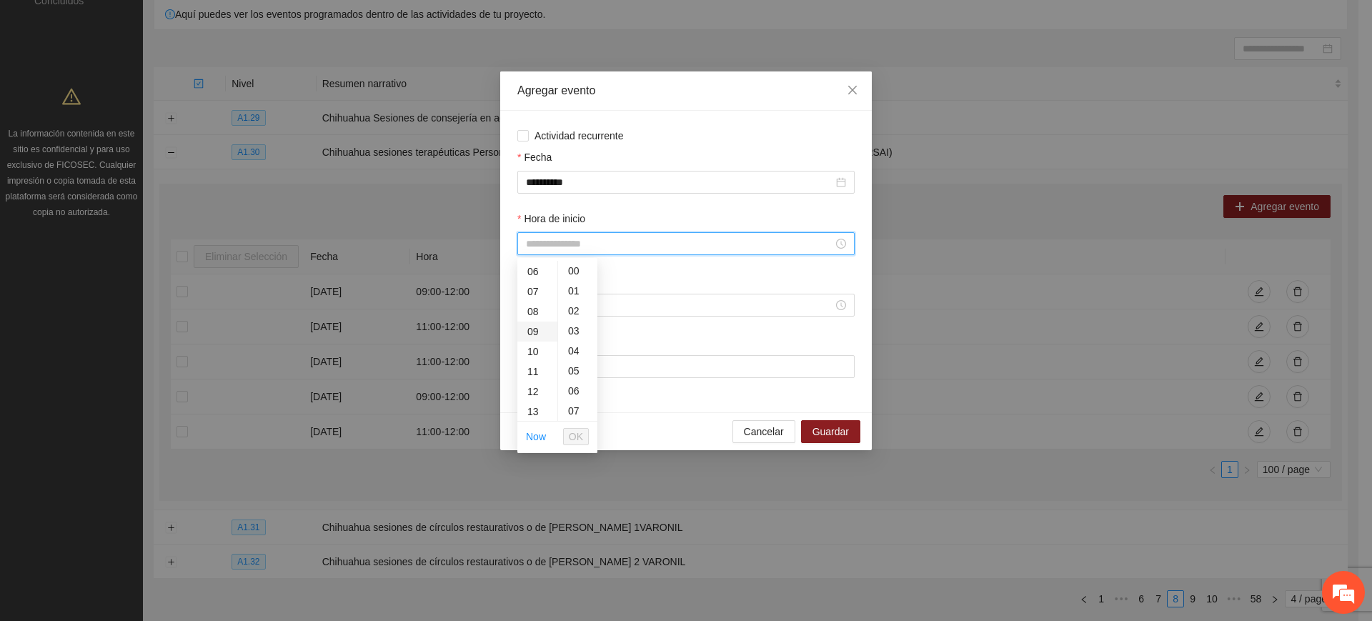
click at [535, 334] on div "09" at bounding box center [537, 332] width 40 height 20
type input "*****"
click at [572, 436] on span "OK" at bounding box center [576, 437] width 14 height 16
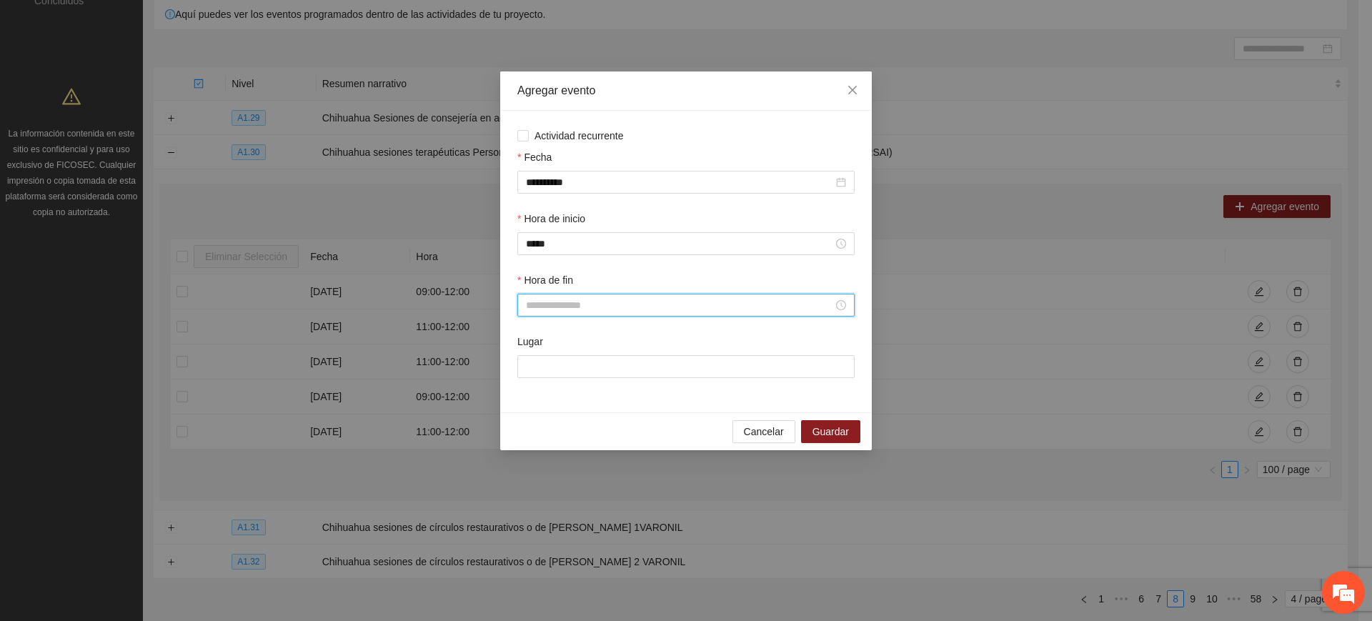
click at [585, 300] on input "Hora de fin" at bounding box center [679, 305] width 307 height 16
click at [534, 417] on div "10" at bounding box center [537, 413] width 40 height 20
type input "*****"
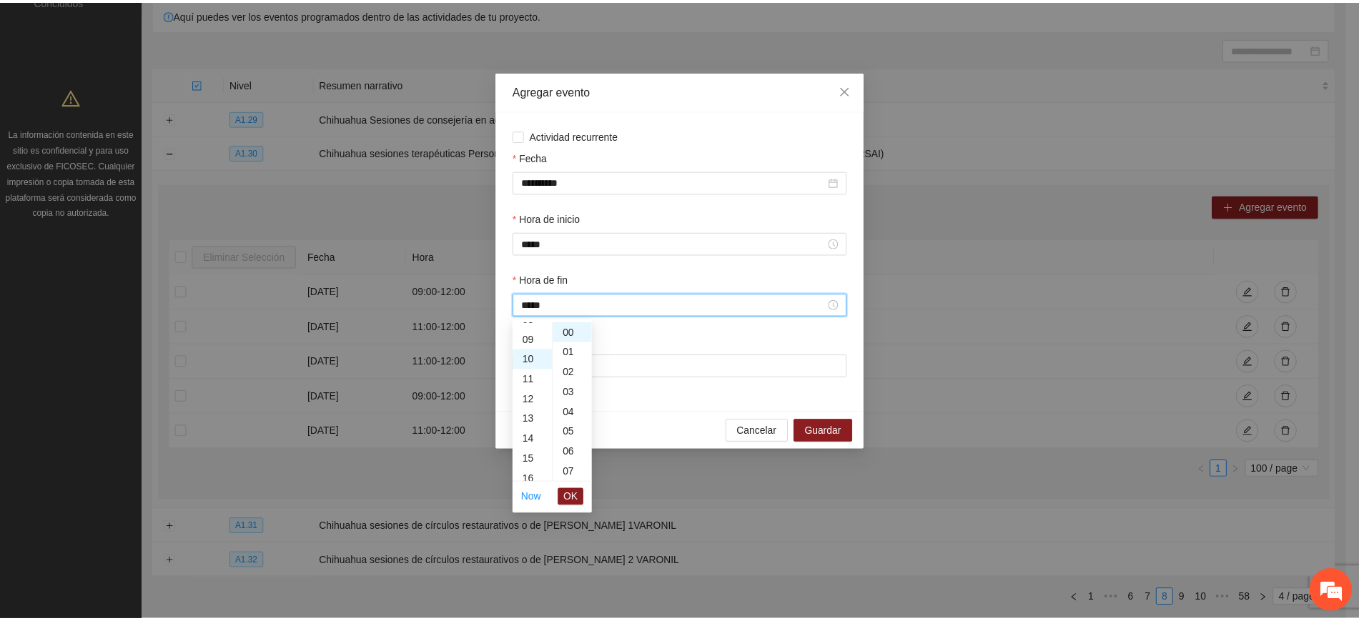
scroll to position [200, 0]
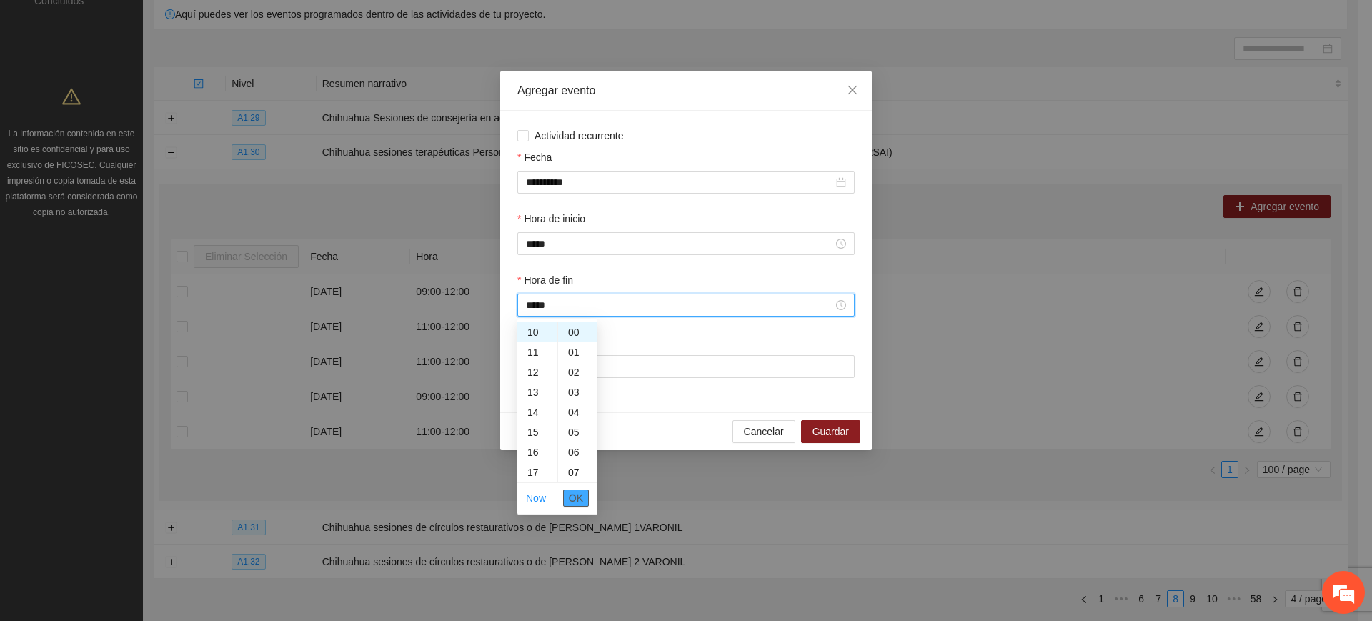
click at [572, 496] on span "OK" at bounding box center [576, 498] width 14 height 16
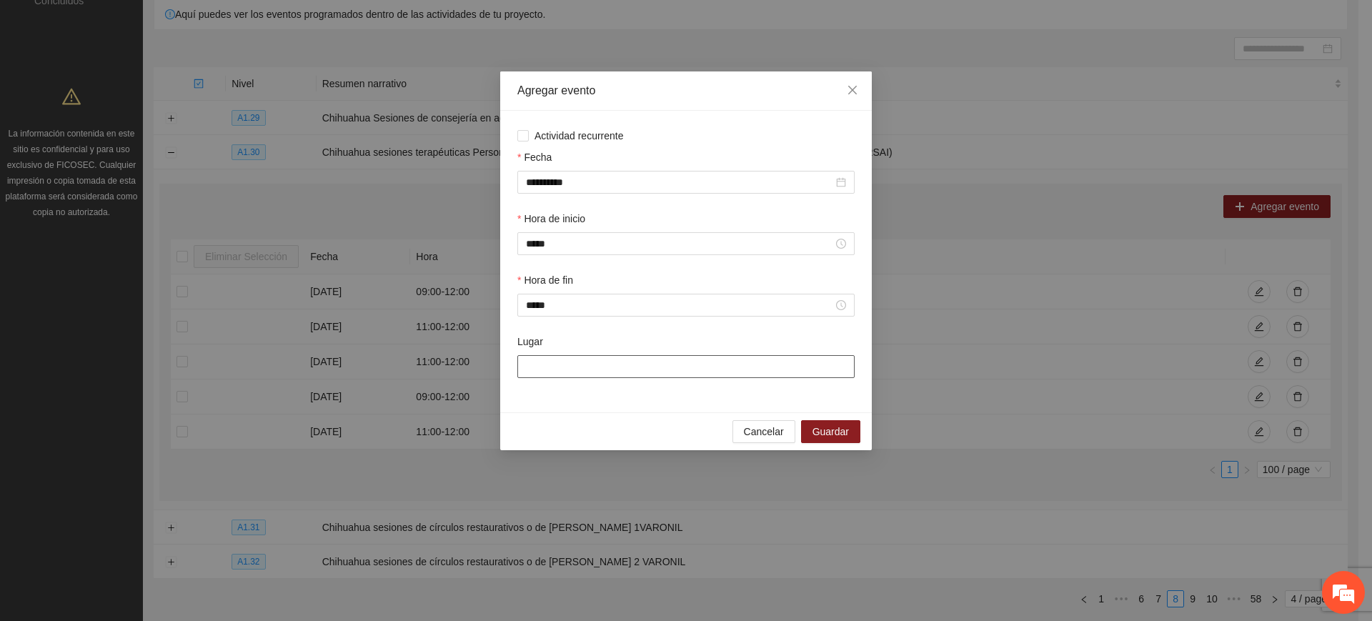
click at [645, 357] on input "Lugar" at bounding box center [685, 366] width 337 height 23
type input "******"
click at [814, 432] on button "Guardar" at bounding box center [830, 431] width 59 height 23
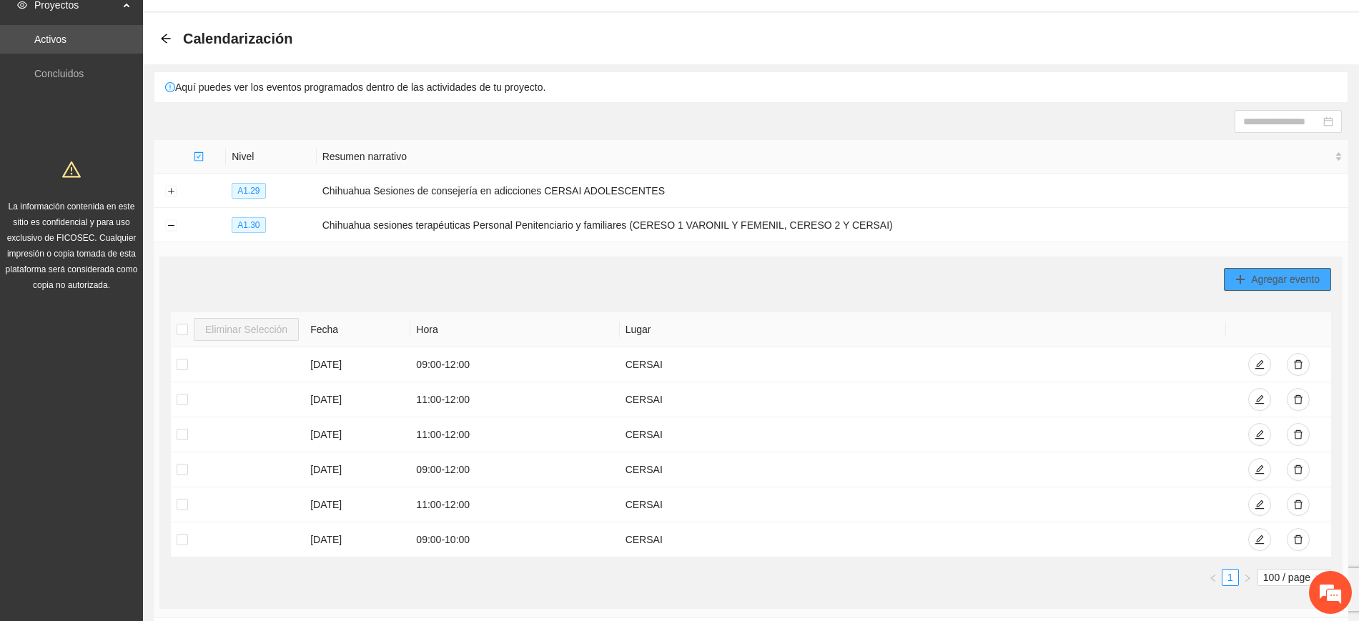
scroll to position [0, 0]
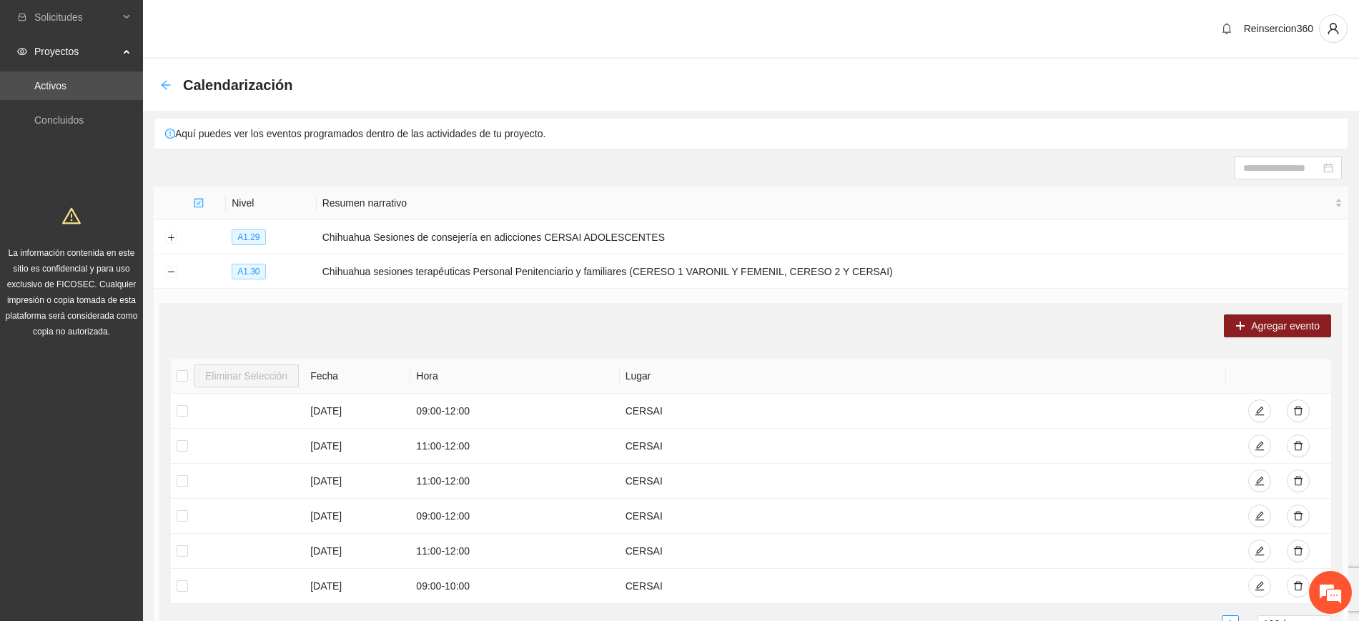
click at [167, 85] on icon "arrow-left" at bounding box center [165, 84] width 11 height 11
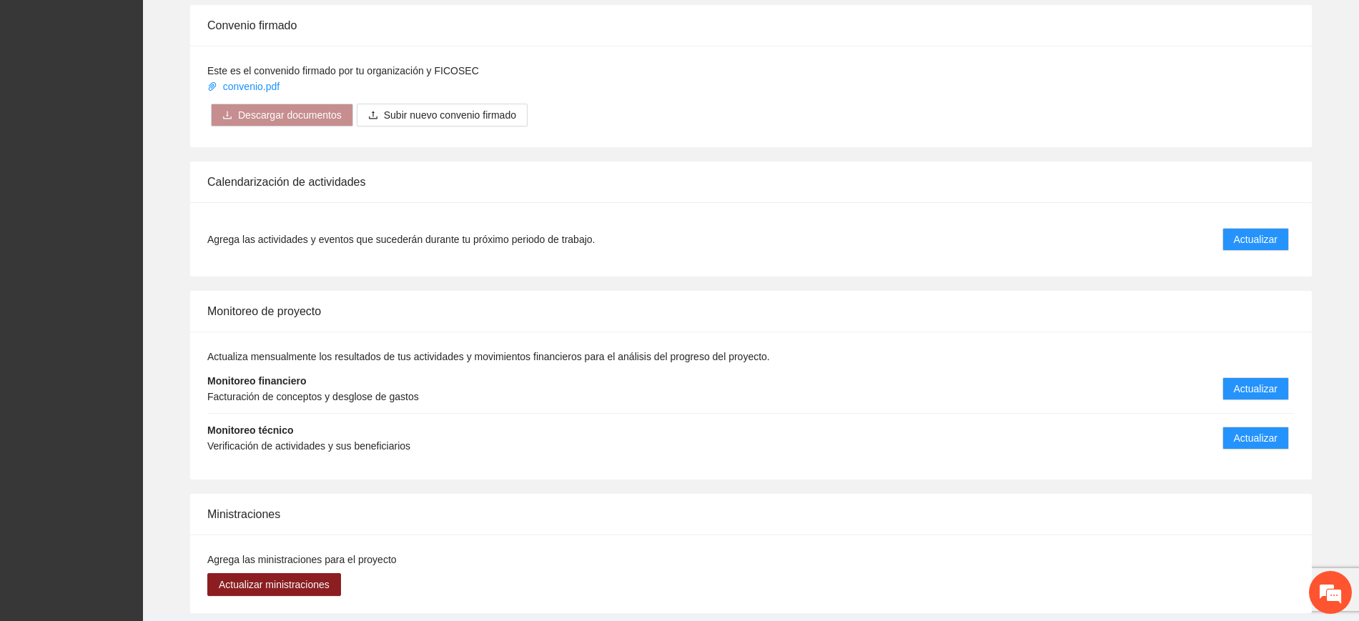
scroll to position [2083, 0]
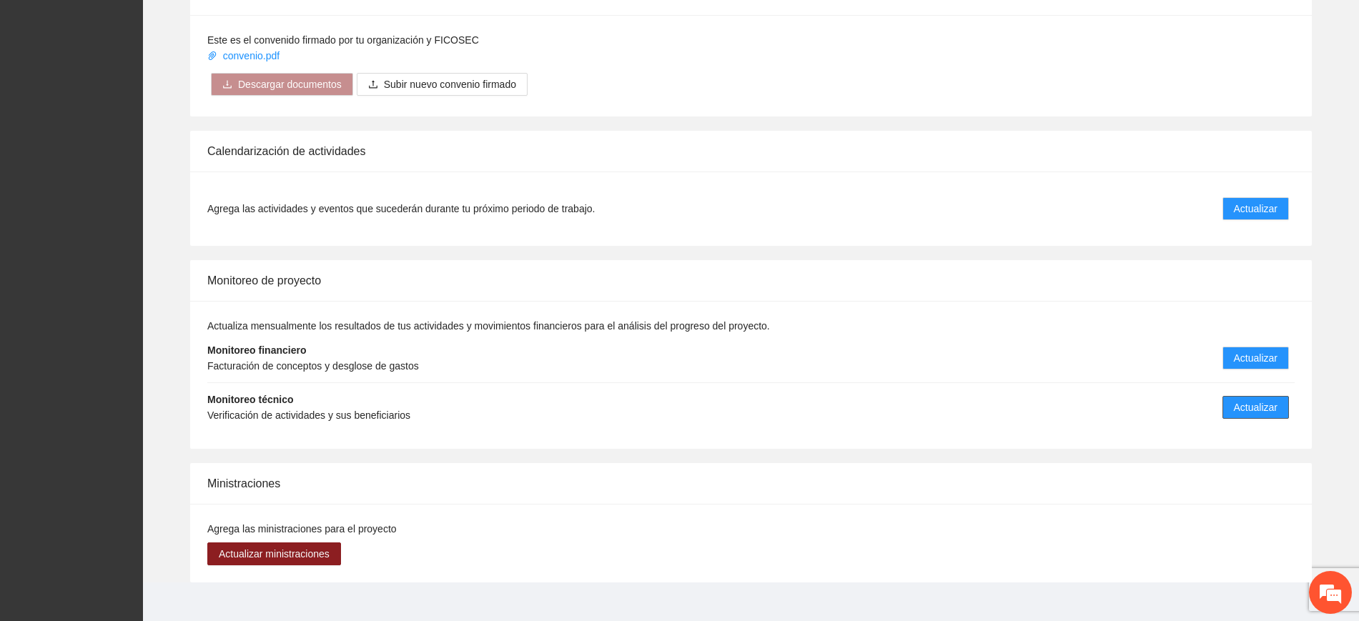
click at [1229, 396] on button "Actualizar" at bounding box center [1255, 407] width 66 height 23
